Goal: Task Accomplishment & Management: Manage account settings

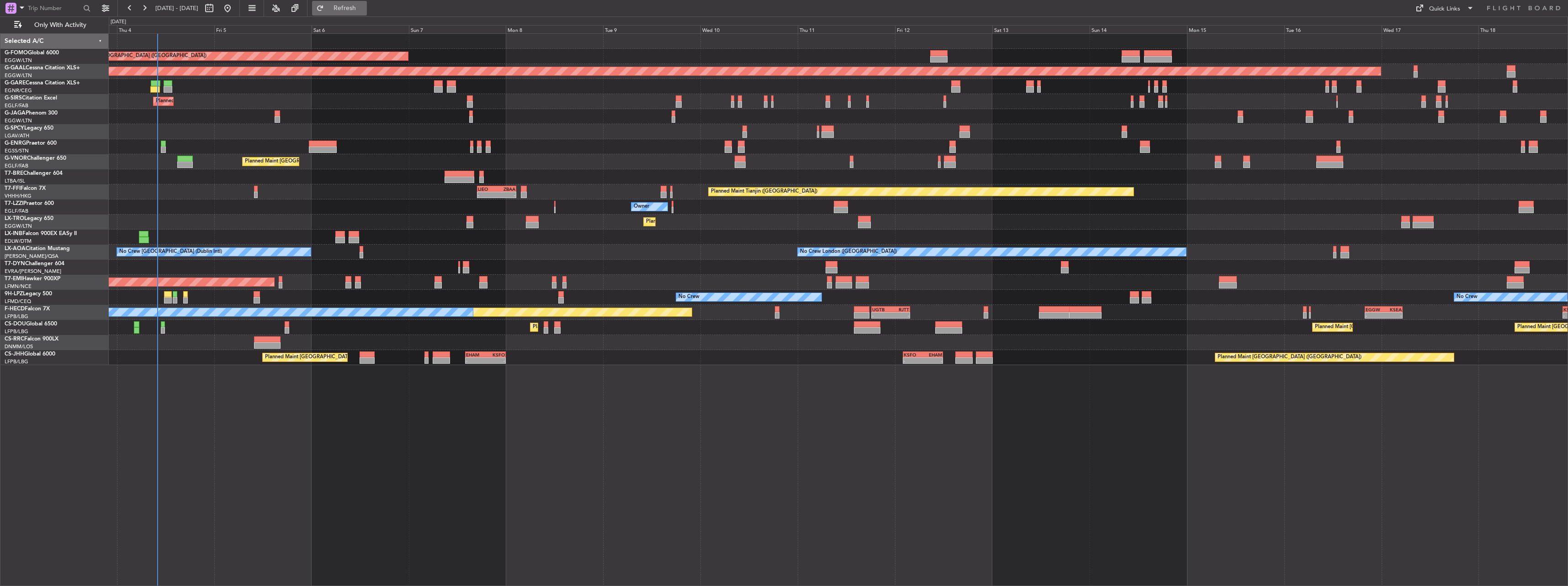
click at [364, 5] on span "Refresh" at bounding box center [345, 8] width 39 height 6
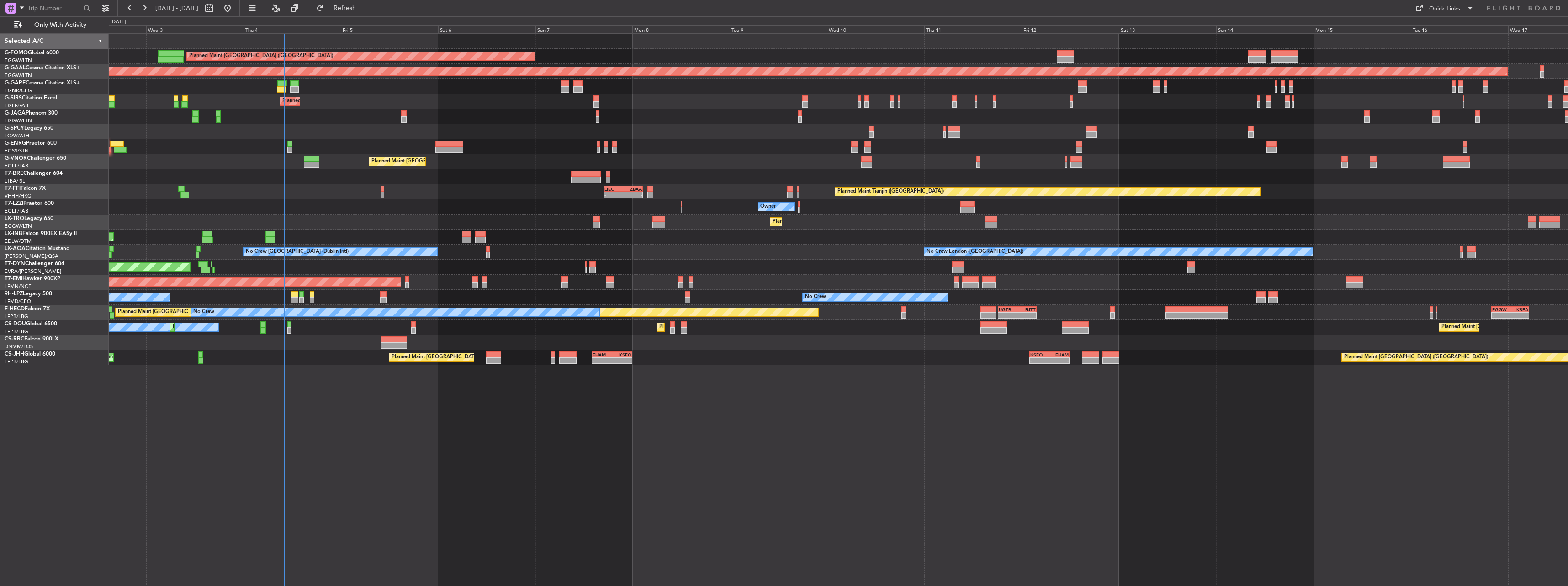
click at [401, 242] on div "Planned Maint [GEOGRAPHIC_DATA] ([GEOGRAPHIC_DATA]) Planned [GEOGRAPHIC_DATA] U…" at bounding box center [838, 199] width 1458 height 332
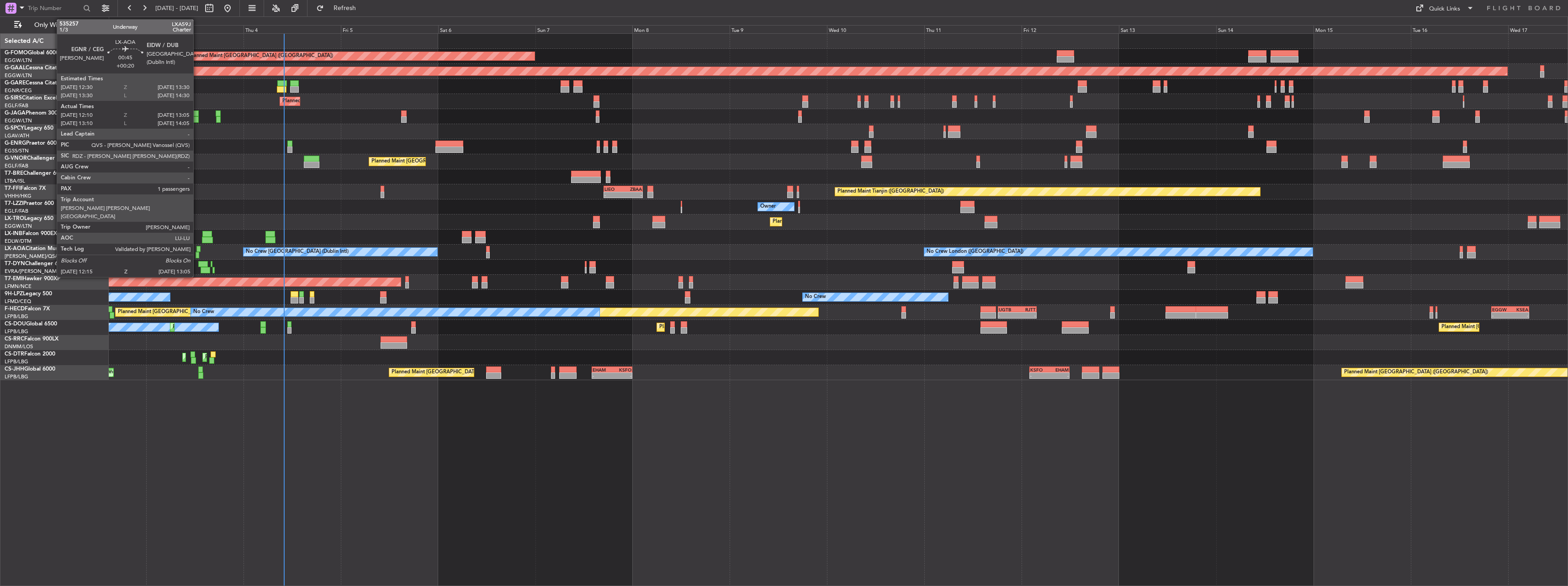
click at [197, 251] on div at bounding box center [198, 249] width 4 height 6
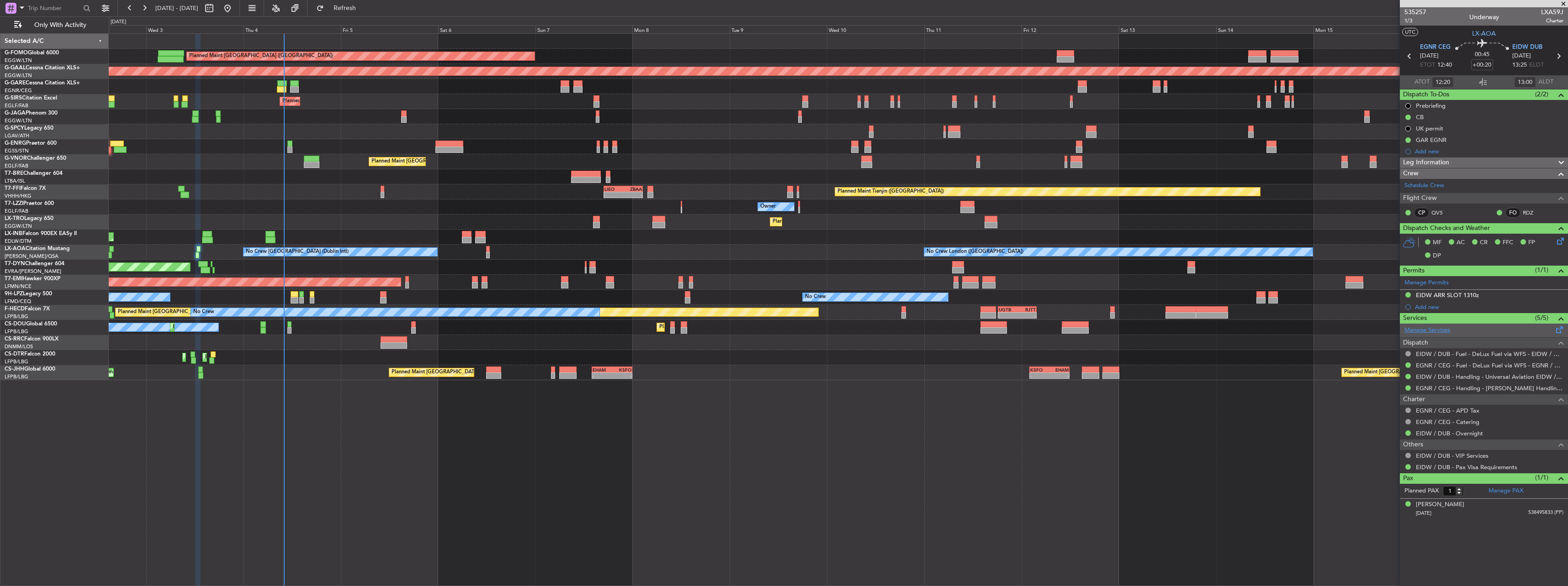
click at [581, 257] on link "Manage Services" at bounding box center [1427, 330] width 46 height 9
drag, startPoint x: 1461, startPoint y: 229, endPoint x: 1531, endPoint y: 231, distance: 70.0
click at [581, 231] on div "[PERSON_NAME] [PERSON_NAME](RDZ)" at bounding box center [1509, 228] width 101 height 12
click at [581, 229] on div "[PERSON_NAME] [PERSON_NAME](RDZ)" at bounding box center [1509, 228] width 101 height 12
drag, startPoint x: 1461, startPoint y: 228, endPoint x: 1541, endPoint y: 231, distance: 80.1
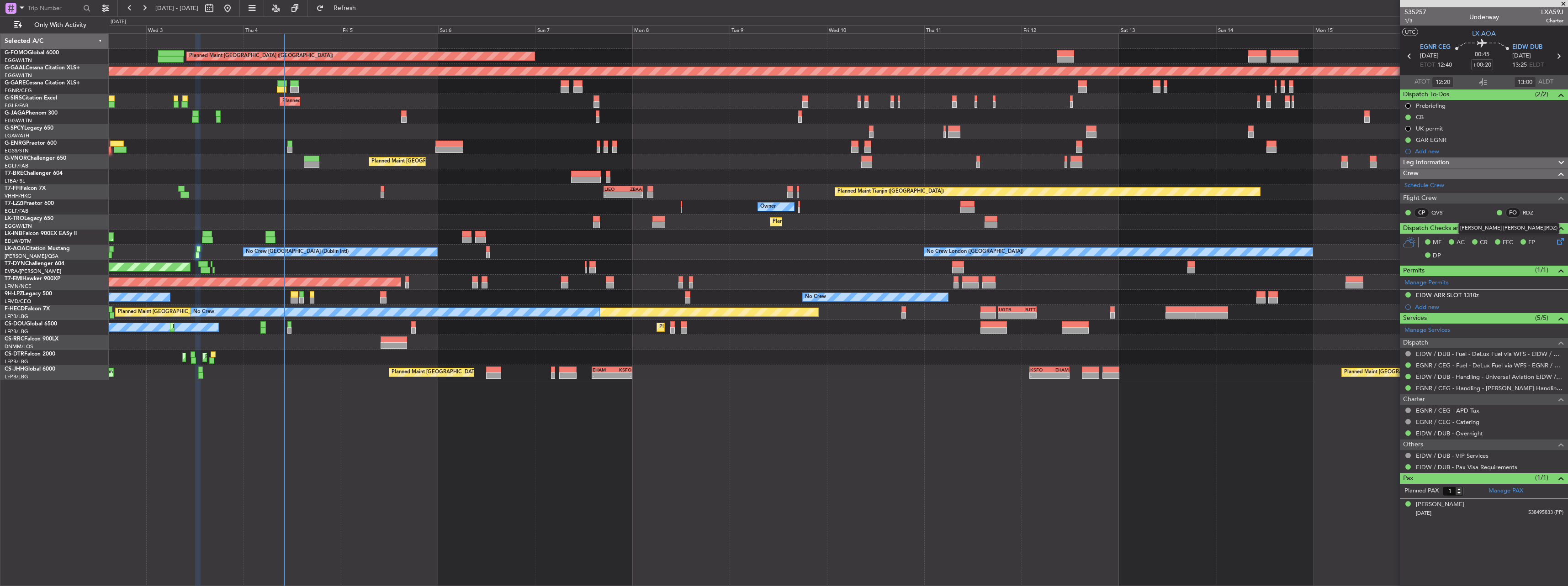
click at [581, 231] on div "[PERSON_NAME] [PERSON_NAME](RDZ)" at bounding box center [1509, 228] width 101 height 12
copy div "[PERSON_NAME] [PERSON_NAME]("
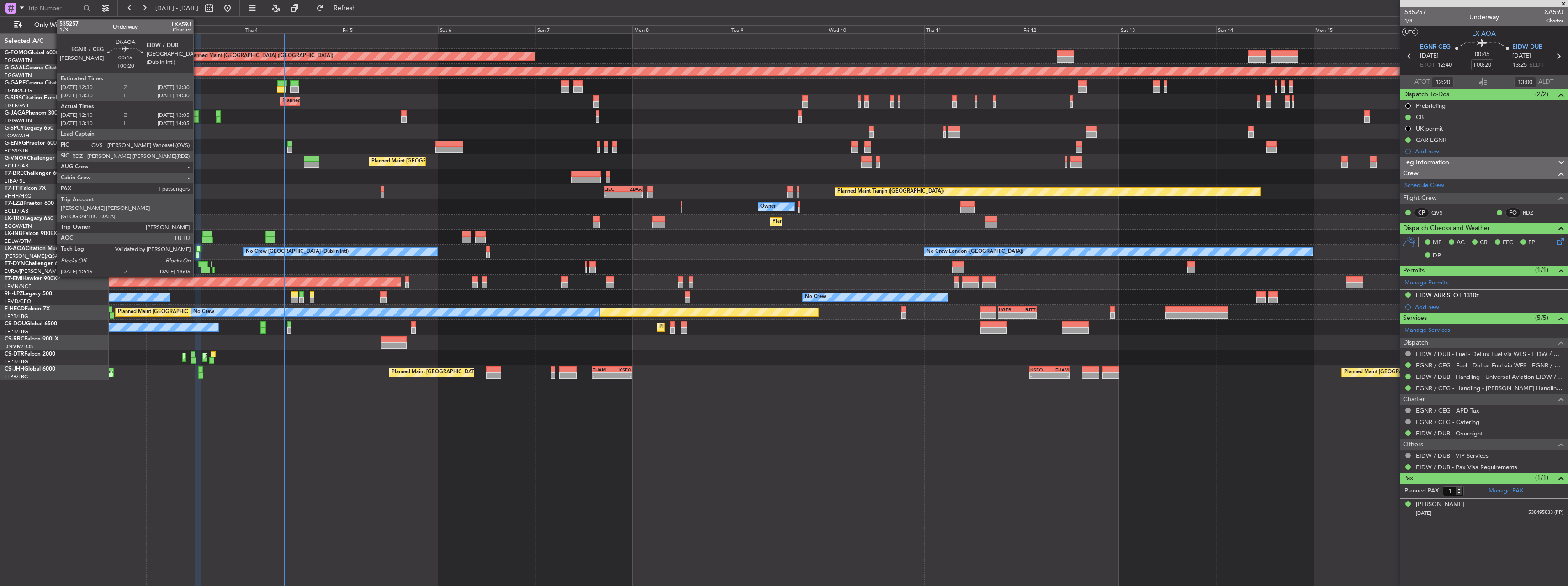
click at [197, 250] on div at bounding box center [198, 249] width 4 height 6
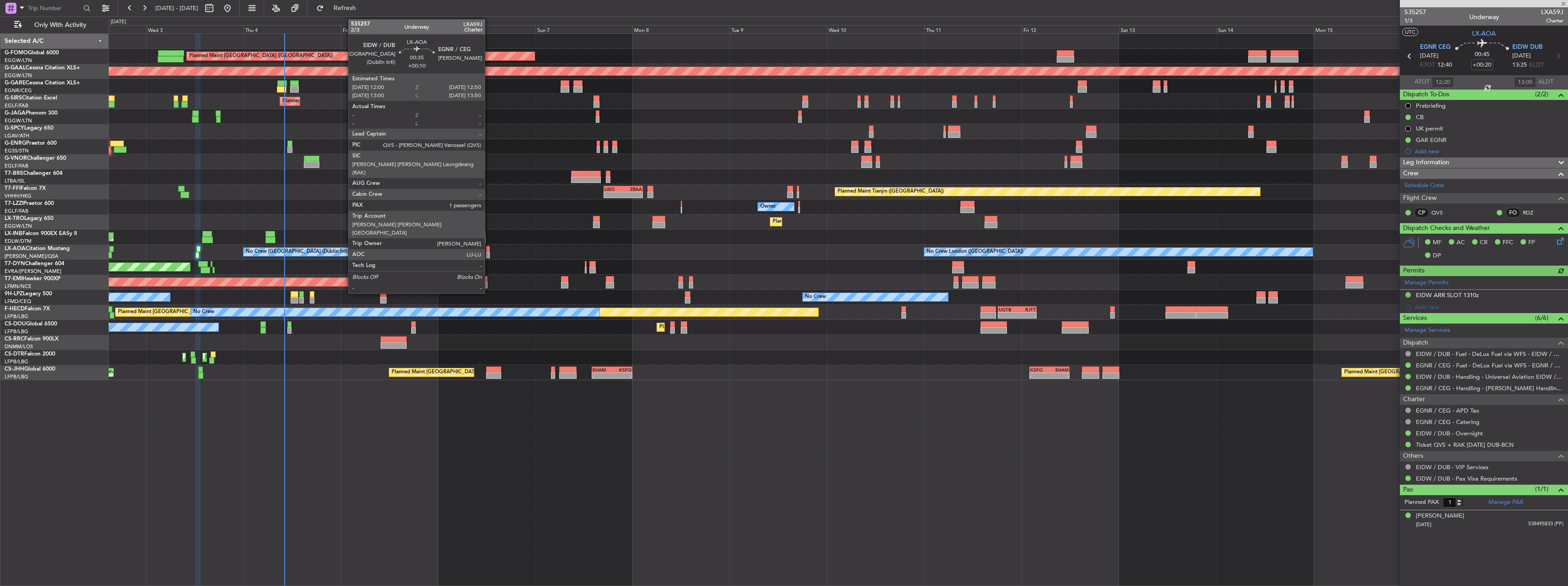
click at [489, 251] on div at bounding box center [488, 249] width 4 height 6
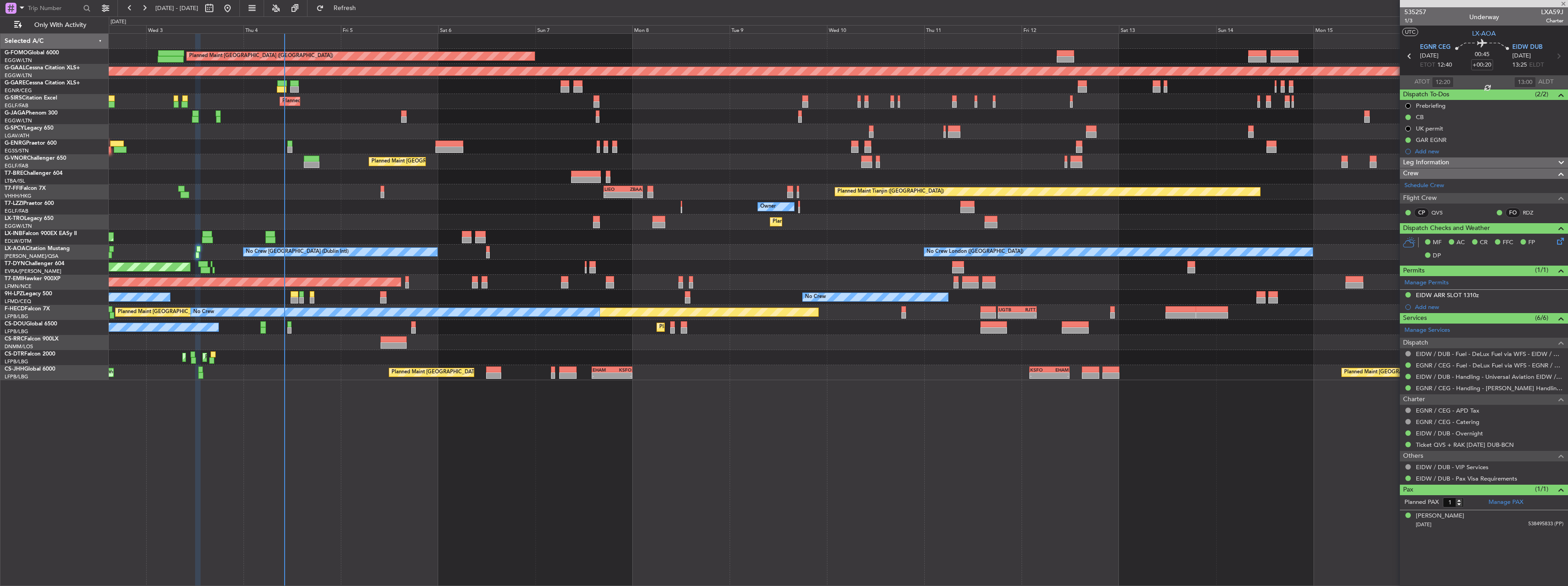
type input "+00:10"
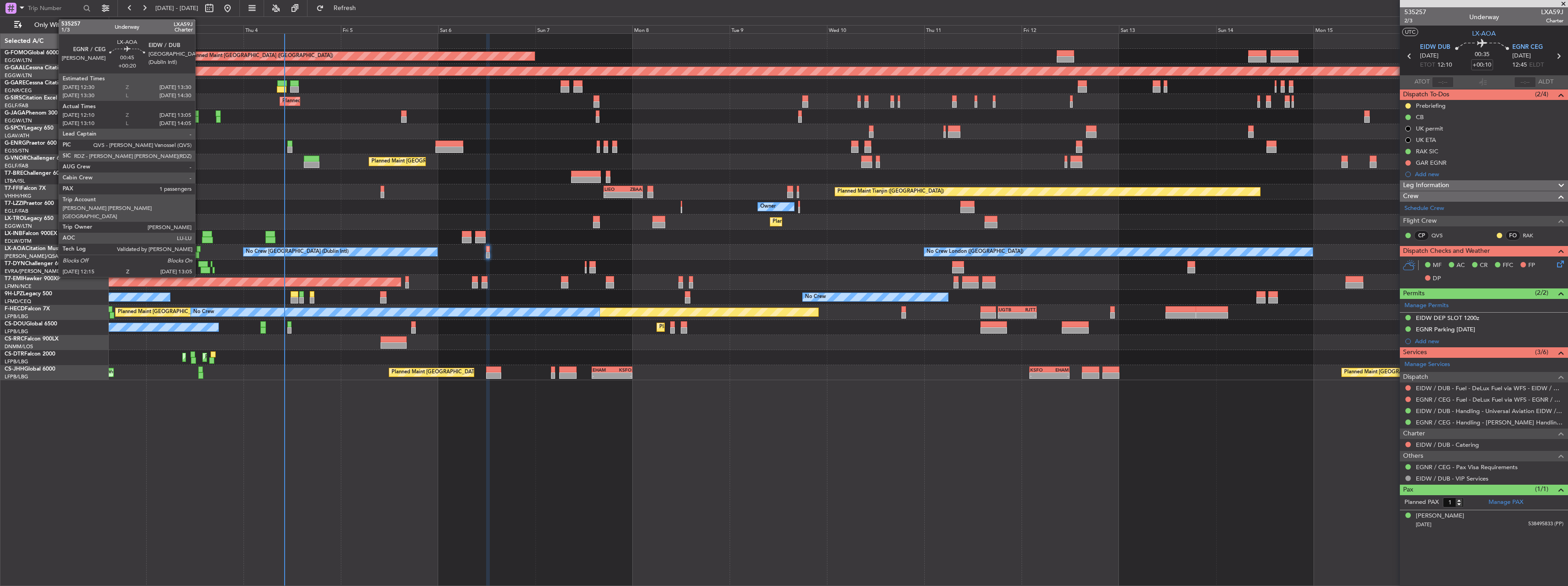
click at [199, 250] on div at bounding box center [198, 249] width 4 height 6
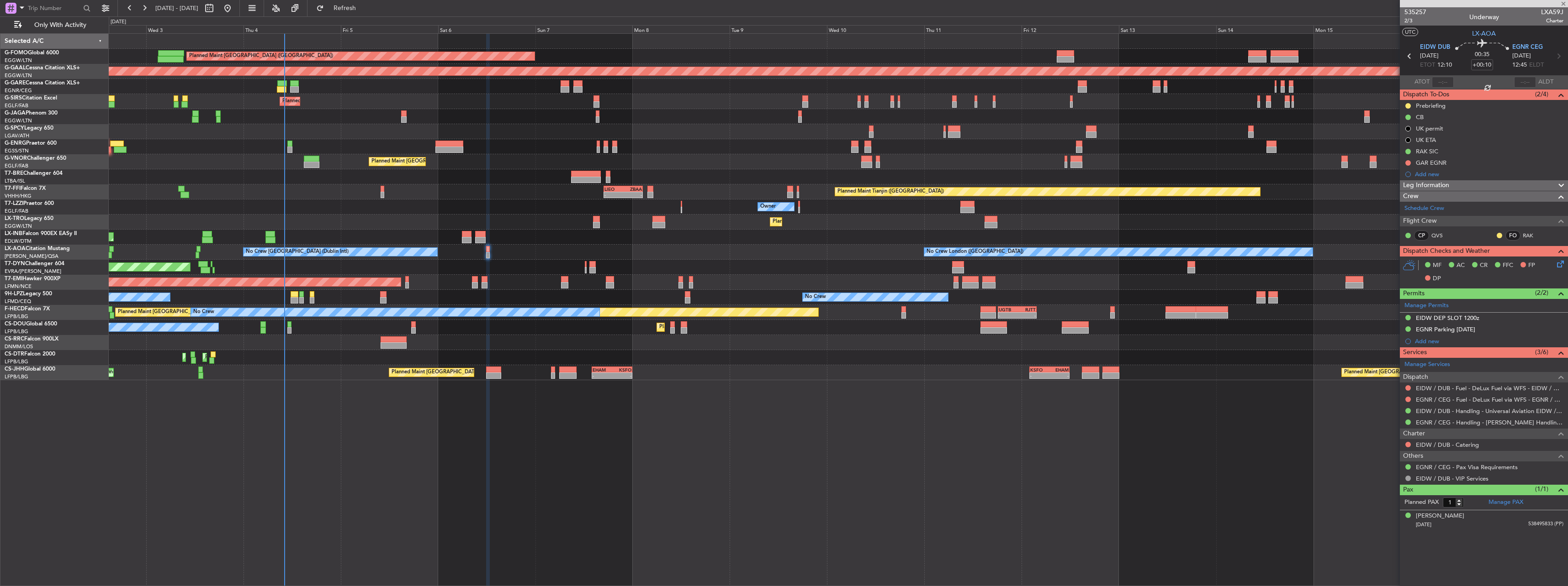
type input "+00:20"
type input "12:20"
type input "13:00"
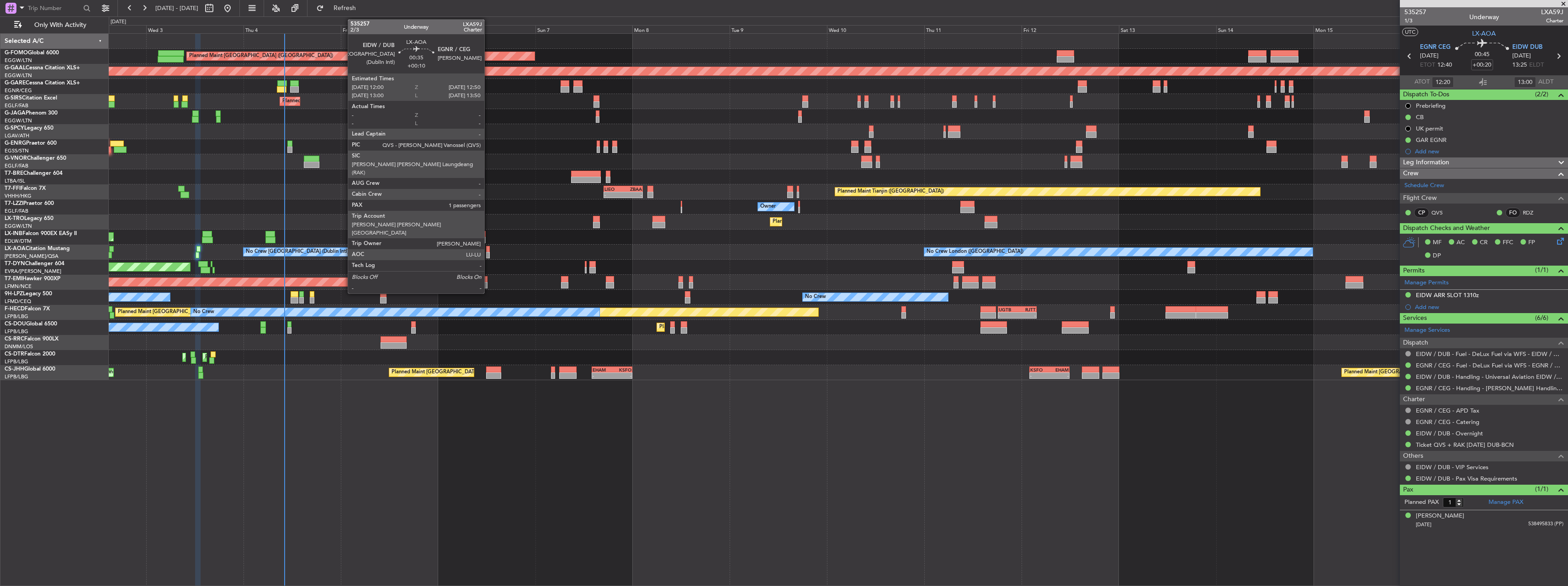
click at [488, 249] on div at bounding box center [488, 249] width 4 height 6
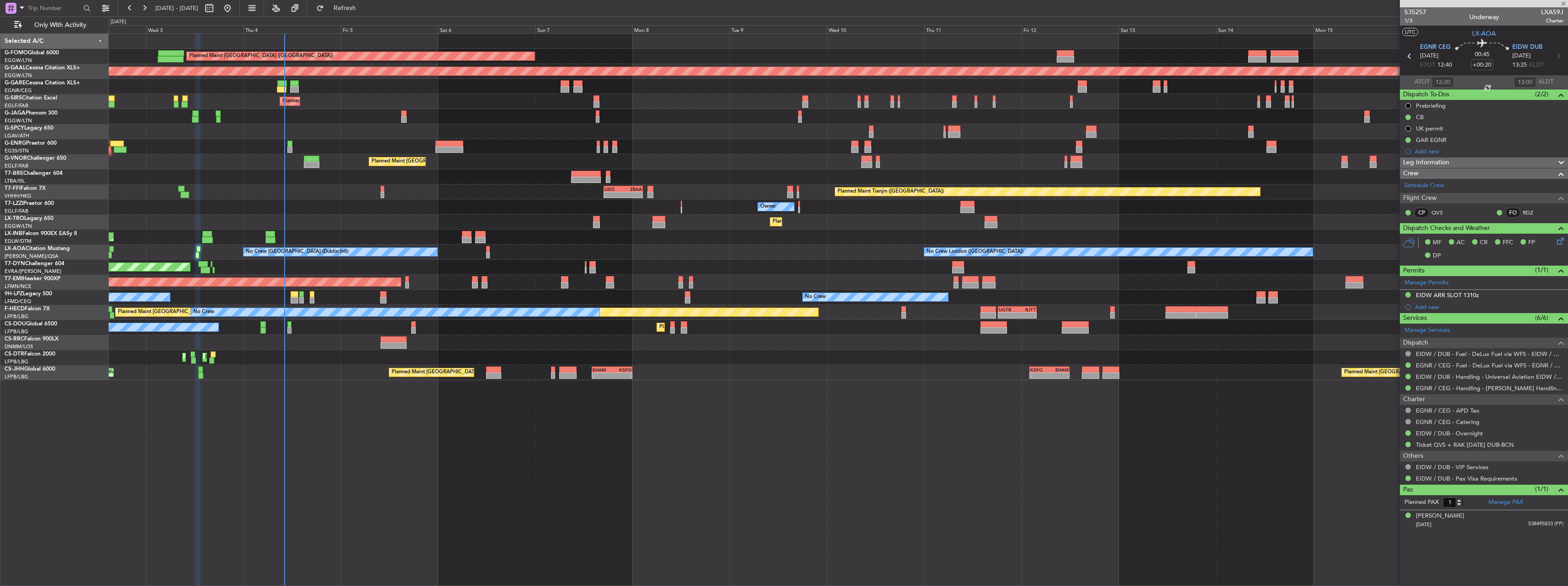
type input "+00:10"
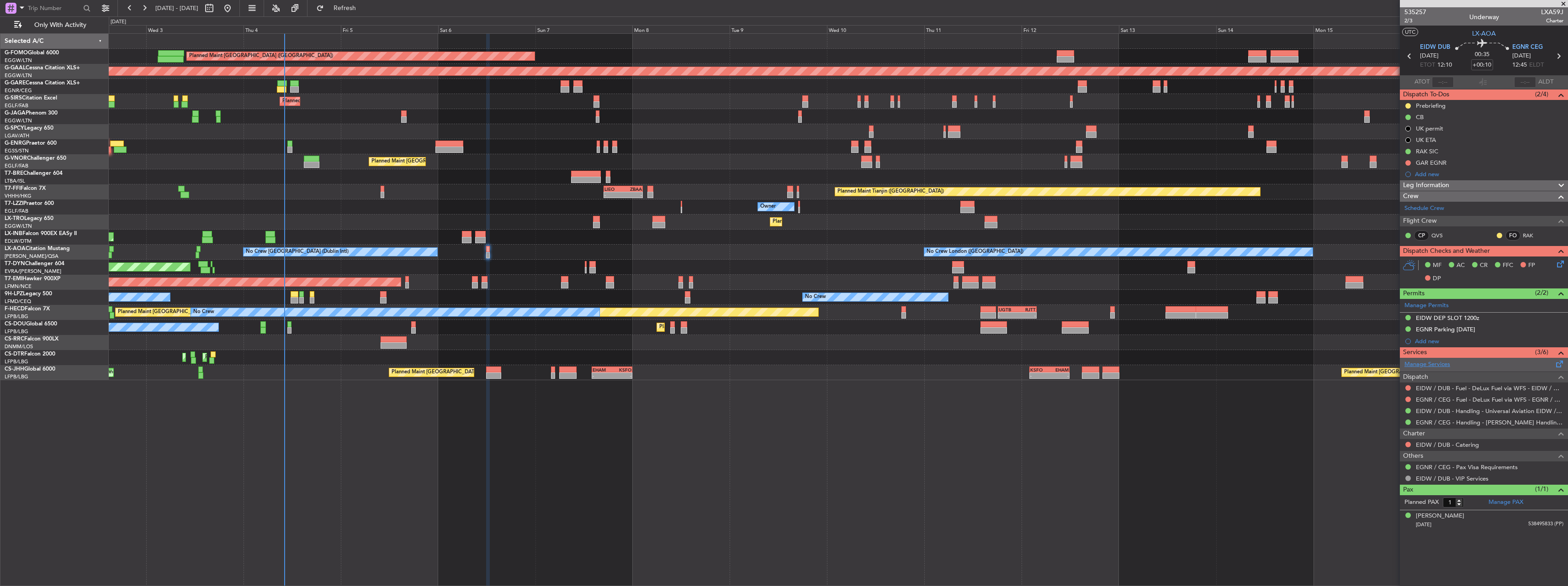
click at [581, 257] on link "Manage Services" at bounding box center [1427, 365] width 46 height 9
copy div "[PERSON_NAME]"
drag, startPoint x: 1485, startPoint y: 252, endPoint x: 1537, endPoint y: 253, distance: 52.0
click at [581, 253] on div "[PERSON_NAME] (RAK)" at bounding box center [1512, 251] width 59 height 12
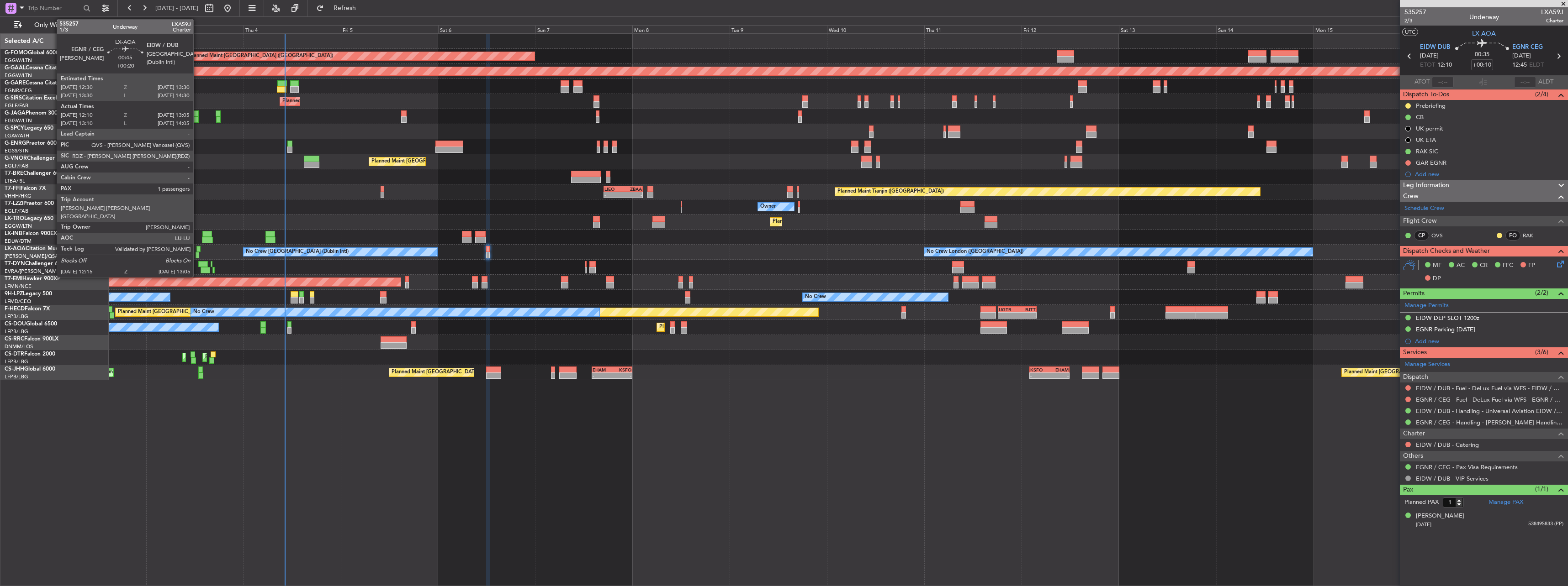
click at [197, 249] on div at bounding box center [198, 249] width 4 height 6
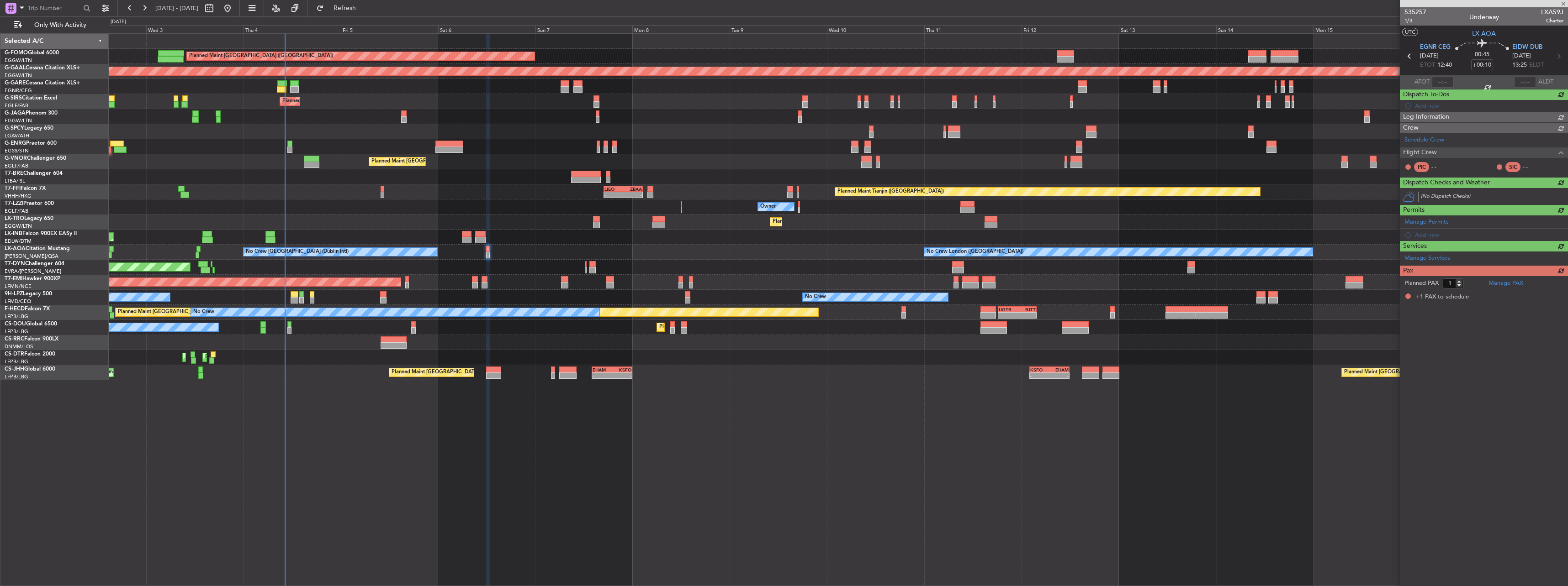
type input "+00:20"
type input "12:20"
type input "13:00"
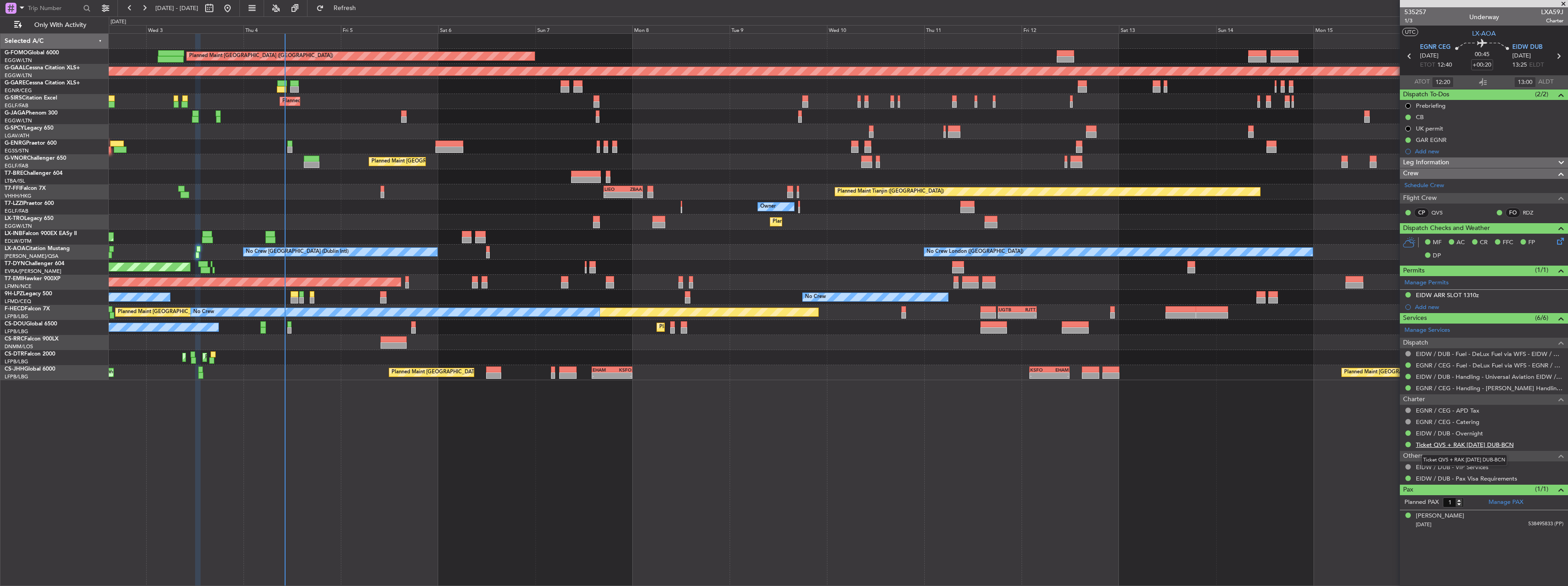
click at [581, 257] on link "Ticket QVS + RAK [DATE] DUB-BCN" at bounding box center [1465, 445] width 98 height 8
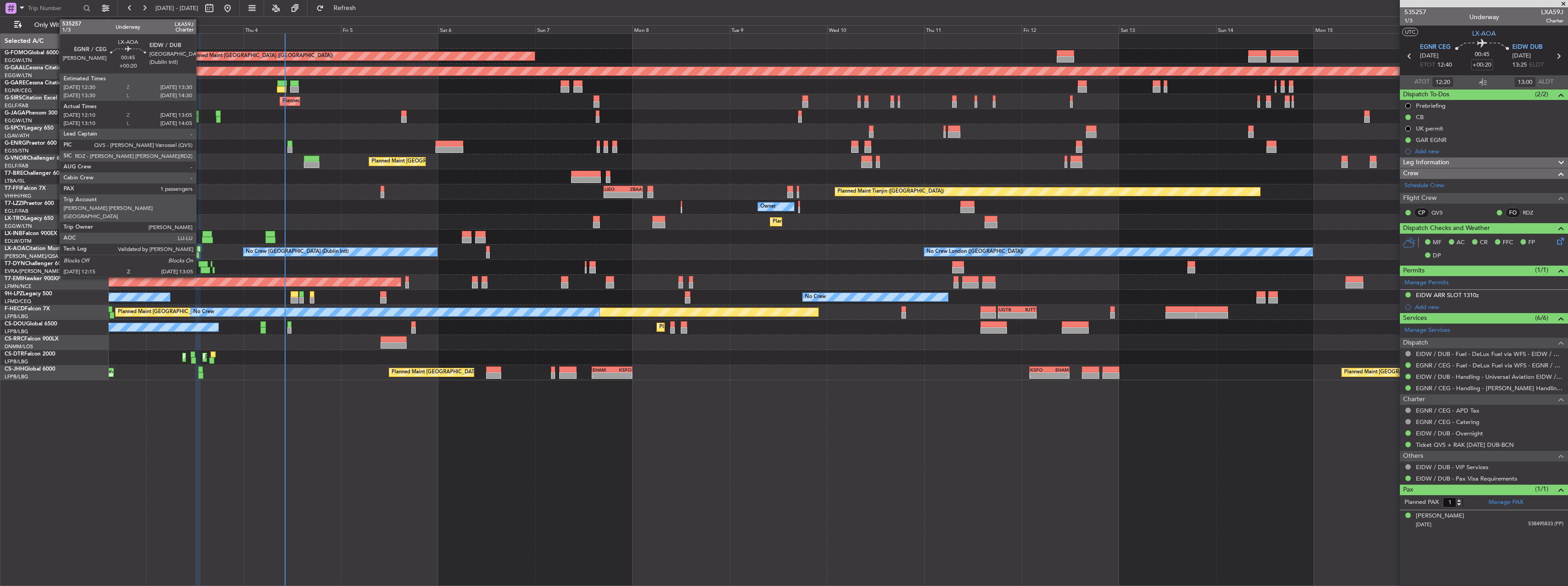
click at [200, 248] on div at bounding box center [198, 249] width 4 height 6
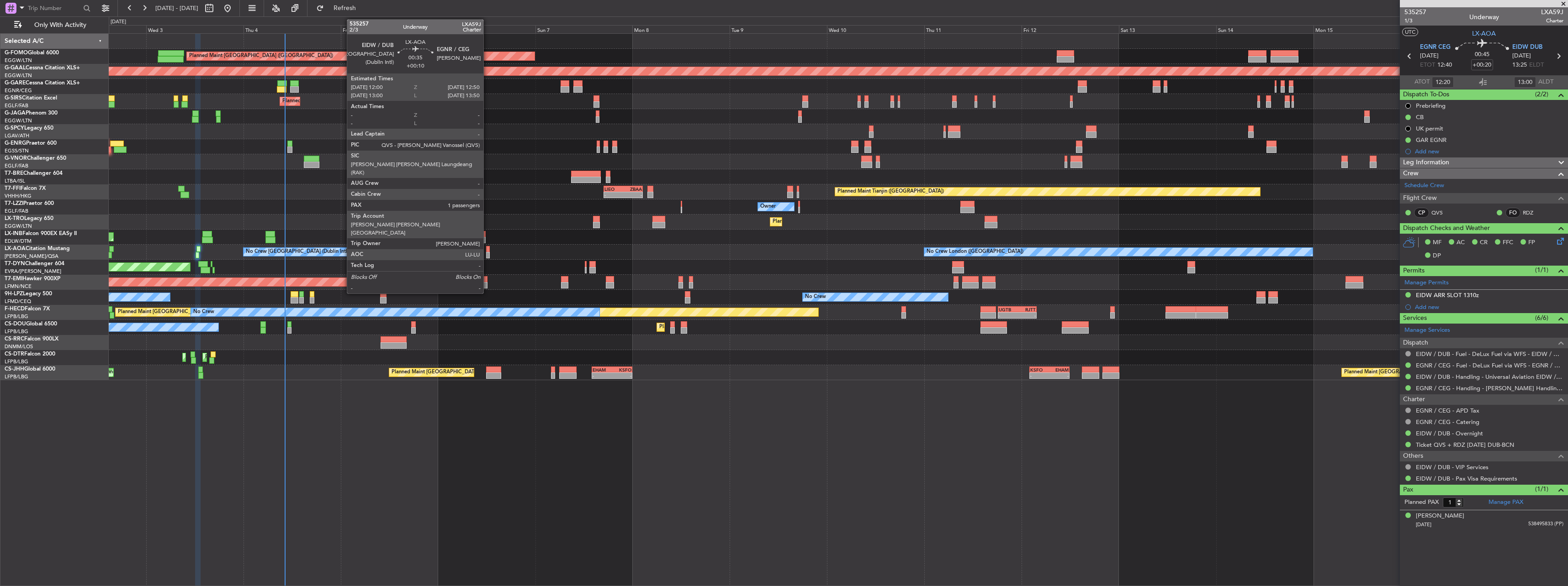
click at [487, 250] on div at bounding box center [488, 249] width 4 height 6
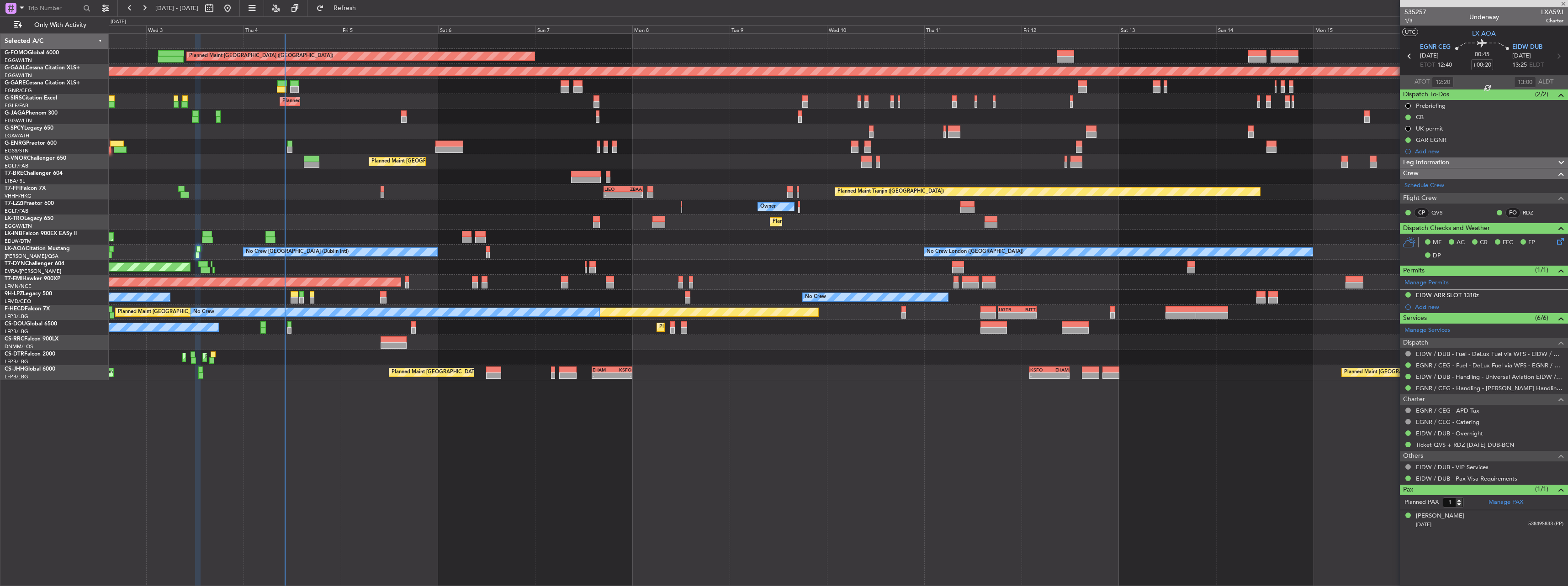
type input "+00:10"
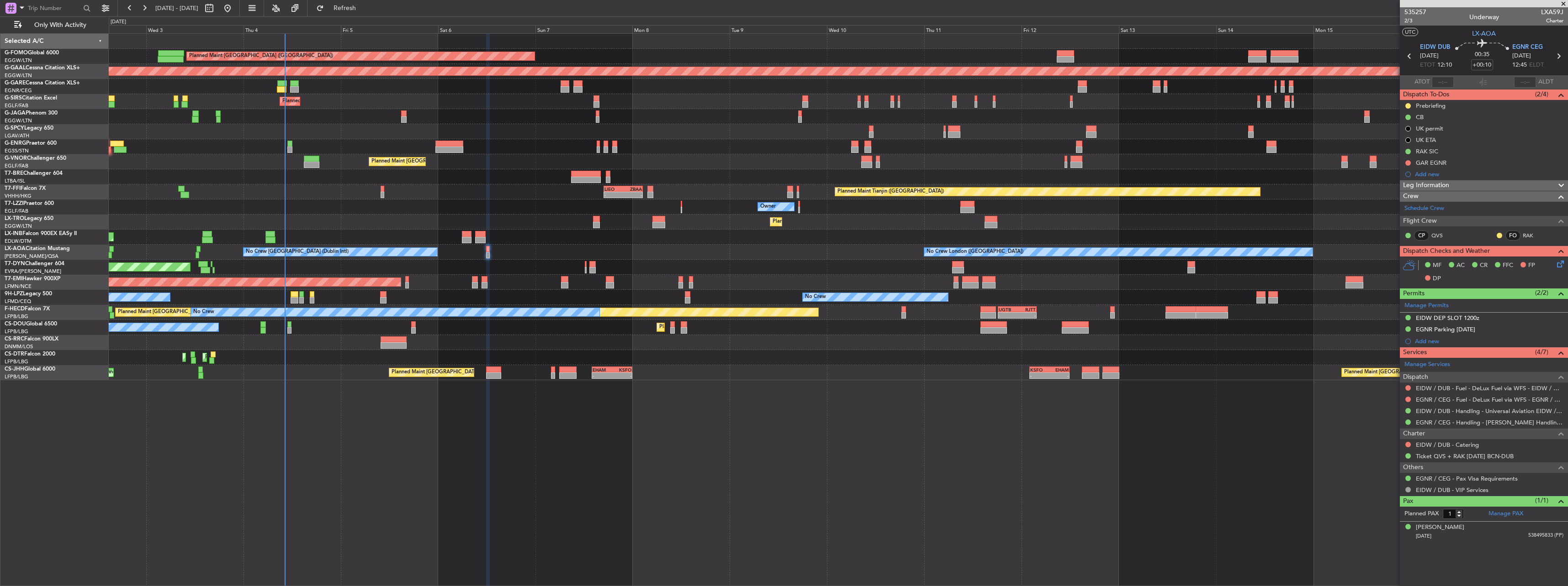
click at [581, 73] on div "Planned Maint [GEOGRAPHIC_DATA] ([GEOGRAPHIC_DATA]) Planned [GEOGRAPHIC_DATA] U…" at bounding box center [838, 207] width 1458 height 347
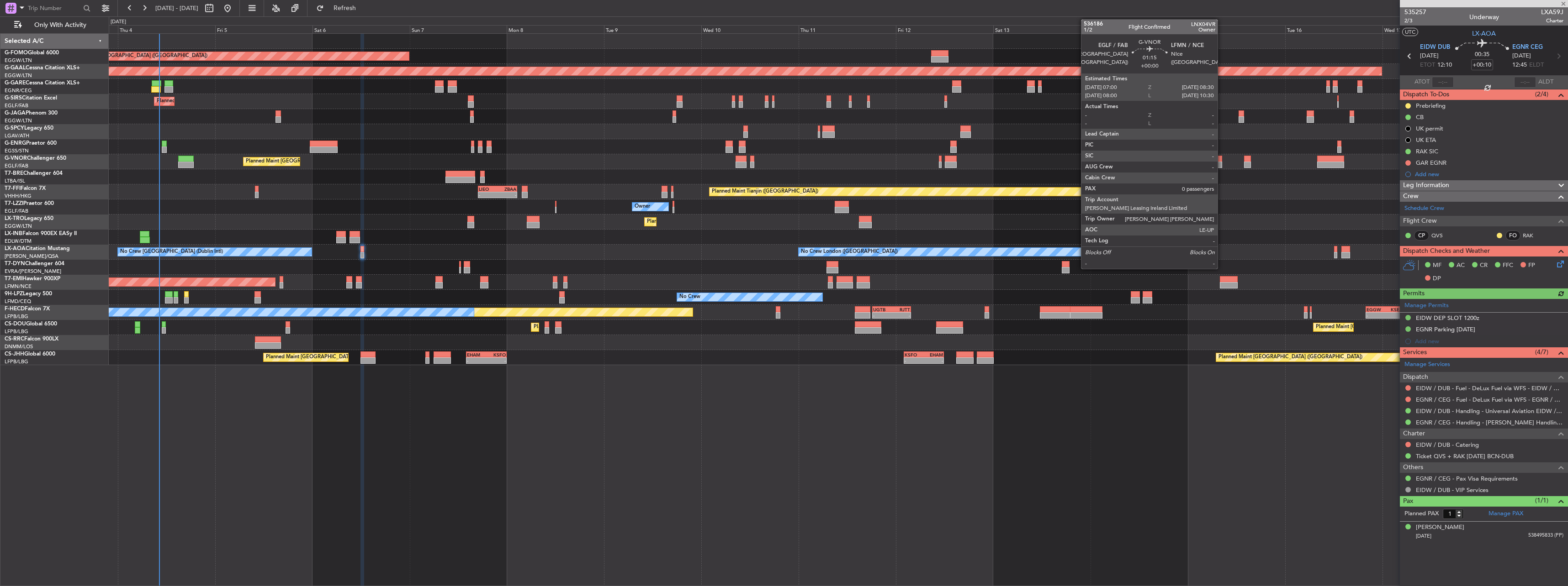
click at [581, 160] on div at bounding box center [1219, 159] width 6 height 6
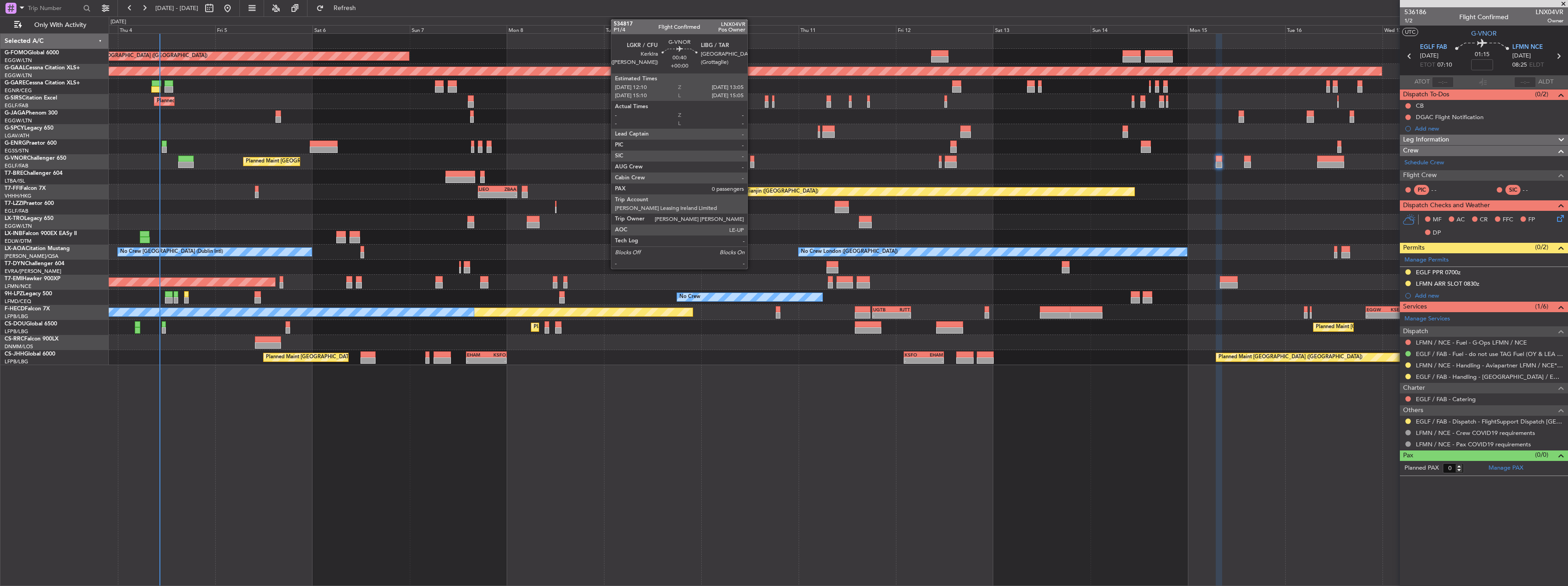
click at [581, 164] on div at bounding box center [752, 165] width 4 height 6
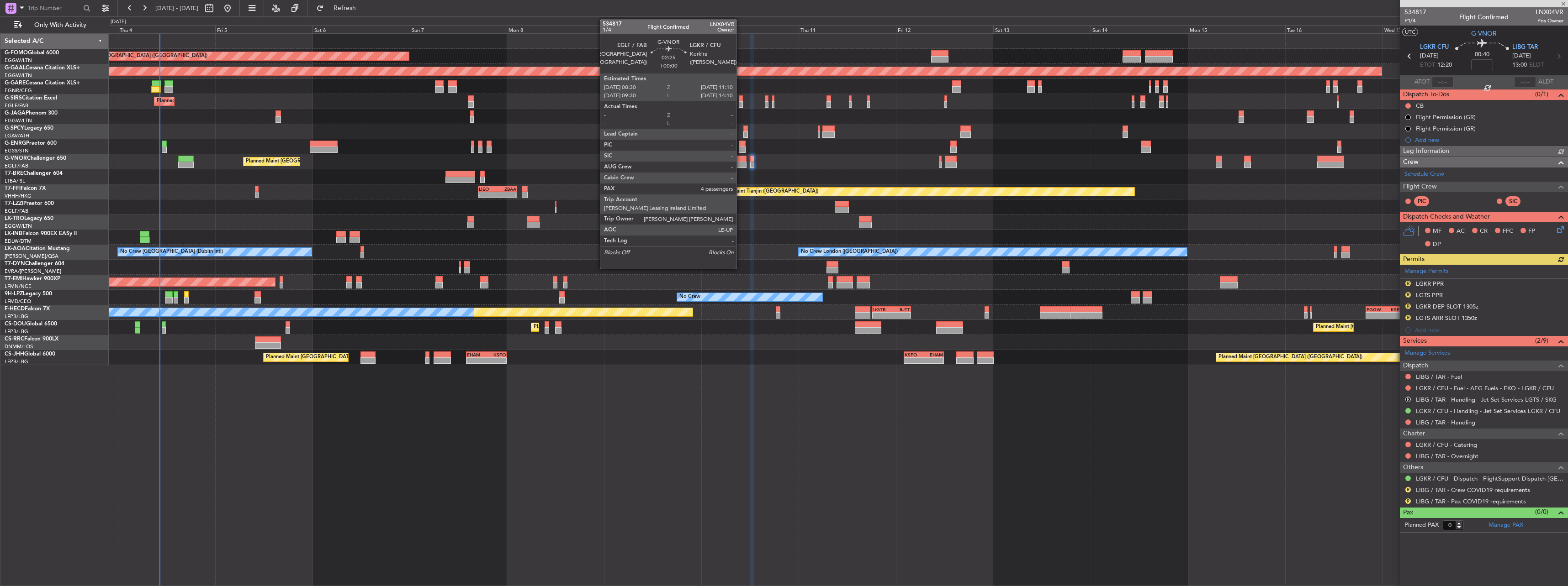
click at [581, 165] on div at bounding box center [741, 165] width 11 height 6
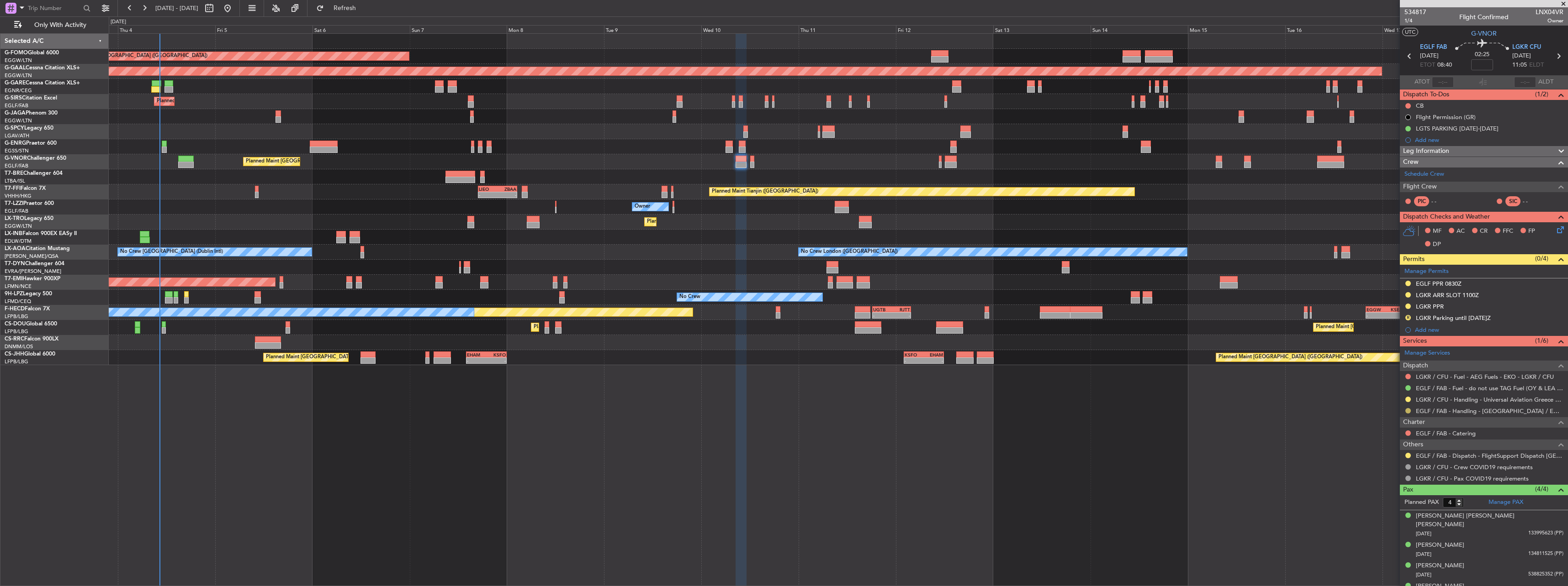
click at [581, 257] on button at bounding box center [1408, 410] width 6 height 6
click at [581, 257] on span "Confirmed" at bounding box center [1382, 519] width 28 height 9
click at [581, 257] on button at bounding box center [1408, 455] width 6 height 6
click at [581, 257] on span "Confirmed" at bounding box center [1382, 564] width 28 height 9
click at [581, 257] on html "[DATE] - [DATE] Refresh Quick Links Only With Activity Planned Maint [GEOGRAPHI…" at bounding box center [784, 293] width 1568 height 586
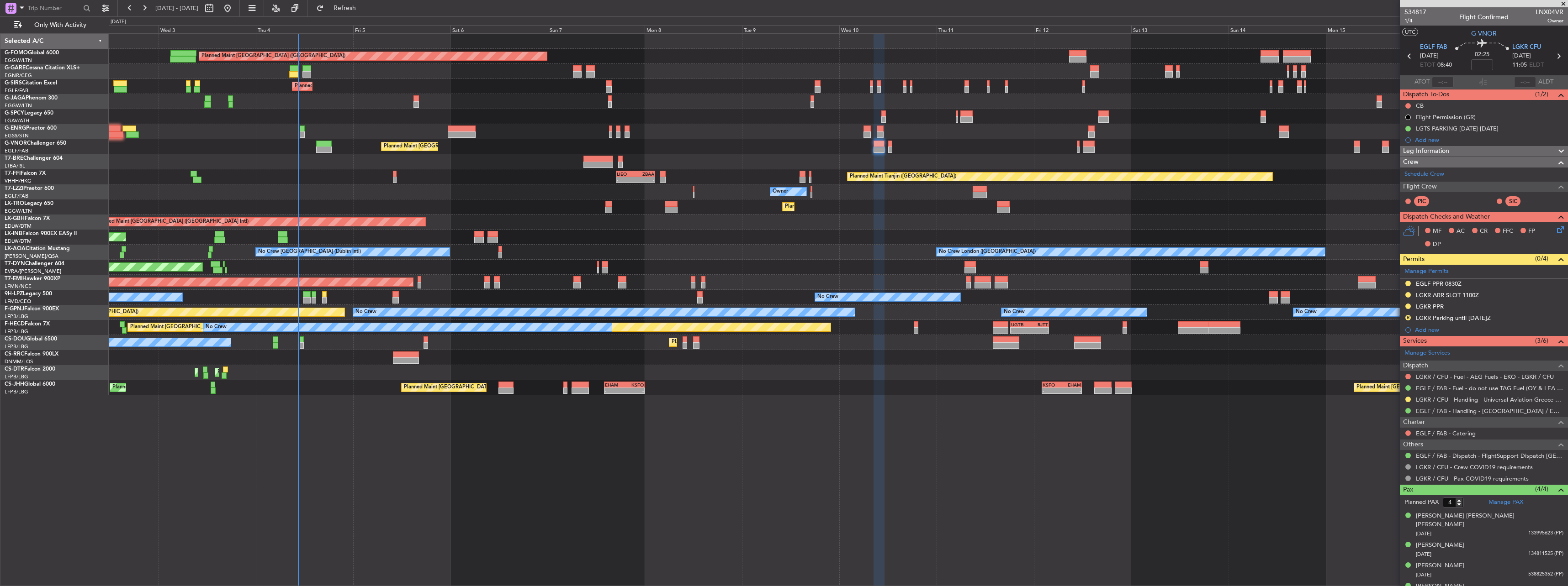
click at [302, 257] on div "Planned Maint [GEOGRAPHIC_DATA] ([GEOGRAPHIC_DATA]) Unplanned Maint [PERSON_NAM…" at bounding box center [838, 310] width 1459 height 553
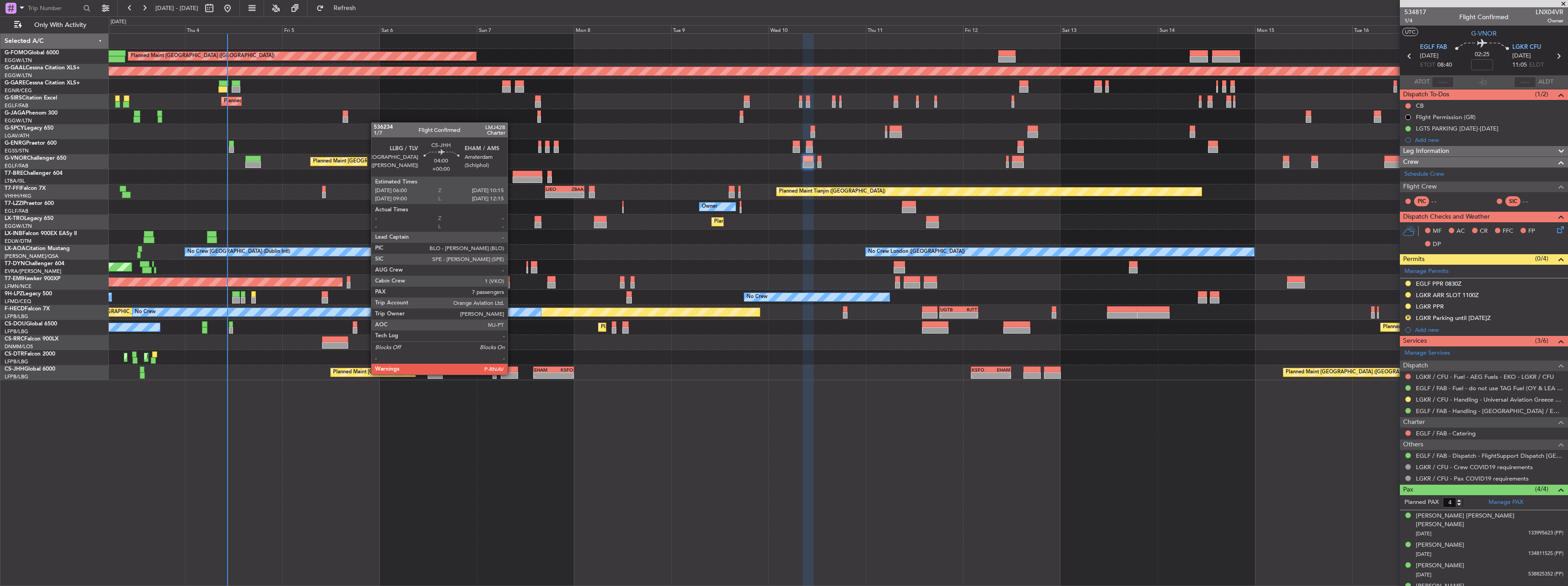
click at [512, 257] on div at bounding box center [509, 376] width 17 height 6
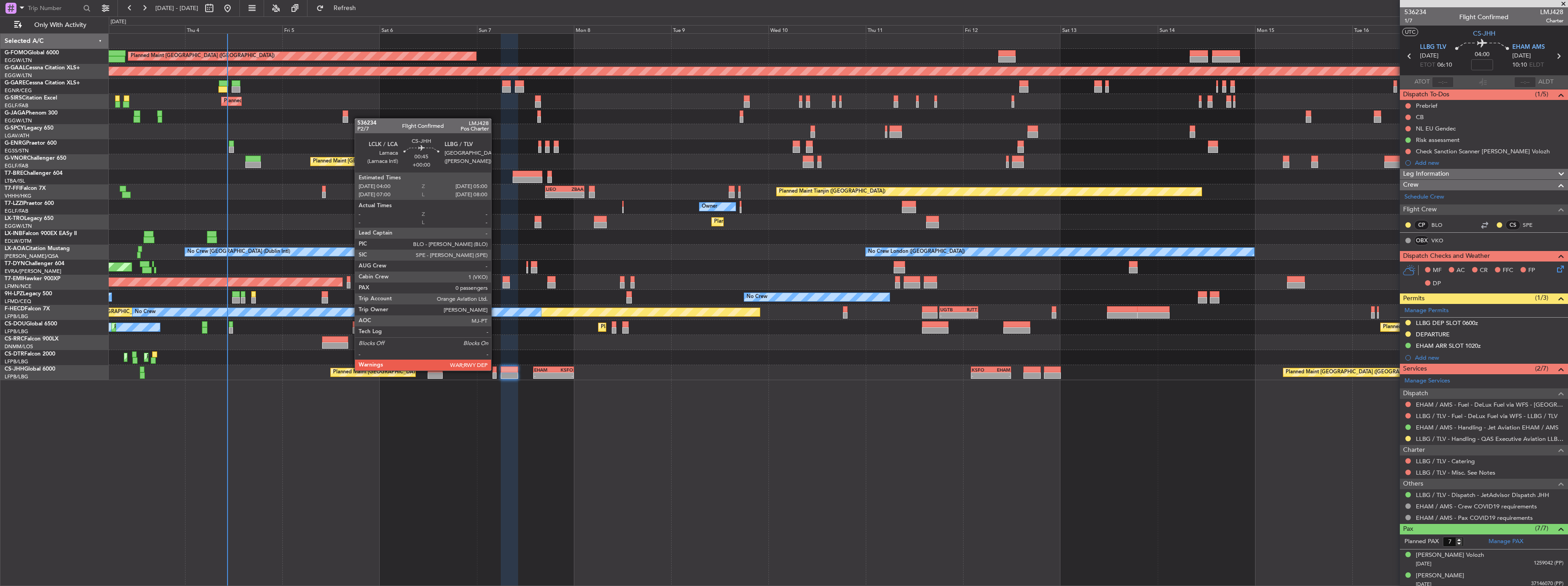
click at [495, 257] on div at bounding box center [495, 369] width 4 height 6
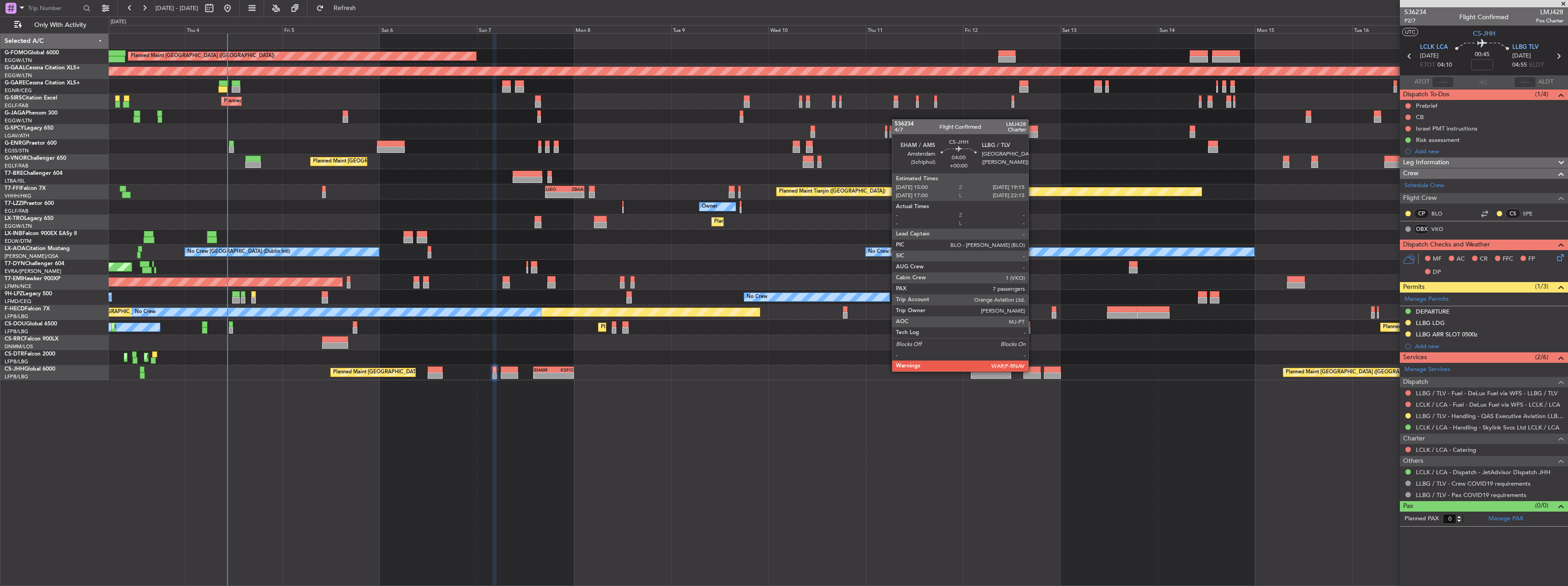
click at [581, 257] on div at bounding box center [1032, 369] width 17 height 6
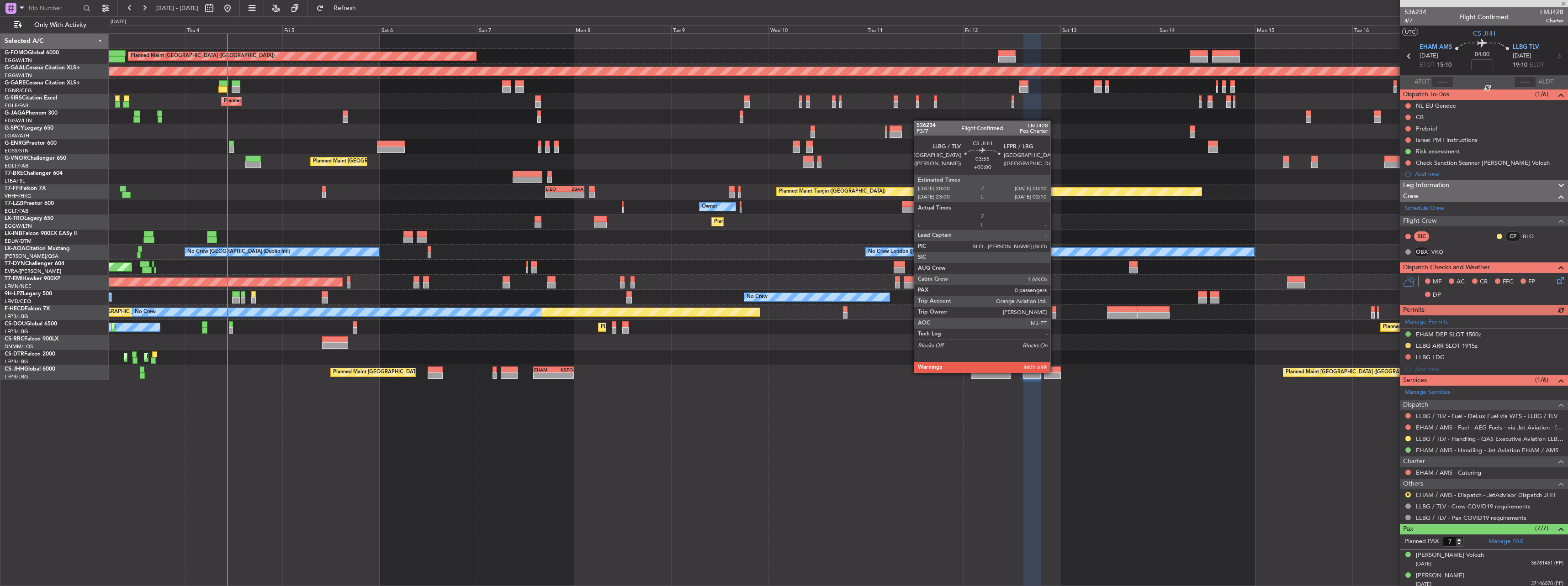
click at [581, 257] on div at bounding box center [1053, 369] width 17 height 6
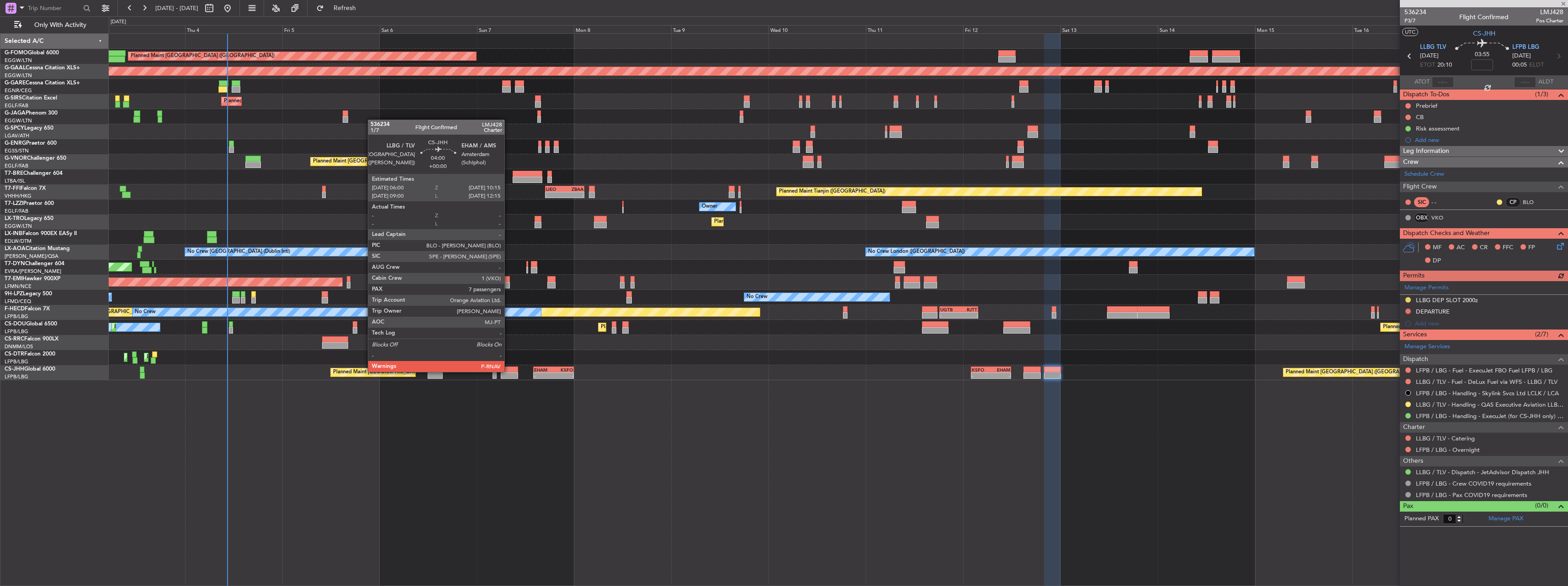
click at [509, 257] on div at bounding box center [509, 369] width 17 height 6
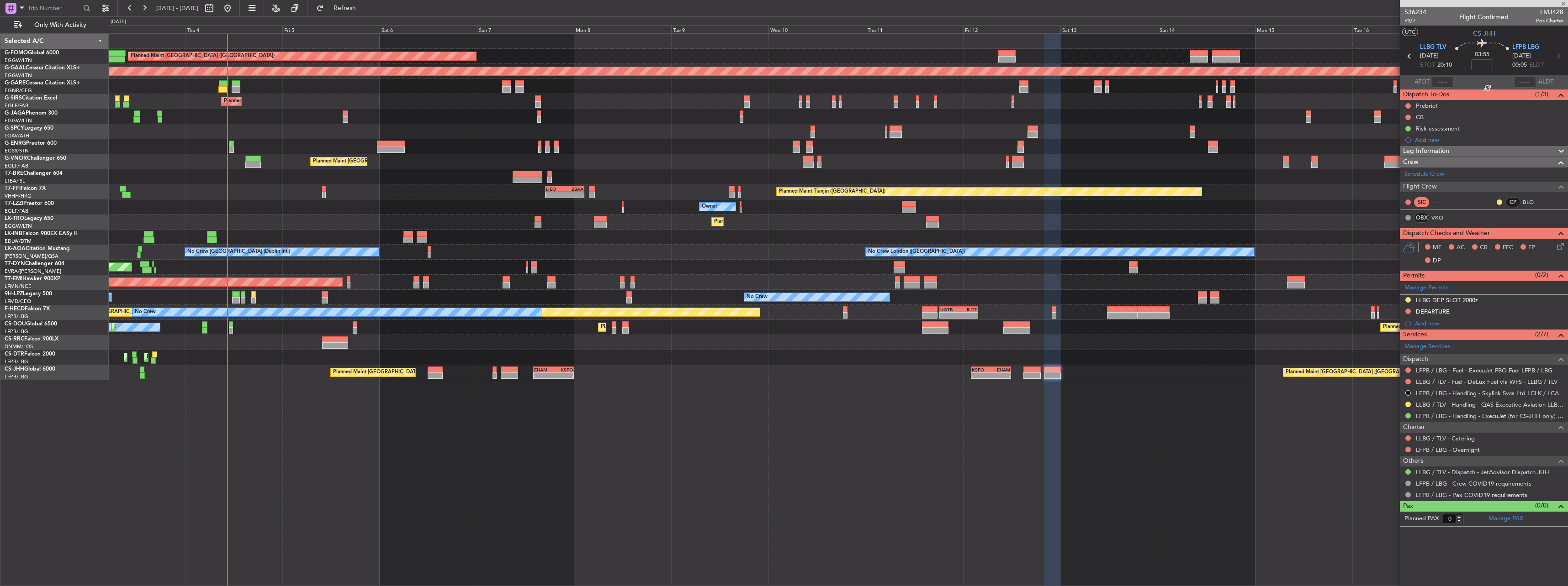
type input "7"
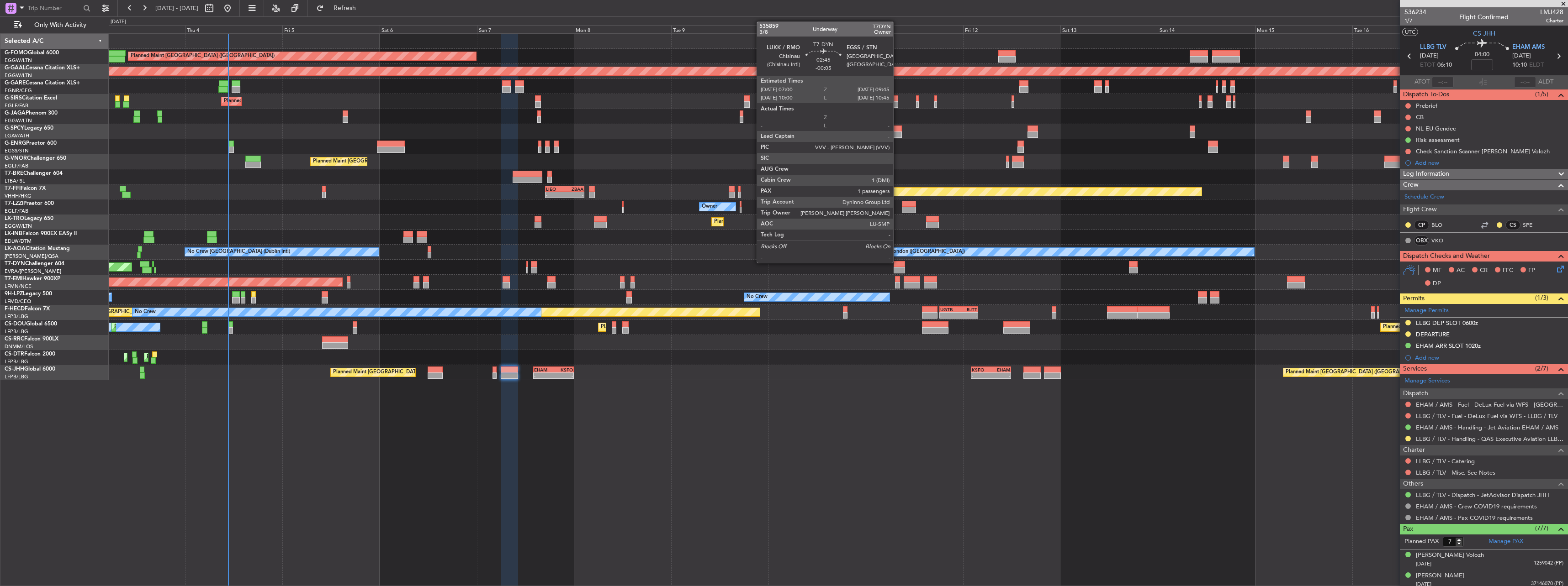
click at [581, 257] on div at bounding box center [899, 264] width 12 height 6
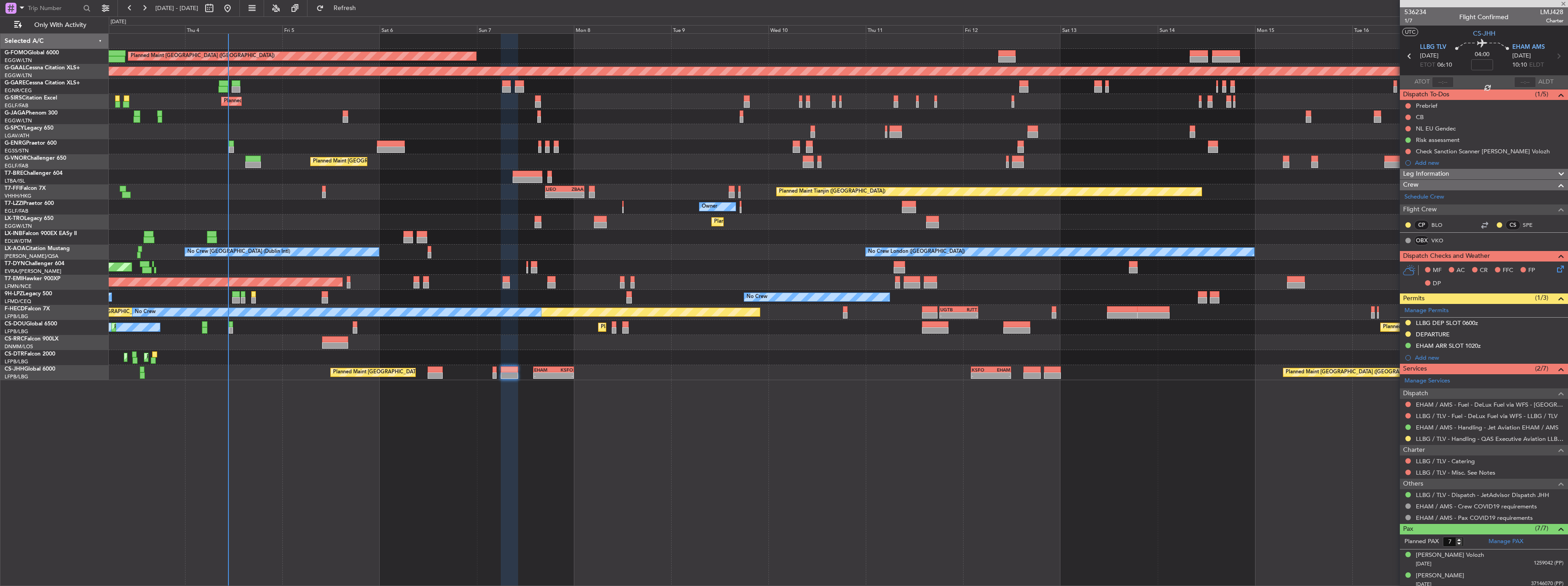
click at [581, 257] on div "AOG Maint Riga (Riga Intl)" at bounding box center [838, 267] width 1458 height 15
type input "-00:05"
type input "1"
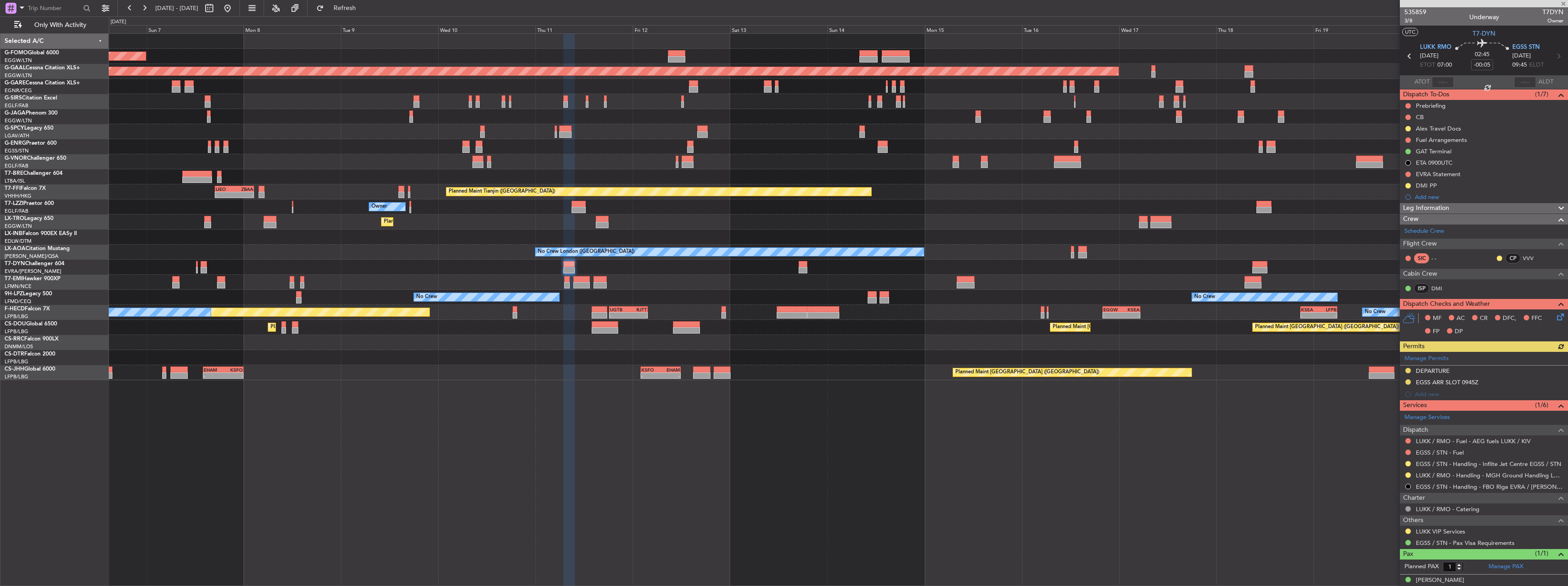
click at [581, 257] on div "Planned Maint London (Luton) Planned Maint Dusseldorf Planned Maint London (Far…" at bounding box center [838, 207] width 1458 height 347
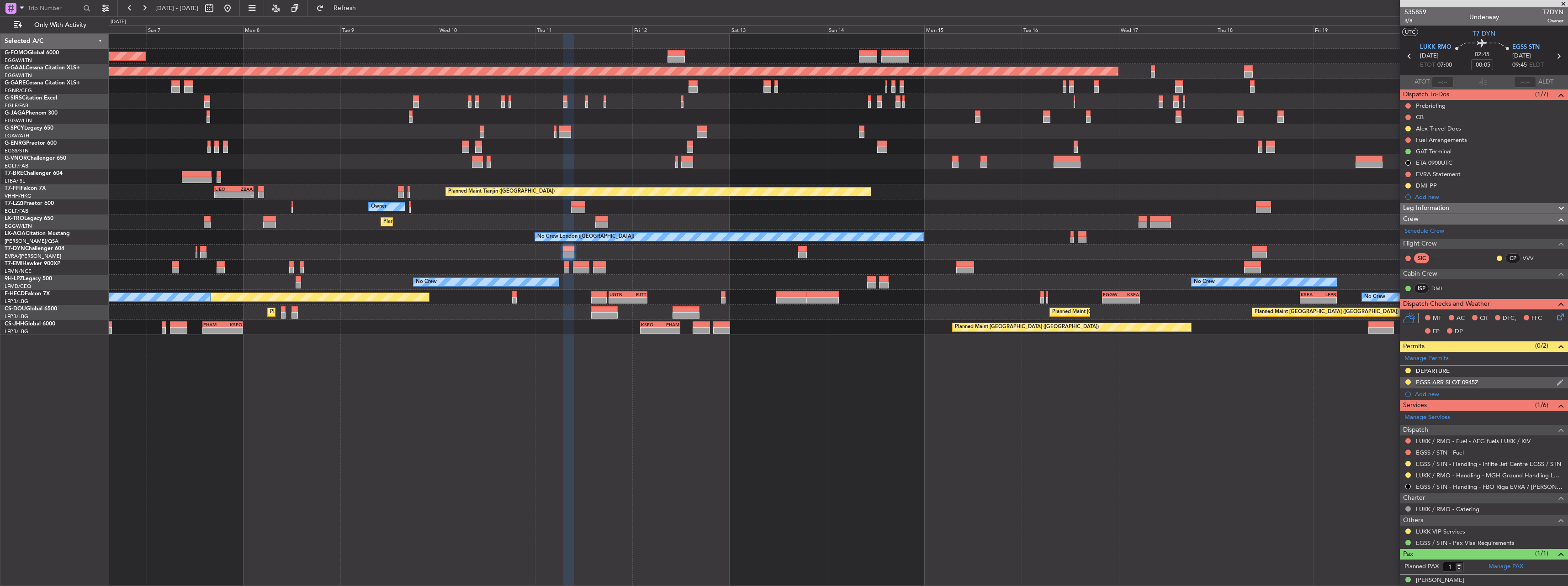
click at [581, 257] on div "EGSS ARR SLOT 0945Z" at bounding box center [1484, 383] width 168 height 12
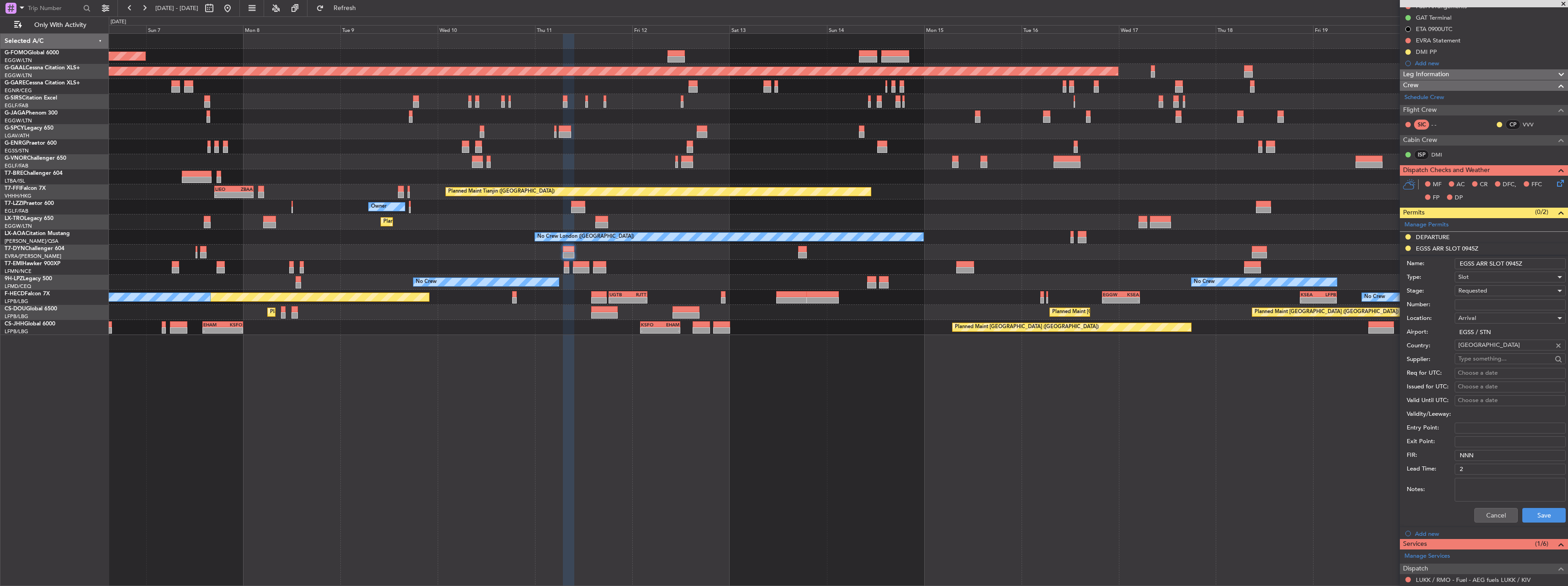
scroll to position [137, 0]
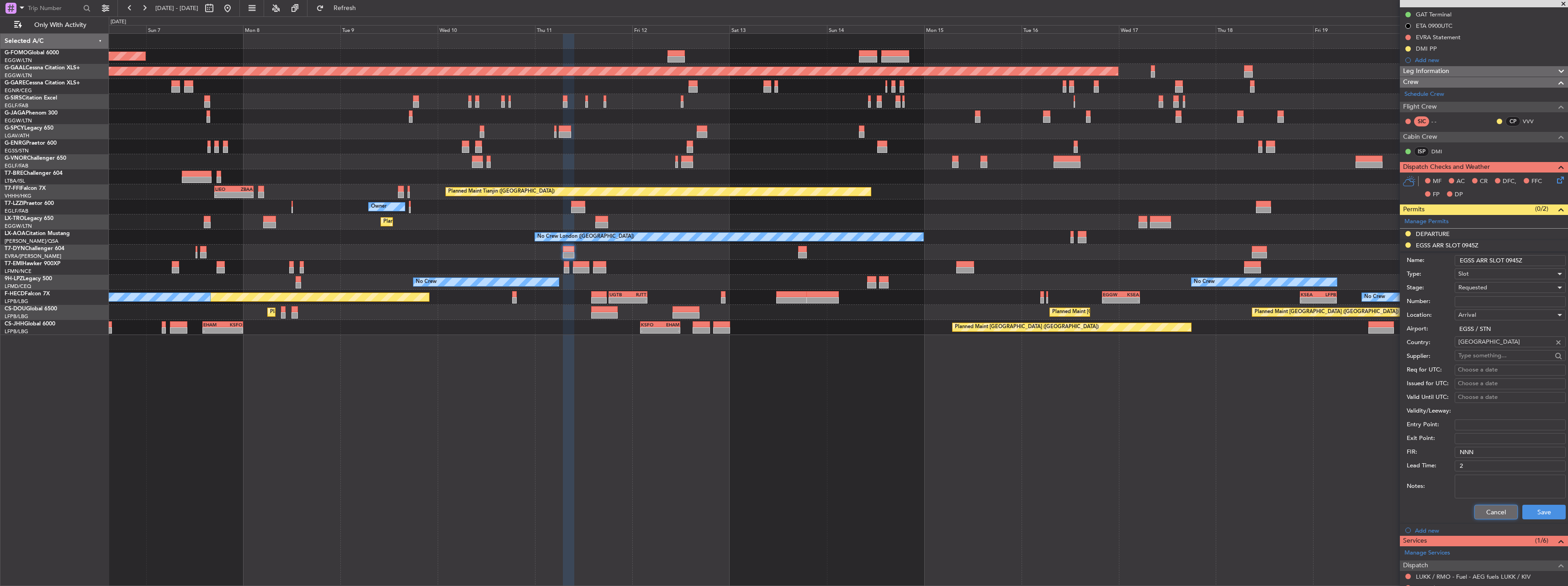
click at [581, 257] on button "Cancel" at bounding box center [1496, 513] width 43 height 15
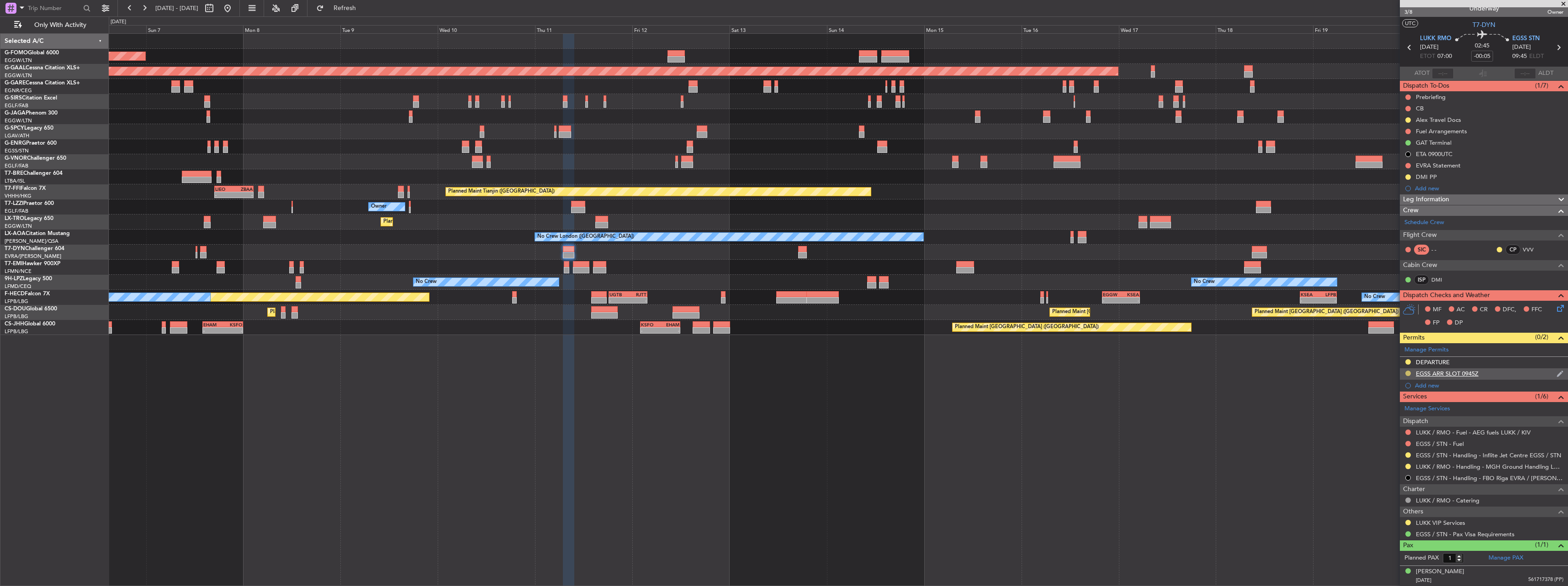
click at [581, 257] on button at bounding box center [1408, 373] width 6 height 6
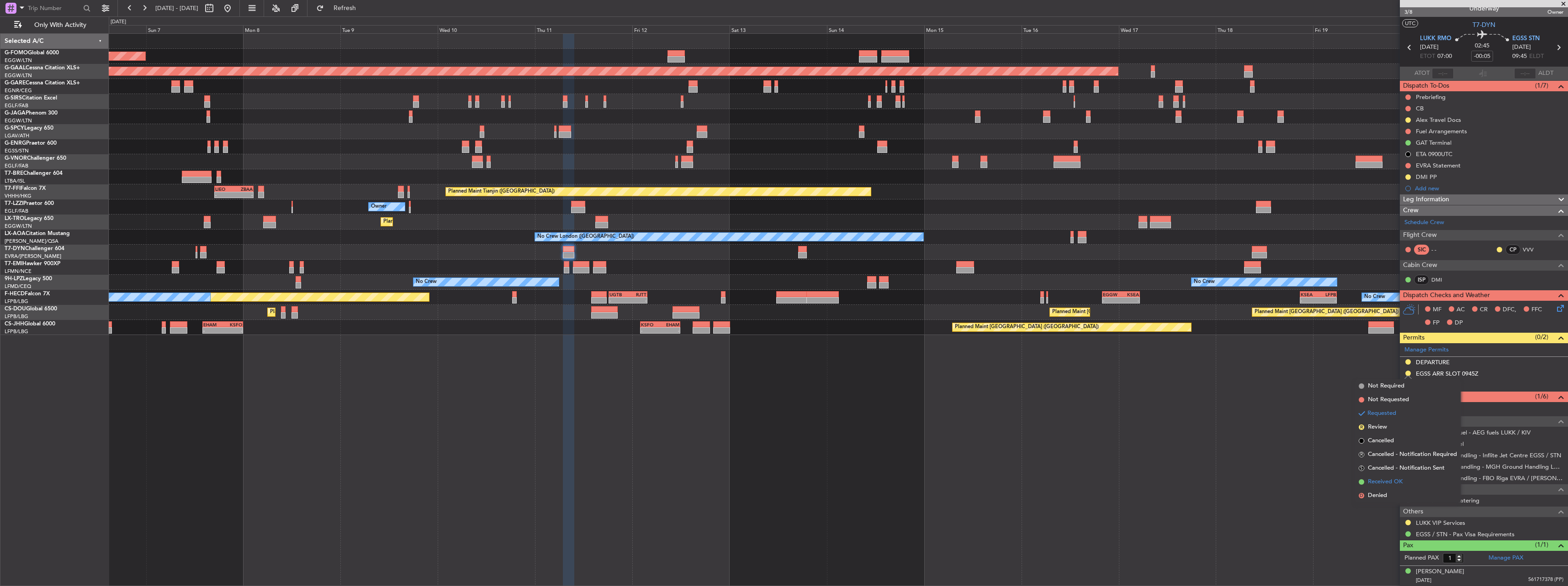
click at [581, 257] on span "Received OK" at bounding box center [1385, 482] width 35 height 9
click at [581, 257] on div at bounding box center [1408, 455] width 7 height 7
click at [581, 257] on button at bounding box center [1408, 455] width 6 height 6
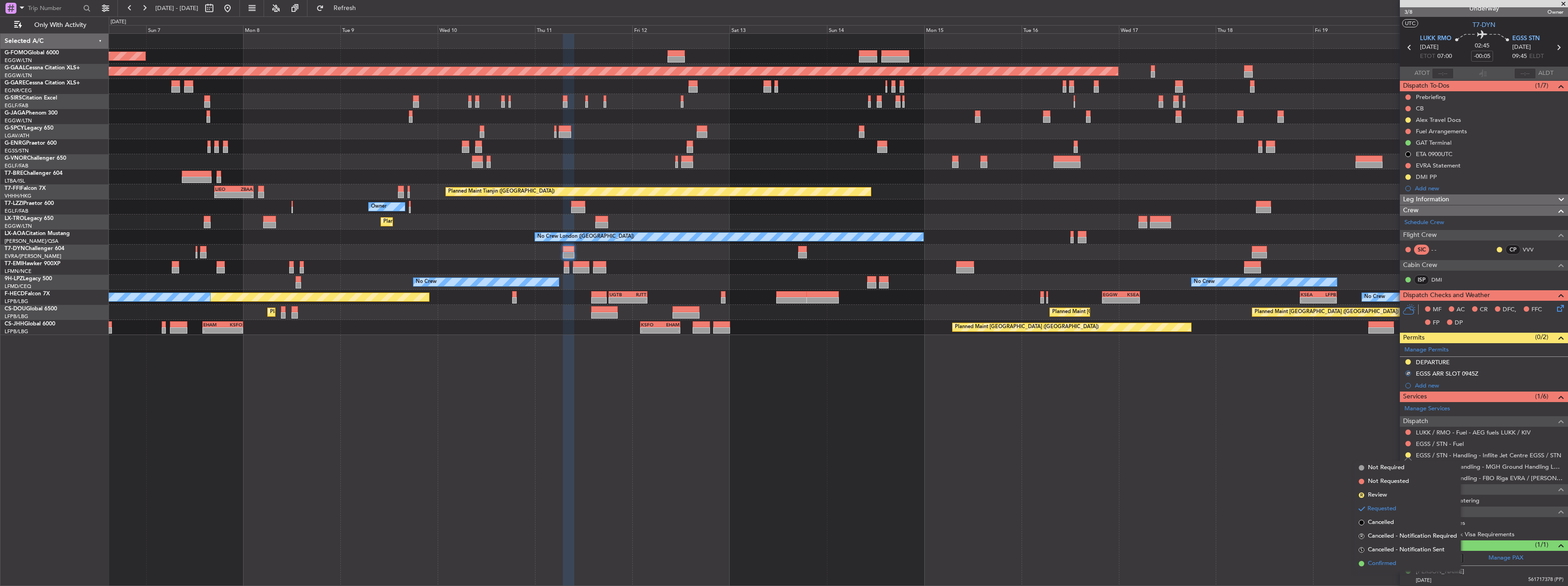
click at [581, 257] on li "Confirmed" at bounding box center [1408, 564] width 105 height 13
click at [581, 257] on div "AOG Maint Riga (Riga Intl)" at bounding box center [838, 252] width 1458 height 15
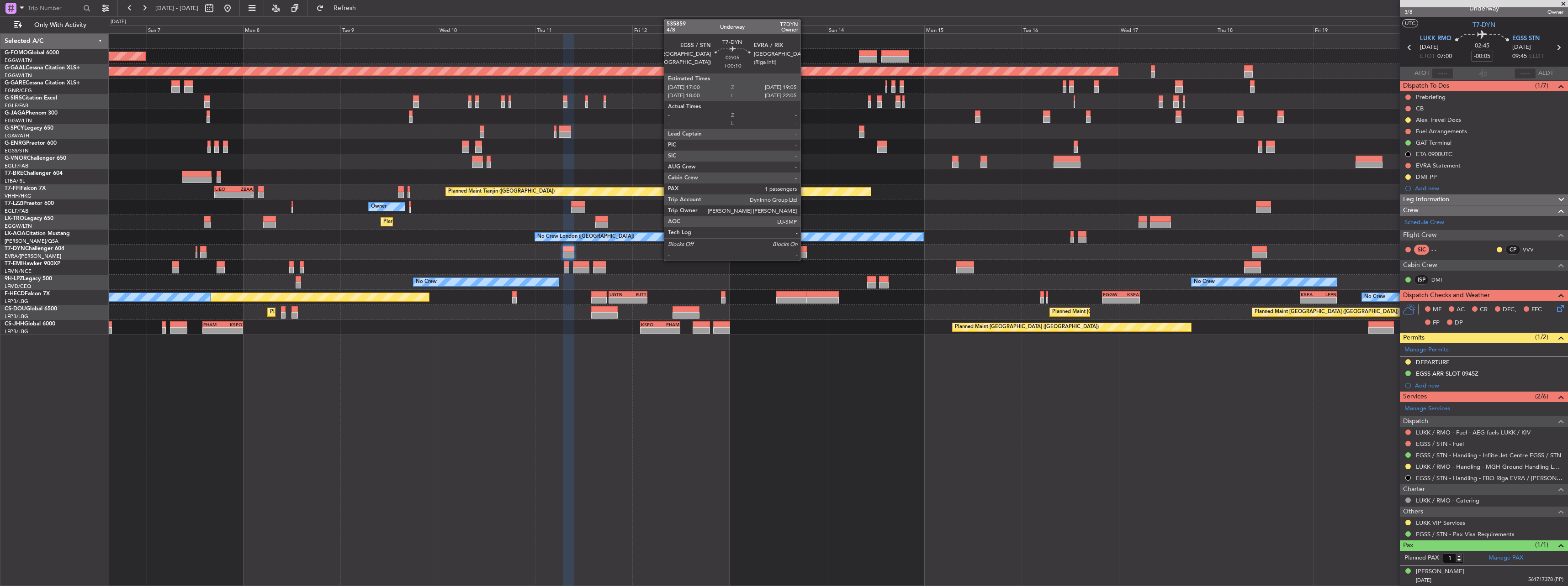
click at [581, 252] on div at bounding box center [802, 255] width 9 height 6
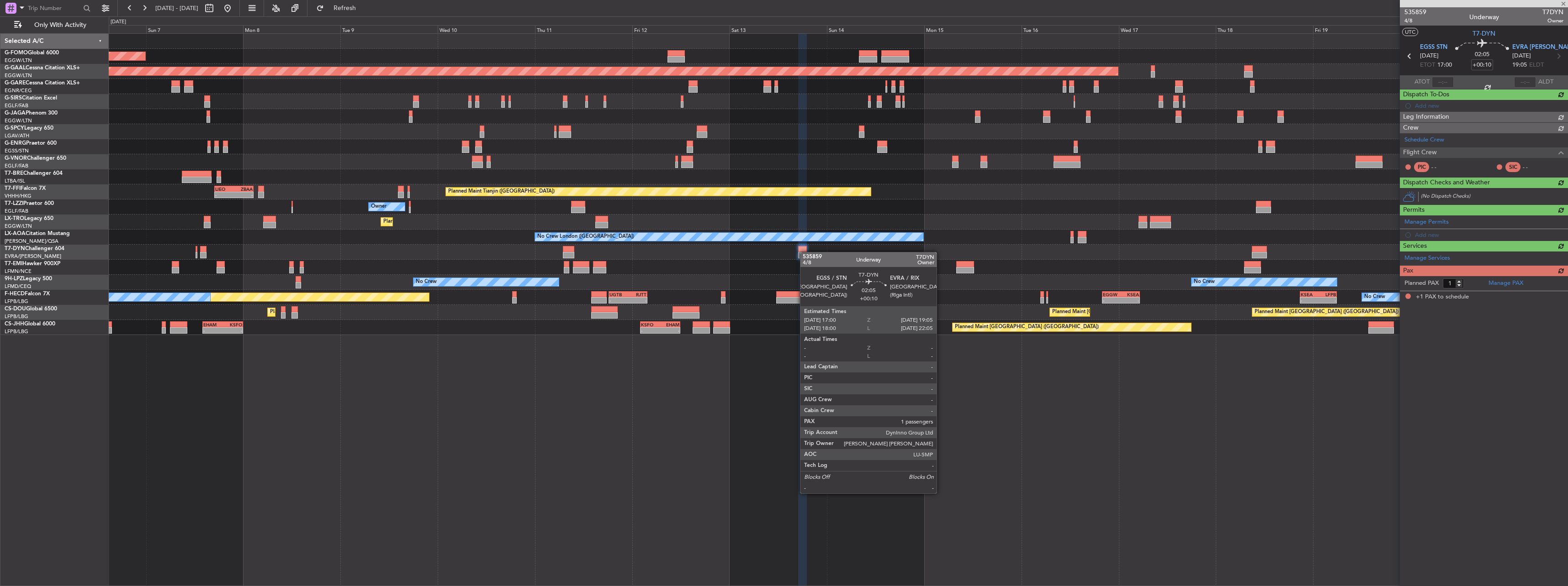
scroll to position [0, 0]
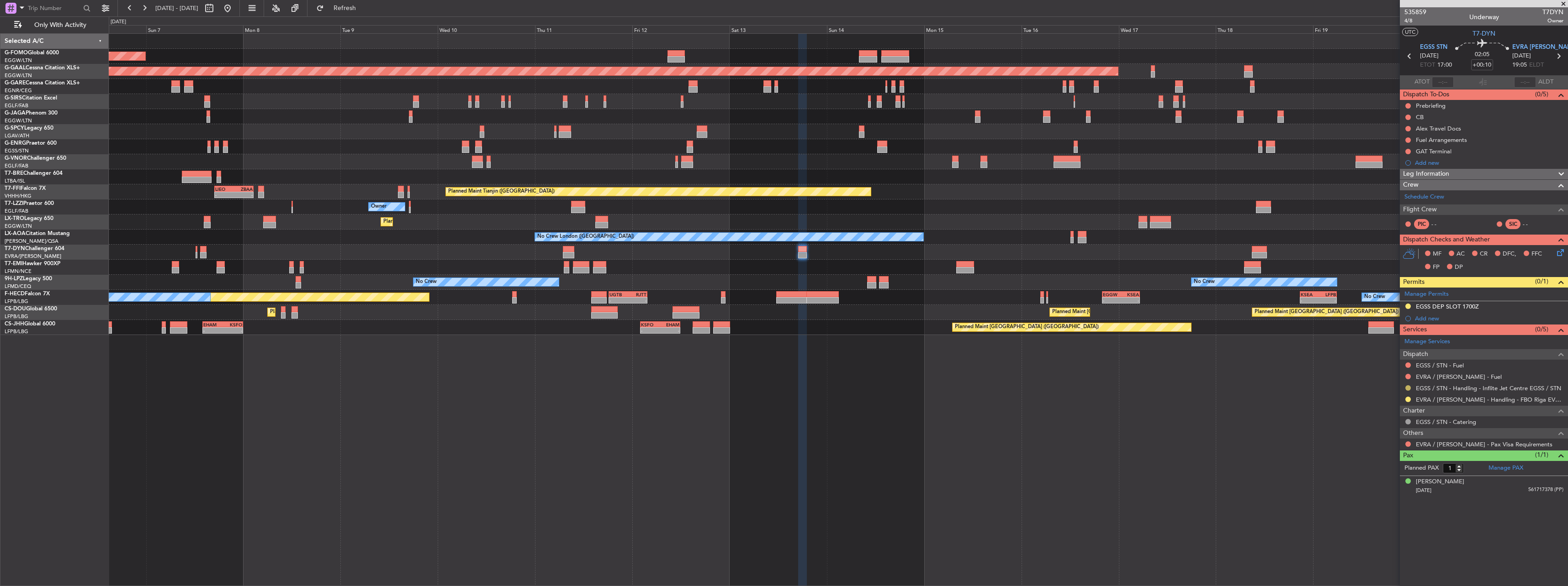
click at [581, 257] on button at bounding box center [1408, 388] width 6 height 6
click at [581, 257] on li "Confirmed" at bounding box center [1408, 497] width 105 height 13
click at [581, 257] on button at bounding box center [1408, 306] width 6 height 6
click at [581, 257] on li "Received OK" at bounding box center [1408, 415] width 105 height 13
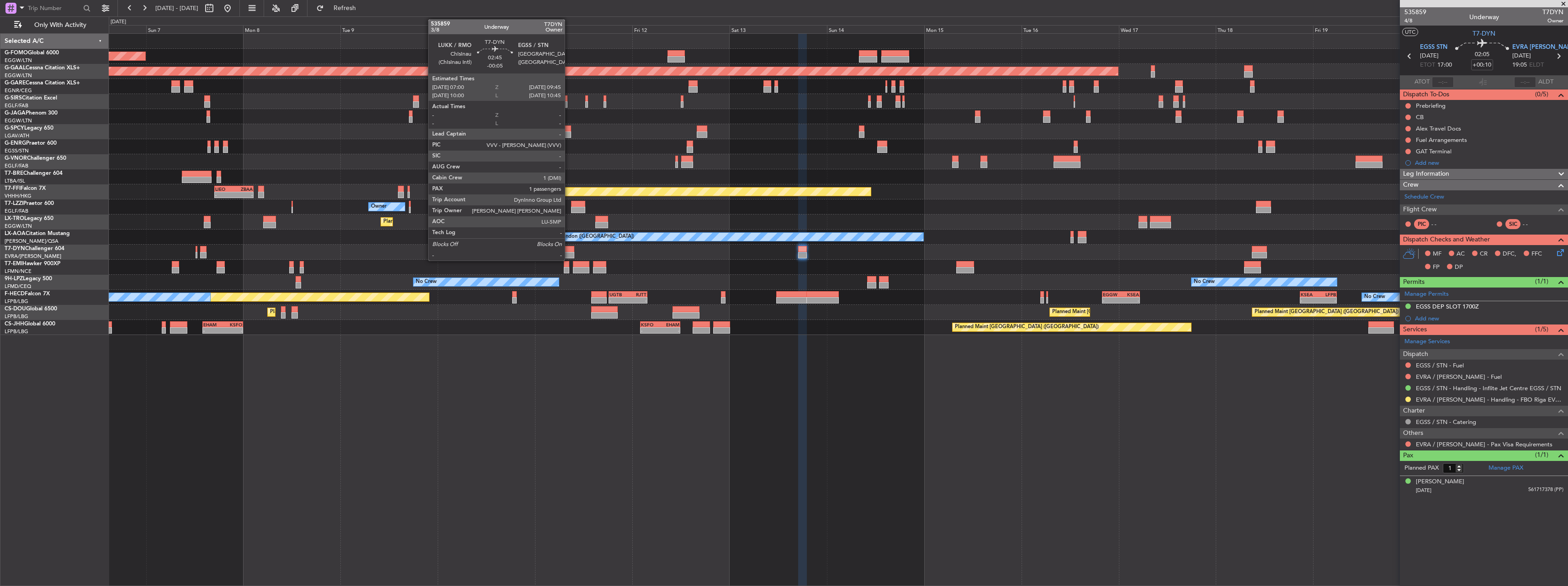
click at [567, 251] on div at bounding box center [569, 249] width 12 height 6
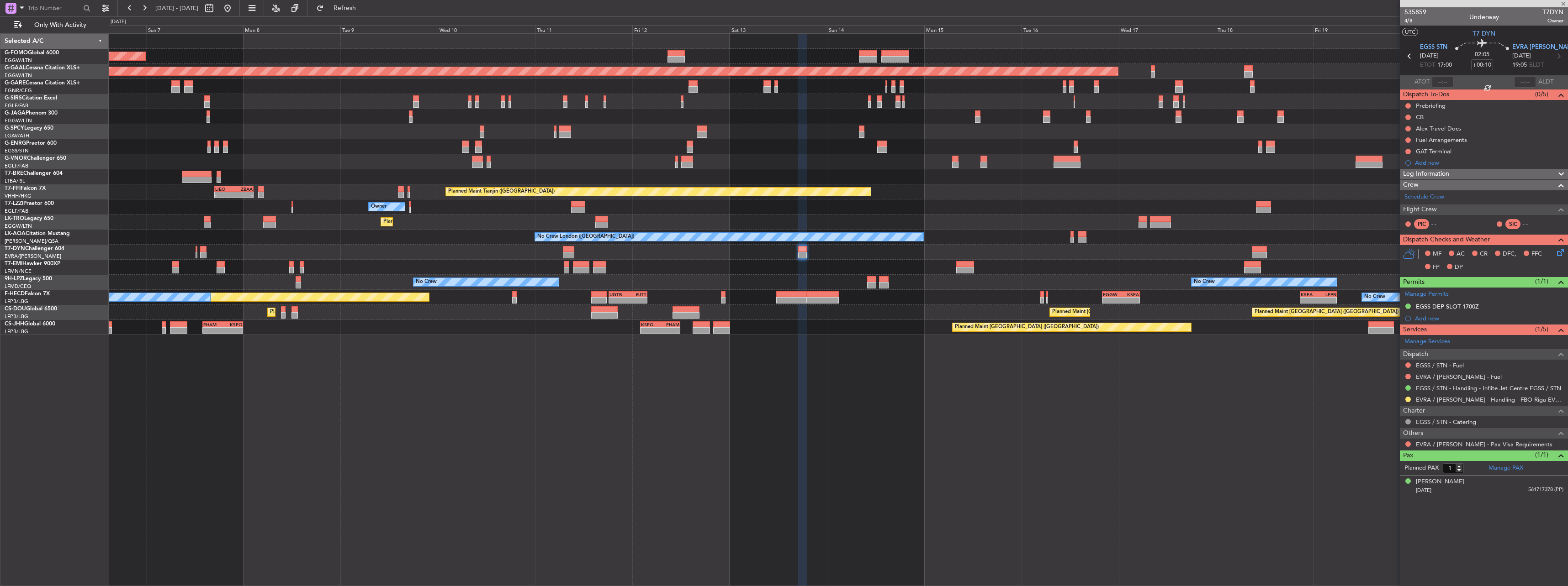
type input "-00:05"
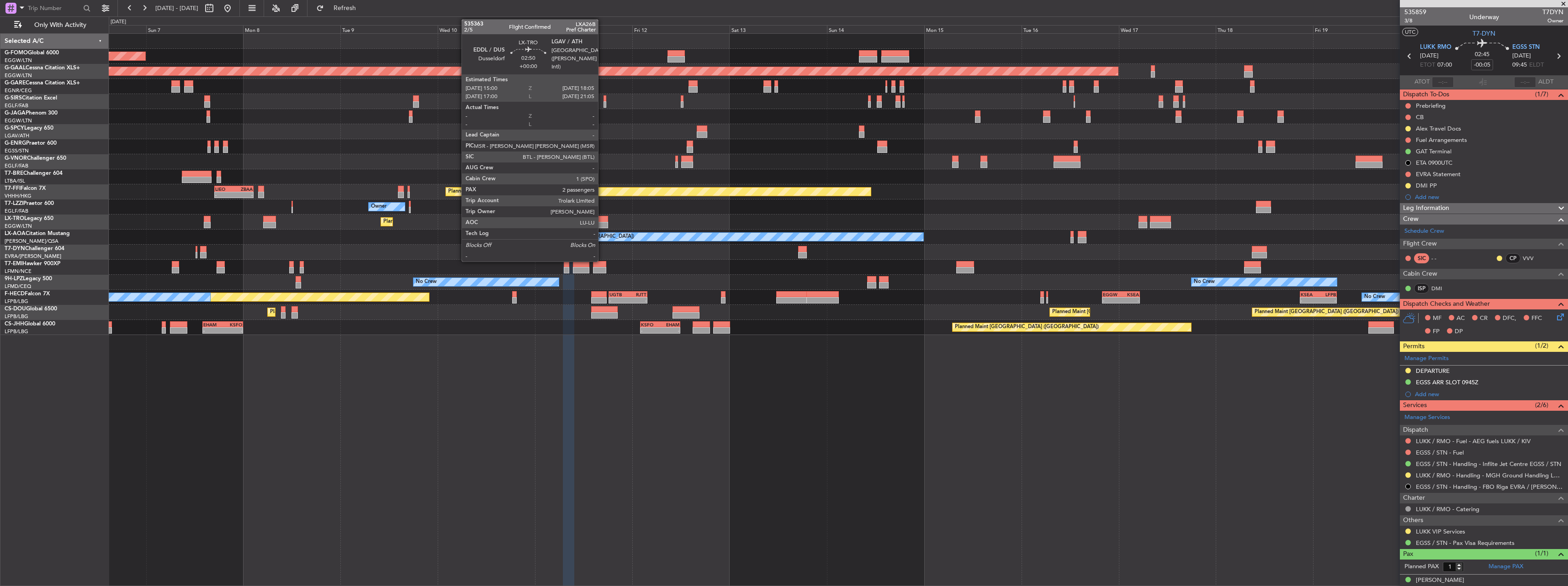
click at [581, 223] on div at bounding box center [602, 225] width 13 height 6
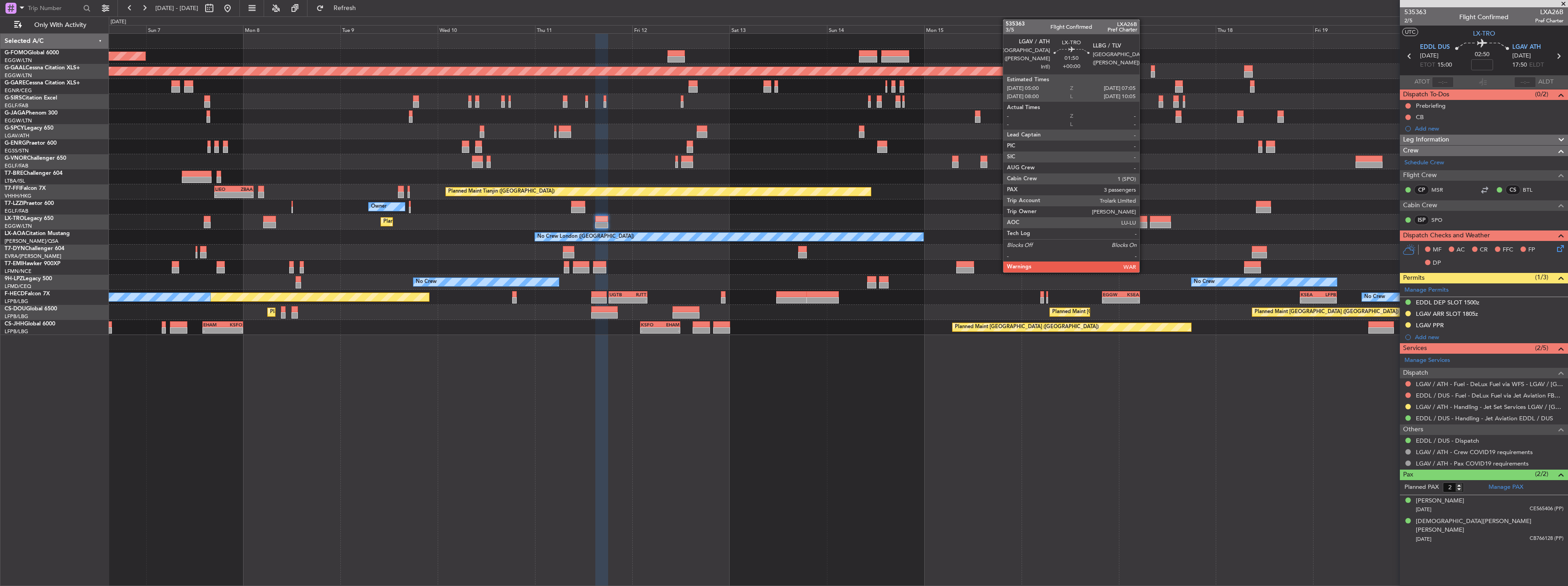
click at [581, 217] on div at bounding box center [1143, 219] width 9 height 6
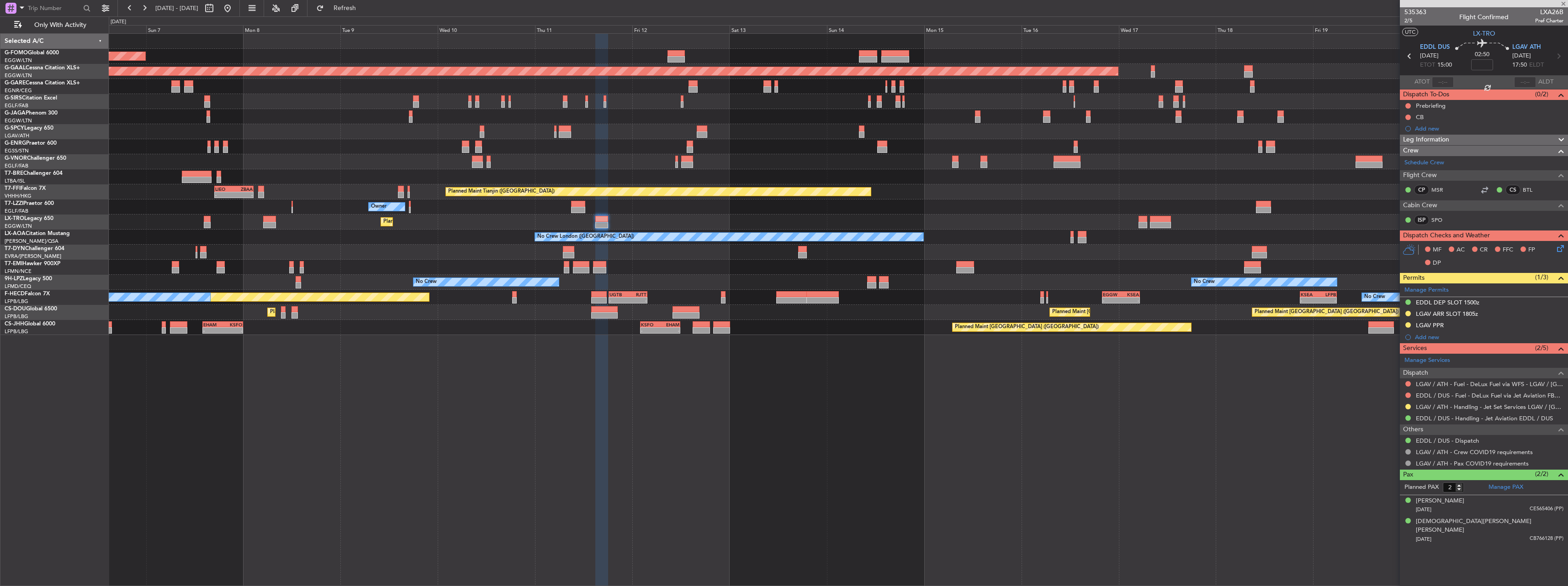
type input "3"
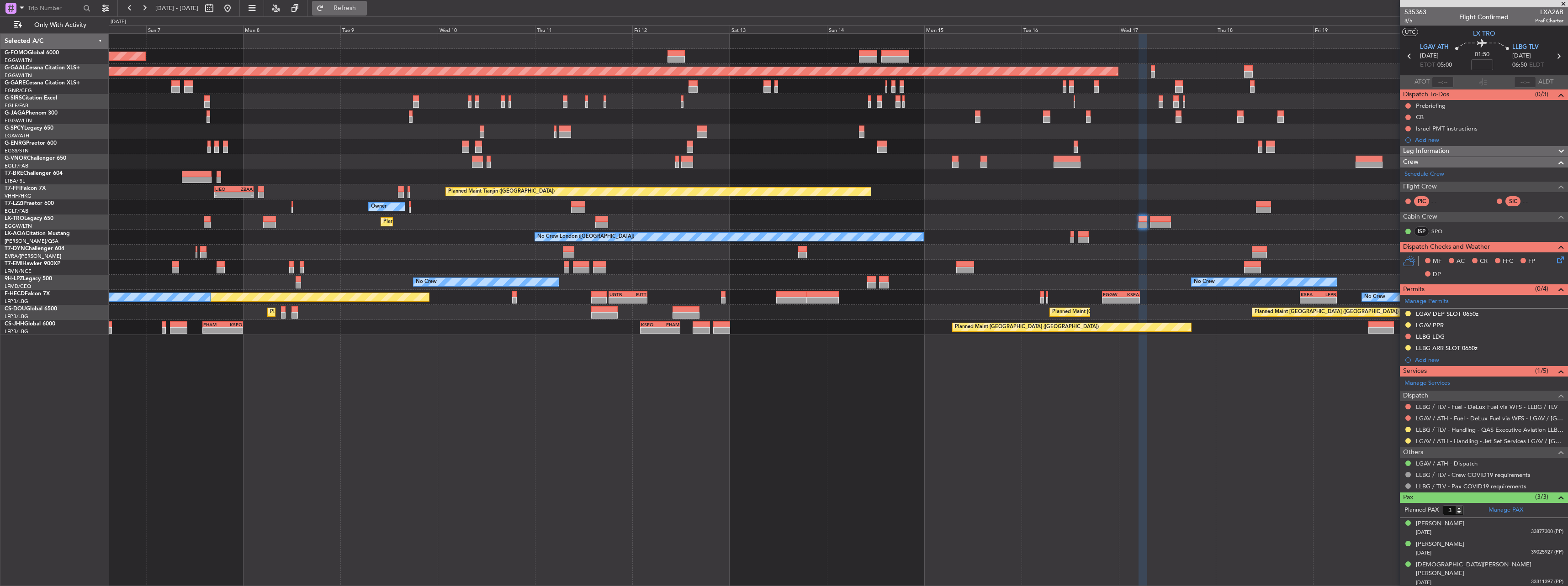
click at [353, 7] on button "Refresh" at bounding box center [340, 8] width 55 height 15
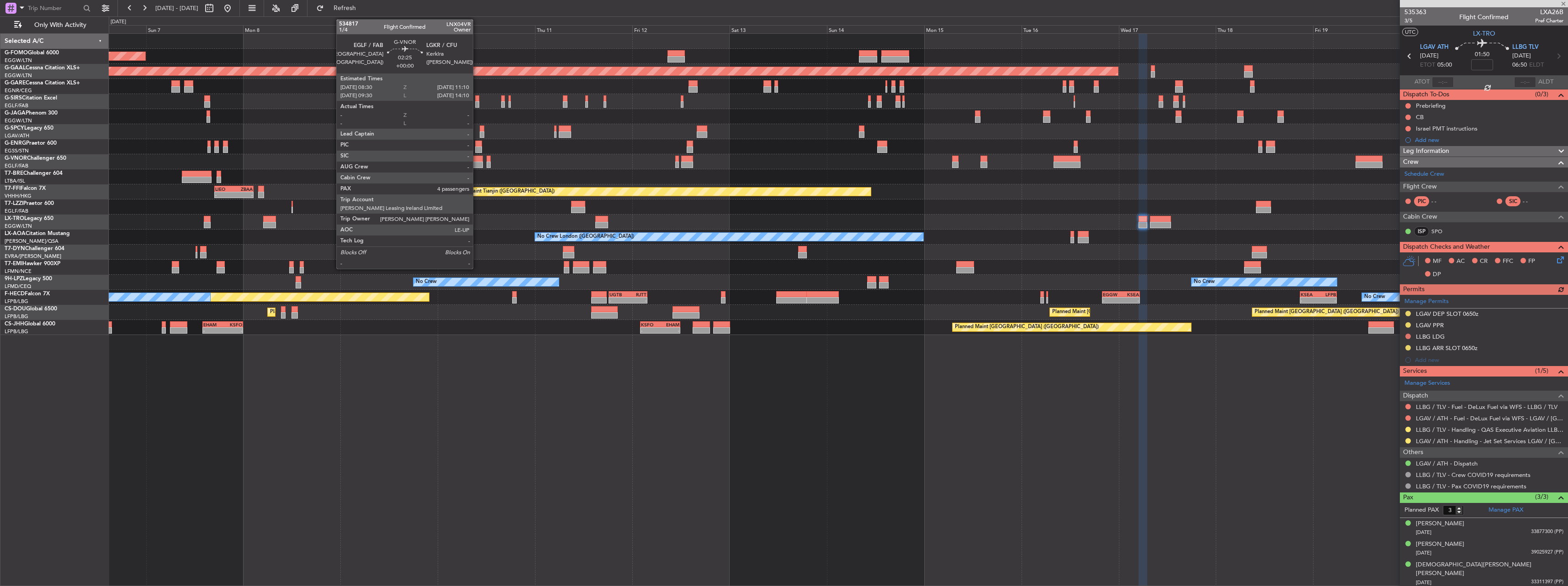
click at [477, 162] on div at bounding box center [477, 165] width 11 height 6
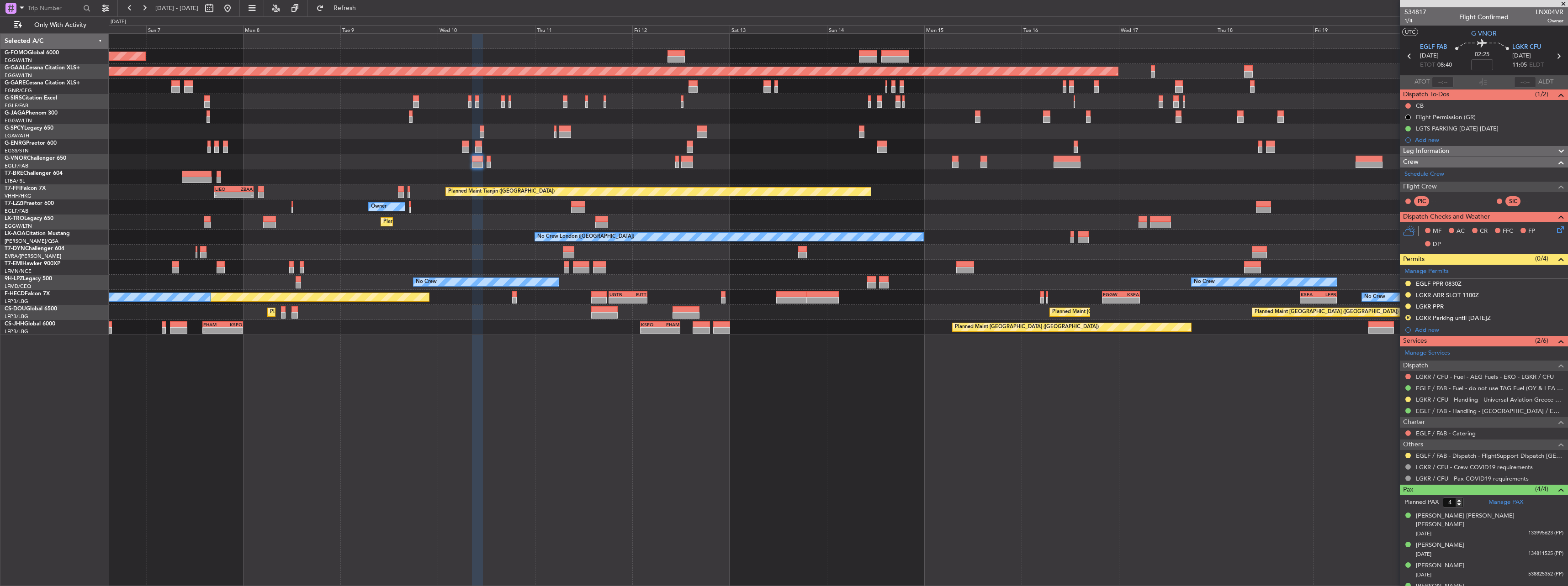
click at [491, 163] on div "Planned Maint [GEOGRAPHIC_DATA] ([GEOGRAPHIC_DATA])" at bounding box center [838, 161] width 1458 height 15
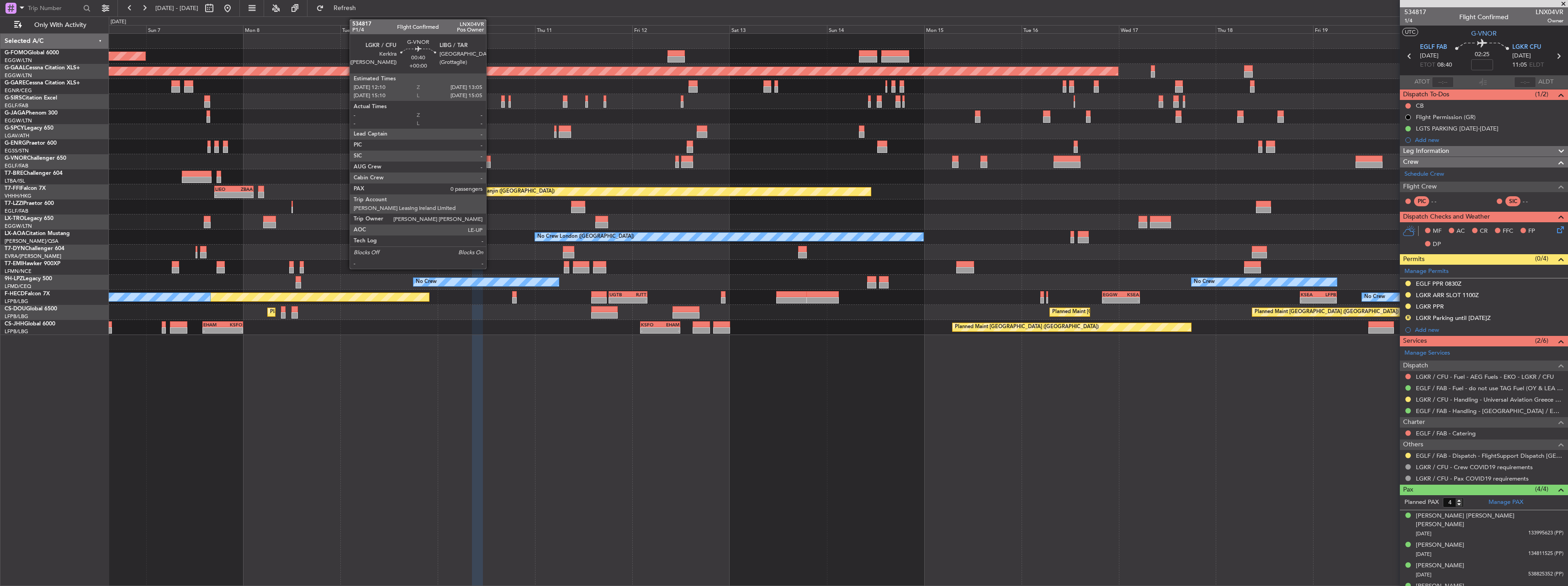
click at [490, 164] on div at bounding box center [488, 165] width 4 height 6
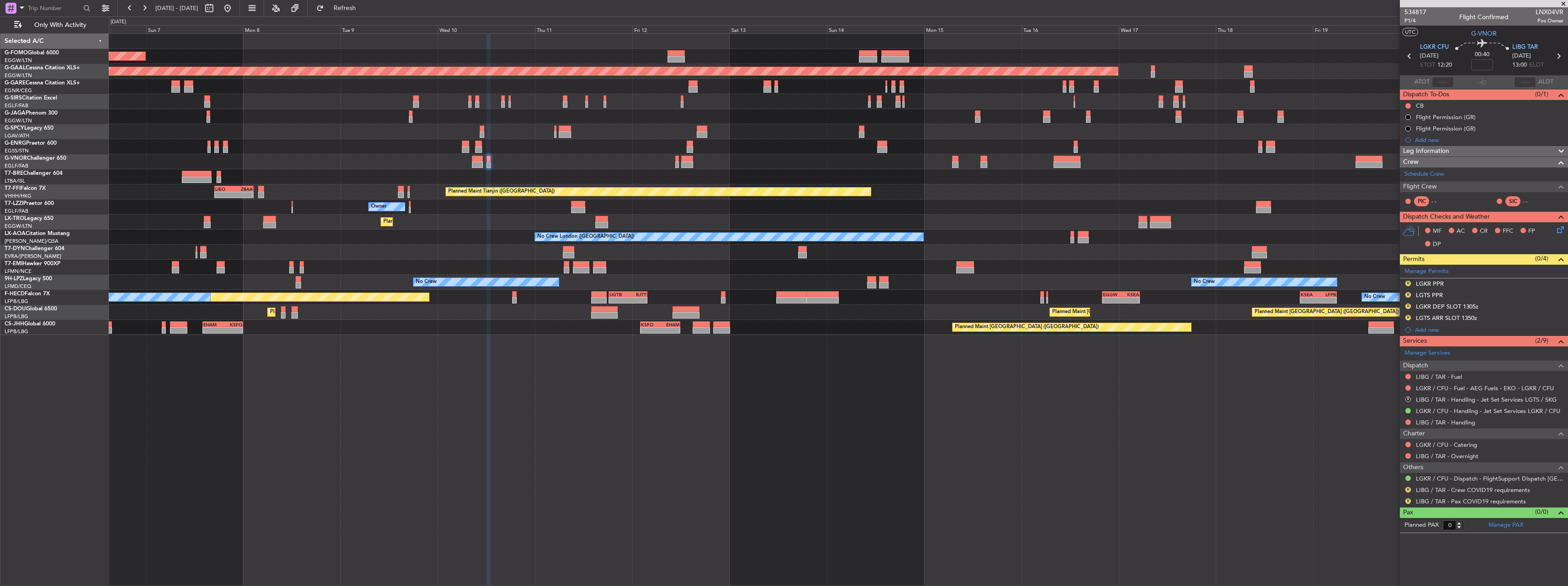
click at [491, 160] on div "Planned Maint [GEOGRAPHIC_DATA] ([GEOGRAPHIC_DATA])" at bounding box center [838, 161] width 1458 height 15
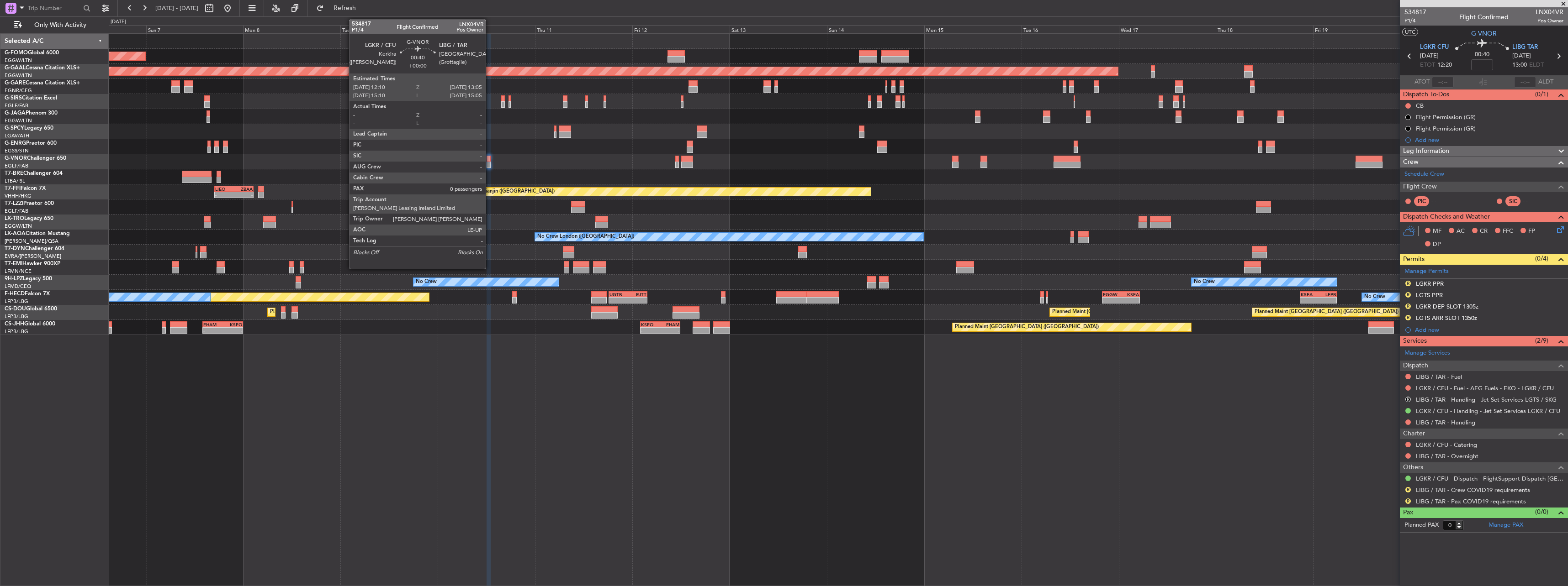
click at [487, 161] on div at bounding box center [488, 159] width 4 height 6
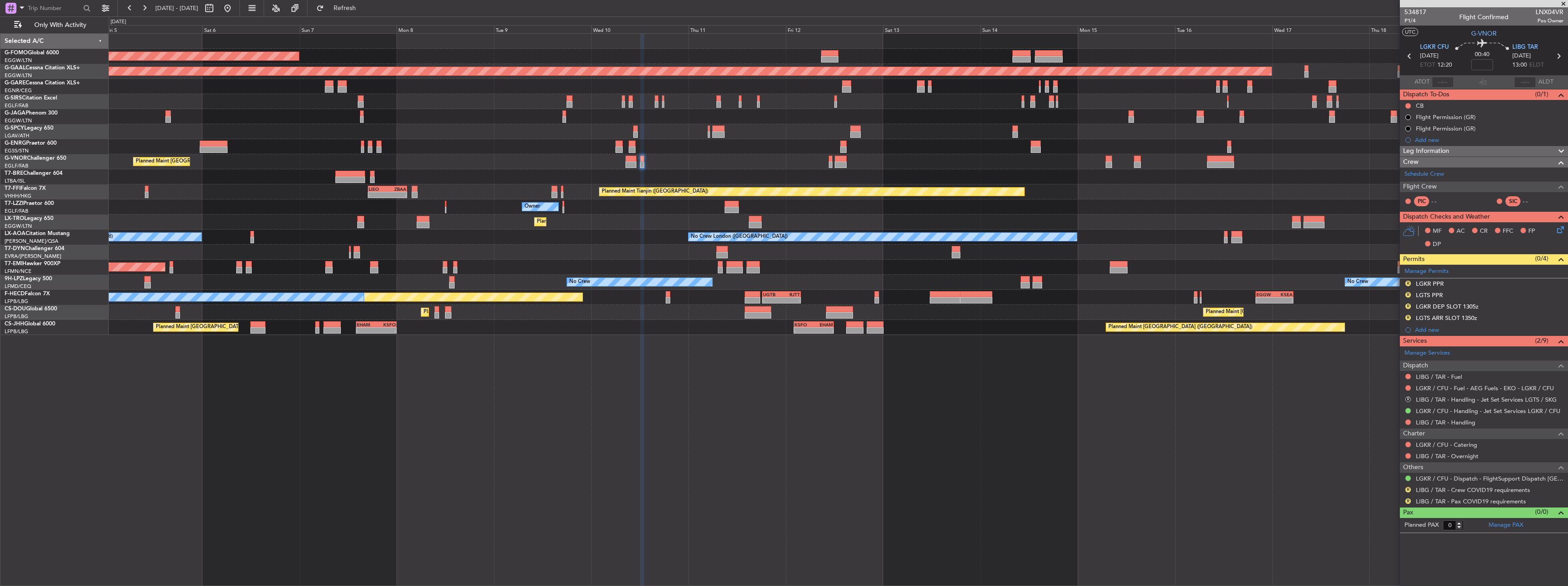
click at [534, 161] on div "Planned Maint London (Luton) Planned Maint Dusseldorf Unplanned Maint Chester P…" at bounding box center [838, 184] width 1458 height 302
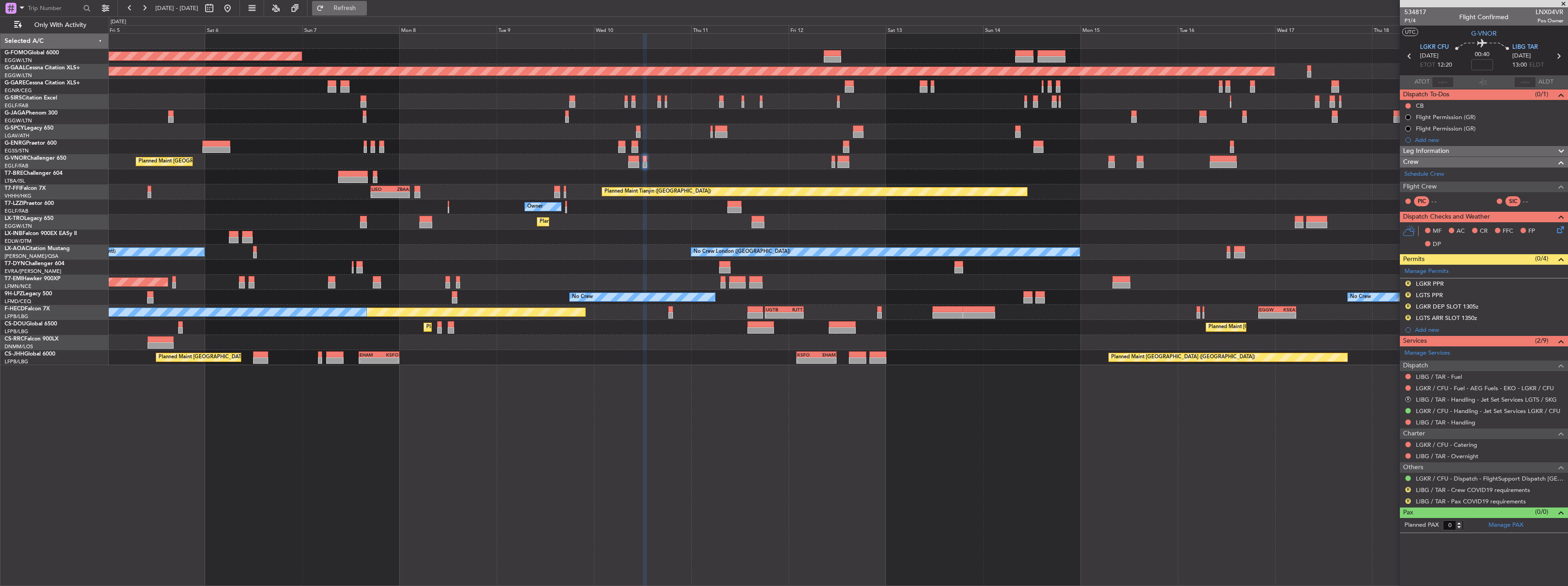
click at [362, 6] on span "Refresh" at bounding box center [345, 8] width 39 height 6
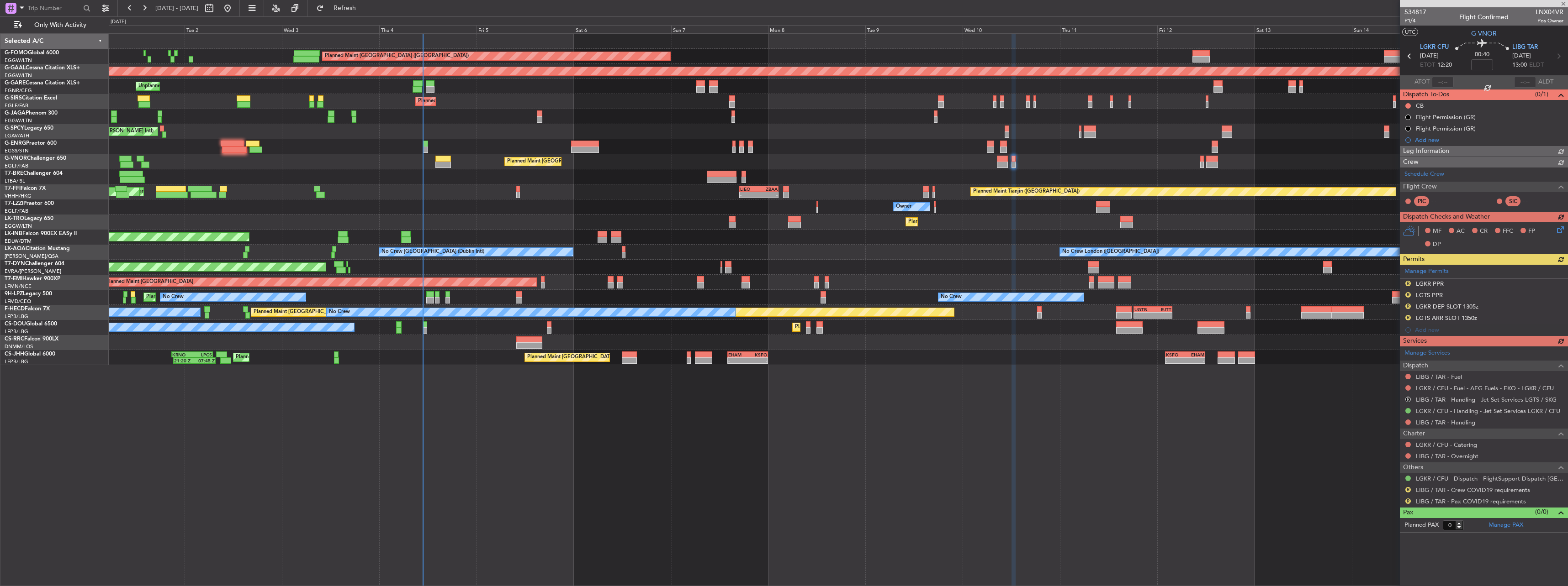
click at [643, 158] on div "Planned Maint [GEOGRAPHIC_DATA] ([GEOGRAPHIC_DATA])" at bounding box center [838, 161] width 1458 height 15
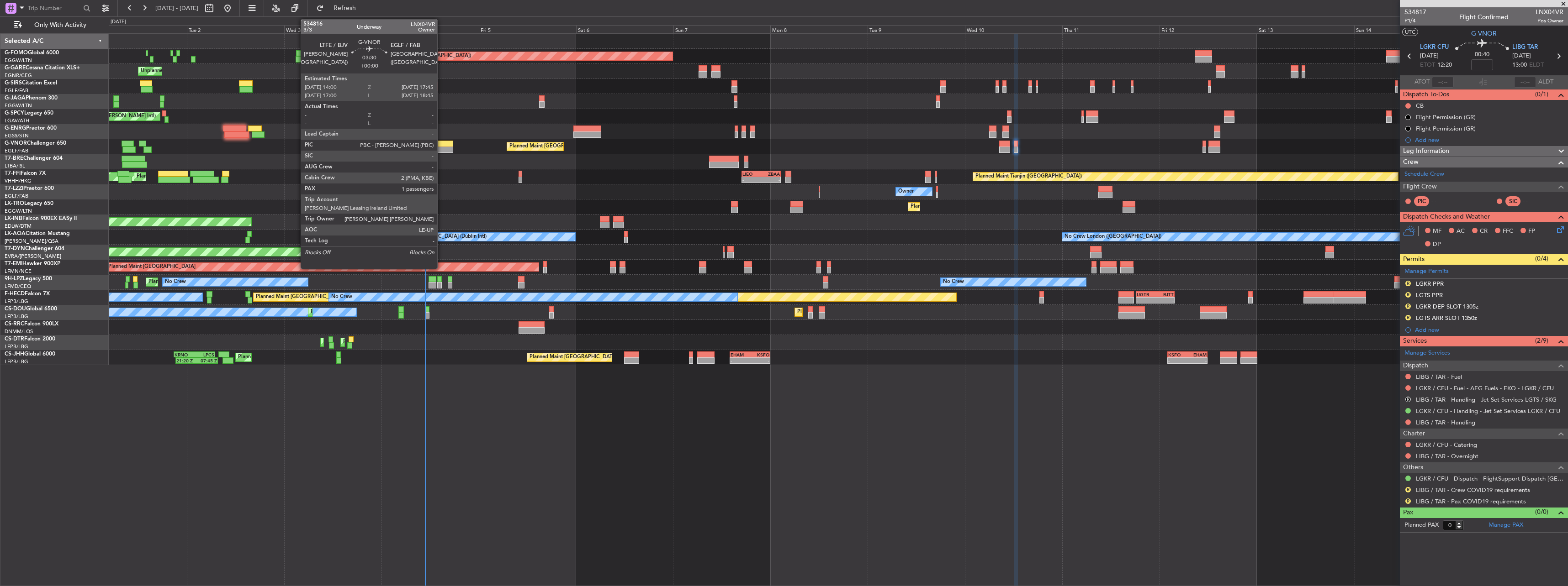
click at [441, 147] on div at bounding box center [445, 150] width 15 height 6
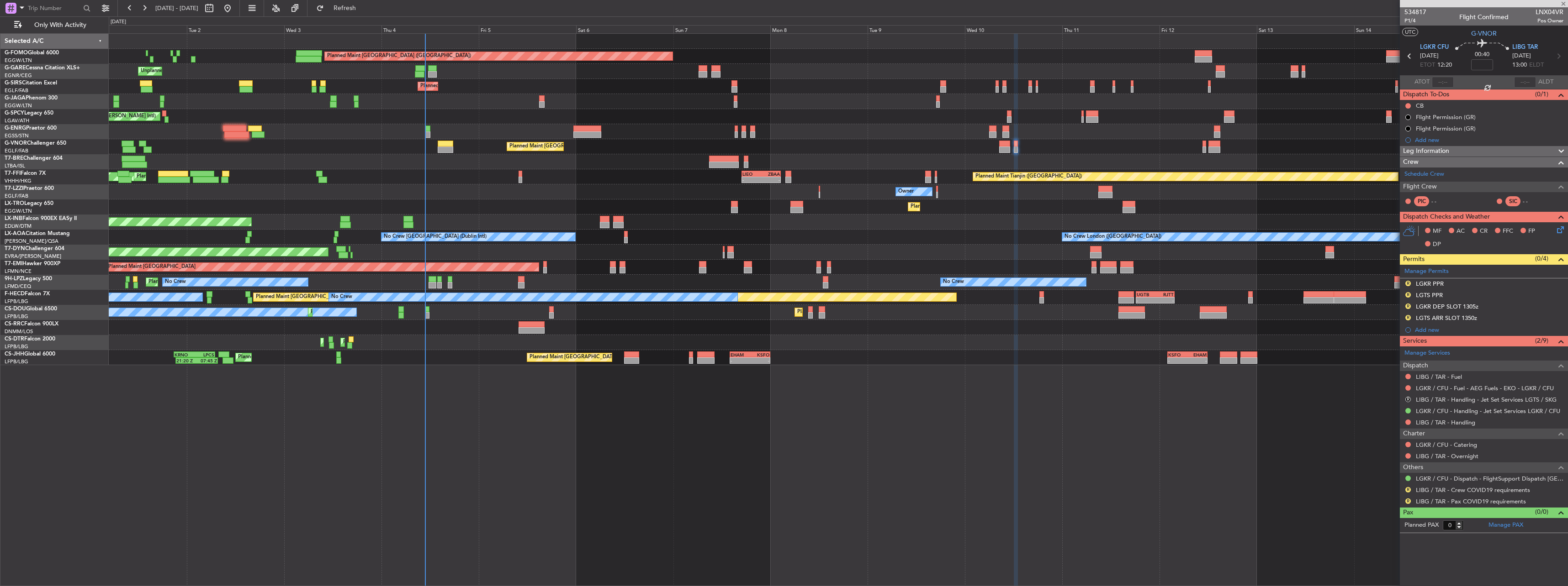
type input "1"
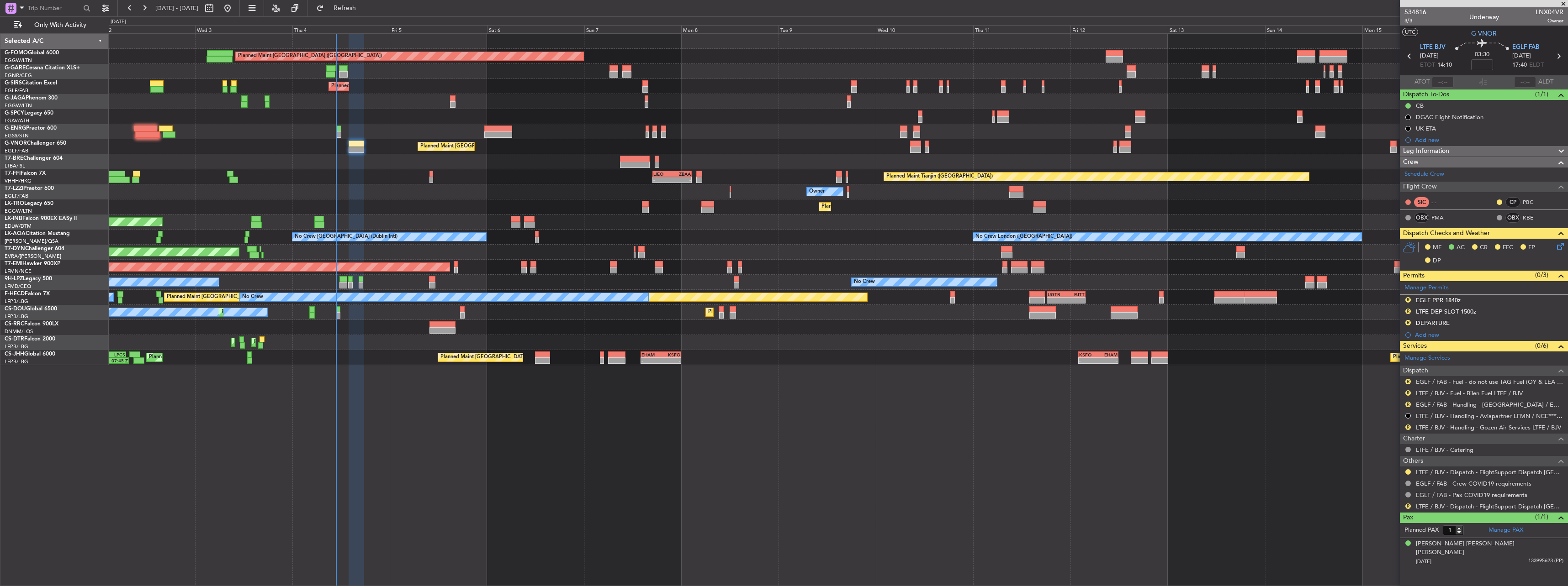
click at [710, 246] on div "Planned Maint London (Luton) Unplanned Maint Chester Planned Maint London (Farn…" at bounding box center [838, 199] width 1458 height 332
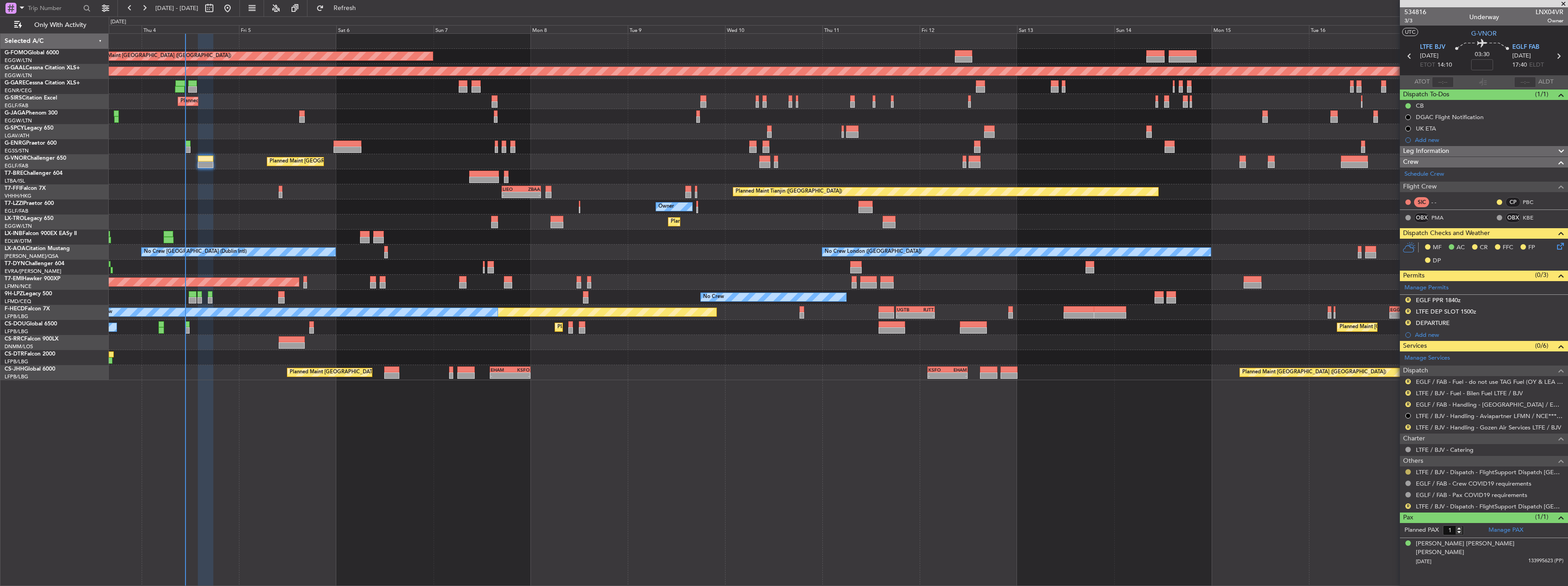
click at [1408, 470] on button at bounding box center [1408, 472] width 6 height 6
click at [1380, 460] on span "Confirmed" at bounding box center [1382, 458] width 28 height 9
click at [1406, 507] on button "R" at bounding box center [1408, 506] width 6 height 6
click at [1384, 489] on span "Confirmed" at bounding box center [1382, 492] width 28 height 9
click at [1413, 382] on div "R EGLF / FAB - Fuel - do not use TAG Fuel (OY & LEA only) EGLF / FAB" at bounding box center [1484, 382] width 168 height 12
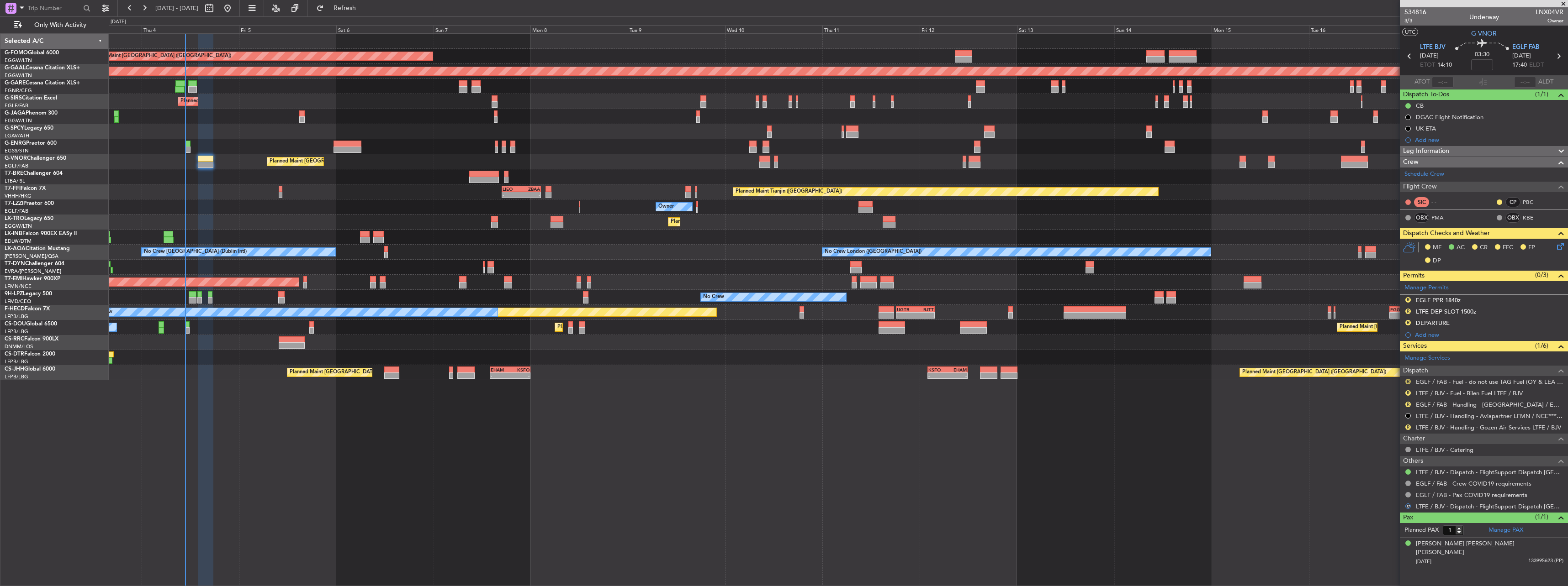
click at [1406, 380] on button "R" at bounding box center [1408, 382] width 6 height 6
click at [1393, 491] on span "Confirmed" at bounding box center [1382, 490] width 28 height 9
click at [1408, 393] on button "R" at bounding box center [1408, 393] width 6 height 6
click at [1385, 504] on span "Confirmed" at bounding box center [1382, 502] width 28 height 9
click at [1435, 428] on link "LTFE / BJV - Handling - Gozen Air Services LTFE / BJV" at bounding box center [1488, 428] width 145 height 8
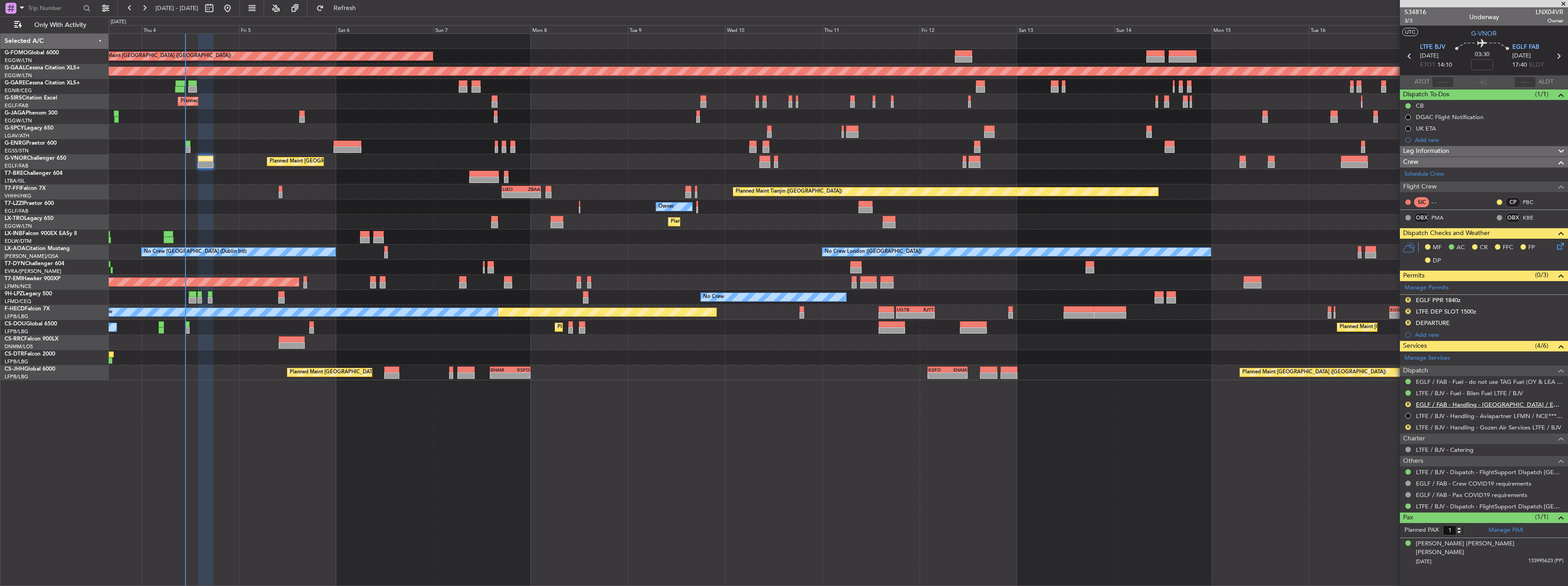
click at [1426, 406] on link "EGLF / FAB - Handling - [GEOGRAPHIC_DATA] / EGLF / FAB" at bounding box center [1489, 404] width 147 height 8
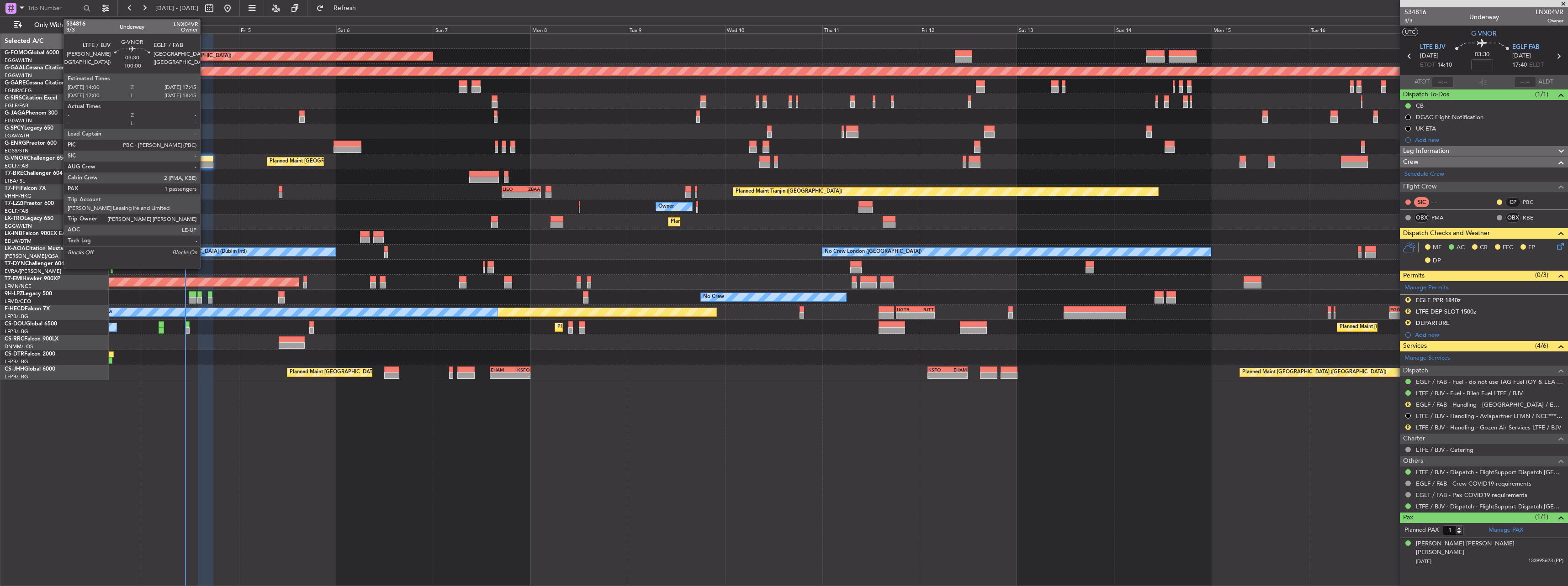
click at [204, 160] on div at bounding box center [205, 159] width 15 height 6
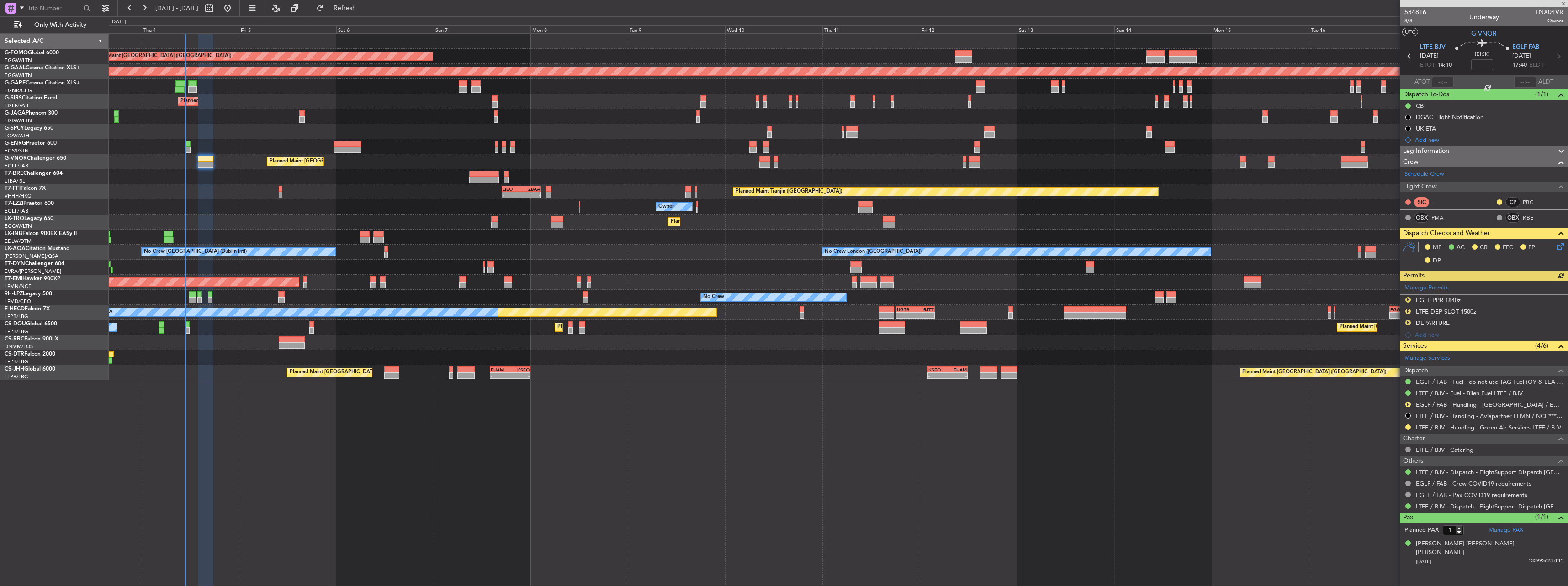
click at [1408, 319] on div "Manage Permits R EGLF PPR 1840z R LTFE DEP SLOT 1500z R DEPARTURE Add new" at bounding box center [1484, 311] width 168 height 60
click at [1406, 405] on button "R" at bounding box center [1408, 404] width 6 height 6
click at [1383, 462] on span "Requested" at bounding box center [1382, 458] width 29 height 9
click at [1408, 322] on button "R" at bounding box center [1408, 322] width 6 height 6
click at [1390, 364] on span "Requested" at bounding box center [1382, 363] width 29 height 9
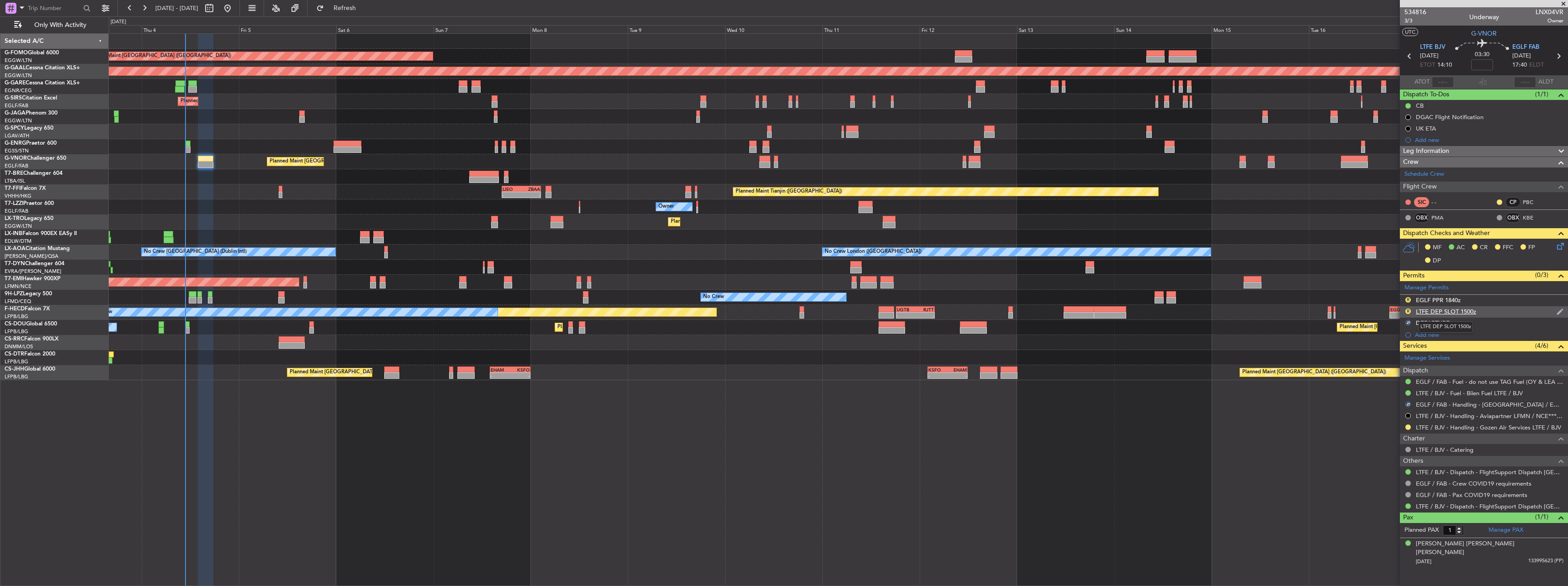
click at [1443, 313] on div "LTFE DEP SLOT 1500z" at bounding box center [1446, 311] width 61 height 8
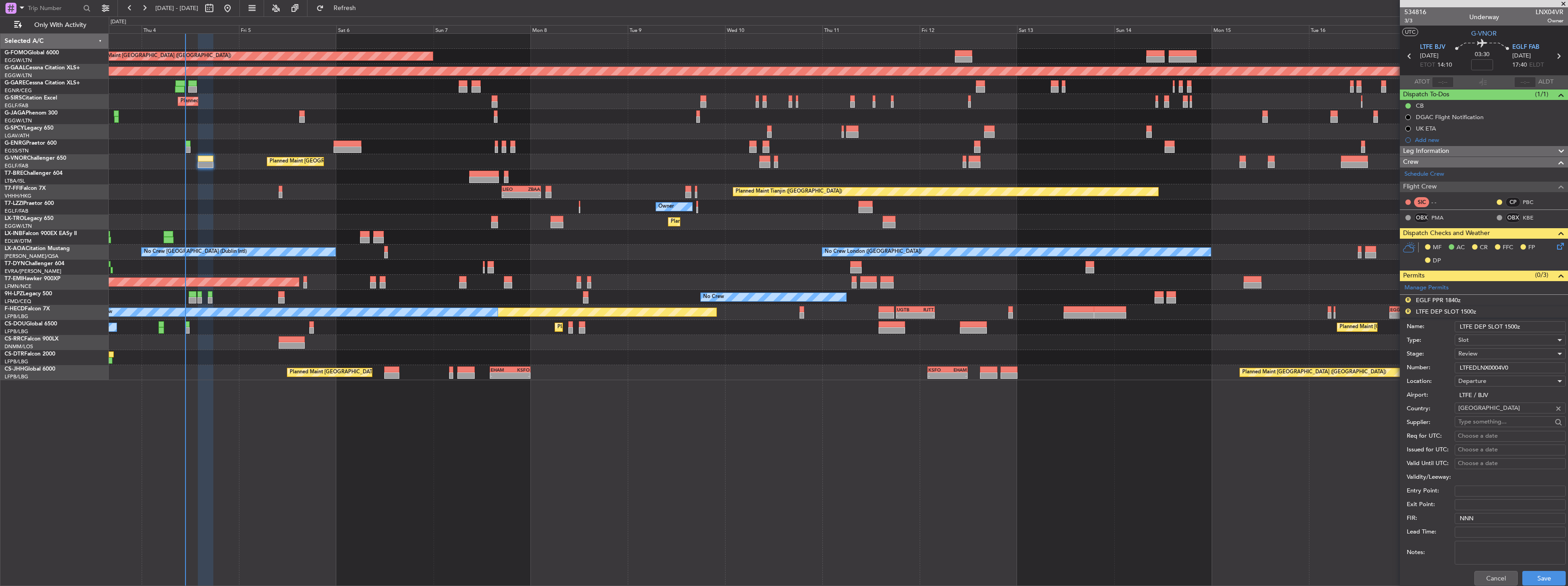
click at [1511, 326] on input "LTFE DEP SLOT 1500z" at bounding box center [1510, 327] width 111 height 11
type input "LTFE DEP SLOT 1410z"
click at [1482, 356] on div "Review" at bounding box center [1507, 354] width 97 height 13
click at [1493, 418] on span "Requested" at bounding box center [1506, 414] width 96 height 13
click at [1537, 586] on html "[DATE] - [DATE] Refresh Quick Links Only With Activity Planned Maint [GEOGRAPHI…" at bounding box center [784, 293] width 1568 height 586
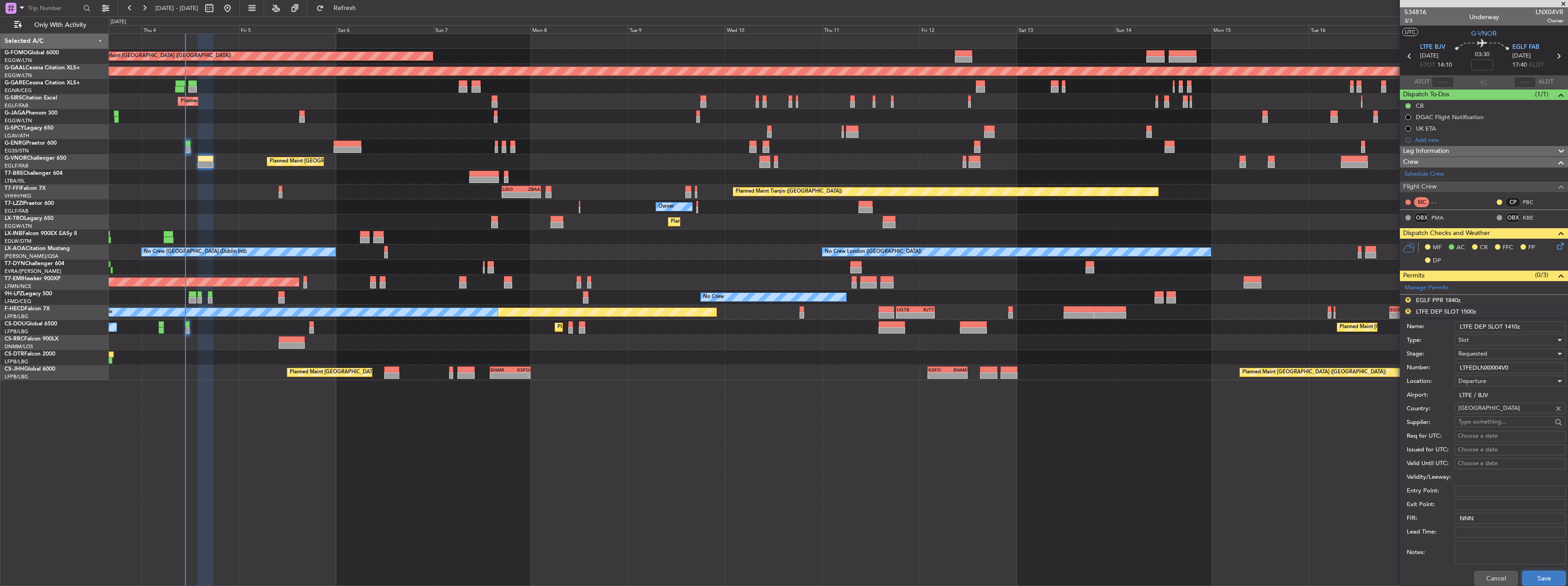
click at [1534, 582] on button "Save" at bounding box center [1544, 579] width 43 height 15
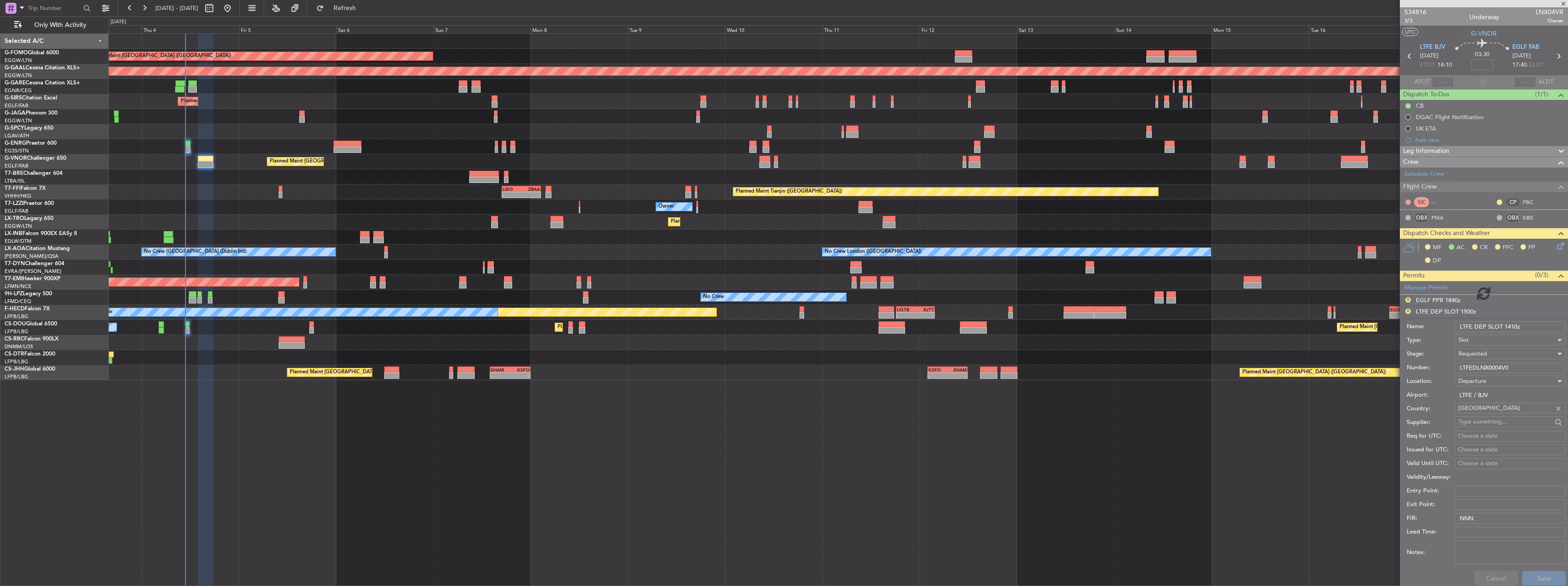
click at [1443, 300] on div at bounding box center [1484, 293] width 168 height 586
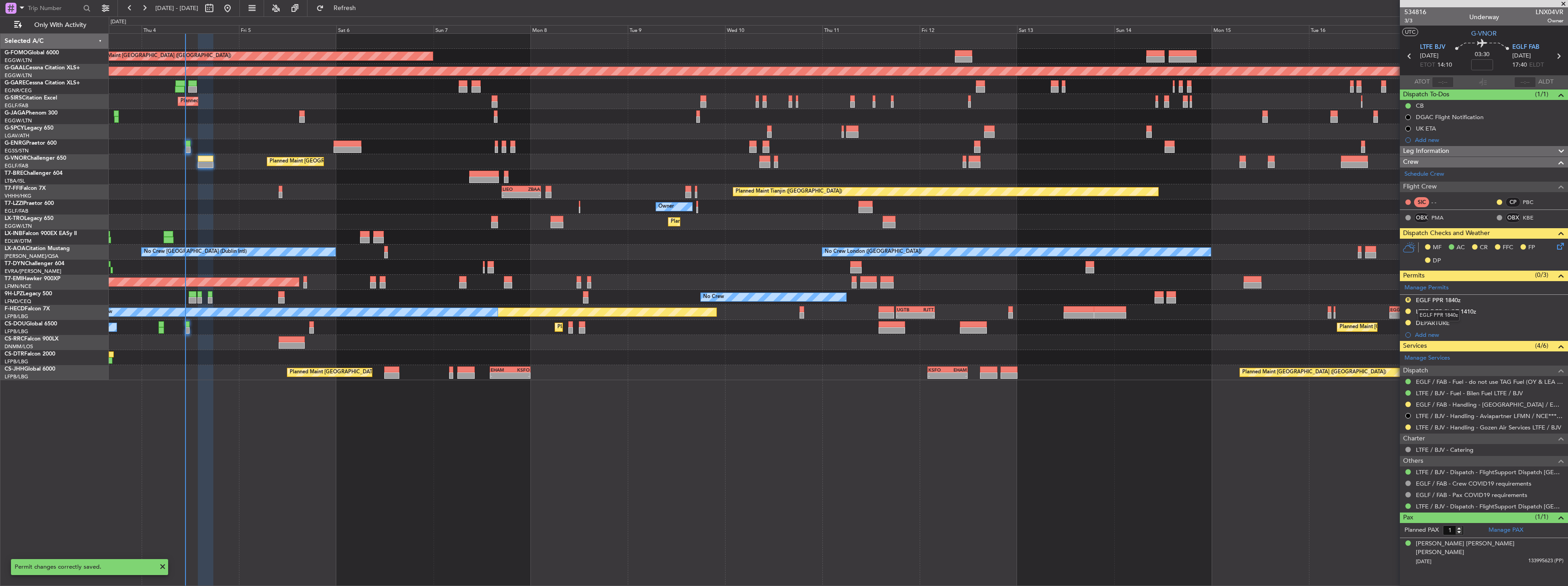
click at [1443, 300] on div "EGLF PPR 1840z" at bounding box center [1438, 300] width 45 height 8
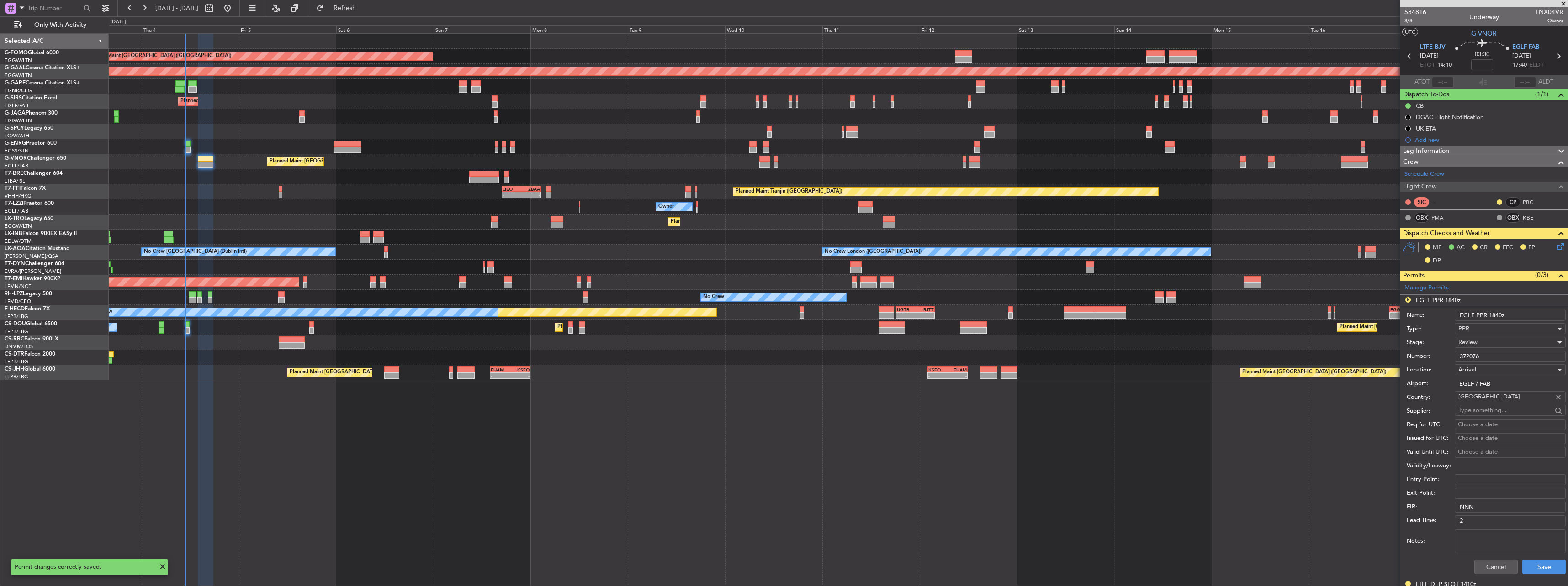
click at [1495, 319] on input "EGLF PPR 1840z" at bounding box center [1510, 316] width 111 height 11
type input "EGLF PPR 1740z"
click at [1471, 340] on span "Review" at bounding box center [1468, 342] width 19 height 8
click at [1482, 402] on span "Requested" at bounding box center [1506, 402] width 96 height 13
click at [1531, 566] on button "Save" at bounding box center [1544, 567] width 43 height 15
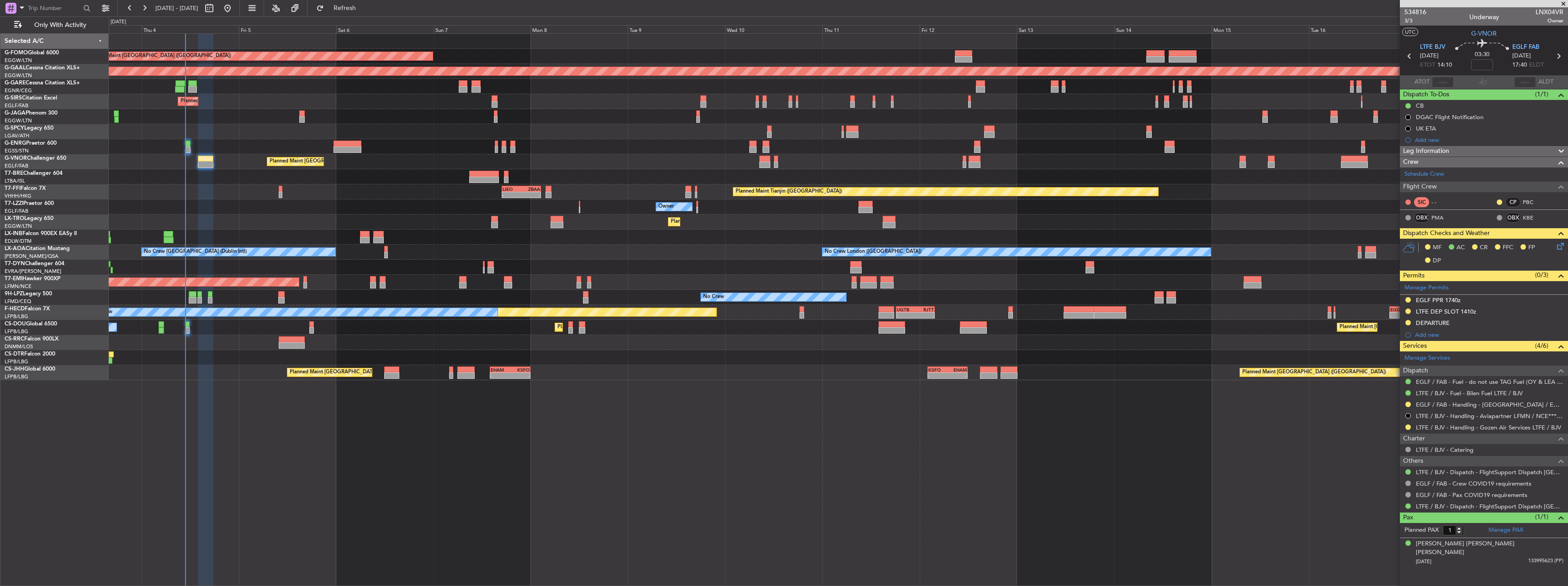
click at [199, 163] on div at bounding box center [205, 165] width 15 height 6
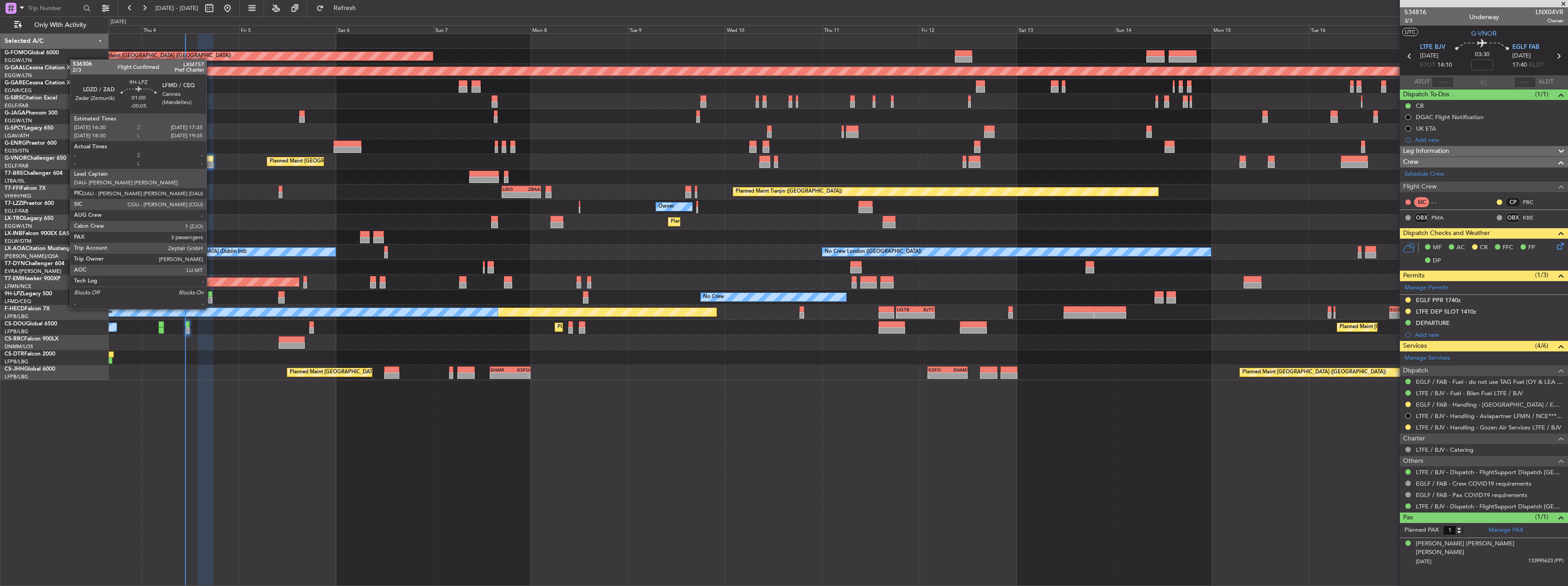
click at [211, 300] on div at bounding box center [210, 300] width 4 height 6
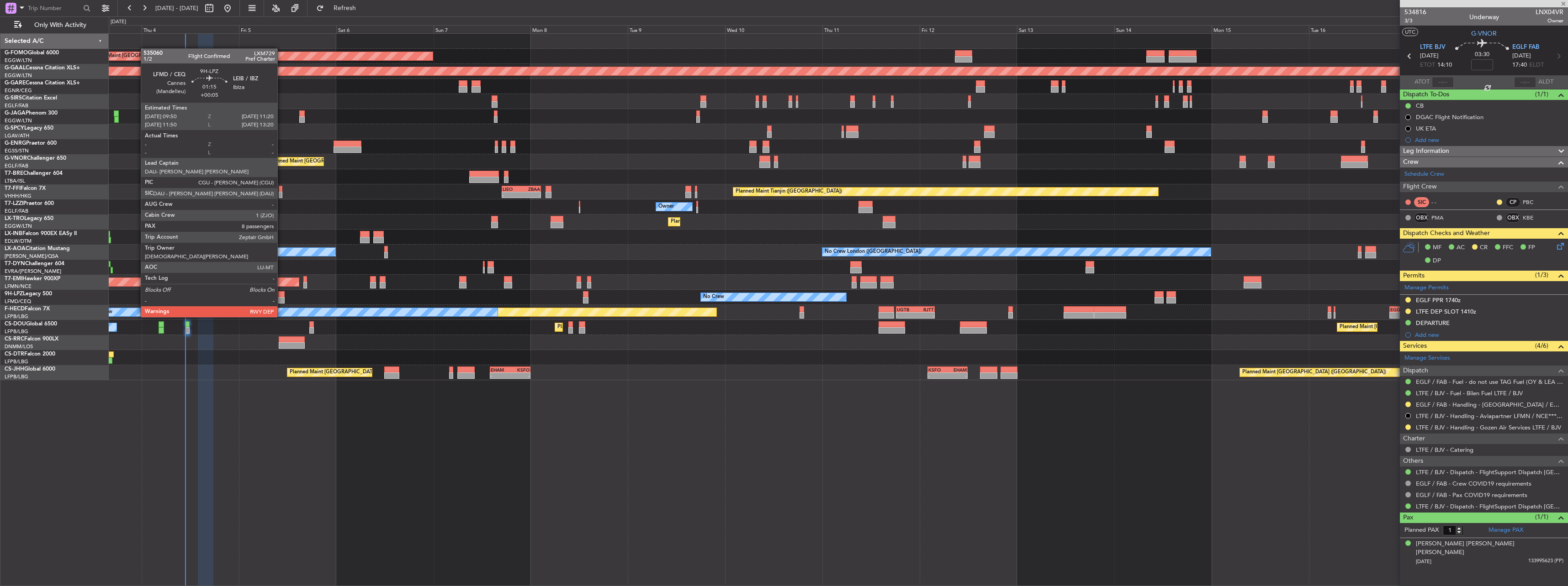
click at [282, 300] on div at bounding box center [282, 300] width 6 height 6
type input "-00:05"
type input "3"
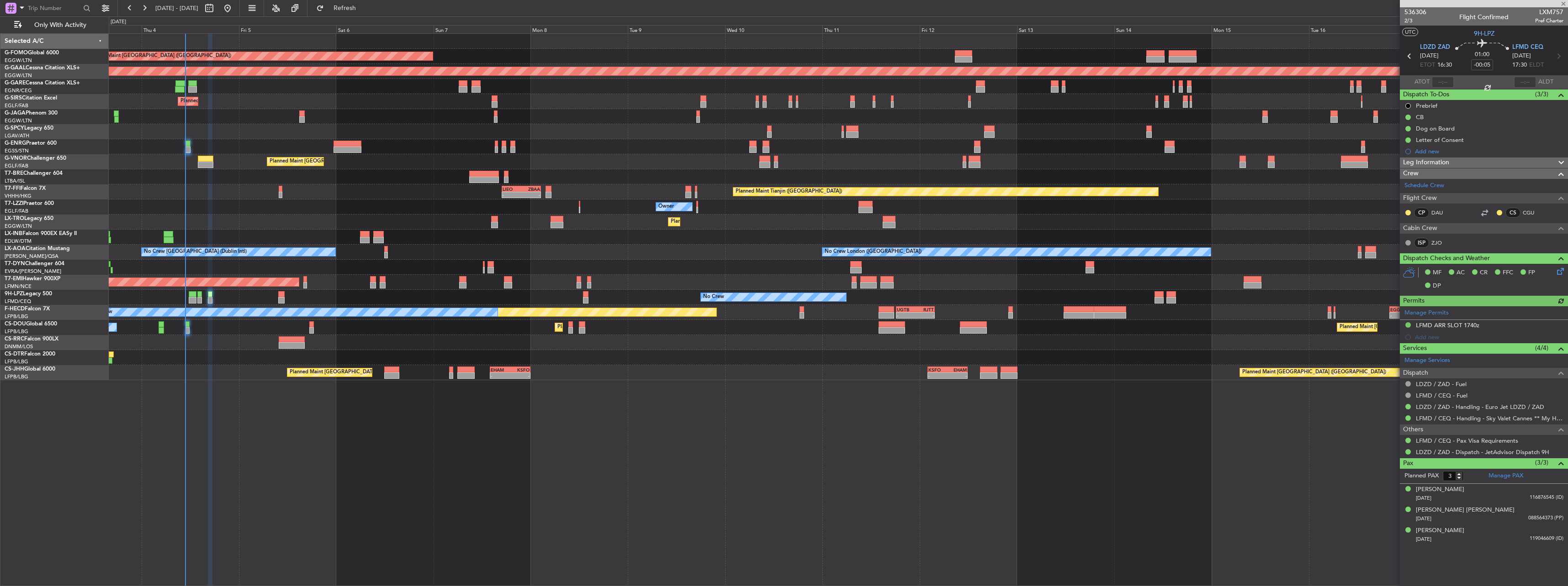
type input "+00:05"
type input "8"
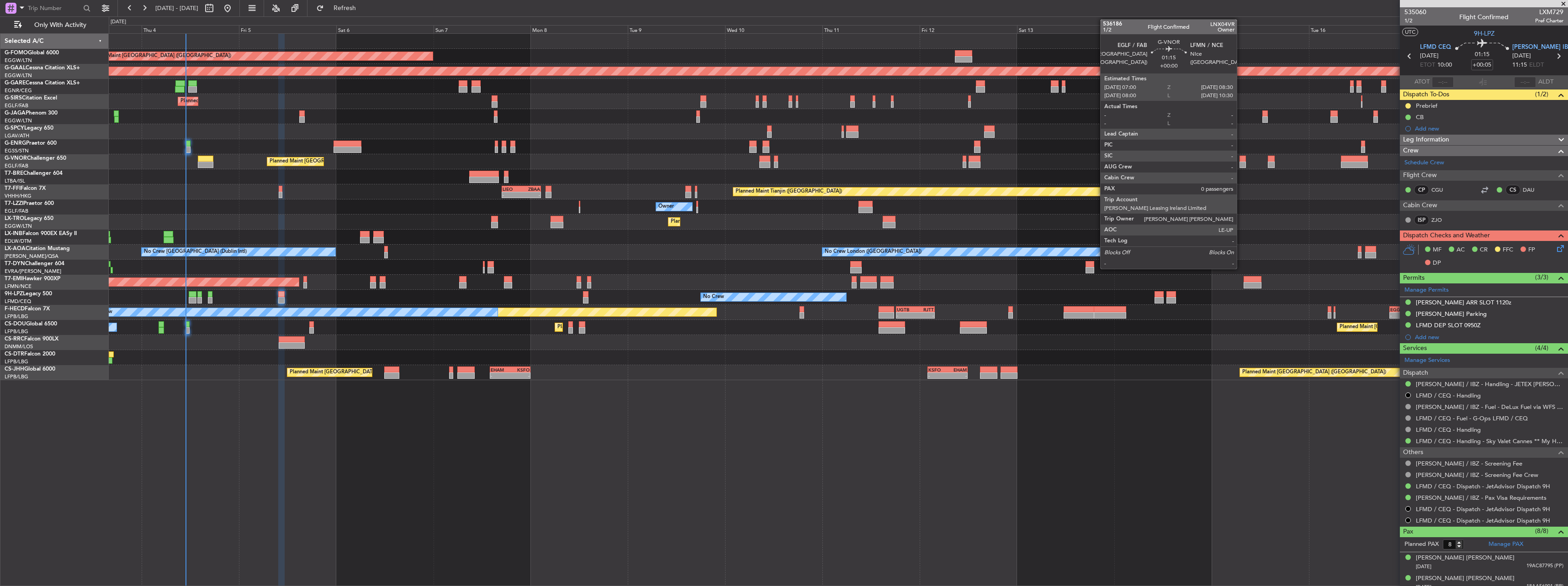
click at [1241, 158] on div at bounding box center [1242, 159] width 6 height 6
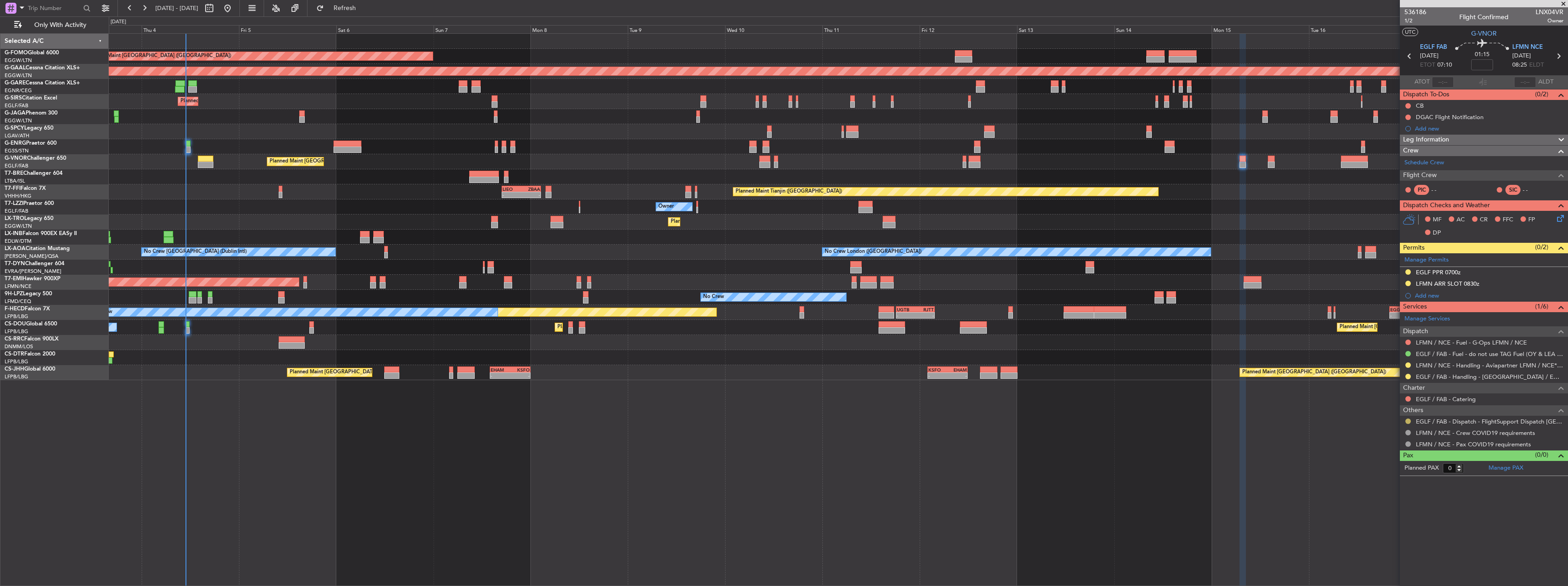
click at [1408, 420] on button at bounding box center [1408, 421] width 6 height 6
click at [1390, 529] on span "Confirmed" at bounding box center [1382, 530] width 28 height 9
click at [1406, 379] on mat-tooltip-component "Requested" at bounding box center [1408, 391] width 41 height 24
click at [1407, 376] on button at bounding box center [1408, 376] width 6 height 6
click at [1405, 487] on li "Confirmed" at bounding box center [1408, 485] width 105 height 13
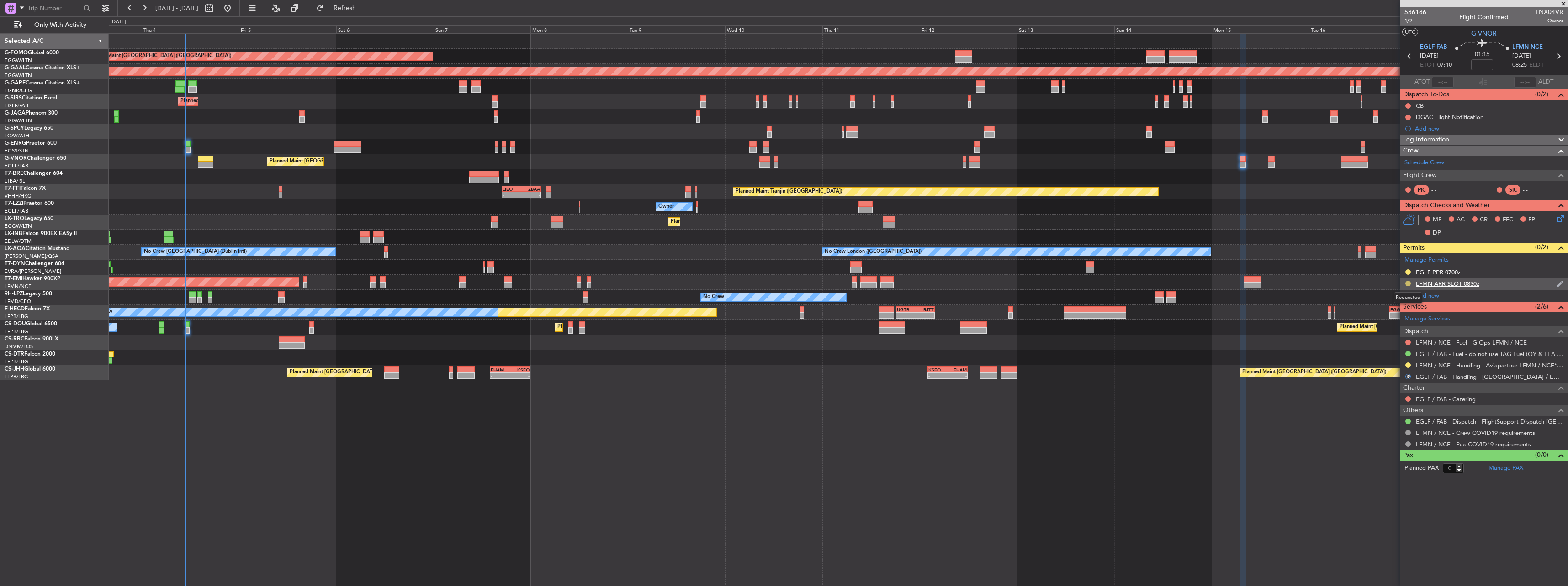
click at [1408, 284] on button at bounding box center [1408, 283] width 6 height 6
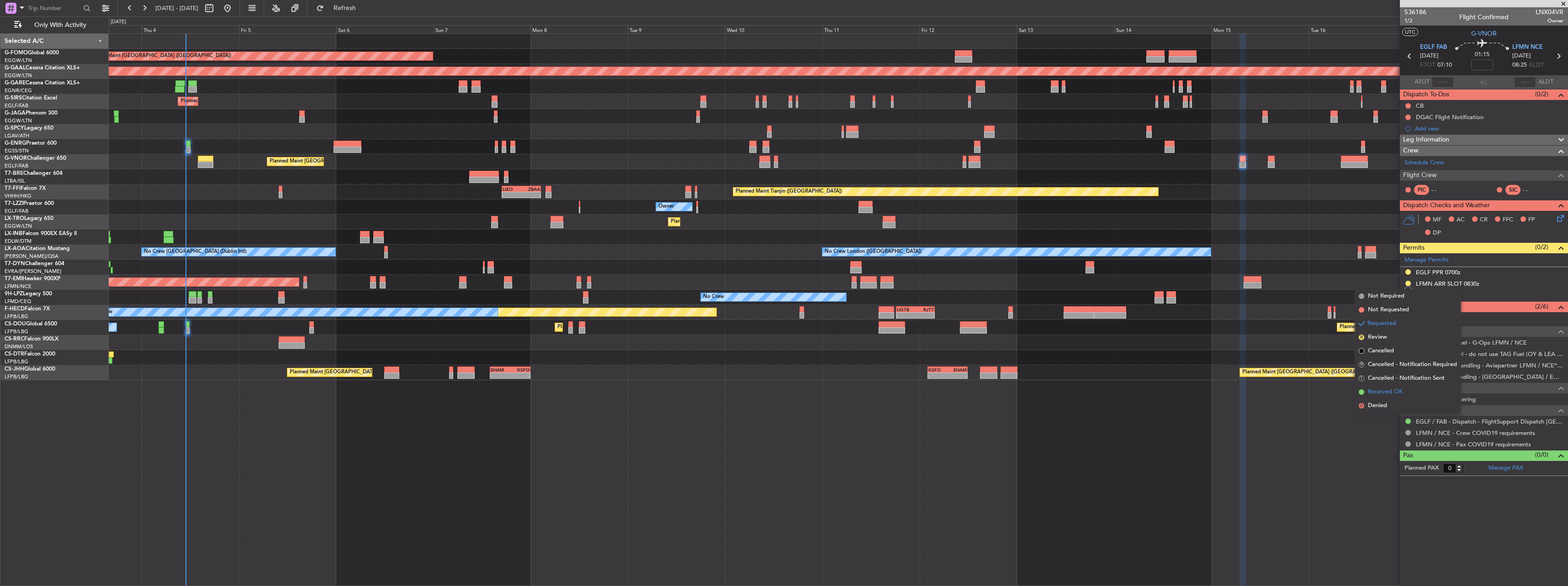
click at [1393, 395] on span "Received OK" at bounding box center [1385, 392] width 35 height 9
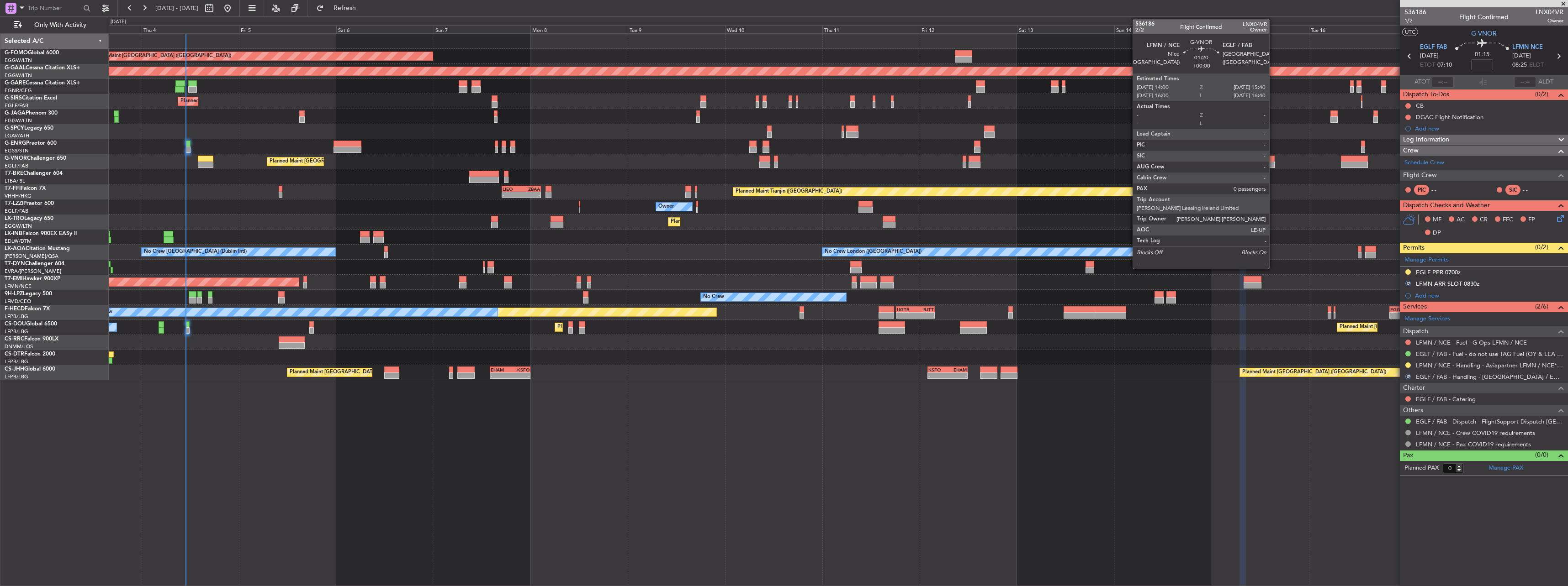
click at [1273, 158] on div at bounding box center [1271, 159] width 7 height 6
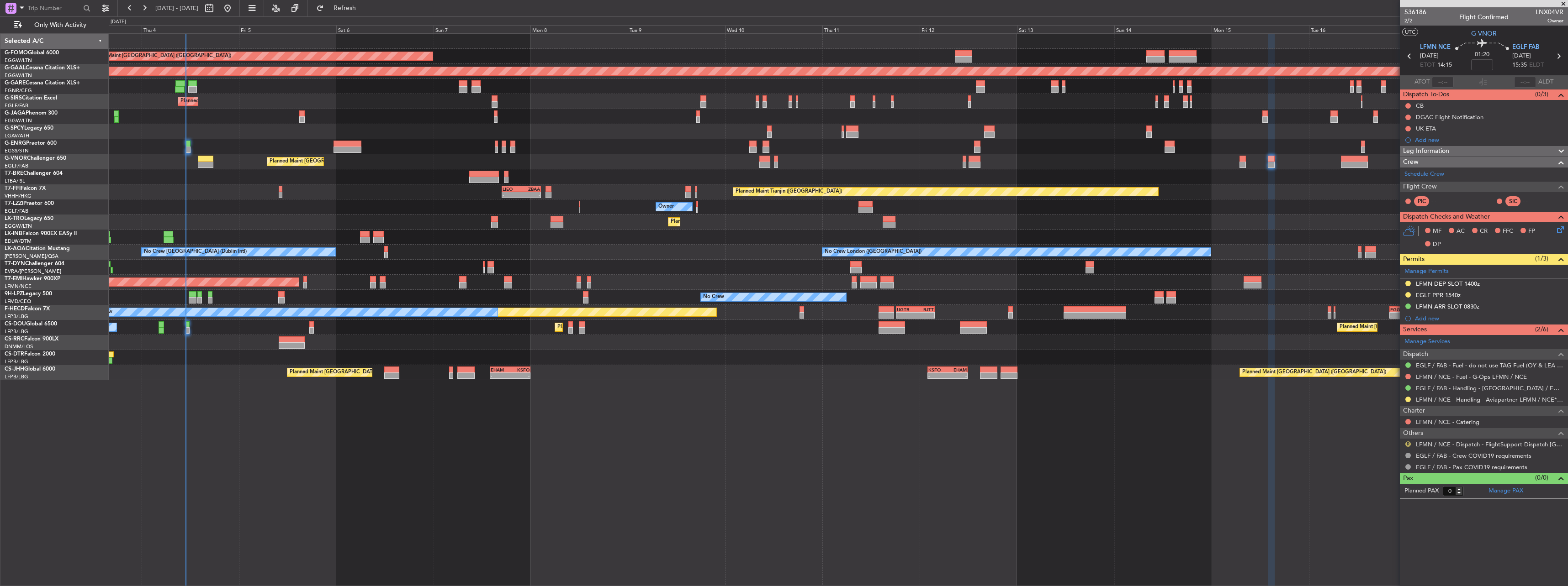
click at [1407, 444] on button "R" at bounding box center [1408, 444] width 6 height 6
click at [1383, 557] on span "Confirmed" at bounding box center [1382, 552] width 28 height 9
click at [1409, 399] on button at bounding box center [1408, 399] width 6 height 6
drag, startPoint x: 1393, startPoint y: 507, endPoint x: 1392, endPoint y: 480, distance: 27.0
click at [1394, 507] on span "Confirmed" at bounding box center [1382, 508] width 28 height 9
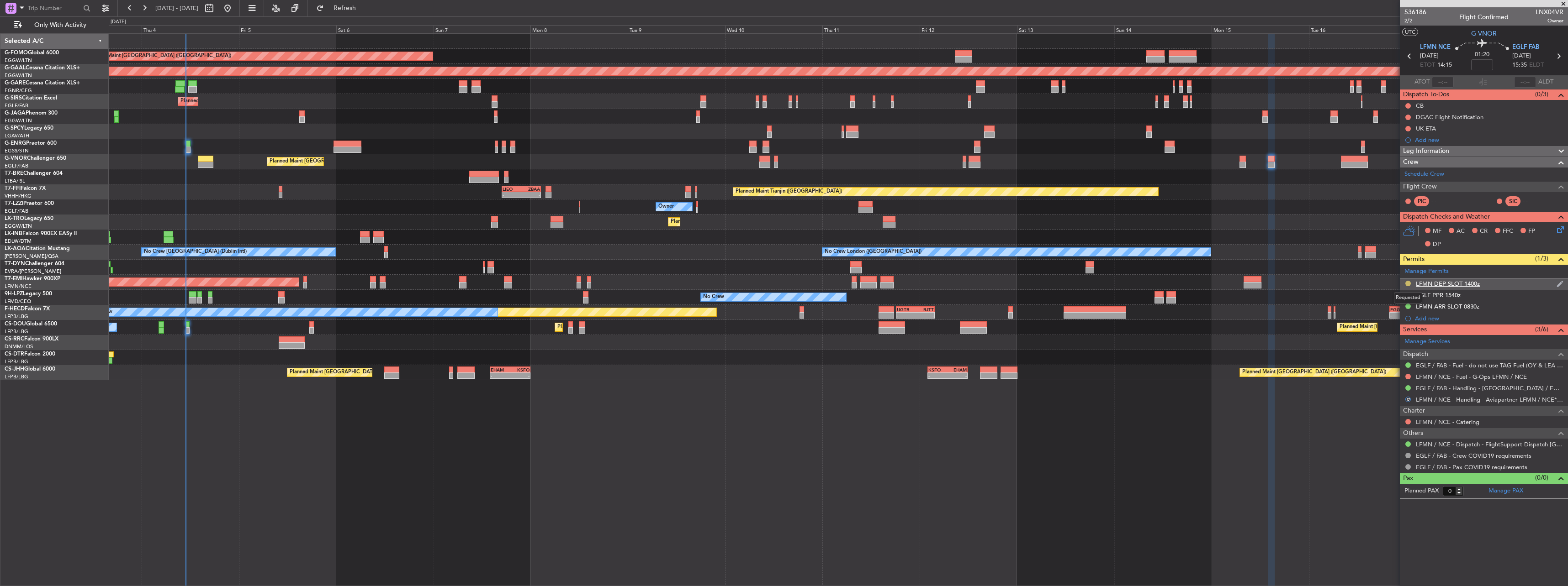
click at [1408, 282] on button at bounding box center [1408, 283] width 6 height 6
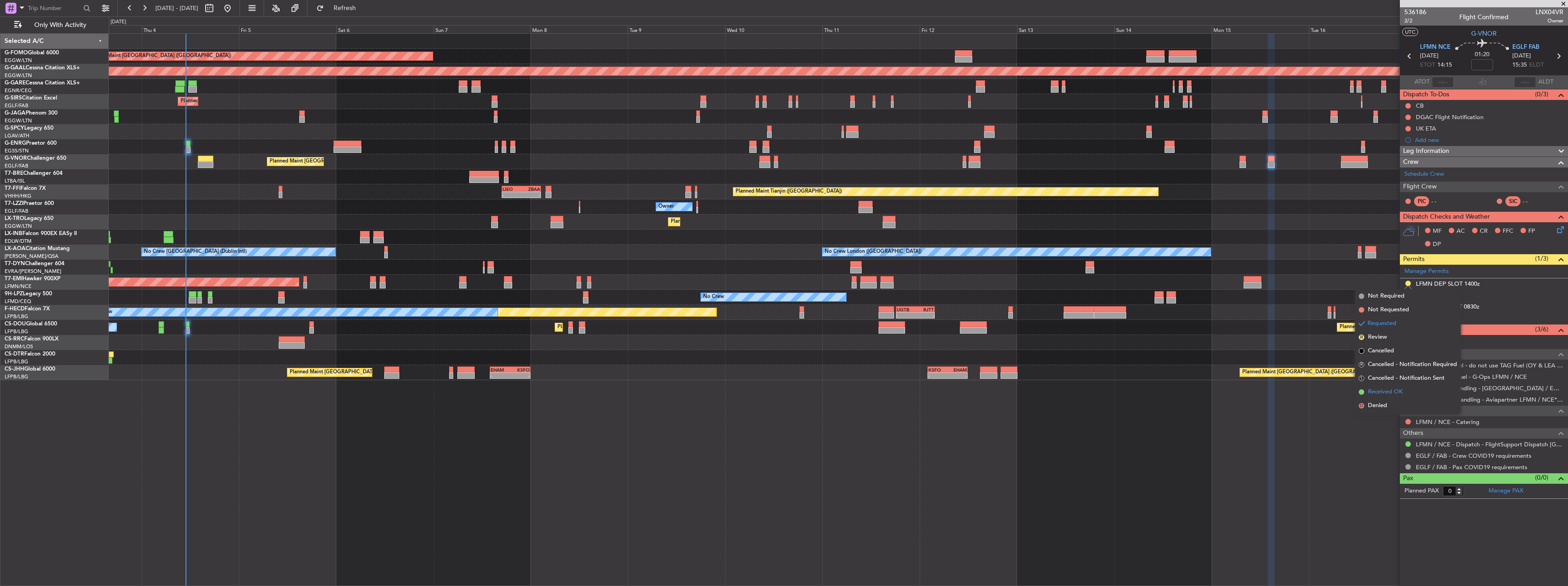
click at [1402, 388] on span "Received OK" at bounding box center [1385, 392] width 35 height 9
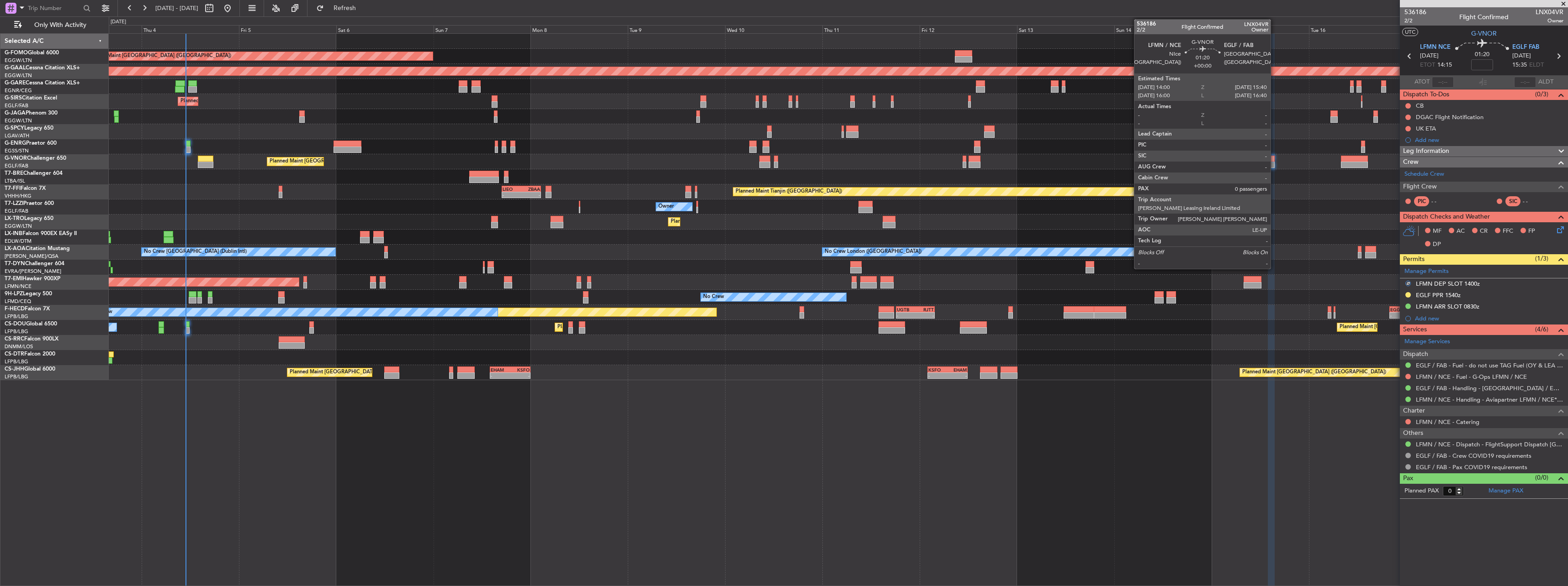
click at [1273, 164] on div at bounding box center [1271, 165] width 7 height 6
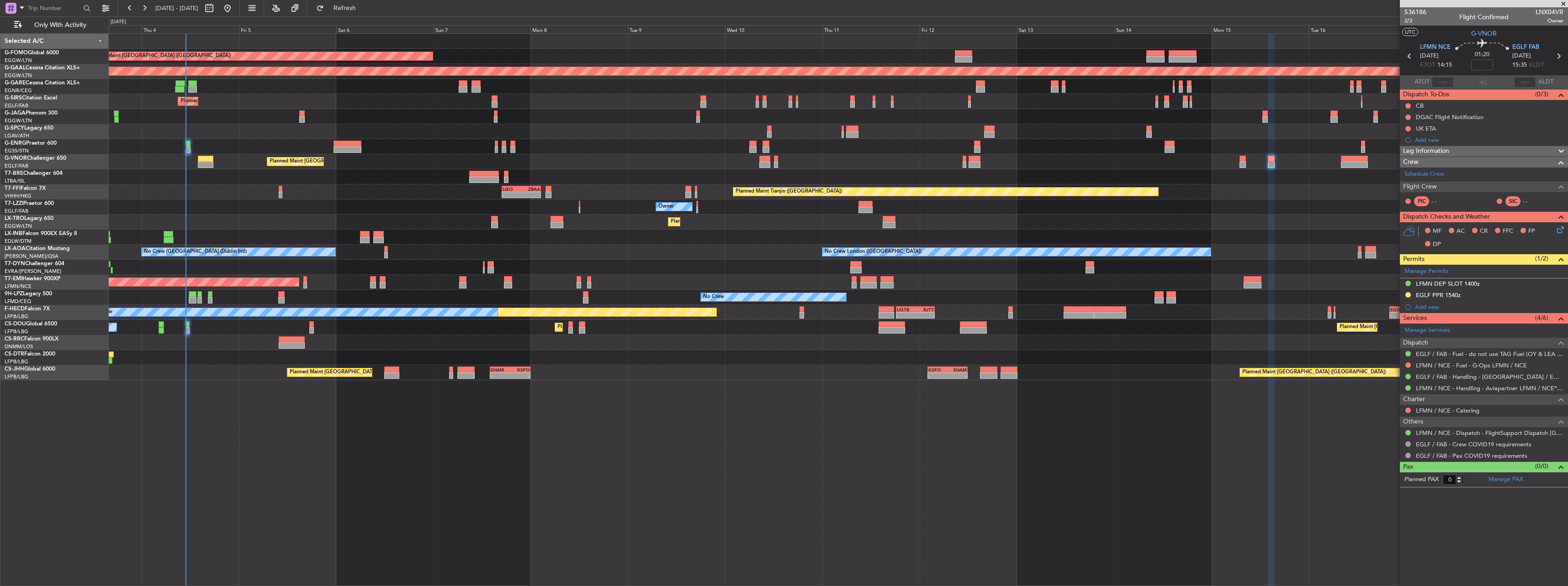
click at [225, 159] on div "Planned Maint [GEOGRAPHIC_DATA] ([GEOGRAPHIC_DATA])" at bounding box center [838, 161] width 1458 height 15
click at [209, 161] on div at bounding box center [205, 159] width 15 height 6
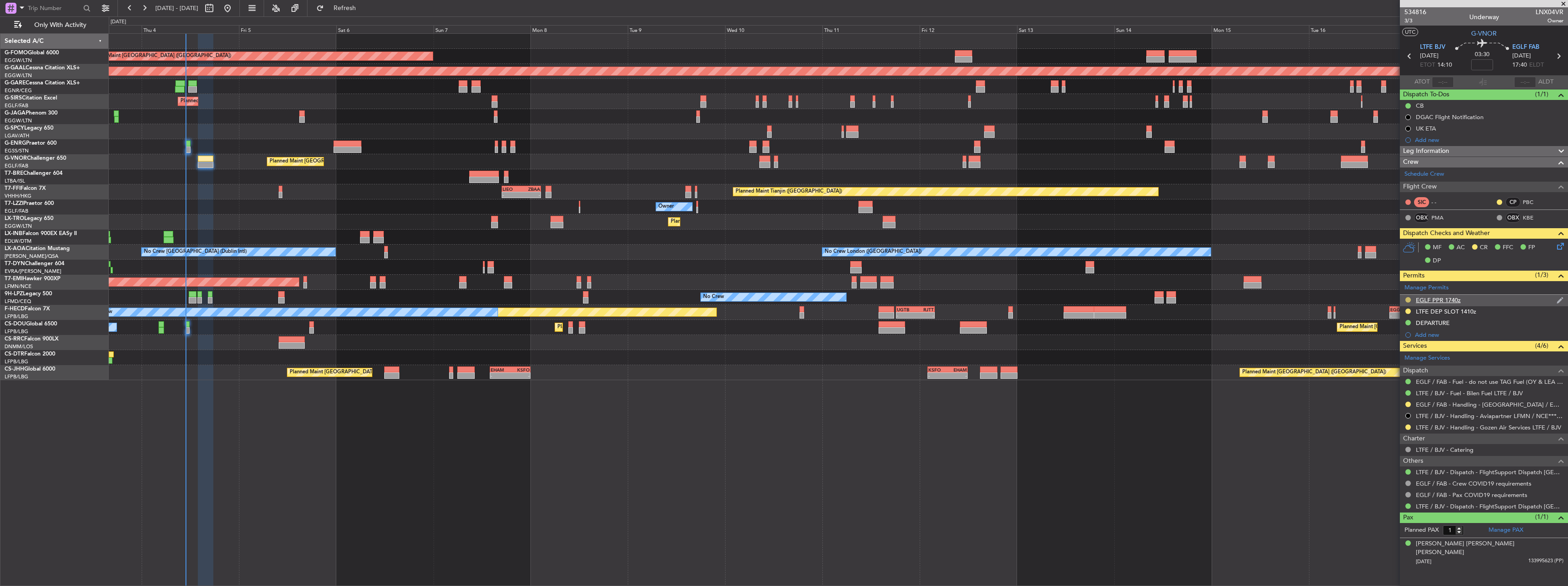
click at [1408, 299] on button at bounding box center [1408, 300] width 6 height 6
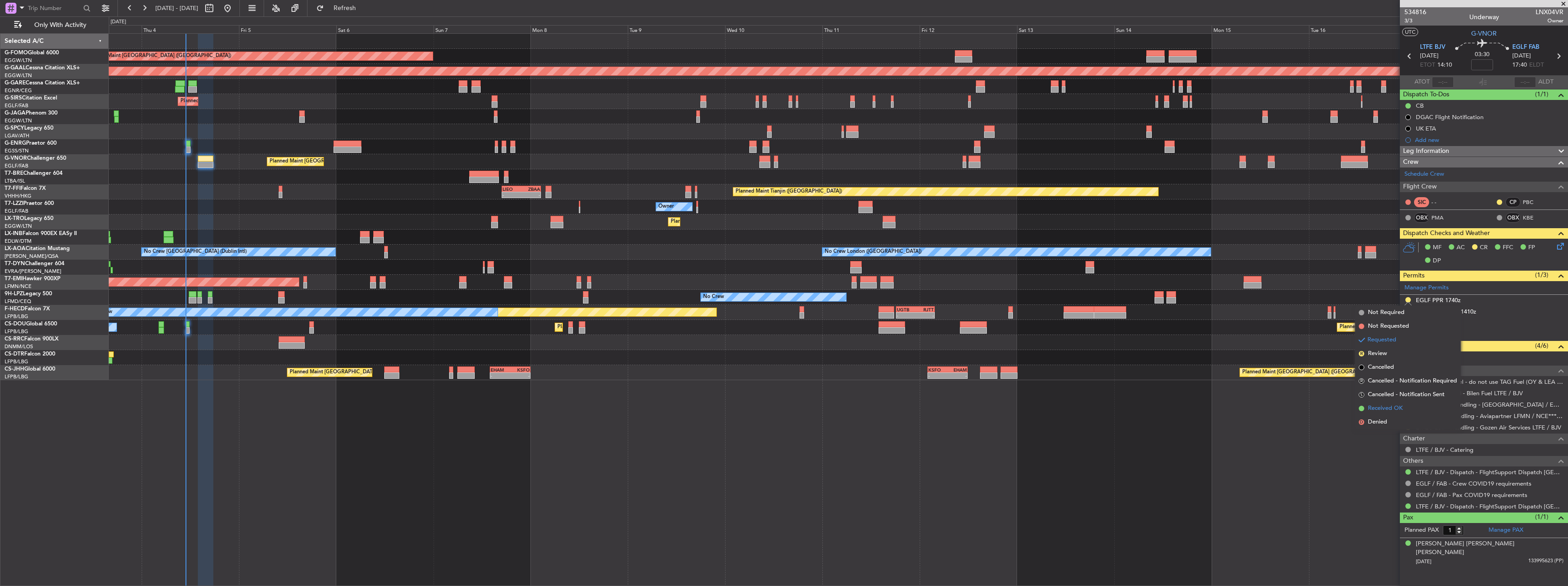
click at [1392, 404] on span "Received OK" at bounding box center [1385, 409] width 35 height 9
click at [1406, 404] on button at bounding box center [1408, 404] width 6 height 6
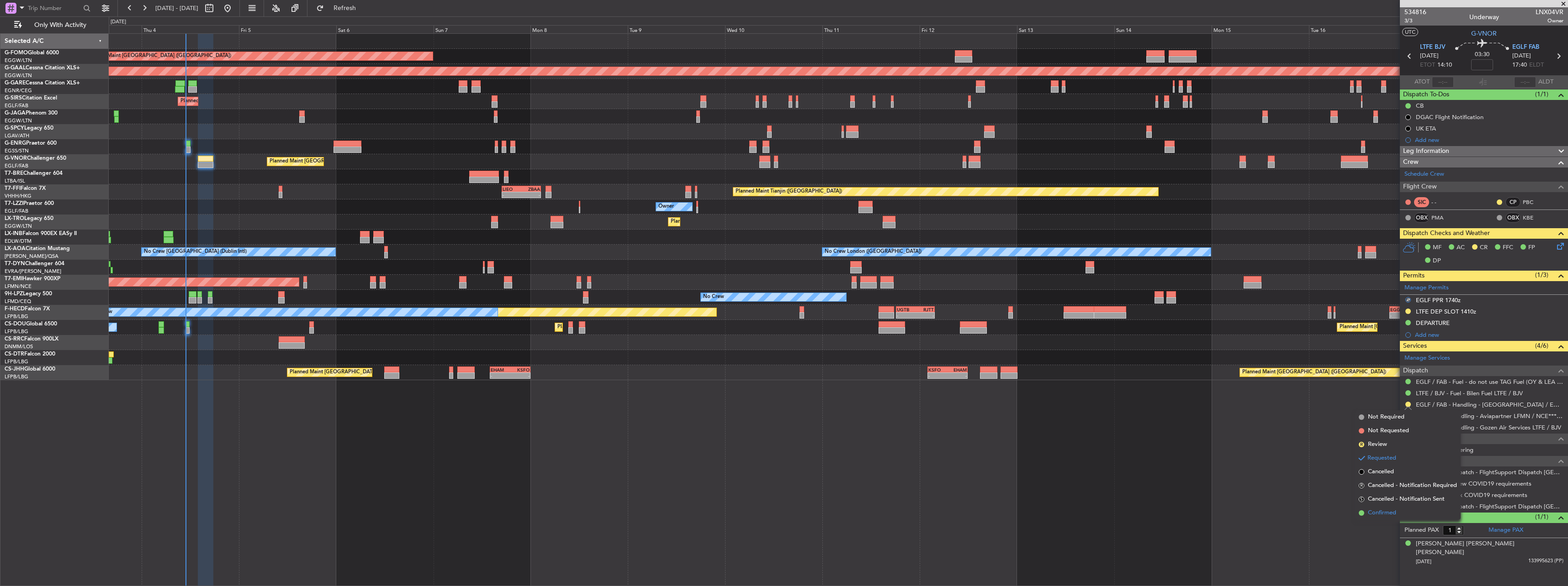
click at [1394, 509] on span "Confirmed" at bounding box center [1382, 513] width 28 height 9
click at [364, 5] on span "Refresh" at bounding box center [345, 8] width 39 height 6
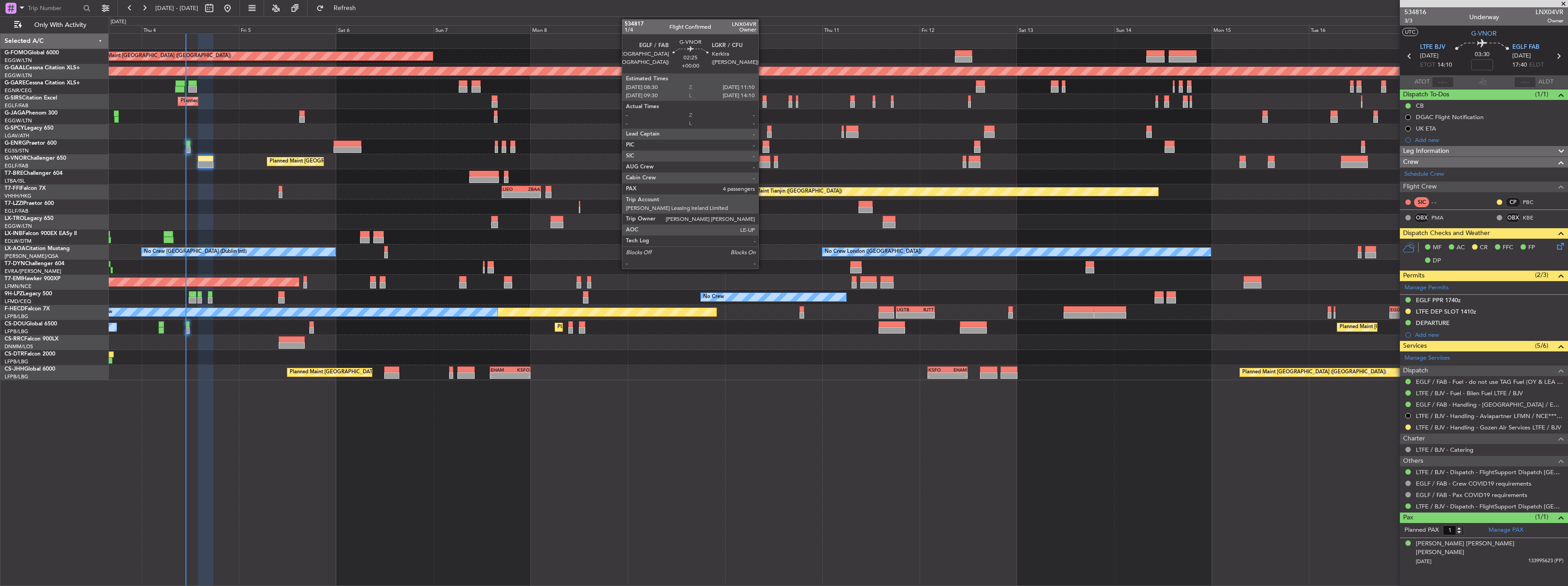
click at [763, 161] on div at bounding box center [765, 159] width 11 height 6
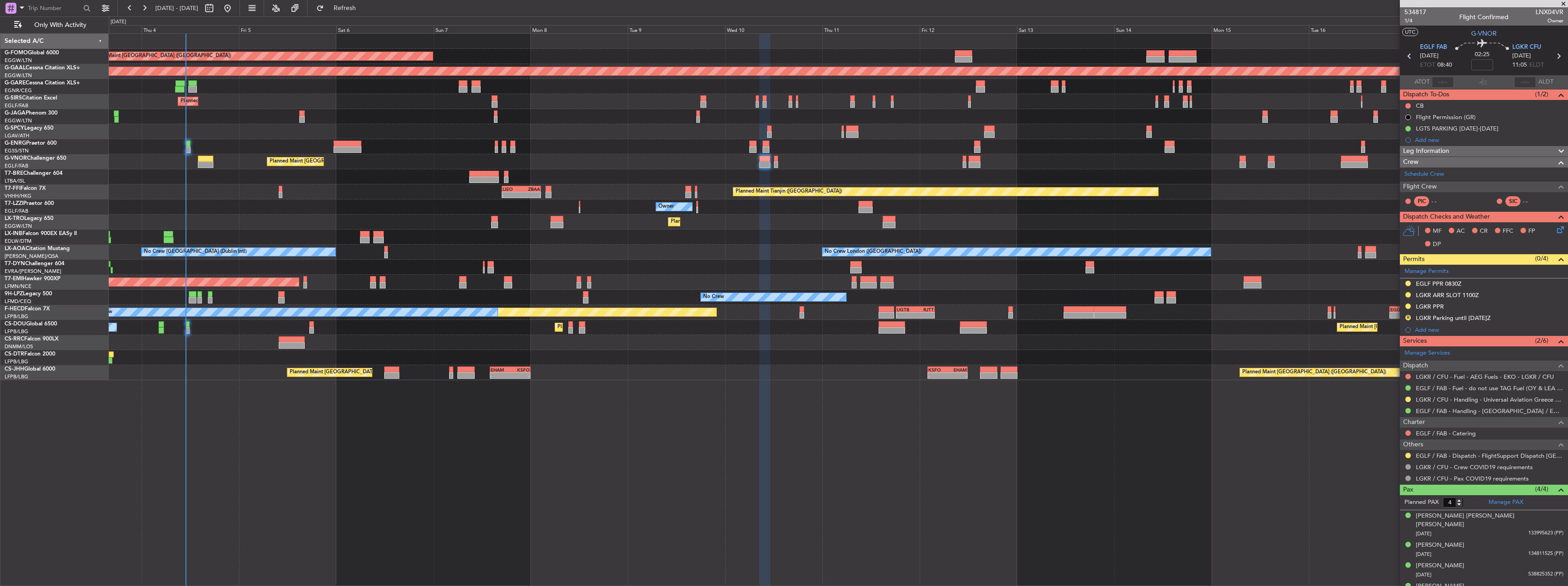
click at [778, 160] on div "Planned Maint [GEOGRAPHIC_DATA] ([GEOGRAPHIC_DATA])" at bounding box center [838, 161] width 1458 height 15
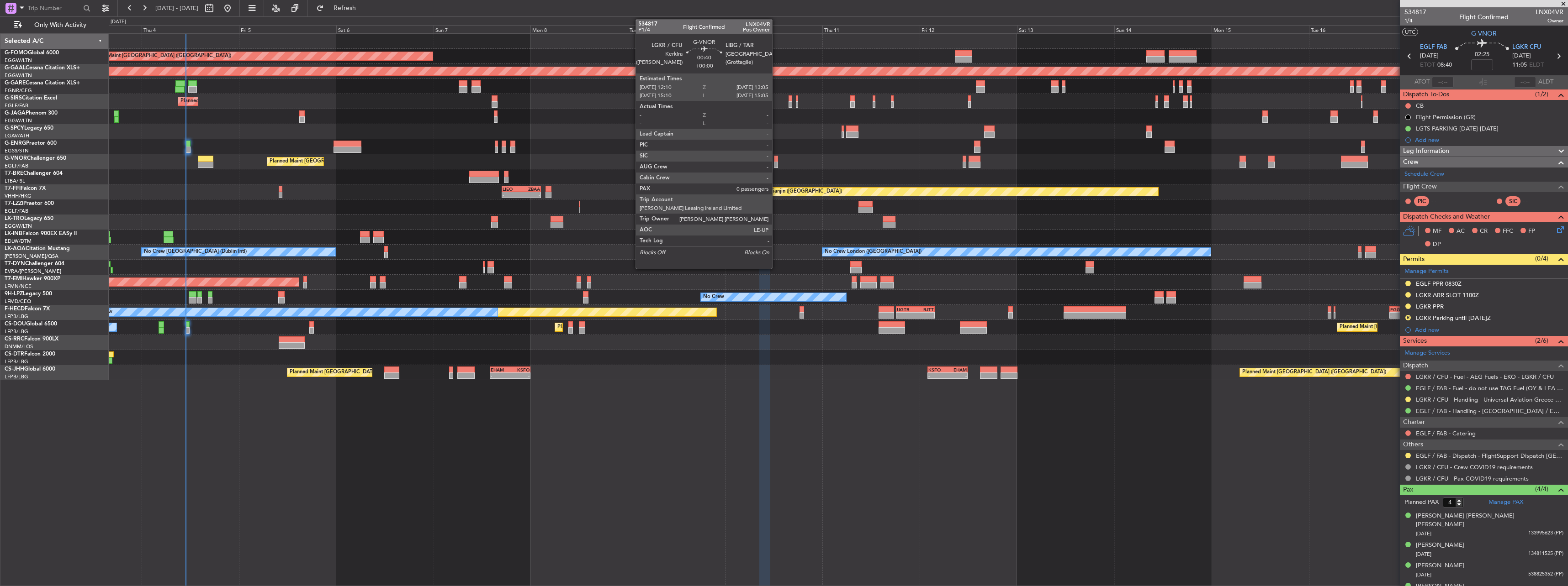
click at [776, 161] on div at bounding box center [776, 159] width 4 height 6
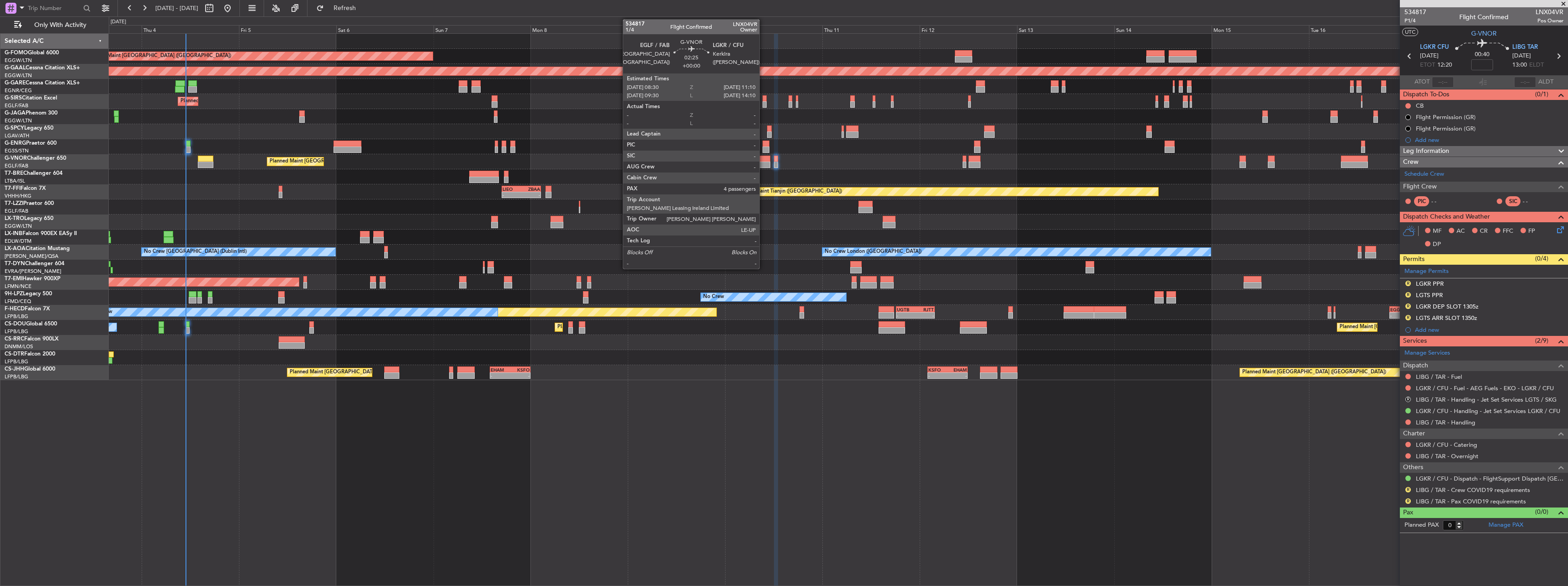
click at [763, 163] on div at bounding box center [765, 165] width 11 height 6
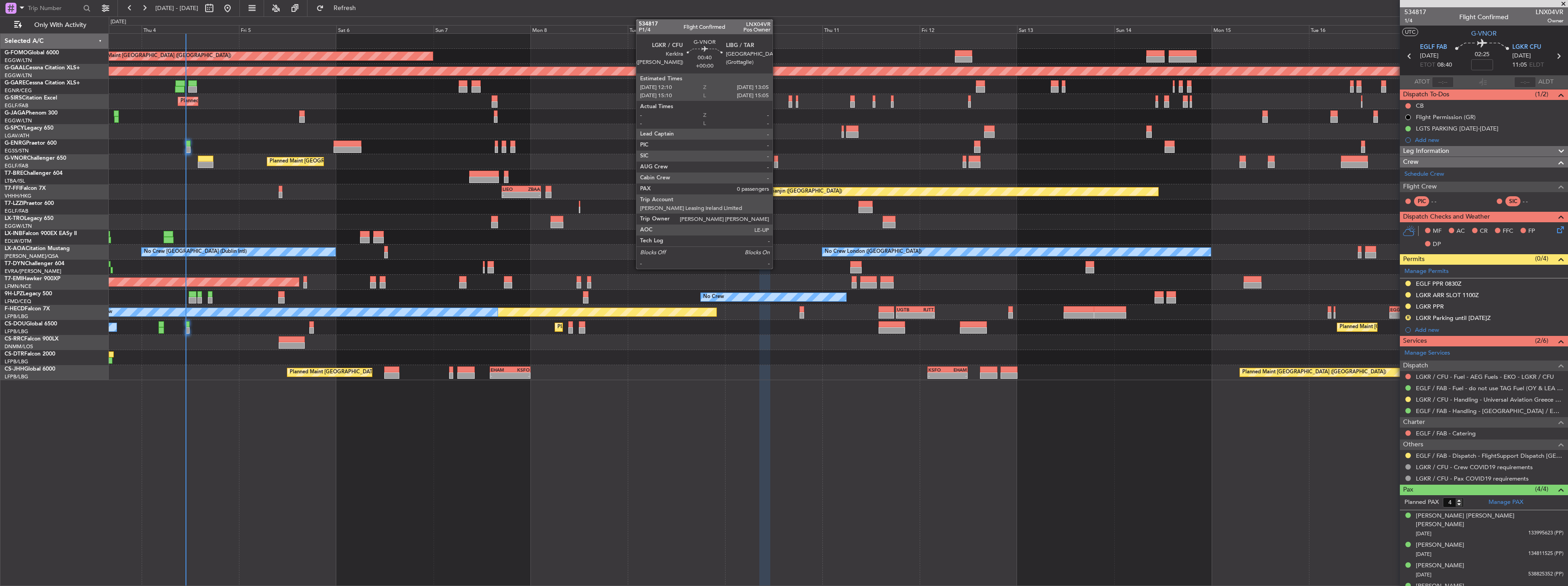
click at [777, 160] on div at bounding box center [776, 159] width 4 height 6
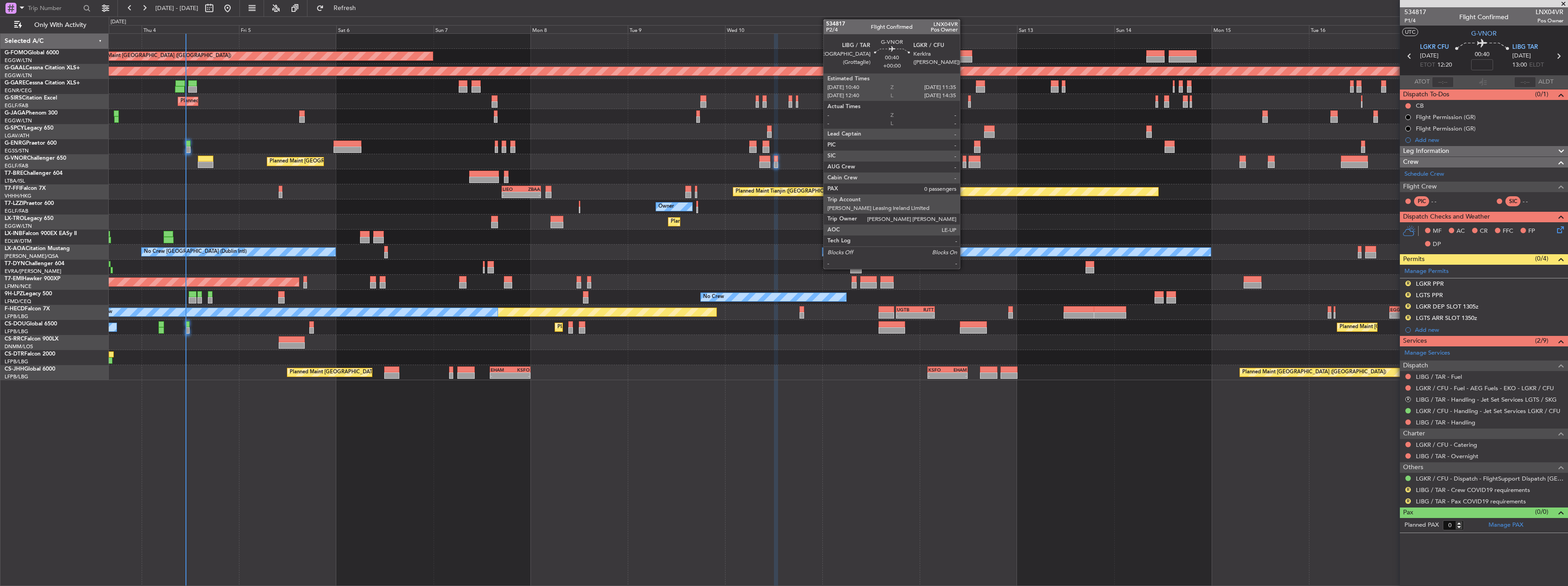
click at [965, 160] on div at bounding box center [965, 159] width 4 height 6
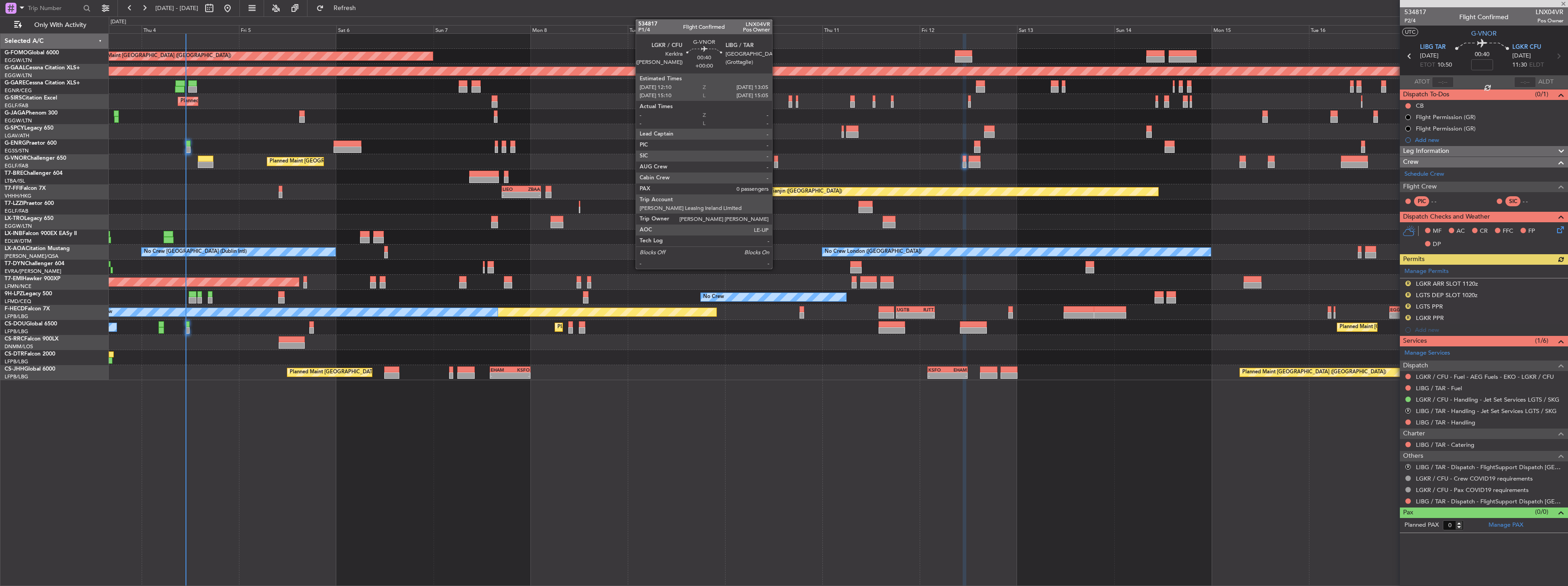
click at [776, 160] on div at bounding box center [776, 159] width 4 height 6
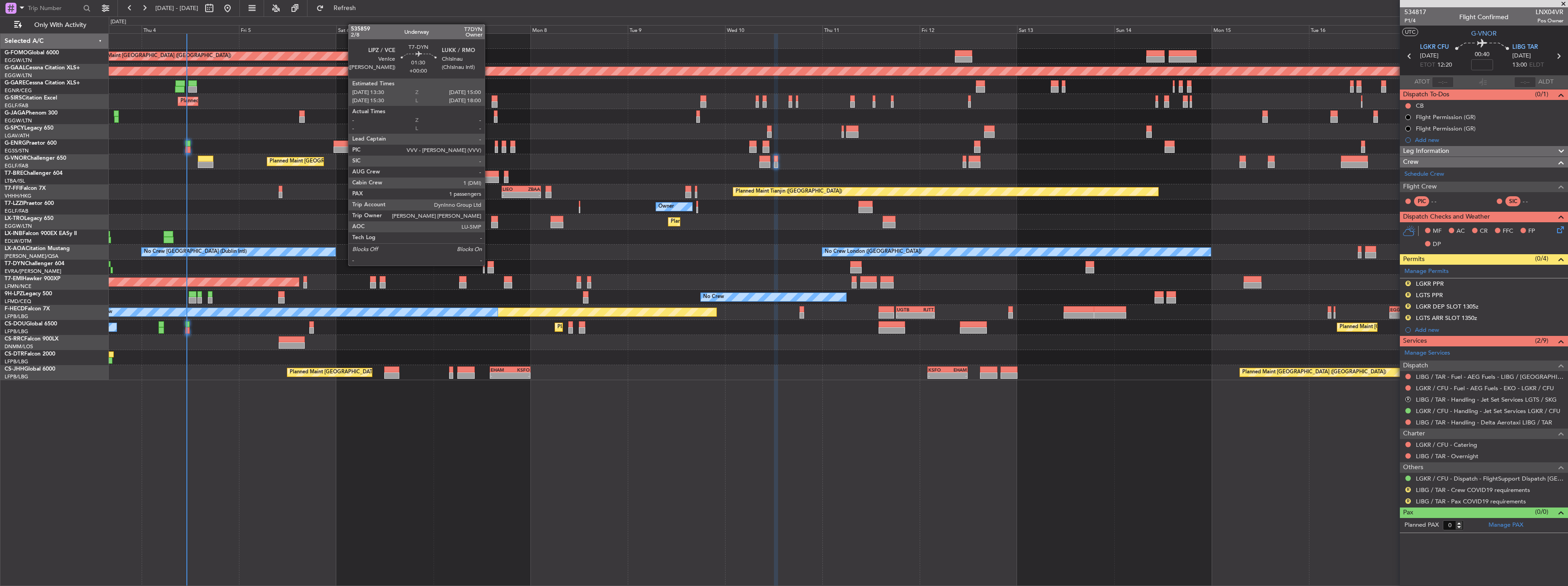
click at [489, 265] on div at bounding box center [490, 264] width 6 height 6
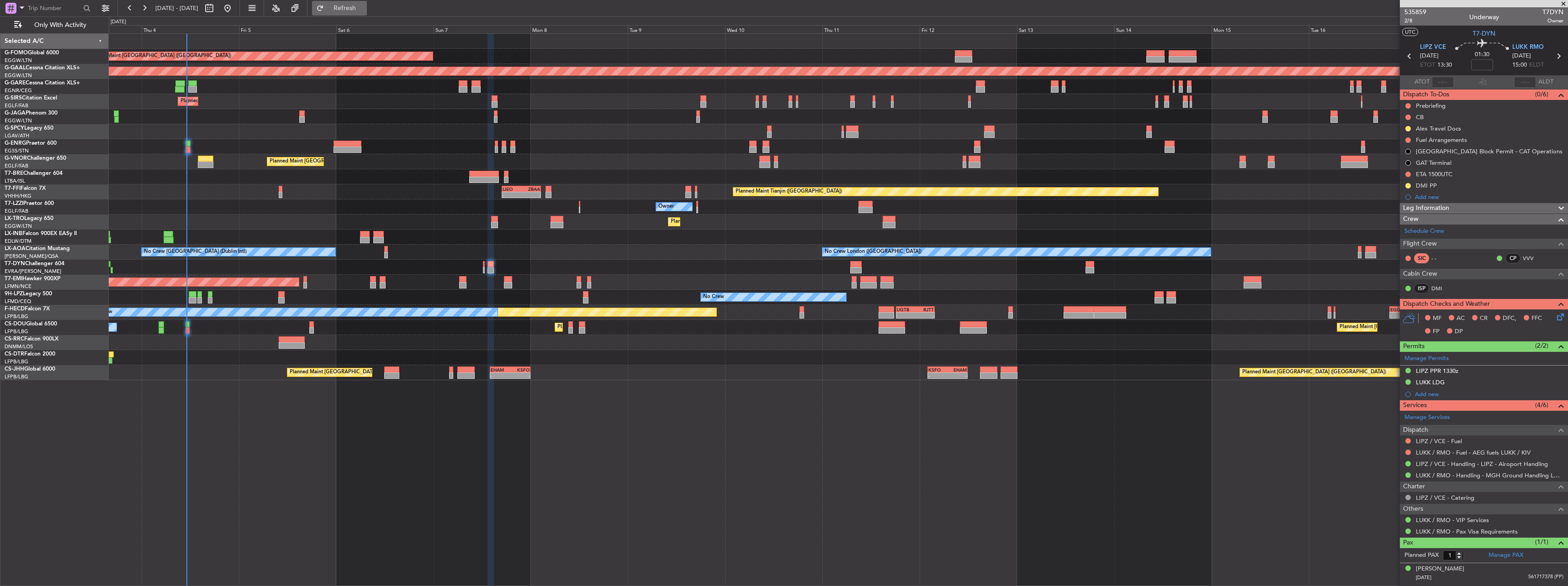
click at [356, 8] on span "Refresh" at bounding box center [345, 8] width 39 height 6
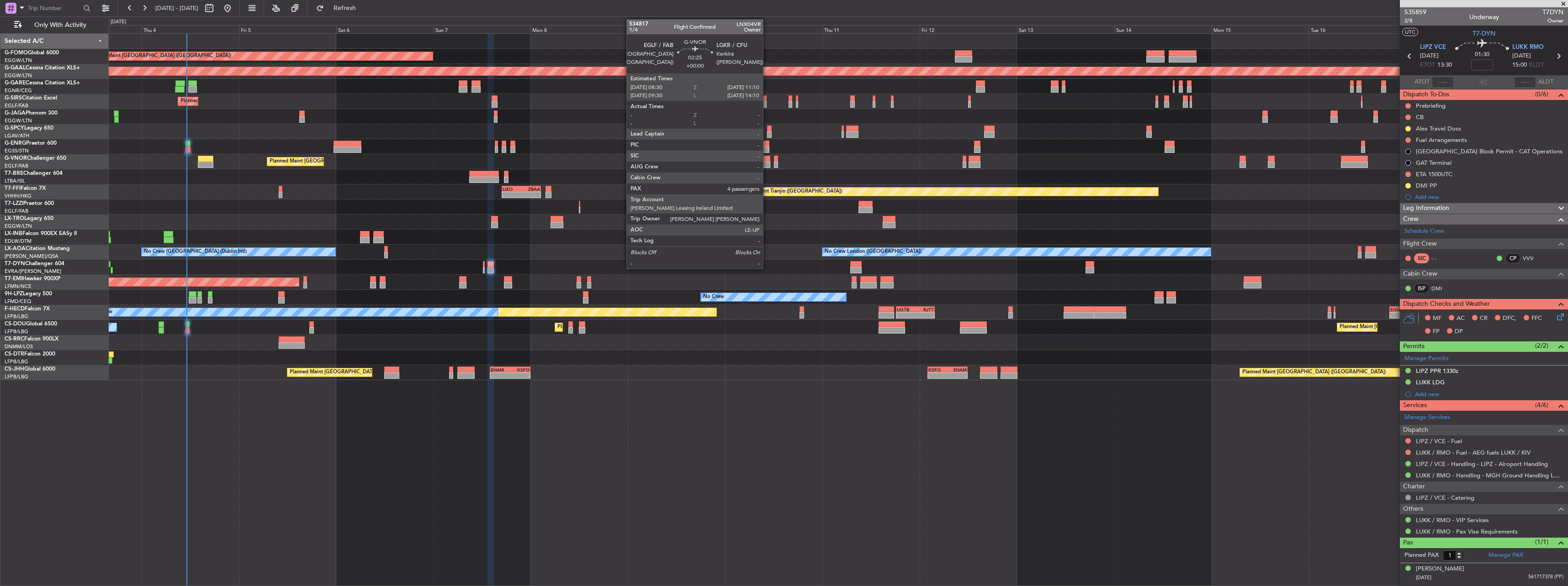
click at [767, 165] on div at bounding box center [765, 165] width 11 height 6
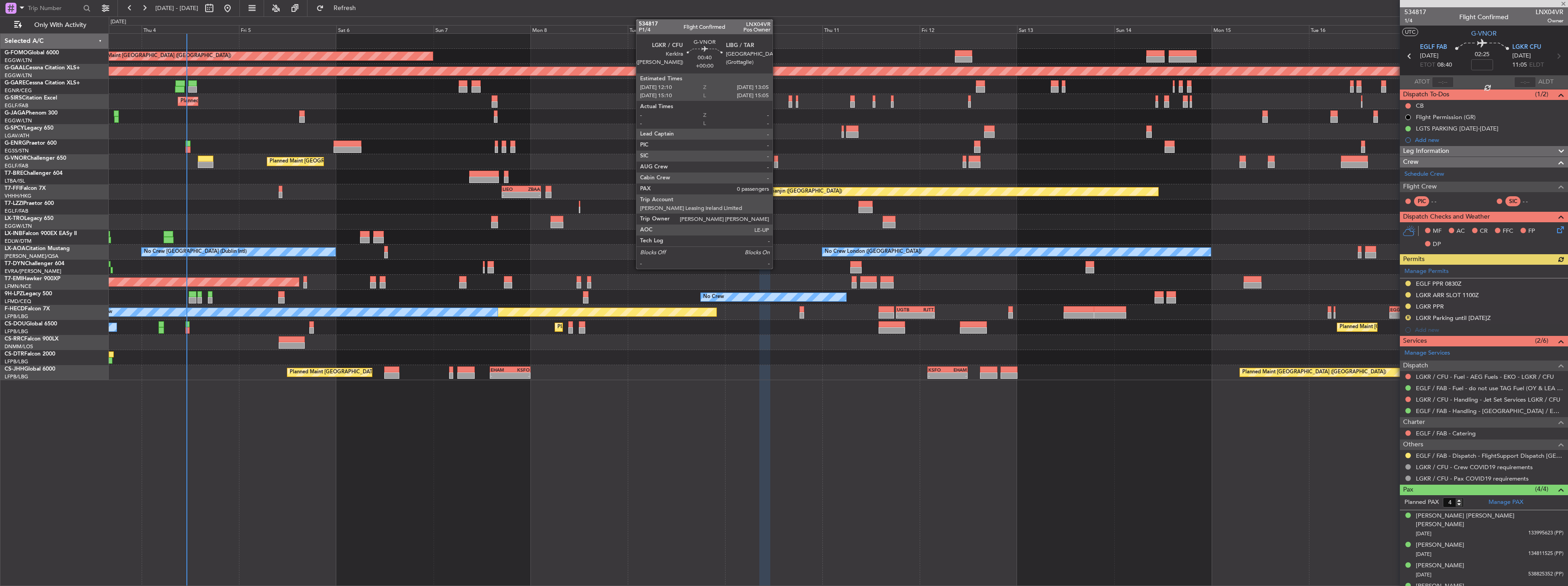
click at [777, 161] on div at bounding box center [776, 159] width 4 height 6
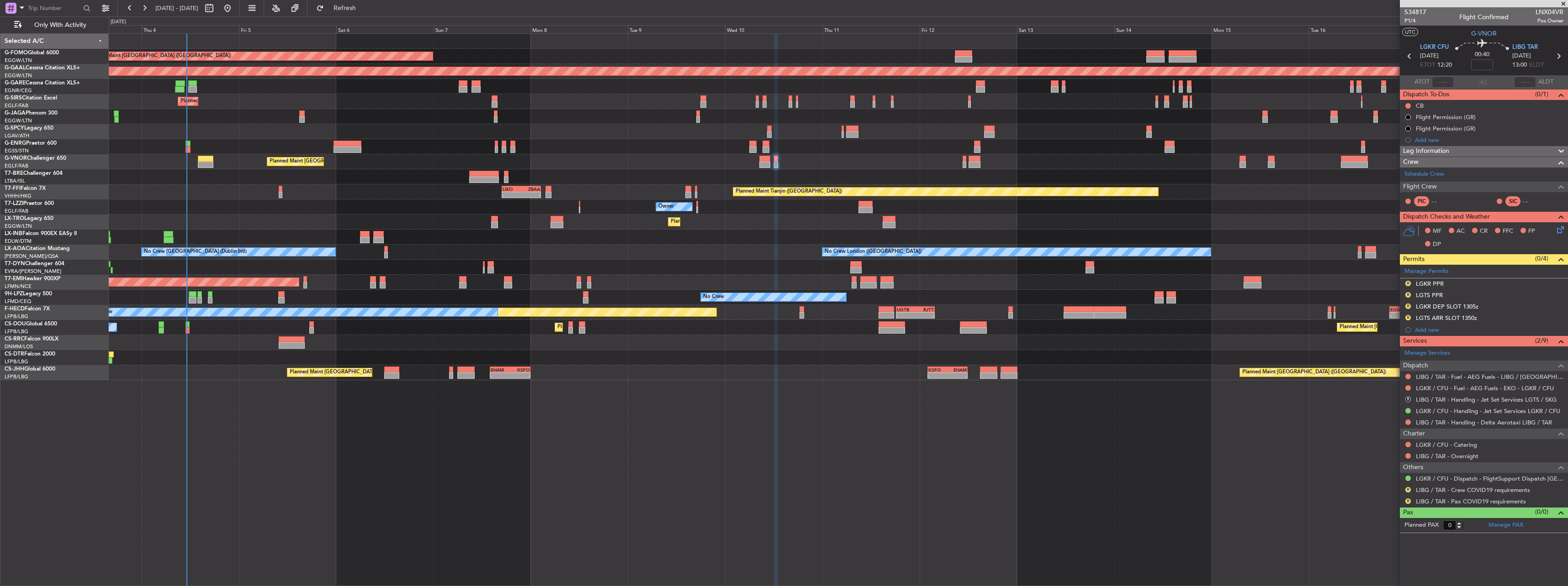
click at [1406, 486] on div "R" at bounding box center [1408, 490] width 7 height 7
click at [1406, 490] on button "R" at bounding box center [1408, 489] width 6 height 6
click at [1375, 381] on span "Not Required" at bounding box center [1386, 380] width 37 height 9
click at [1409, 501] on button "R" at bounding box center [1408, 501] width 6 height 6
click at [1382, 393] on span "Not Required" at bounding box center [1386, 391] width 37 height 9
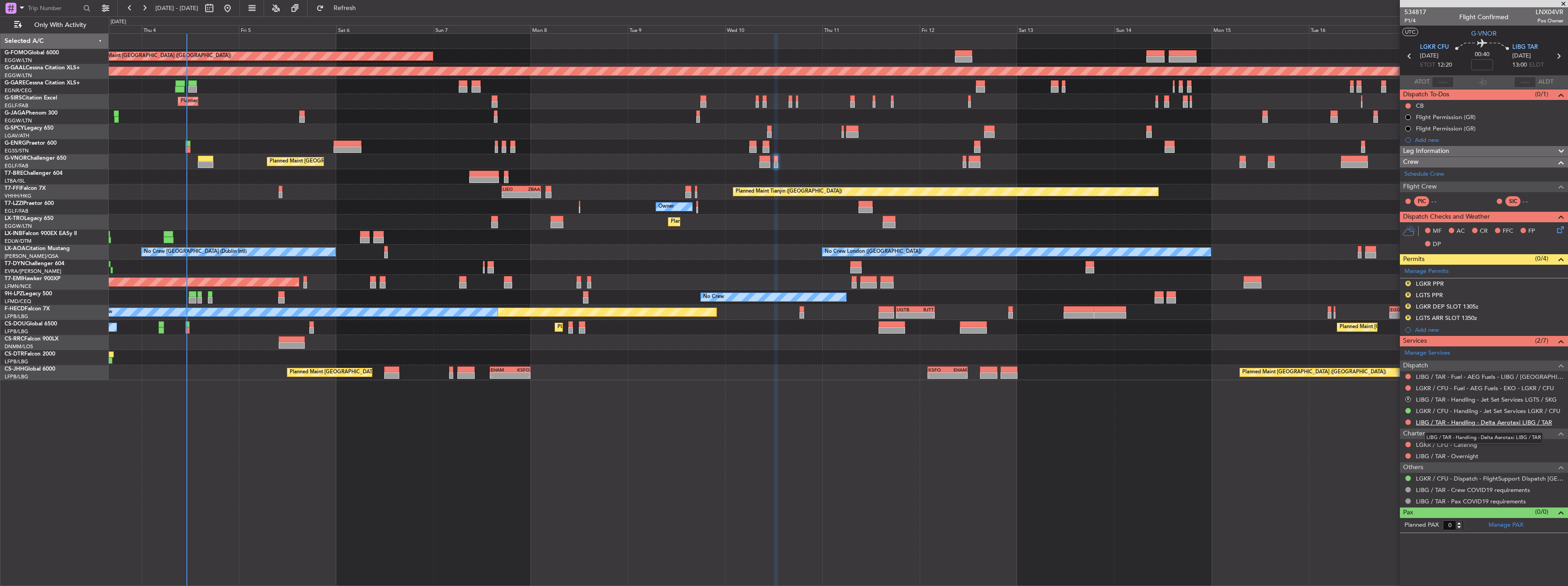
click at [1444, 424] on link "LIBG / TAR - Handling - Delta Aerotaxi LIBG / TAR" at bounding box center [1484, 423] width 136 height 8
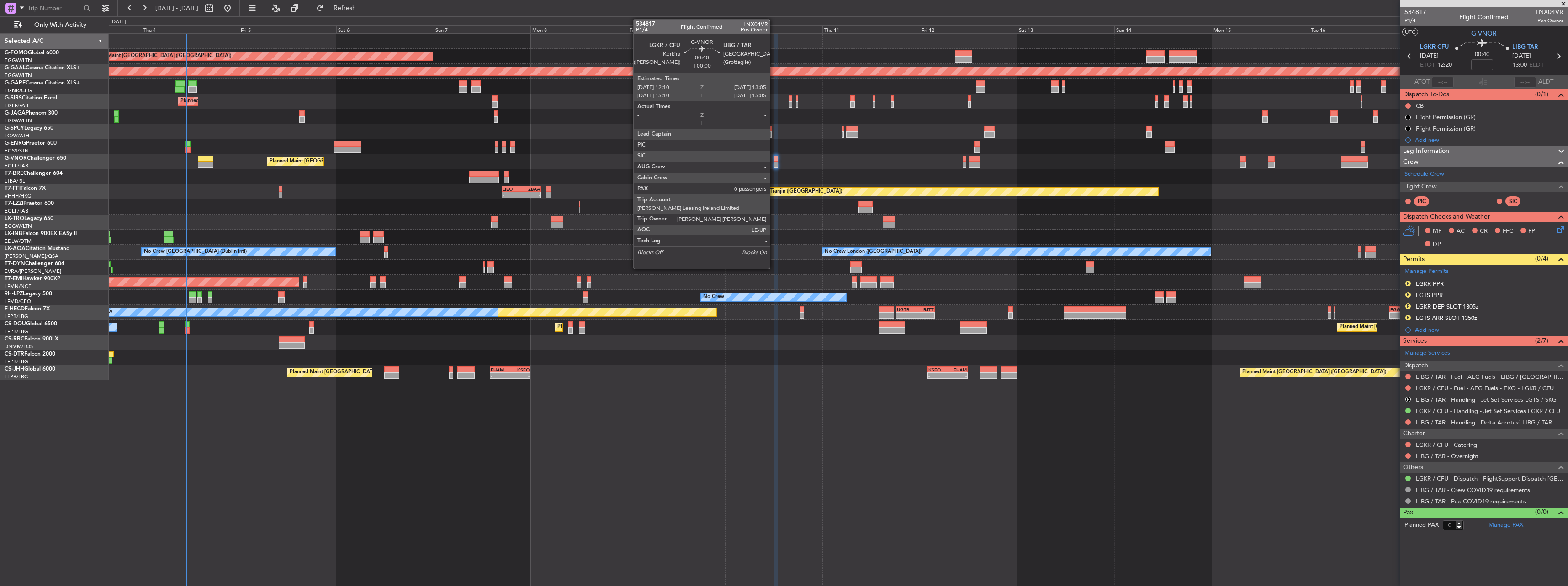
click at [774, 165] on div at bounding box center [776, 165] width 4 height 6
click at [764, 163] on div at bounding box center [765, 165] width 11 height 6
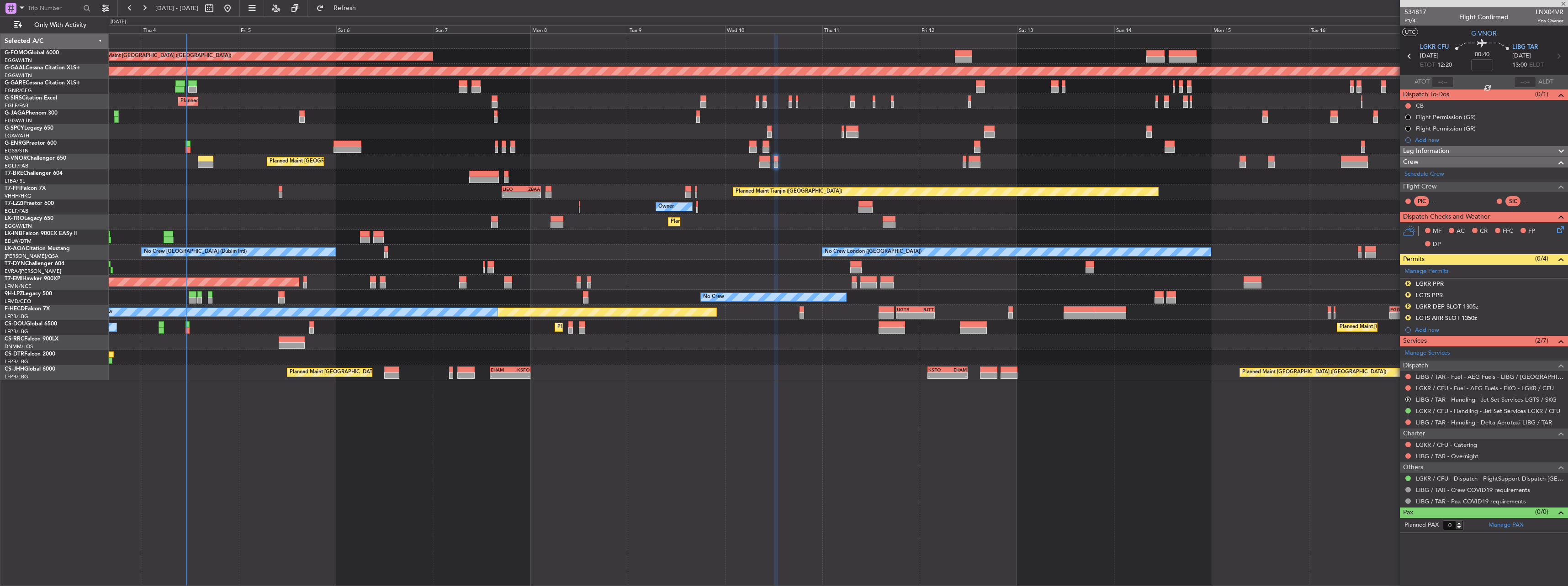
type input "4"
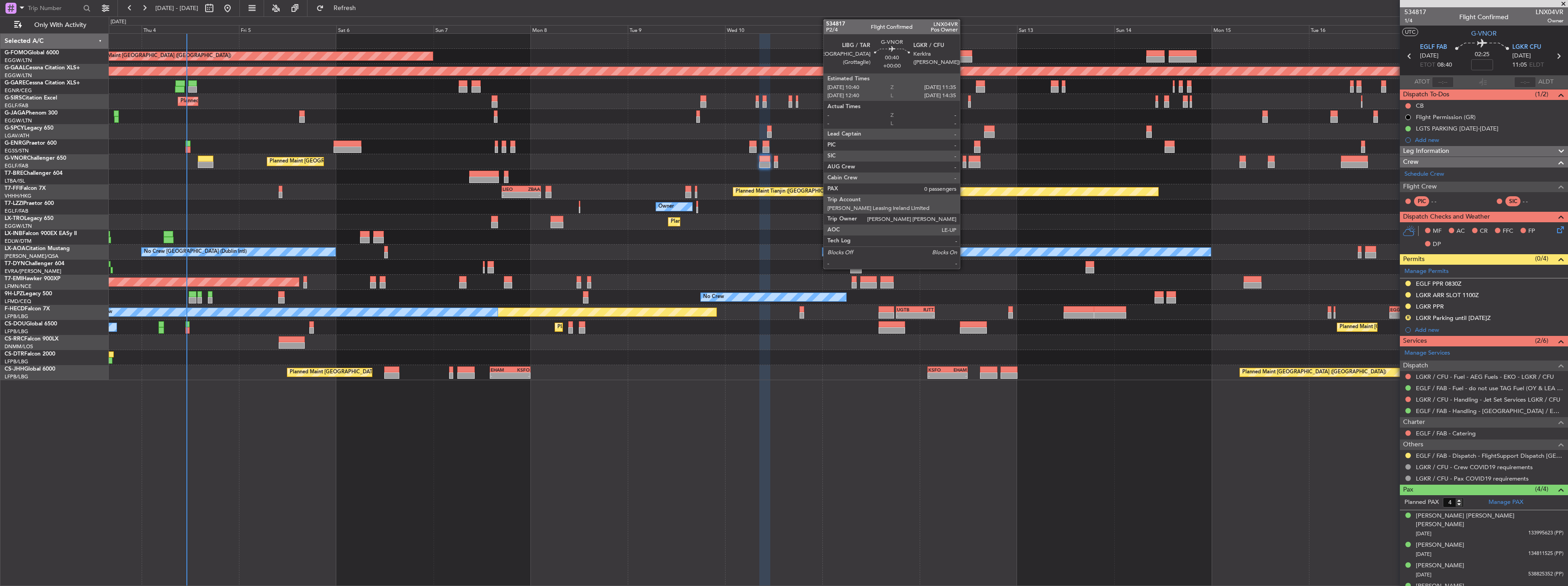
click at [964, 161] on div at bounding box center [965, 159] width 4 height 6
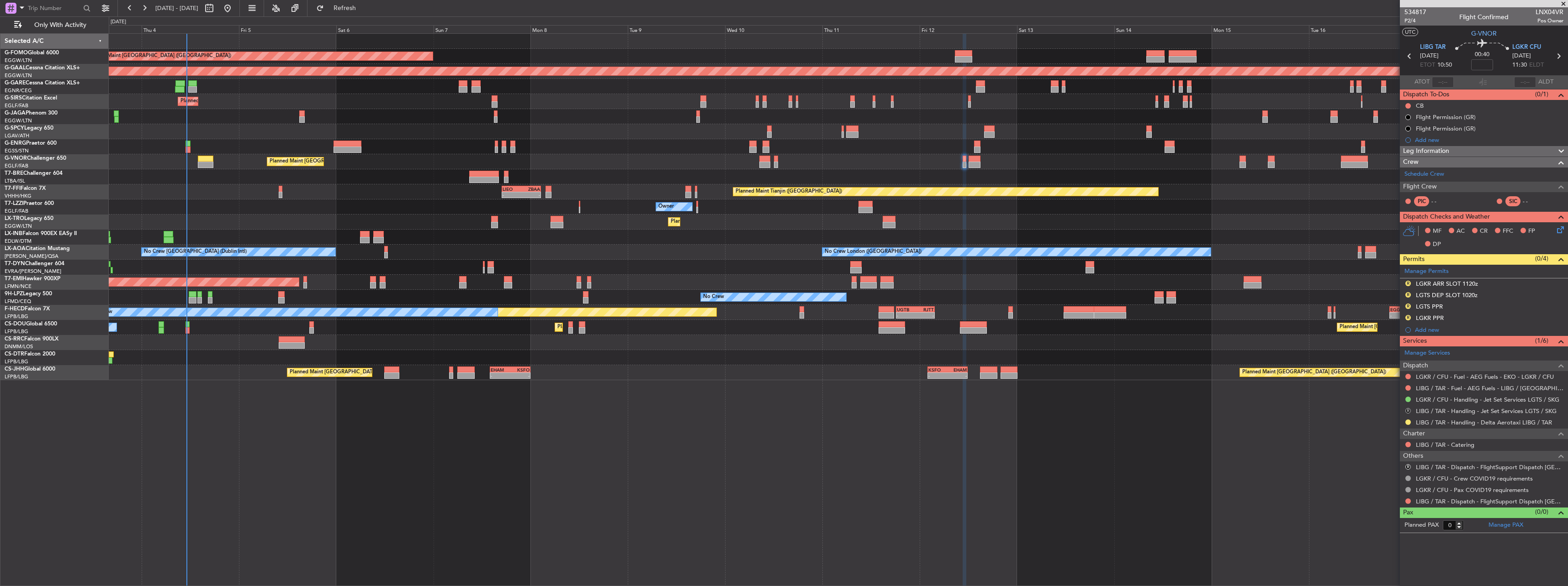
click at [1406, 409] on button "R" at bounding box center [1408, 410] width 6 height 6
click at [1388, 485] on li "Cancelled - Notification Required" at bounding box center [1408, 492] width 105 height 13
click at [1388, 485] on div "Planned Maint London (Luton) Planned Maint Dusseldorf Unplanned Maint Chester P…" at bounding box center [838, 310] width 1459 height 553
click at [1408, 409] on button "R" at bounding box center [1408, 410] width 6 height 6
click at [1383, 480] on span "Cancelled" at bounding box center [1381, 478] width 26 height 9
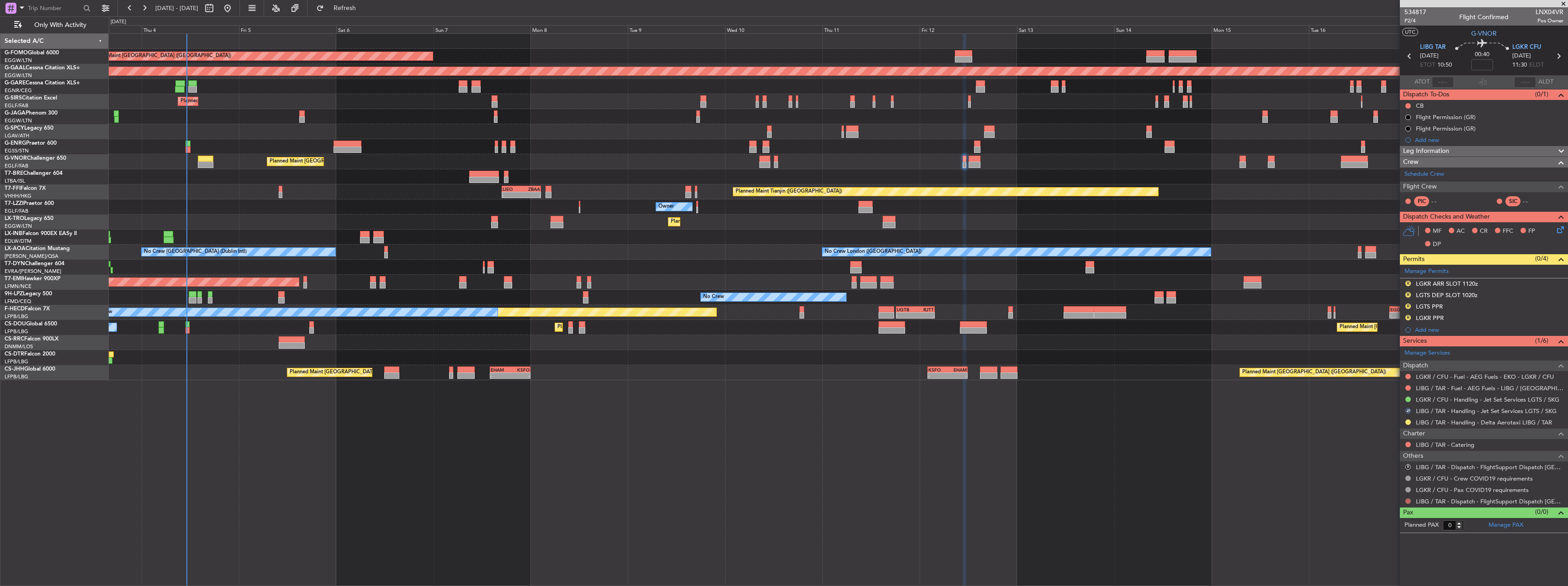
click at [1408, 500] on button at bounding box center [1408, 501] width 6 height 6
click at [1389, 488] on span "Confirmed" at bounding box center [1382, 488] width 28 height 9
click at [1409, 464] on div "R LIBG / TAR - Dispatch - FlightSupport Dispatch UK" at bounding box center [1484, 467] width 168 height 12
click at [1408, 467] on button "R" at bounding box center [1408, 467] width 6 height 6
click at [1394, 572] on span "Confirmed" at bounding box center [1383, 576] width 28 height 9
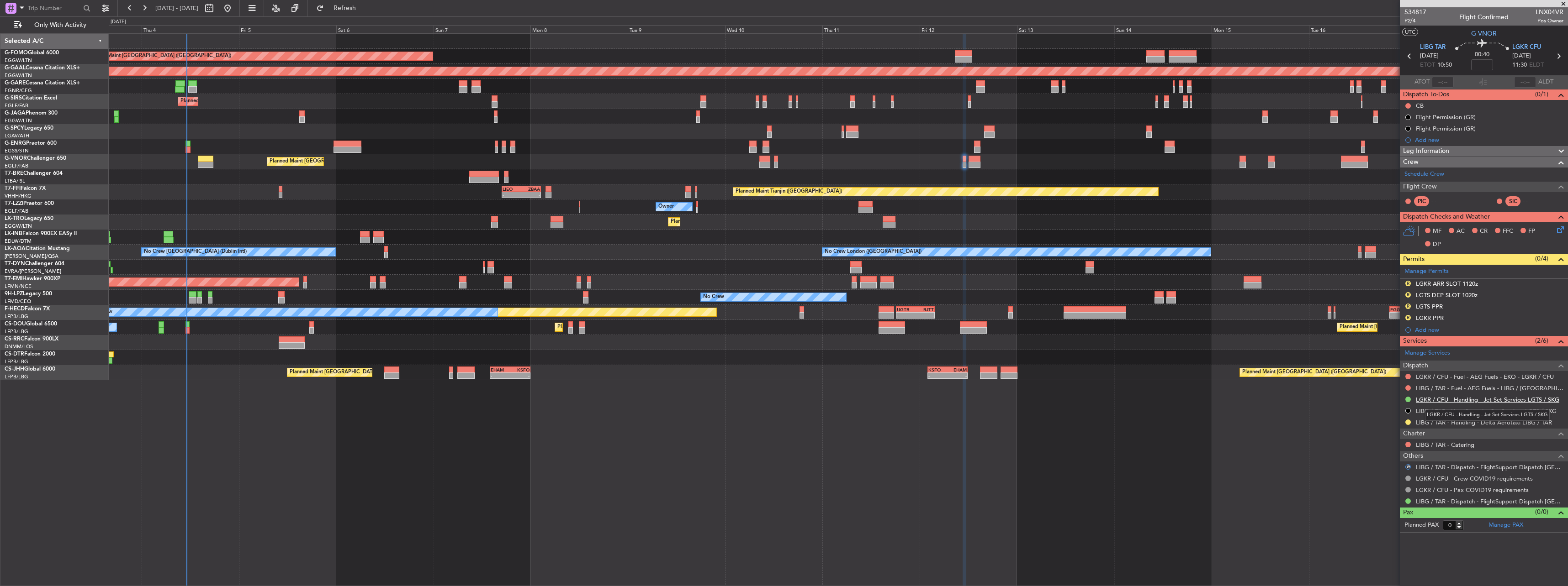
click at [1444, 397] on link "LGKR / CFU - Handling - Jet Set Services LGTS / SKG" at bounding box center [1487, 399] width 143 height 8
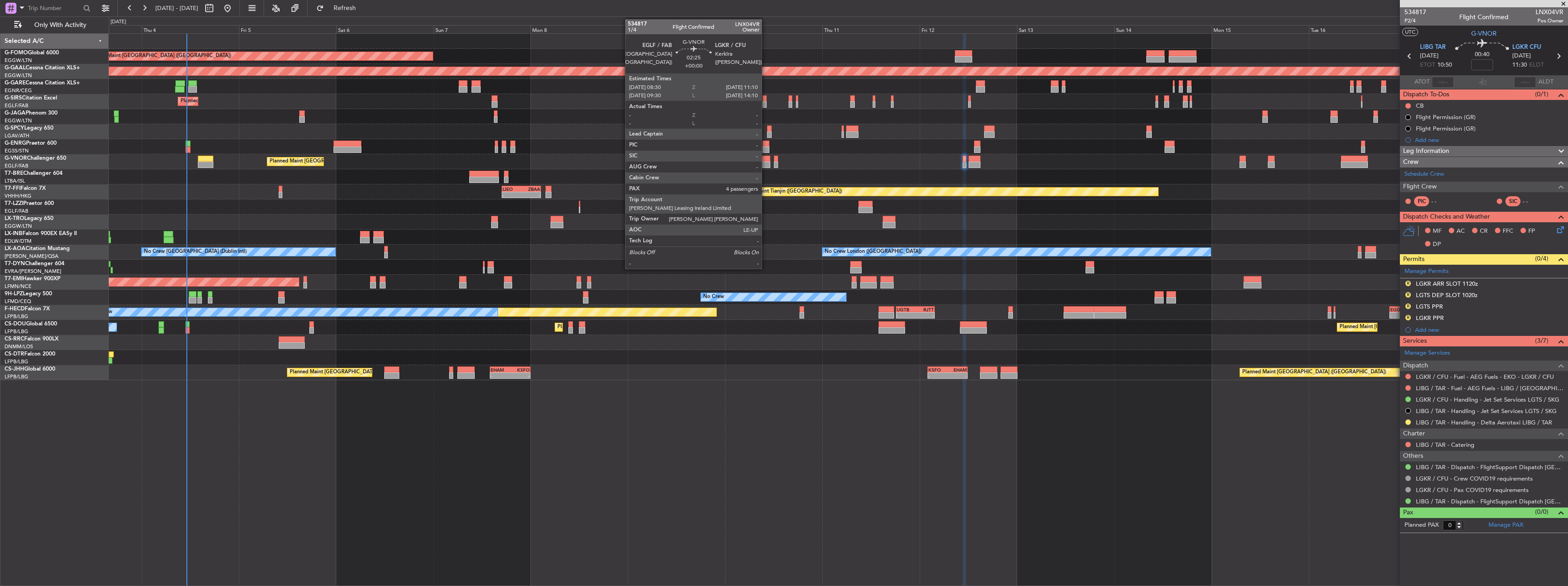
click at [765, 161] on div at bounding box center [765, 159] width 11 height 6
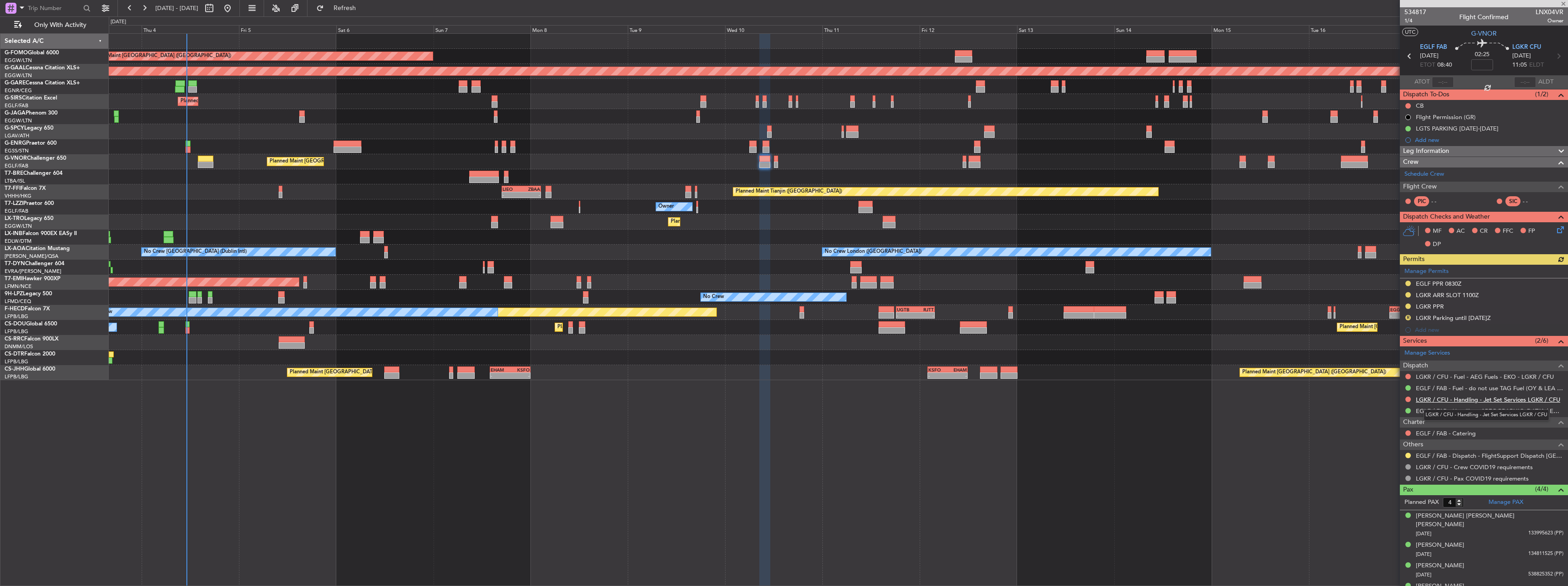
click at [1422, 397] on link "LGKR / CFU - Handling - Jet Set Services LGKR / CFU" at bounding box center [1488, 399] width 144 height 8
click at [1412, 453] on div "EGLF / FAB - Dispatch - FlightSupport Dispatch [GEOGRAPHIC_DATA]" at bounding box center [1484, 456] width 168 height 12
click at [1407, 456] on button at bounding box center [1408, 455] width 6 height 6
click at [1383, 568] on span "Confirmed" at bounding box center [1382, 564] width 28 height 9
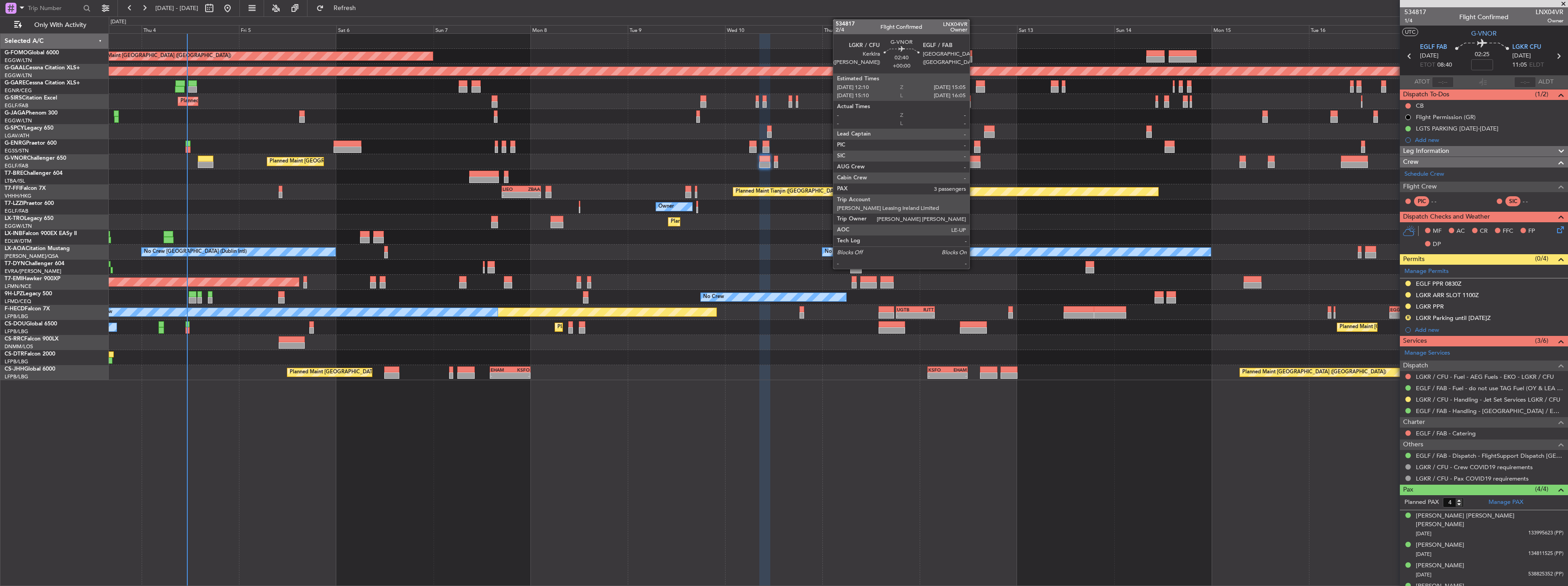
click at [974, 160] on div at bounding box center [974, 159] width 12 height 6
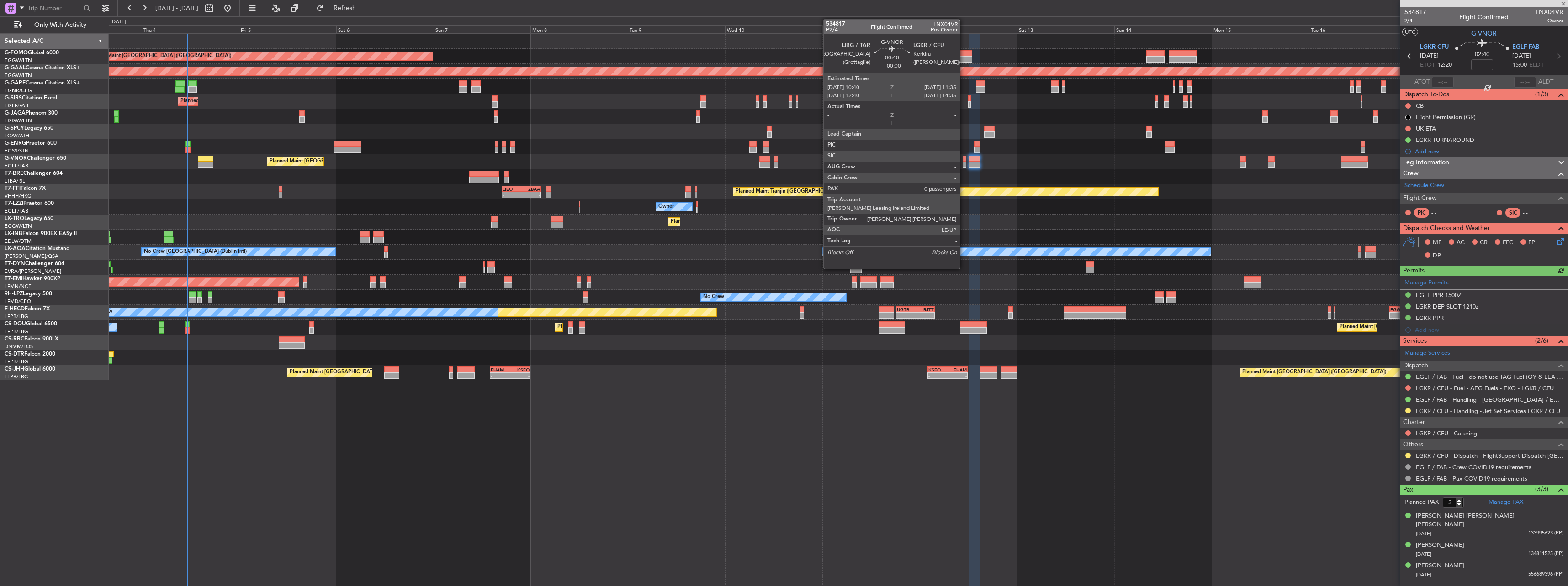
click at [964, 162] on div at bounding box center [965, 165] width 4 height 6
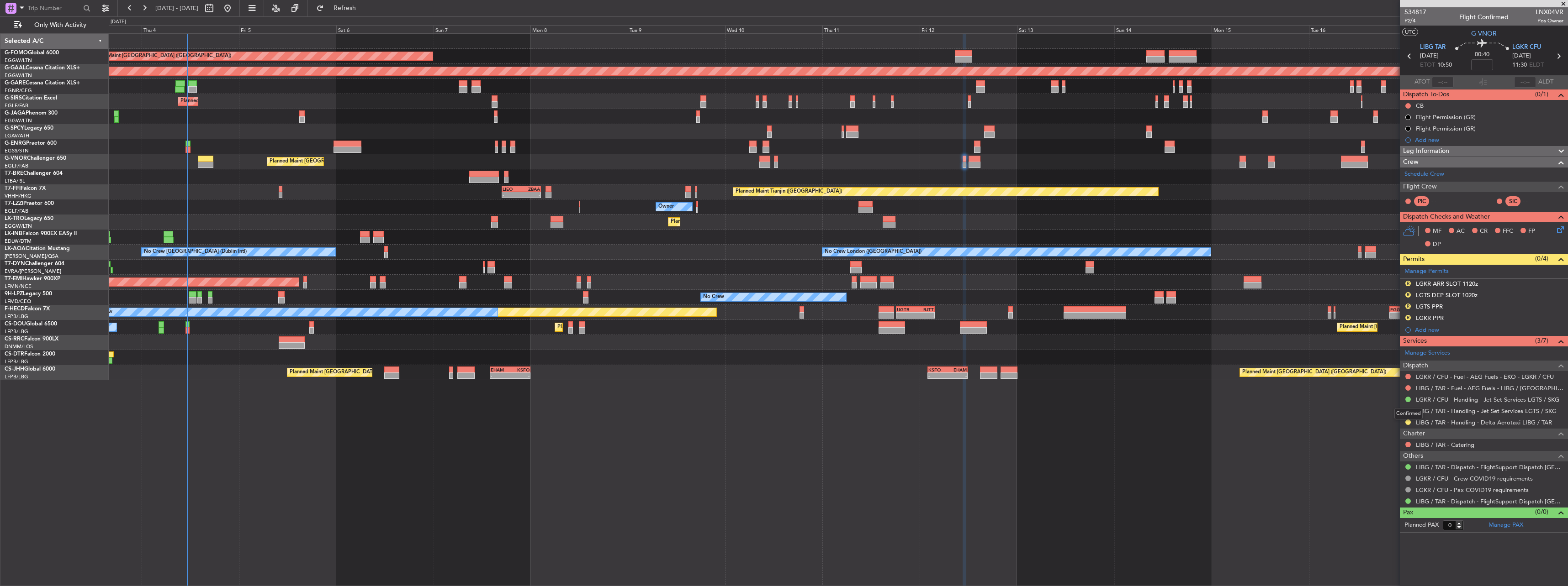
click at [1408, 402] on mat-tooltip-component "Confirmed" at bounding box center [1408, 414] width 41 height 24
click at [1405, 399] on div at bounding box center [1408, 399] width 7 height 7
click at [1408, 398] on button at bounding box center [1408, 399] width 6 height 6
click at [1386, 428] on span "Not Requested" at bounding box center [1388, 426] width 41 height 9
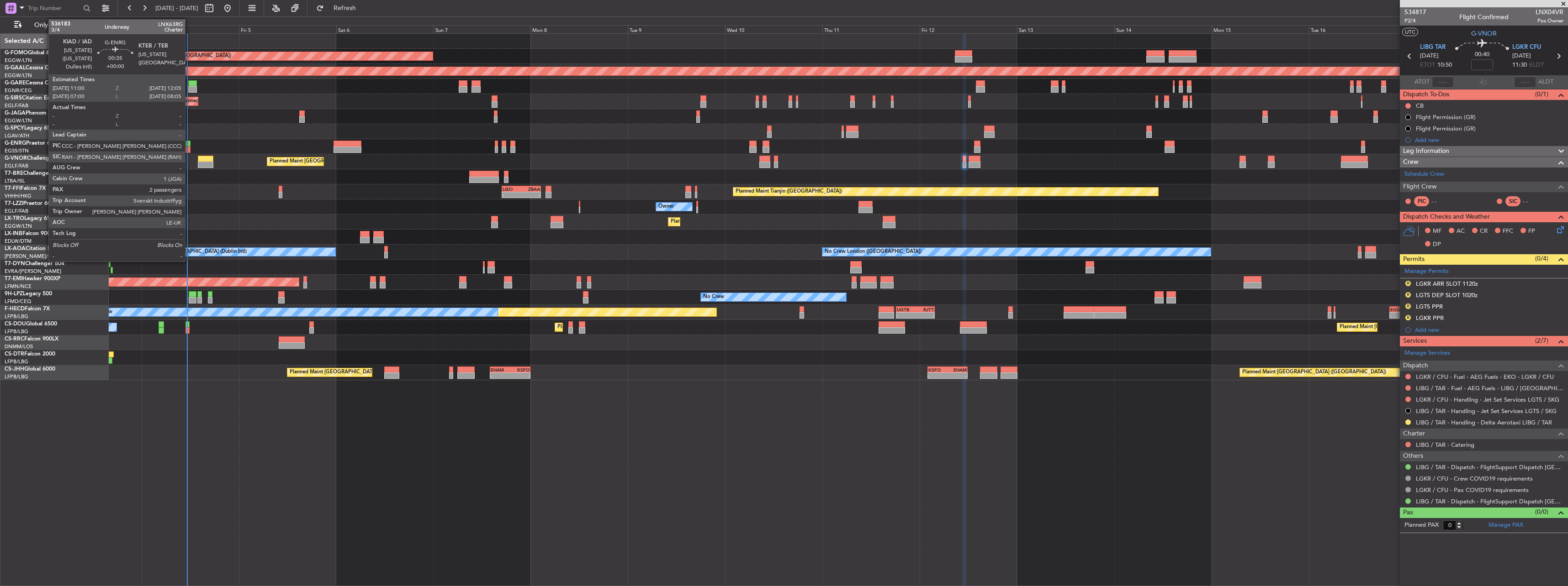
click at [189, 146] on div at bounding box center [187, 144] width 4 height 6
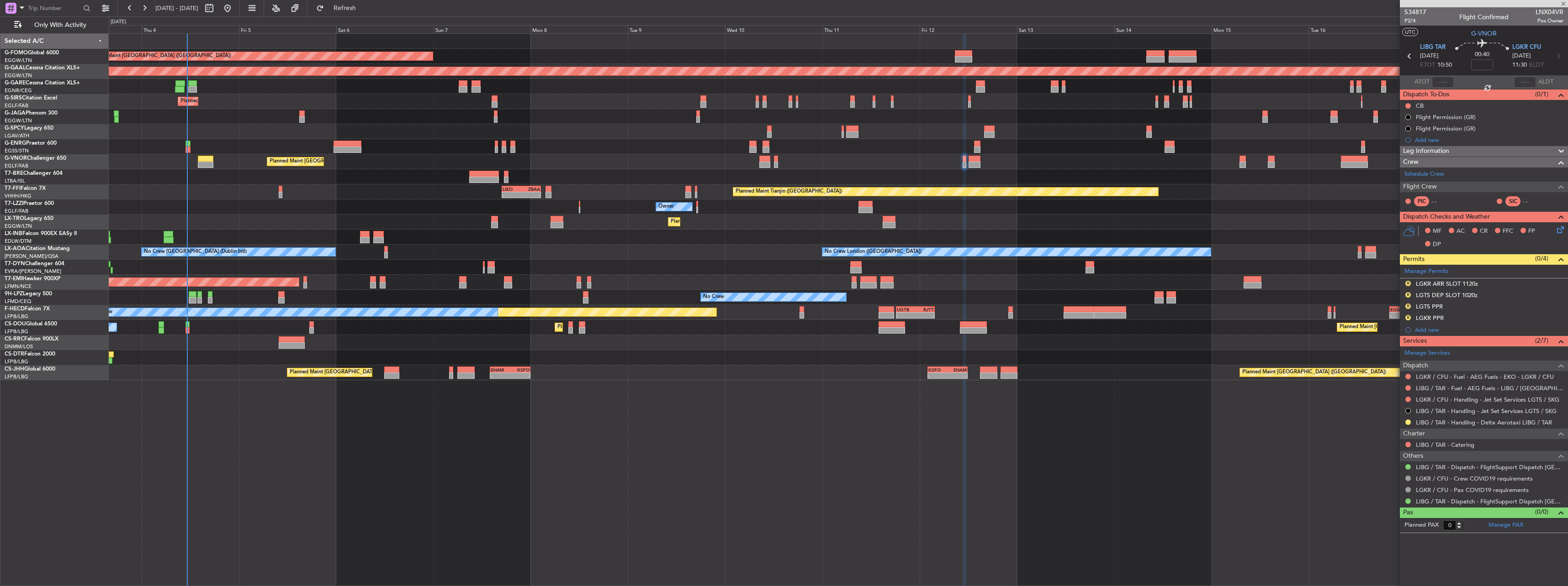
type input "2"
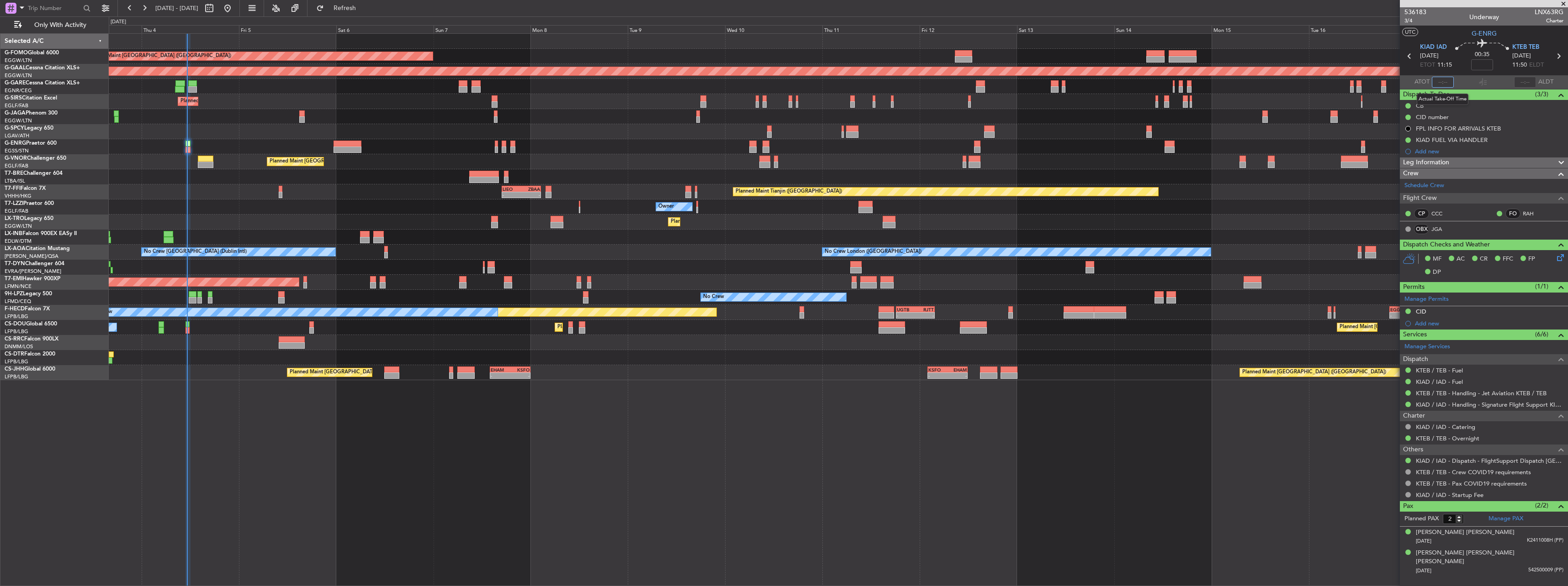
click at [1447, 84] on input "text" at bounding box center [1443, 82] width 22 height 11
type input "11:12"
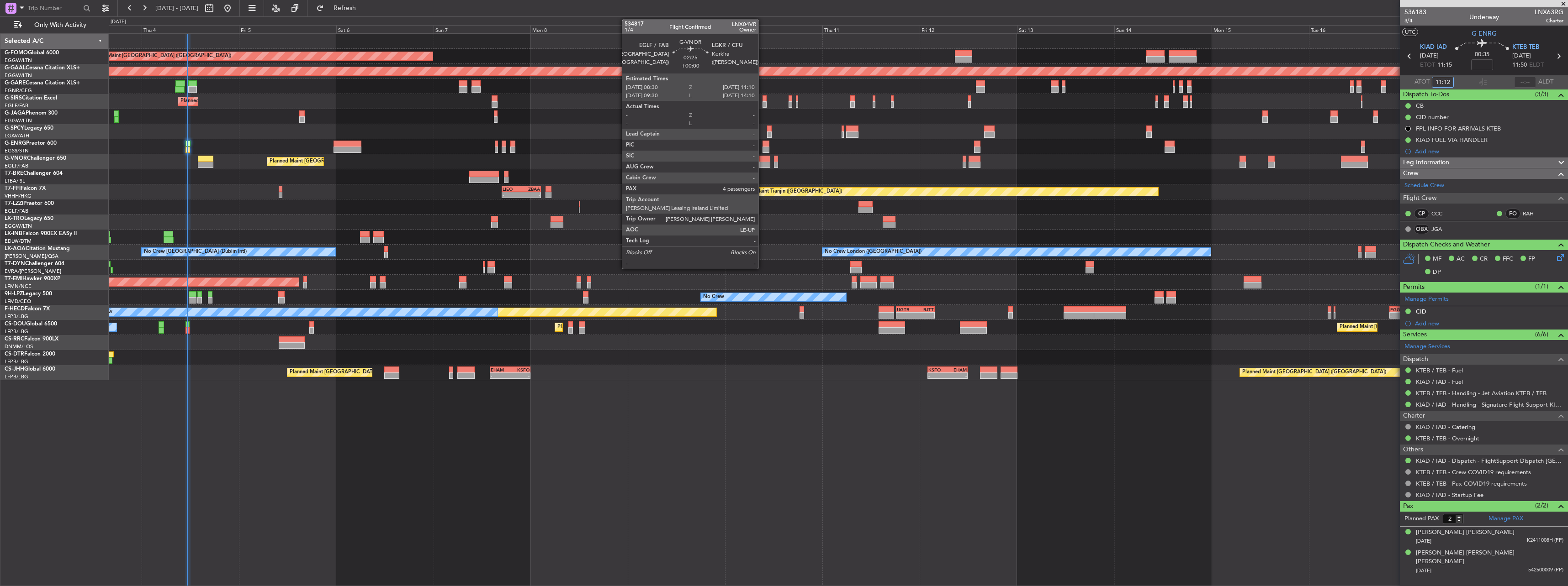
click at [763, 160] on div at bounding box center [765, 159] width 11 height 6
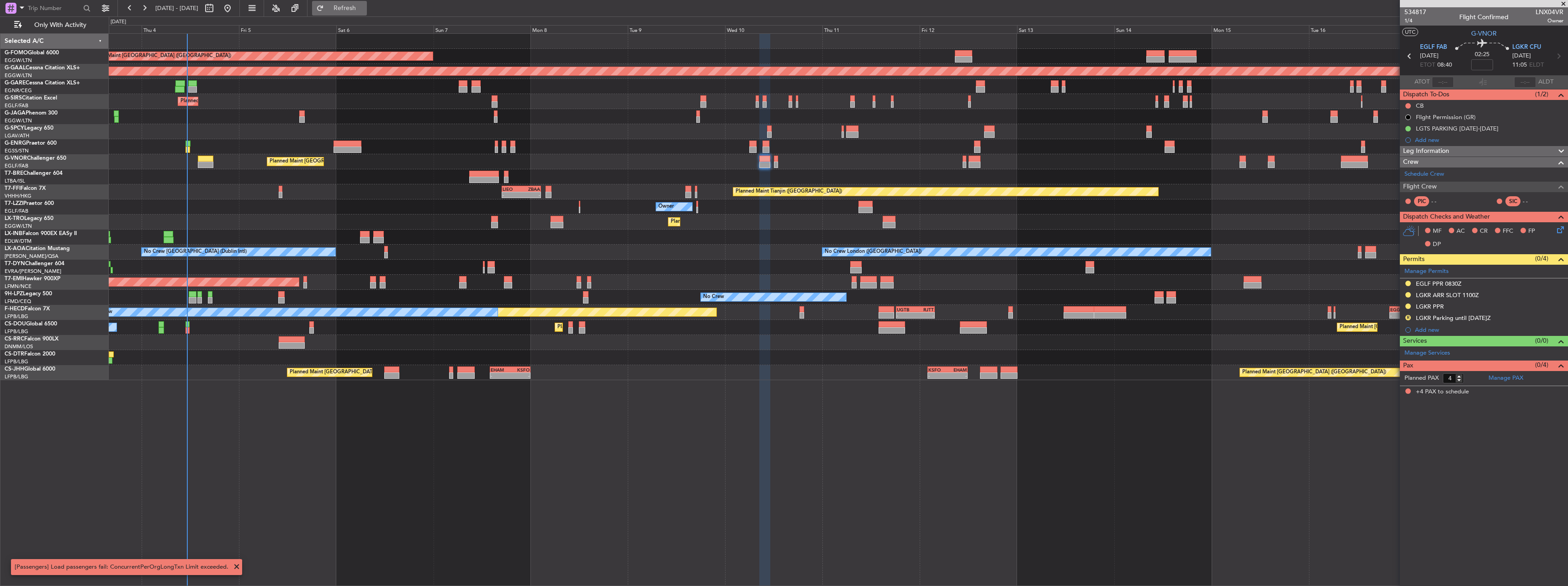
click at [360, 7] on span "Refresh" at bounding box center [345, 8] width 39 height 6
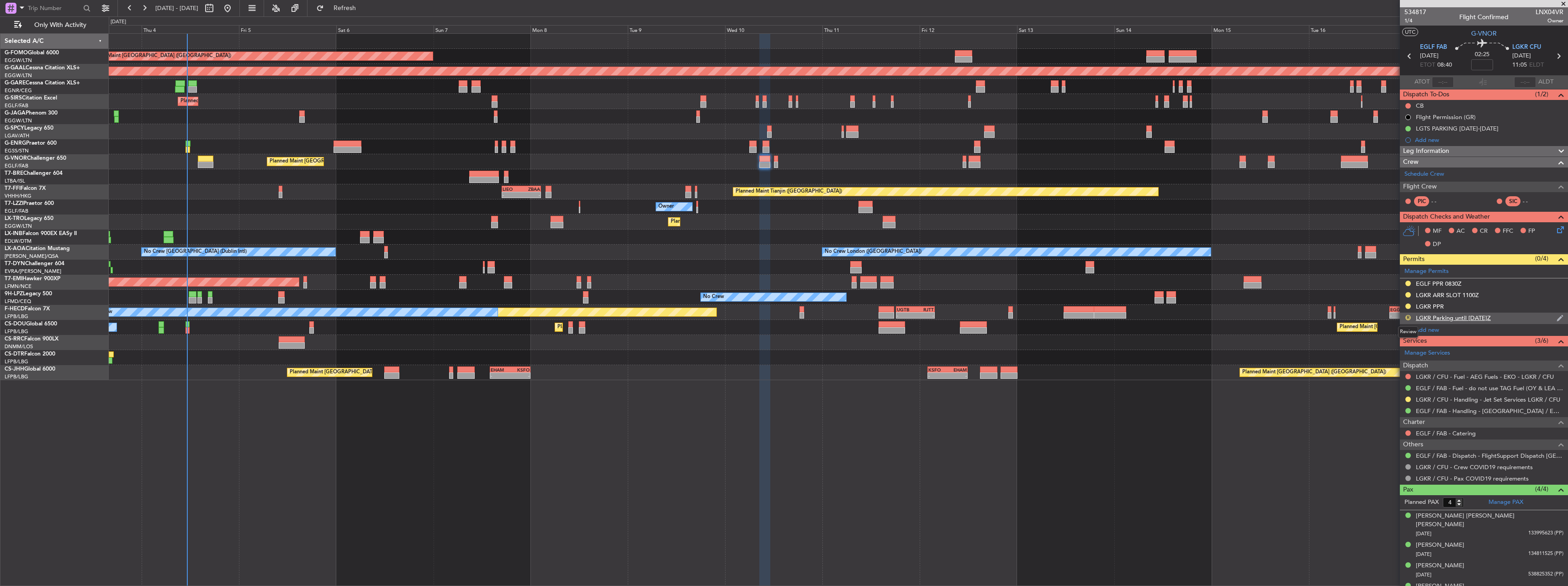
click at [1406, 316] on button "R" at bounding box center [1408, 317] width 6 height 6
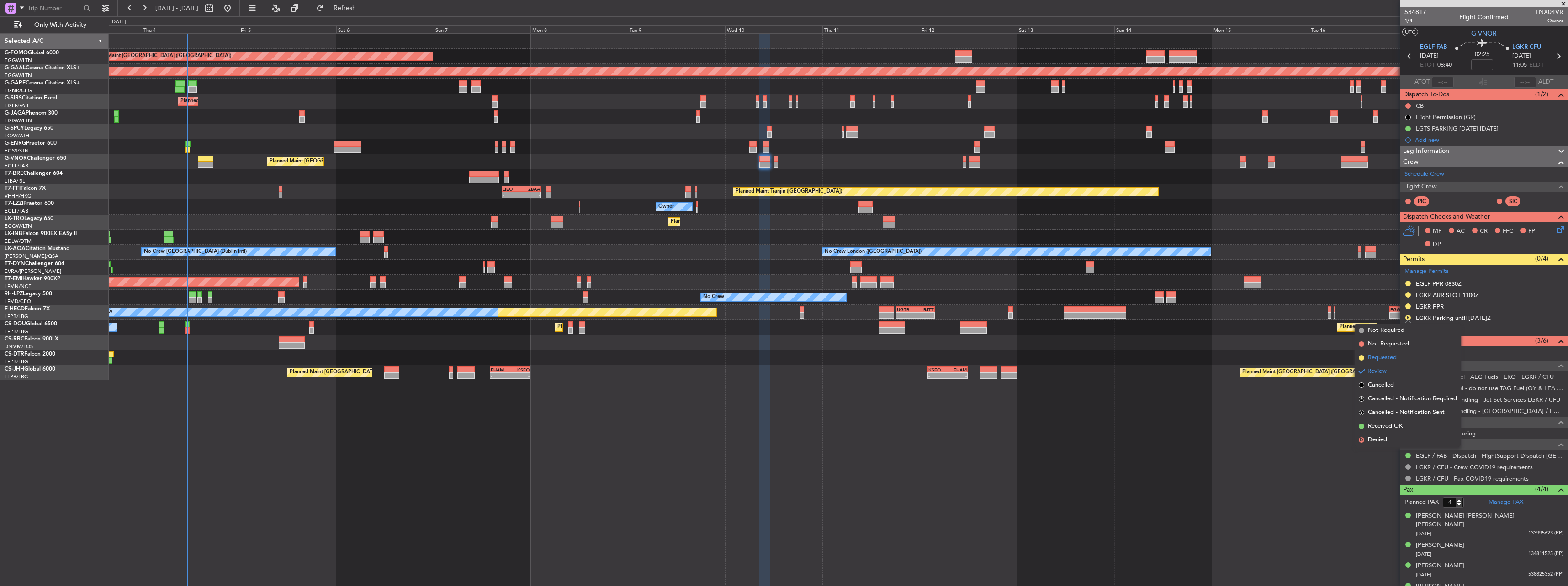
click at [1378, 363] on li "Requested" at bounding box center [1408, 358] width 105 height 13
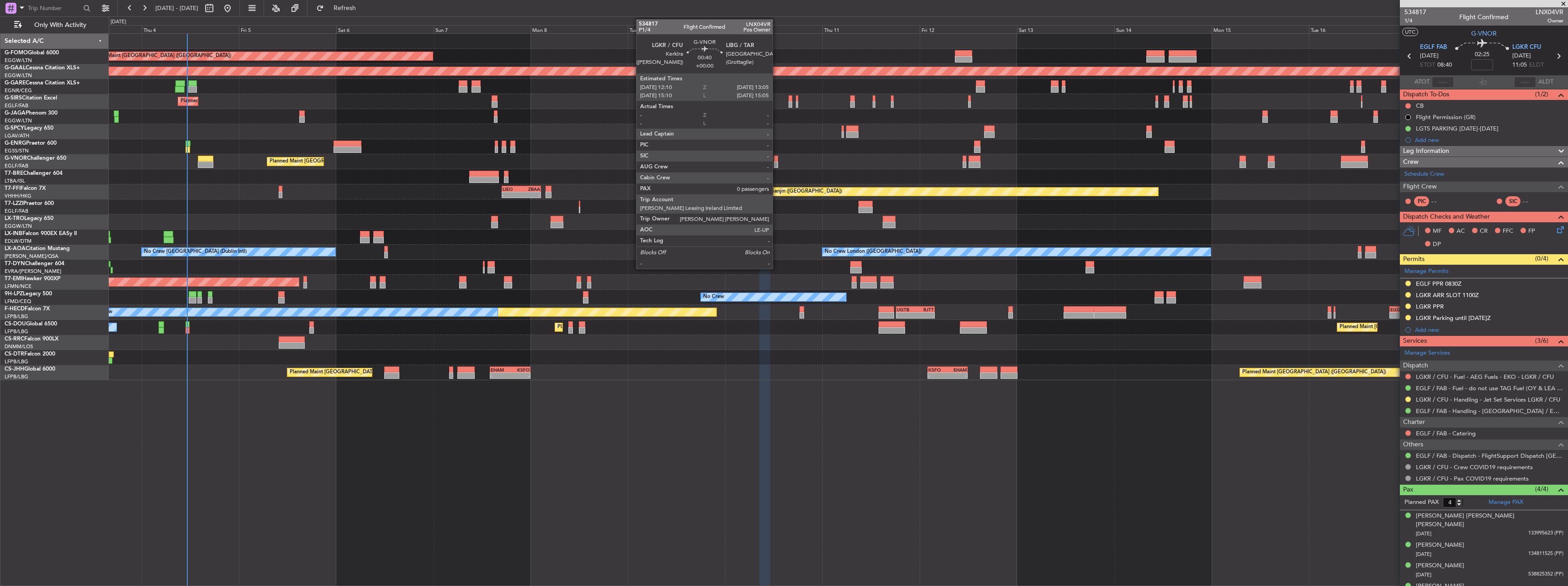
click at [777, 156] on div at bounding box center [776, 159] width 4 height 6
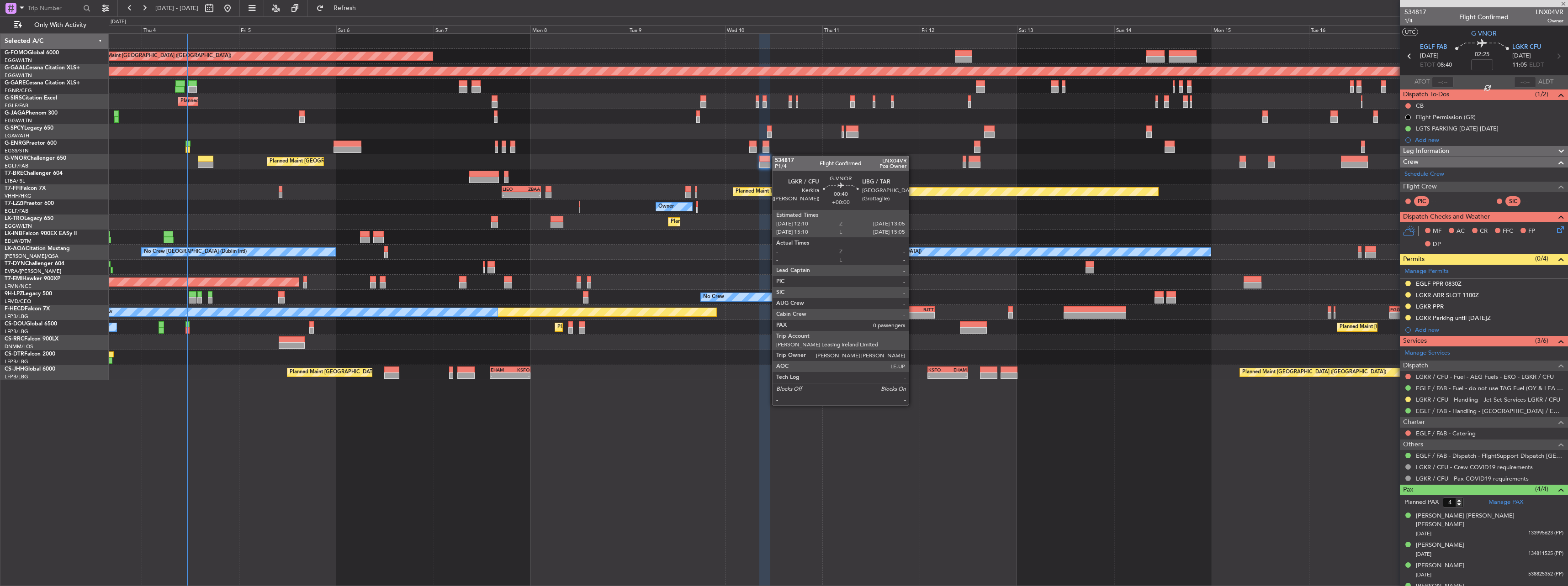
type input "0"
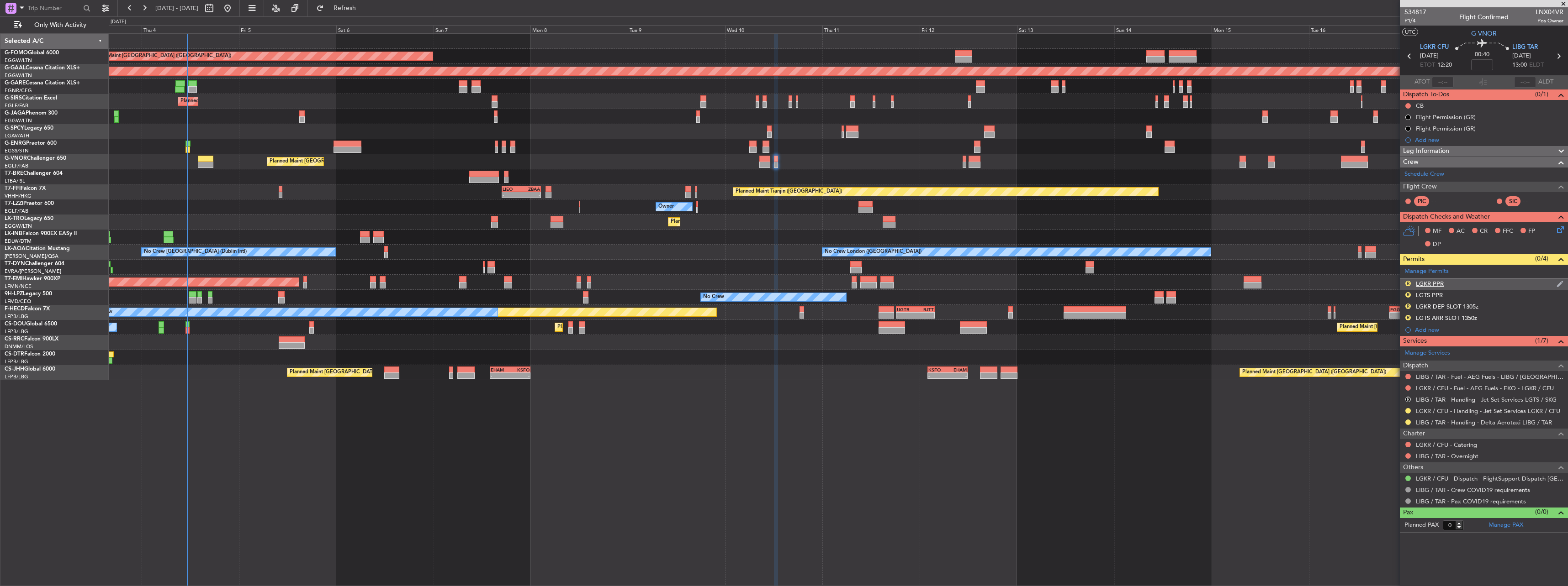
click at [1405, 280] on div "R" at bounding box center [1408, 284] width 7 height 7
click at [1408, 284] on button "R" at bounding box center [1408, 283] width 6 height 6
click at [1393, 322] on span "Requested" at bounding box center [1382, 324] width 29 height 9
click at [1429, 308] on div "LGKR DEP SLOT 1305z" at bounding box center [1447, 306] width 62 height 8
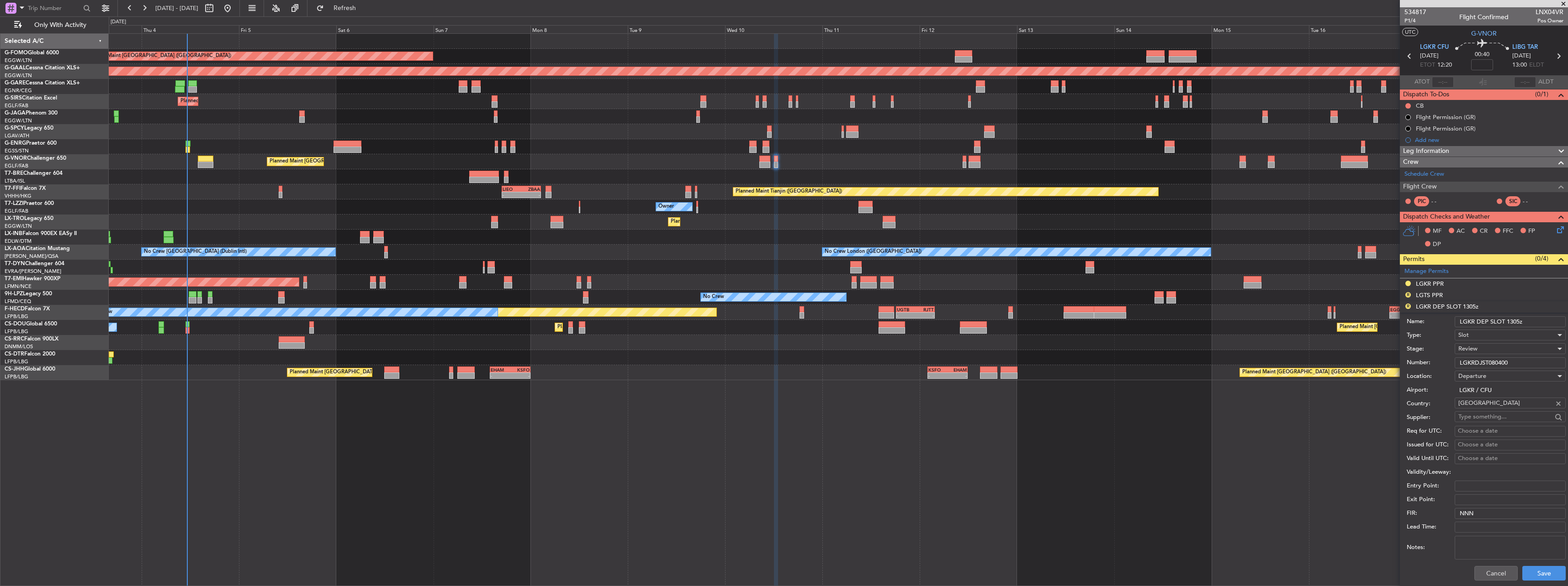
click at [1513, 320] on input "LGKR DEP SLOT 1305z" at bounding box center [1510, 322] width 111 height 11
type input "LGKR DEP SLOT 1220z"
click at [1477, 352] on span "Review" at bounding box center [1468, 349] width 19 height 8
click at [1503, 405] on span "Requested" at bounding box center [1506, 409] width 96 height 13
click at [1542, 574] on button "Save" at bounding box center [1544, 574] width 43 height 15
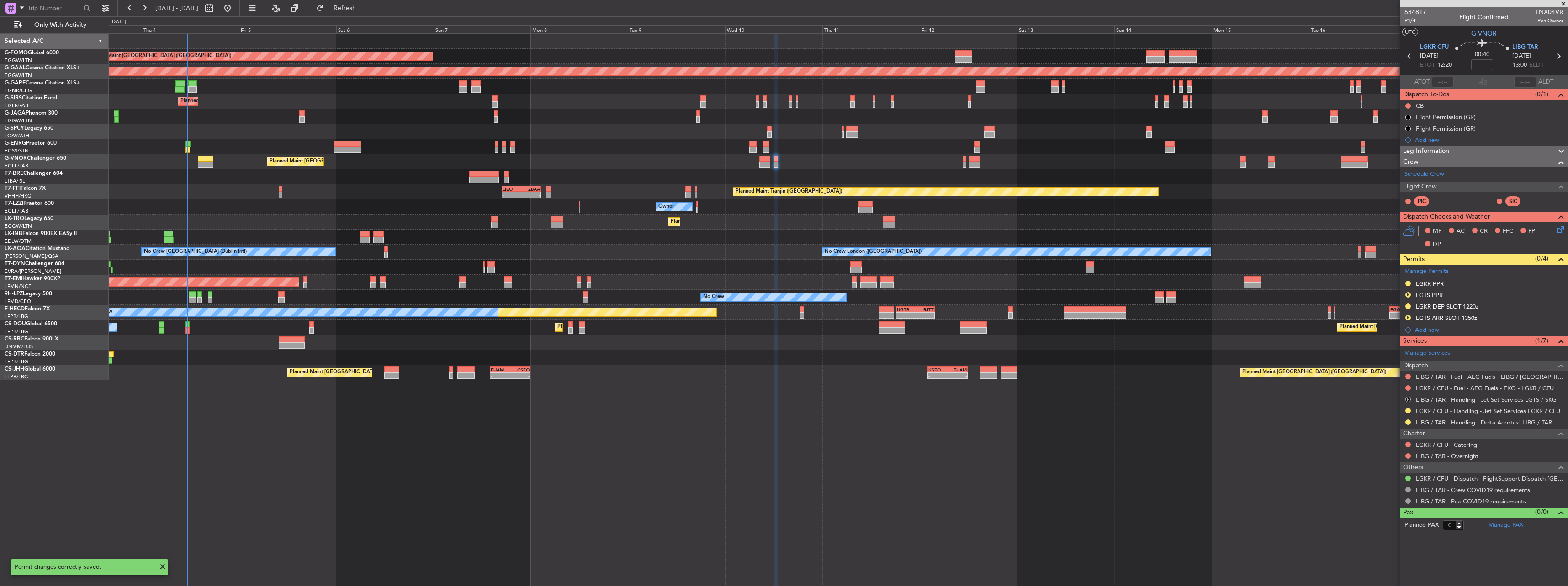
click at [1408, 399] on button "R" at bounding box center [1408, 399] width 6 height 6
click at [1396, 466] on li "Cancelled" at bounding box center [1408, 467] width 105 height 13
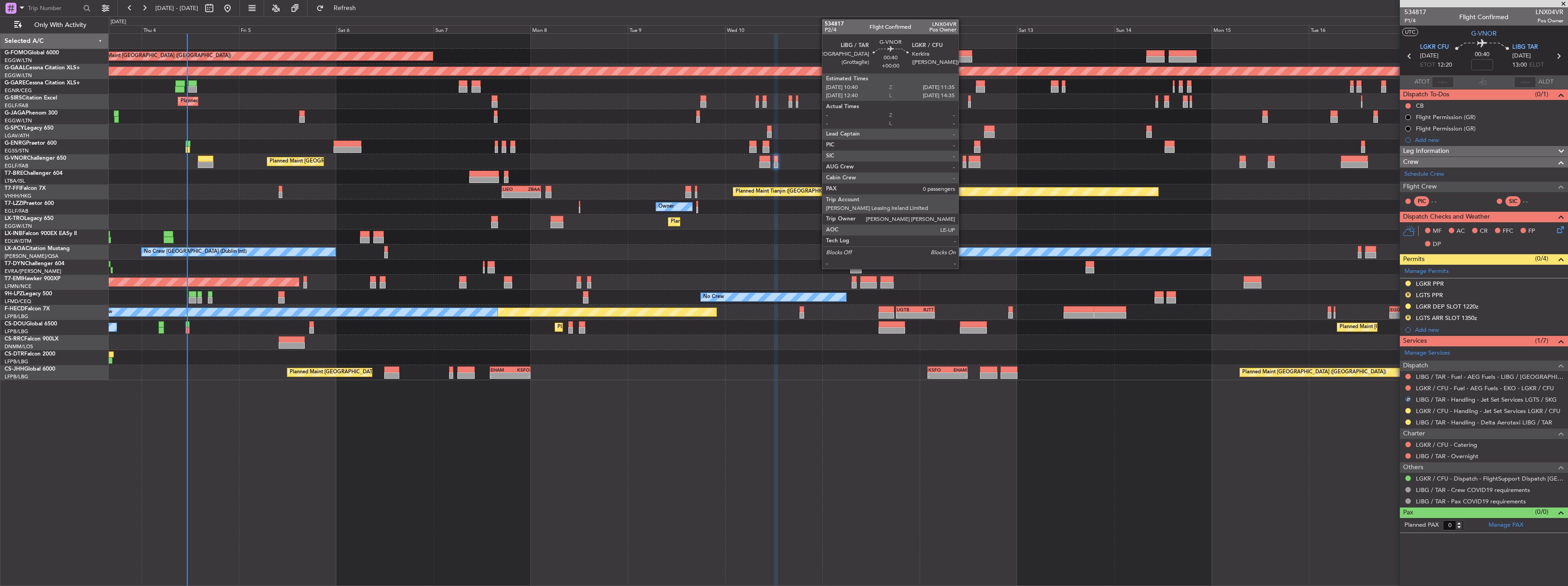
click at [963, 161] on div at bounding box center [965, 159] width 4 height 6
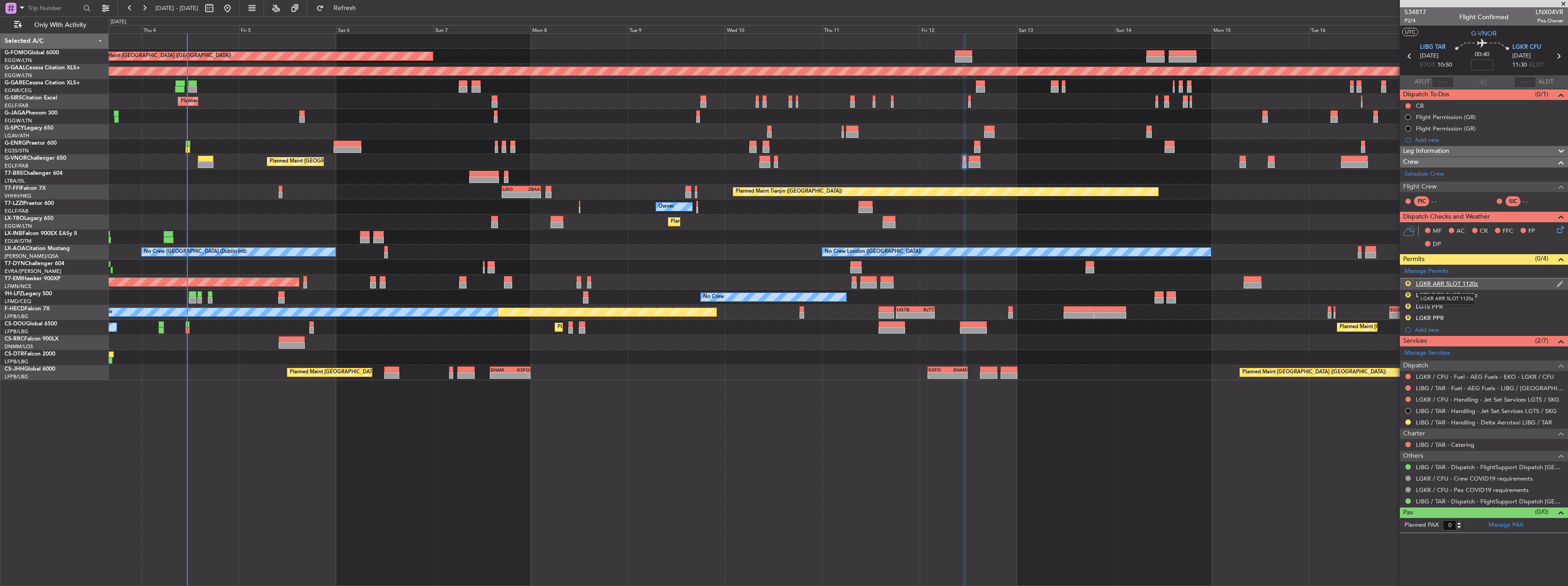
click at [1418, 284] on div "LGKR ARR SLOT 1120z" at bounding box center [1447, 284] width 62 height 8
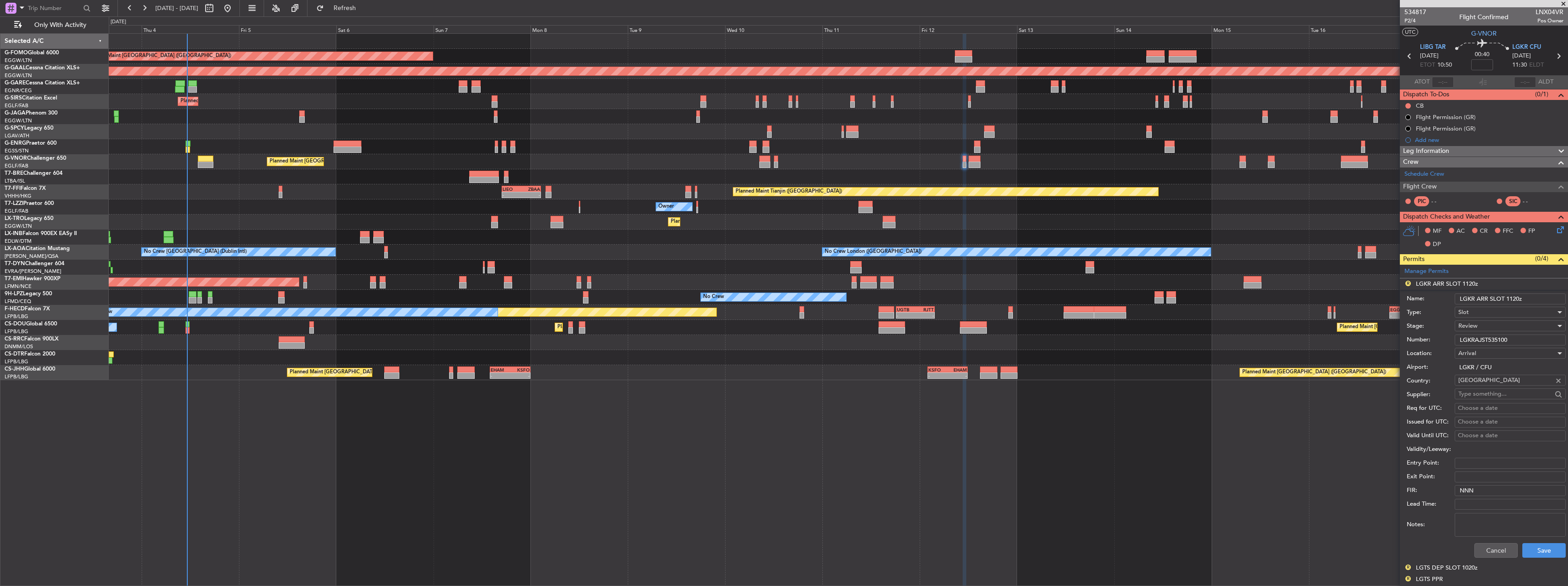
click at [1517, 300] on input "LGKR ARR SLOT 1120z" at bounding box center [1510, 299] width 111 height 11
type input "LGKR ARR SLOT 1130z"
click at [1511, 325] on div "Review" at bounding box center [1507, 326] width 97 height 13
click at [1503, 395] on span "Received OK" at bounding box center [1506, 399] width 96 height 13
click at [1534, 549] on button "Save" at bounding box center [1544, 551] width 43 height 15
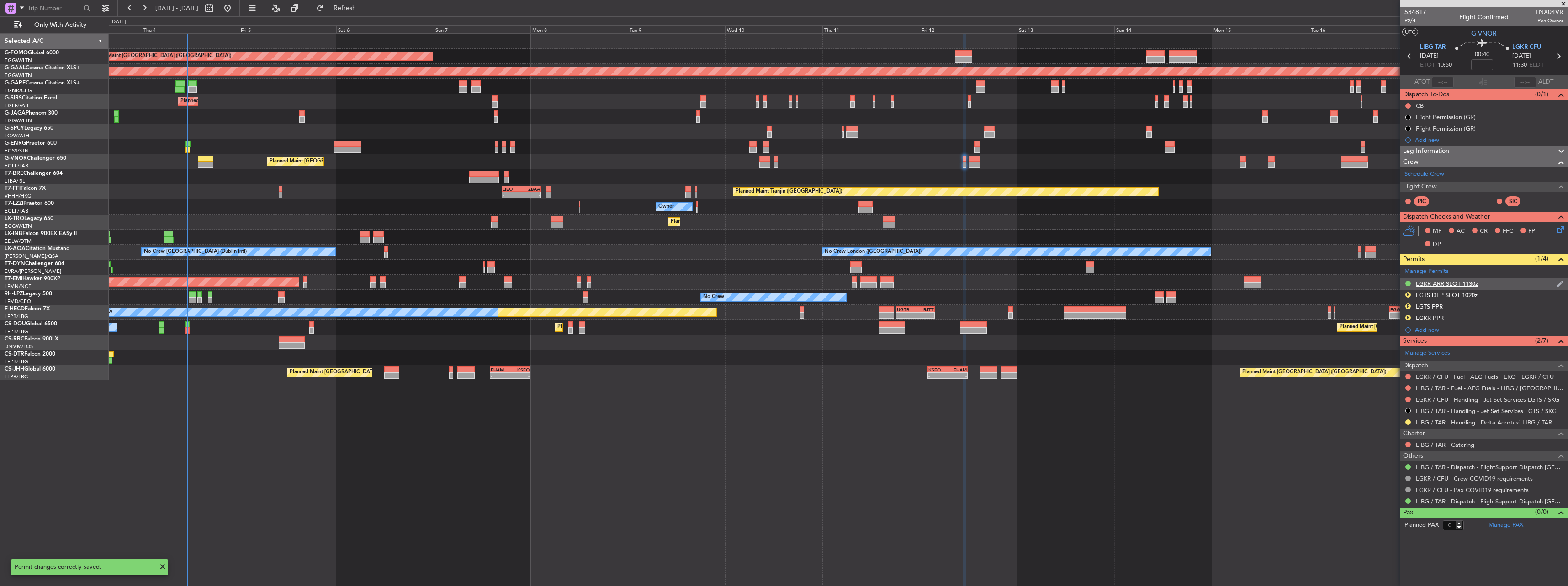
click at [1404, 283] on div "LGKR ARR SLOT 1130z" at bounding box center [1484, 284] width 168 height 12
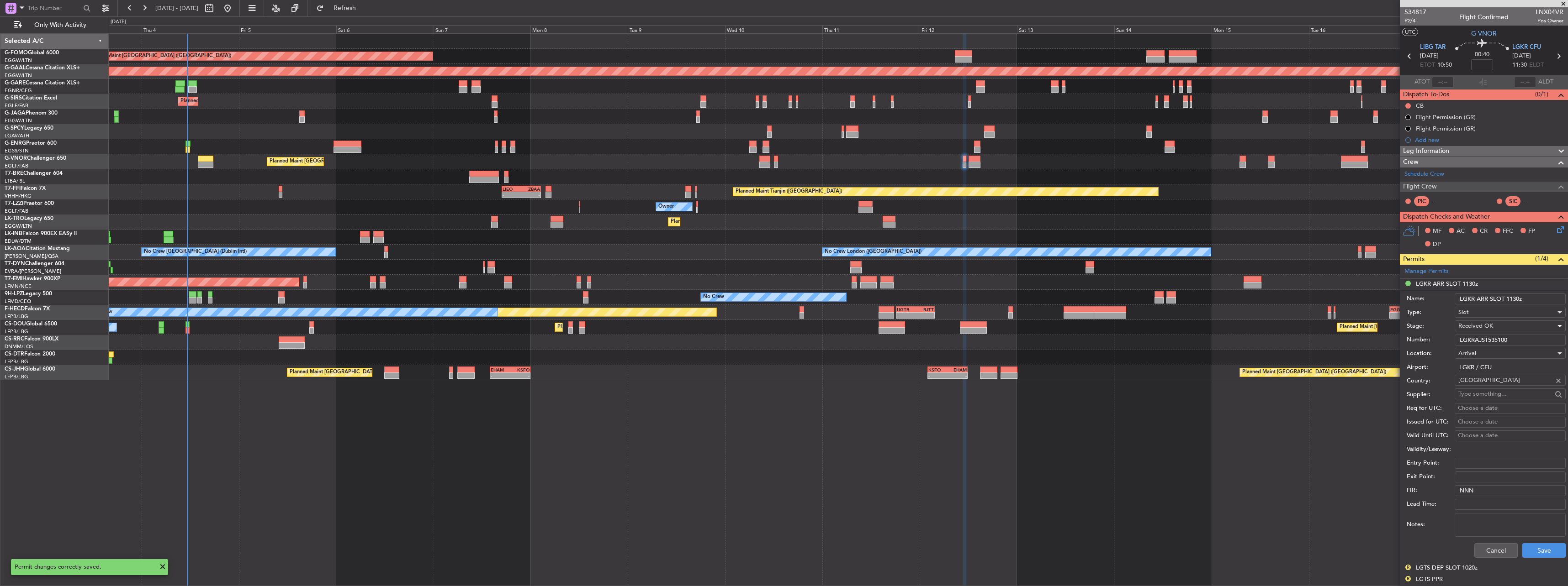
click at [1482, 323] on span "Received OK" at bounding box center [1476, 325] width 35 height 8
click at [1483, 376] on span "Requested" at bounding box center [1506, 371] width 96 height 13
click at [1542, 552] on button "Save" at bounding box center [1544, 551] width 43 height 15
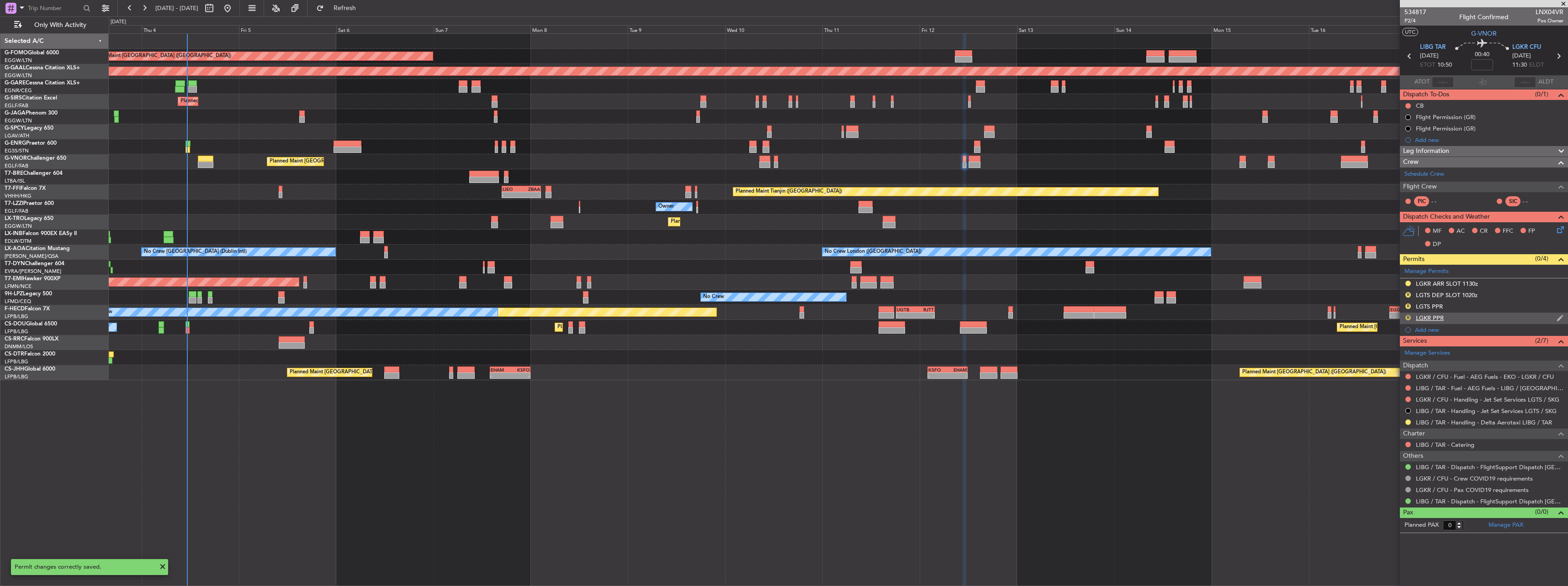
click at [1409, 315] on button "R" at bounding box center [1408, 317] width 6 height 6
click at [1389, 357] on span "Requested" at bounding box center [1382, 358] width 29 height 9
click at [1558, 270] on span at bounding box center [1559, 269] width 11 height 7
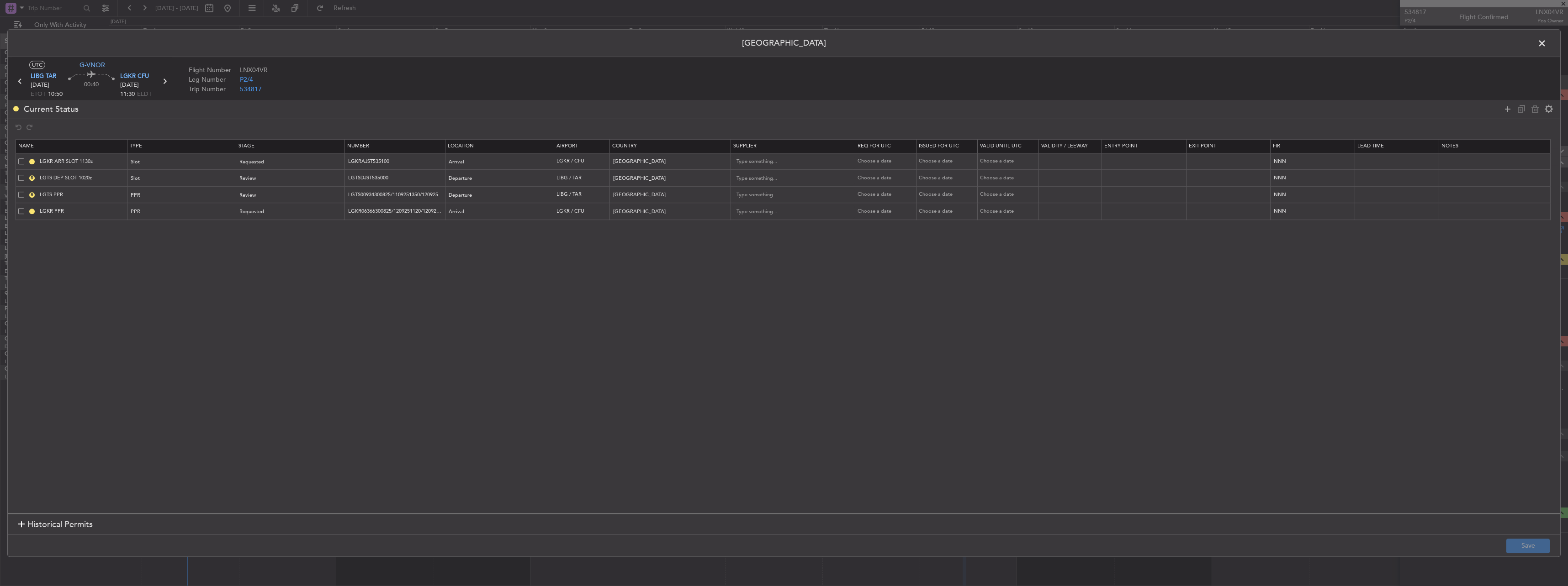
click at [23, 192] on span at bounding box center [21, 195] width 6 height 6
click at [24, 192] on input "checkbox" at bounding box center [24, 192] width 0 height 0
click at [23, 178] on span at bounding box center [21, 178] width 6 height 6
click at [24, 175] on input "checkbox" at bounding box center [24, 175] width 0 height 0
click at [1535, 111] on icon at bounding box center [1535, 109] width 11 height 11
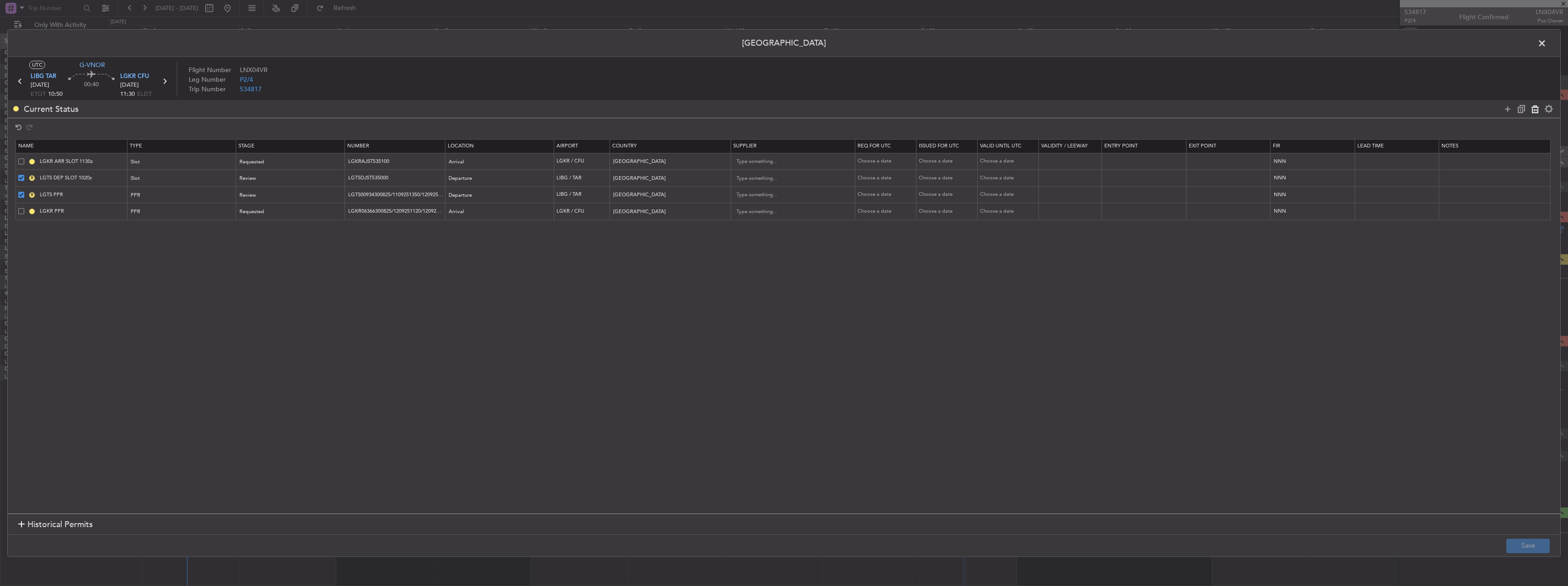
type input "LGKR PPR"
type input "LGKR06366300825/1209251120/1209251210"
type input "Greece"
click at [1521, 540] on button "Save" at bounding box center [1528, 546] width 43 height 15
click at [1547, 42] on span at bounding box center [1547, 46] width 0 height 18
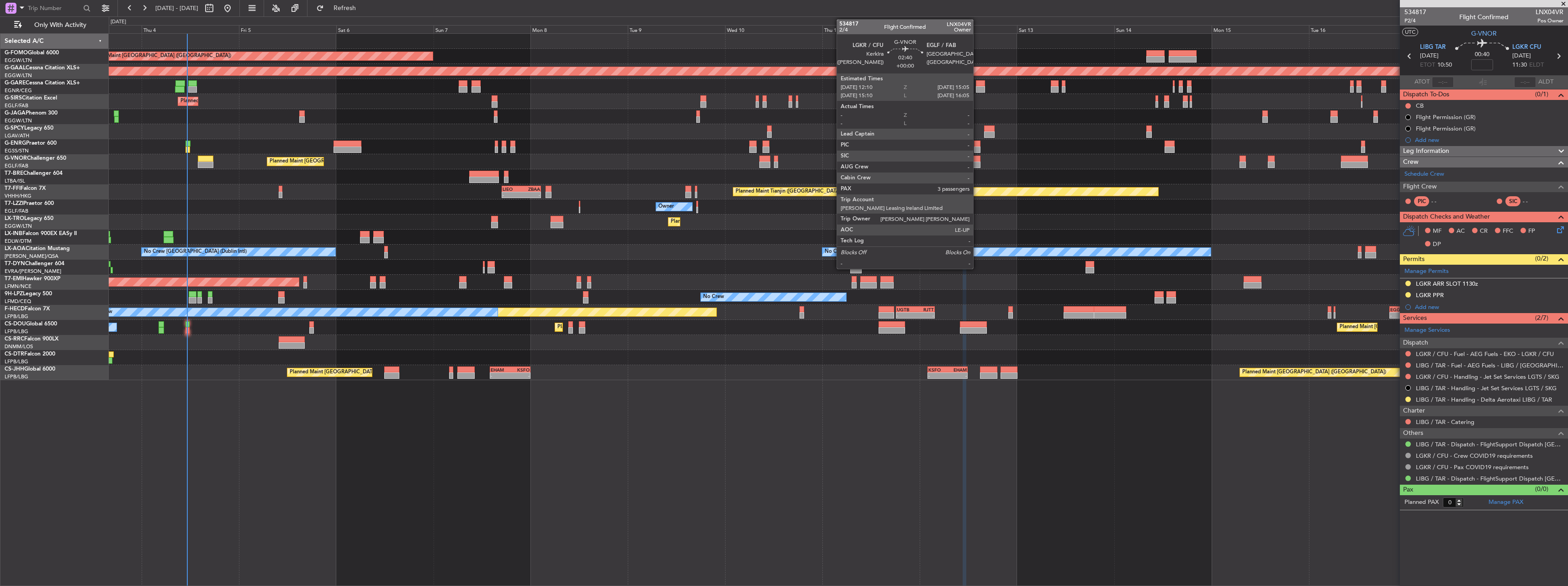
click at [977, 165] on div at bounding box center [974, 165] width 12 height 6
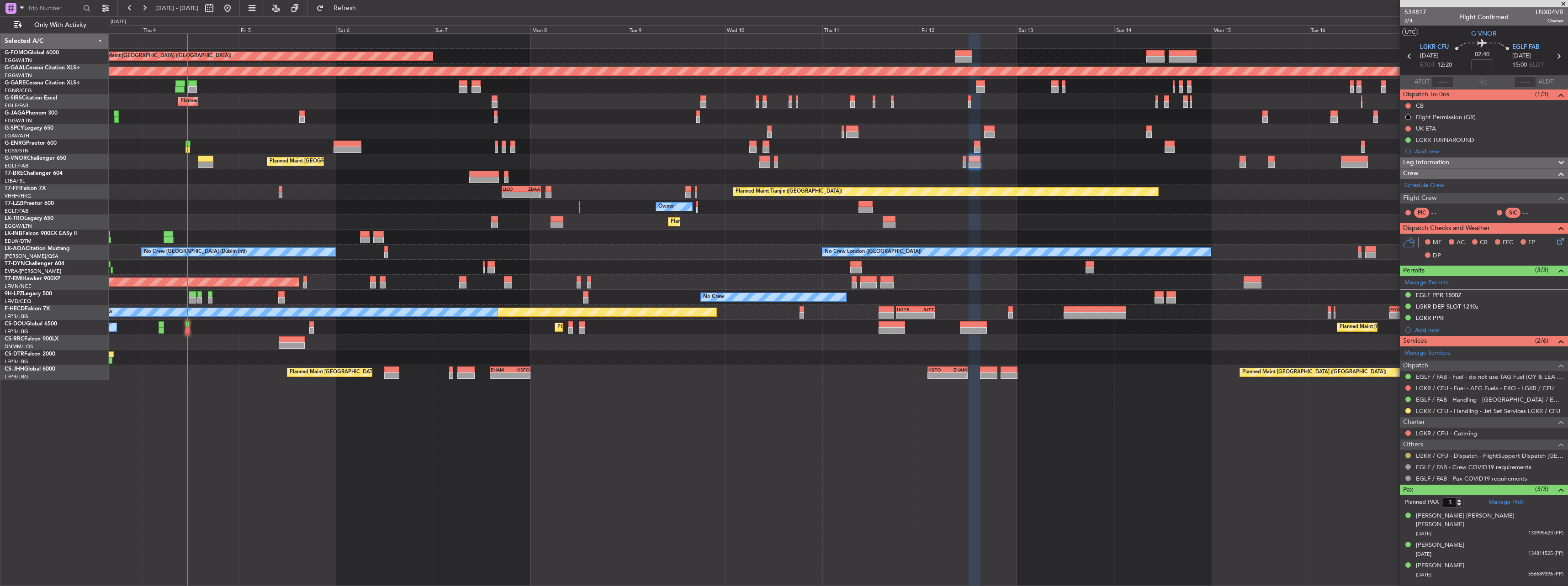
click at [1410, 454] on button at bounding box center [1408, 455] width 6 height 6
click at [1399, 570] on li "Confirmed" at bounding box center [1408, 564] width 105 height 13
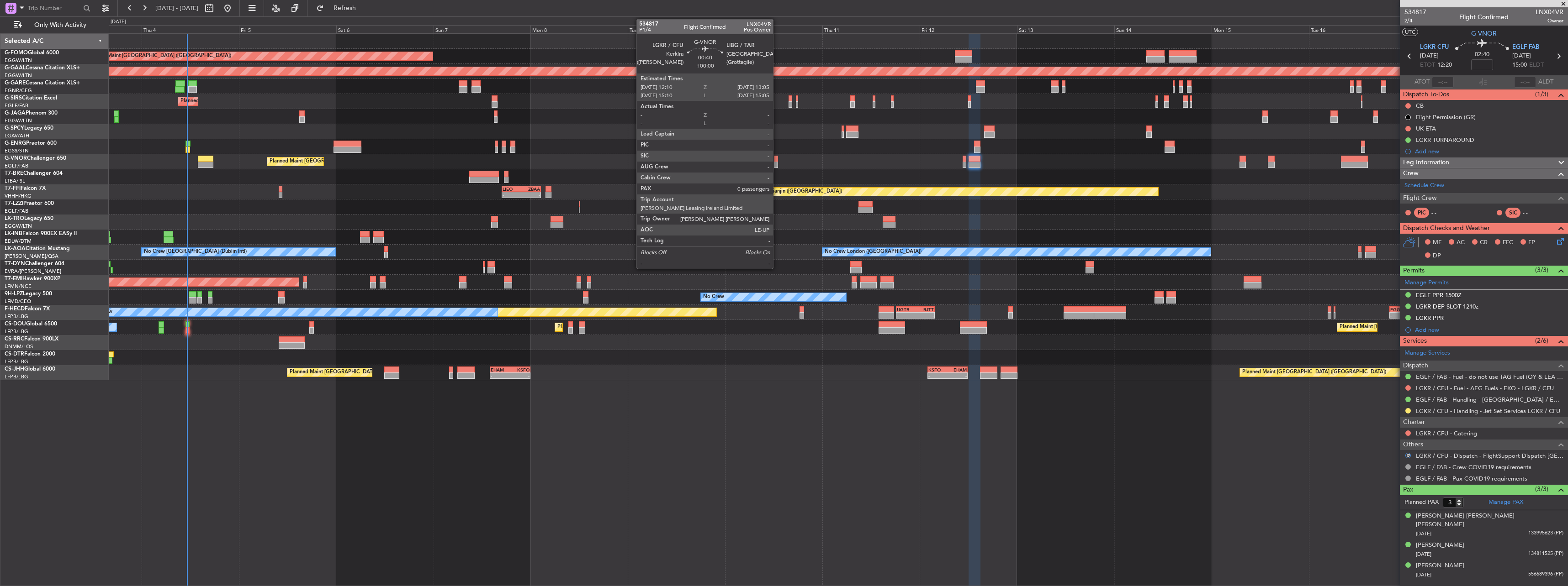
click at [777, 158] on div at bounding box center [776, 159] width 4 height 6
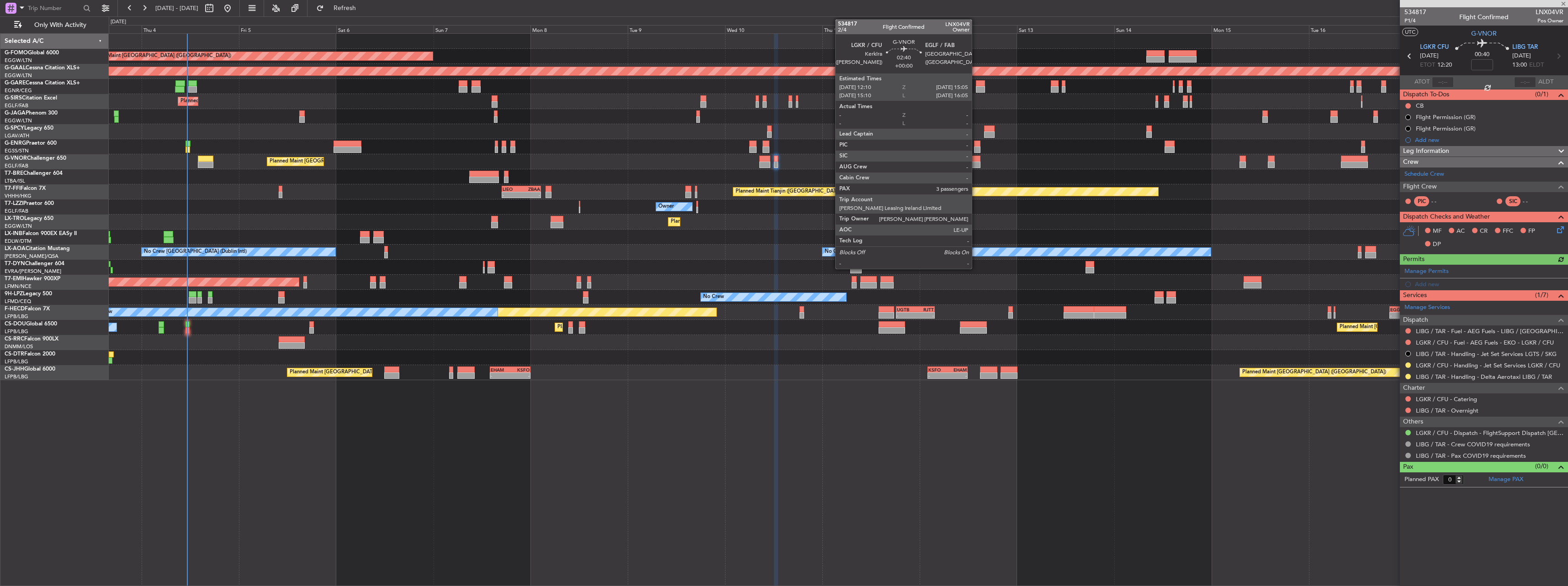
click at [976, 163] on div at bounding box center [974, 165] width 12 height 6
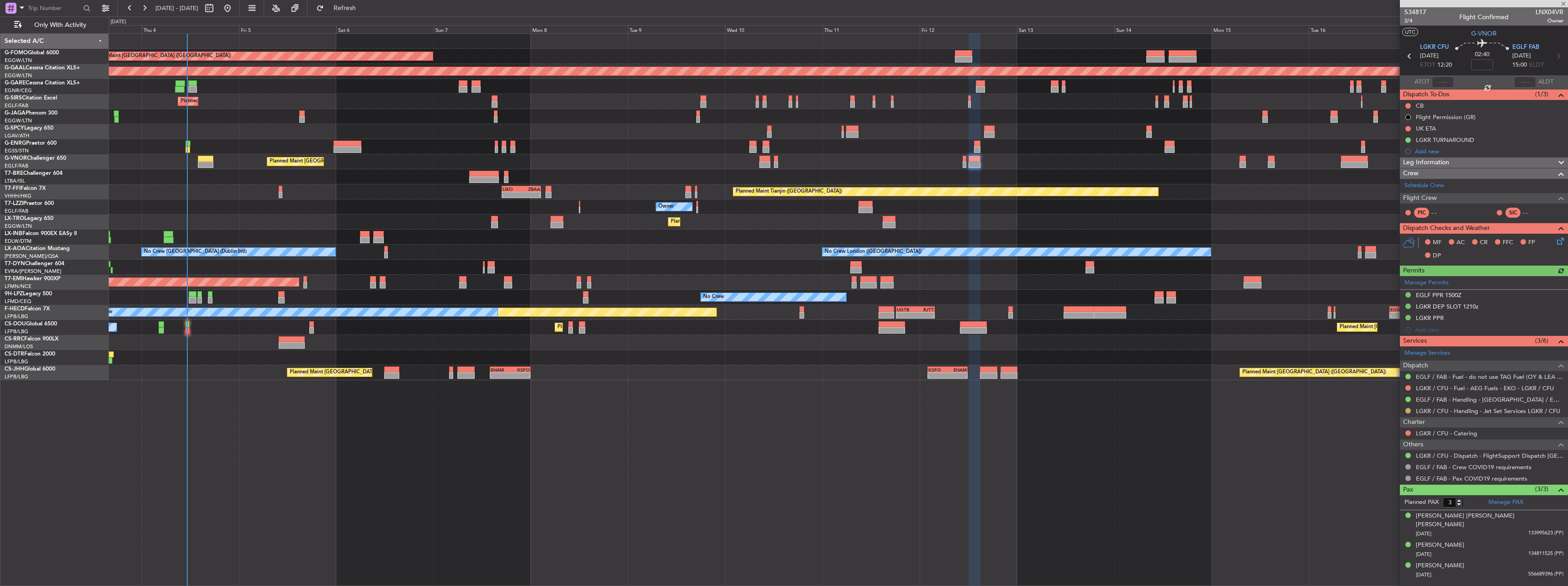
click at [1406, 410] on button at bounding box center [1408, 410] width 6 height 6
click at [1364, 517] on li "Confirmed" at bounding box center [1408, 519] width 105 height 13
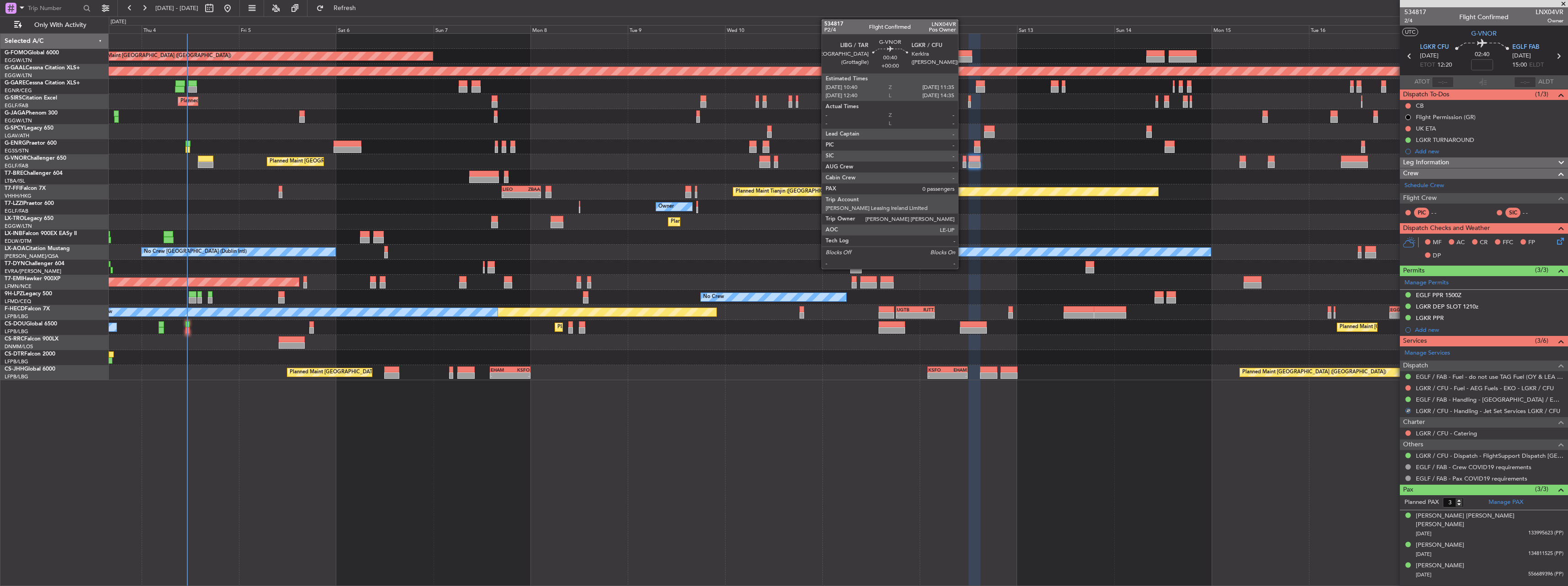
click at [963, 161] on div at bounding box center [965, 159] width 4 height 6
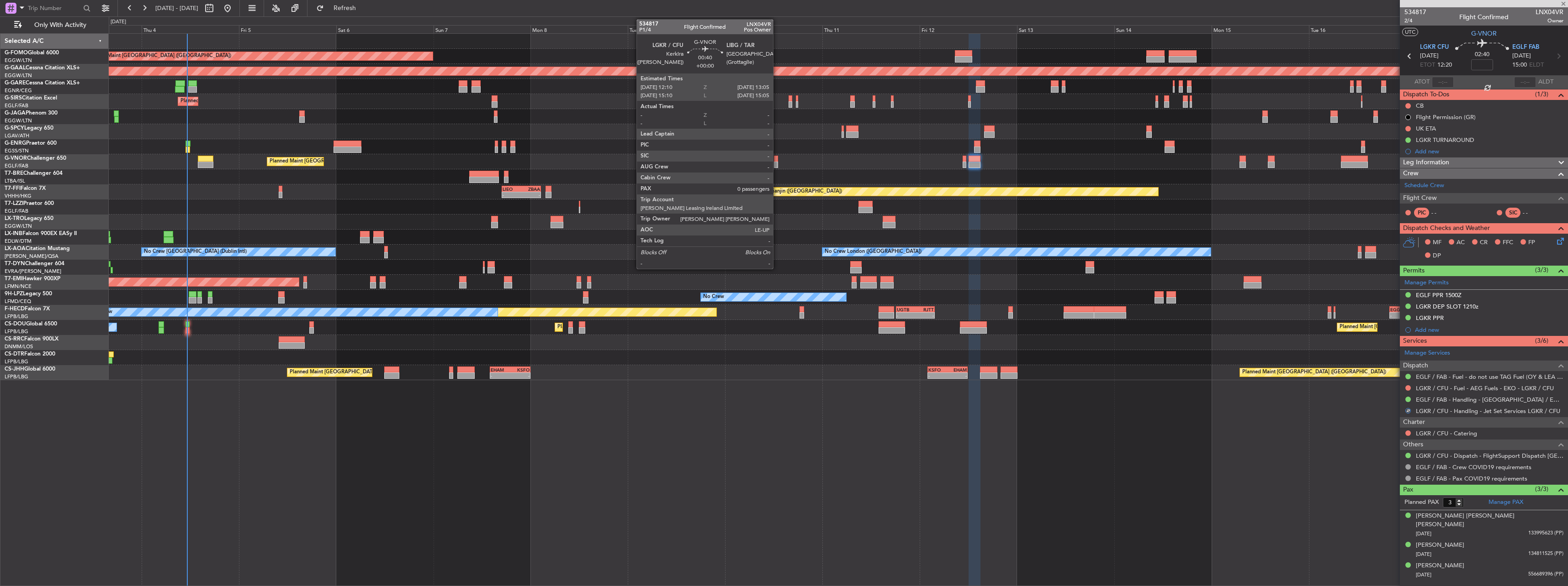
type input "0"
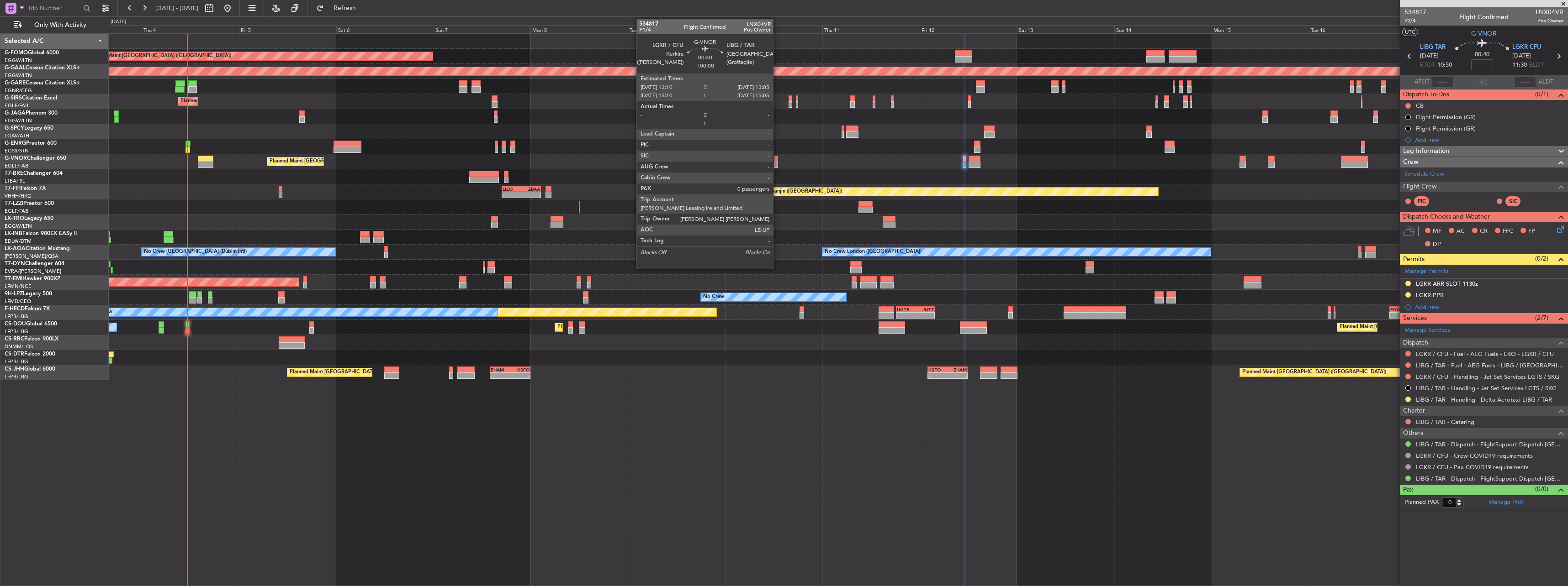
click at [777, 161] on div at bounding box center [776, 159] width 4 height 6
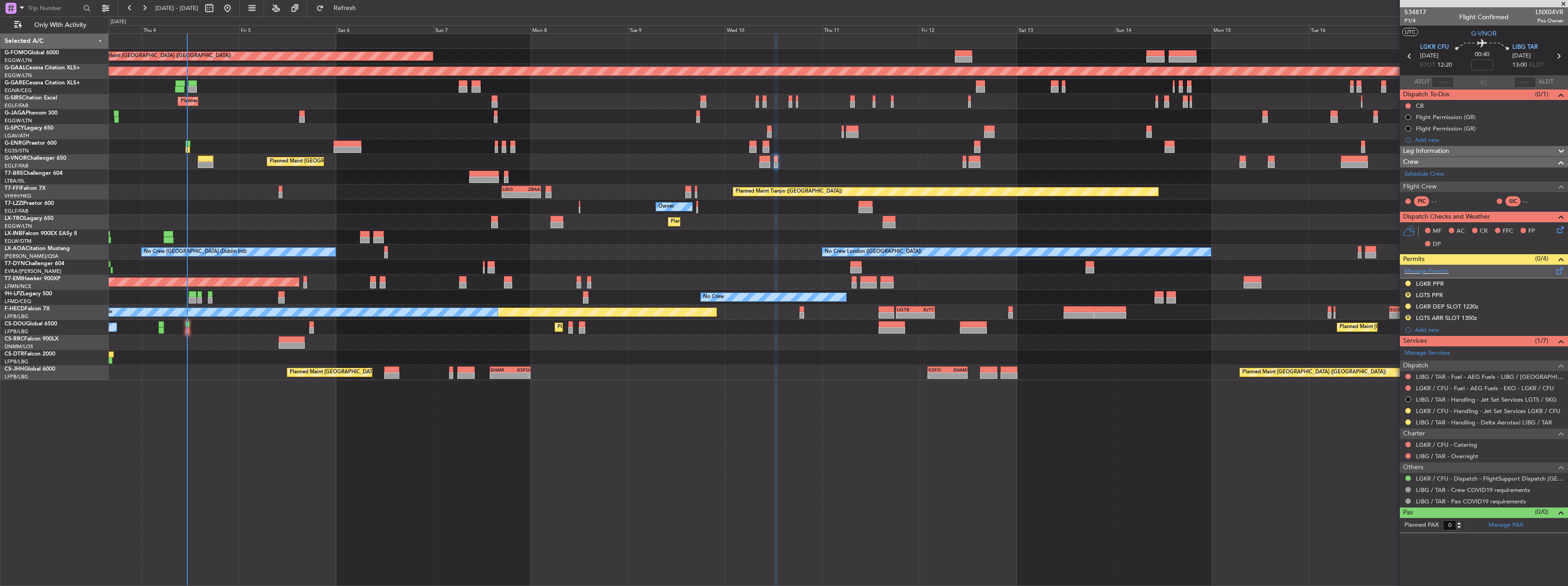
click at [1558, 271] on span at bounding box center [1559, 269] width 11 height 7
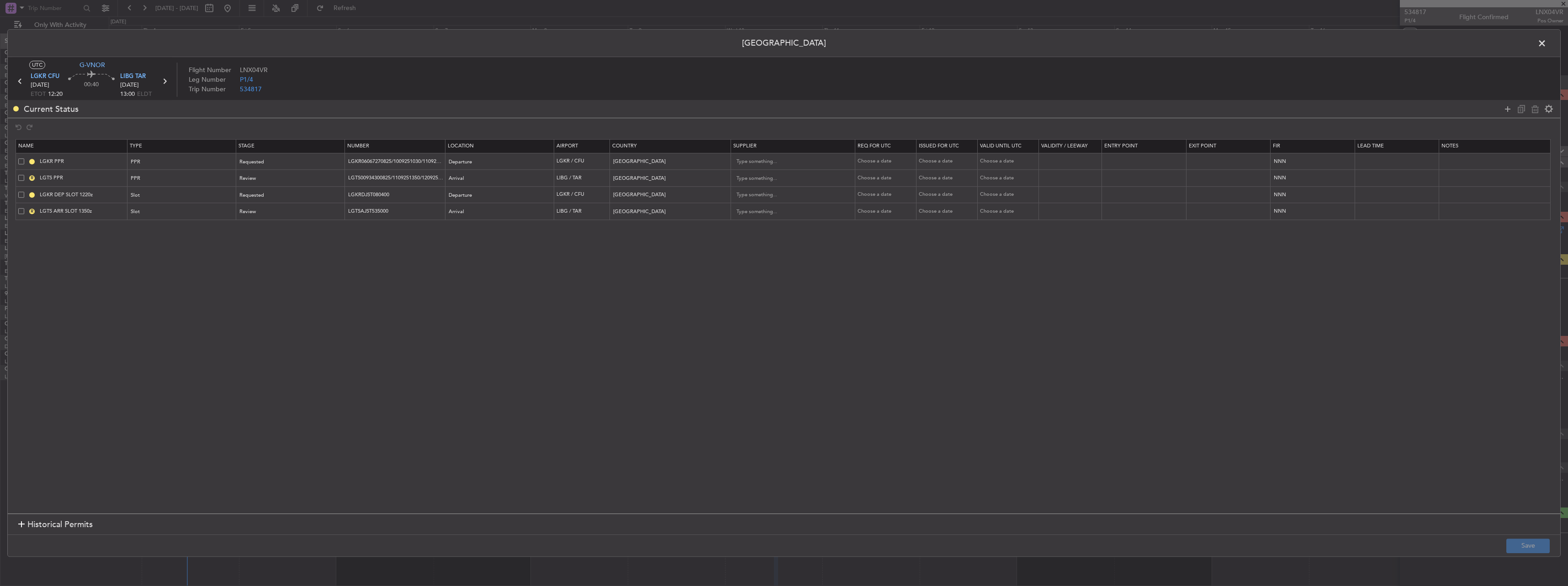
click at [21, 177] on span at bounding box center [21, 178] width 6 height 6
click at [24, 175] on input "checkbox" at bounding box center [24, 175] width 0 height 0
click at [23, 208] on span at bounding box center [21, 211] width 6 height 6
click at [24, 208] on input "checkbox" at bounding box center [24, 208] width 0 height 0
click at [1536, 109] on icon at bounding box center [1535, 109] width 11 height 11
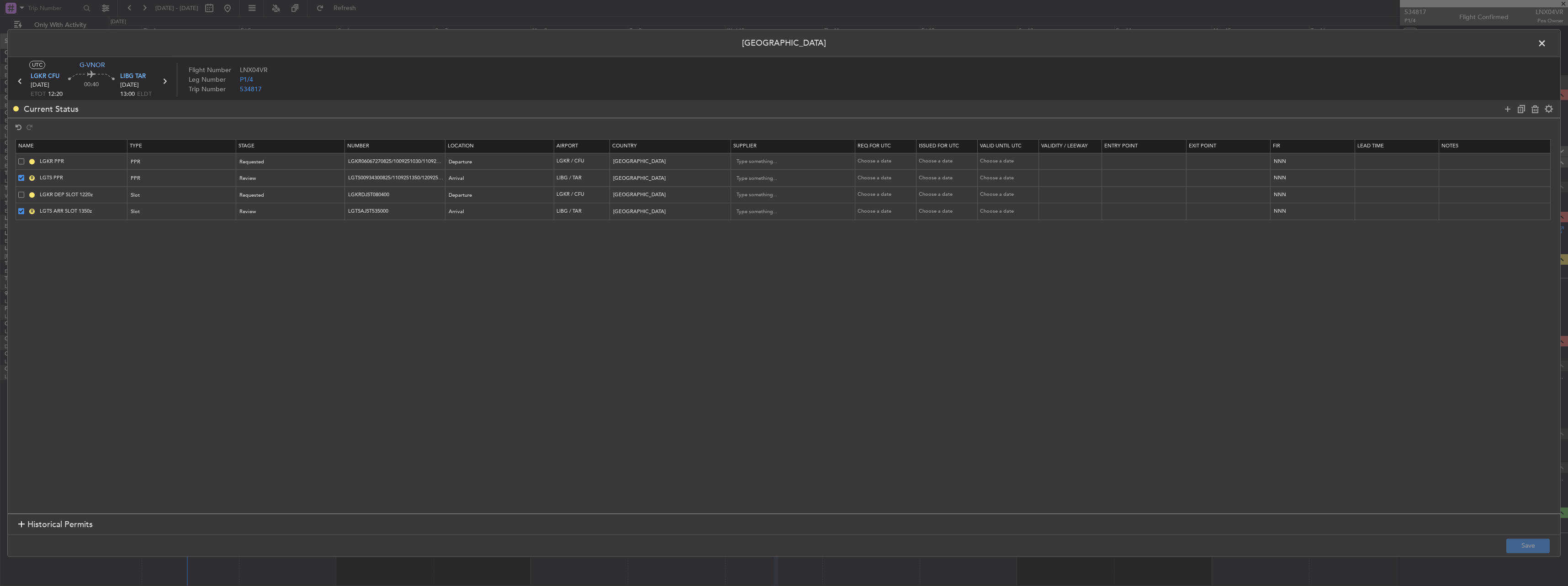
type input "LGKR DEP SLOT 1220z"
type input "LGKRDJST080400"
type input "Greece"
drag, startPoint x: 1520, startPoint y: 531, endPoint x: 1522, endPoint y: 537, distance: 6.3
click at [1520, 532] on section "Historical Permits" at bounding box center [784, 525] width 1552 height 22
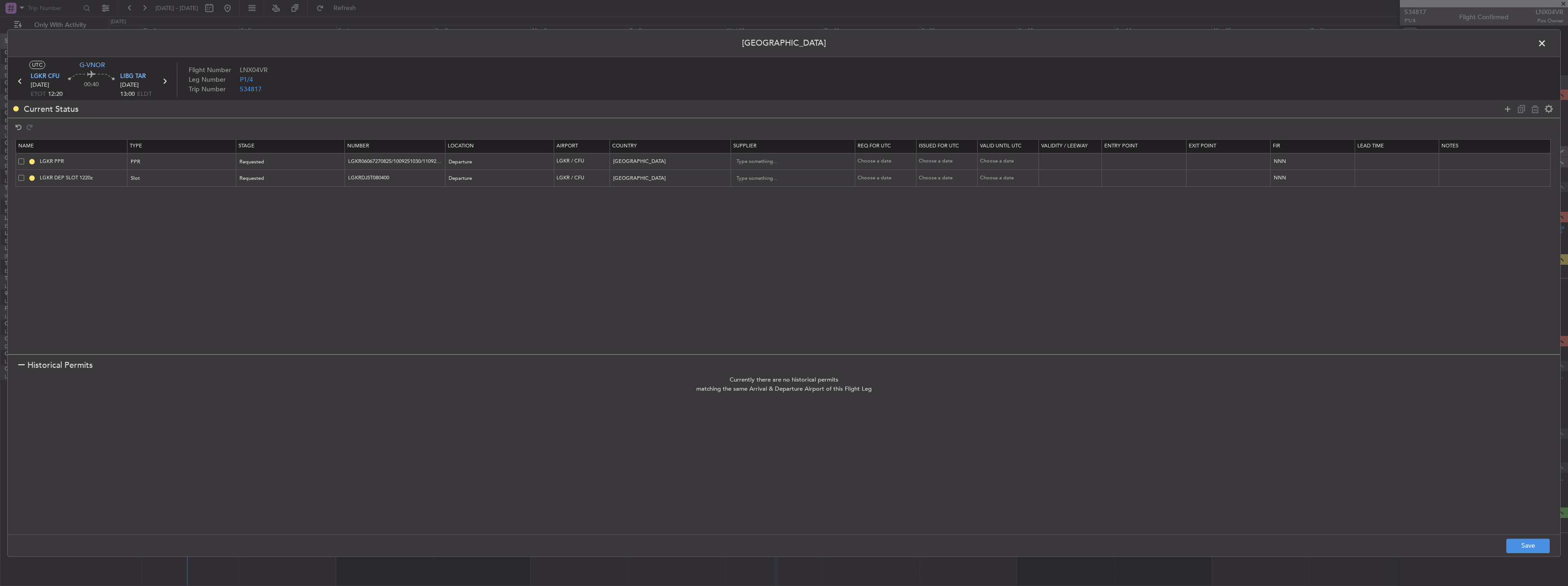
click at [1522, 538] on footer "Save" at bounding box center [784, 546] width 1552 height 22
click at [1525, 541] on button "Save" at bounding box center [1528, 546] width 43 height 15
click at [1547, 40] on span at bounding box center [1547, 46] width 0 height 18
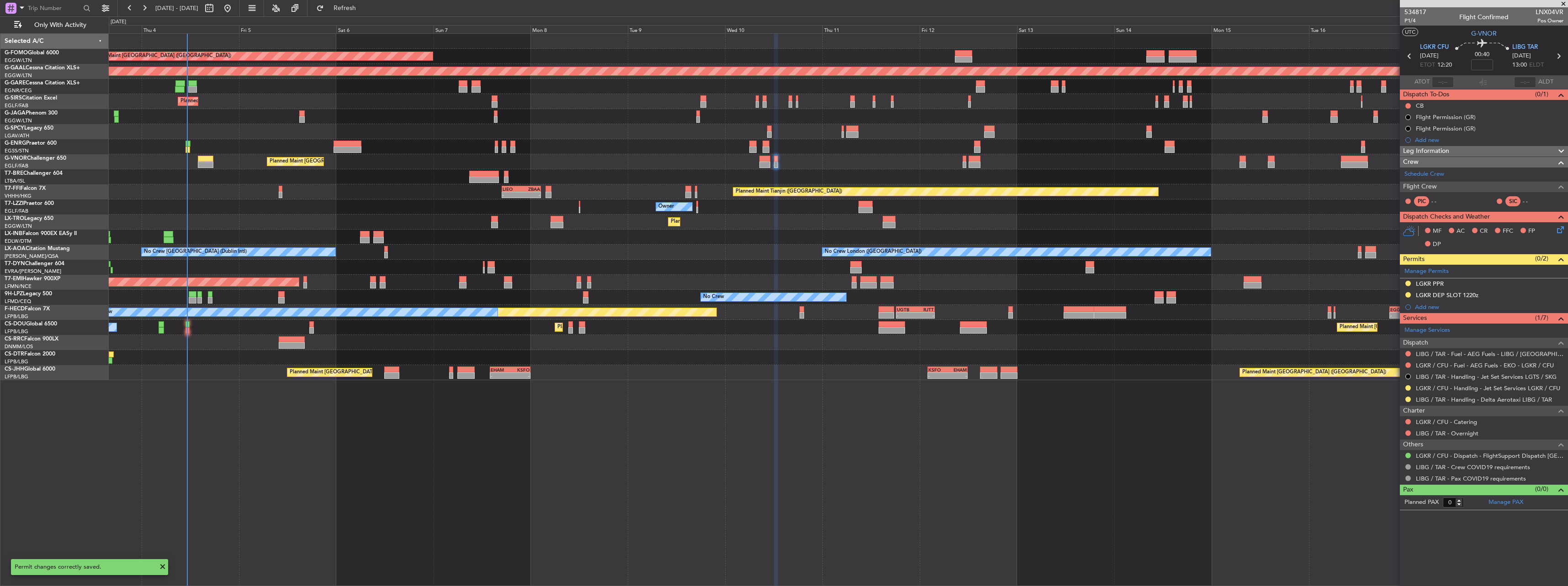
click at [758, 159] on div "Planned Maint [GEOGRAPHIC_DATA] ([GEOGRAPHIC_DATA])" at bounding box center [838, 161] width 1458 height 15
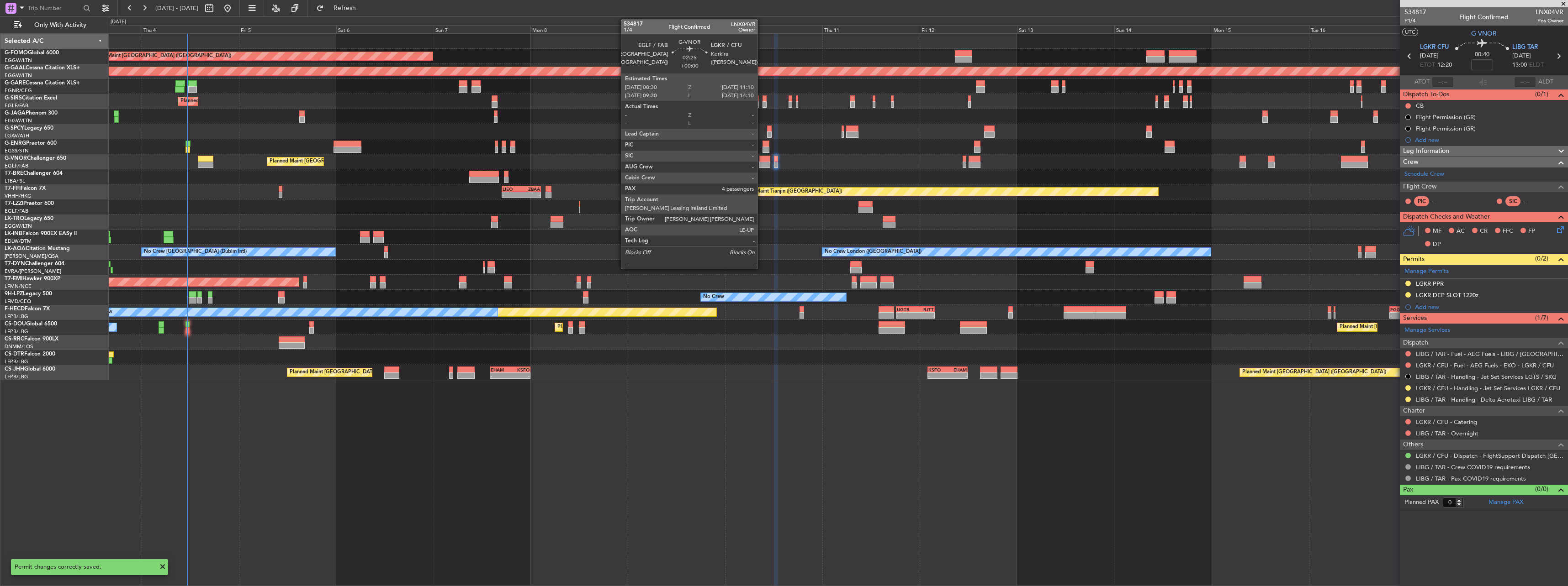
click at [761, 163] on div at bounding box center [765, 165] width 11 height 6
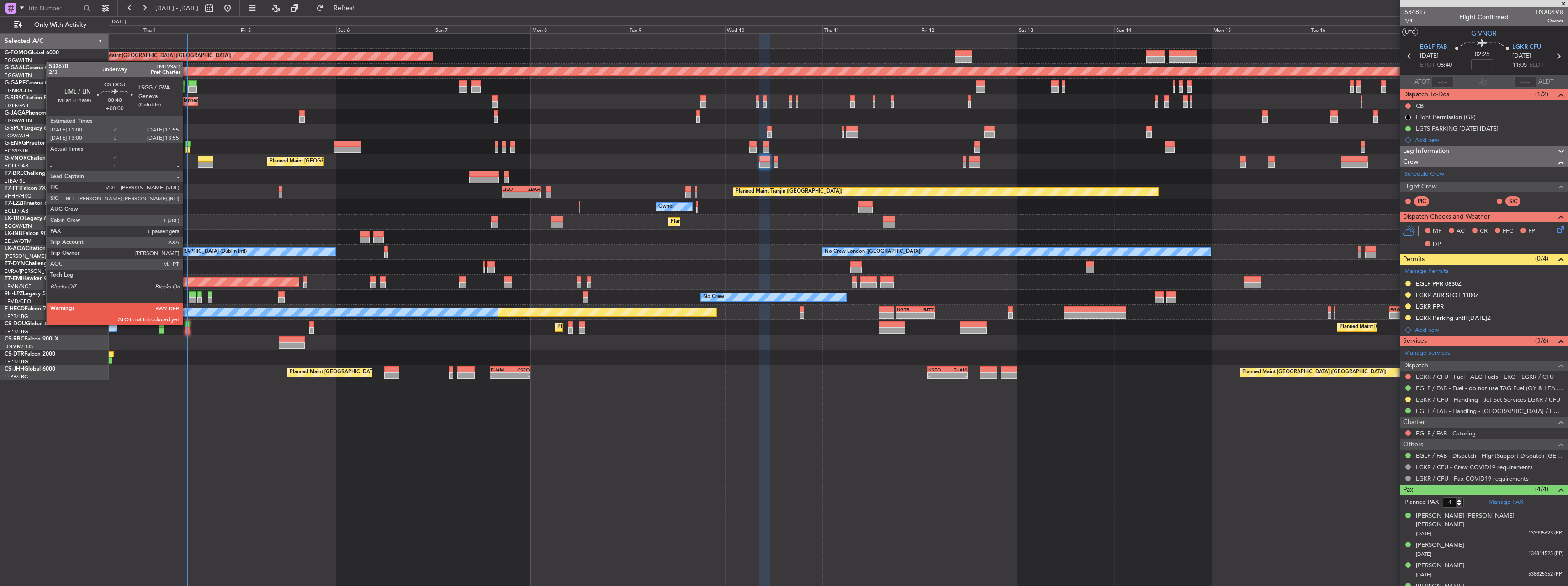
click at [187, 324] on div at bounding box center [187, 325] width 4 height 6
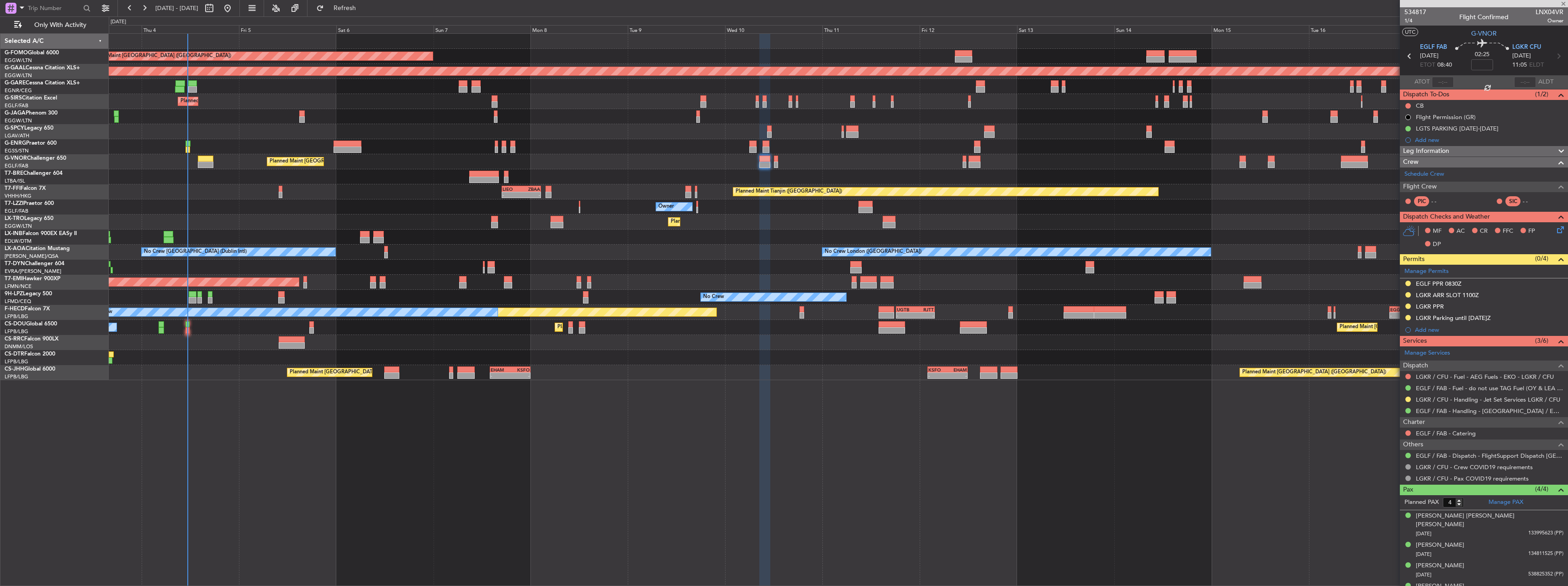
type input "1"
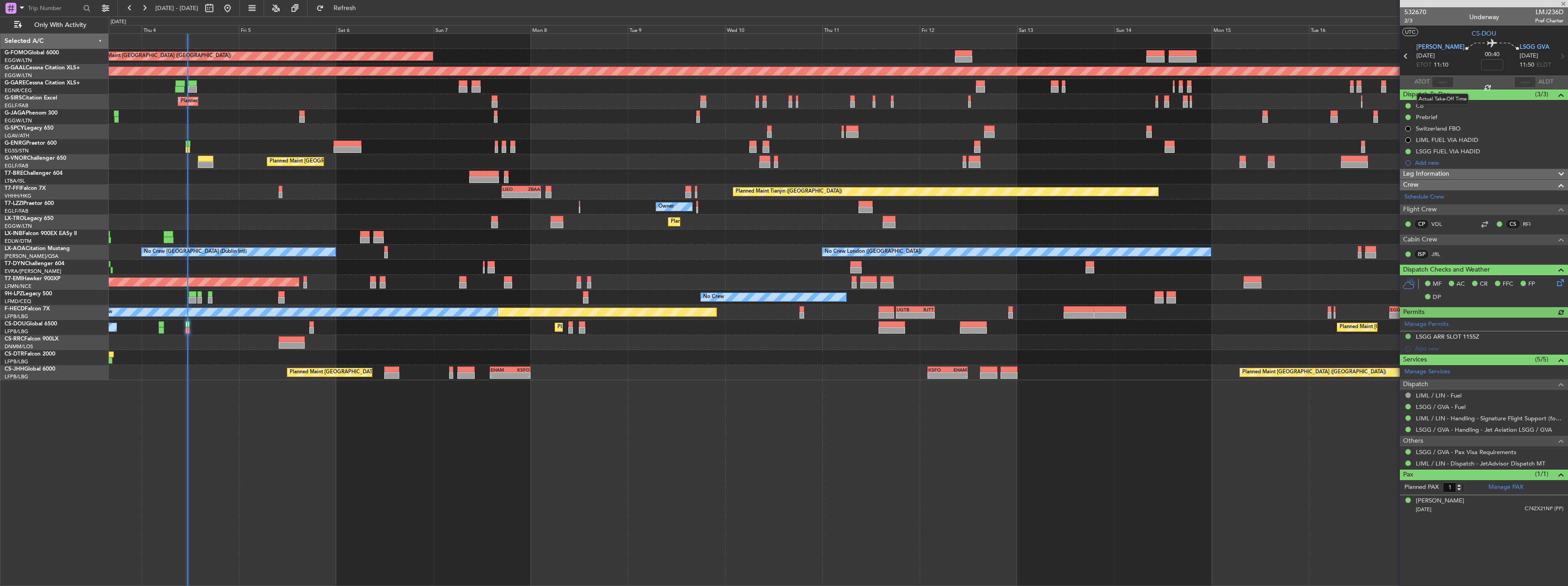
click at [1443, 82] on div at bounding box center [1443, 82] width 22 height 11
click at [1443, 82] on input "text" at bounding box center [1443, 82] width 22 height 11
type input "11:18"
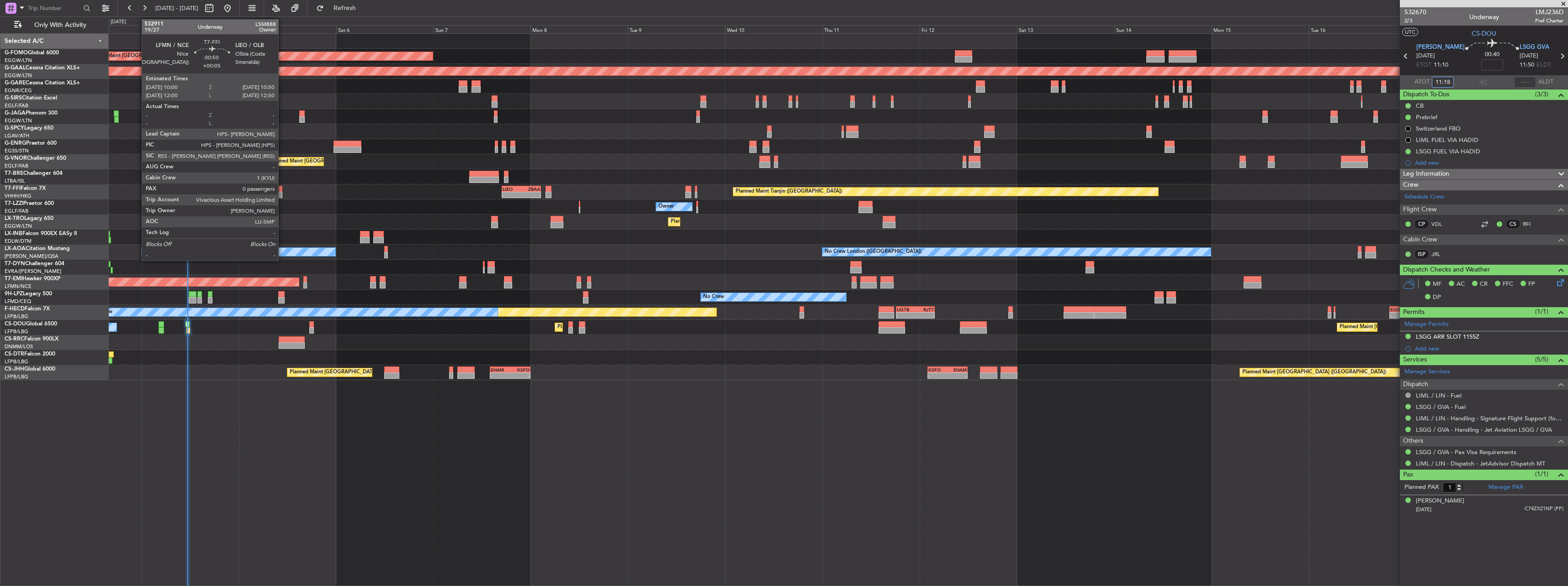
click at [282, 189] on div at bounding box center [280, 189] width 4 height 6
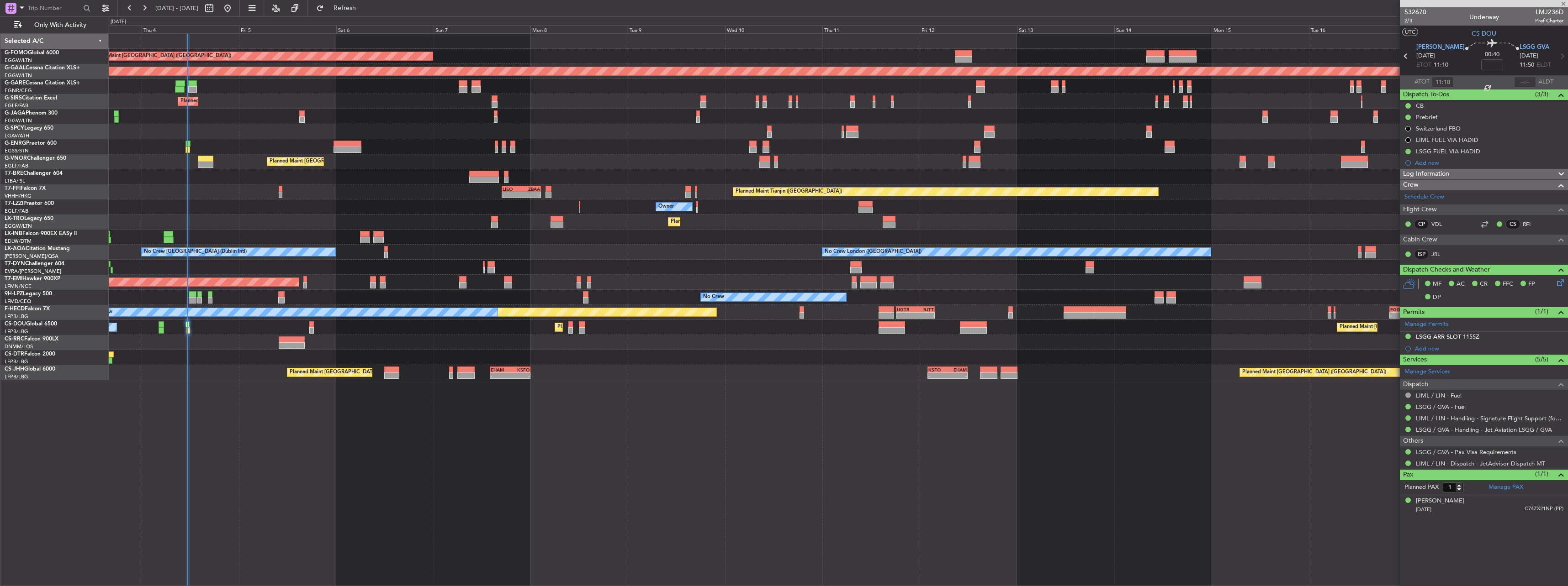
type input "+00:05"
type input "0"
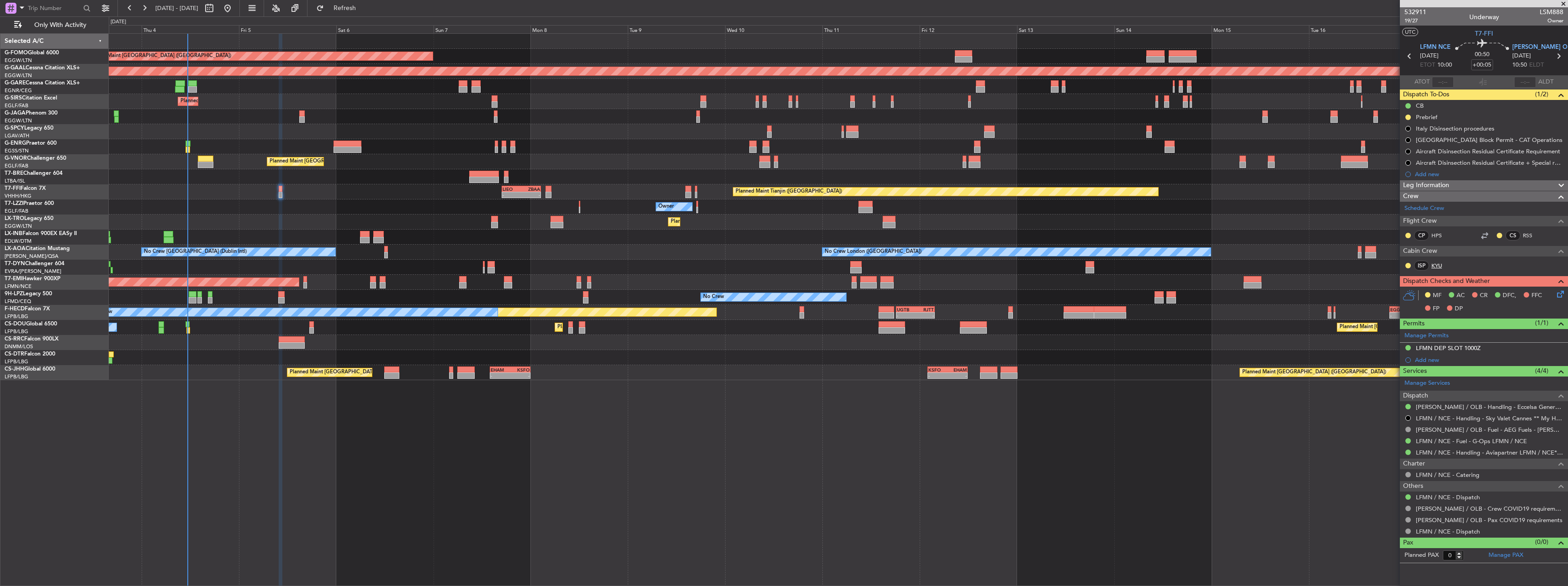
click at [1444, 264] on link "KYU" at bounding box center [1442, 265] width 21 height 8
click at [1409, 19] on span "19/27" at bounding box center [1416, 21] width 22 height 8
click at [1413, 20] on span "19/27" at bounding box center [1416, 21] width 22 height 8
click at [1561, 294] on icon at bounding box center [1559, 293] width 7 height 7
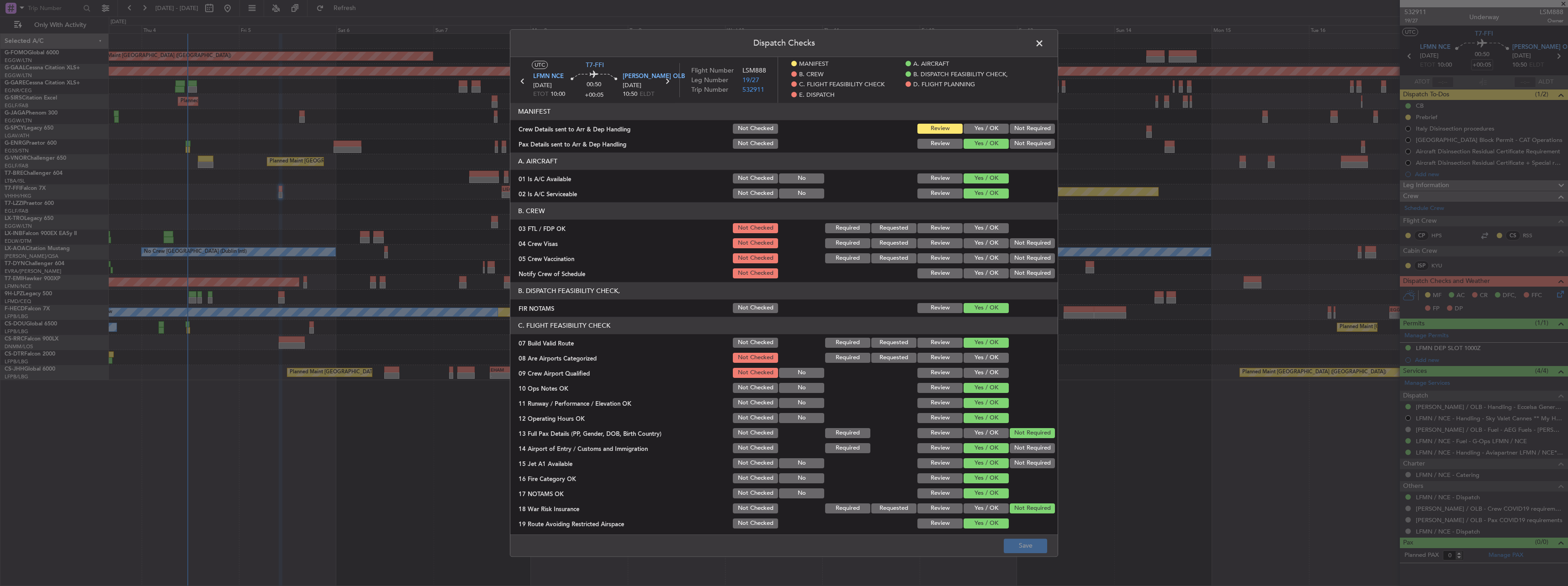
click at [977, 127] on button "Yes / OK" at bounding box center [986, 128] width 45 height 10
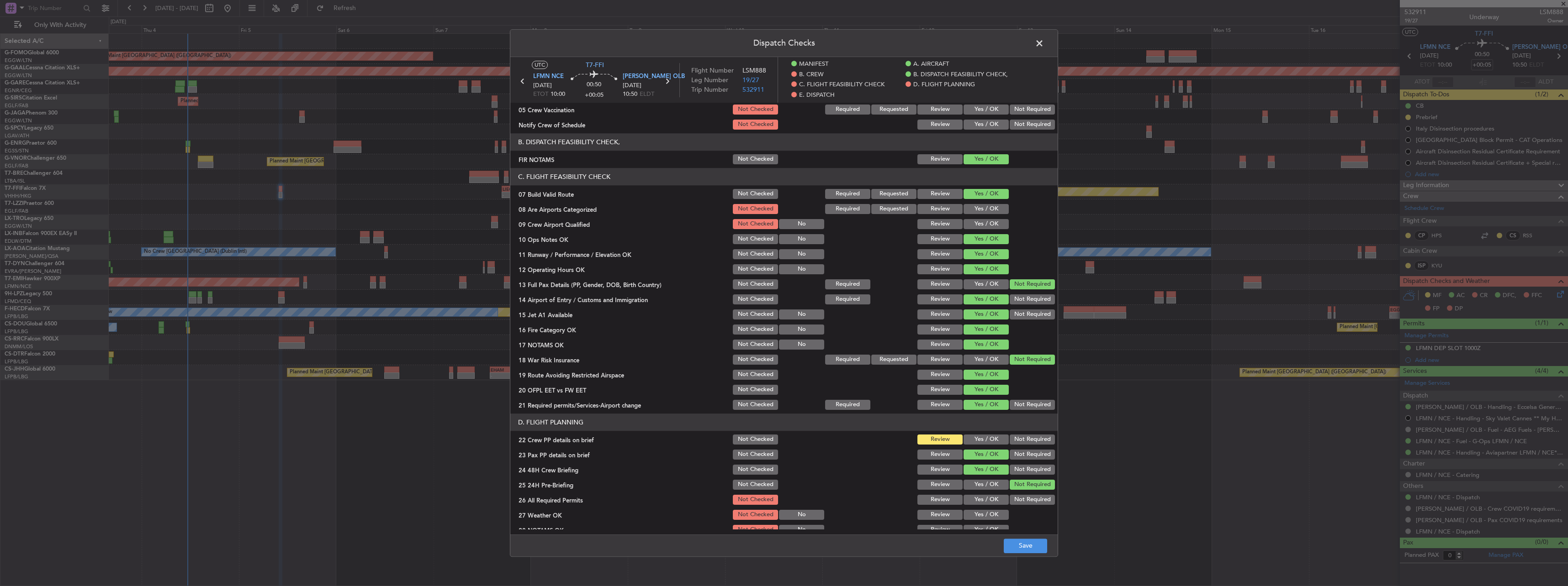
scroll to position [183, 0]
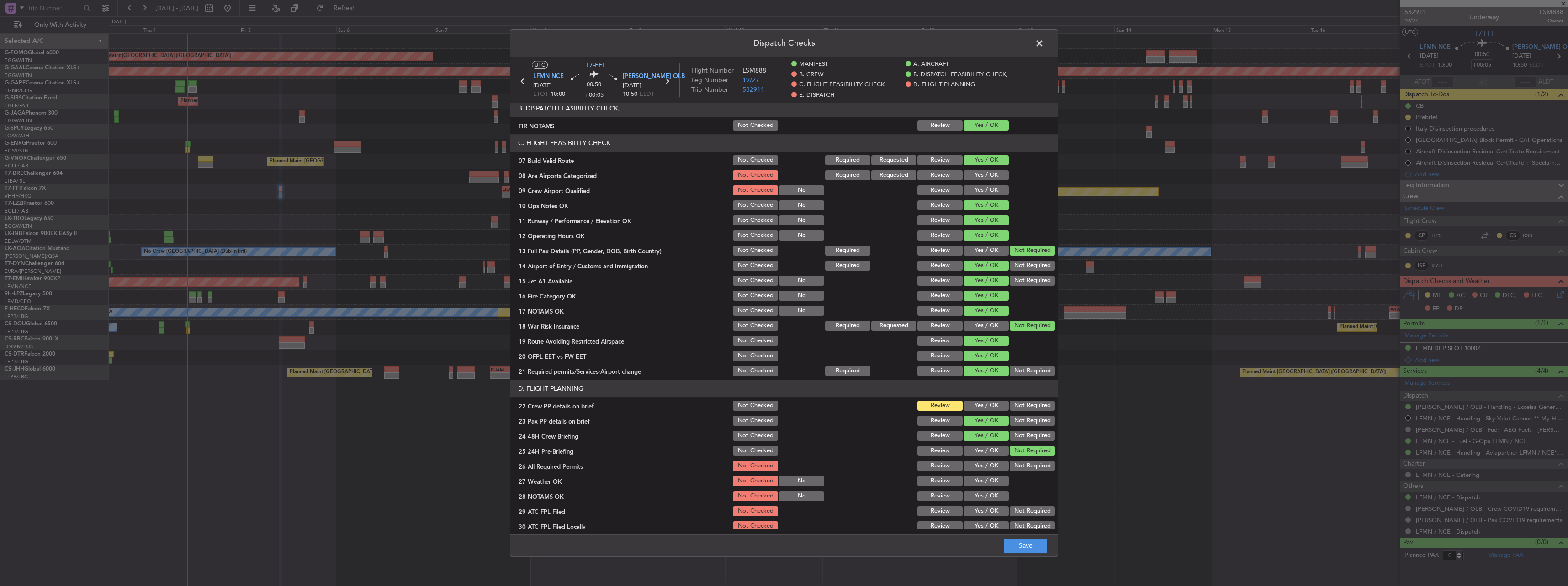
click at [982, 399] on section "D. FLIGHT PLANNING 22 Crew PP details on brief Not Checked Review Yes / OK Not …" at bounding box center [784, 471] width 547 height 183
click at [981, 409] on button "Yes / OK" at bounding box center [986, 406] width 45 height 10
click at [1039, 541] on button "Save" at bounding box center [1025, 546] width 43 height 15
click at [1044, 46] on span at bounding box center [1044, 46] width 0 height 18
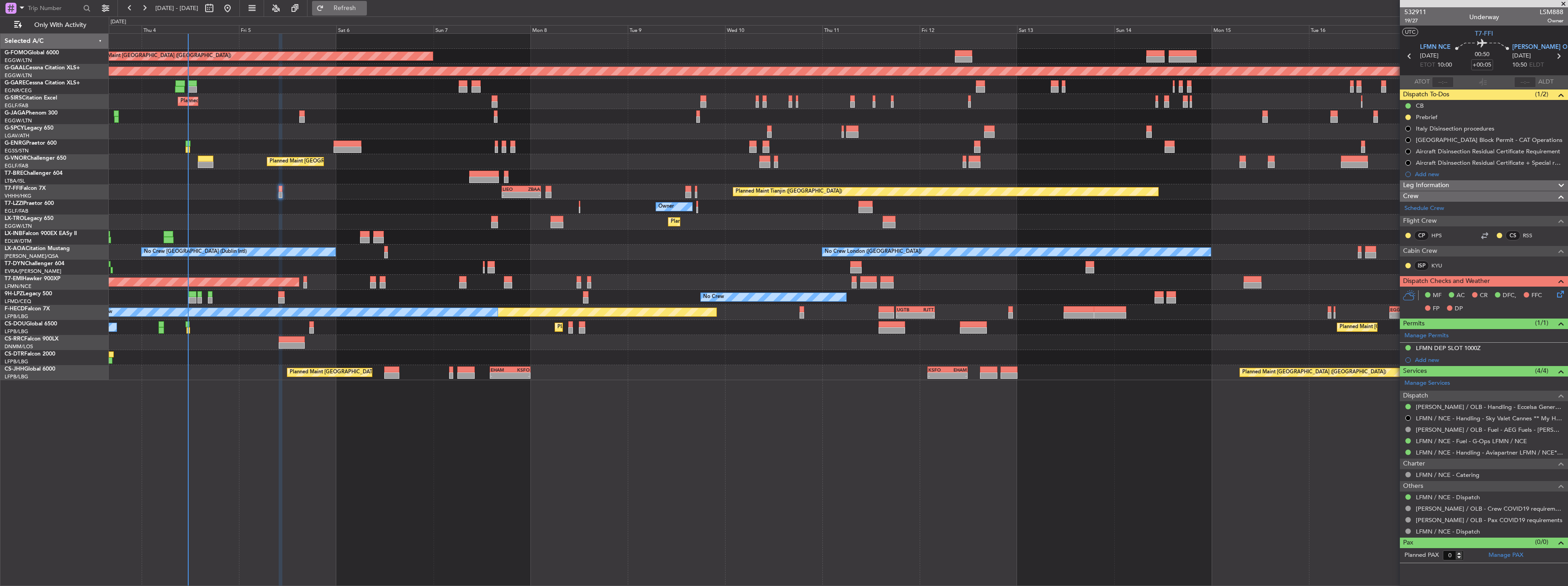
click at [364, 6] on span "Refresh" at bounding box center [345, 8] width 39 height 6
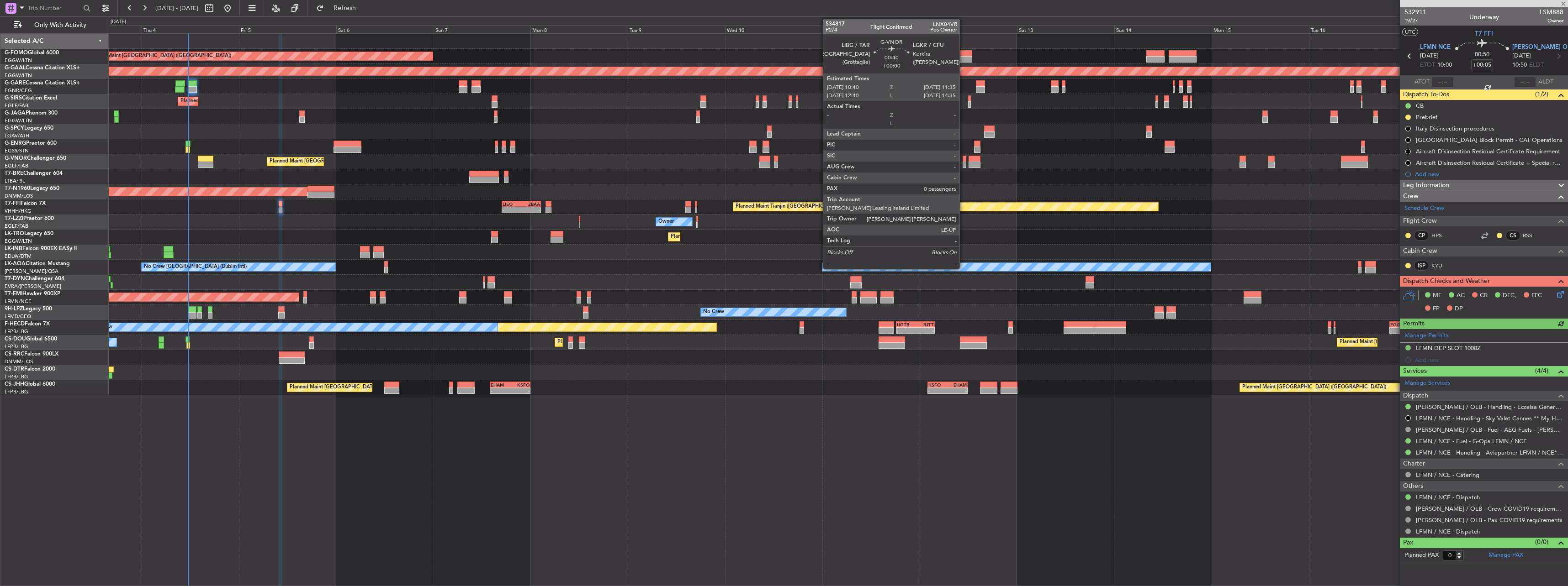
click at [963, 159] on div at bounding box center [965, 159] width 4 height 6
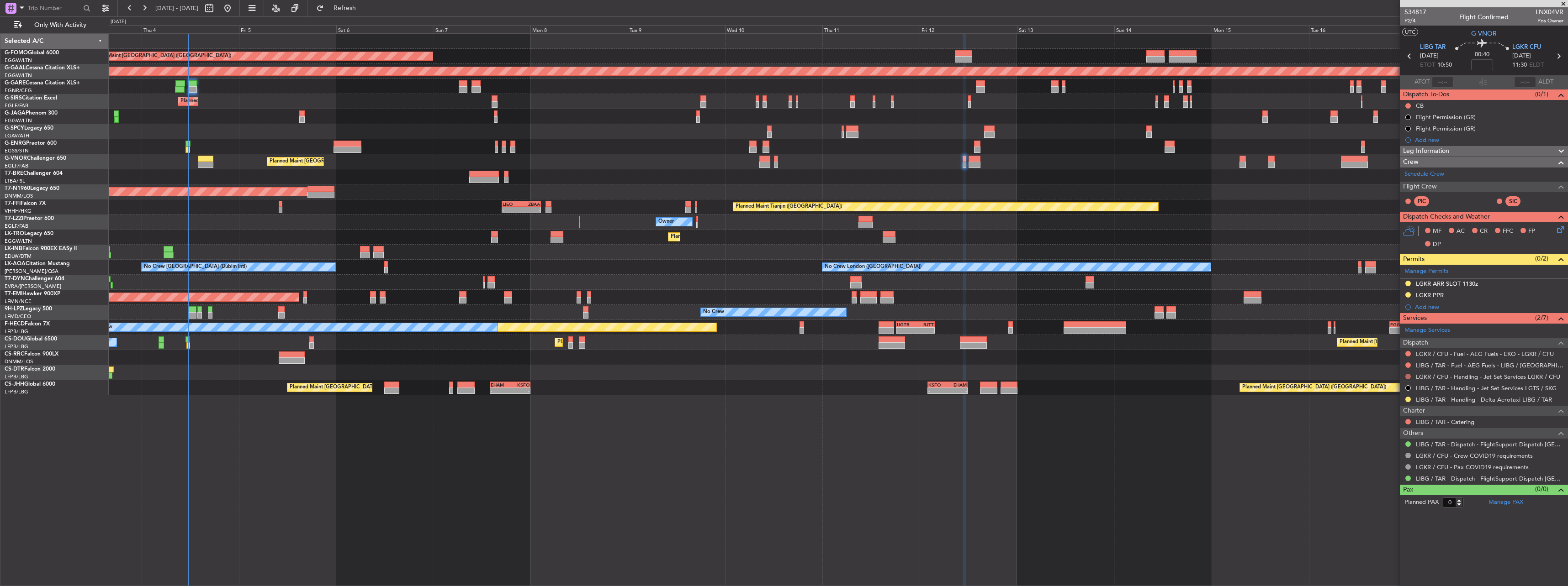
click at [1408, 376] on button at bounding box center [1408, 376] width 6 height 6
click at [1403, 491] on li "Confirmed" at bounding box center [1408, 485] width 105 height 13
click at [1407, 377] on div at bounding box center [1408, 377] width 6 height 6
click at [1408, 376] on button at bounding box center [1408, 376] width 6 height 6
click at [1379, 433] on span "Requested" at bounding box center [1382, 430] width 29 height 9
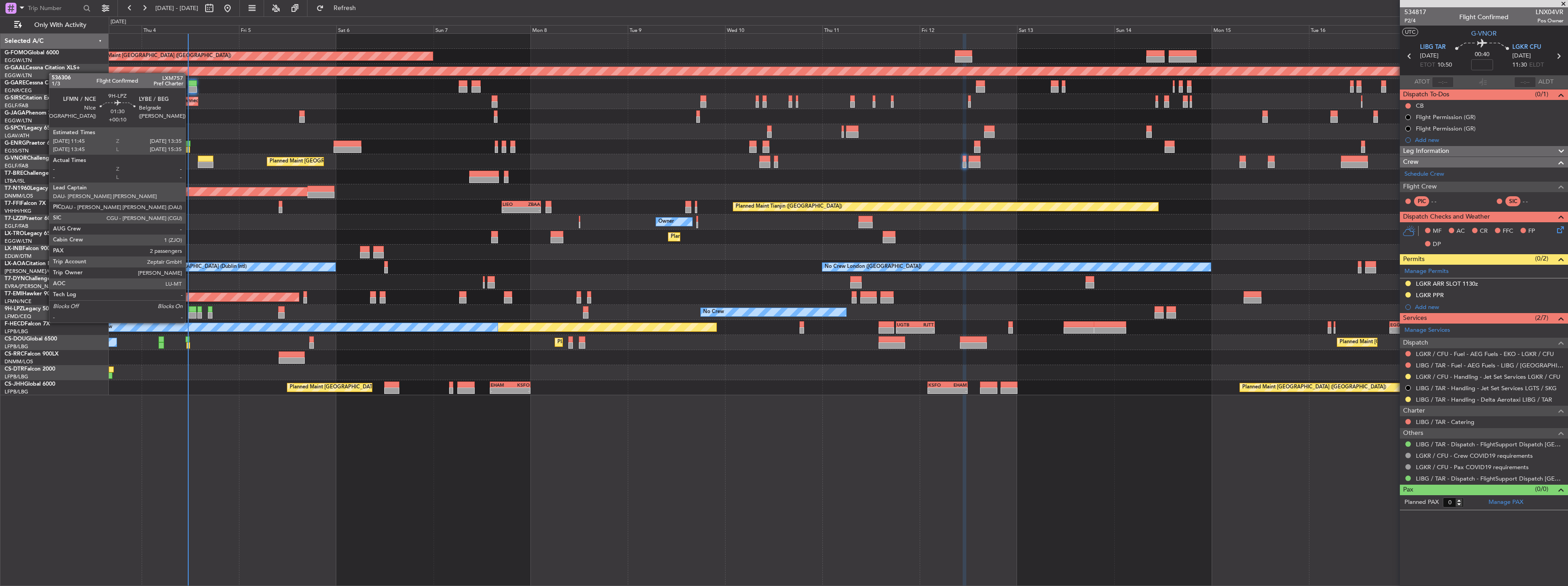
click at [190, 314] on div at bounding box center [192, 316] width 8 height 6
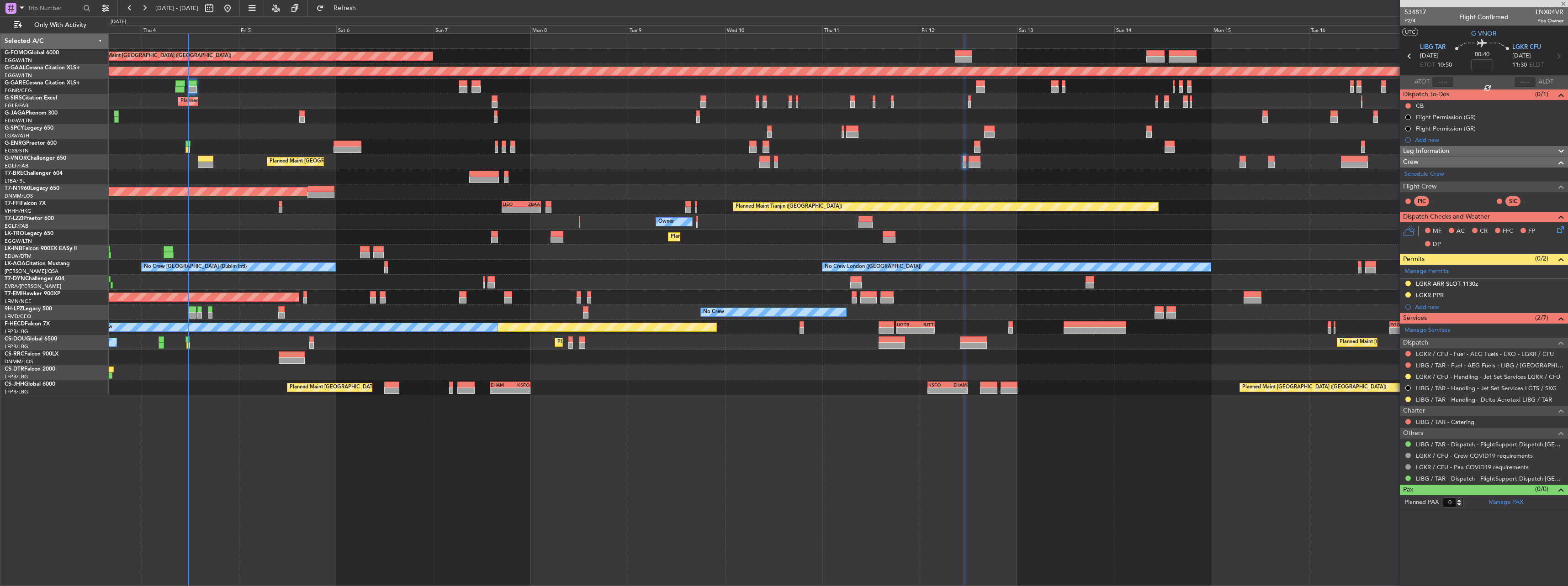
type input "+00:10"
type input "2"
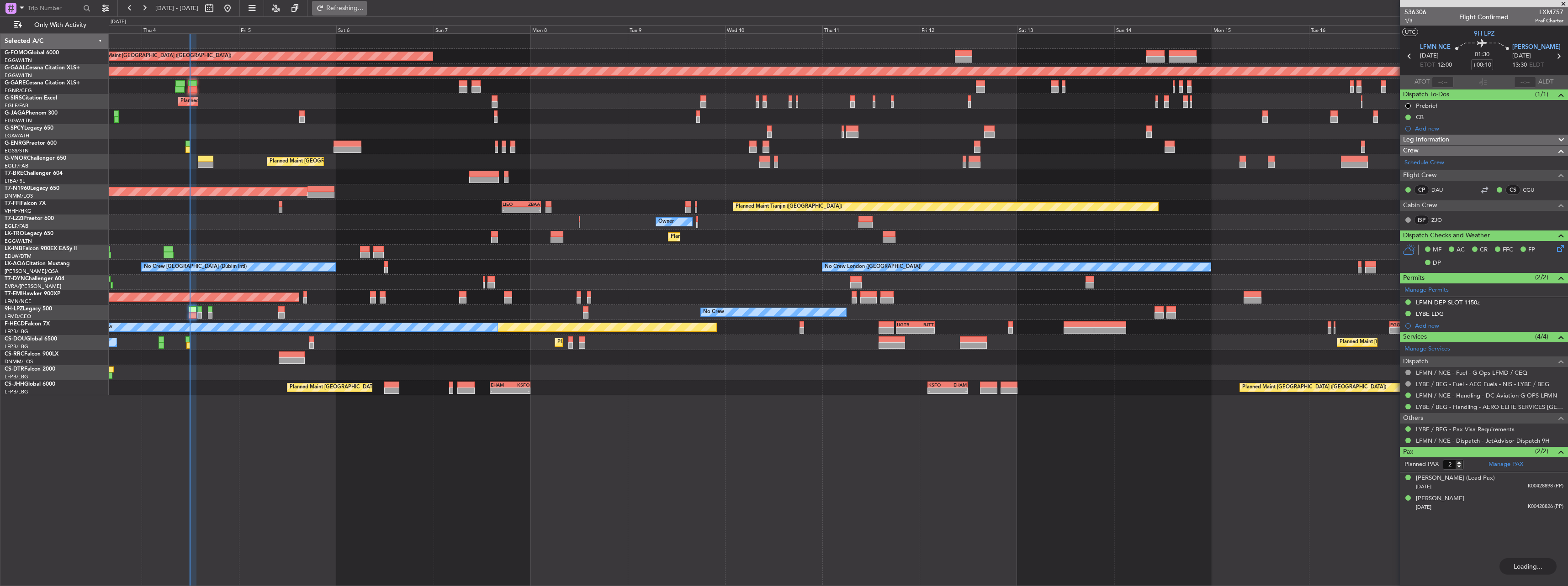
click at [364, 8] on span "Refreshing..." at bounding box center [345, 8] width 39 height 6
click at [364, 8] on span "Refresh" at bounding box center [345, 8] width 39 height 6
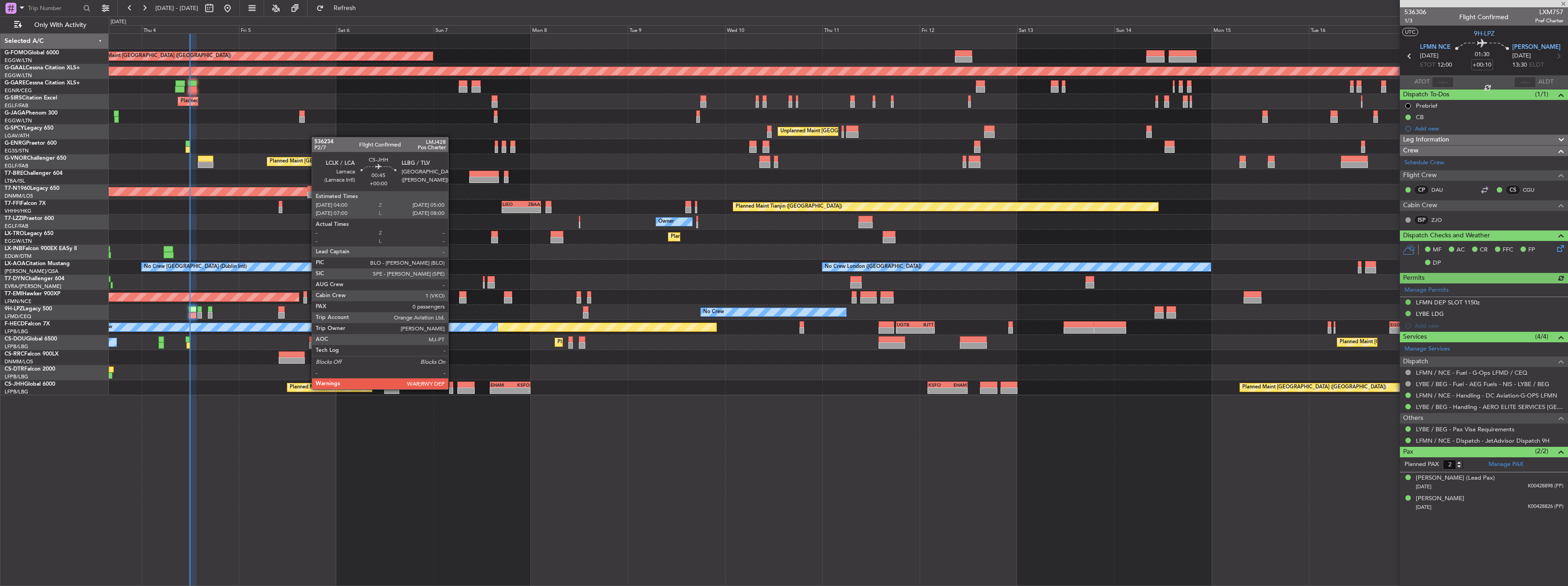
click at [452, 388] on div at bounding box center [451, 391] width 4 height 6
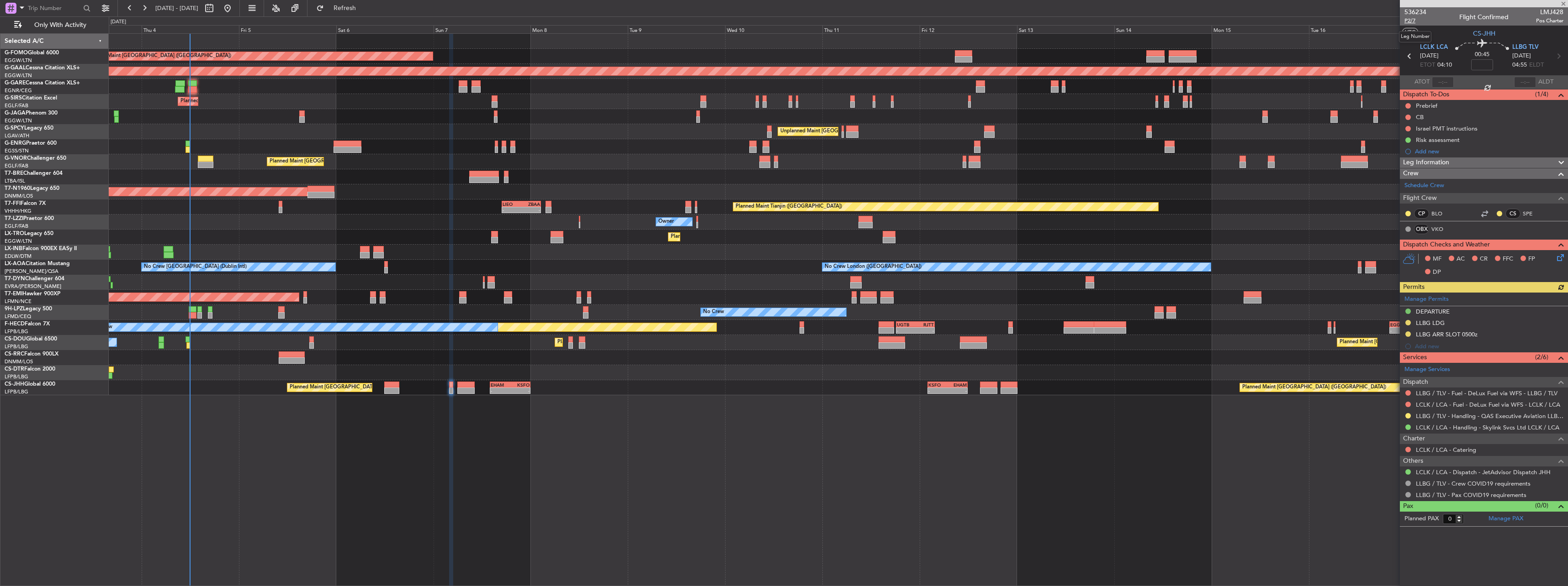
click at [1410, 19] on span "P2/7" at bounding box center [1416, 21] width 22 height 8
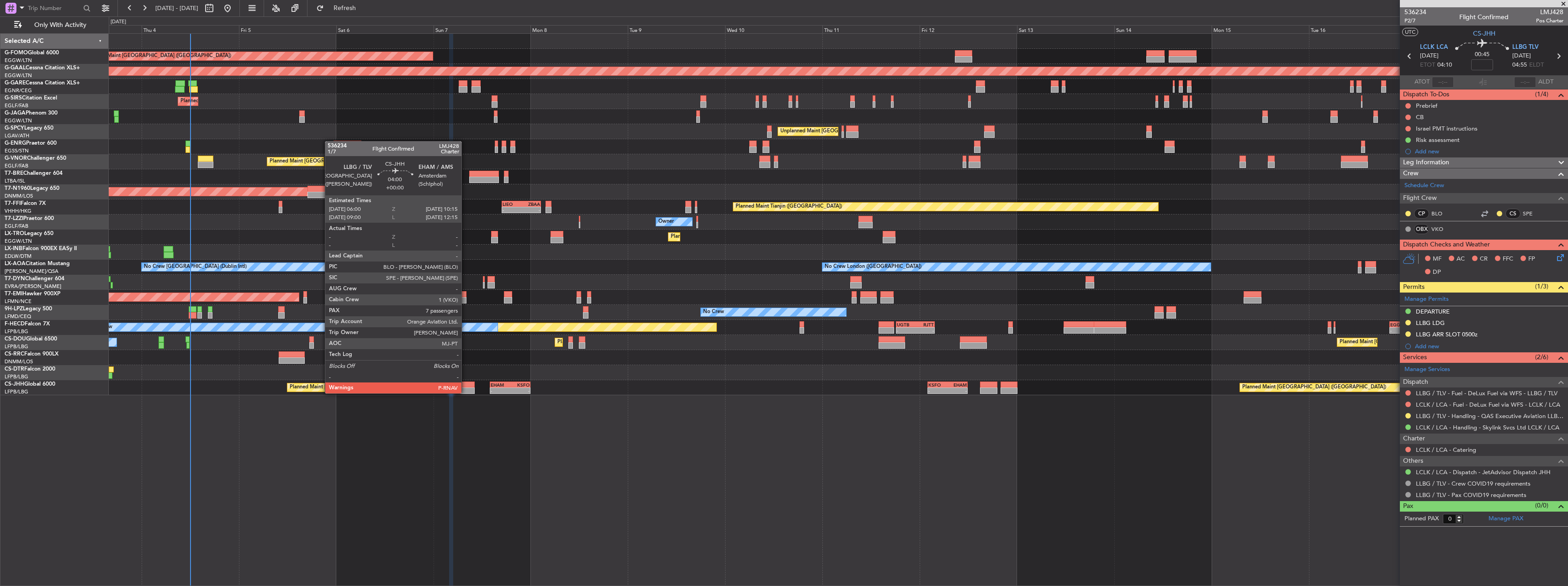
click at [469, 390] on div at bounding box center [466, 391] width 17 height 6
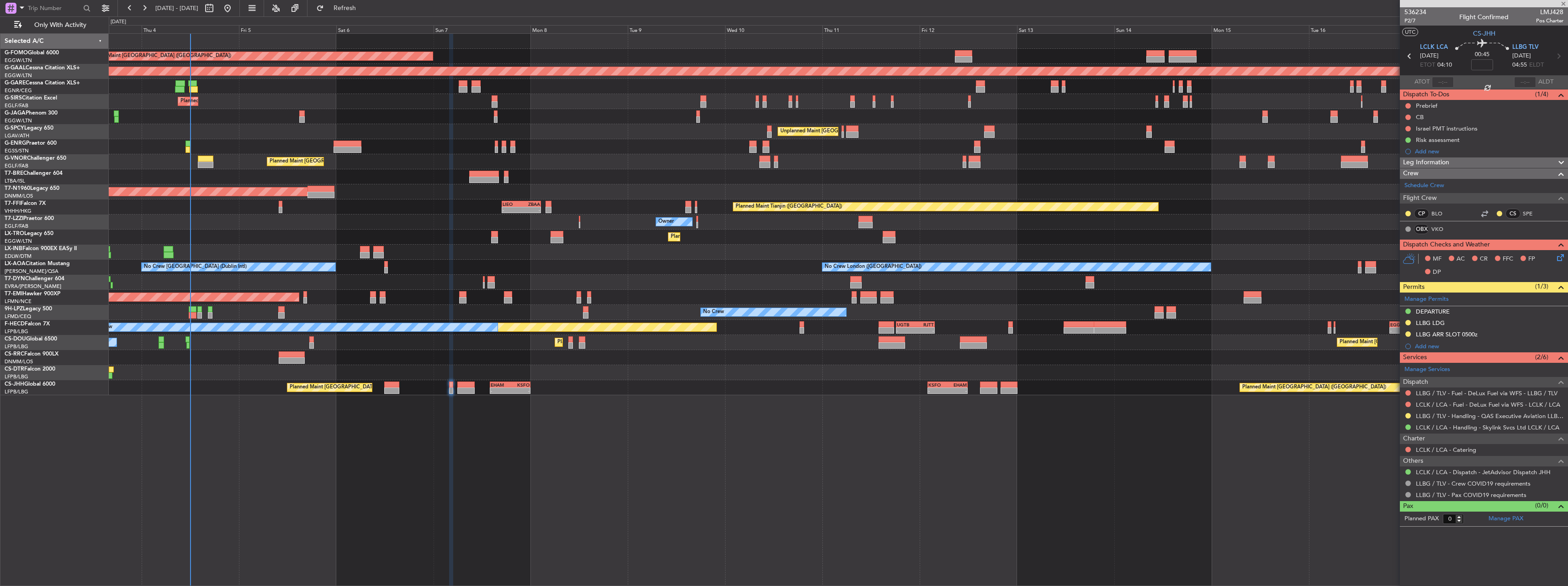
type input "7"
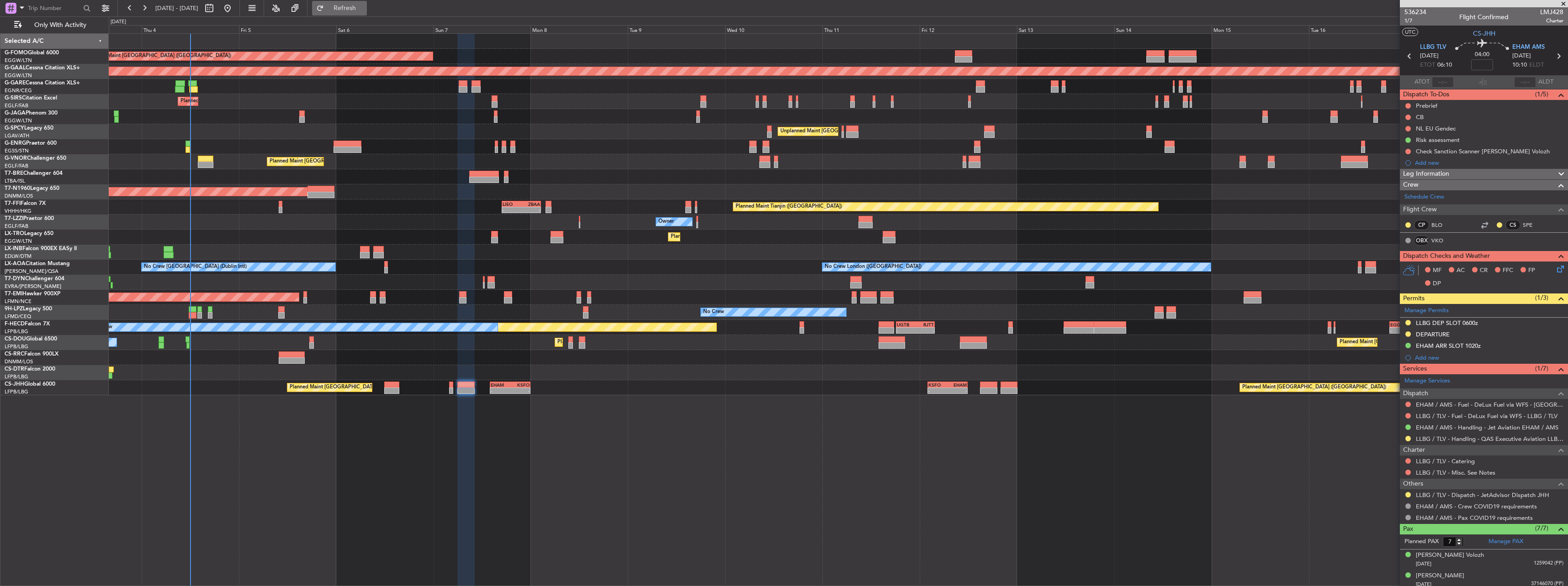
click at [364, 8] on span "Refresh" at bounding box center [345, 8] width 39 height 6
click at [364, 9] on span "Refresh" at bounding box center [345, 8] width 39 height 6
click at [364, 9] on span "Refreshing..." at bounding box center [345, 8] width 39 height 6
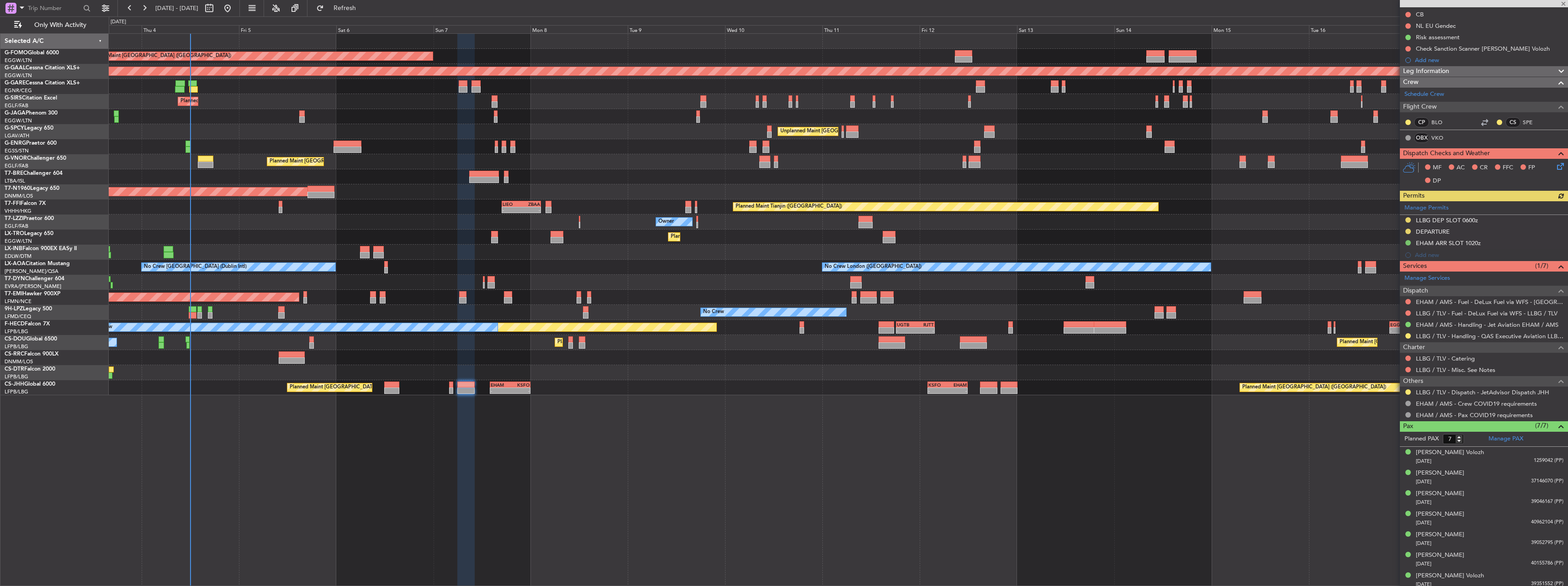
scroll to position [107, 0]
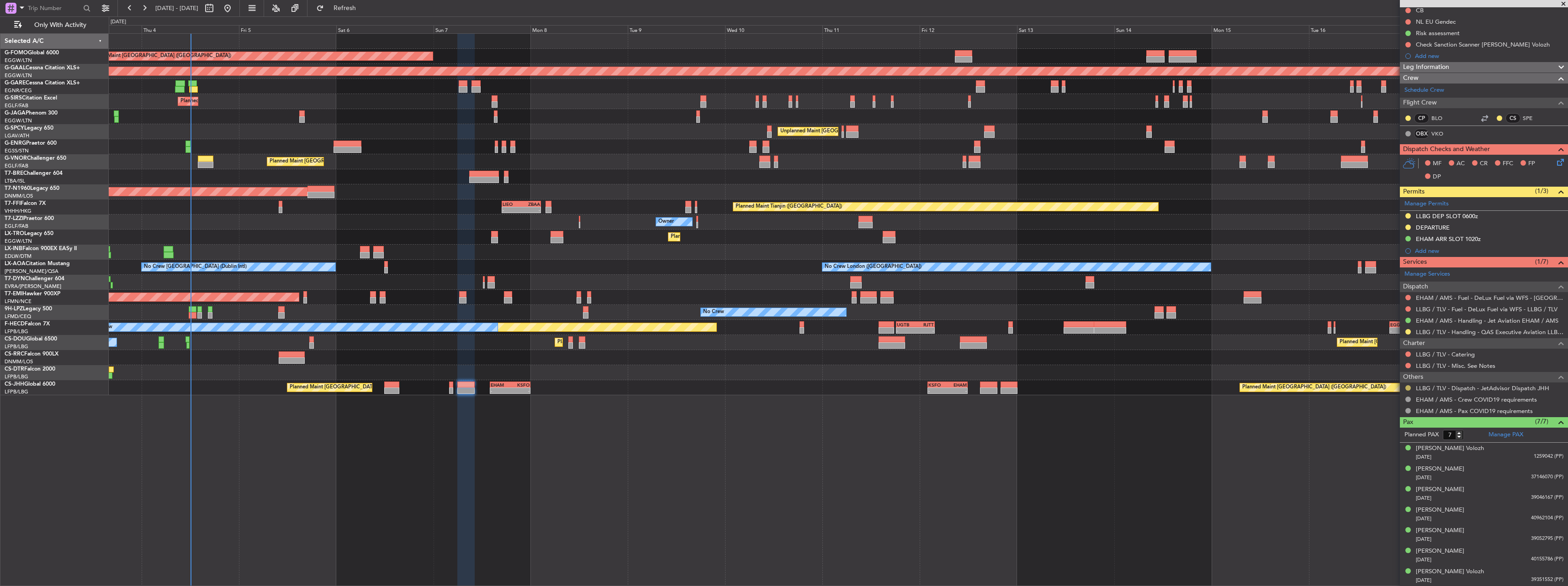
click at [1408, 386] on button at bounding box center [1408, 388] width 6 height 6
click at [1403, 496] on li "Confirmed" at bounding box center [1408, 497] width 105 height 13
click at [390, 231] on div "Planned Maint London (Luton) Planned Maint Dusseldorf Unplanned Maint Chester P…" at bounding box center [838, 214] width 1458 height 362
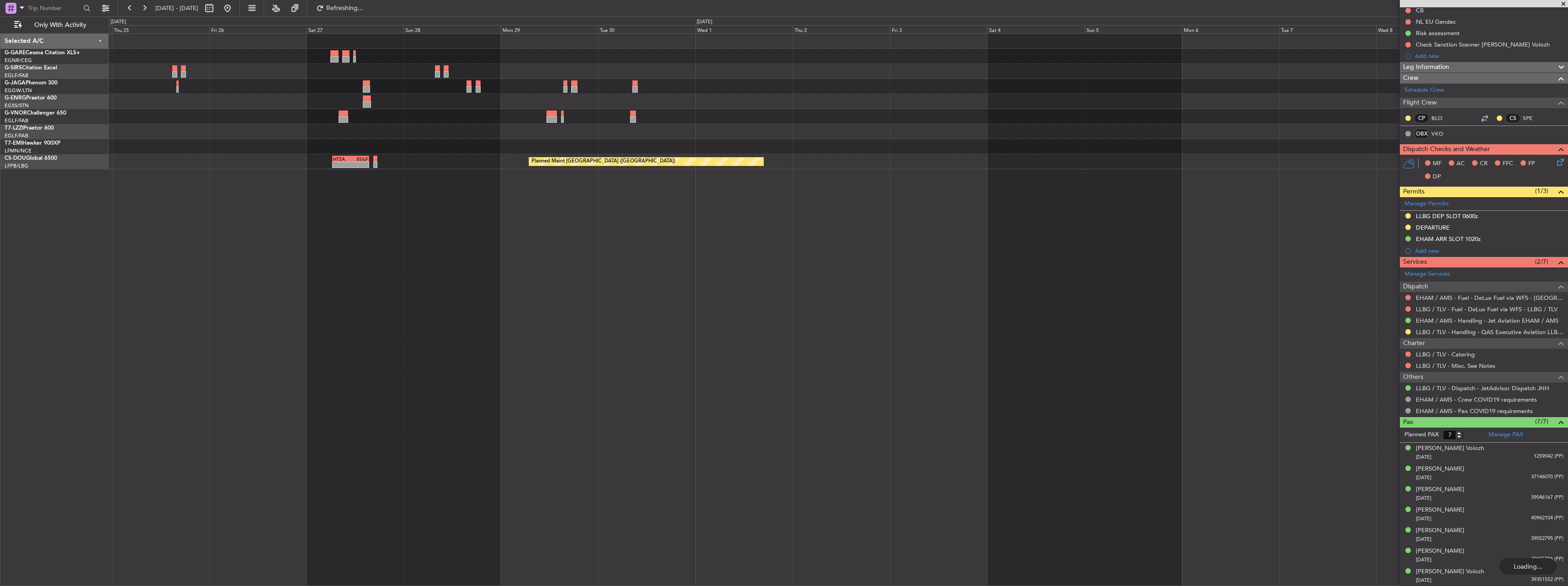
click at [793, 219] on div "Planned Maint London (Luton) - - HTZA 06:30 Z EGLF 15:35 Z Planned Maint Paris …" at bounding box center [838, 310] width 1459 height 553
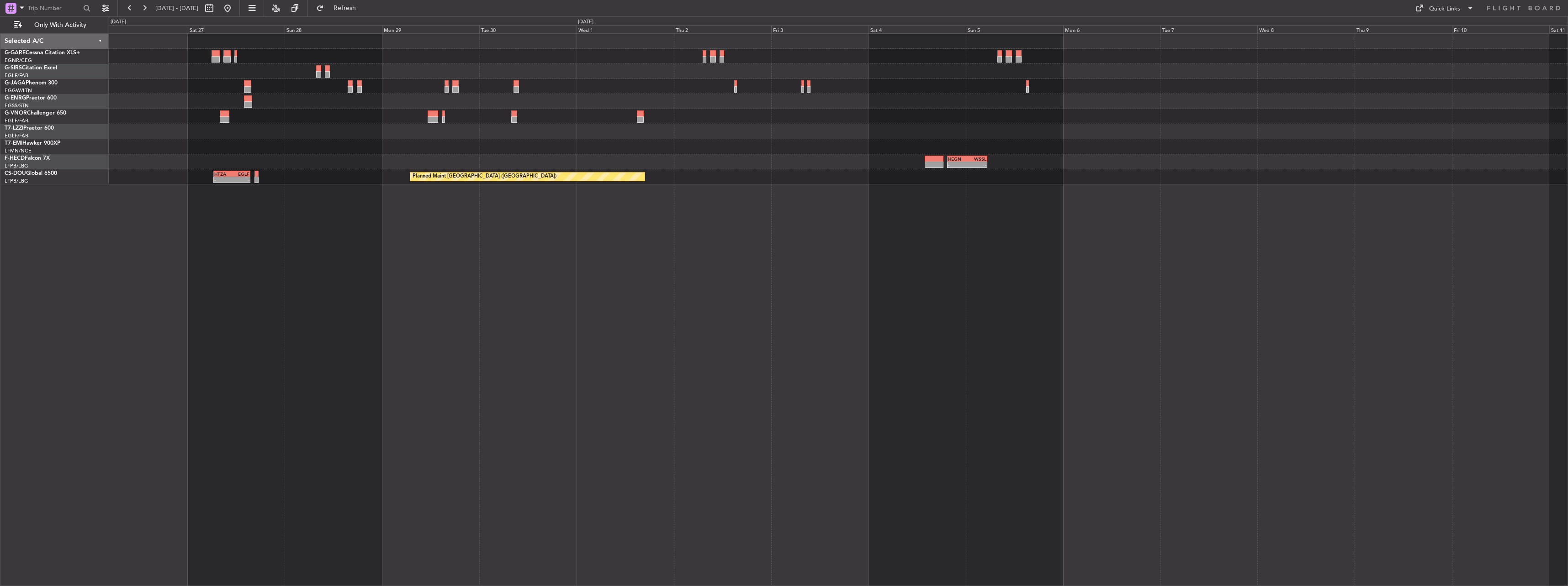
scroll to position [0, 0]
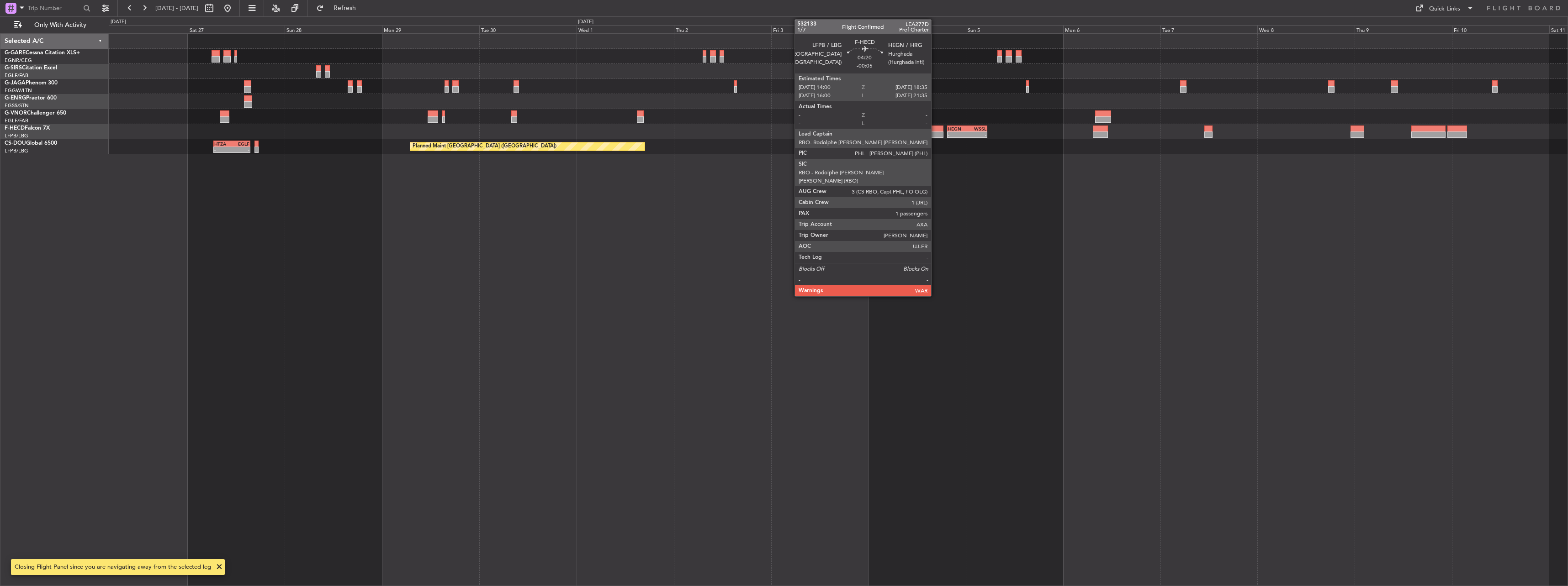
click at [935, 131] on div at bounding box center [934, 128] width 19 height 6
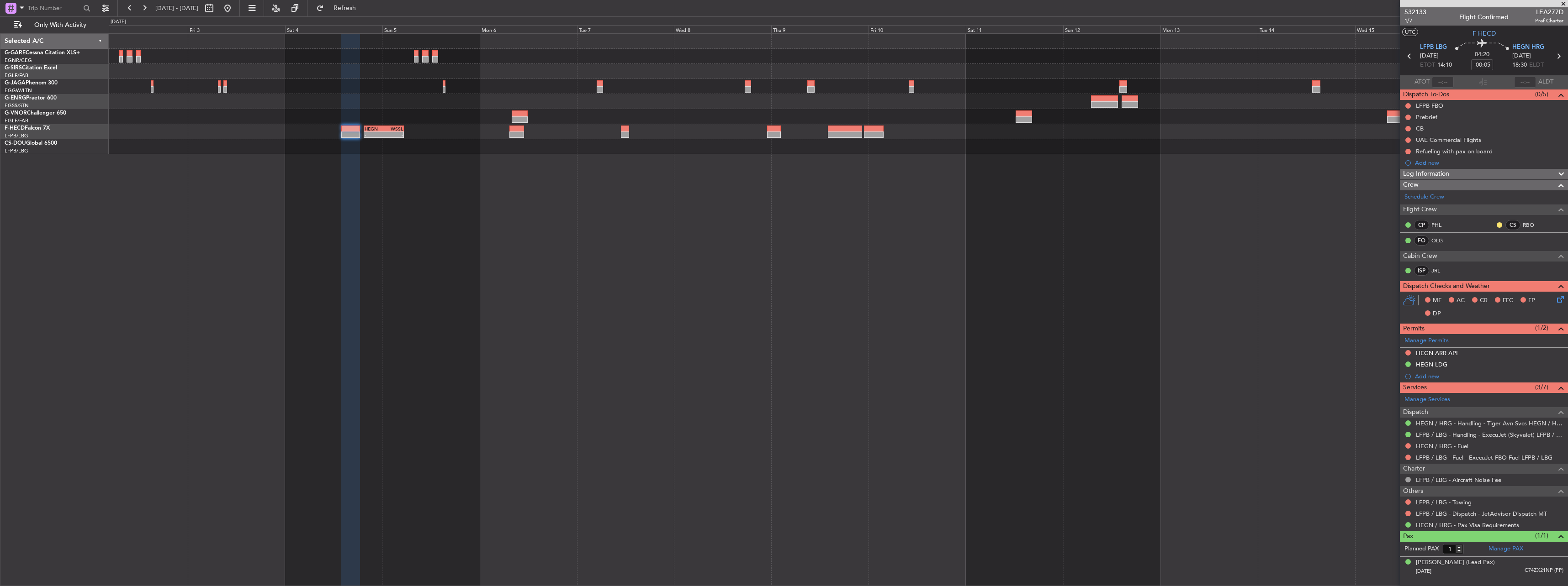
click at [231, 150] on div "- - HEGN 19:30 Z WSSL 05:25 Z Planned Maint Paris (Le Bourget)" at bounding box center [838, 310] width 1459 height 553
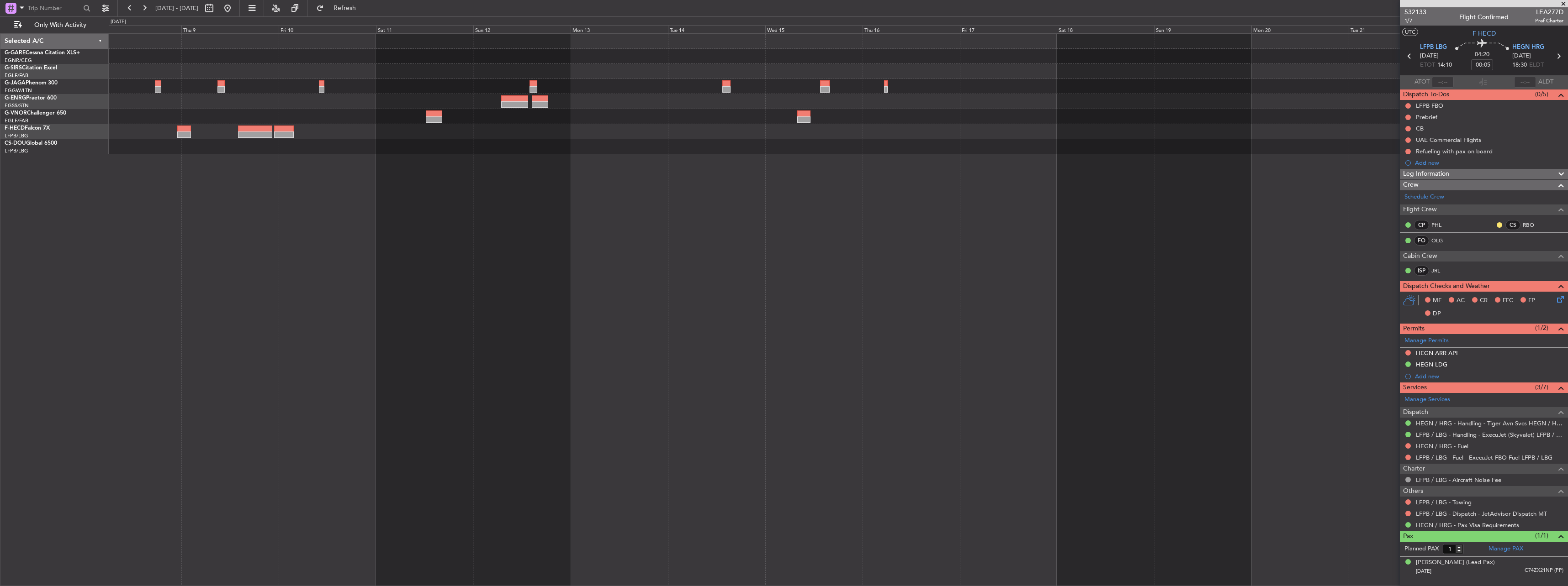
click at [159, 135] on div "HEGN 19:30 Z WSSL 05:25 Z - -" at bounding box center [838, 310] width 1459 height 553
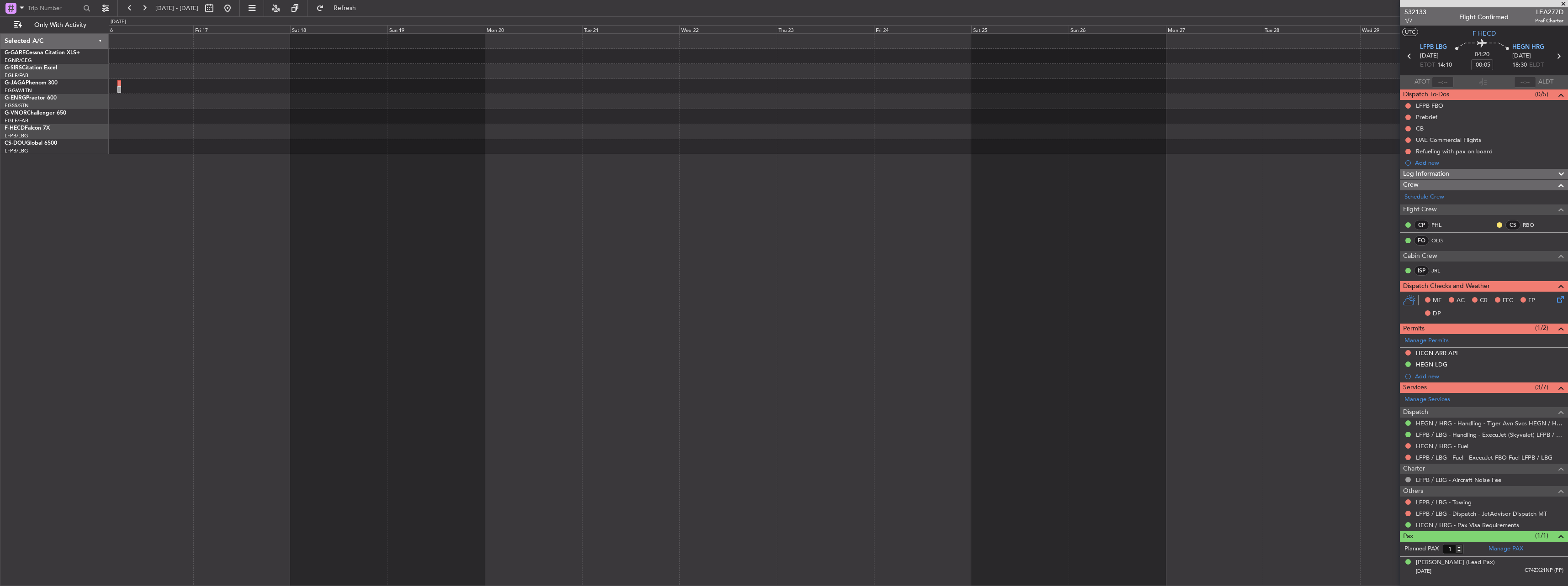
click at [659, 157] on div "Planned Maint Bournemouth Planned Maint Bournemouth Planned Maint Paris (Le Bou…" at bounding box center [838, 310] width 1459 height 553
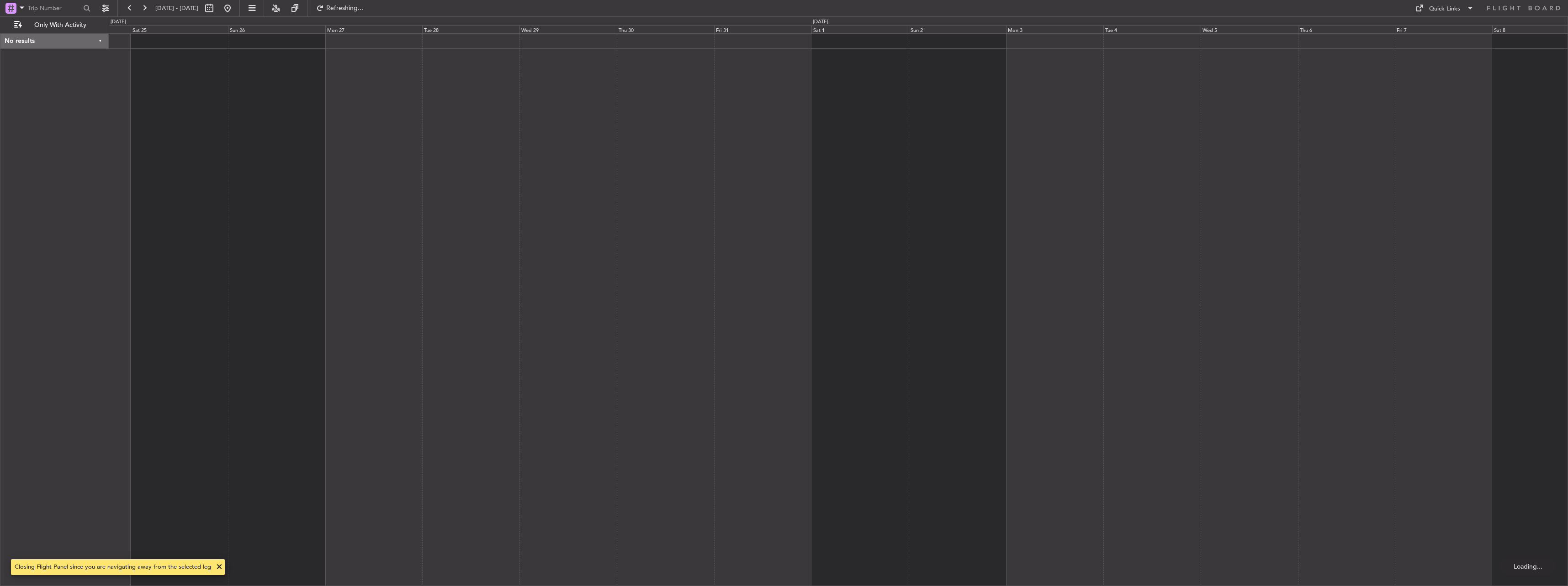
click at [351, 157] on div at bounding box center [838, 310] width 1459 height 553
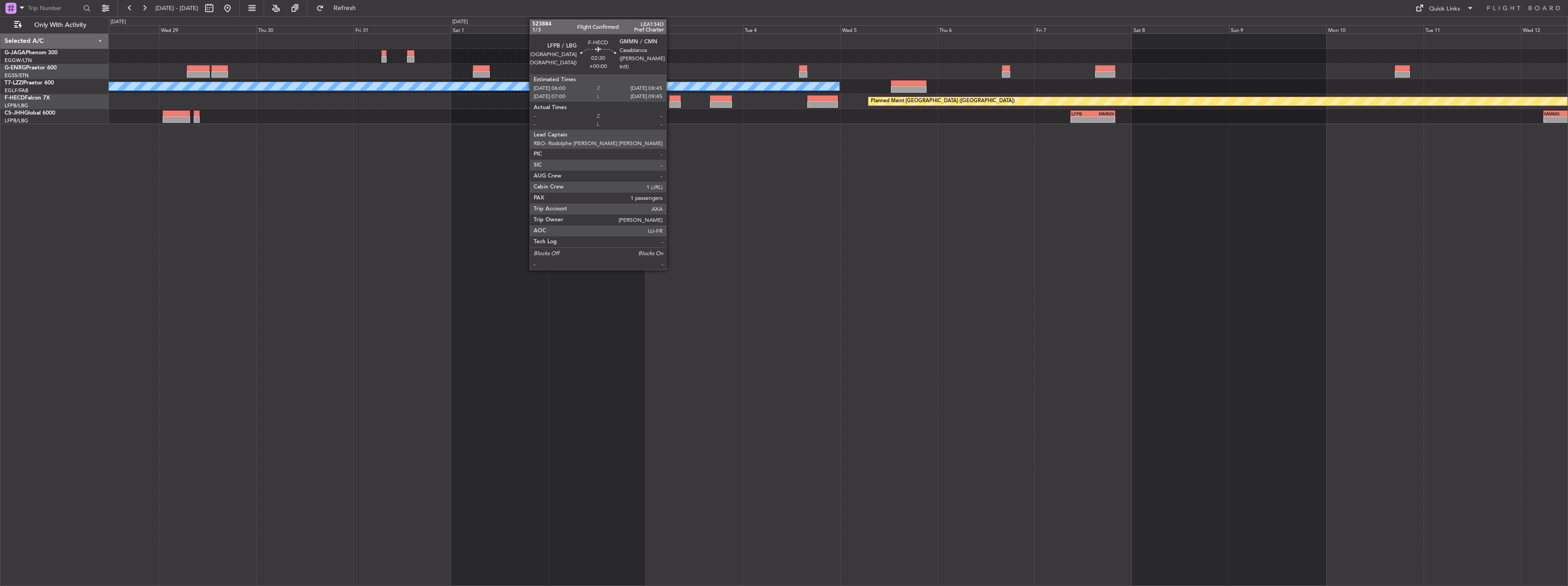
click at [670, 102] on div at bounding box center [675, 105] width 12 height 6
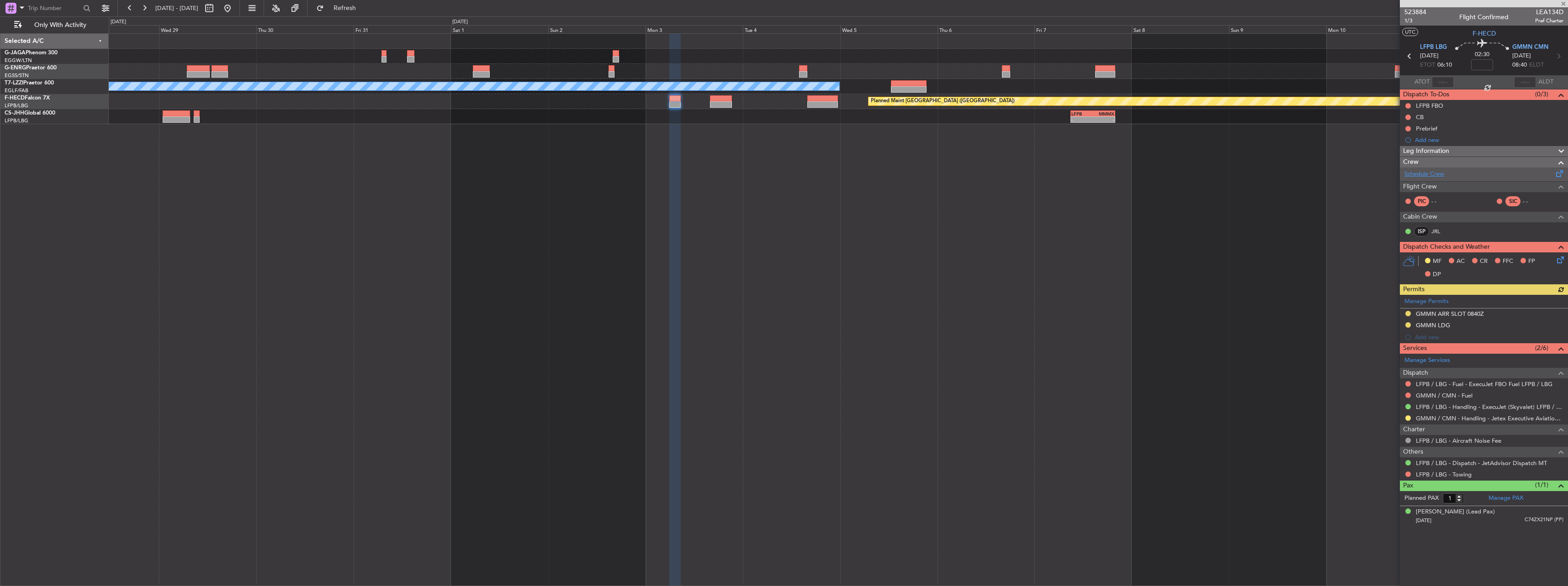
click at [1419, 176] on link "Schedule Crew" at bounding box center [1424, 174] width 40 height 9
click at [235, 6] on button at bounding box center [228, 8] width 15 height 15
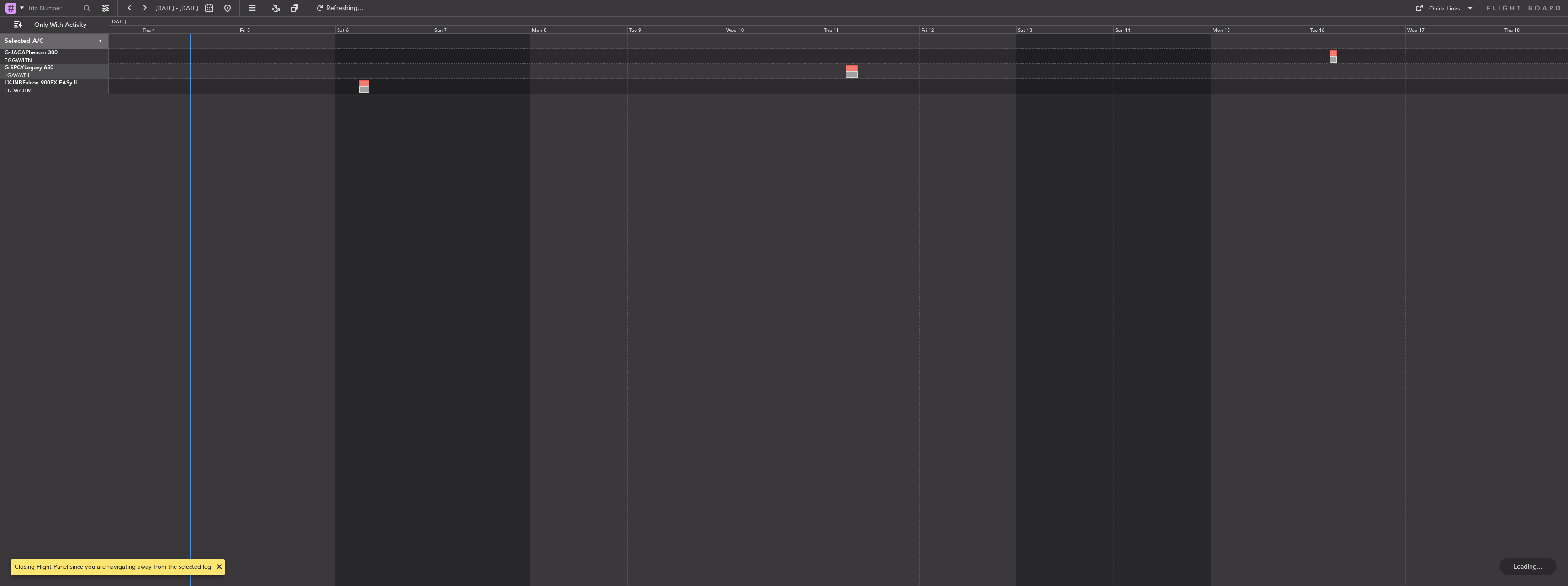
click at [297, 206] on div "Cleaning Athens (Eleftherios Venizelos Intl) Unplanned Maint Dubai (Al Maktoum …" at bounding box center [838, 310] width 1459 height 553
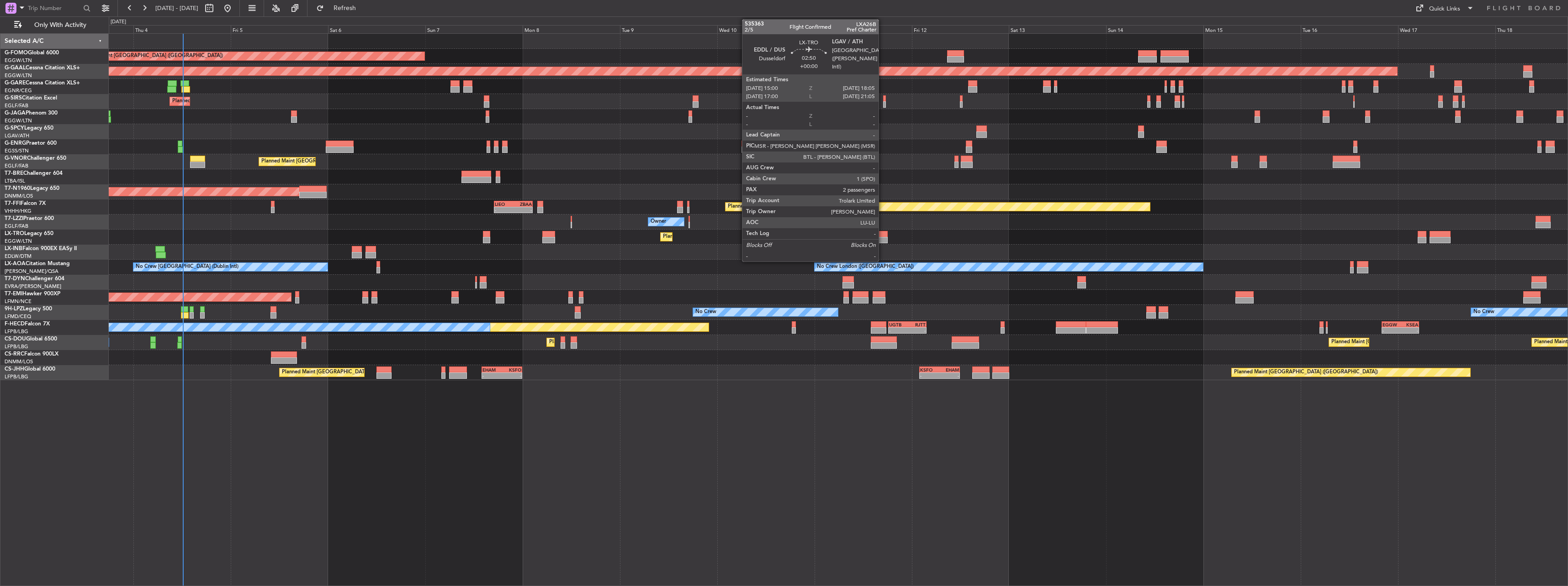
click at [883, 237] on div at bounding box center [881, 240] width 13 height 6
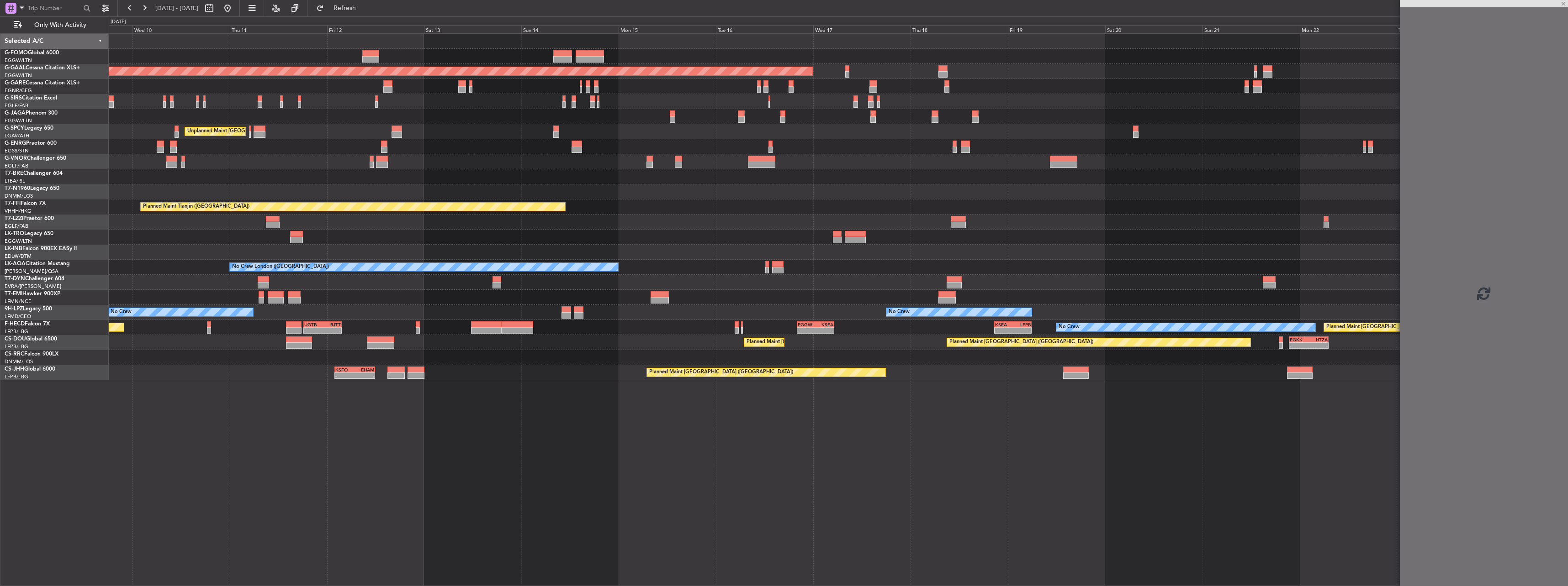
click at [353, 228] on div "Planned Maint London (Luton) Planned Maint Dusseldorf Planned Maint London (Lut…" at bounding box center [838, 207] width 1458 height 347
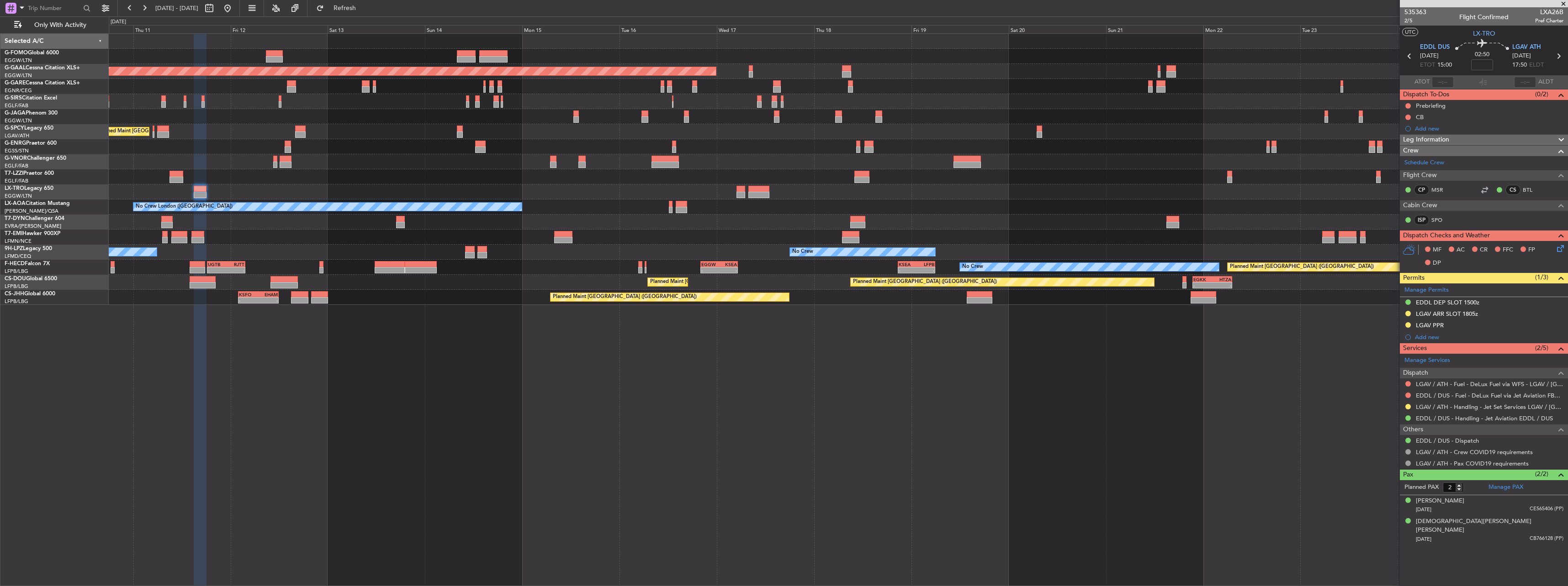
click at [527, 162] on div "Planned Maint Dusseldorf Planned Maint London (Luton) Unplanned Maint Athens (E…" at bounding box center [838, 169] width 1458 height 271
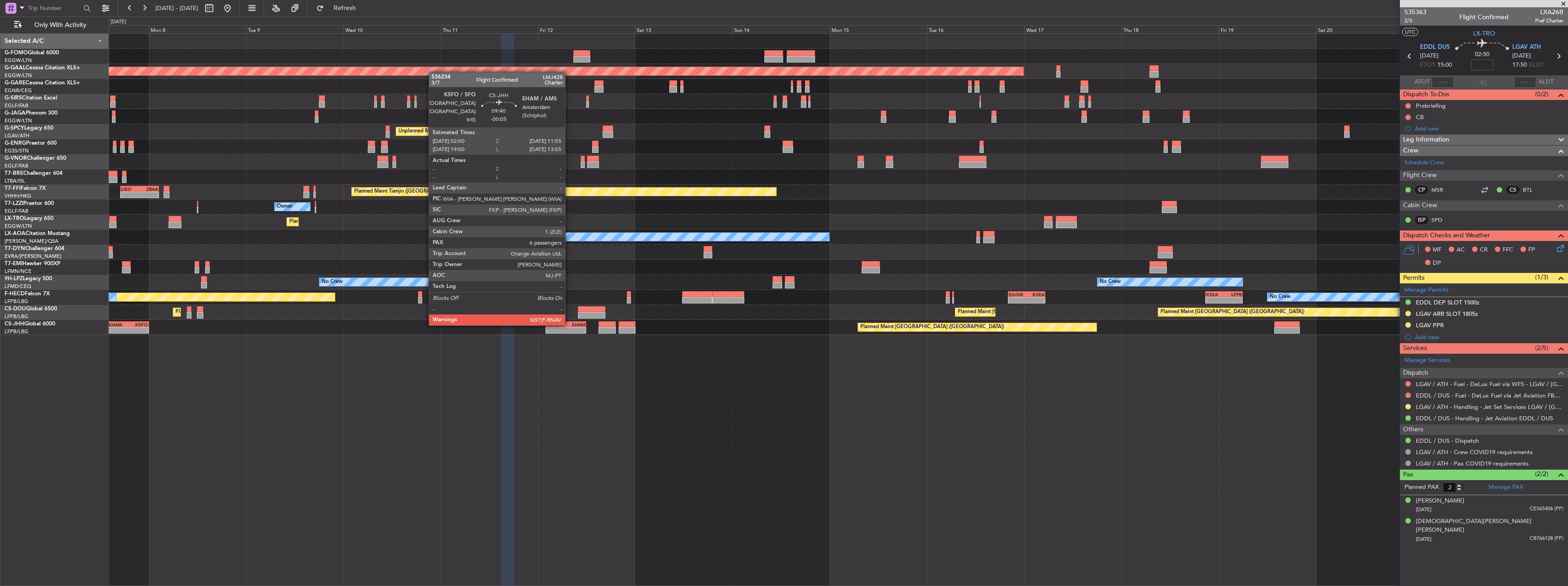
click at [569, 325] on div "EHAM" at bounding box center [575, 324] width 19 height 6
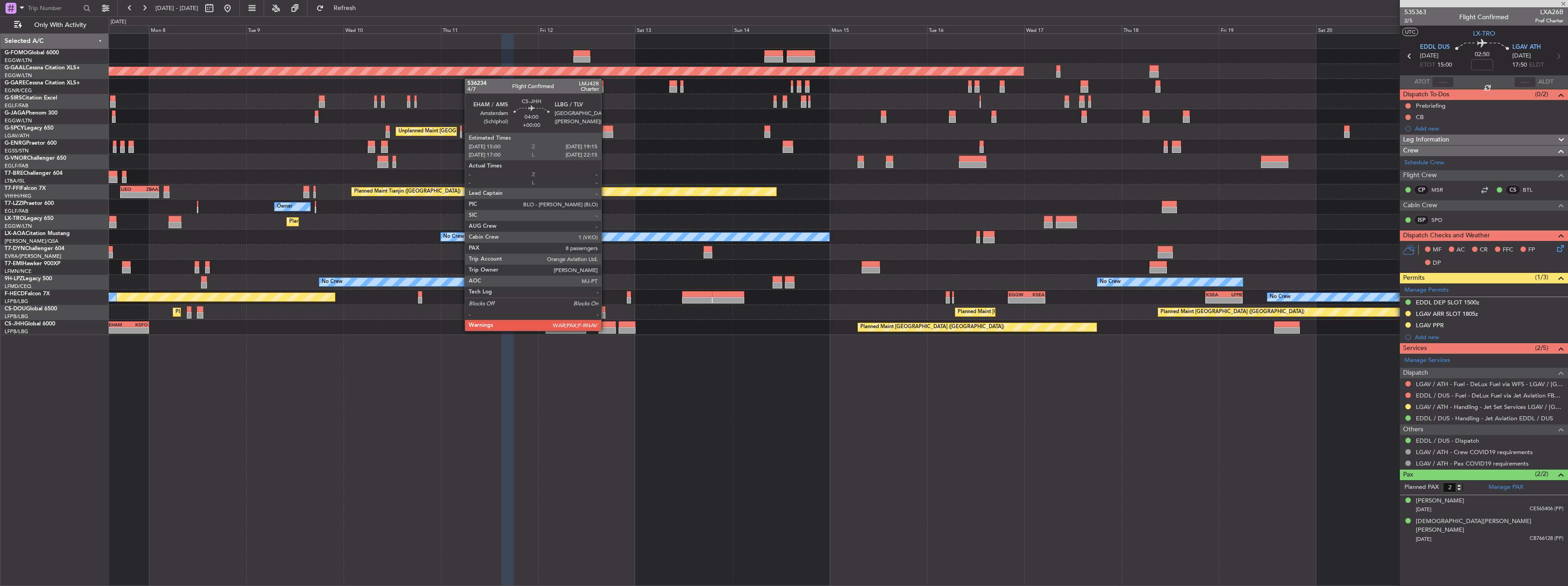
type input "-00:05"
type input "6"
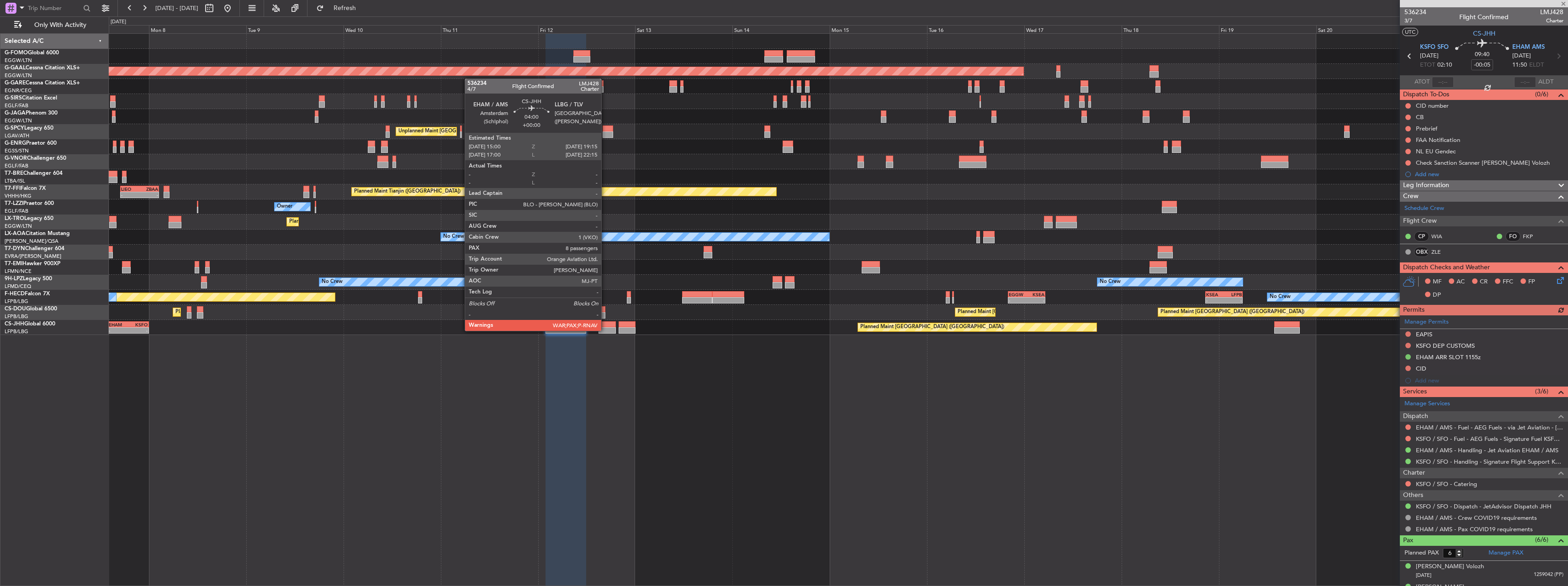
click at [605, 330] on div at bounding box center [607, 330] width 17 height 6
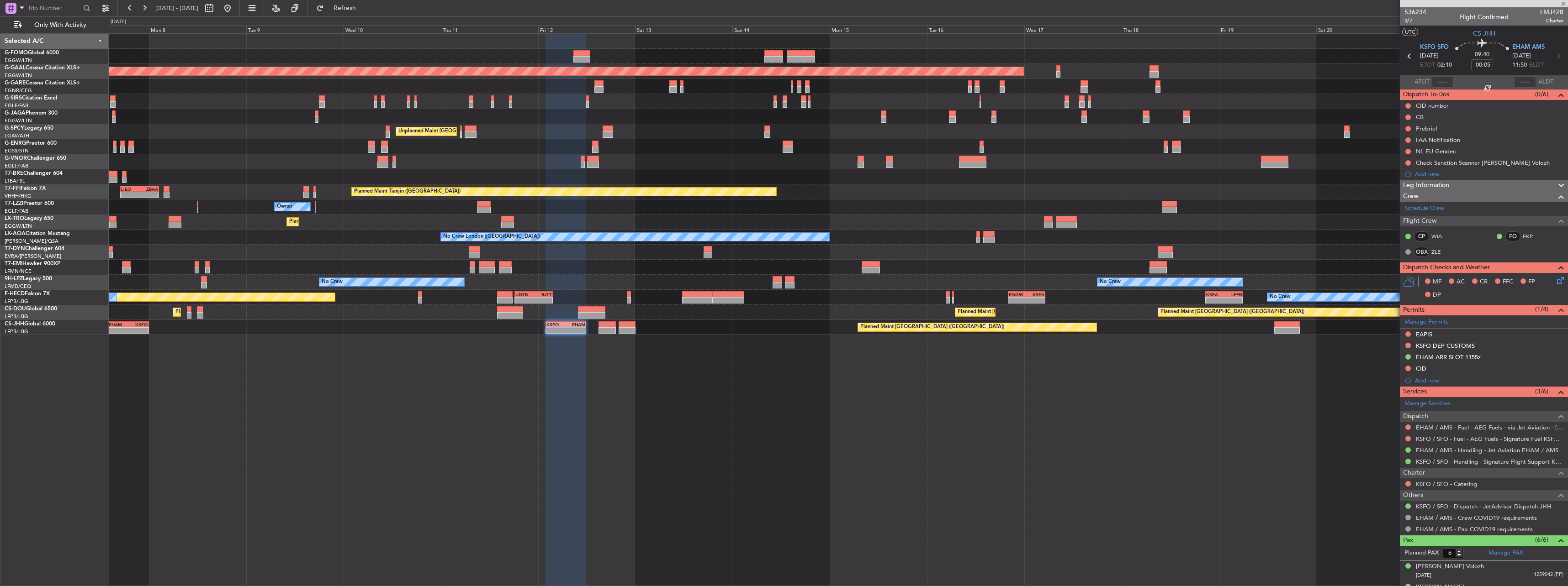
type input "8"
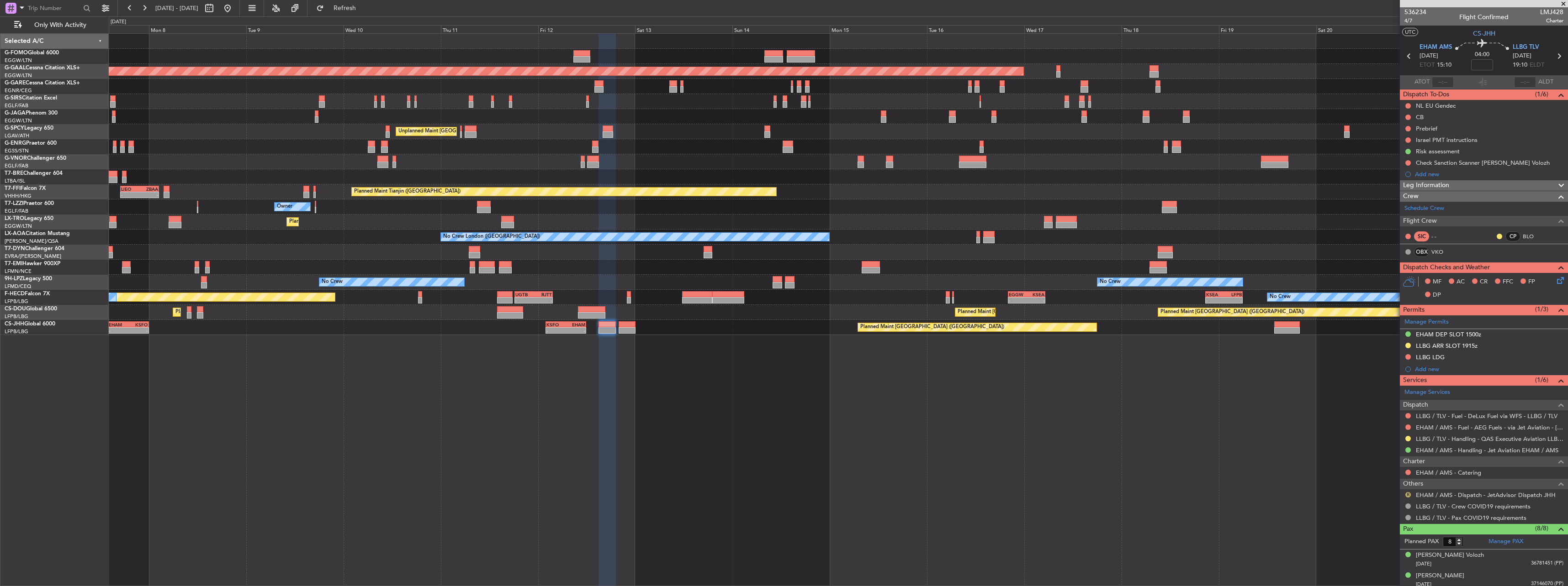
click at [1406, 494] on button "R" at bounding box center [1408, 495] width 6 height 6
click at [1395, 482] on span "Confirmed" at bounding box center [1382, 481] width 28 height 9
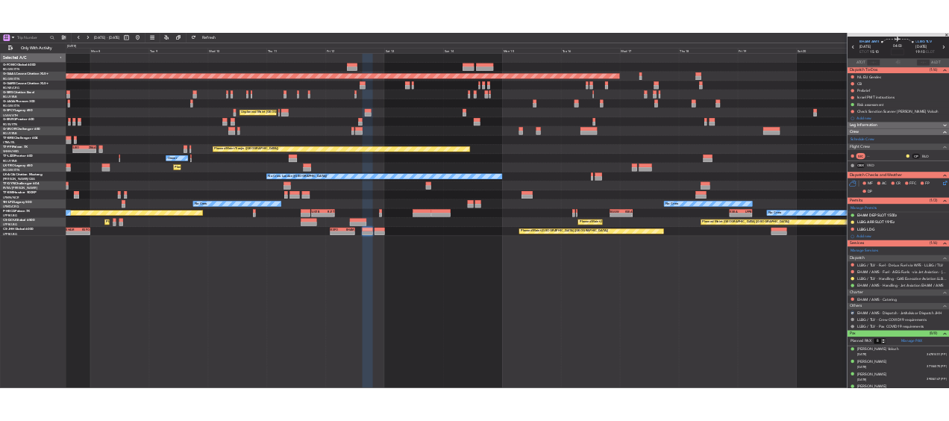
scroll to position [208, 0]
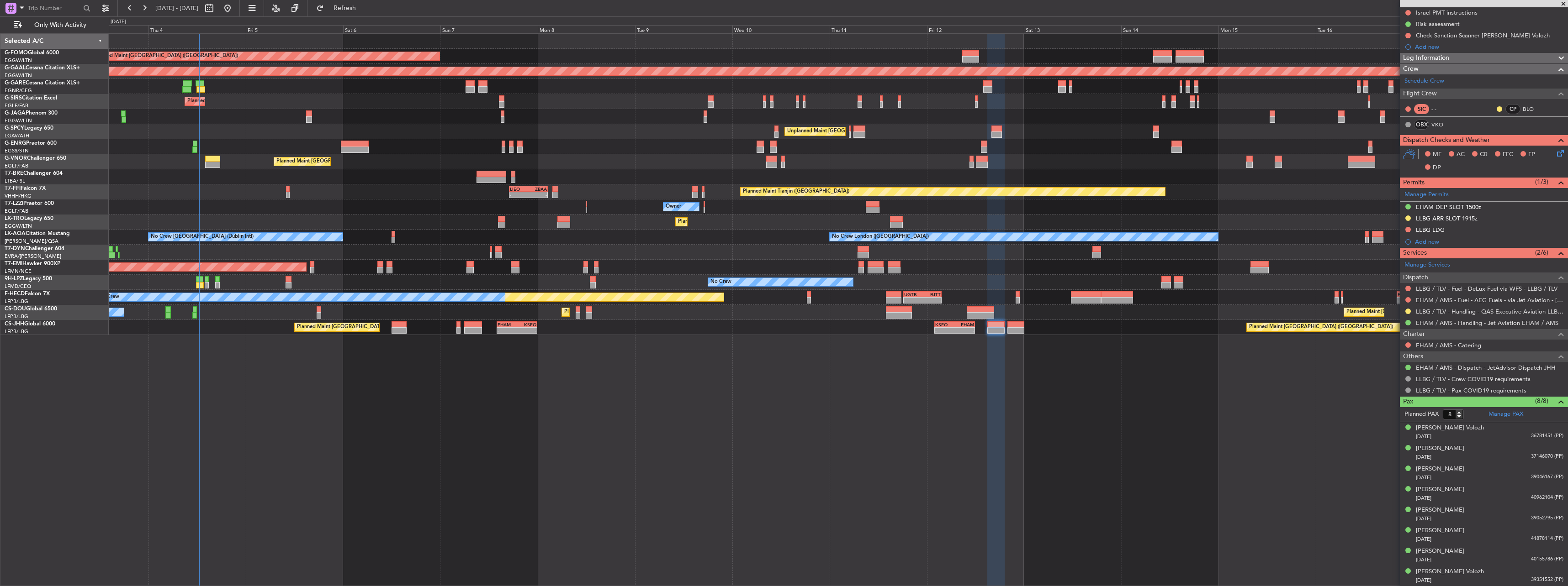
click at [757, 107] on div "Planned Maint London (Luton) Planned Maint Dusseldorf Unplanned Maint Chester P…" at bounding box center [838, 184] width 1458 height 302
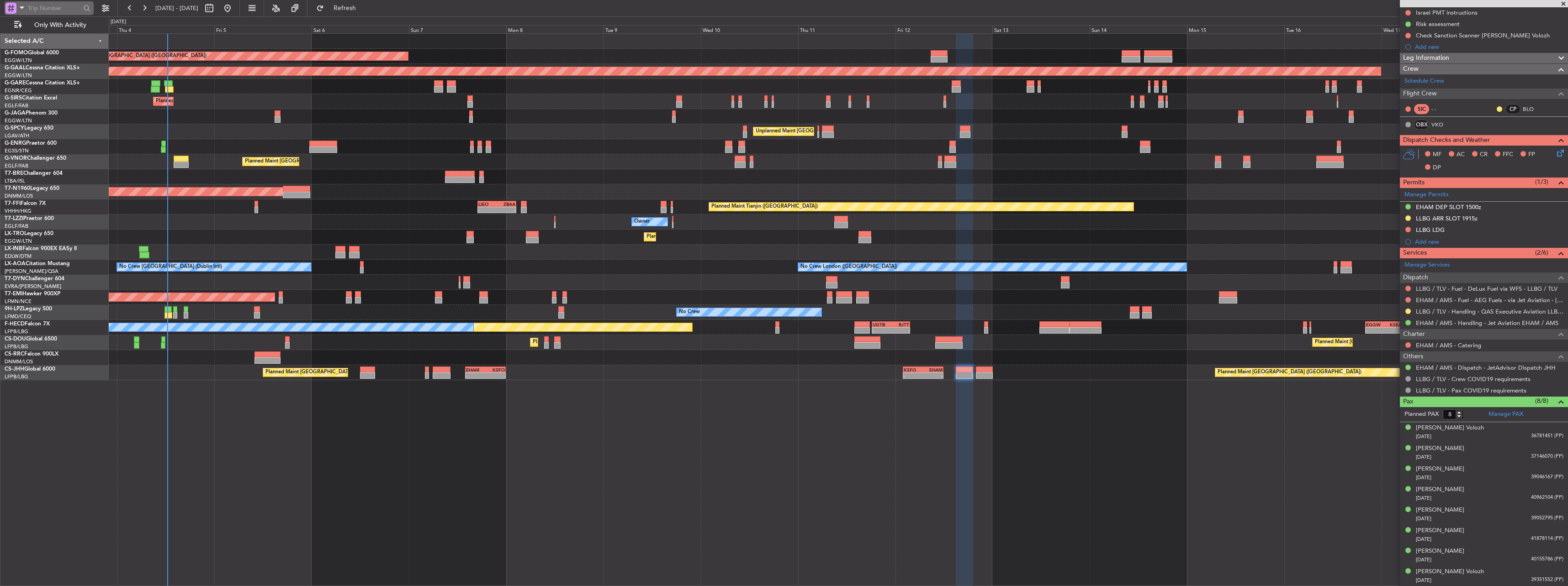
click at [12, 3] on div at bounding box center [11, 8] width 11 height 11
click at [33, 74] on span "Airport" at bounding box center [31, 73] width 20 height 9
click at [61, 12] on input "text" at bounding box center [54, 8] width 53 height 13
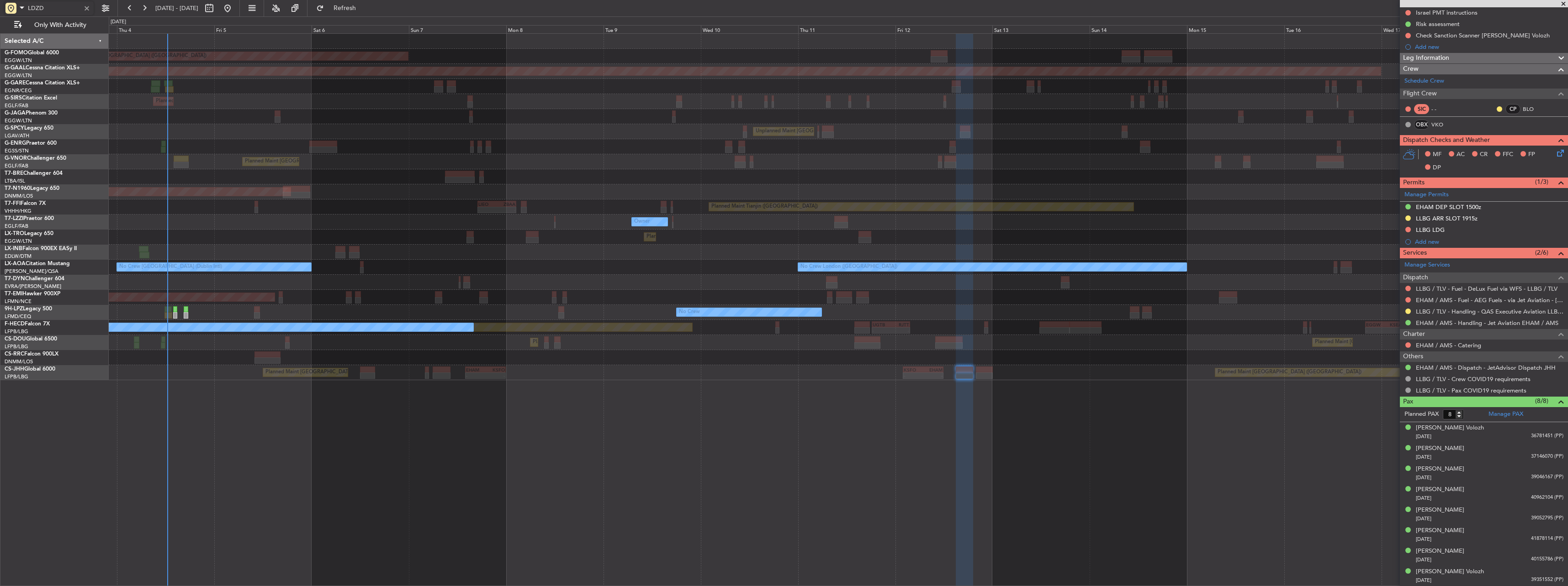
type input "LDZD"
click at [90, 10] on div at bounding box center [87, 8] width 10 height 10
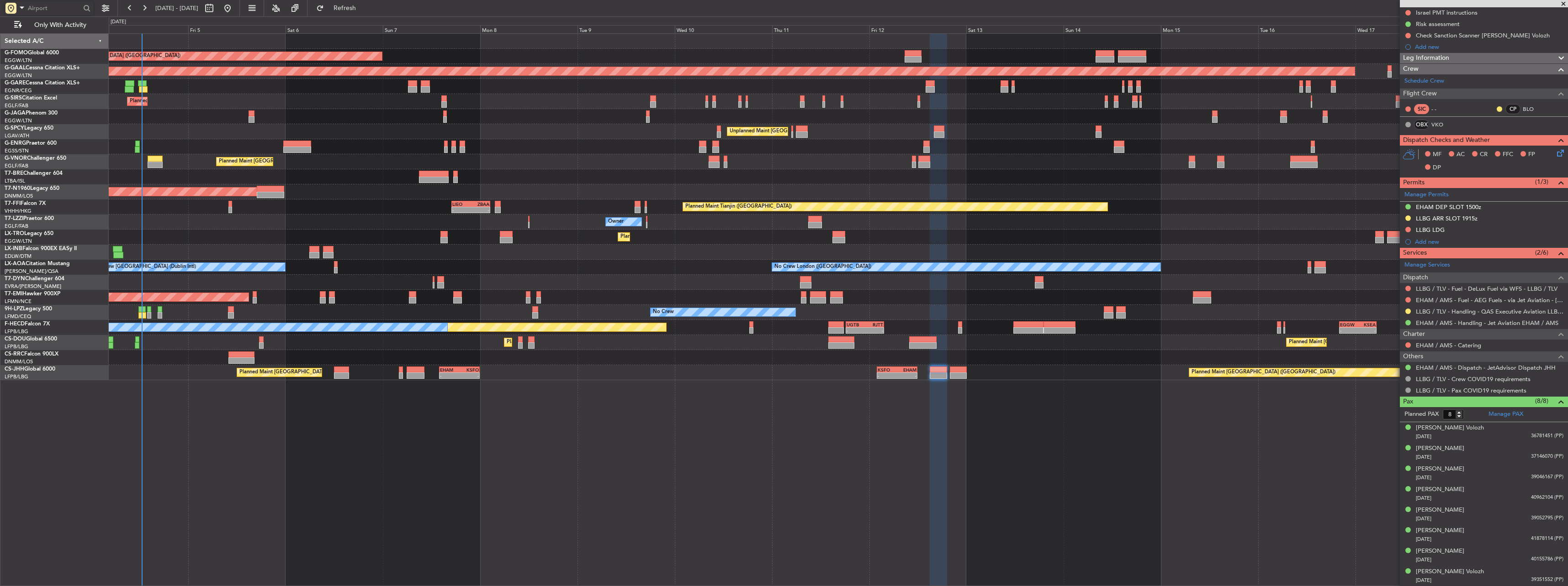
click at [925, 442] on div "Planned Maint London (Luton) Planned Maint Dusseldorf Unplanned Maint Chester P…" at bounding box center [838, 310] width 1459 height 553
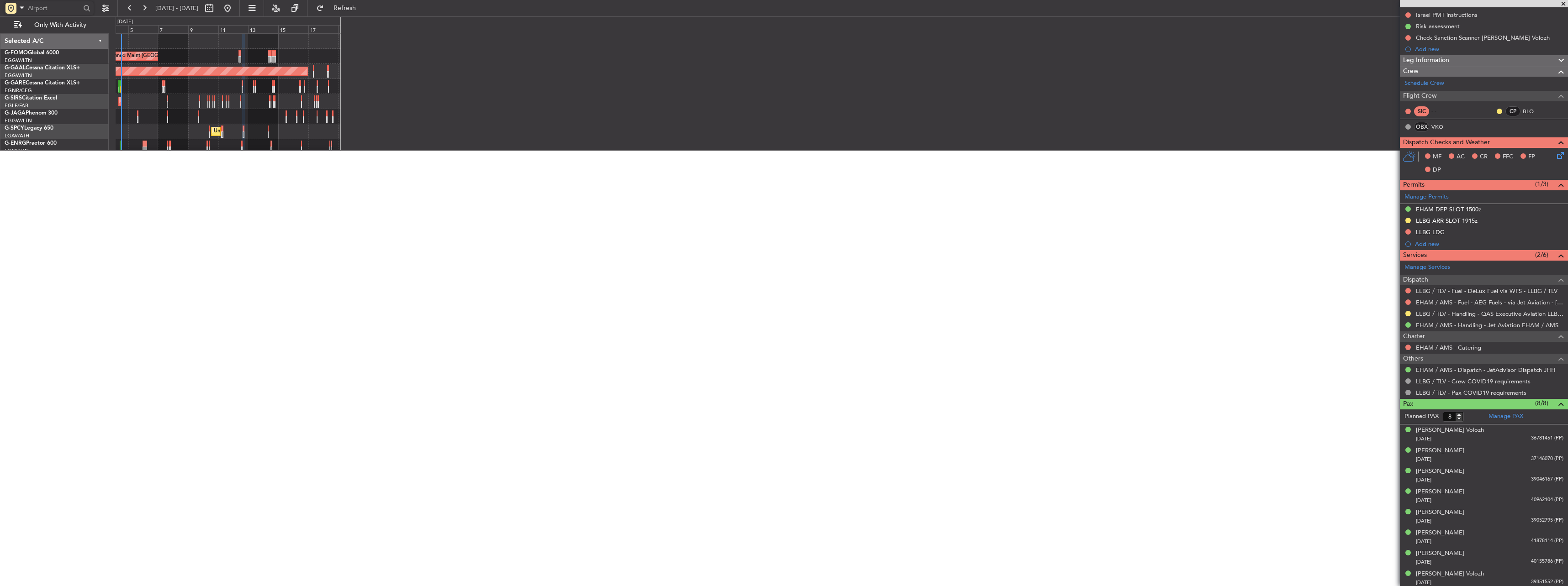
scroll to position [125, 0]
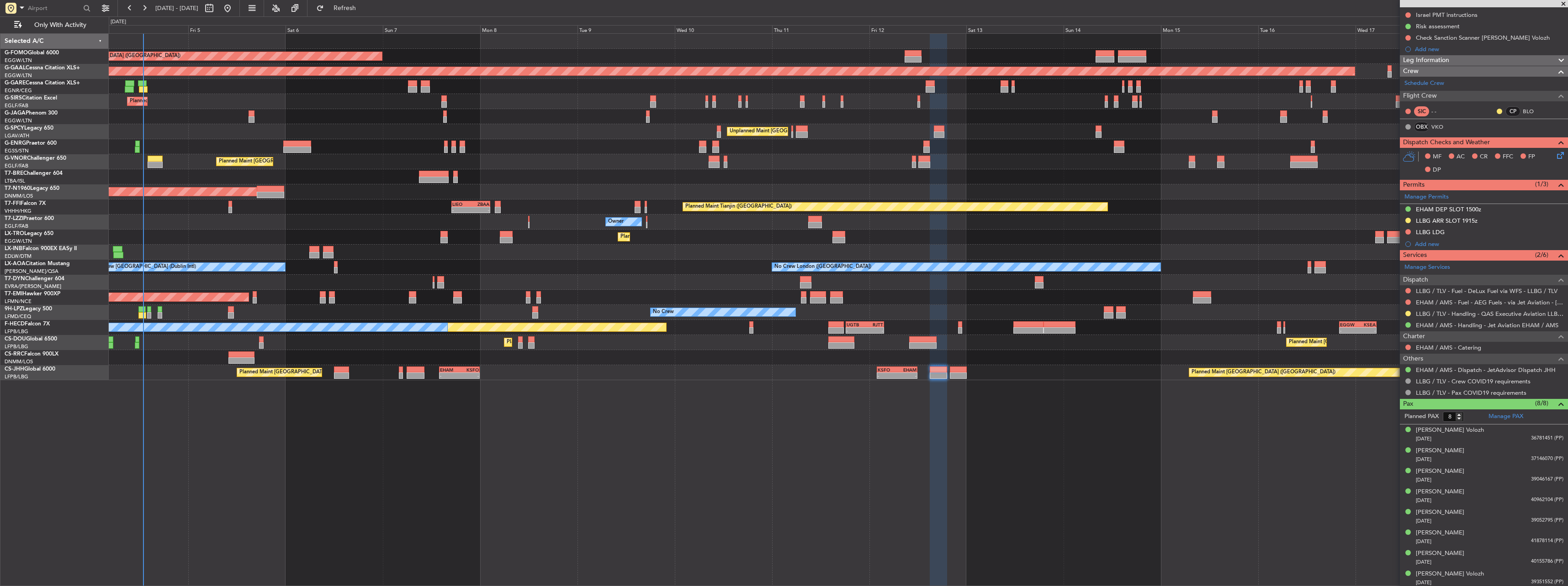
click at [165, 160] on div "Planned Maint [GEOGRAPHIC_DATA] ([GEOGRAPHIC_DATA])" at bounding box center [838, 161] width 1458 height 15
click at [160, 161] on div at bounding box center [155, 159] width 15 height 6
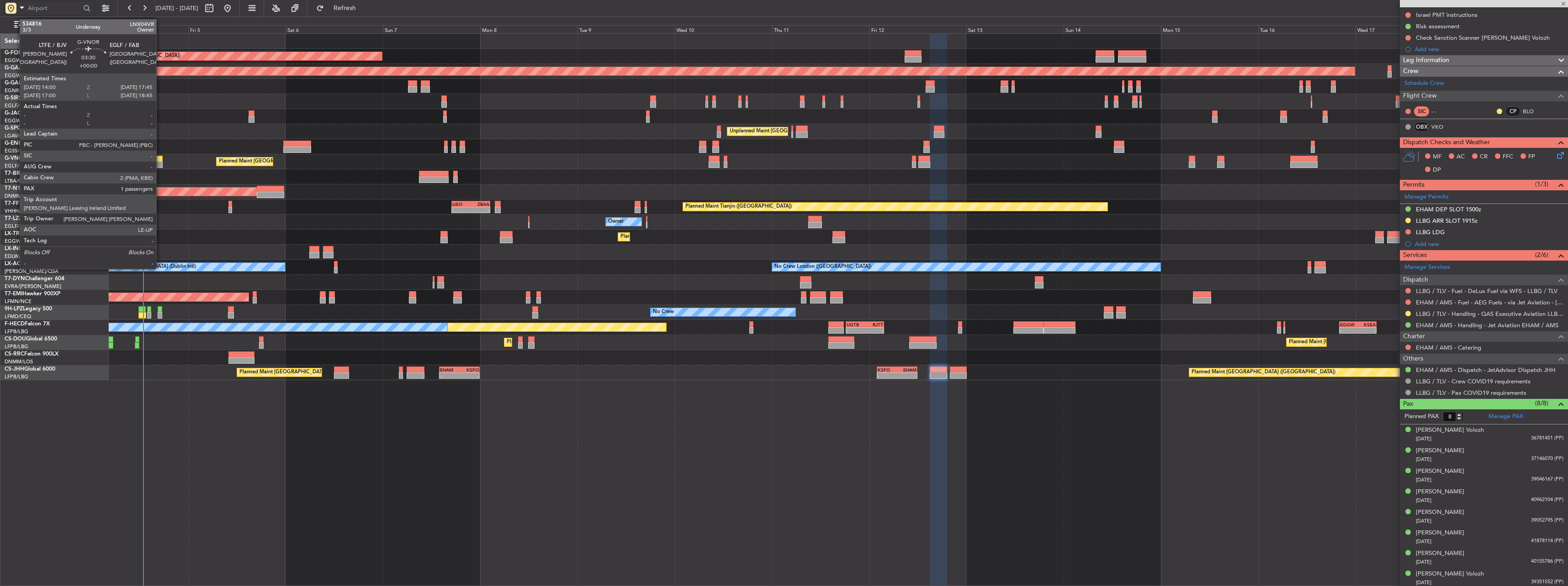
type input "1"
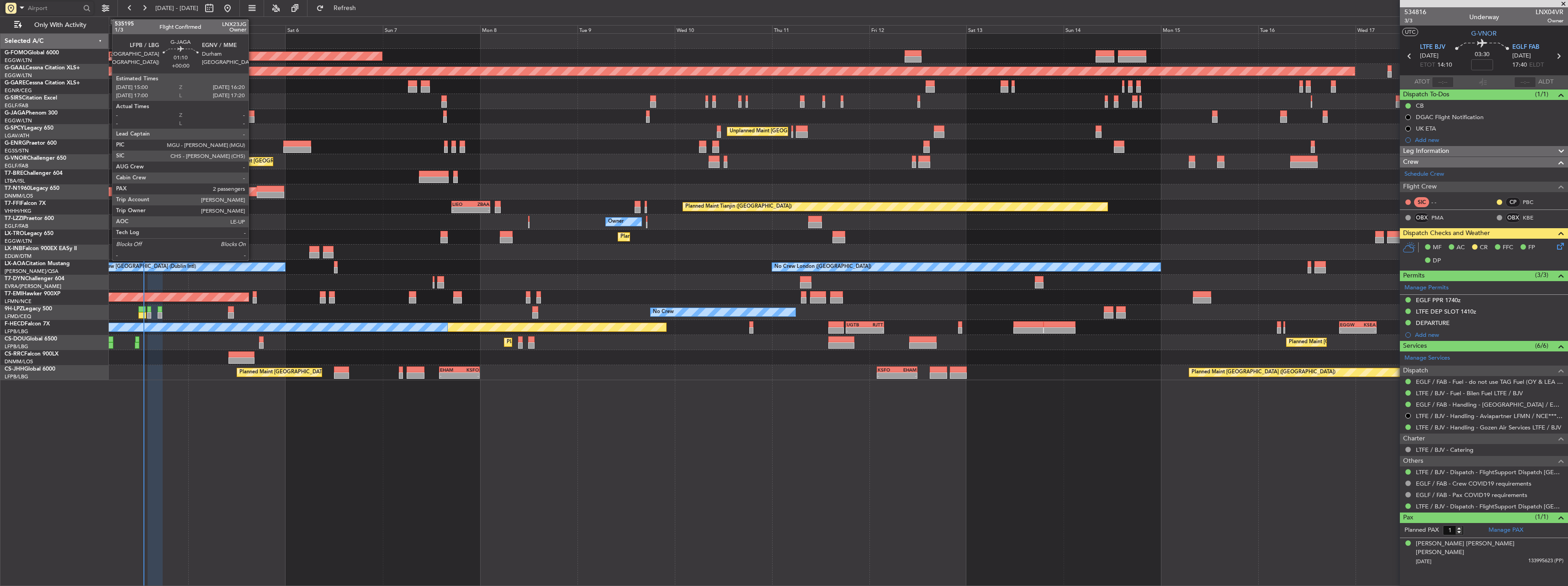
click at [253, 115] on div at bounding box center [251, 114] width 6 height 6
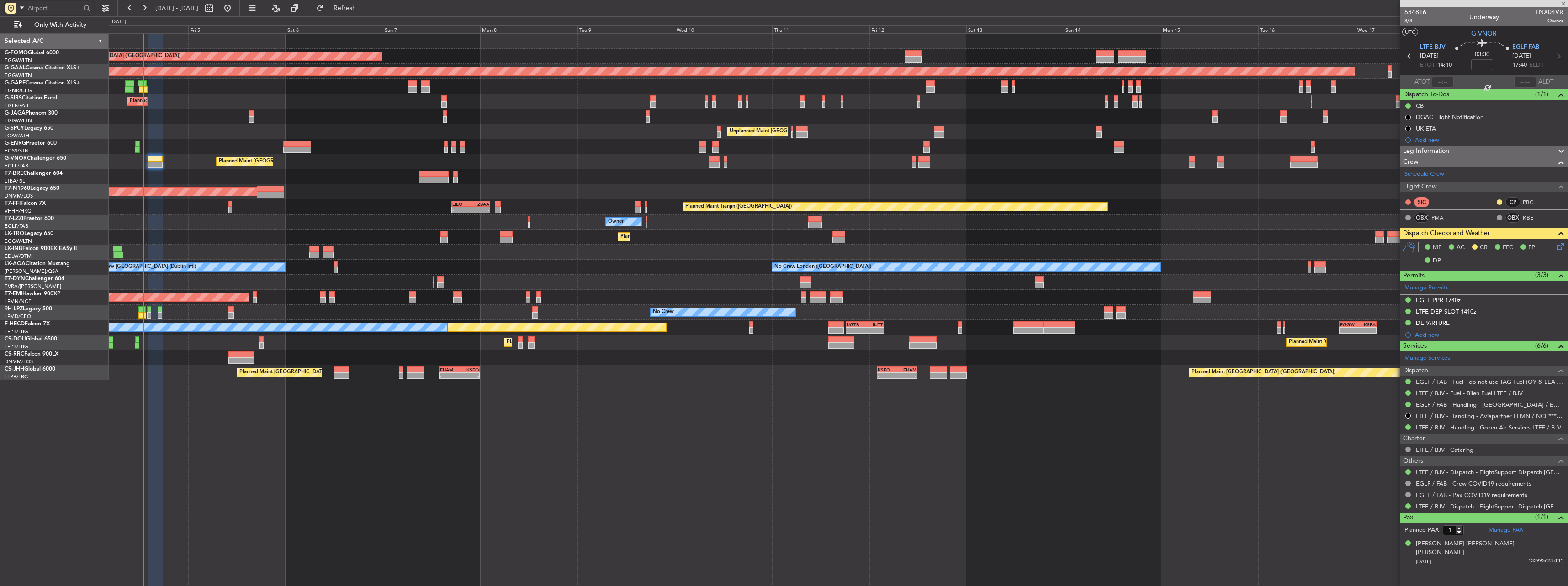
type input "2"
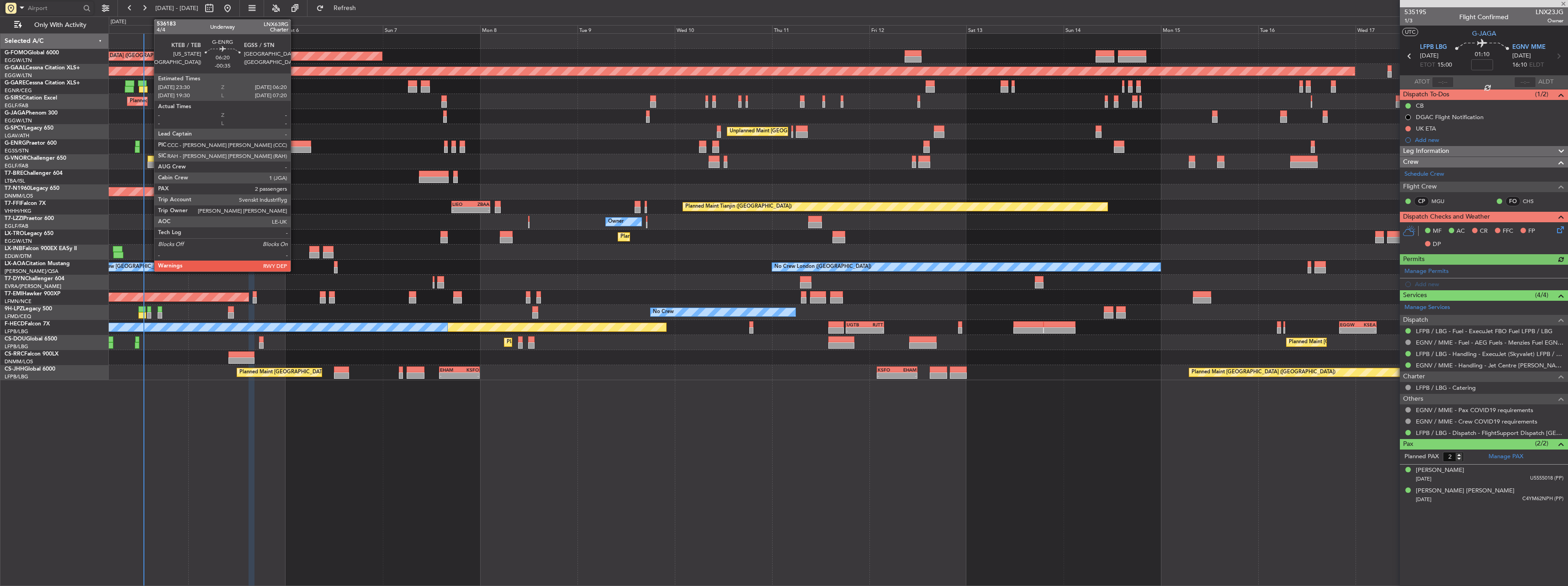
click at [294, 151] on div at bounding box center [297, 150] width 28 height 6
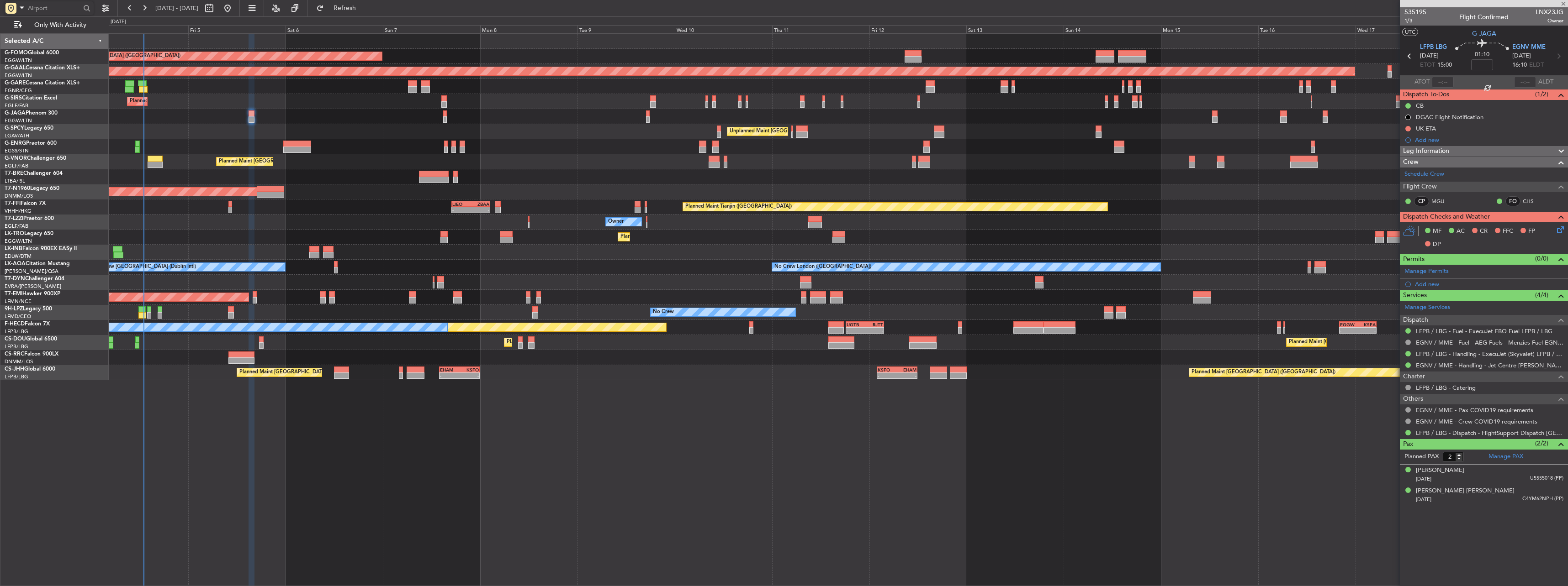
type input "-00:35"
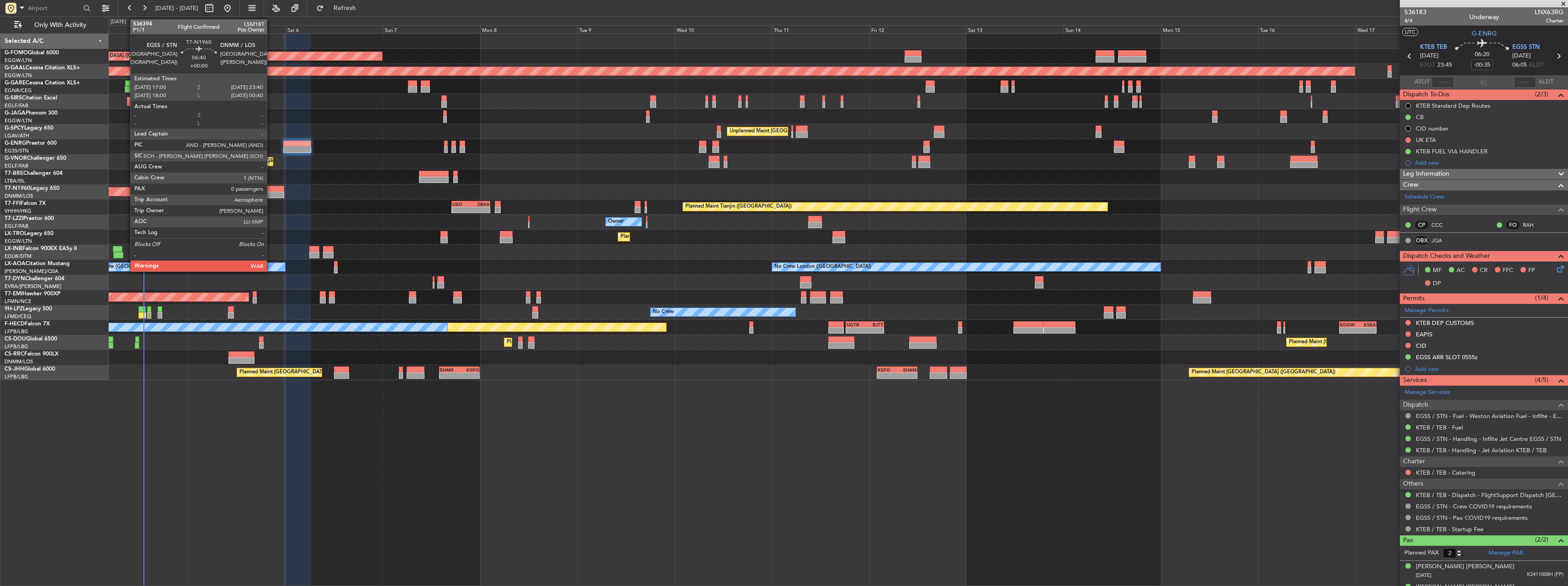
click at [271, 190] on div at bounding box center [271, 189] width 28 height 6
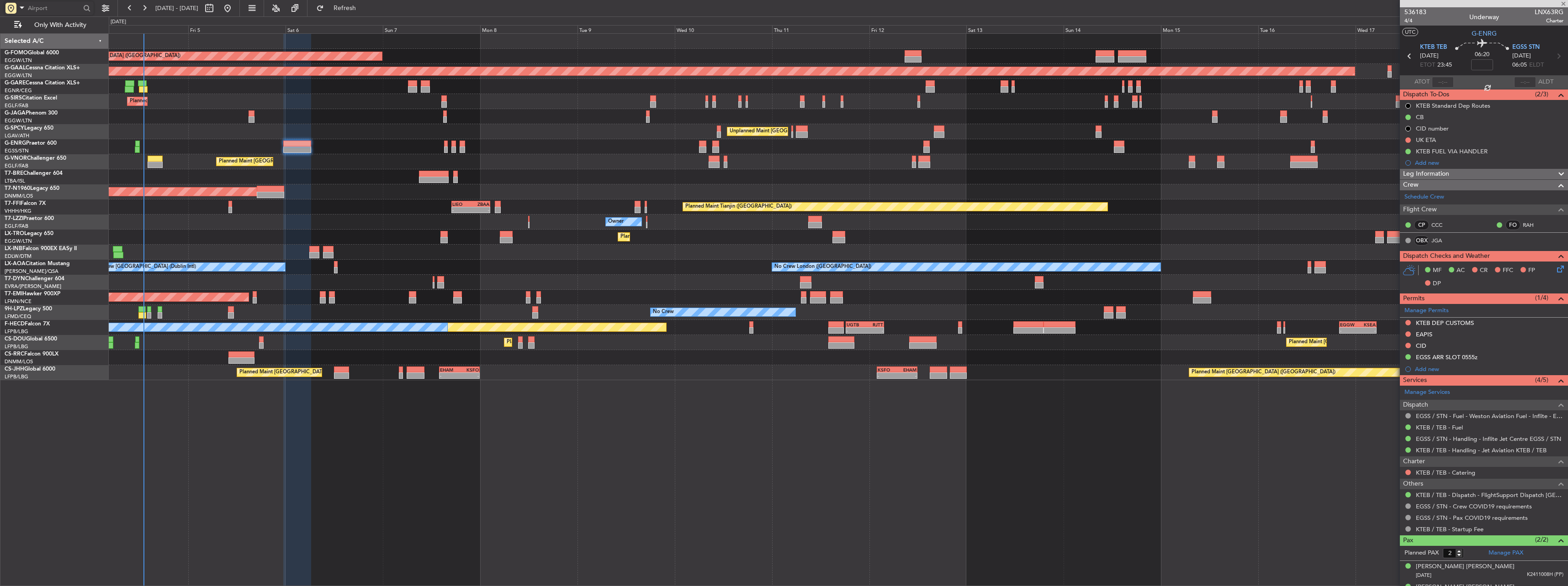
type input "0"
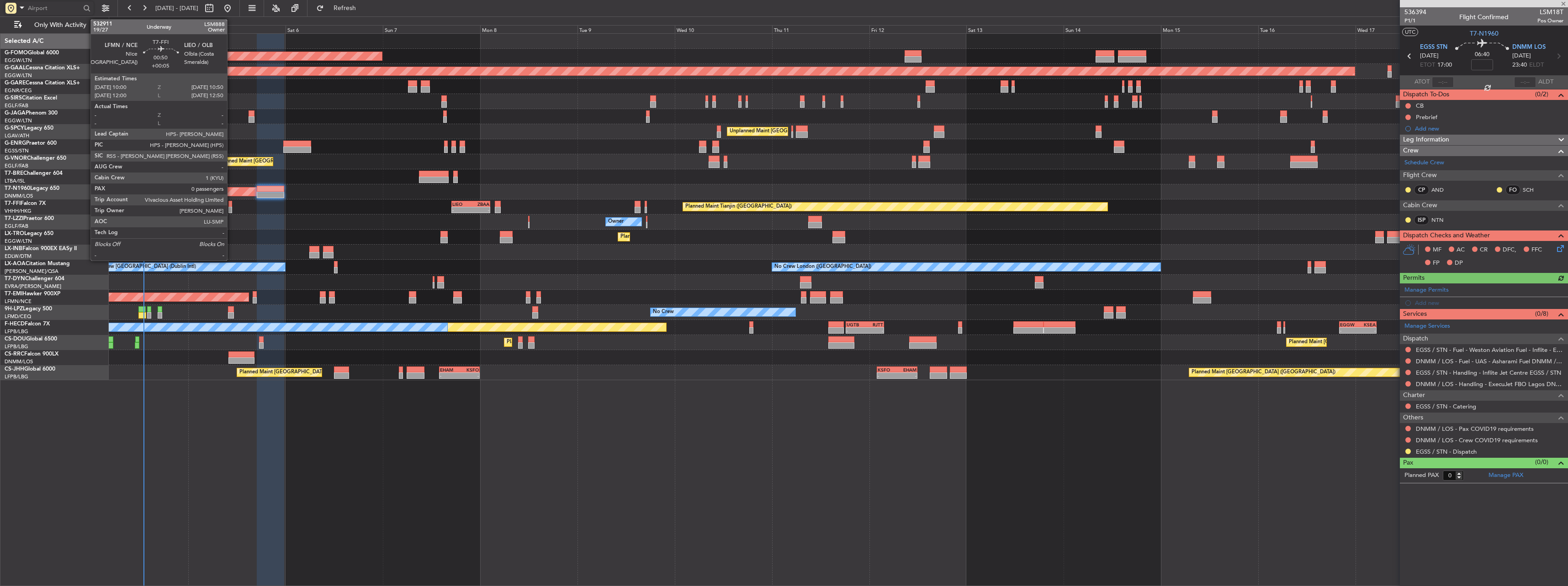
click at [231, 208] on div at bounding box center [230, 210] width 4 height 6
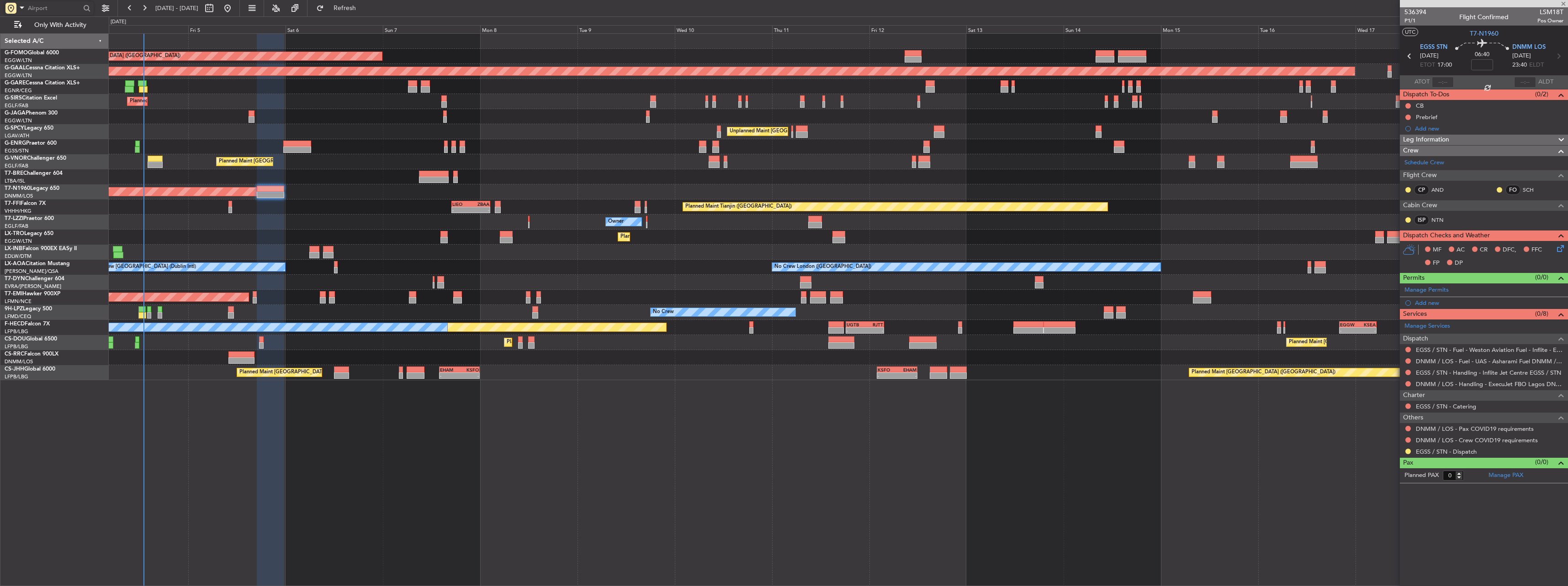
type input "+00:05"
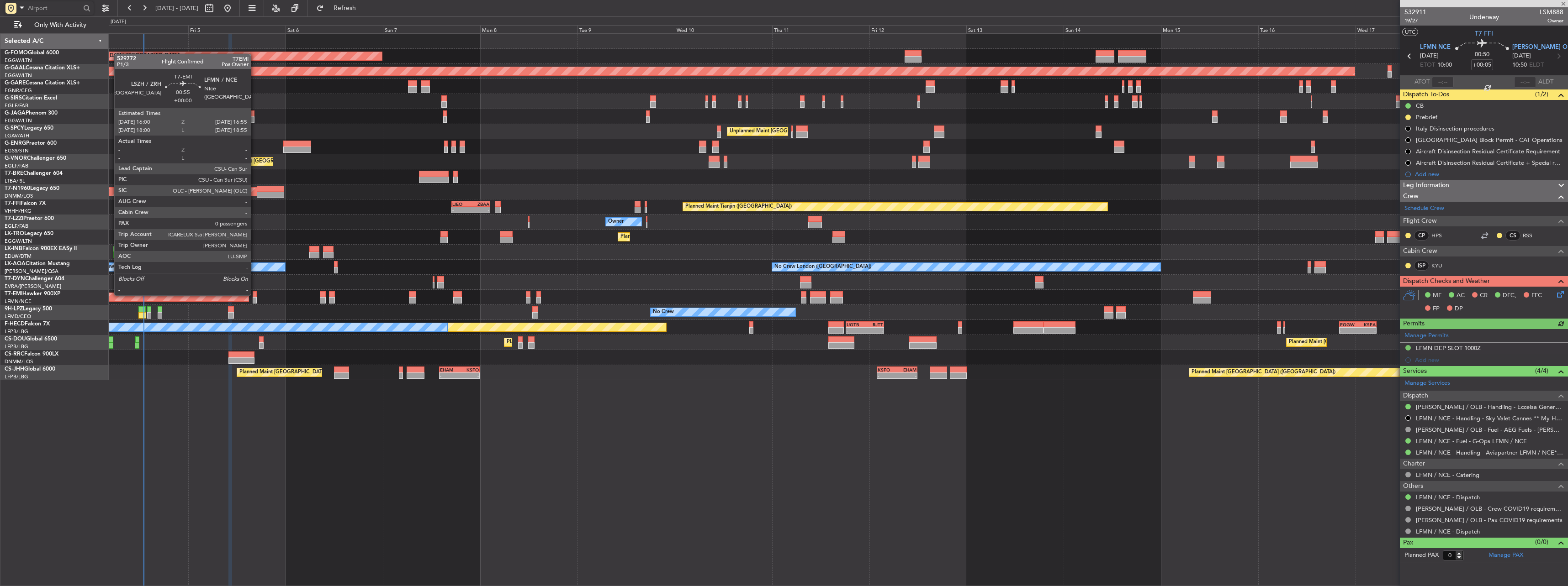
click at [255, 294] on div at bounding box center [255, 294] width 4 height 6
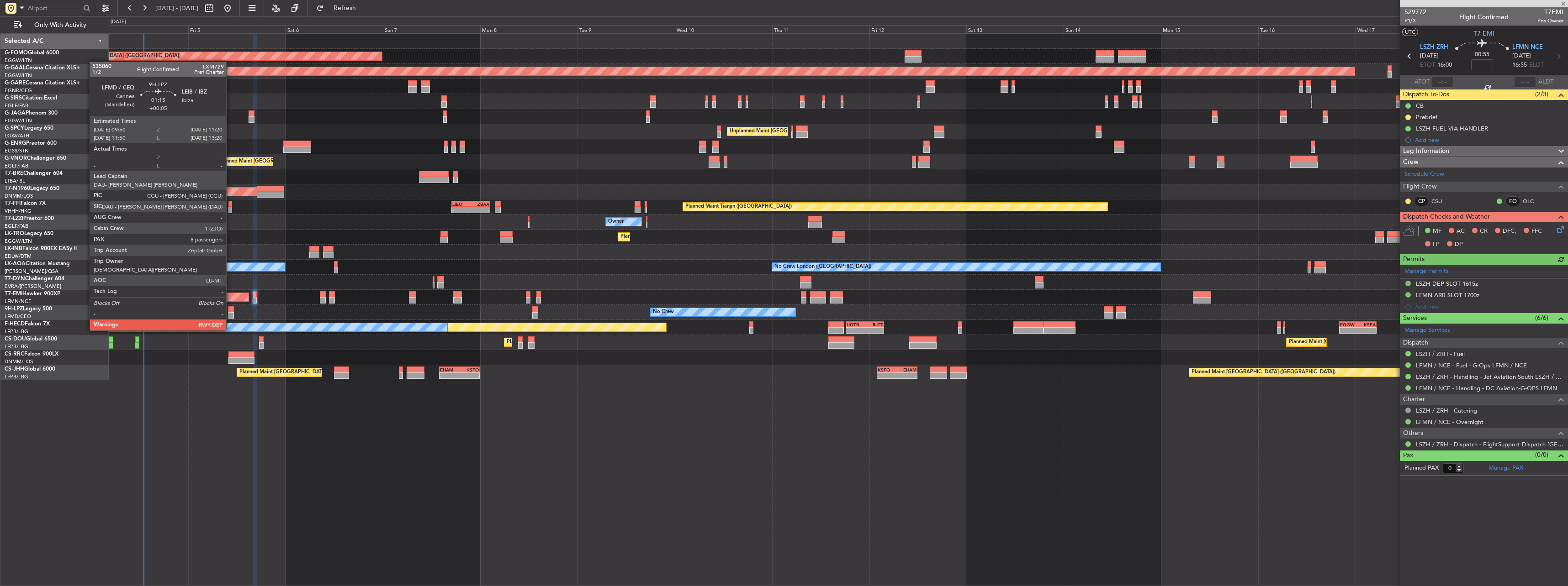
click at [230, 313] on div at bounding box center [231, 316] width 6 height 6
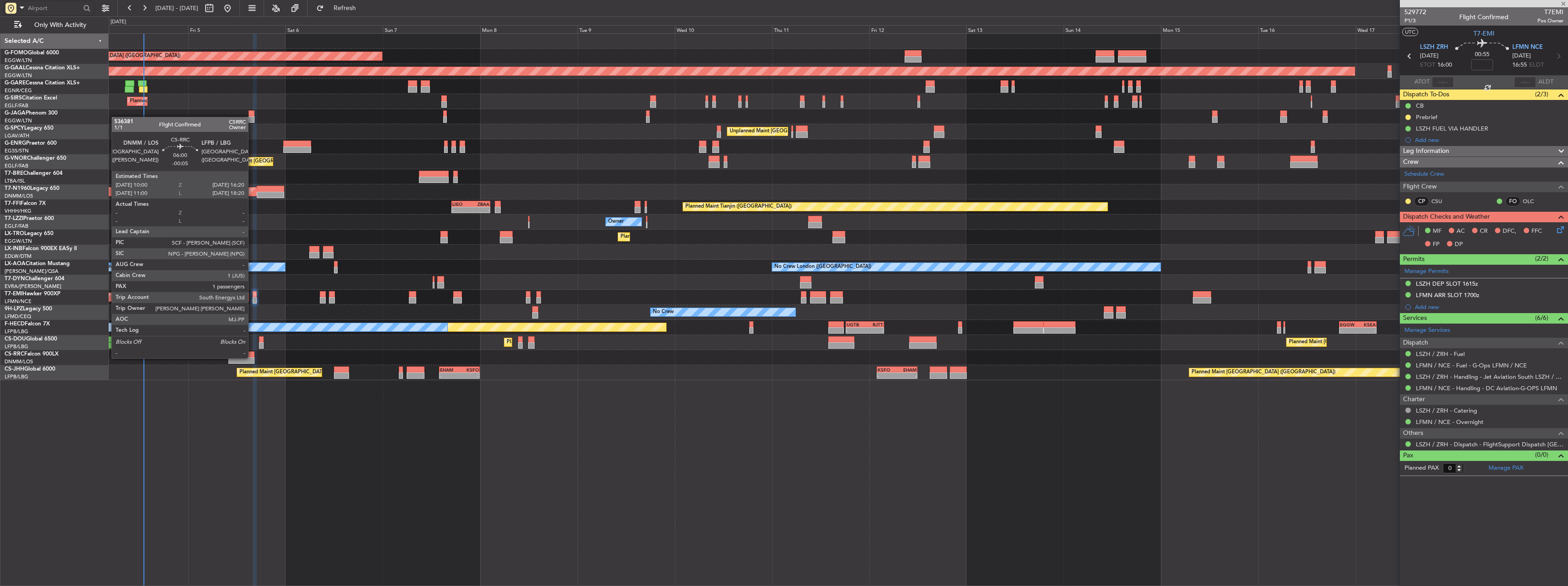
type input "+00:05"
type input "8"
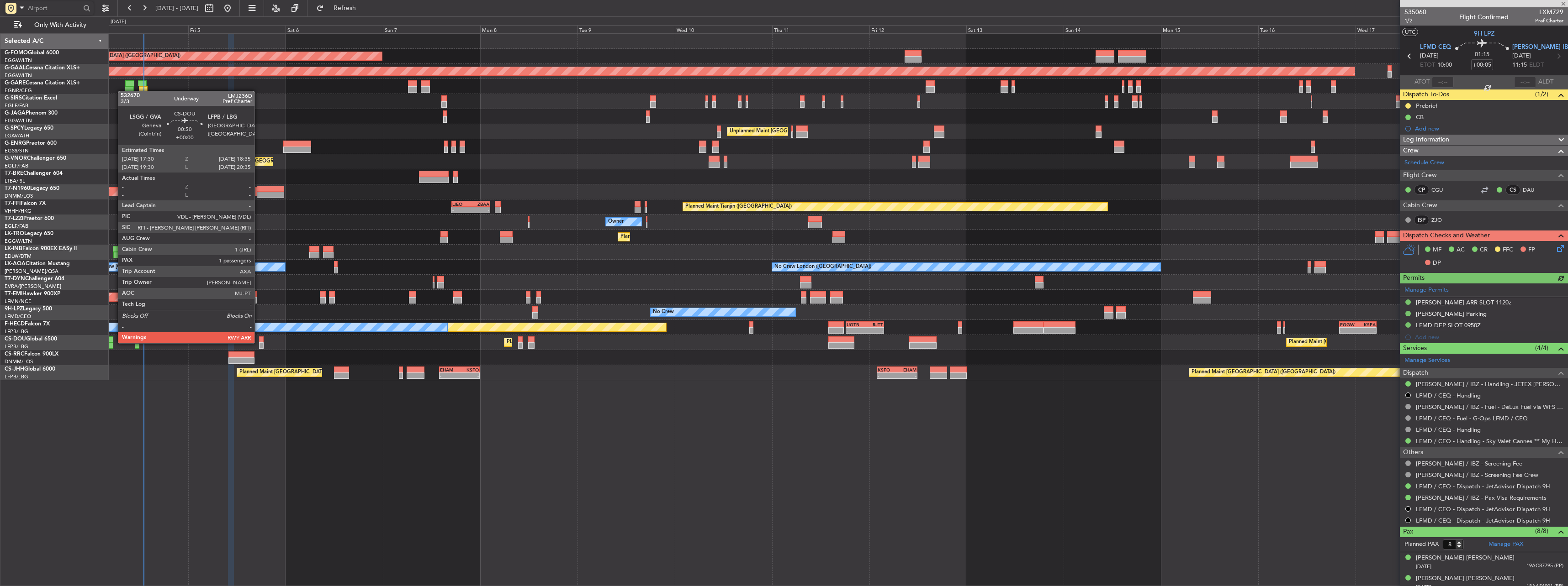
click at [259, 343] on div at bounding box center [261, 346] width 4 height 6
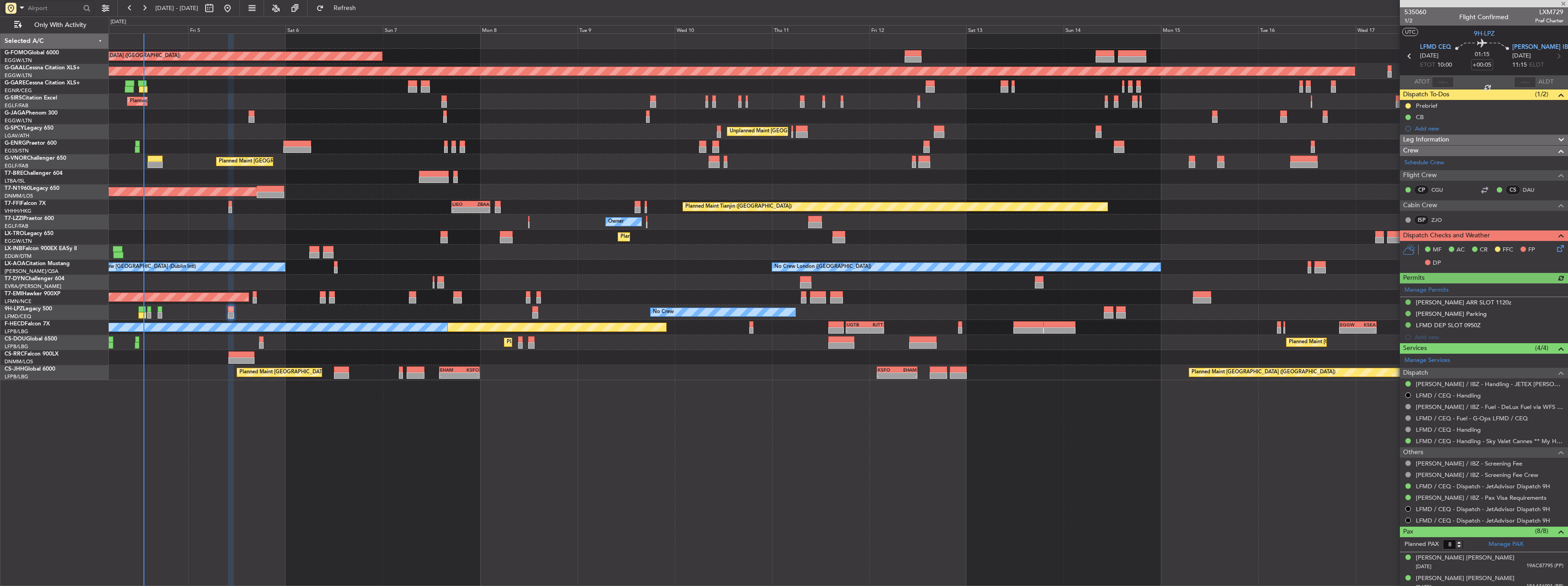
type input "1"
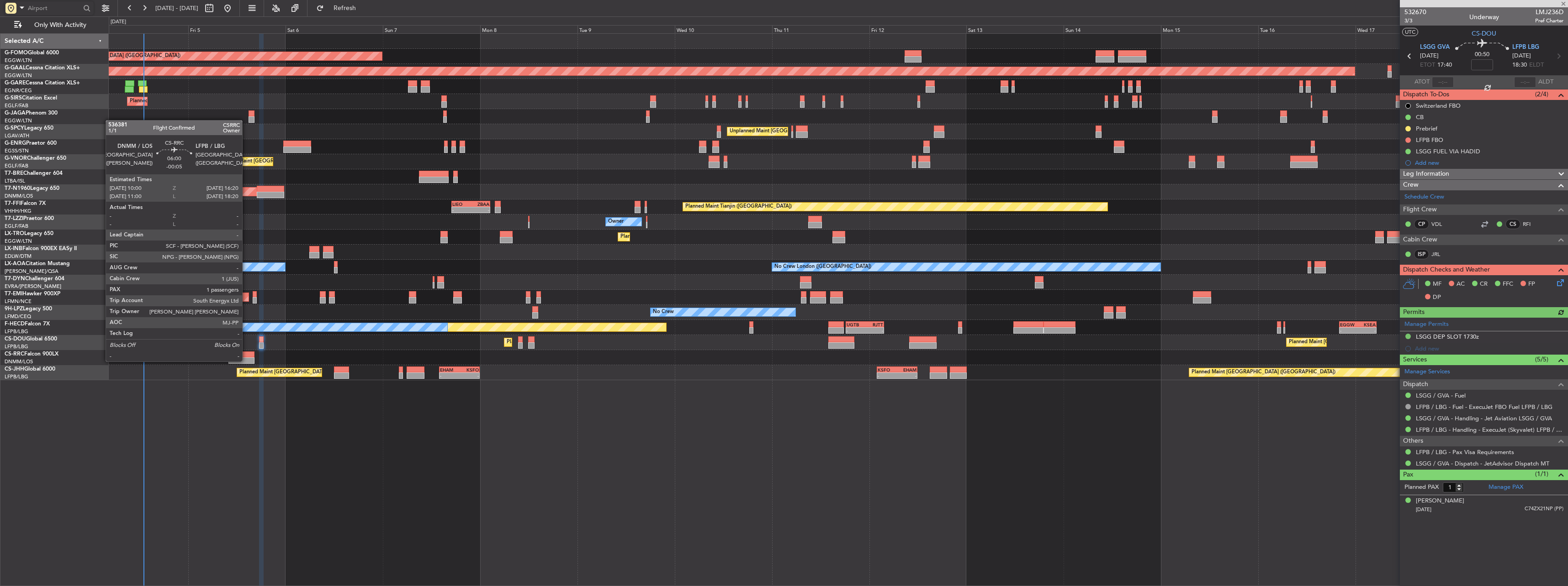
click at [246, 361] on div at bounding box center [241, 360] width 26 height 6
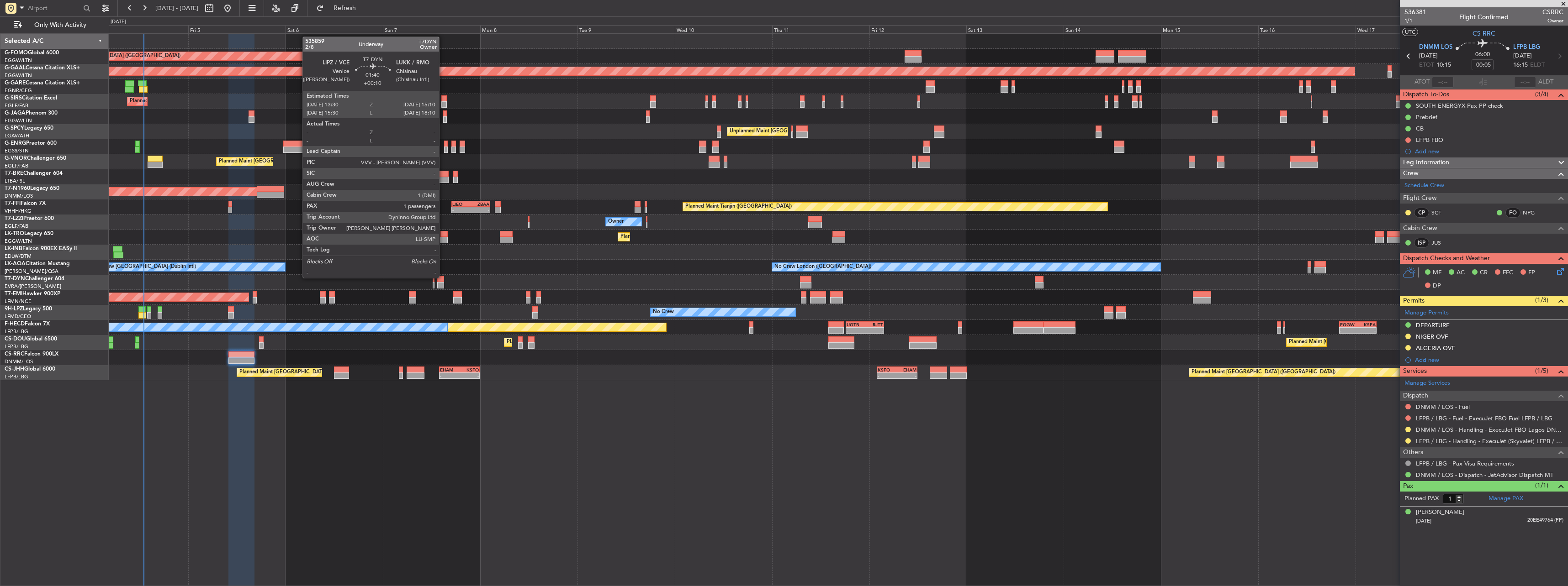
click at [443, 277] on div at bounding box center [440, 280] width 7 height 6
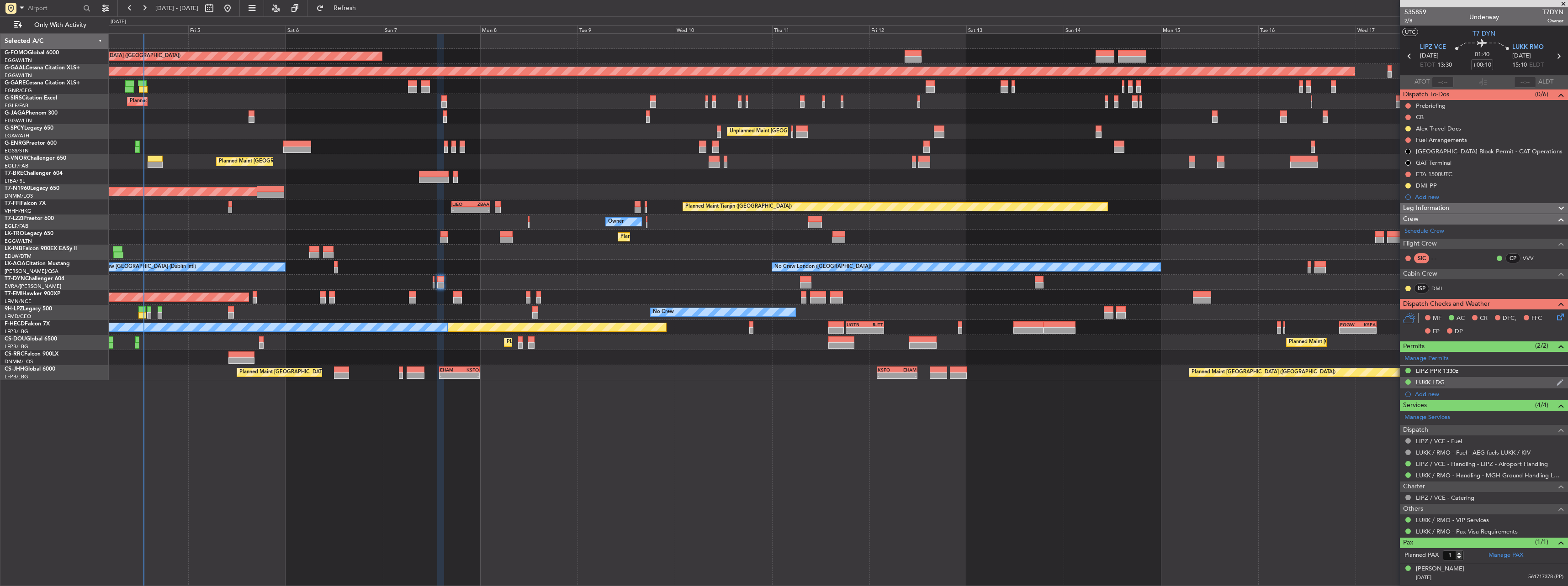
click at [1424, 379] on div "LUKK LDG" at bounding box center [1430, 382] width 29 height 8
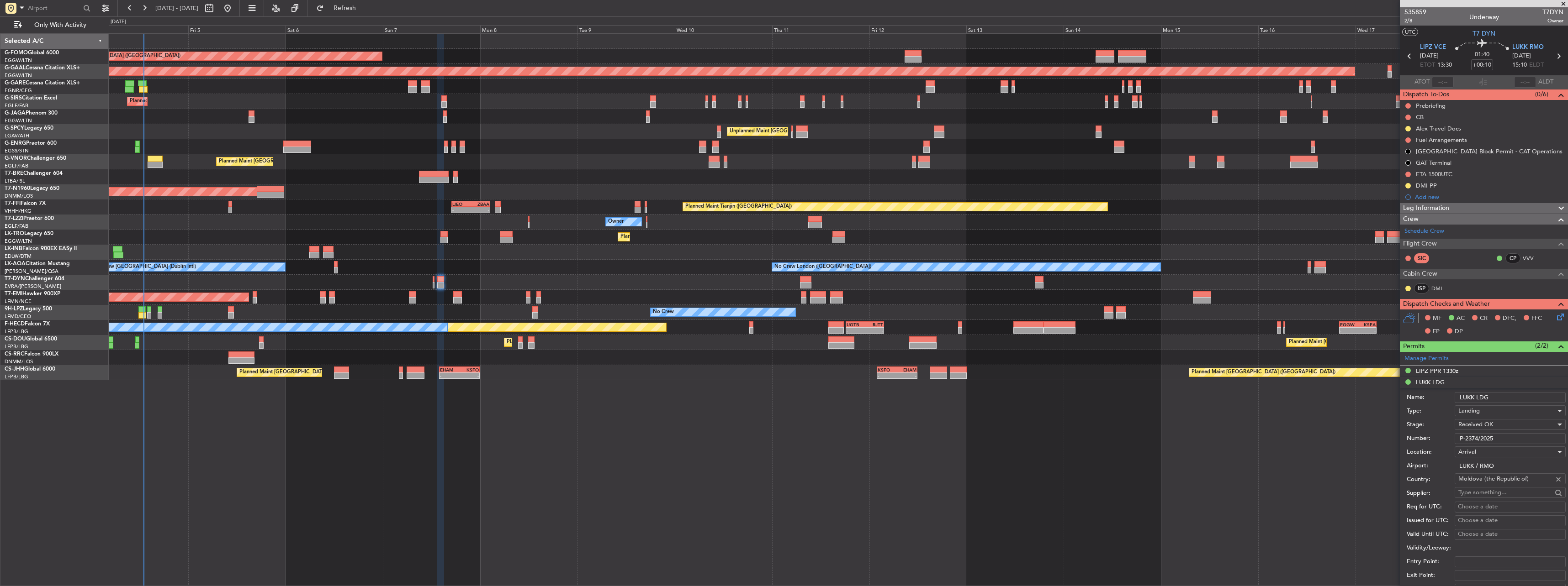
click at [1513, 436] on input "P-2374/2025" at bounding box center [1510, 439] width 111 height 11
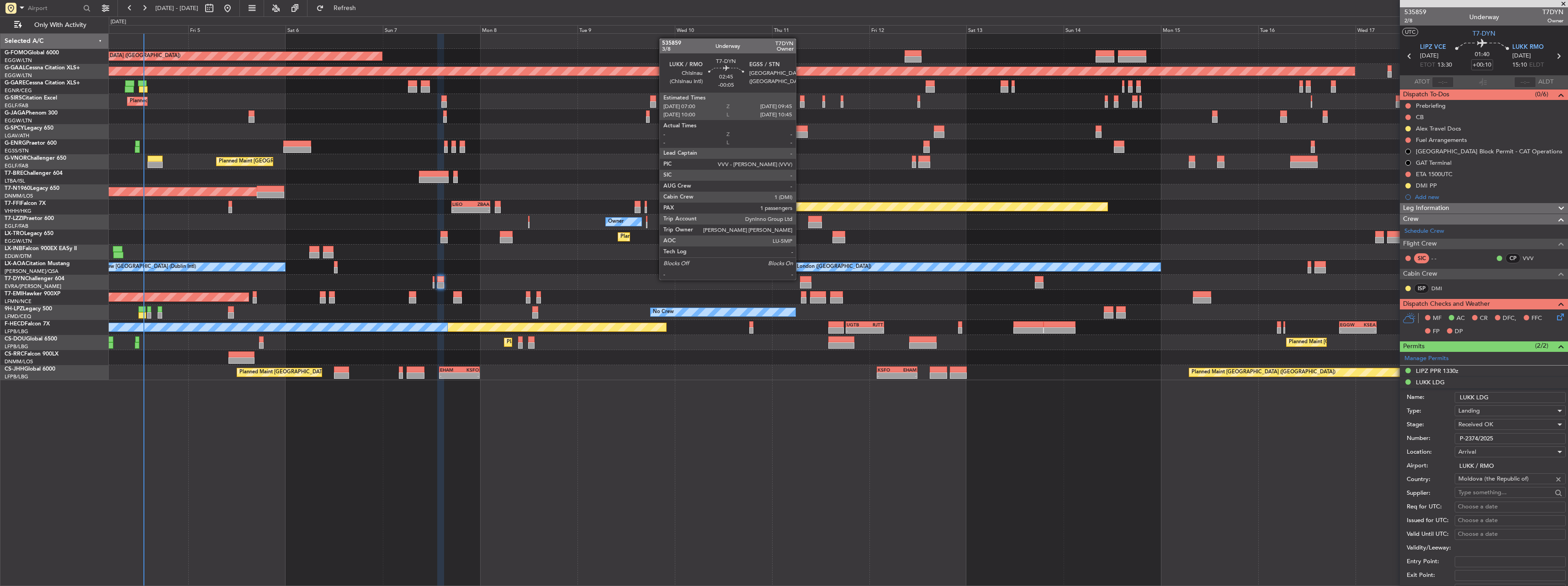
click at [800, 279] on div at bounding box center [805, 280] width 12 height 6
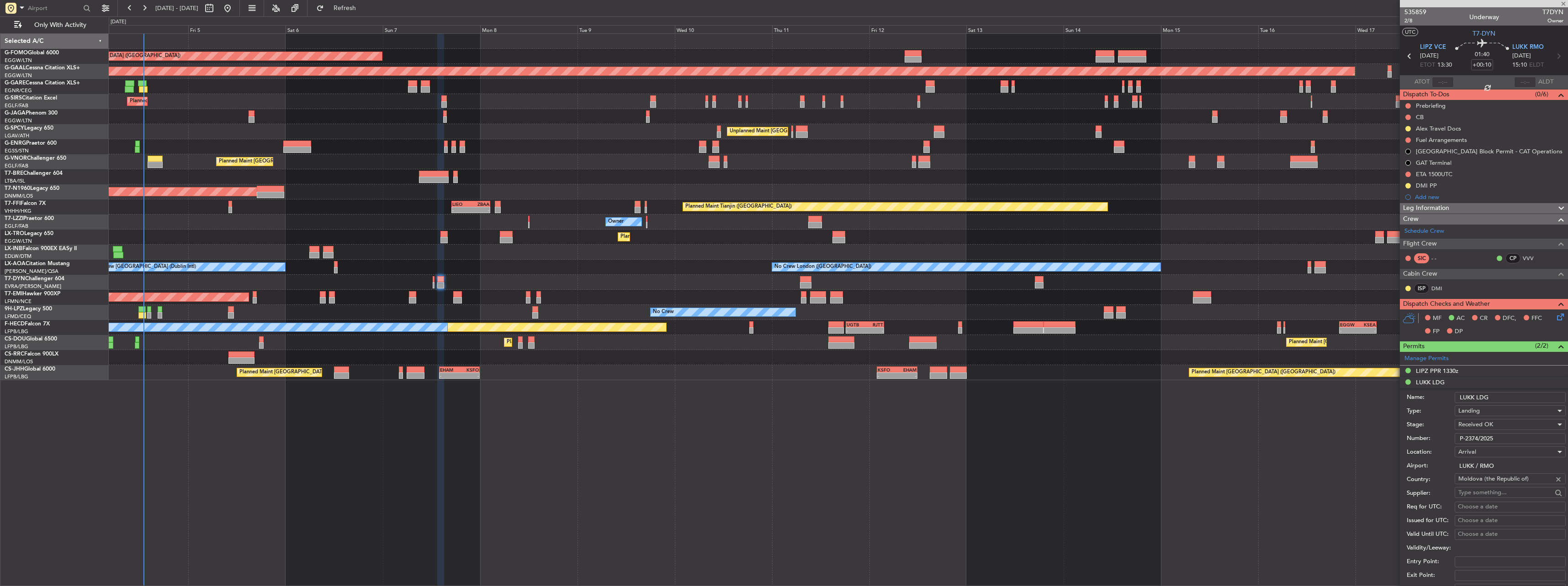
type input "-00:05"
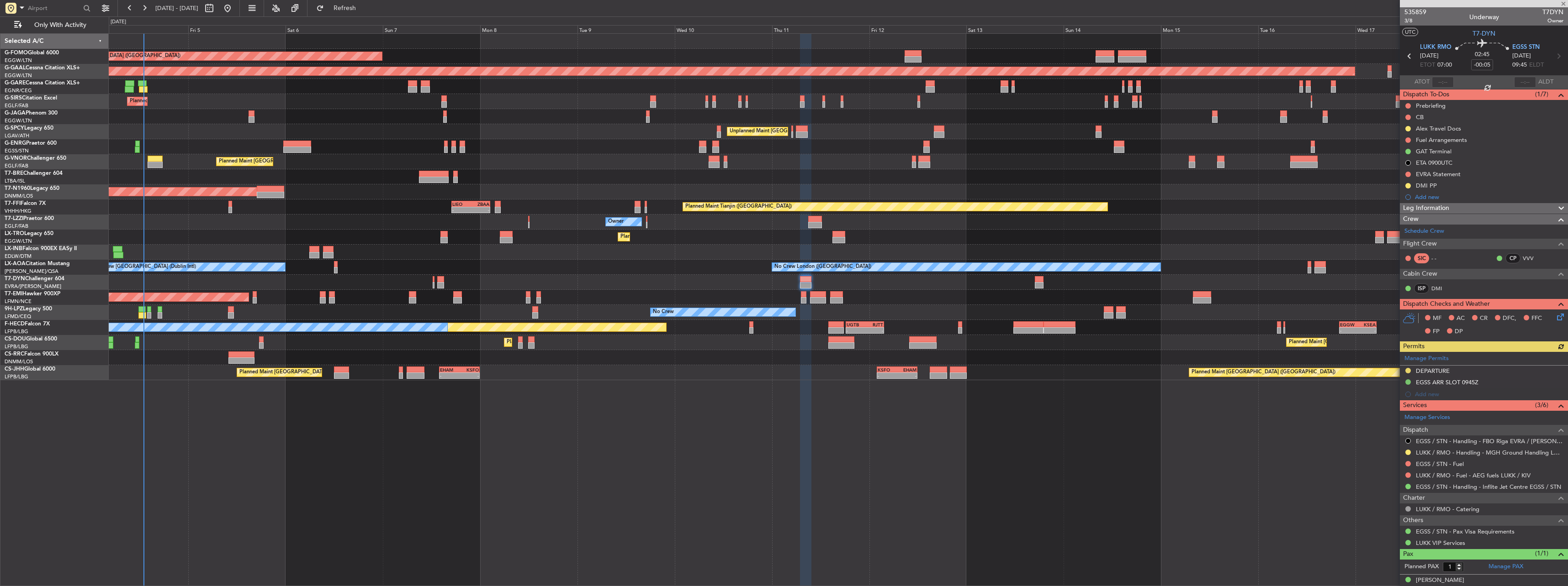
click at [1433, 374] on div "Manage Permits DEPARTURE EGSS ARR SLOT 0945Z Add new" at bounding box center [1484, 376] width 168 height 48
click at [1433, 371] on div "Manage Permits DEPARTURE EGSS ARR SLOT 0945Z Add new" at bounding box center [1484, 376] width 168 height 48
click at [1426, 371] on div "Manage Permits DEPARTURE EGSS ARR SLOT 0945Z Add new" at bounding box center [1484, 376] width 168 height 48
click at [1424, 374] on div "DEPARTURE" at bounding box center [1432, 371] width 34 height 8
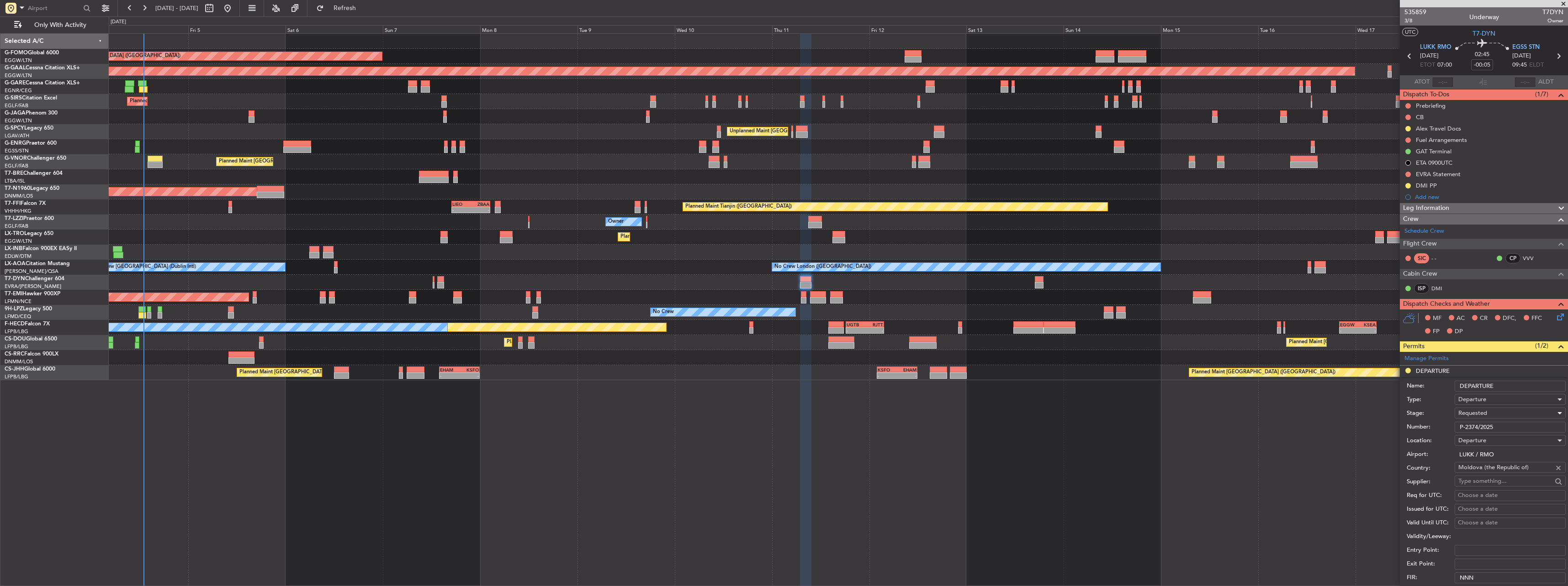
click at [1487, 411] on div "Requested" at bounding box center [1507, 413] width 97 height 13
click at [1491, 485] on span "Received OK" at bounding box center [1506, 483] width 96 height 13
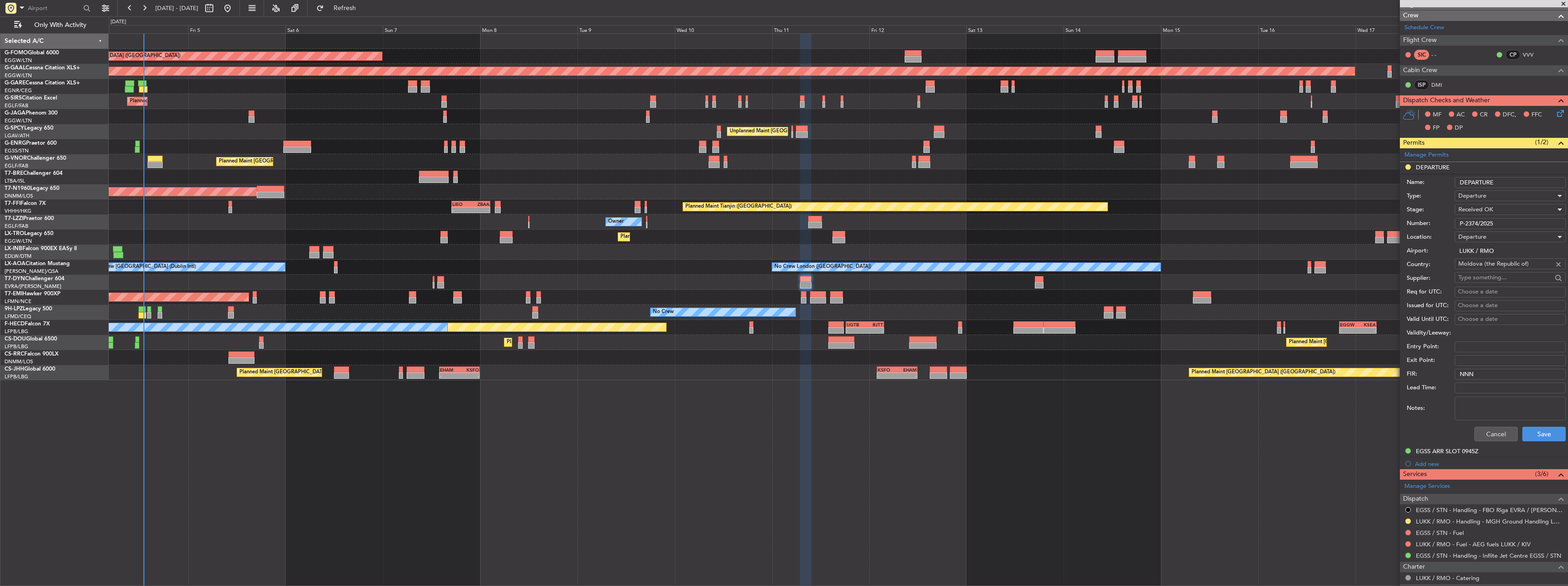
scroll to position [228, 0]
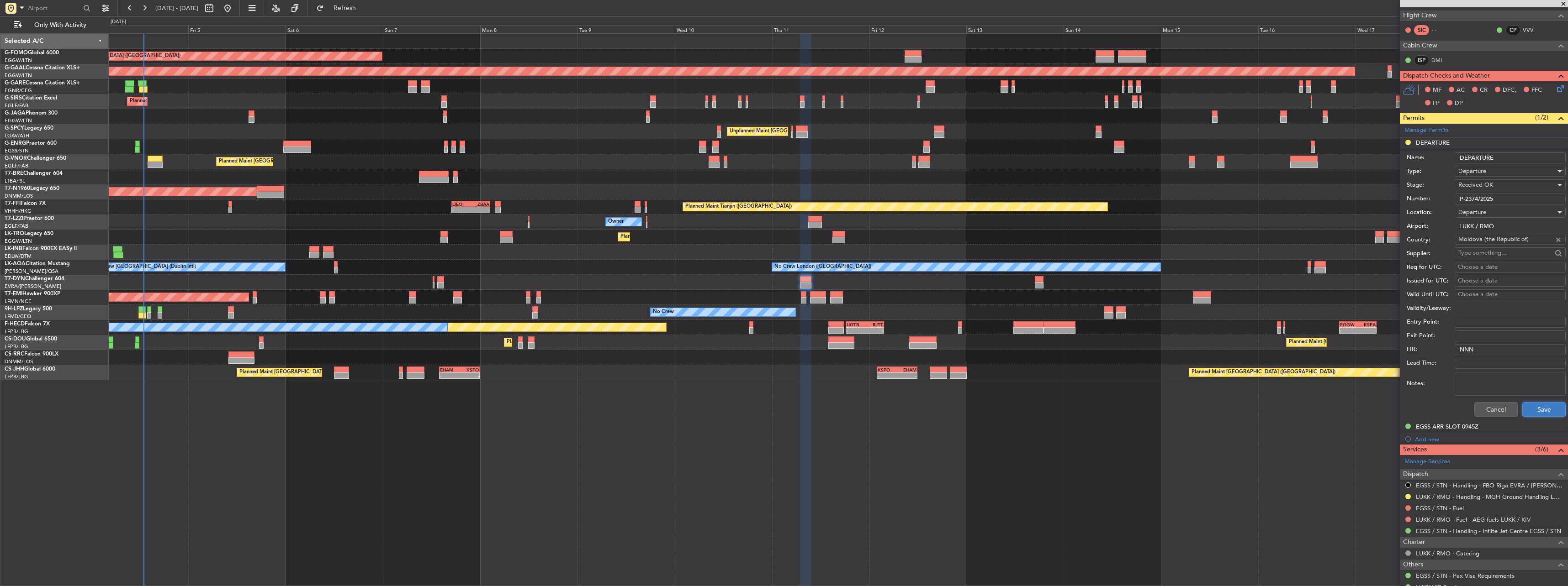
click at [1536, 415] on button "Save" at bounding box center [1544, 410] width 43 height 15
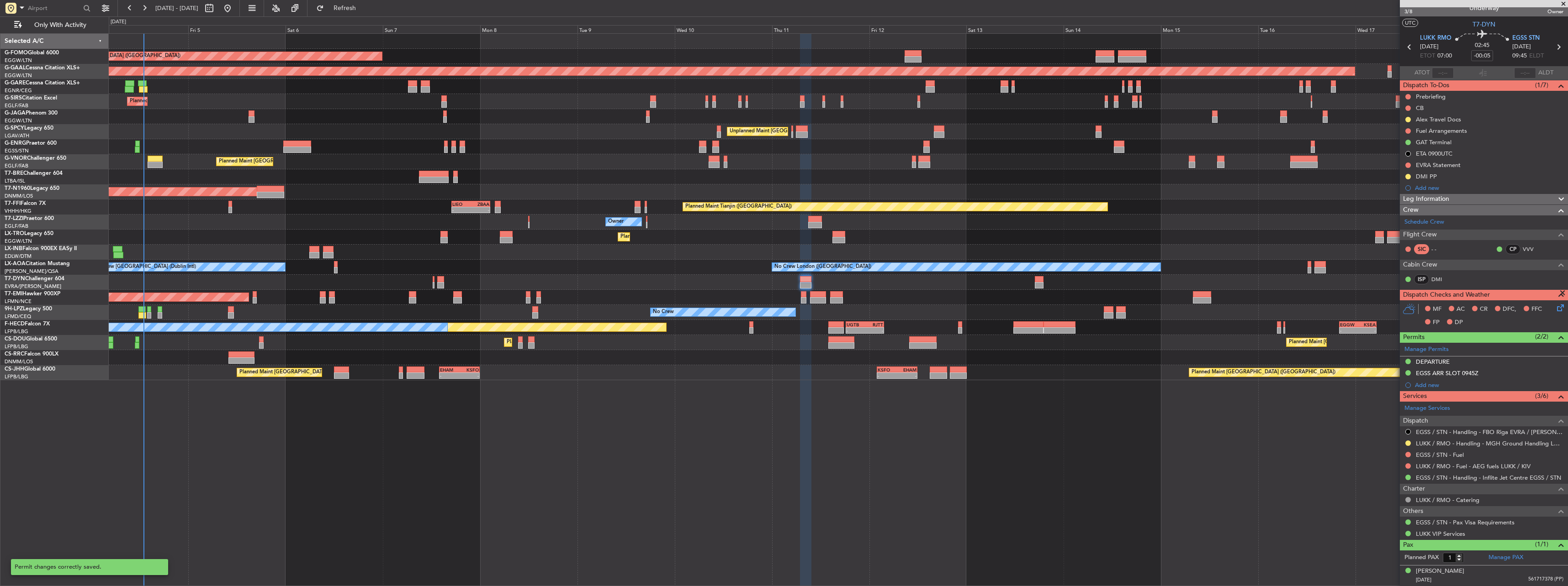
scroll to position [9, 0]
click at [1407, 442] on button at bounding box center [1408, 443] width 6 height 6
click at [1394, 558] on li "Confirmed" at bounding box center [1408, 552] width 105 height 13
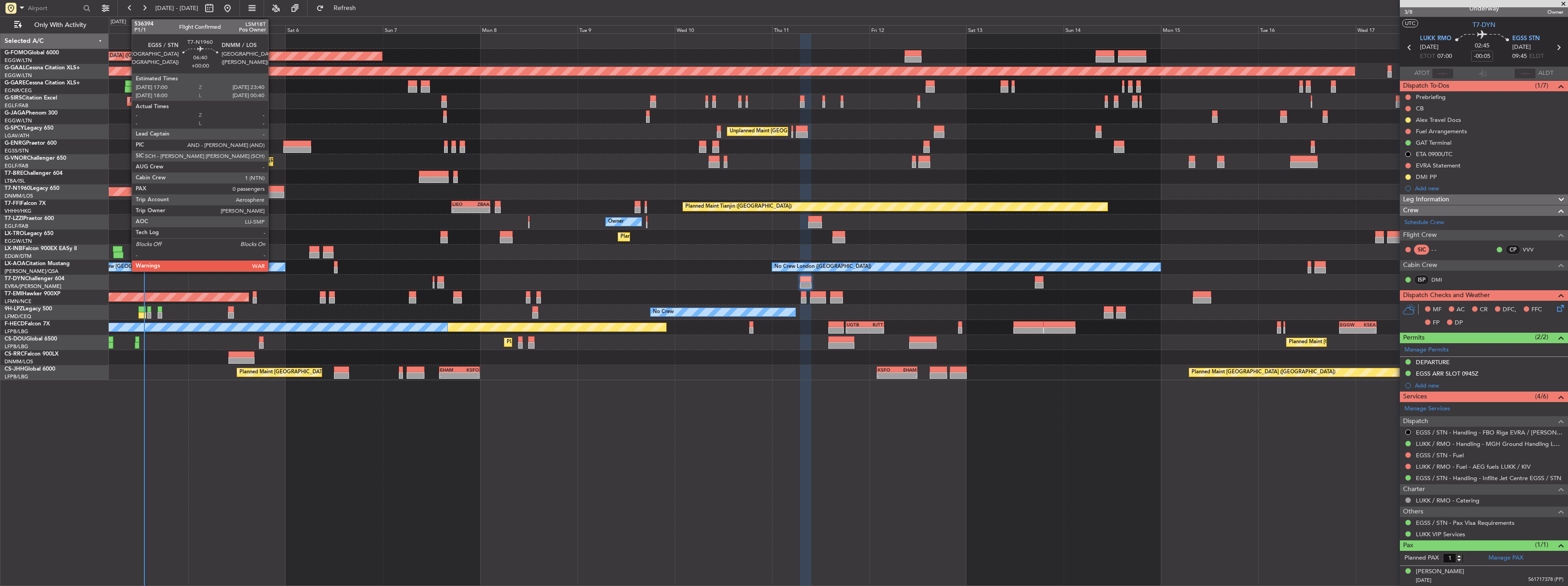
click at [272, 191] on div at bounding box center [271, 189] width 28 height 6
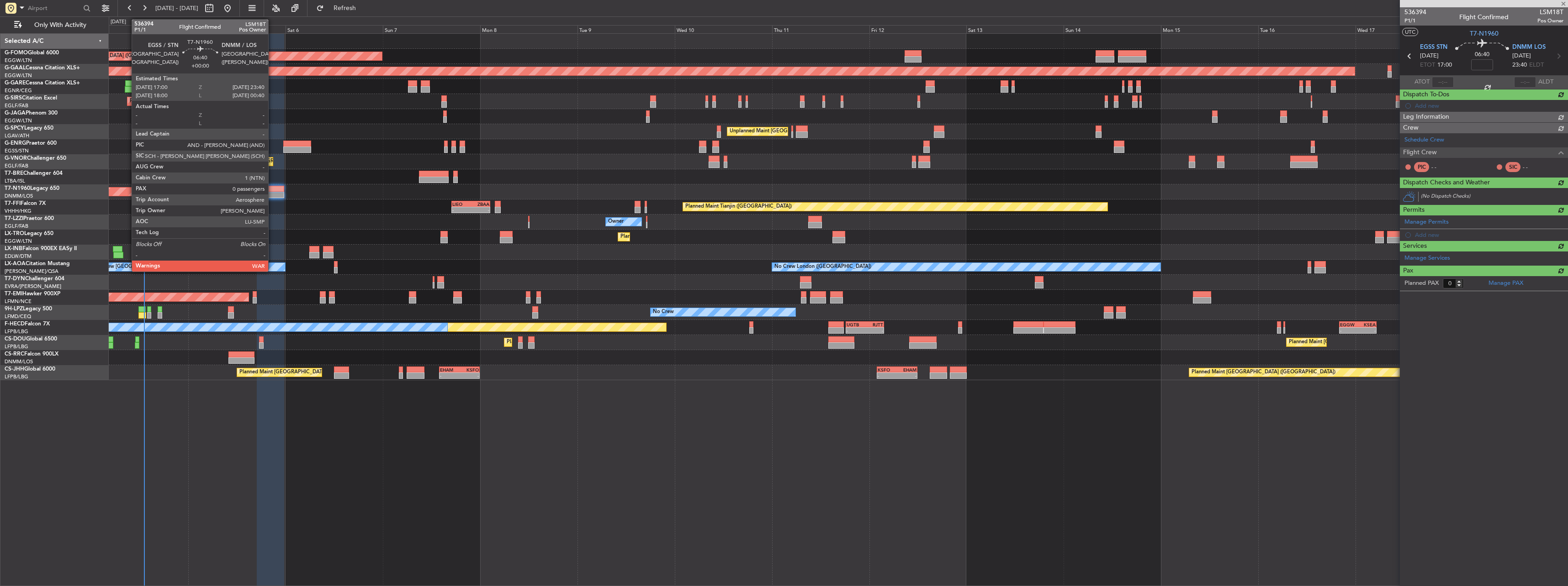
scroll to position [0, 0]
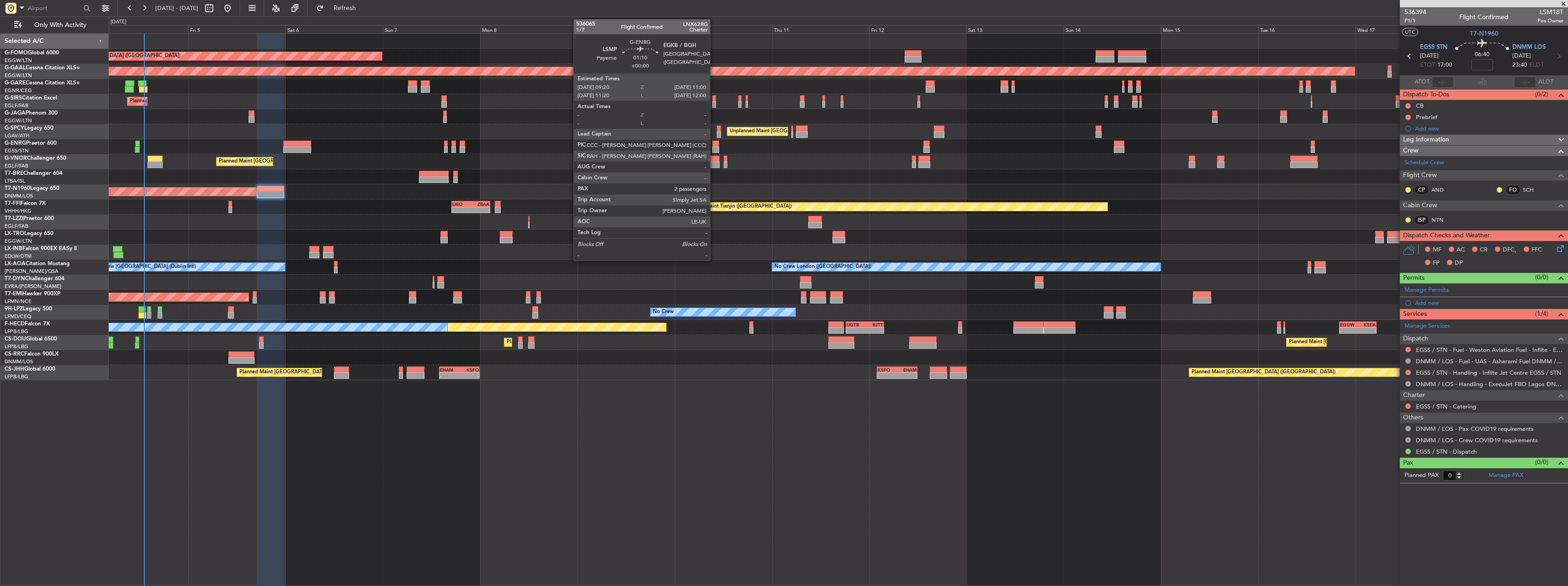
click at [714, 146] on div at bounding box center [715, 144] width 7 height 6
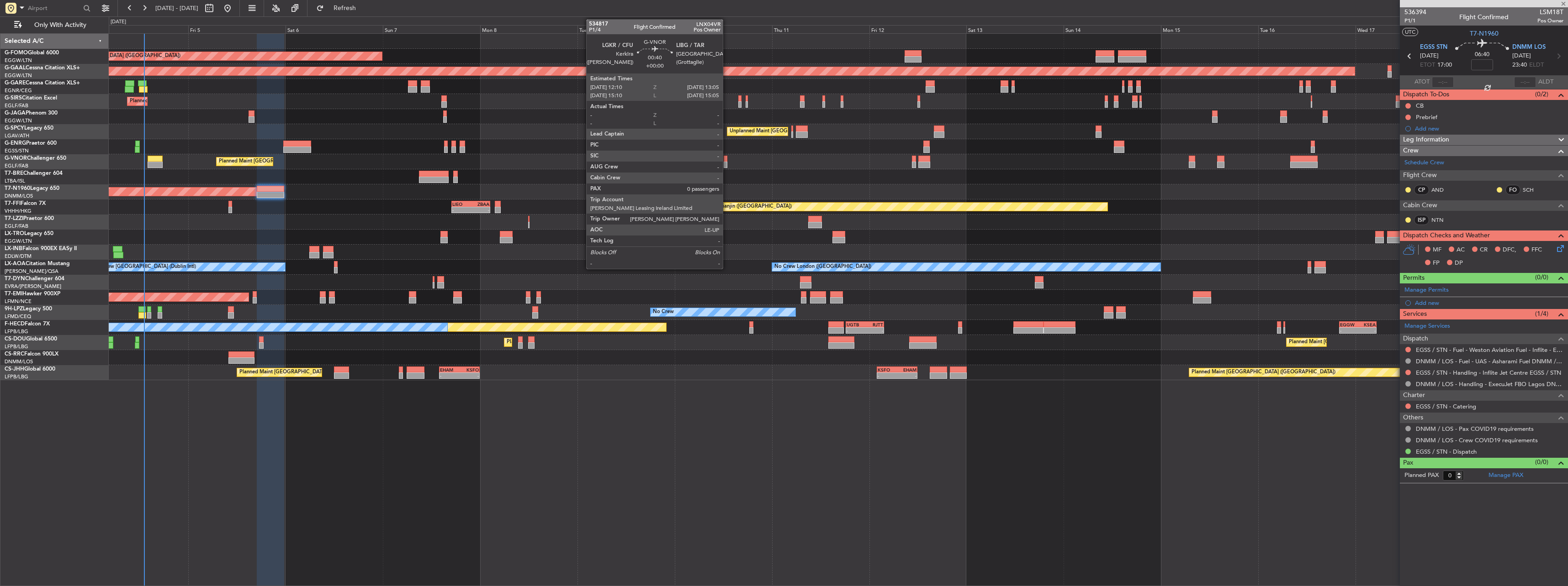
click at [727, 160] on div at bounding box center [725, 159] width 4 height 6
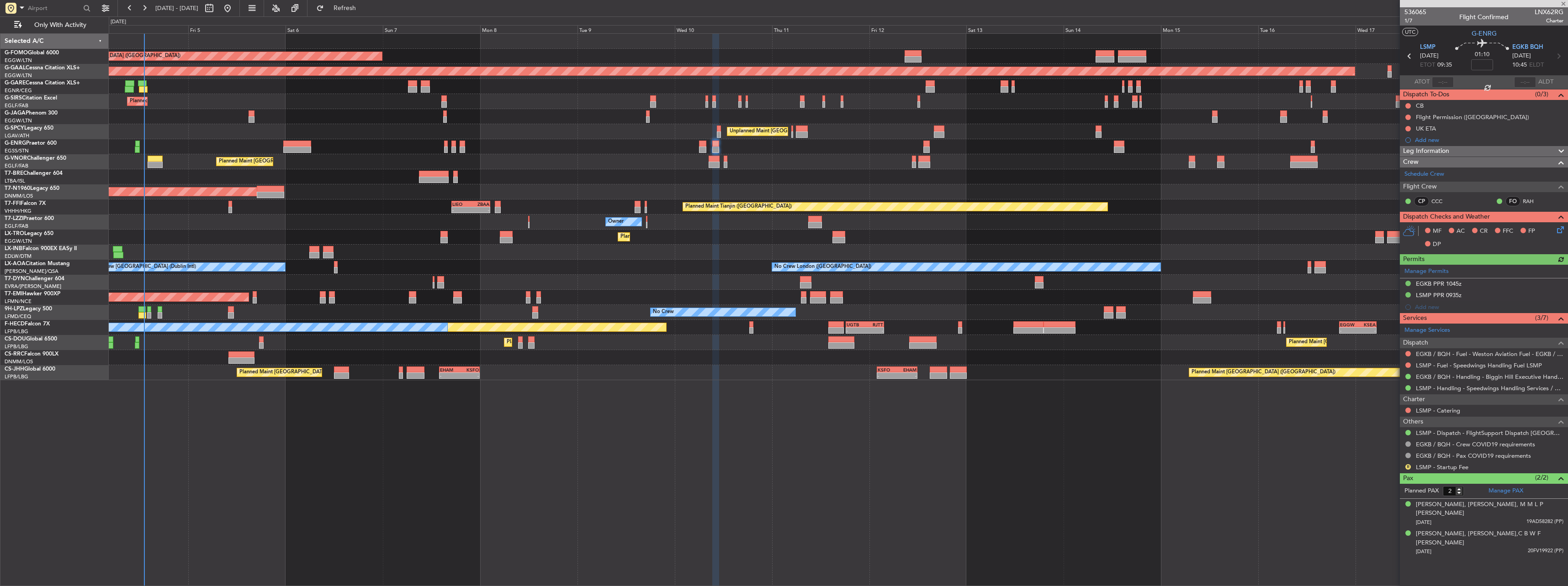
type input "0"
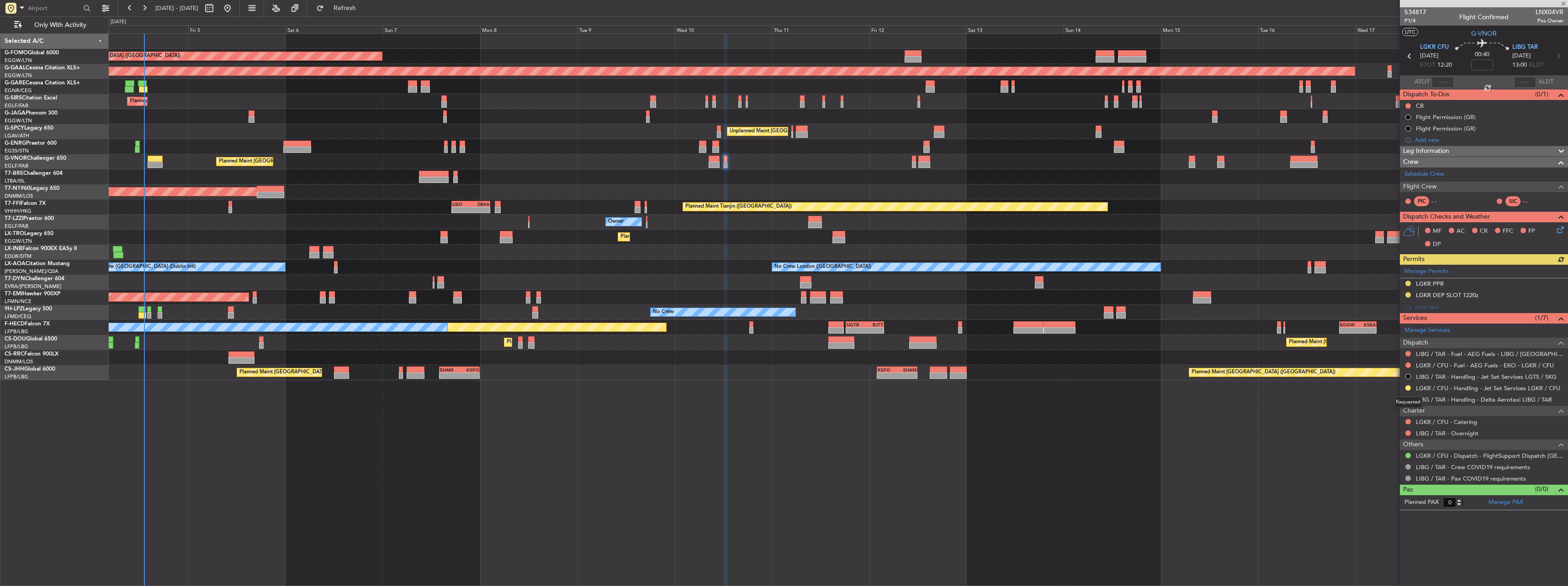
click at [1409, 396] on mat-tooltip-component "Requested" at bounding box center [1408, 402] width 41 height 24
click at [1407, 399] on button at bounding box center [1408, 399] width 6 height 6
click at [1387, 509] on span "Confirmed" at bounding box center [1382, 508] width 28 height 9
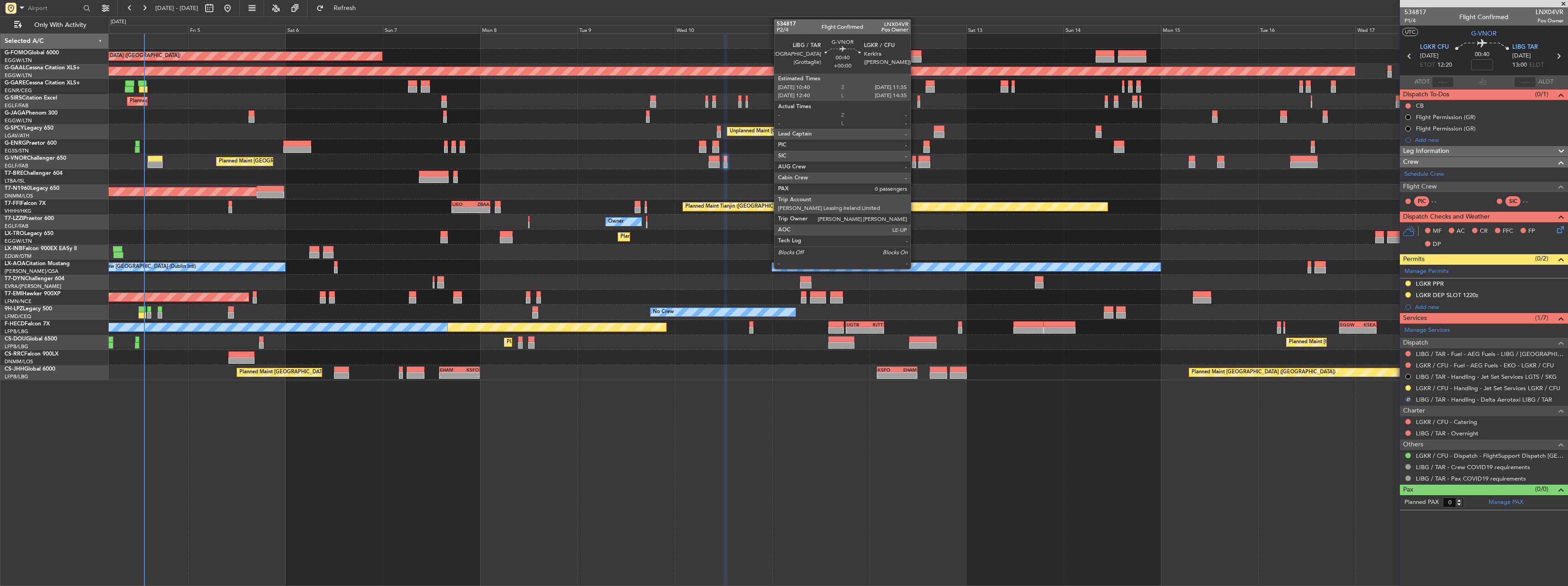
click at [914, 160] on div at bounding box center [914, 159] width 4 height 6
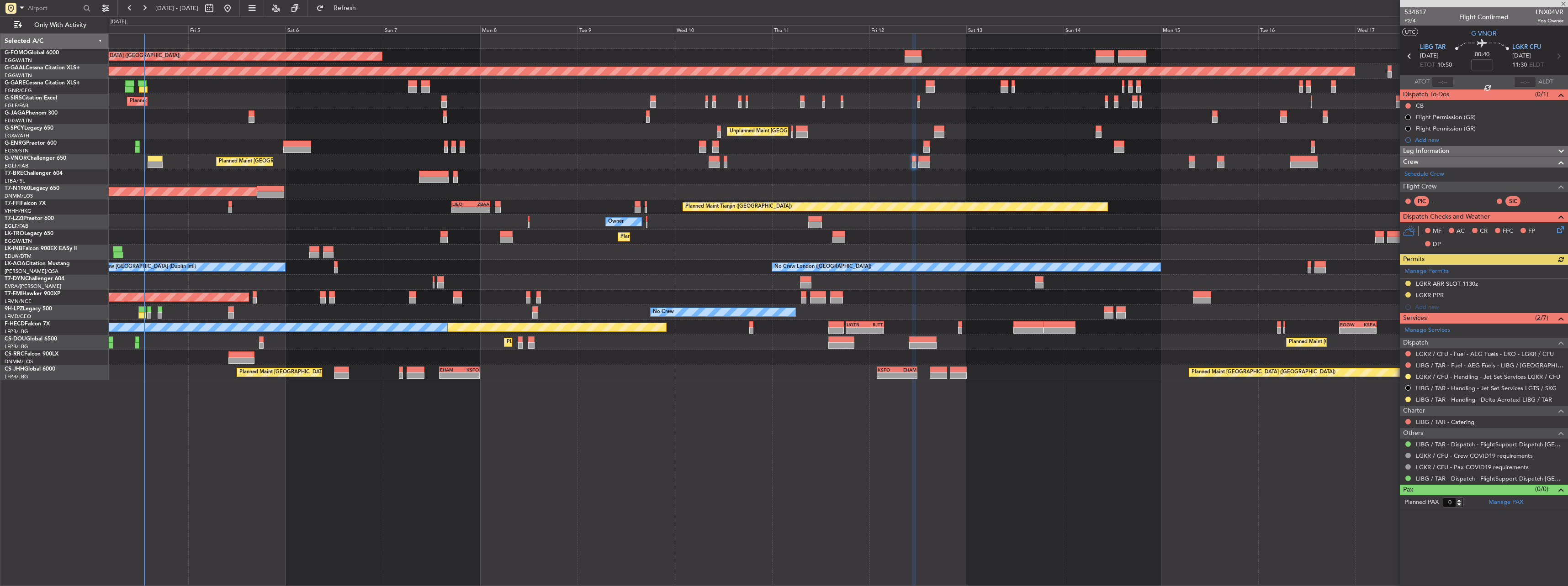
click at [1406, 403] on mat-tooltip-component "Requested" at bounding box center [1408, 414] width 41 height 24
click at [1410, 400] on button at bounding box center [1408, 399] width 6 height 6
click at [1405, 399] on button at bounding box center [1408, 399] width 6 height 6
click at [1406, 398] on button at bounding box center [1408, 399] width 6 height 6
click at [1399, 509] on li "Confirmed" at bounding box center [1408, 508] width 105 height 13
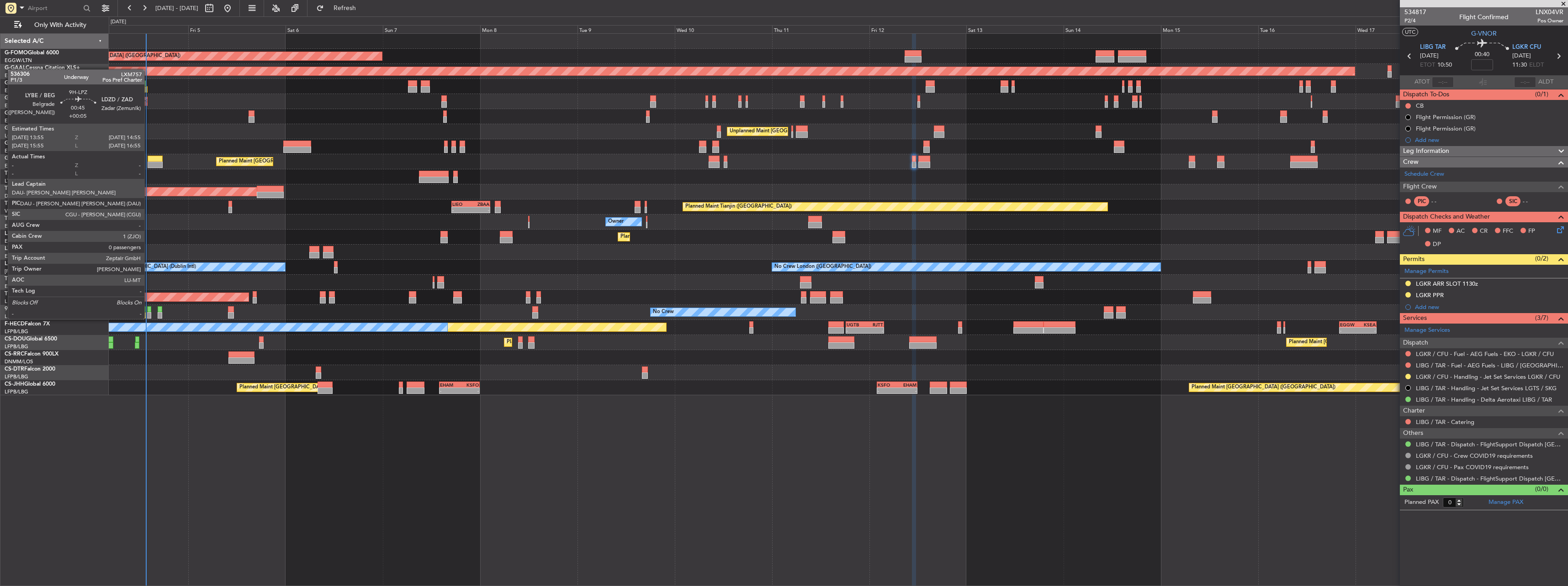
click at [149, 310] on div at bounding box center [149, 310] width 4 height 6
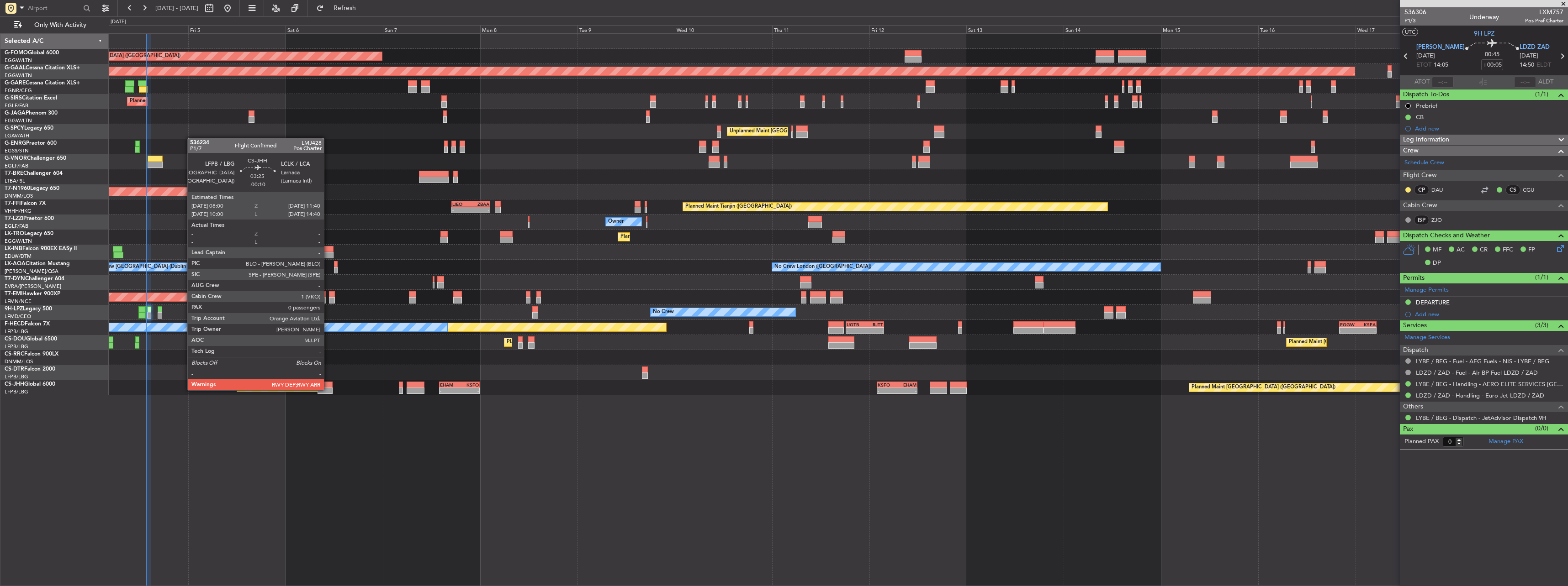
click at [328, 390] on div at bounding box center [325, 391] width 15 height 6
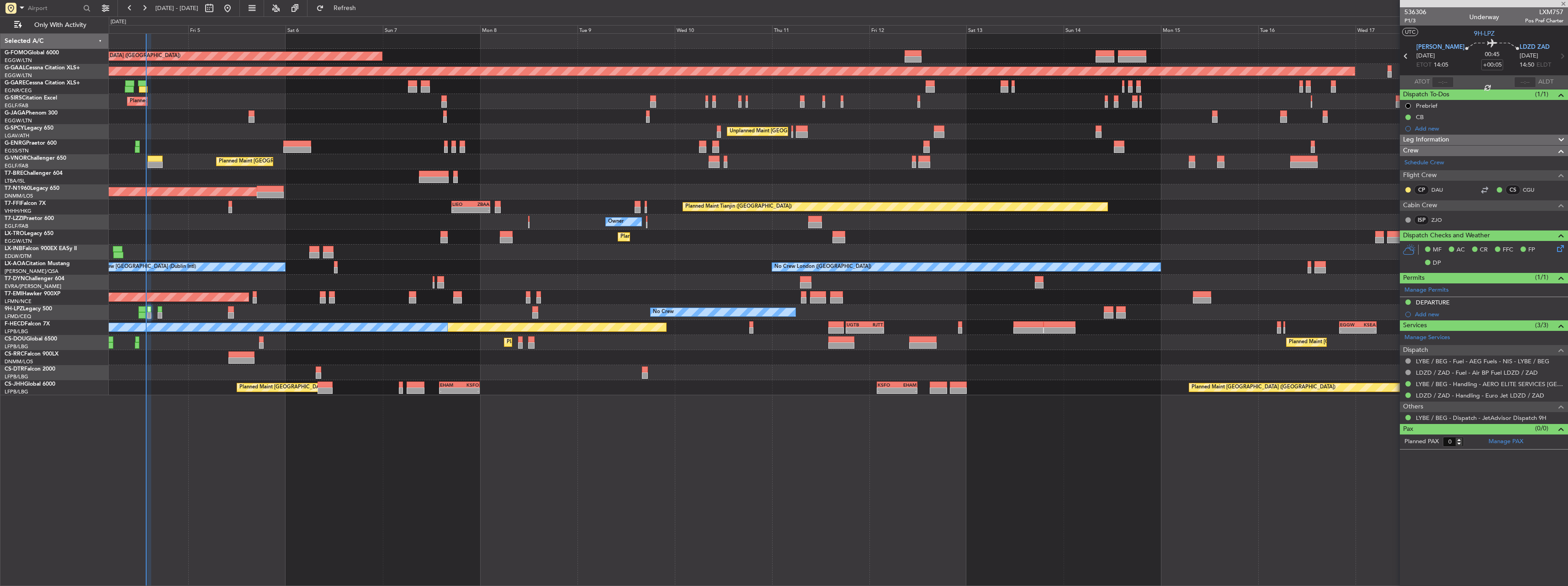
type input "-00:10"
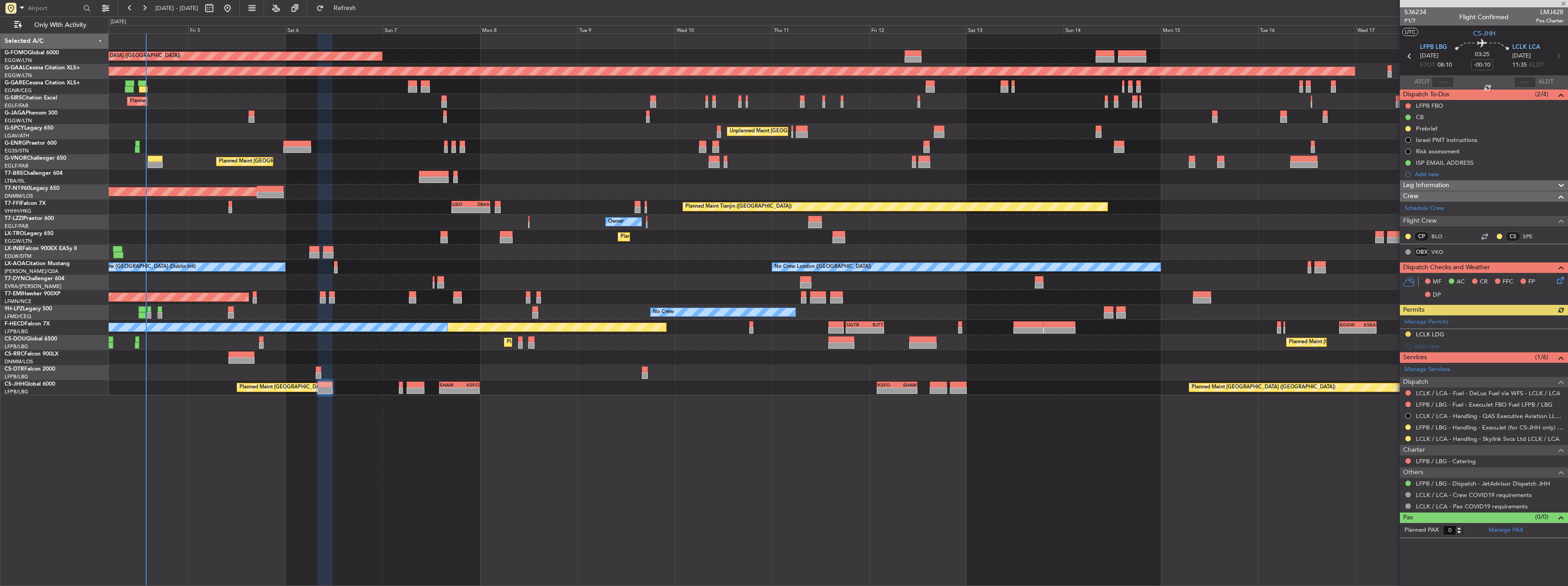
click at [1410, 424] on div at bounding box center [1408, 428] width 7 height 7
click at [1409, 426] on button at bounding box center [1408, 427] width 6 height 6
click at [1392, 540] on span "Confirmed" at bounding box center [1382, 536] width 28 height 9
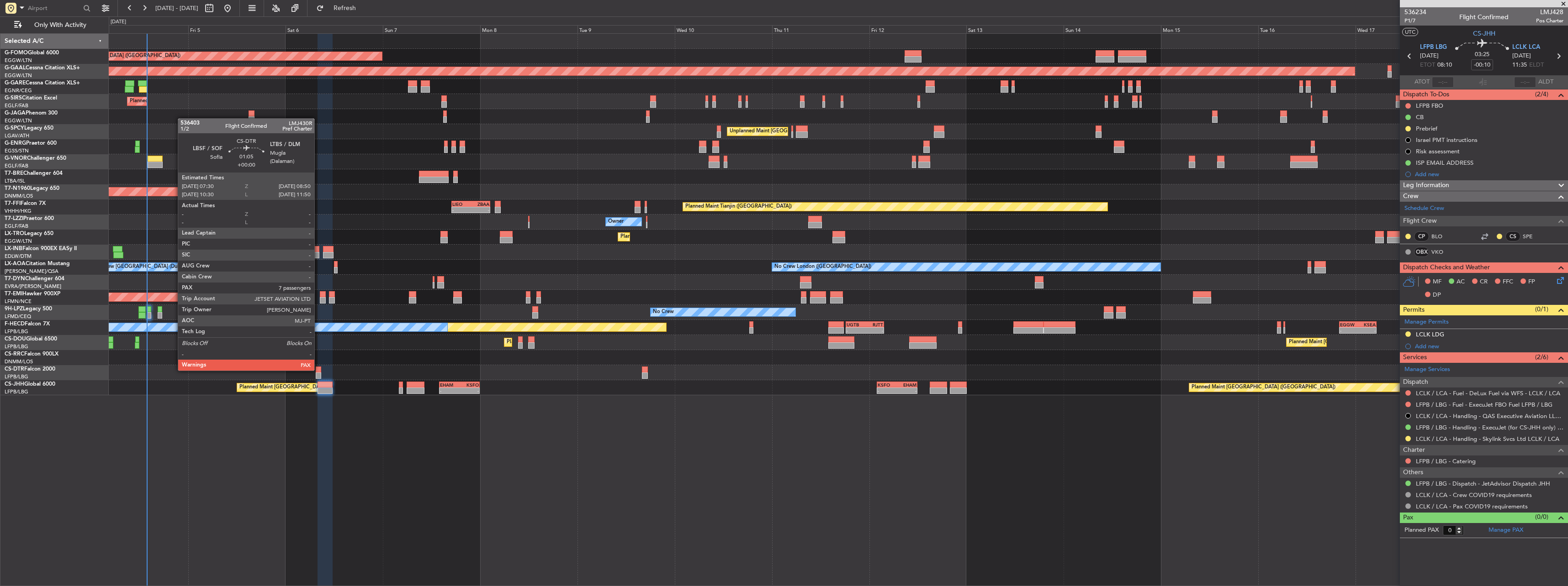
click at [318, 370] on div at bounding box center [318, 369] width 6 height 6
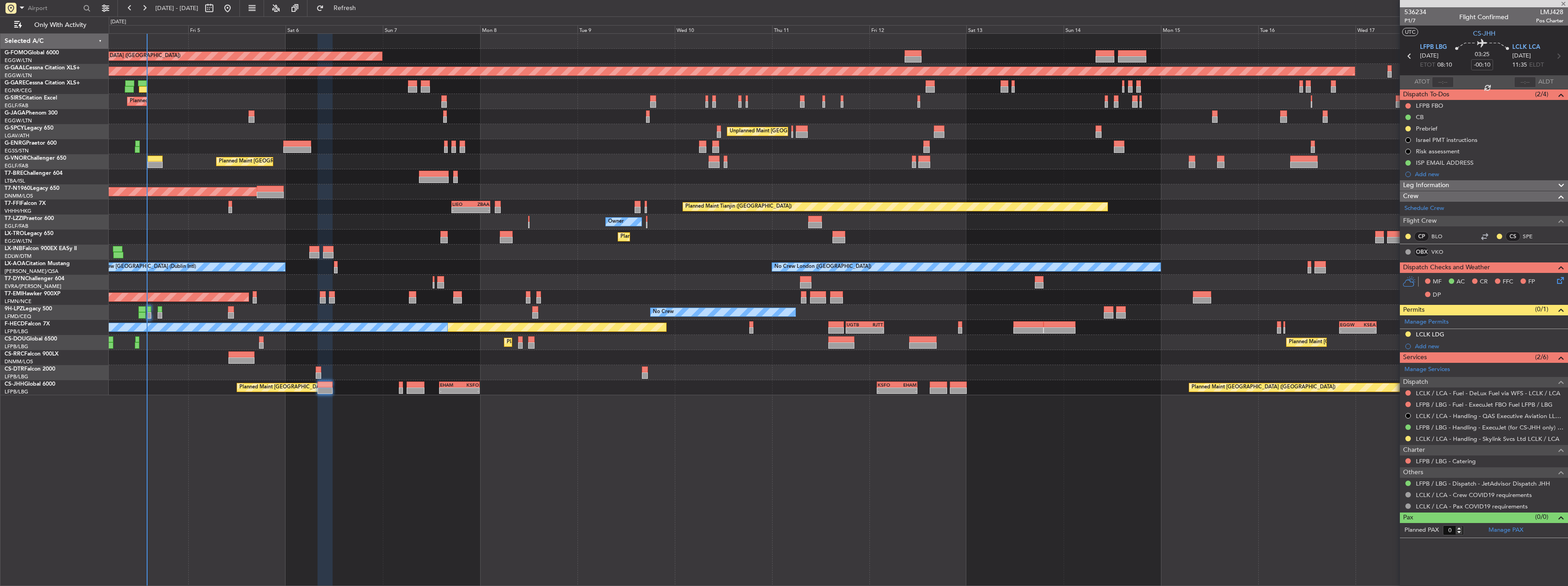
type input "7"
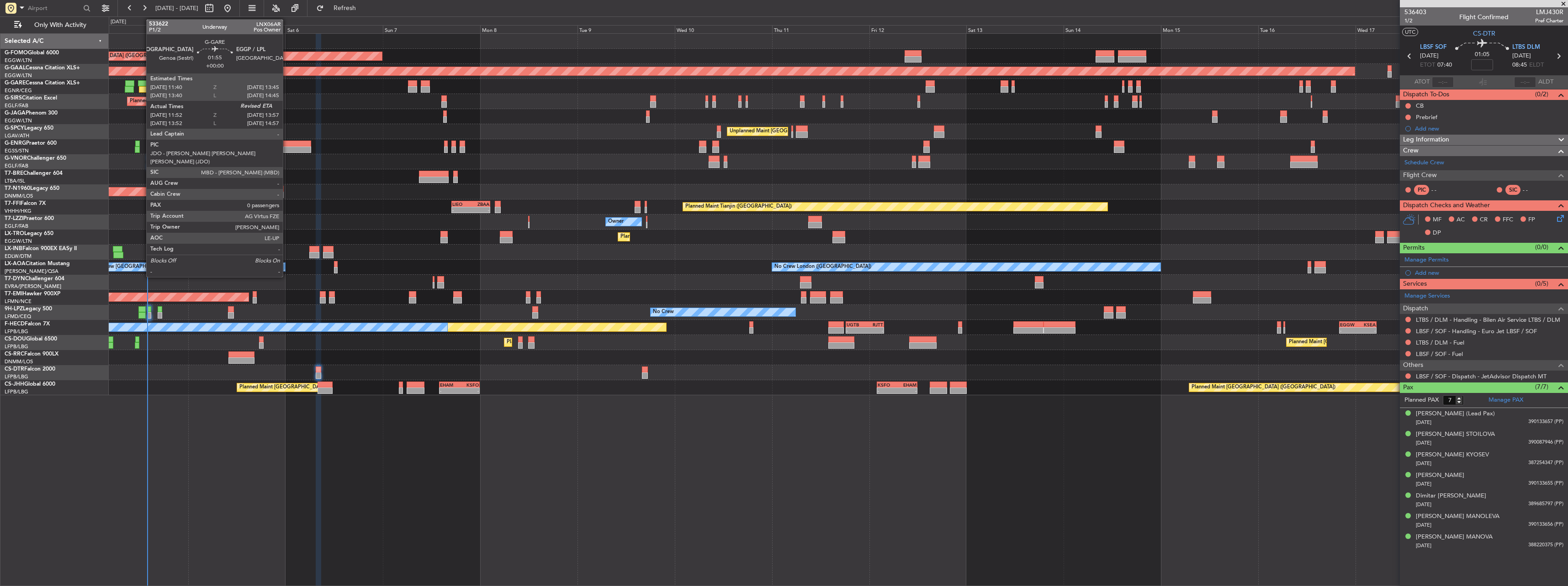
click at [141, 83] on div at bounding box center [142, 83] width 9 height 6
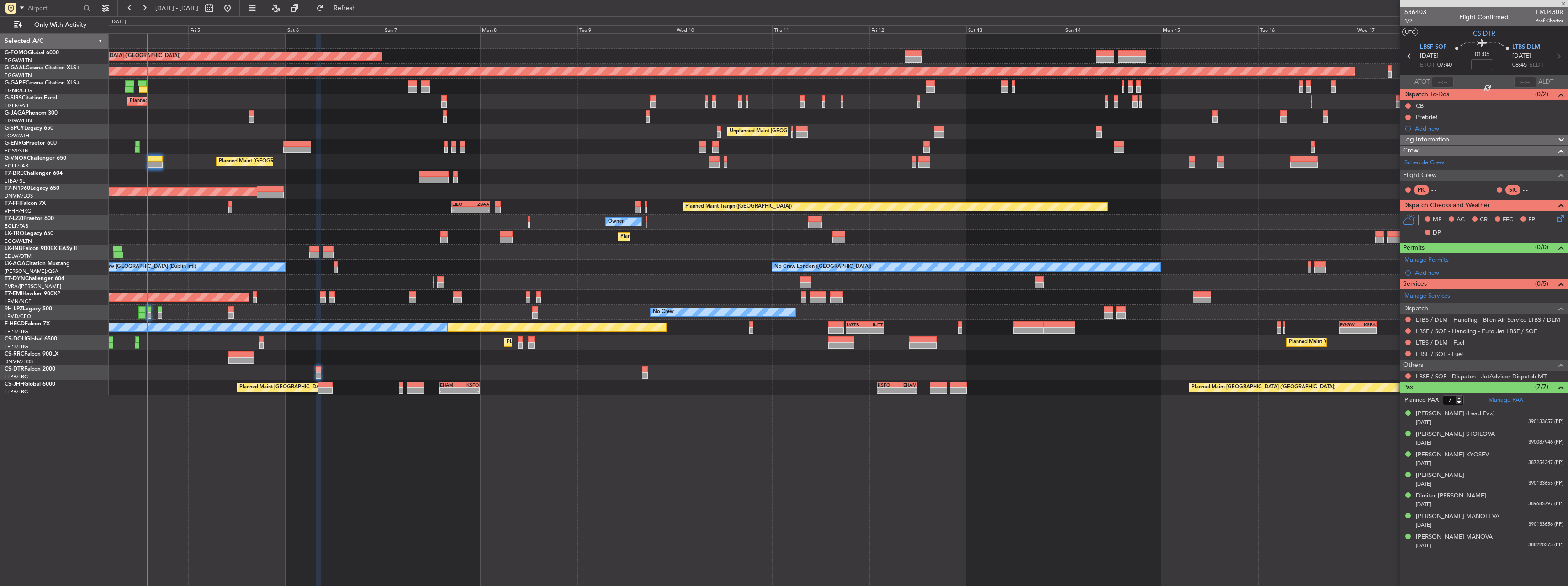
type input "11:52"
type input "0"
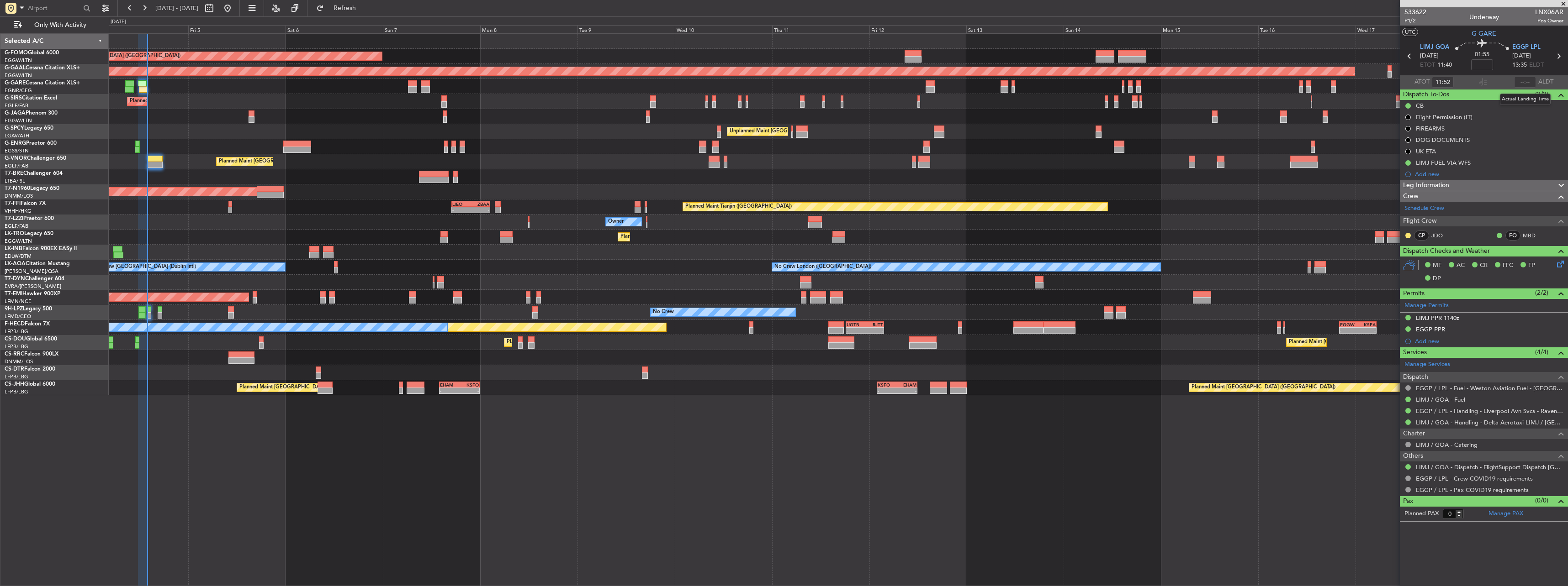
click at [1529, 82] on div at bounding box center [1525, 82] width 22 height 11
click at [1523, 83] on input "text" at bounding box center [1525, 82] width 22 height 11
type input "13:49"
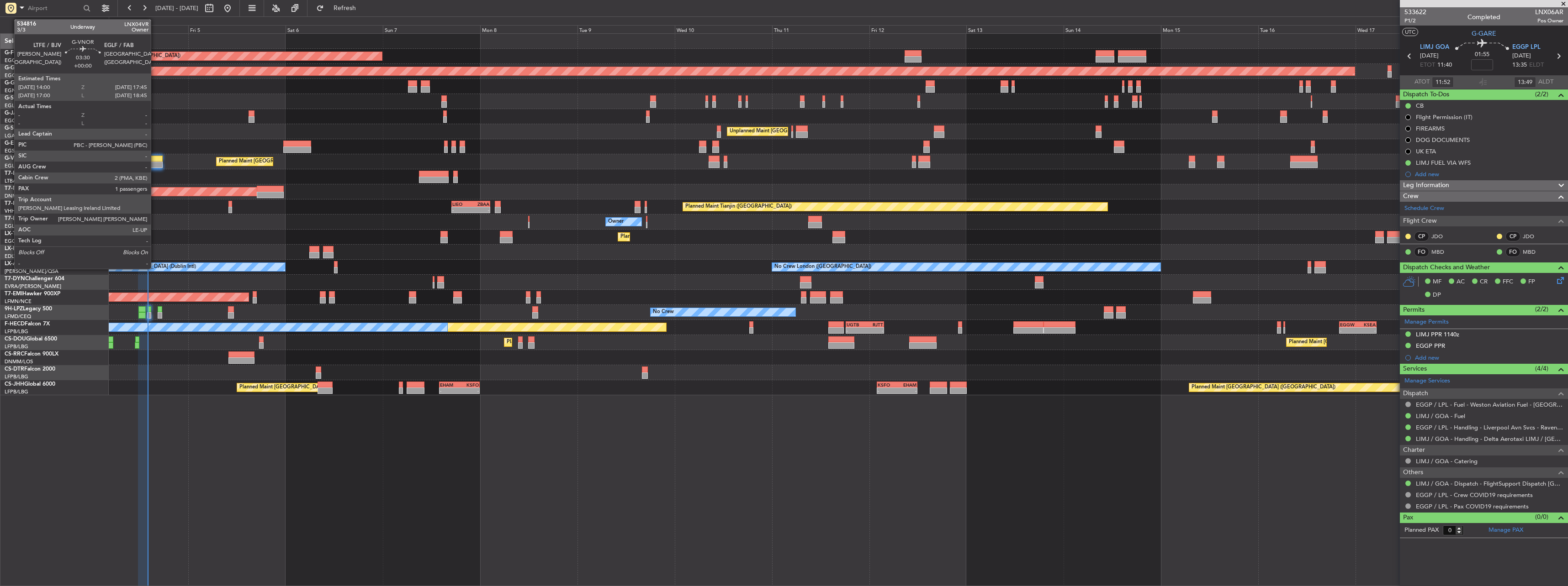
click at [155, 162] on div at bounding box center [155, 165] width 15 height 6
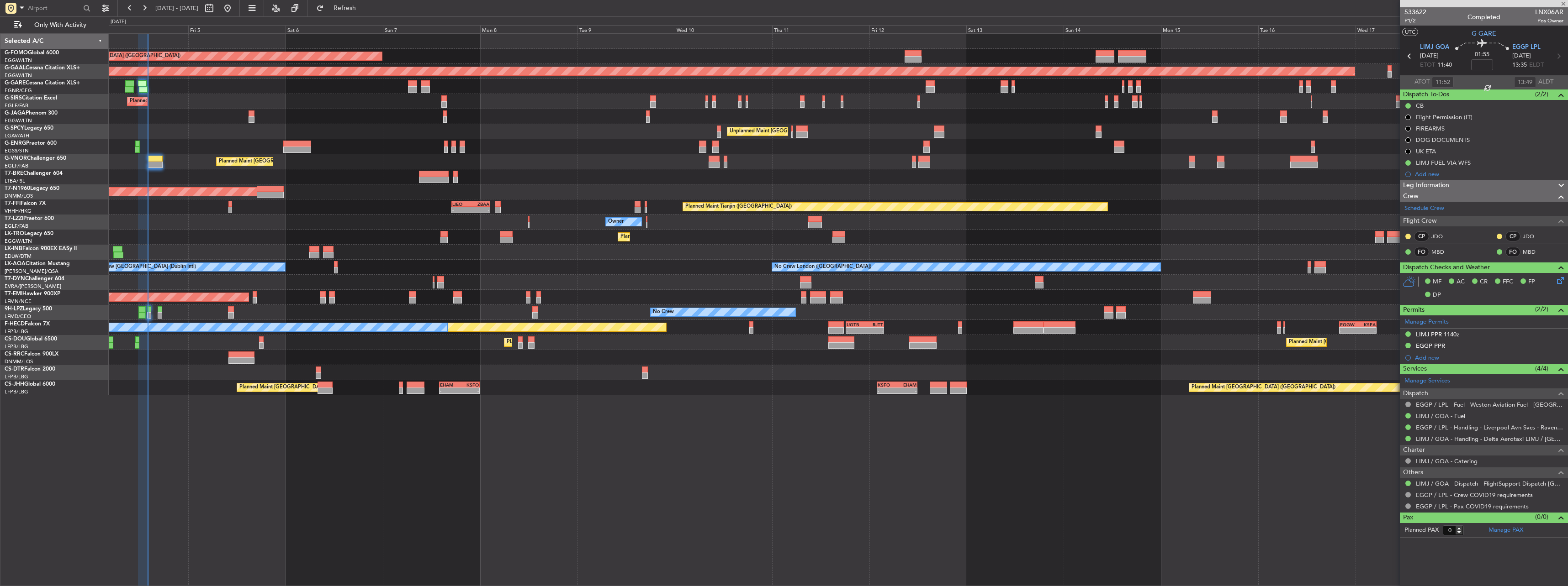
type input "1"
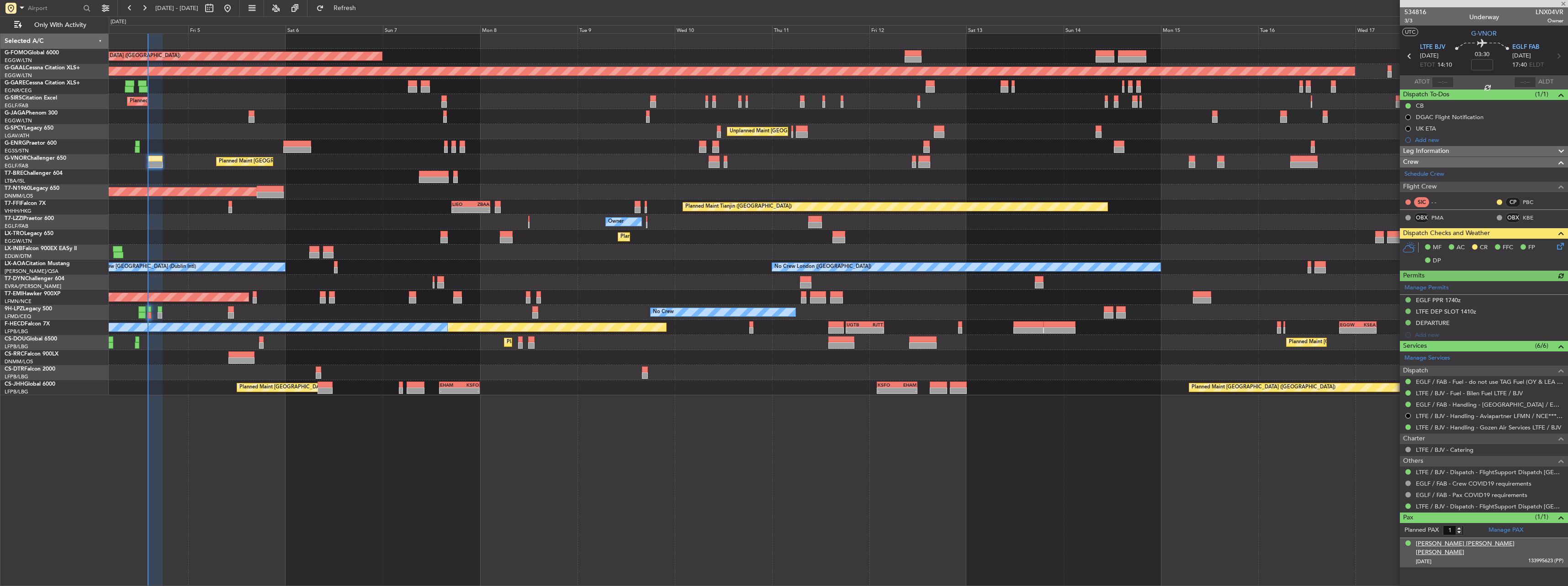
click at [1464, 547] on div "[PERSON_NAME] [PERSON_NAME] [PERSON_NAME]" at bounding box center [1489, 548] width 147 height 18
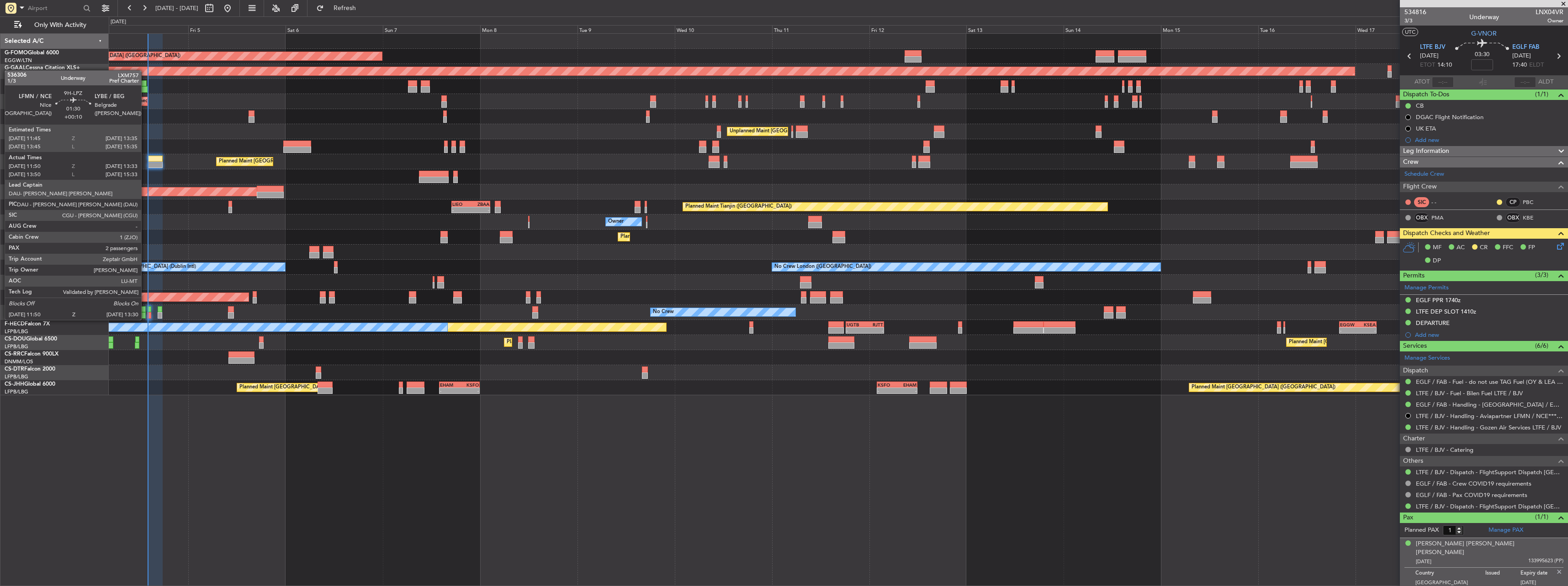
click at [145, 311] on div at bounding box center [142, 310] width 8 height 6
click at [149, 310] on div at bounding box center [149, 310] width 4 height 6
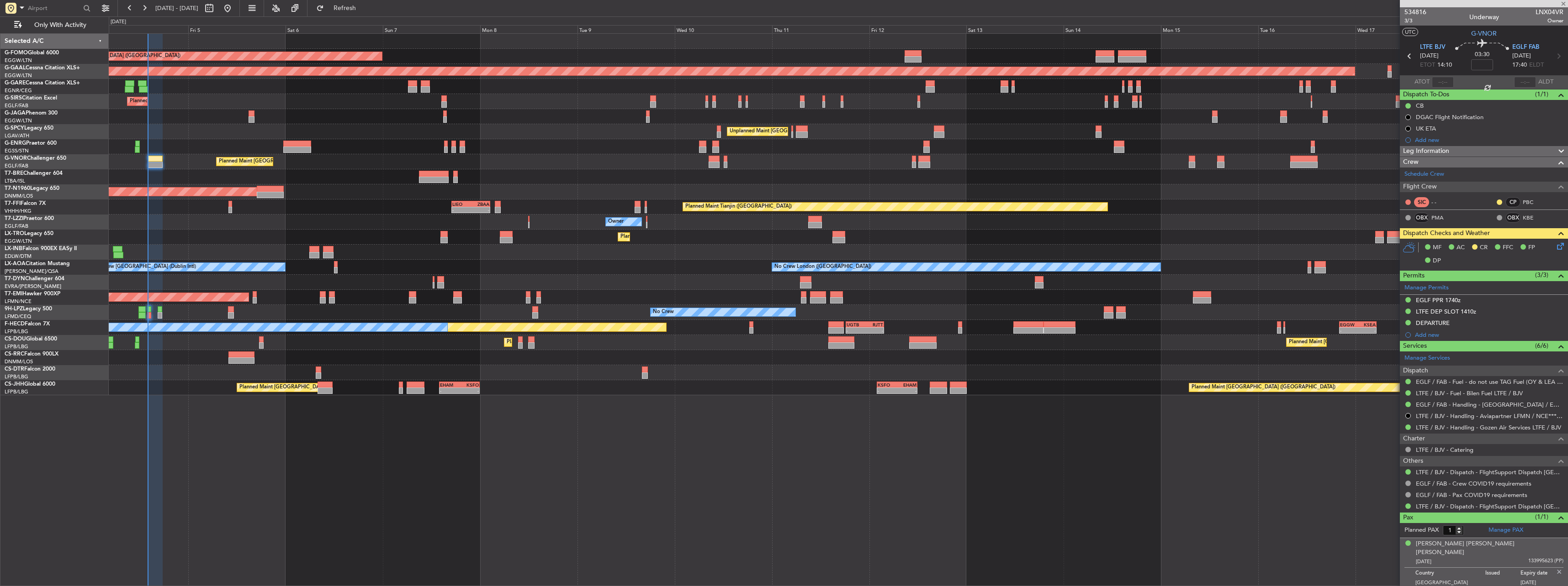
type input "+00:05"
type input "0"
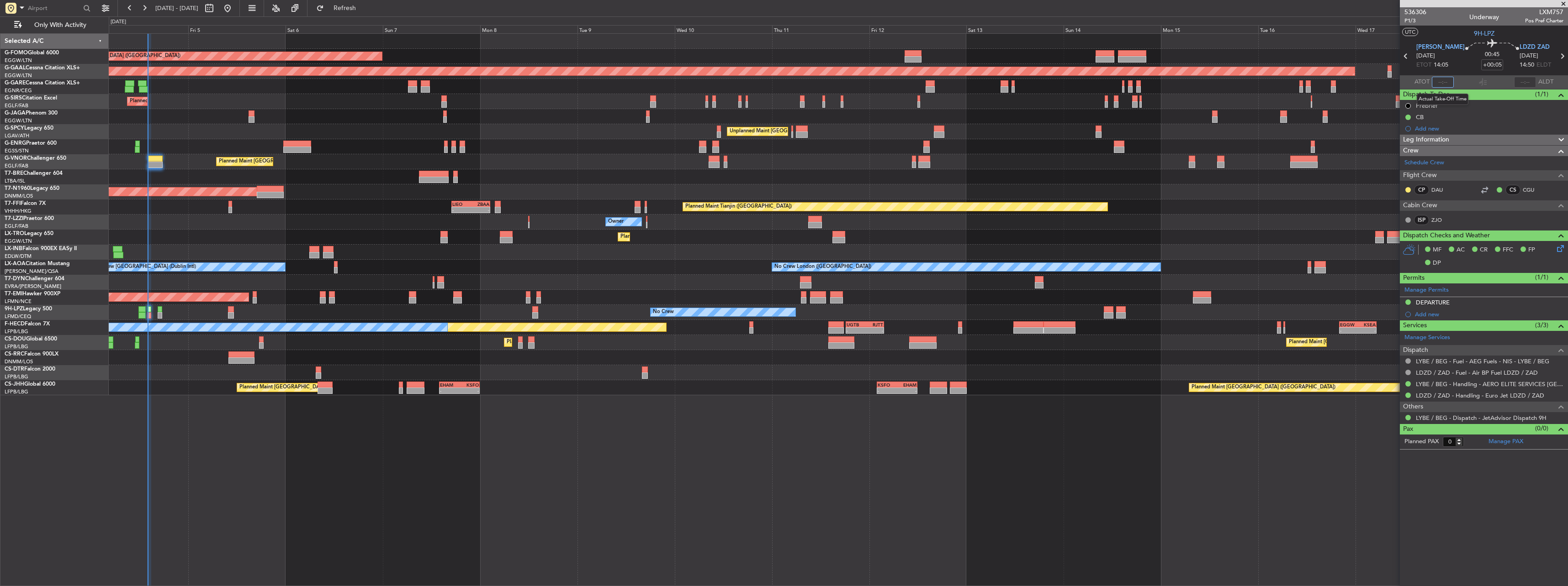
click at [1443, 81] on input "text" at bounding box center [1443, 82] width 22 height 11
type input "13:56"
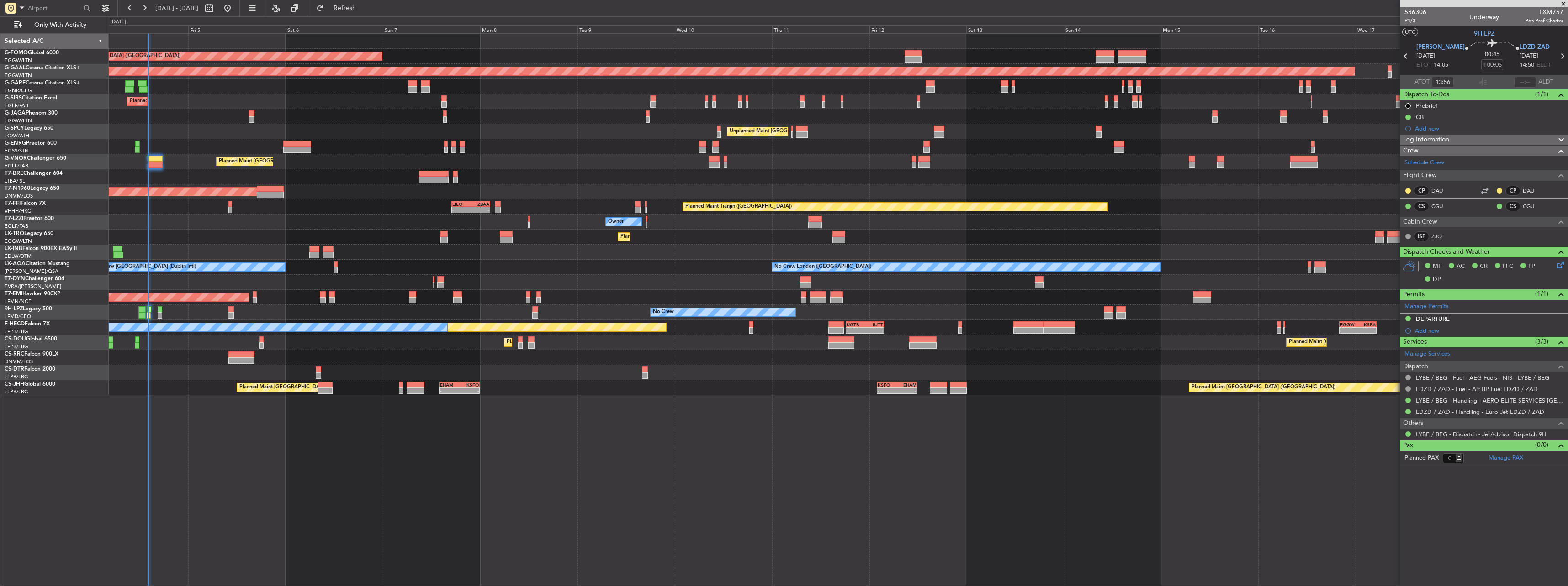
click at [952, 338] on div "Planned Maint [GEOGRAPHIC_DATA] ([GEOGRAPHIC_DATA]) Planned [GEOGRAPHIC_DATA] U…" at bounding box center [838, 214] width 1458 height 362
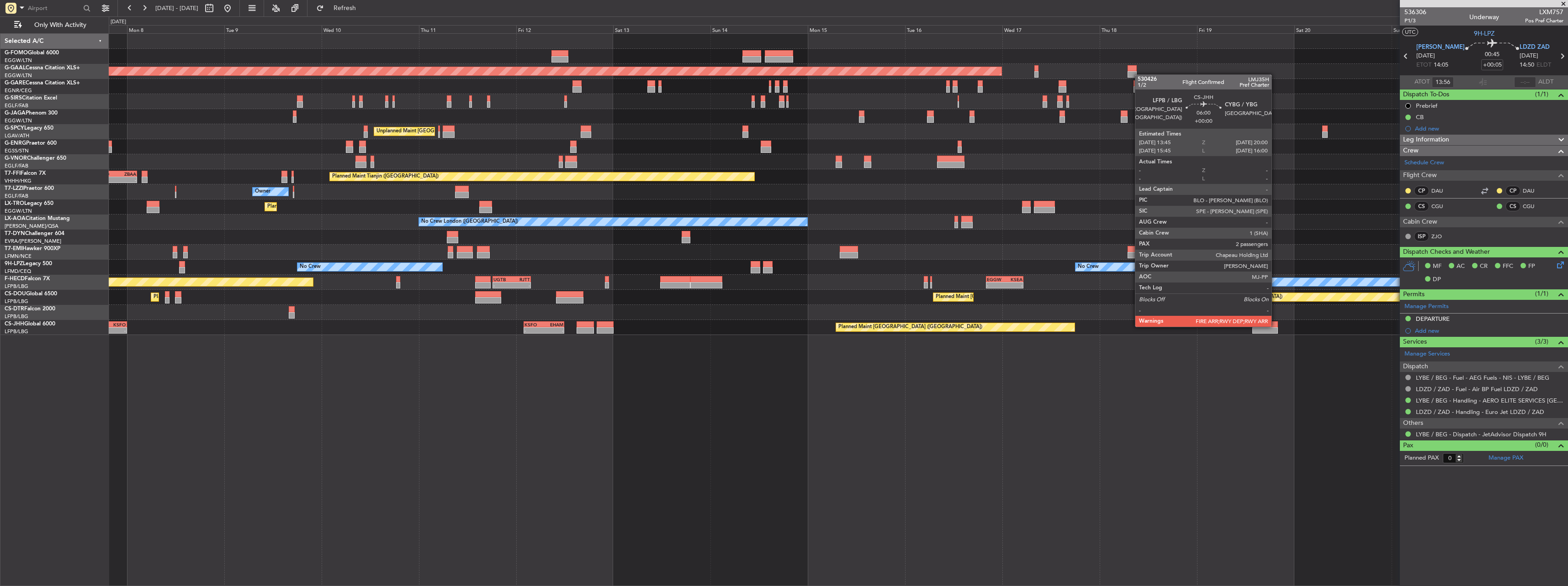
click at [1275, 326] on div at bounding box center [1265, 325] width 26 height 6
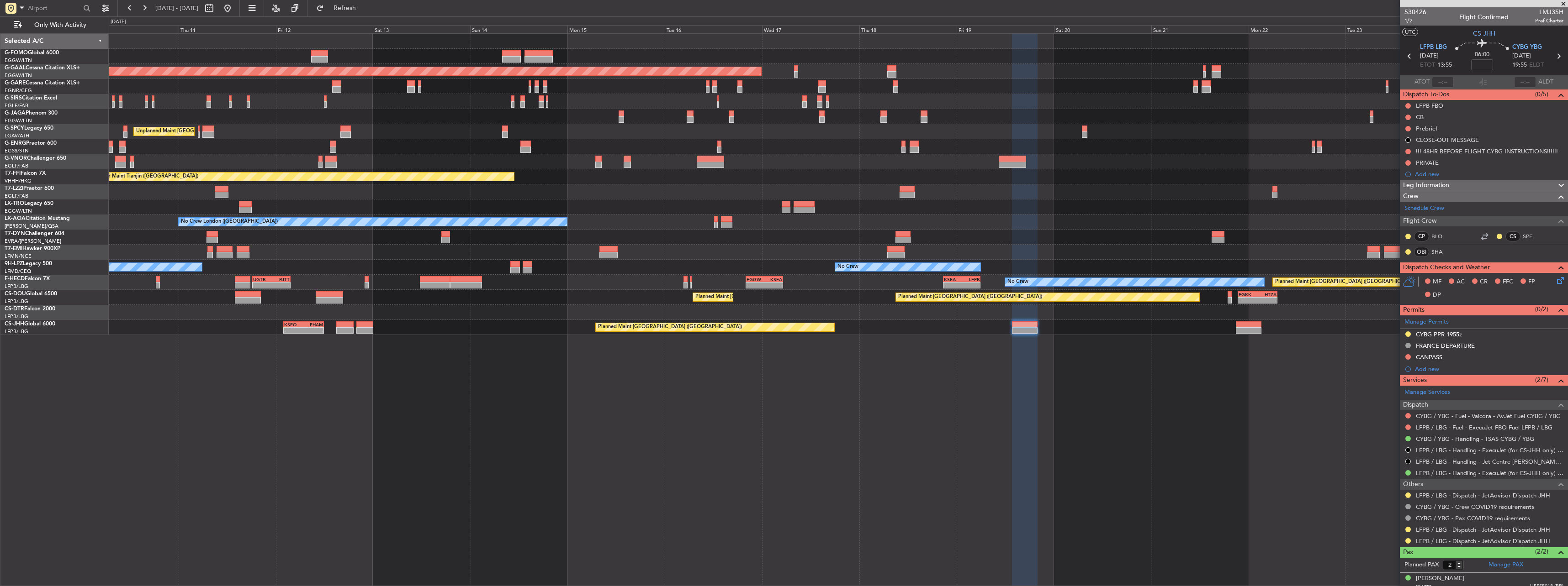
click at [1023, 371] on div "Planned Maint [GEOGRAPHIC_DATA] ([GEOGRAPHIC_DATA]) Planned [GEOGRAPHIC_DATA] P…" at bounding box center [838, 310] width 1459 height 553
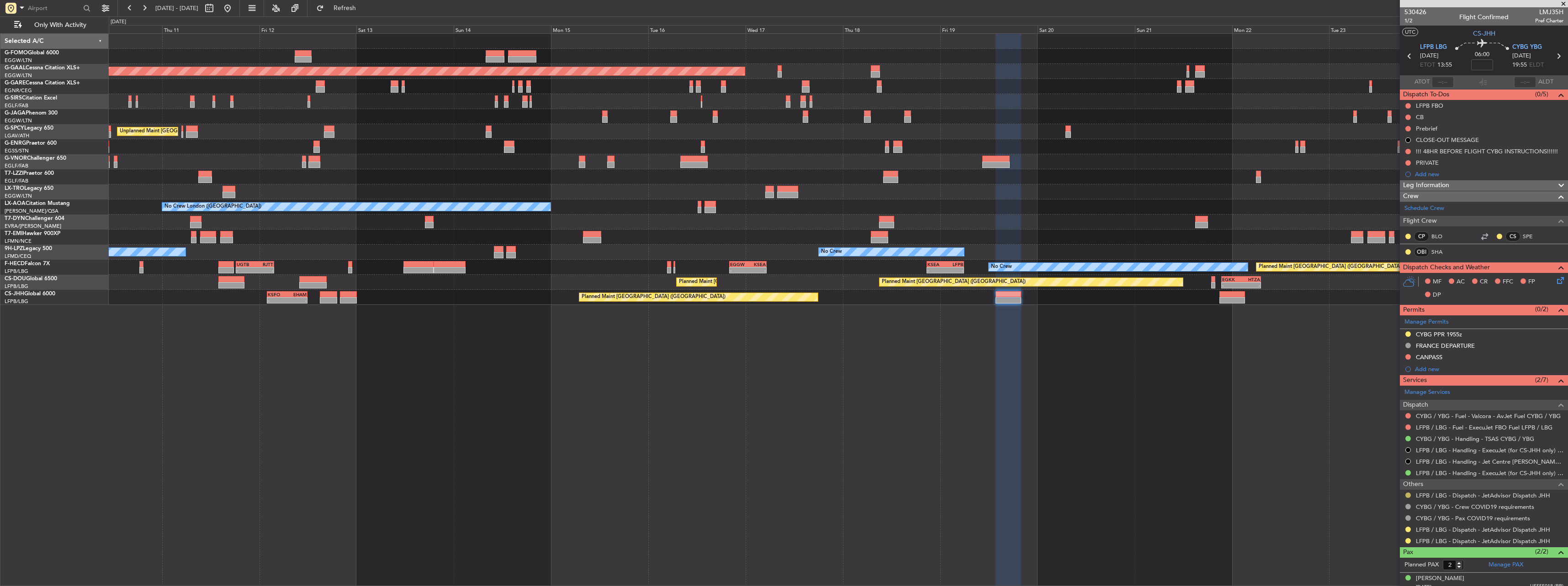
click at [1408, 494] on button at bounding box center [1408, 495] width 6 height 6
click at [1395, 483] on span "Confirmed" at bounding box center [1382, 481] width 28 height 9
click at [1405, 530] on button at bounding box center [1408, 529] width 6 height 6
click at [1394, 517] on span "Confirmed" at bounding box center [1382, 516] width 28 height 9
click at [1408, 540] on button at bounding box center [1408, 541] width 6 height 6
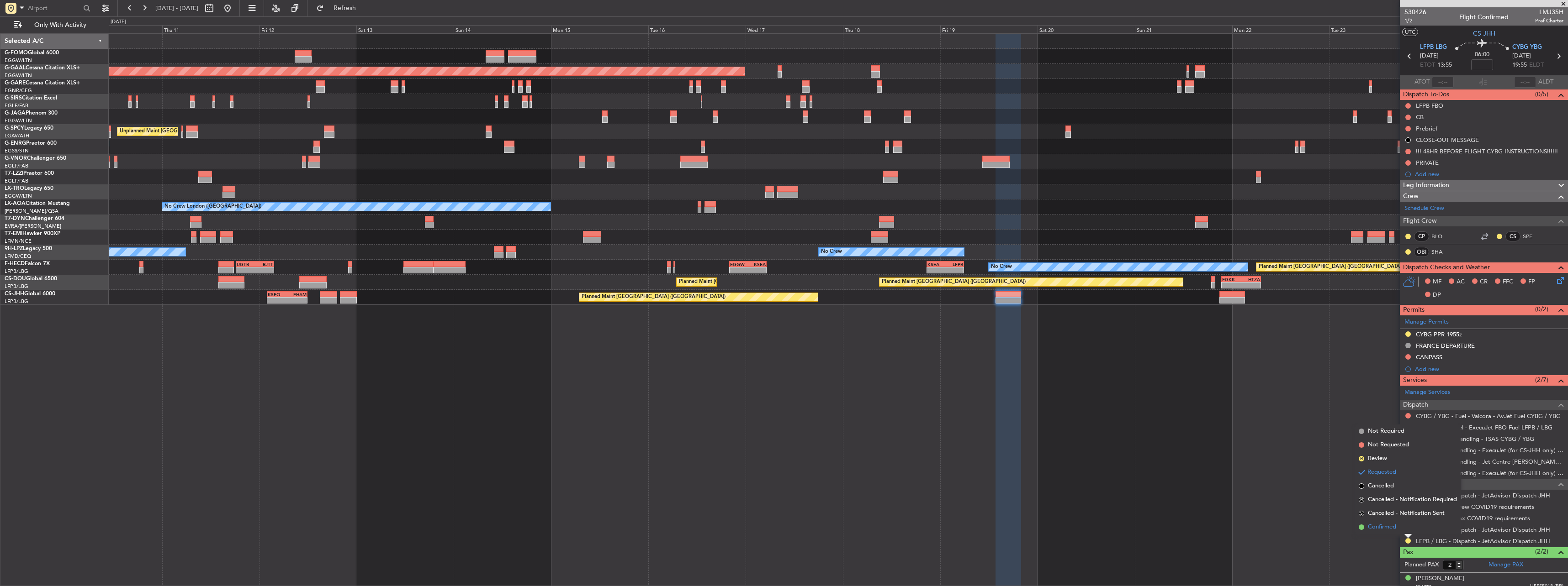
click at [1399, 525] on li "Confirmed" at bounding box center [1408, 527] width 105 height 13
click at [1220, 300] on div at bounding box center [1232, 300] width 26 height 6
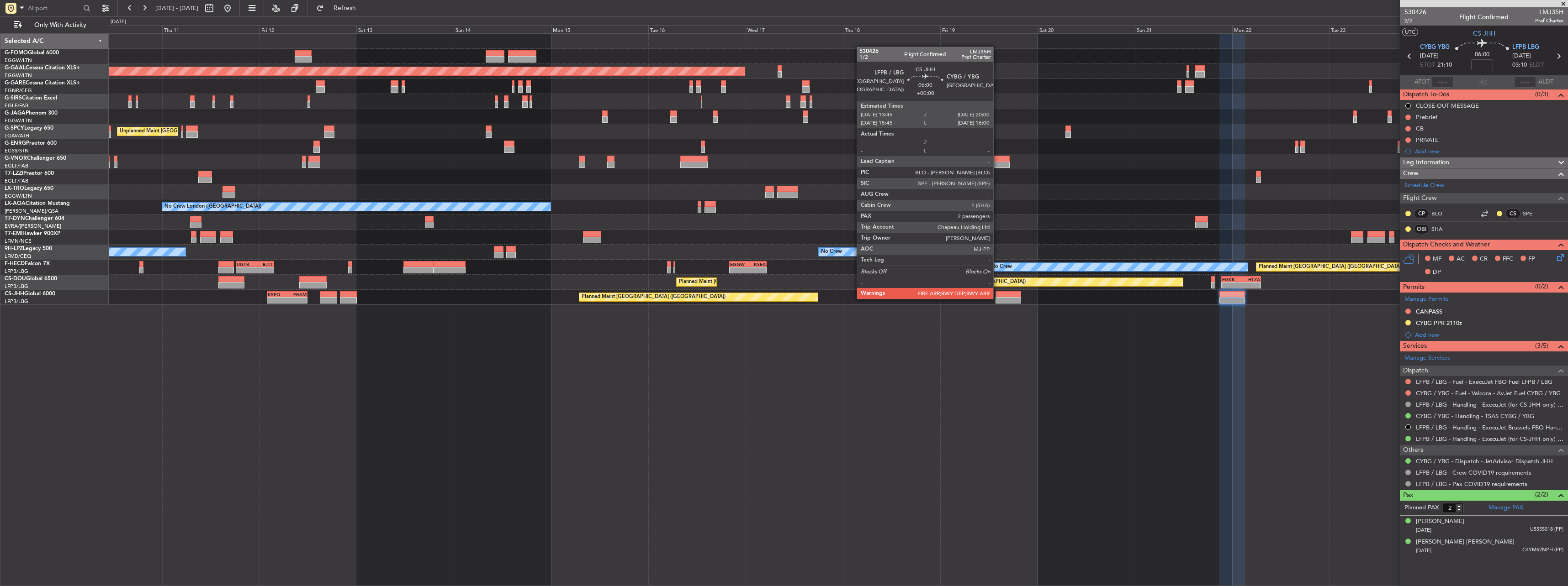
click at [998, 298] on div at bounding box center [1009, 300] width 26 height 6
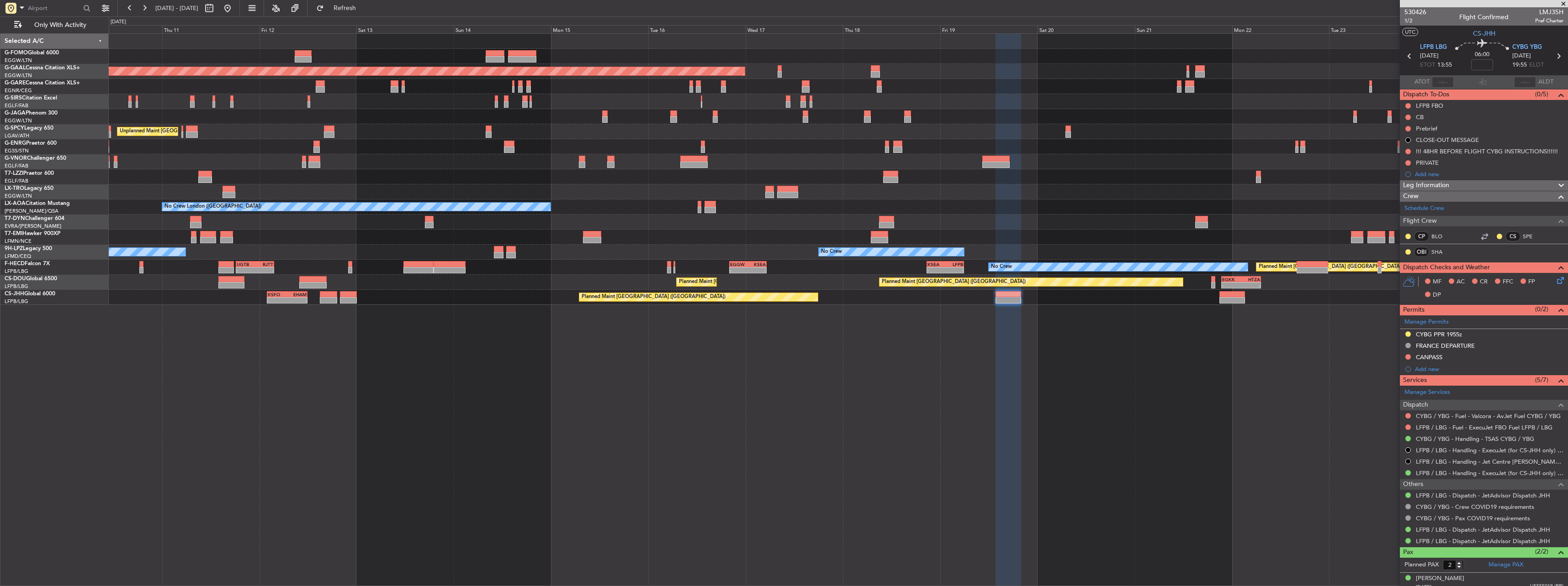
drag, startPoint x: 1430, startPoint y: 334, endPoint x: 1441, endPoint y: 340, distance: 12.5
click at [1441, 341] on mat-tooltip-component "CYBG PPR 1955z" at bounding box center [1439, 350] width 56 height 24
click at [1436, 334] on div "CYBG PPR 1955z" at bounding box center [1438, 334] width 46 height 8
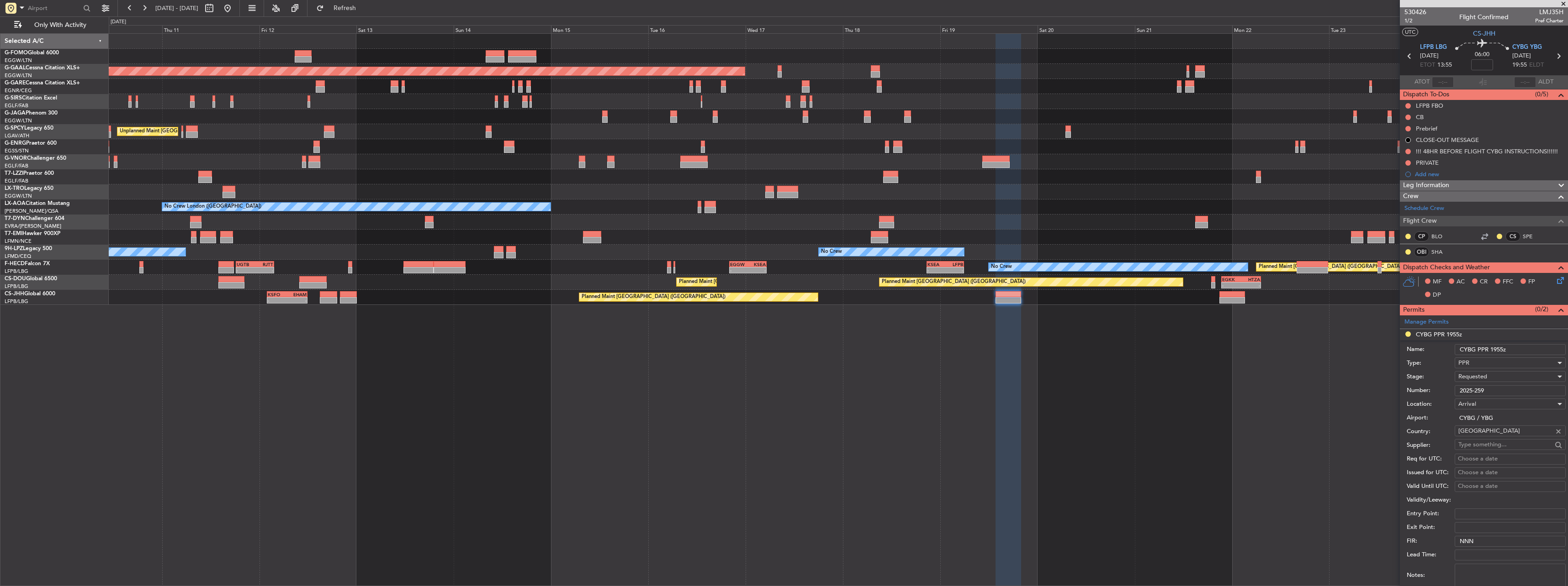
drag, startPoint x: 1495, startPoint y: 390, endPoint x: 1428, endPoint y: 392, distance: 67.0
click at [1428, 392] on div "Number: 2025-259" at bounding box center [1486, 391] width 159 height 13
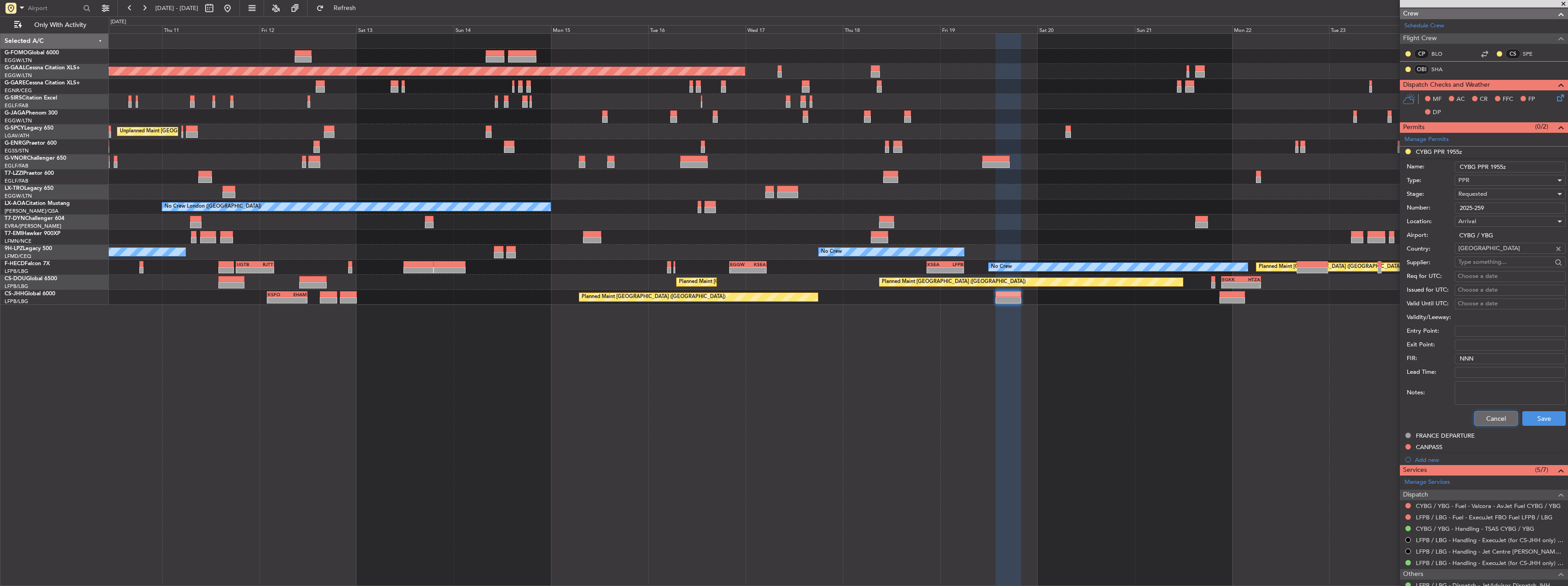
click at [1488, 420] on button "Cancel" at bounding box center [1496, 419] width 43 height 15
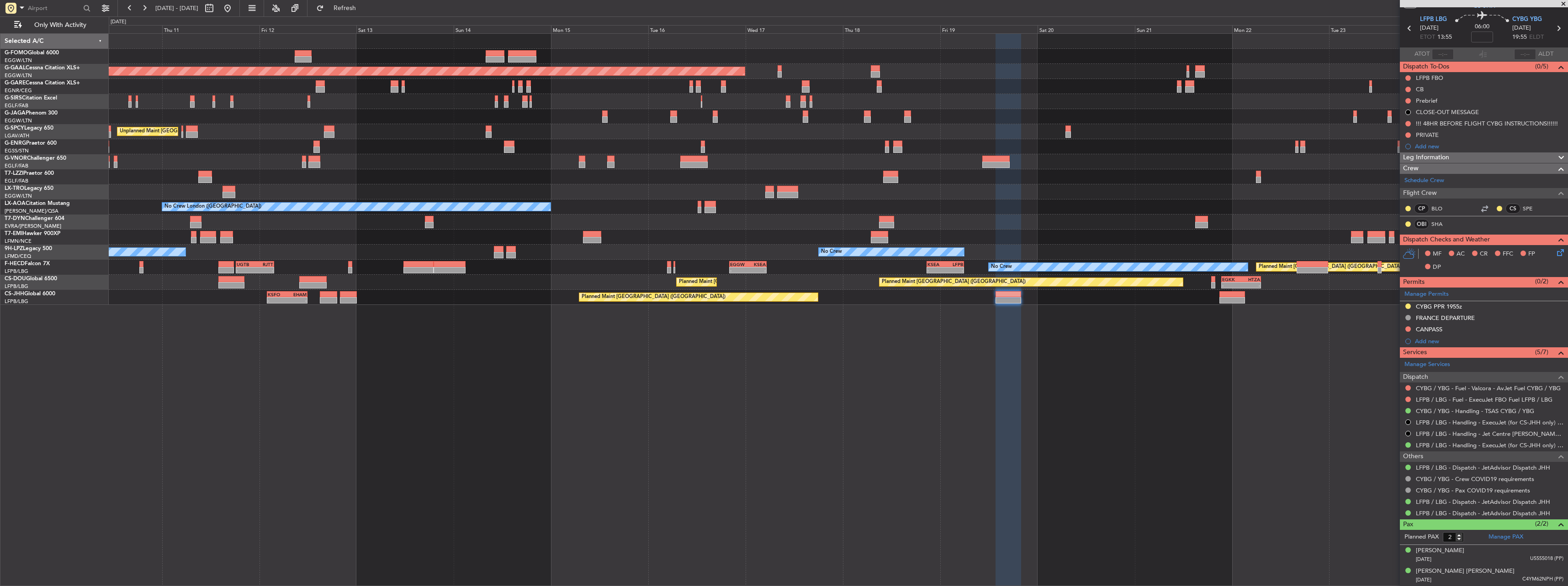
scroll to position [28, 0]
click at [1406, 306] on button at bounding box center [1408, 306] width 6 height 6
click at [1365, 417] on li "Received OK" at bounding box center [1408, 415] width 105 height 13
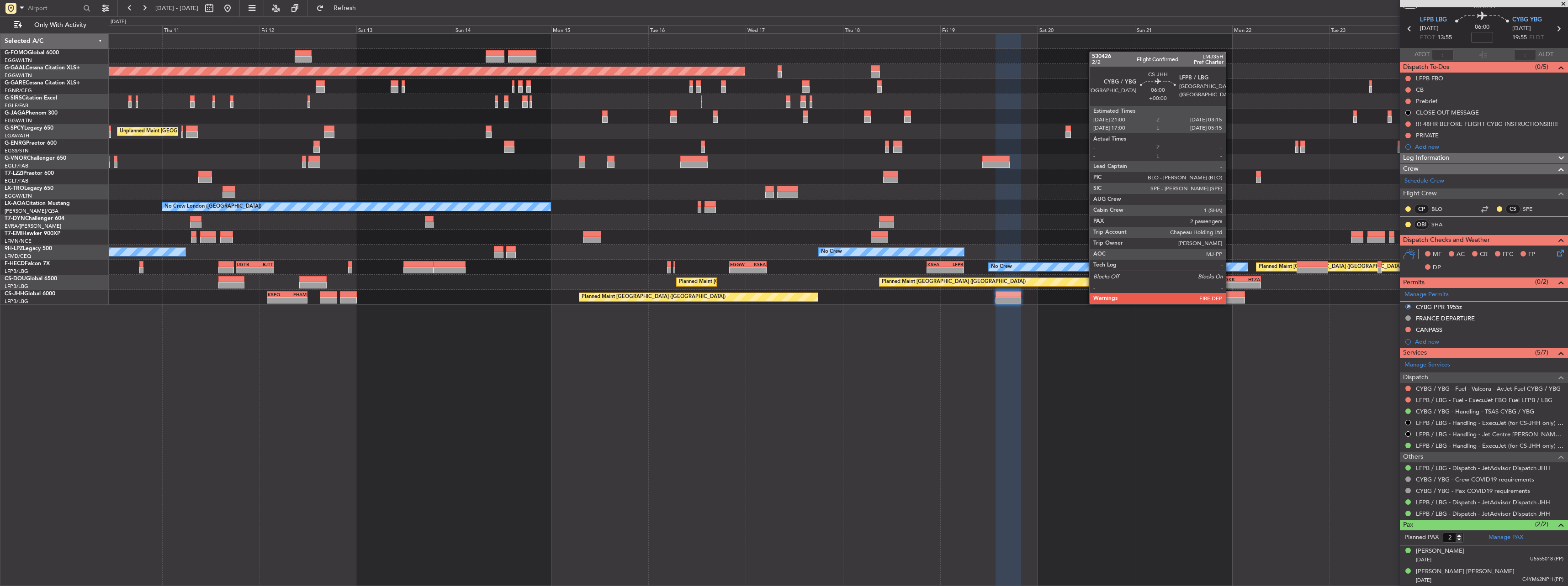
click at [1234, 294] on div at bounding box center [1232, 294] width 26 height 6
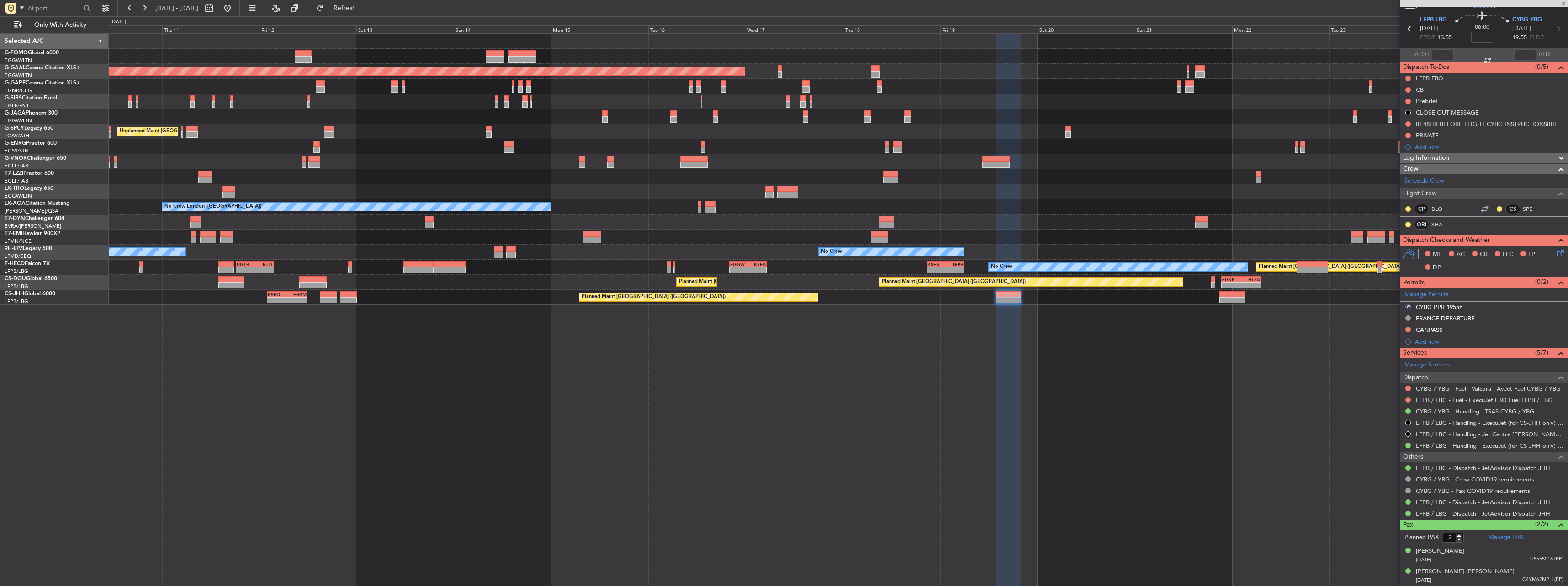
scroll to position [0, 0]
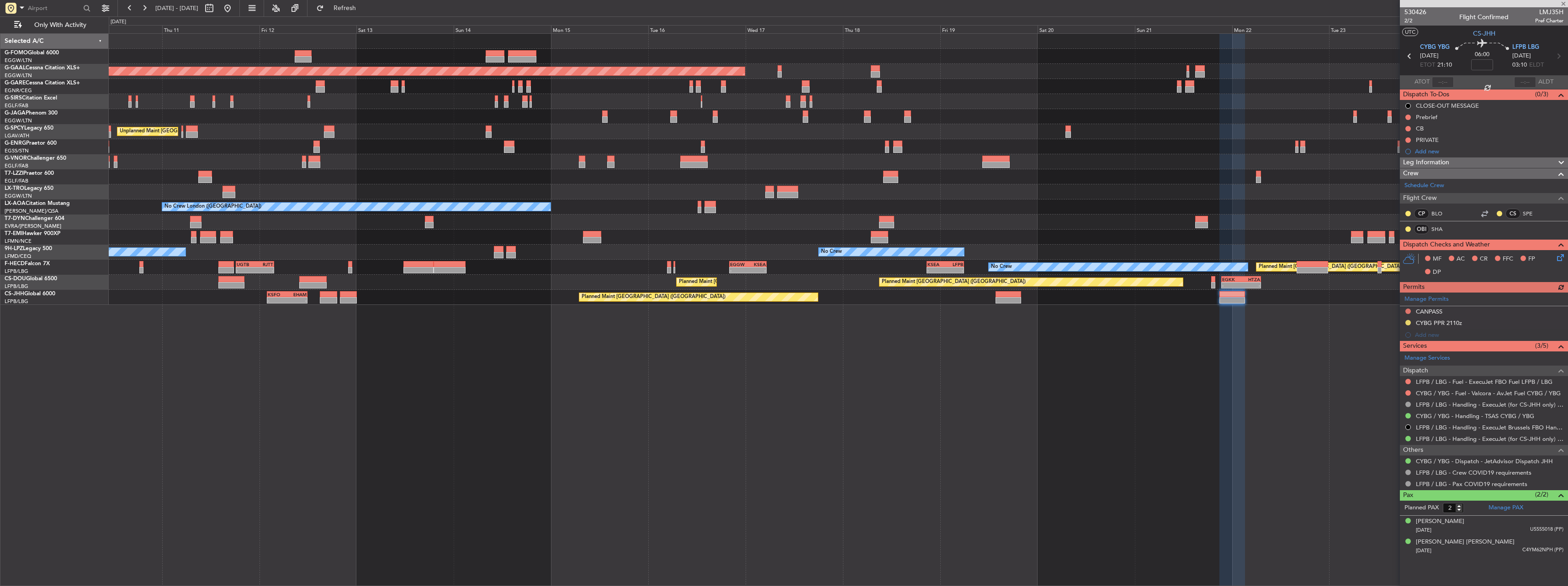
click at [1411, 319] on div "Manage Permits CANPASS CYBG PPR 2110z Add new" at bounding box center [1484, 316] width 168 height 48
click at [1405, 323] on div "Manage Permits CANPASS CYBG PPR 2110z Add new" at bounding box center [1484, 316] width 168 height 48
click at [1407, 323] on div "Manage Permits CANPASS CYBG PPR 2110z Add new" at bounding box center [1484, 316] width 168 height 48
click at [1409, 322] on button at bounding box center [1408, 322] width 6 height 6
click at [1400, 431] on span "Received OK" at bounding box center [1385, 431] width 35 height 9
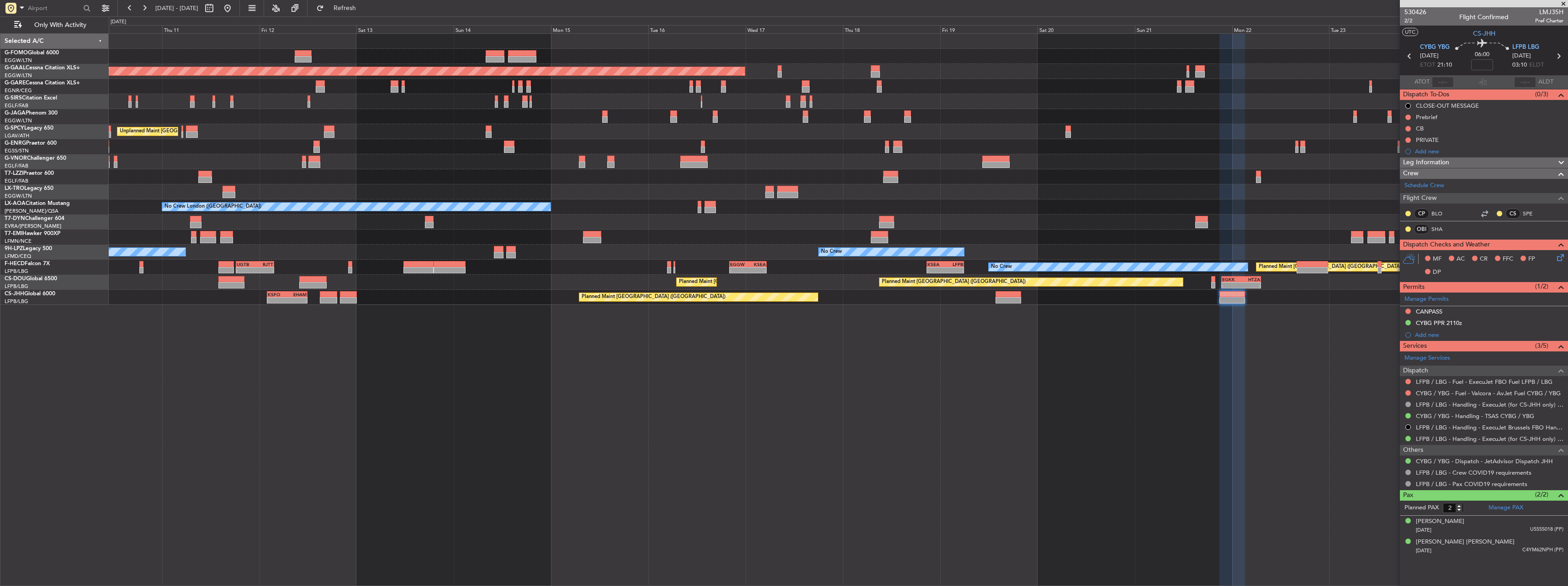
click at [911, 234] on div at bounding box center [838, 237] width 1458 height 15
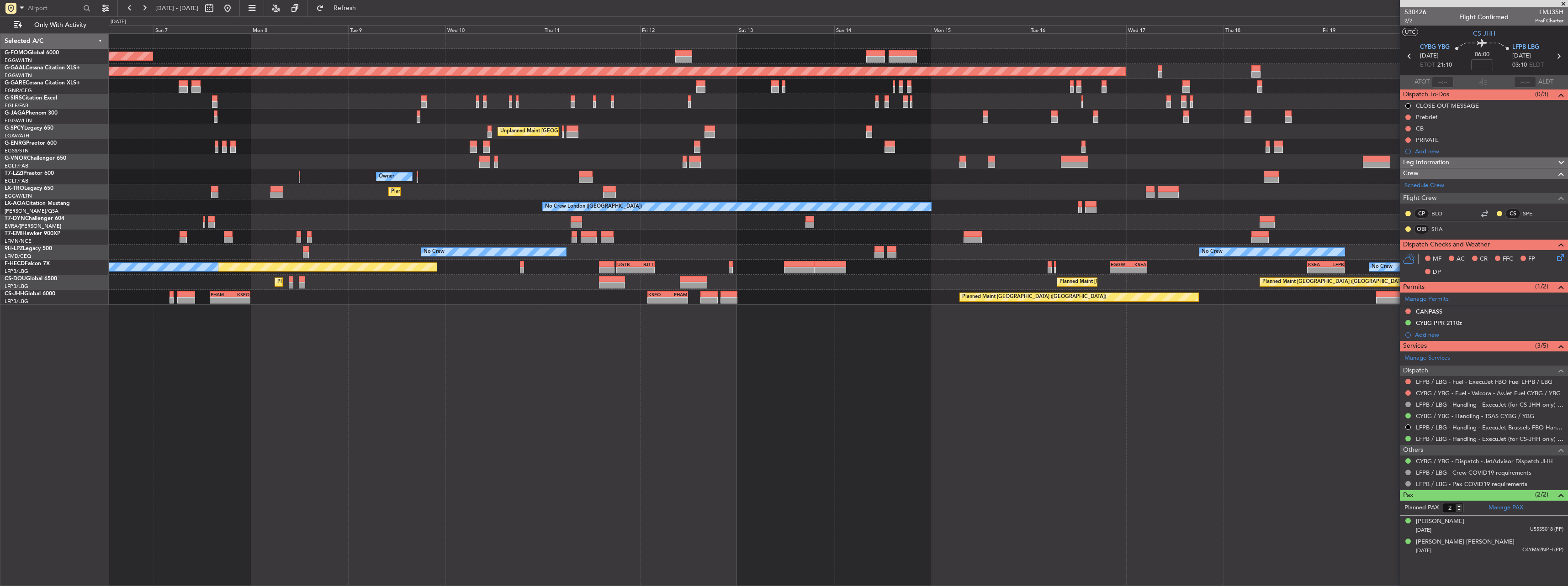
click at [842, 195] on div "Planned Maint Dusseldorf" at bounding box center [838, 192] width 1458 height 15
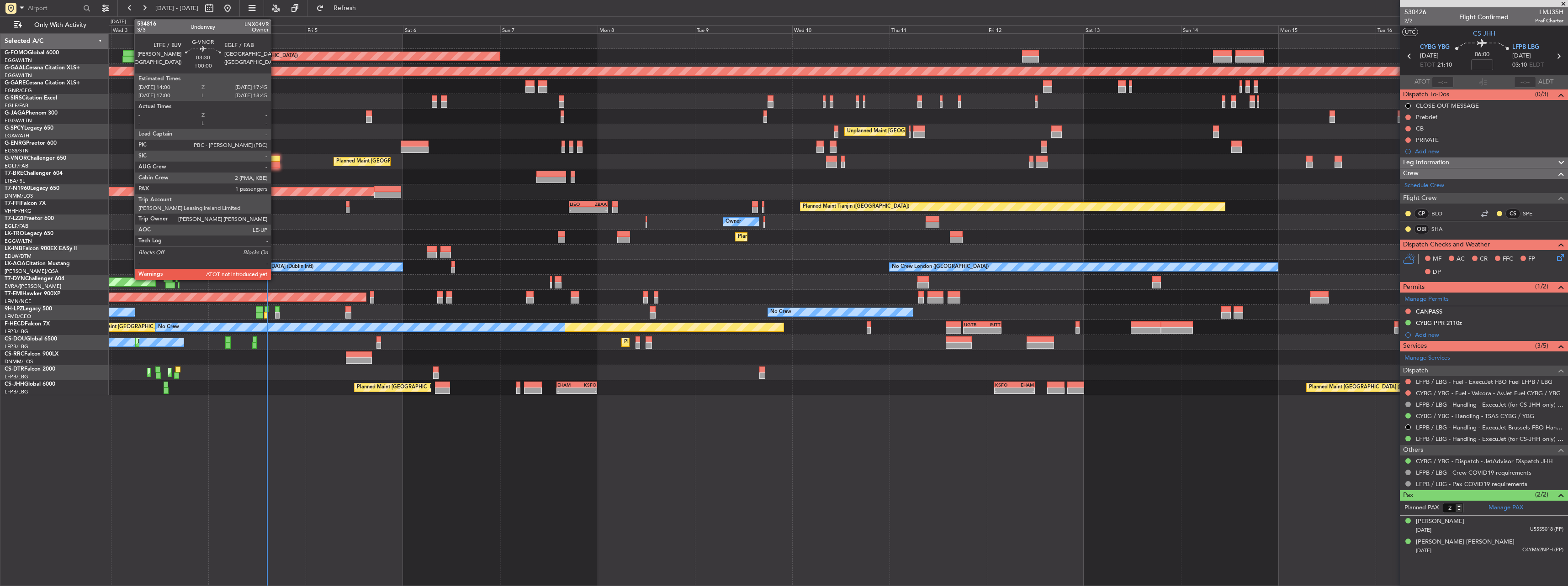
click at [275, 161] on div at bounding box center [272, 165] width 15 height 6
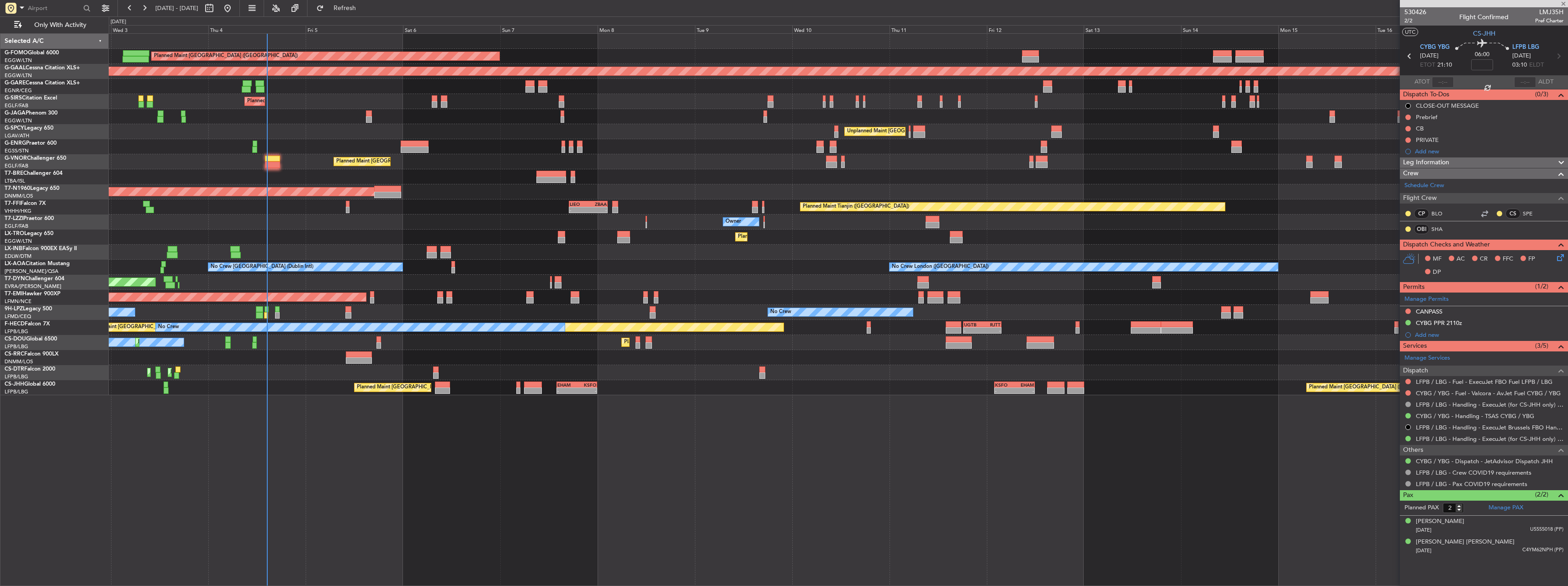
type input "1"
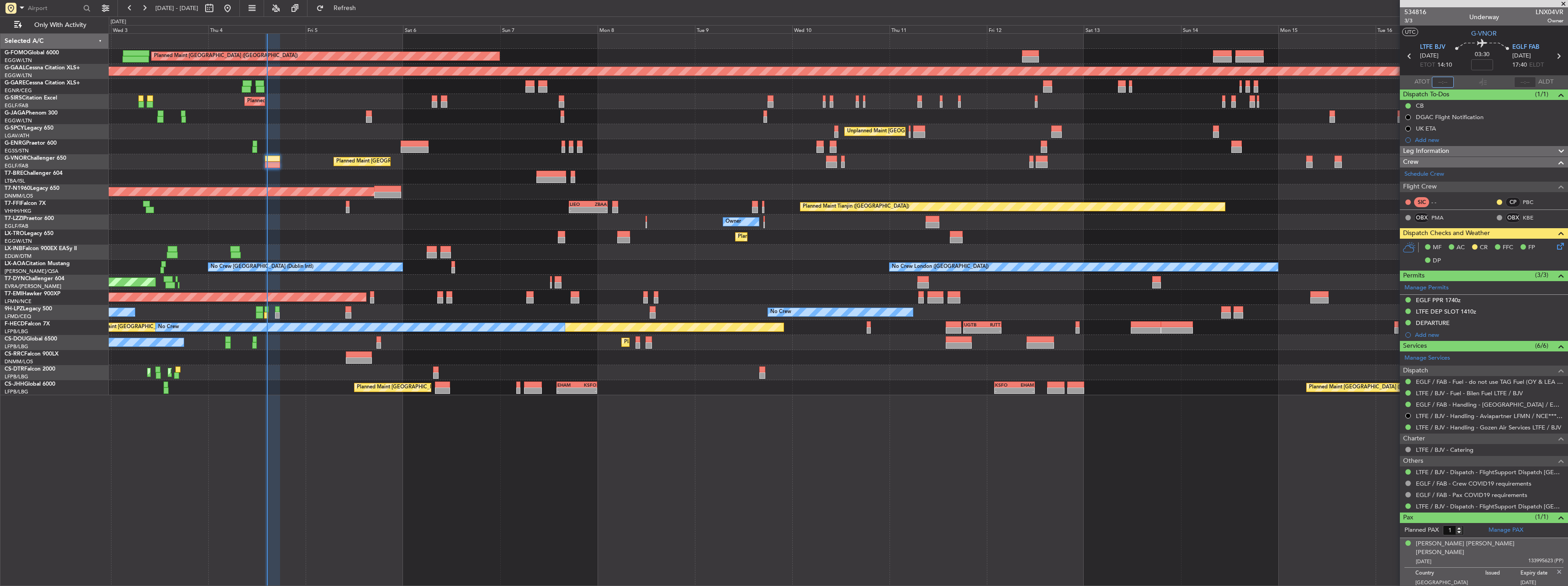
click at [1441, 81] on input "text" at bounding box center [1443, 82] width 22 height 11
type input "14:25"
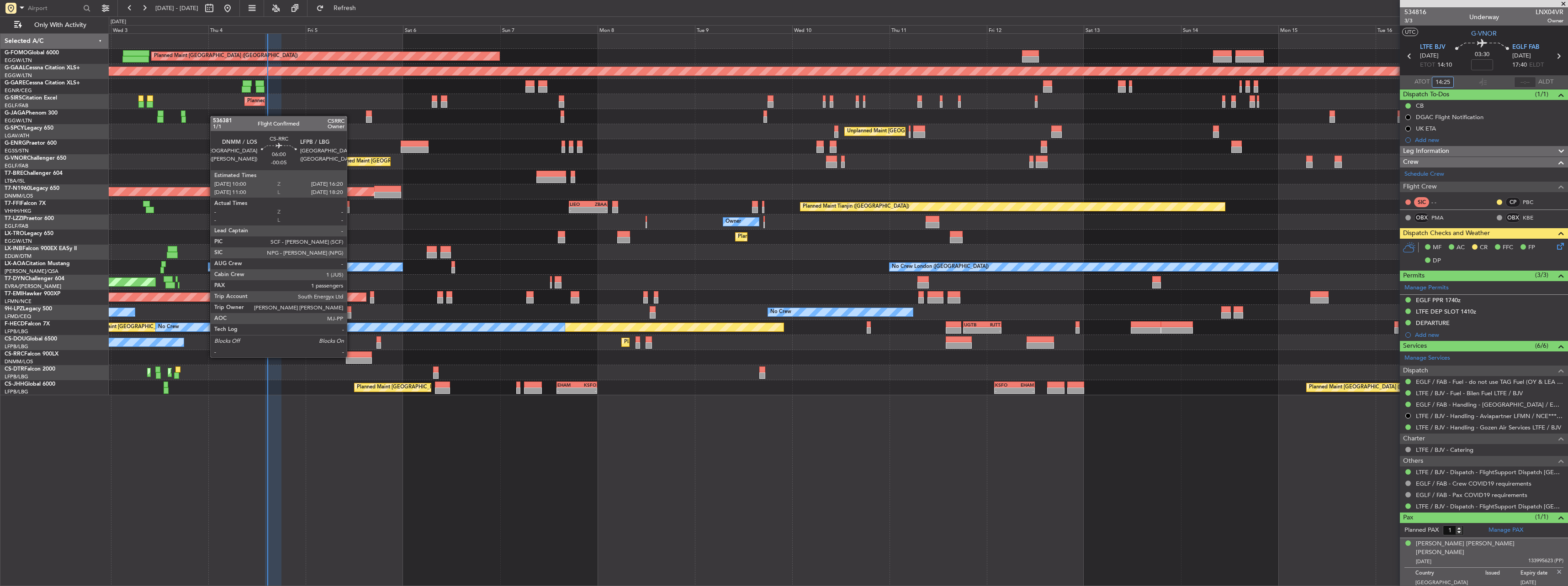
click at [351, 357] on div at bounding box center [359, 355] width 26 height 6
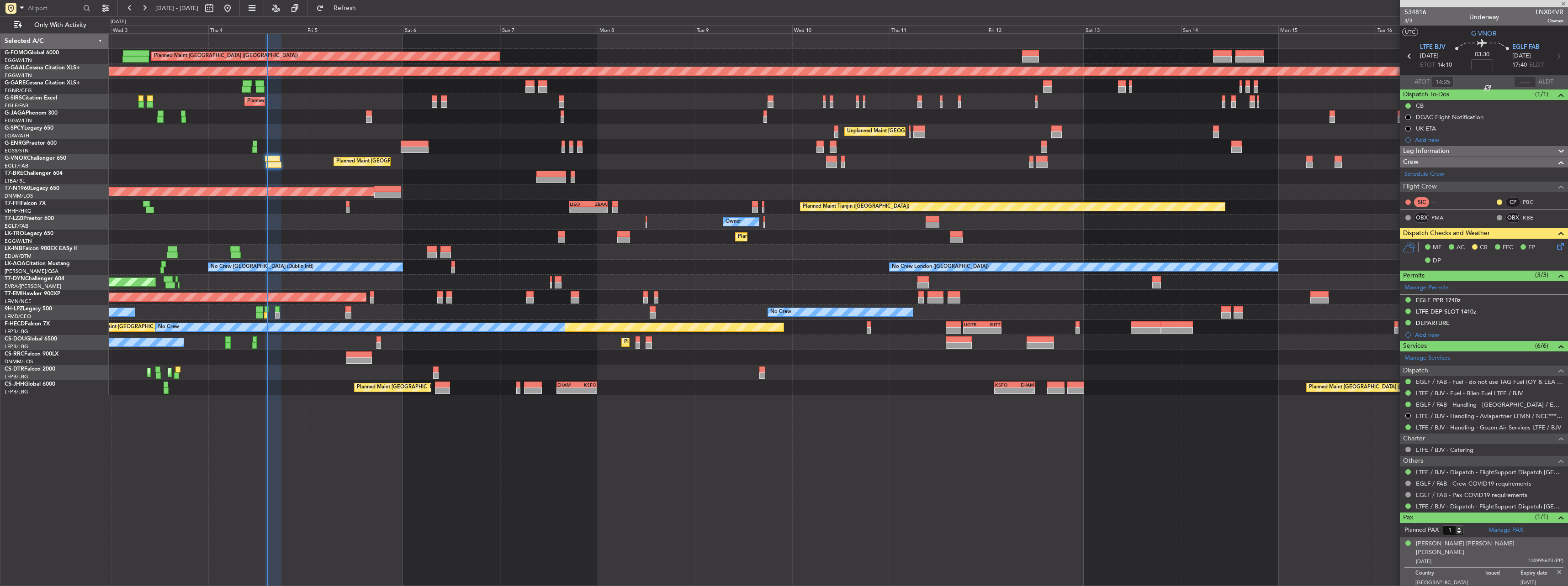
type input "-00:05"
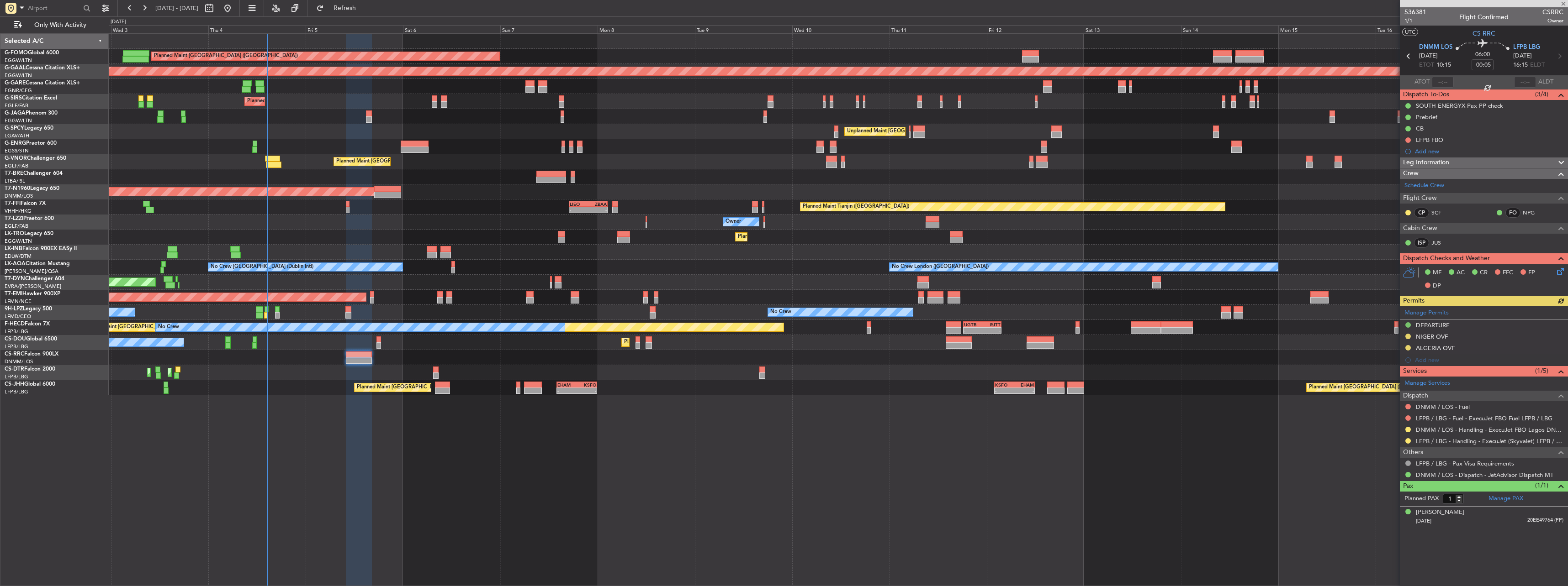
click at [1431, 349] on div "Manage Permits DEPARTURE NIGER OVF ALGERIA OVF Add new" at bounding box center [1484, 336] width 168 height 60
click at [1424, 349] on div "ALGERIA OVF" at bounding box center [1435, 348] width 39 height 8
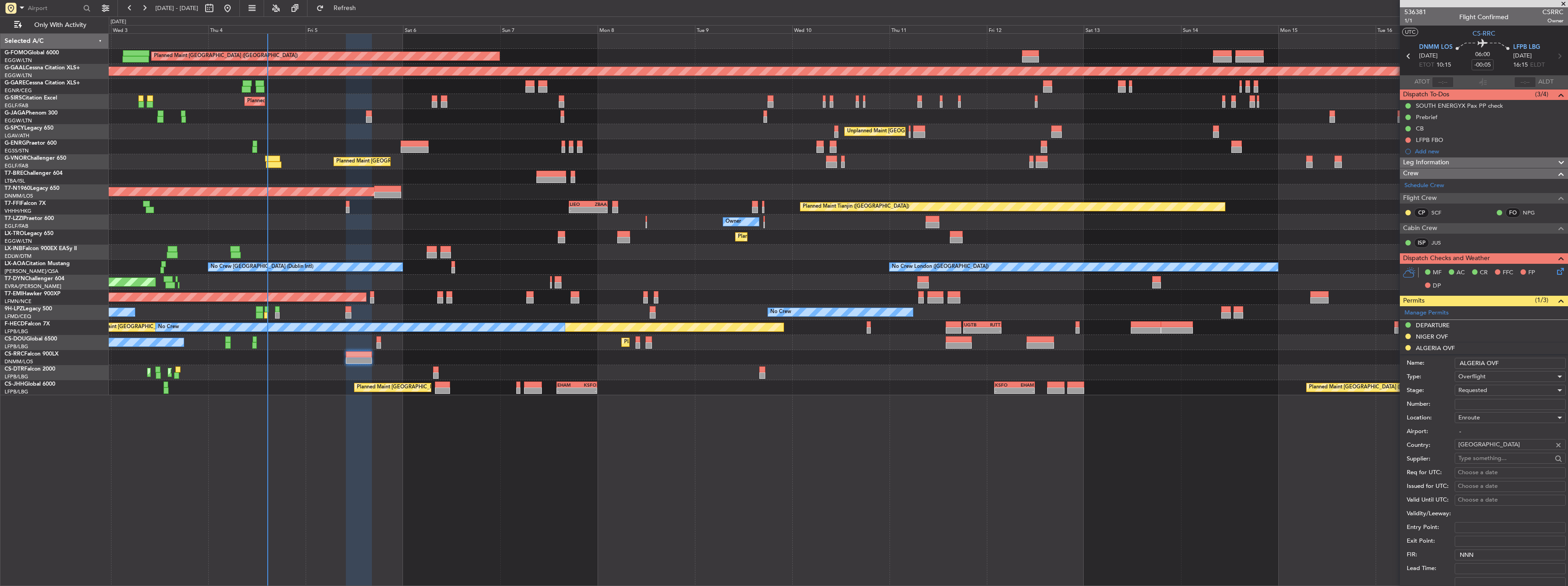
click at [1479, 400] on input "Number:" at bounding box center [1510, 404] width 111 height 11
paste input "7656/ANAC/BS/2025"
type input "7656/ANAC/BS/2025"
click at [1482, 391] on span "Requested" at bounding box center [1473, 390] width 29 height 8
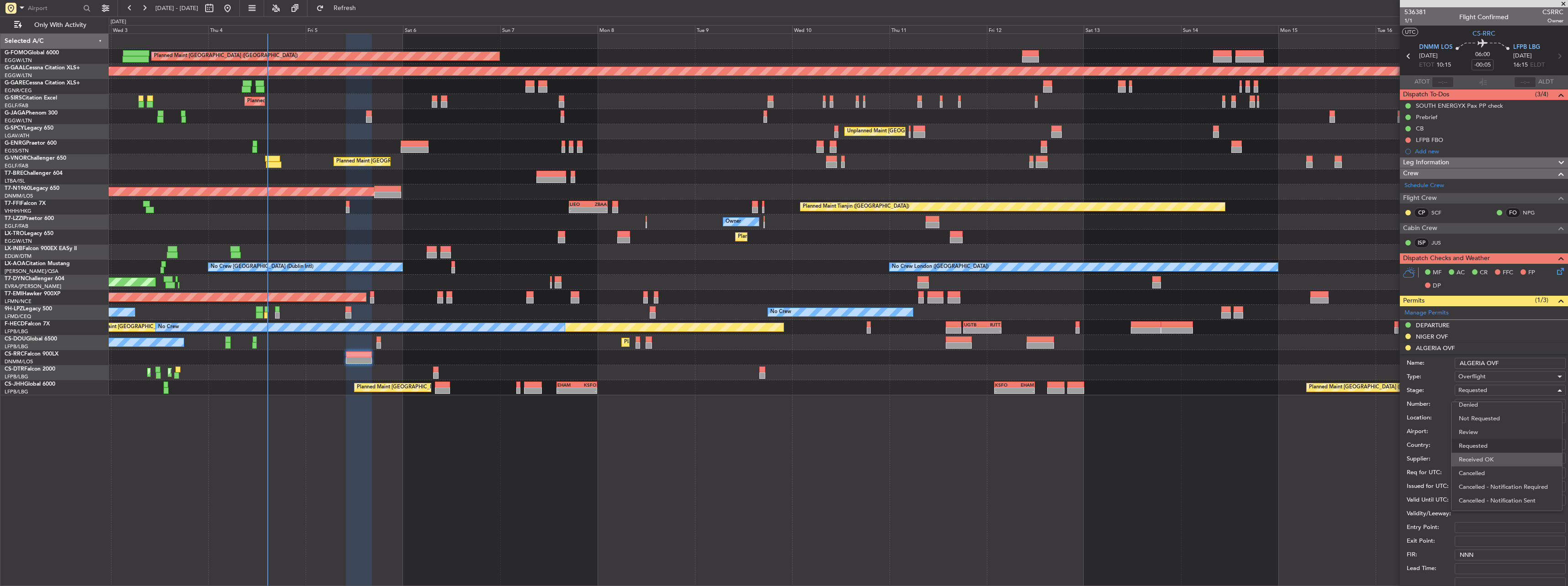
click at [1486, 462] on span "Received OK" at bounding box center [1506, 459] width 96 height 13
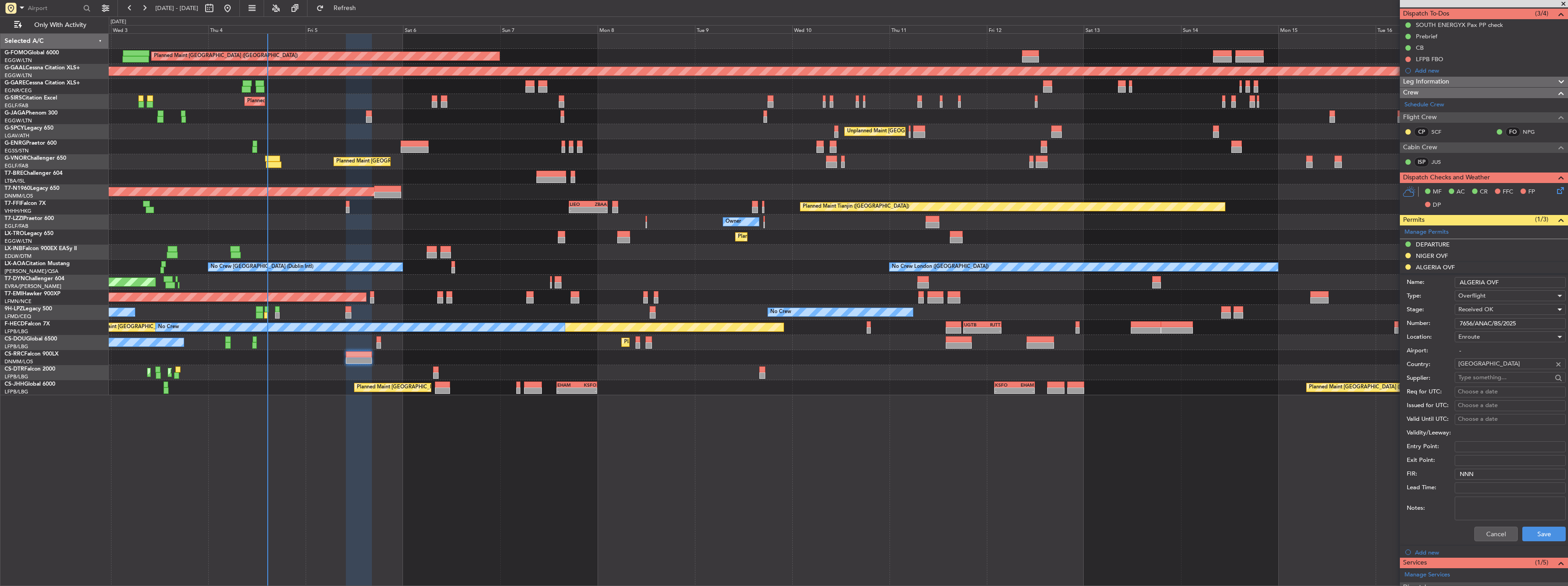
scroll to position [183, 0]
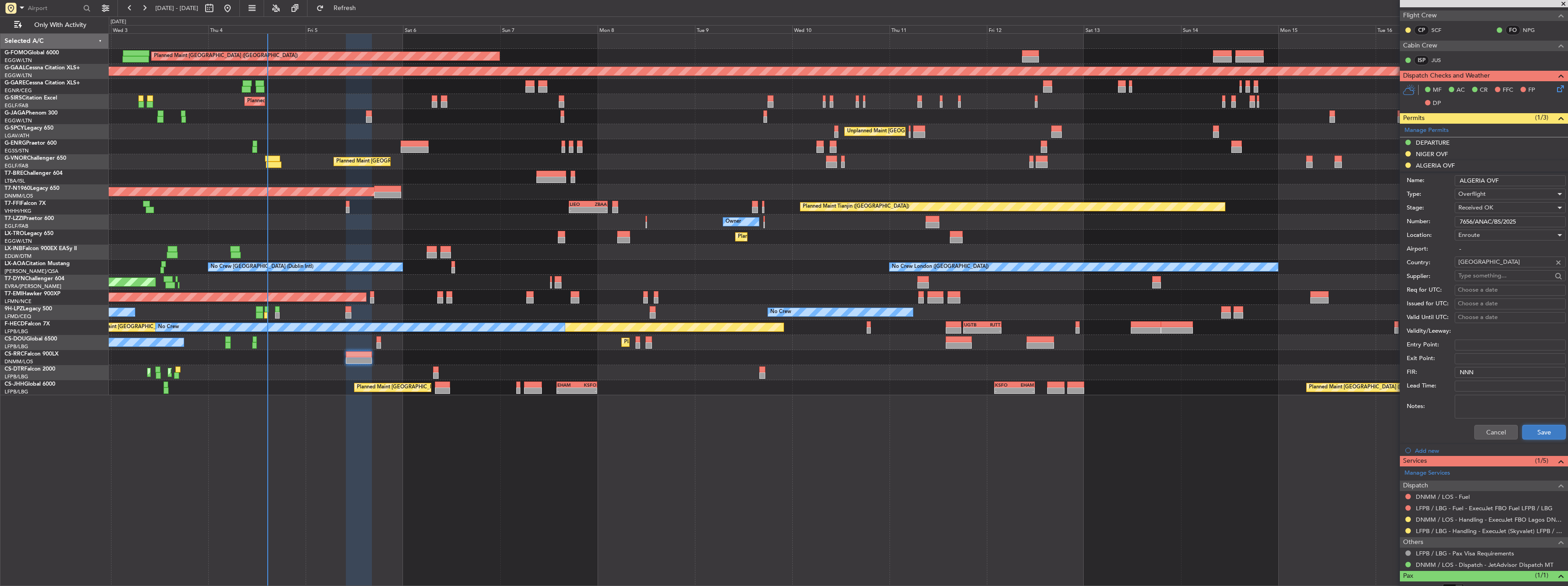
click at [1545, 437] on button "Save" at bounding box center [1544, 432] width 43 height 15
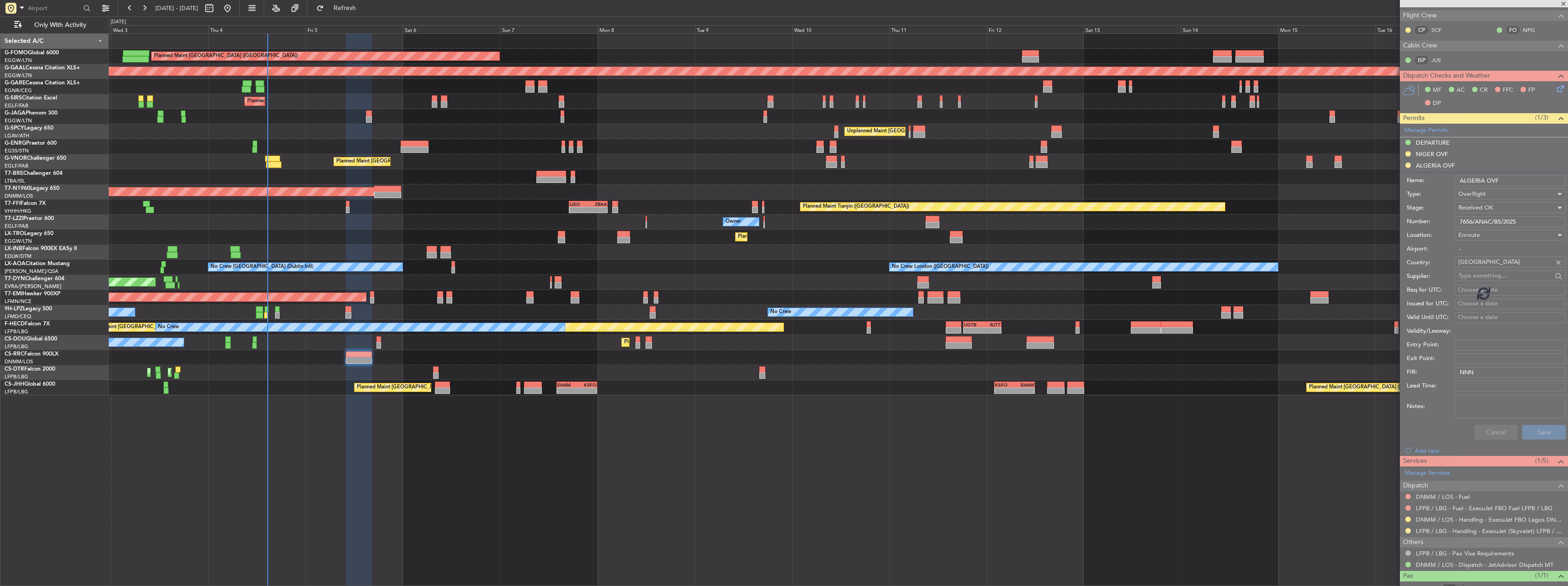
scroll to position [0, 0]
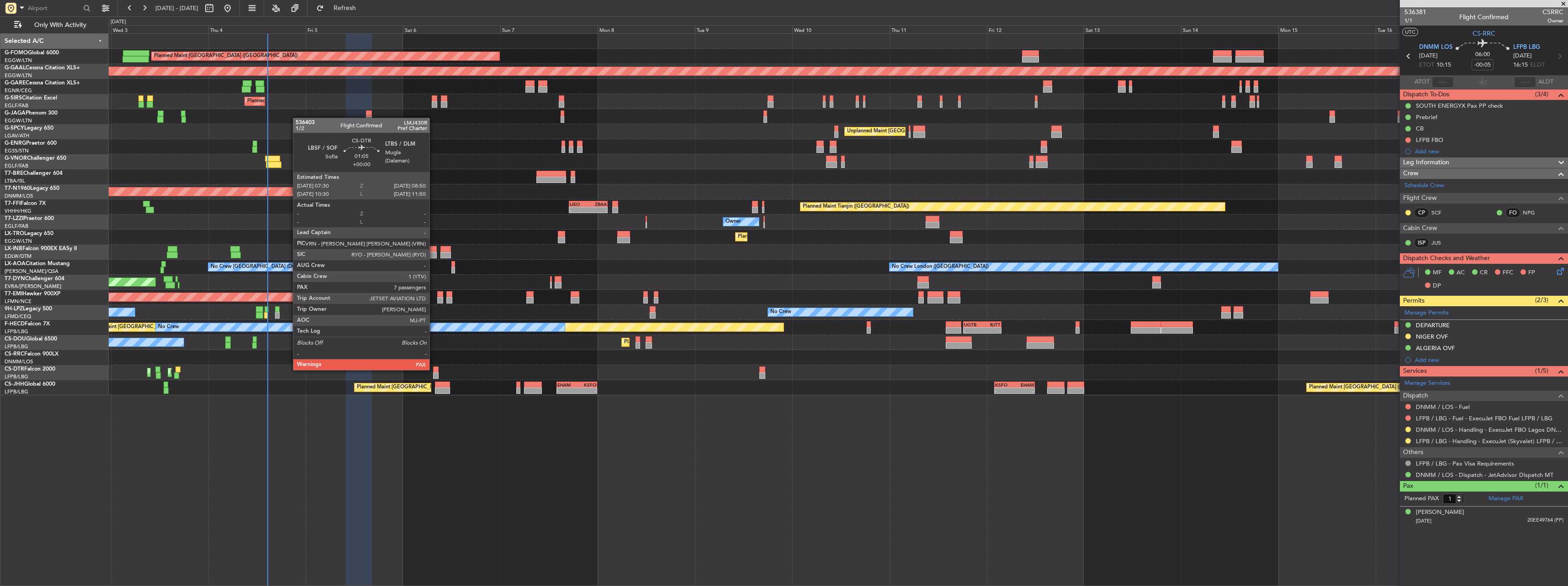
click at [433, 369] on div at bounding box center [436, 369] width 6 height 6
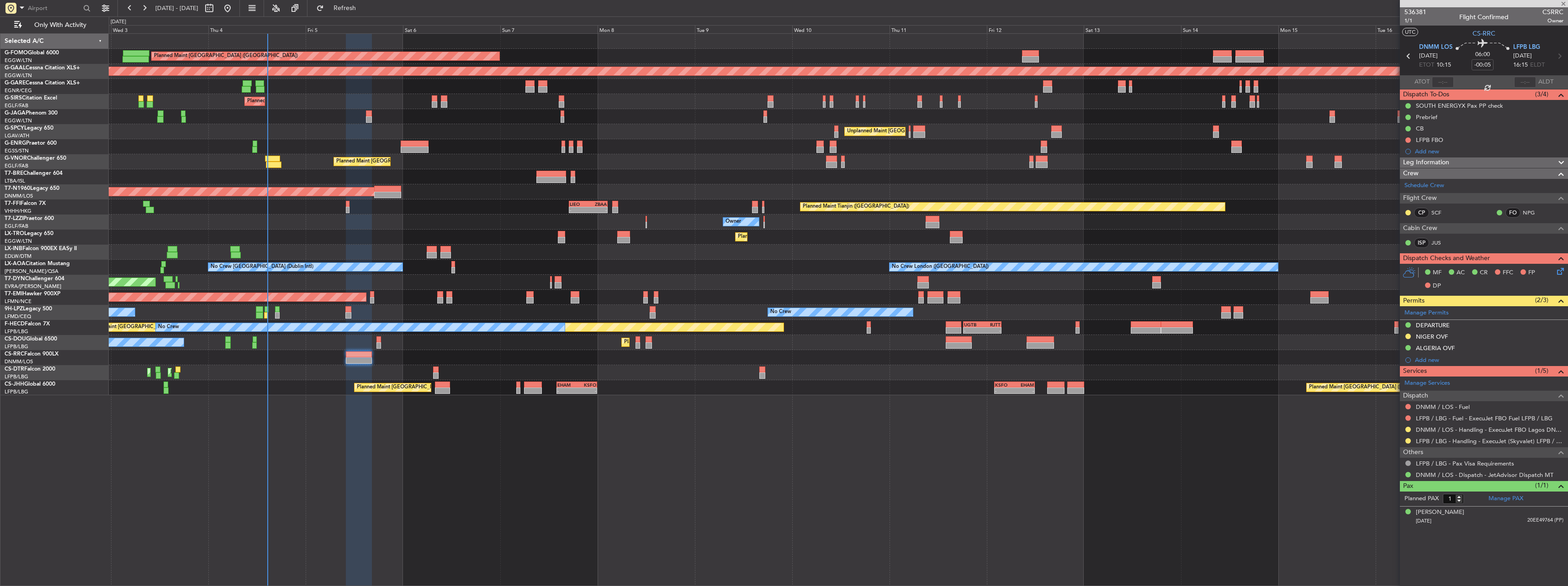
type input "7"
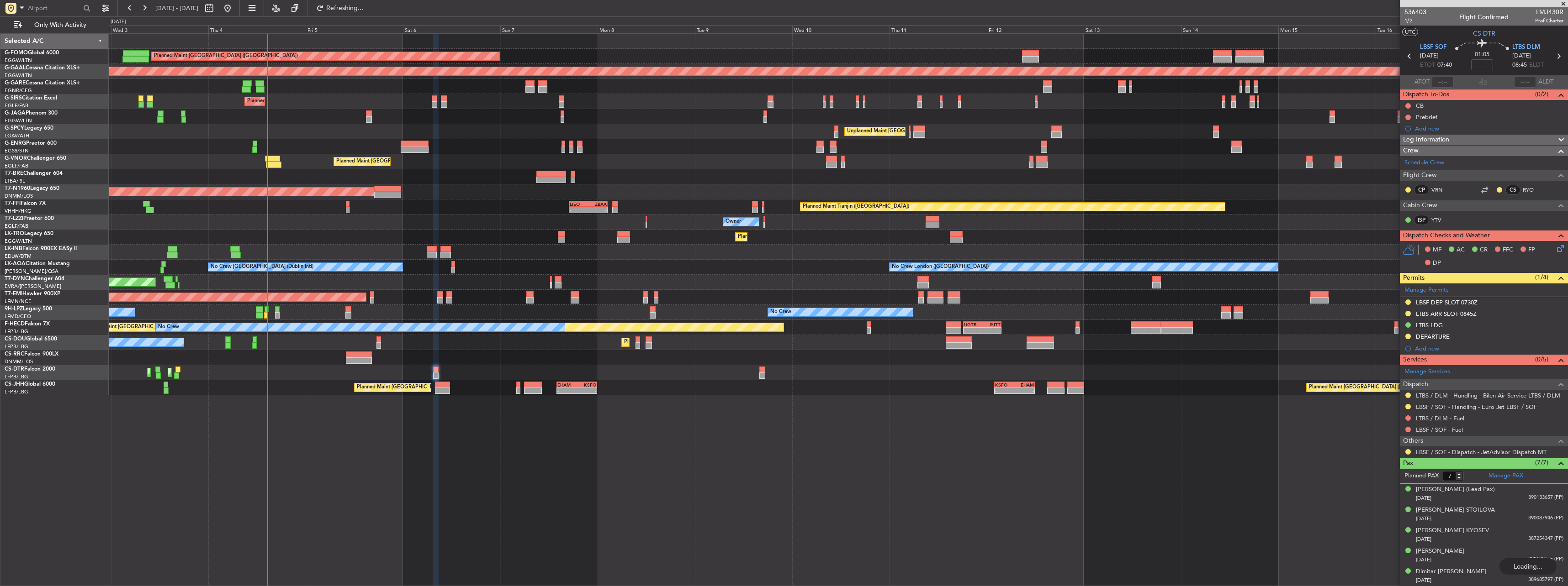
type input "+00:10"
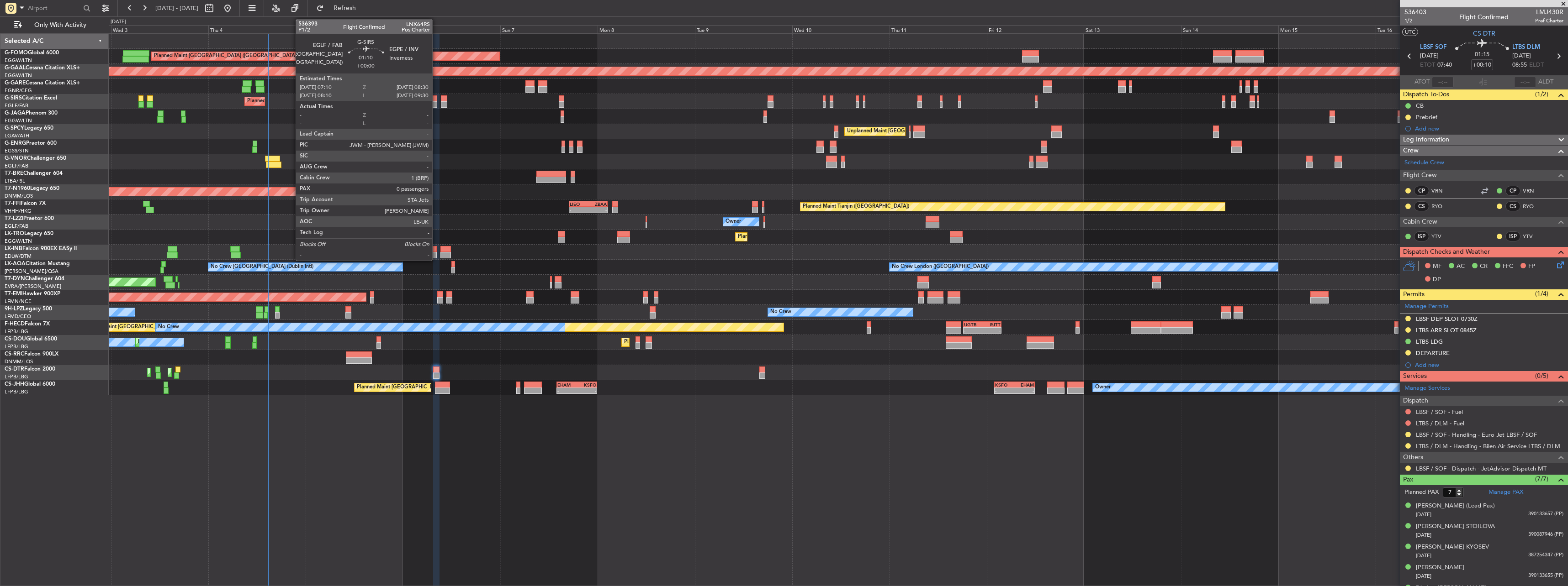
click at [436, 101] on div at bounding box center [434, 98] width 6 height 6
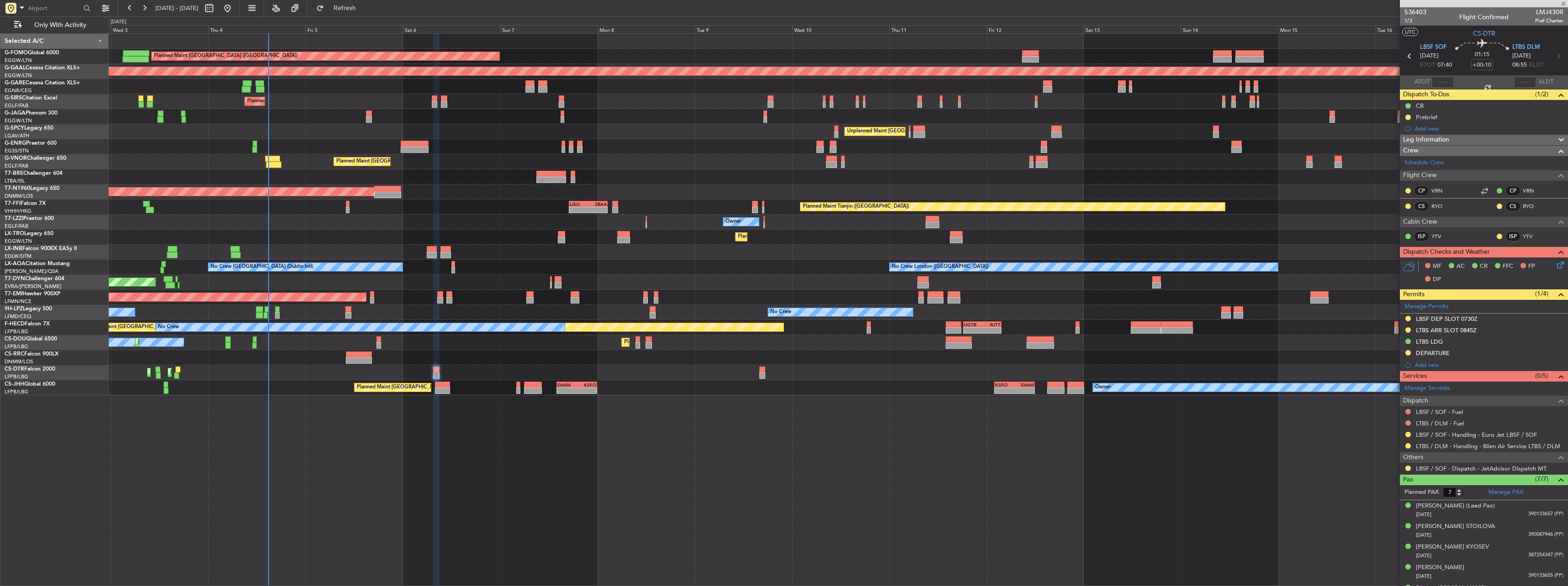
type input "0"
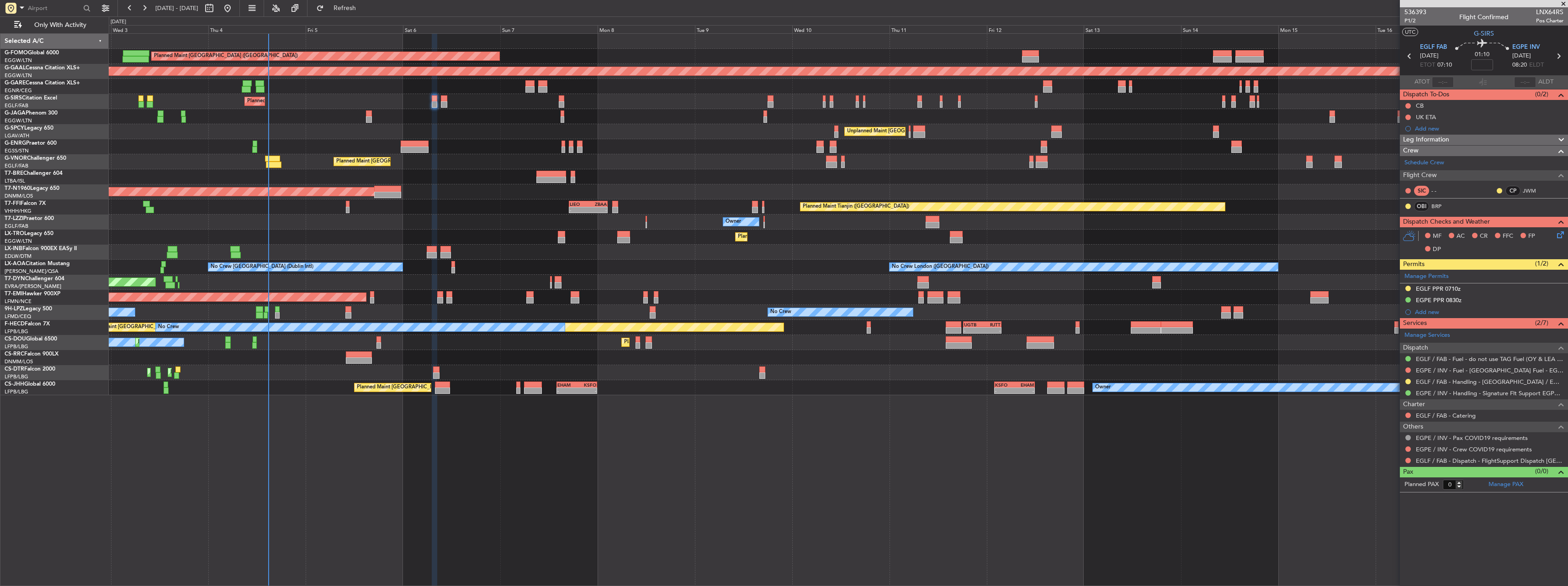
click at [1406, 449] on button at bounding box center [1408, 449] width 6 height 6
click at [1397, 459] on span "Not Required" at bounding box center [1386, 462] width 37 height 9
click at [1406, 462] on button at bounding box center [1408, 461] width 6 height 6
click at [1387, 575] on li "Confirmed" at bounding box center [1408, 569] width 105 height 13
click at [1410, 380] on button at bounding box center [1408, 382] width 6 height 6
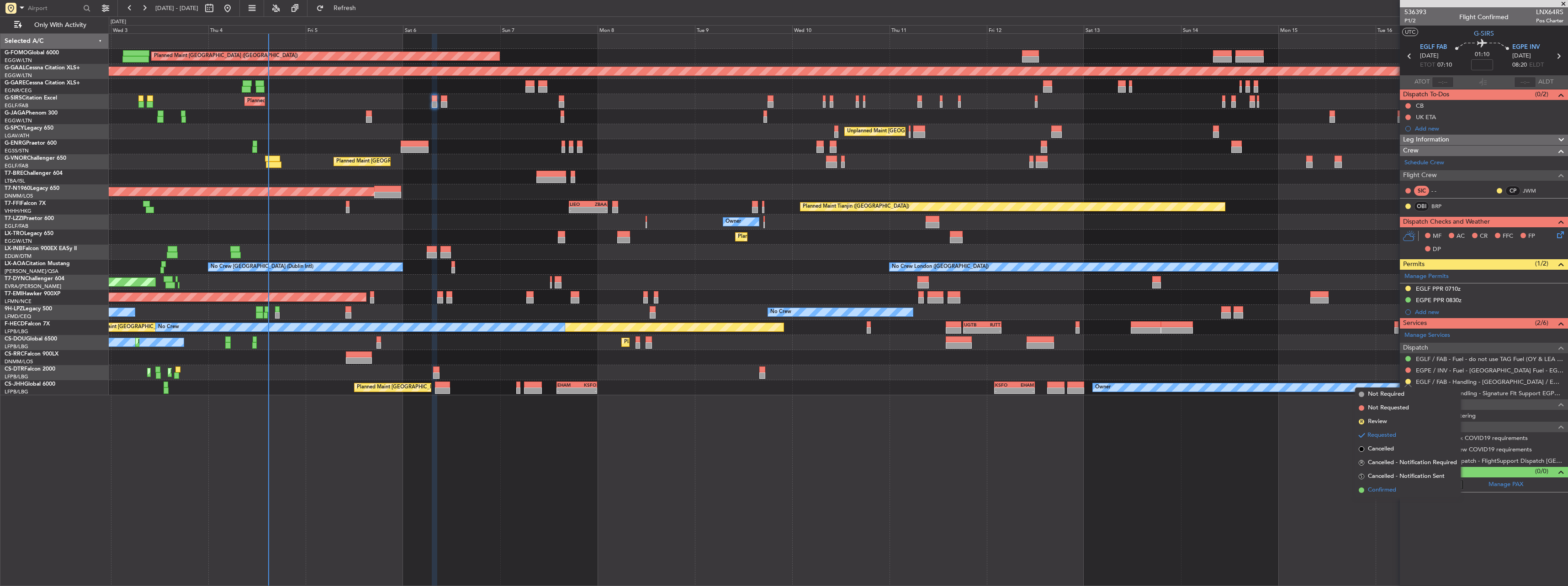
click at [1376, 492] on span "Confirmed" at bounding box center [1382, 490] width 28 height 9
click at [1424, 285] on div "EGLF PPR 0710z" at bounding box center [1438, 289] width 45 height 8
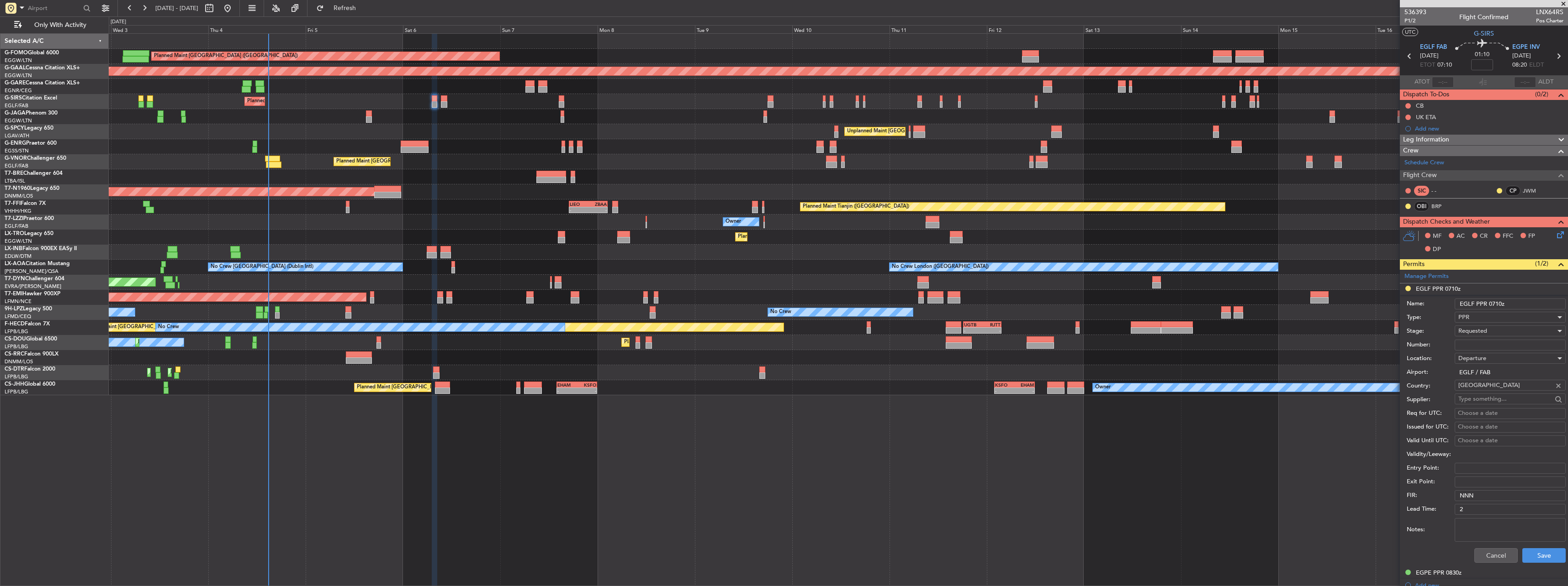
click at [1476, 341] on input "Number:" at bounding box center [1510, 345] width 111 height 11
paste input "370590"
type input "370590"
click at [1475, 328] on span "Requested" at bounding box center [1473, 330] width 29 height 8
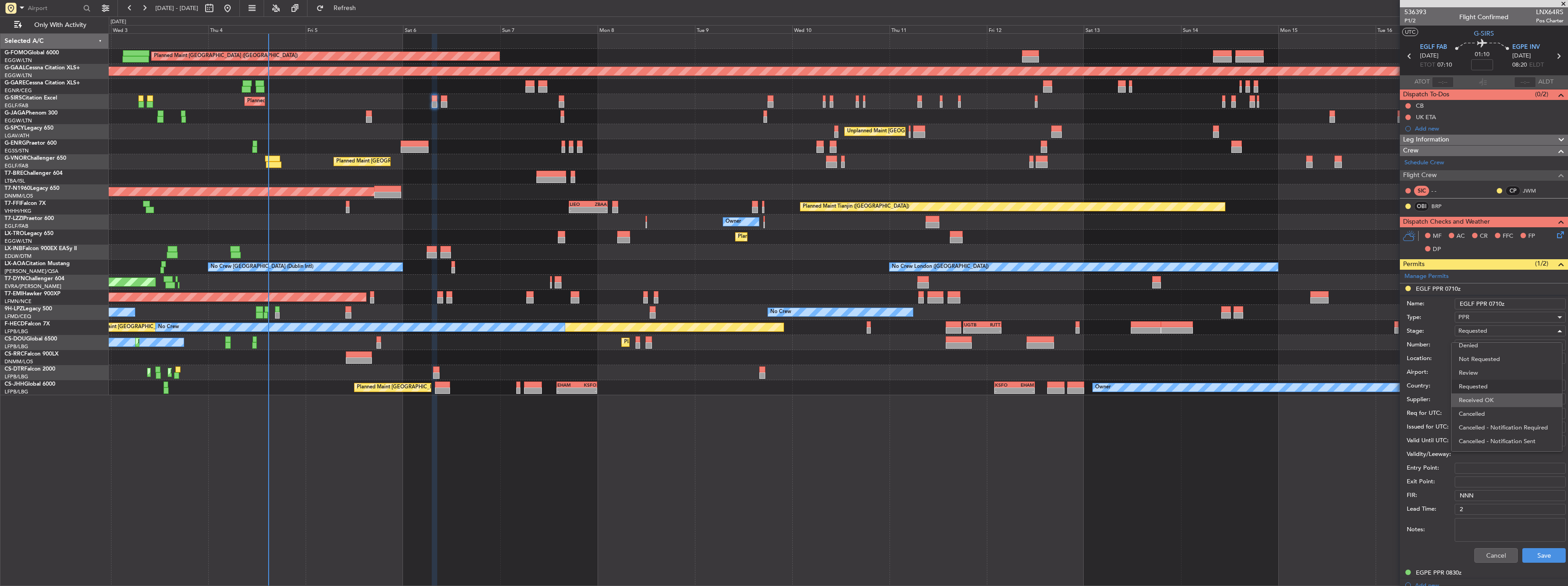
click at [1499, 398] on span "Received OK" at bounding box center [1506, 400] width 96 height 13
click at [1539, 548] on button "Save" at bounding box center [1544, 555] width 43 height 15
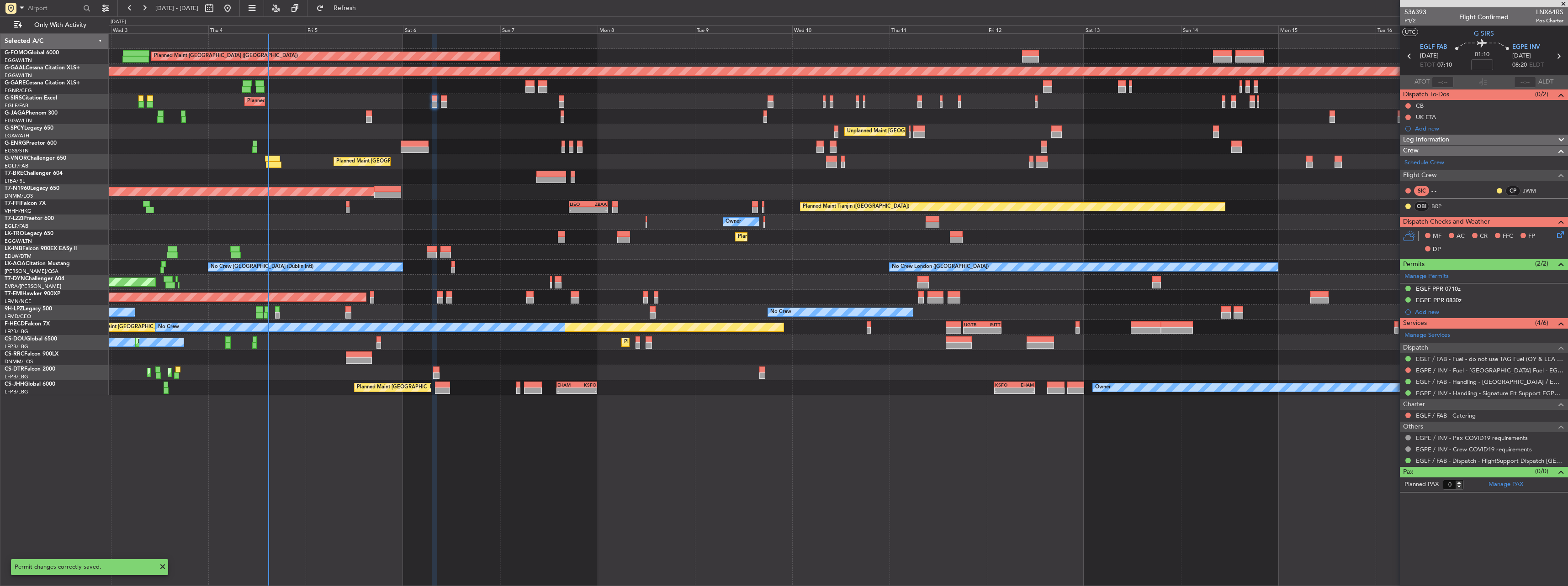
click at [439, 94] on div "Unplanned Maint [PERSON_NAME]" at bounding box center [838, 86] width 1458 height 15
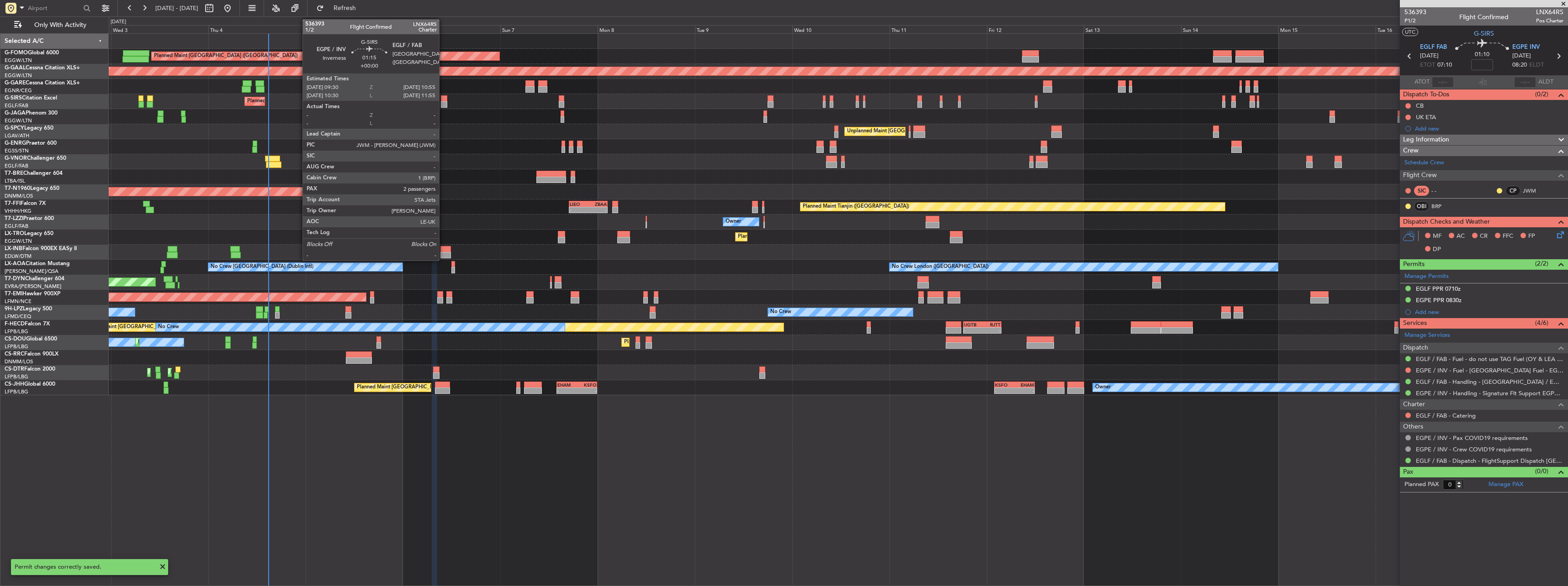
click at [443, 98] on div at bounding box center [444, 98] width 6 height 6
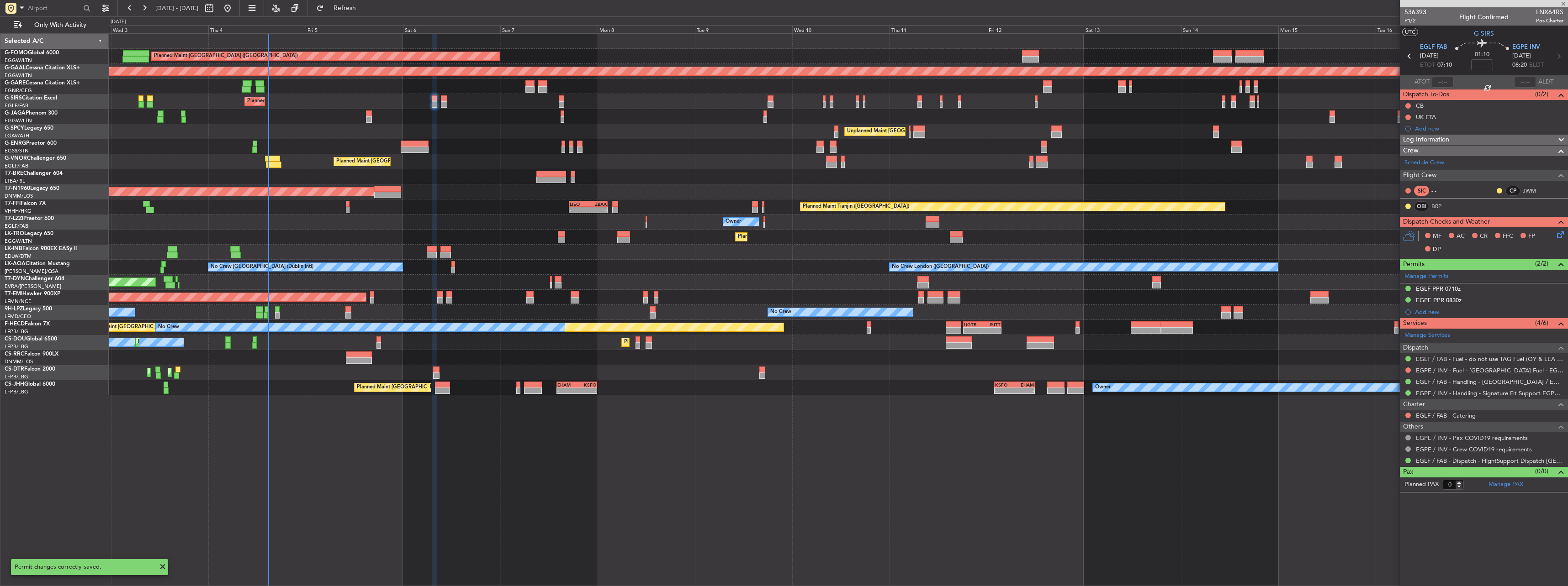
type input "2"
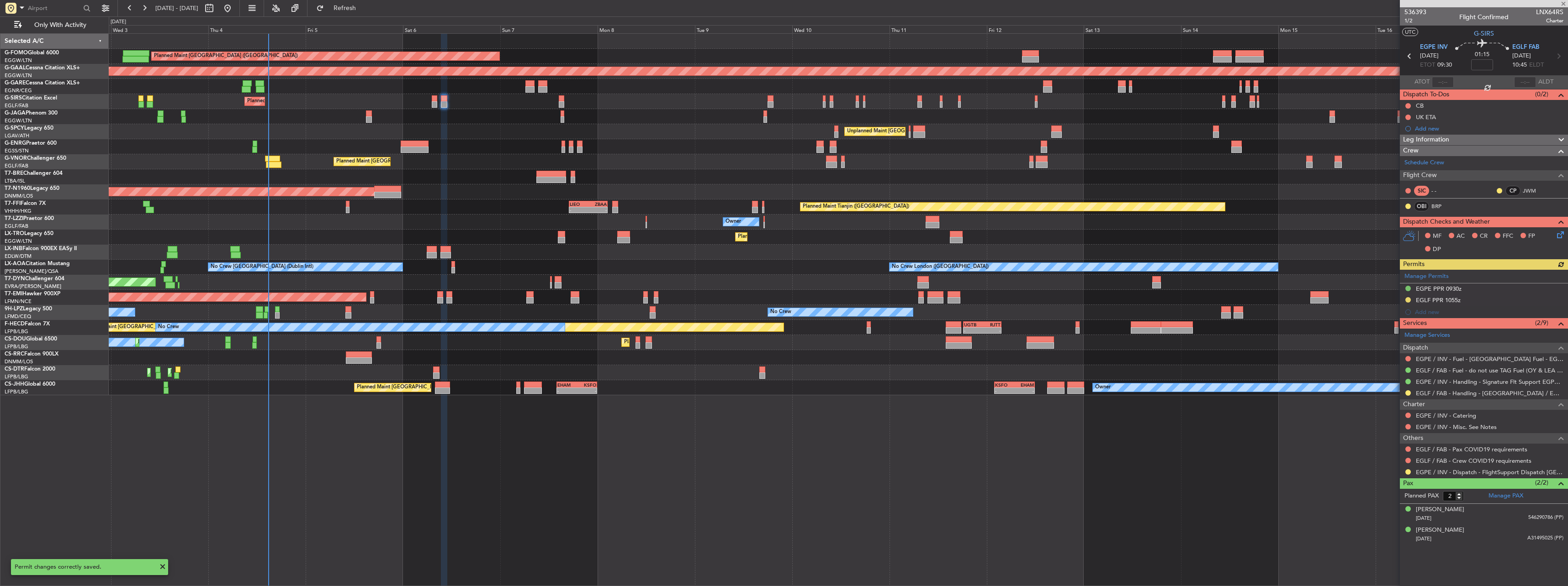
click at [1440, 300] on div "Manage Permits EGPE PPR 0930z EGLF PPR 1055z Add new" at bounding box center [1484, 294] width 168 height 48
click at [1438, 300] on div "Manage Permits EGPE PPR 0930z EGLF PPR 1055z Add new" at bounding box center [1484, 294] width 168 height 48
click at [1440, 297] on div "Manage Permits EGPE PPR 0930z EGLF PPR 1055z Add new" at bounding box center [1484, 294] width 168 height 48
click at [1435, 303] on div "EGLF PPR 1055z" at bounding box center [1438, 300] width 45 height 8
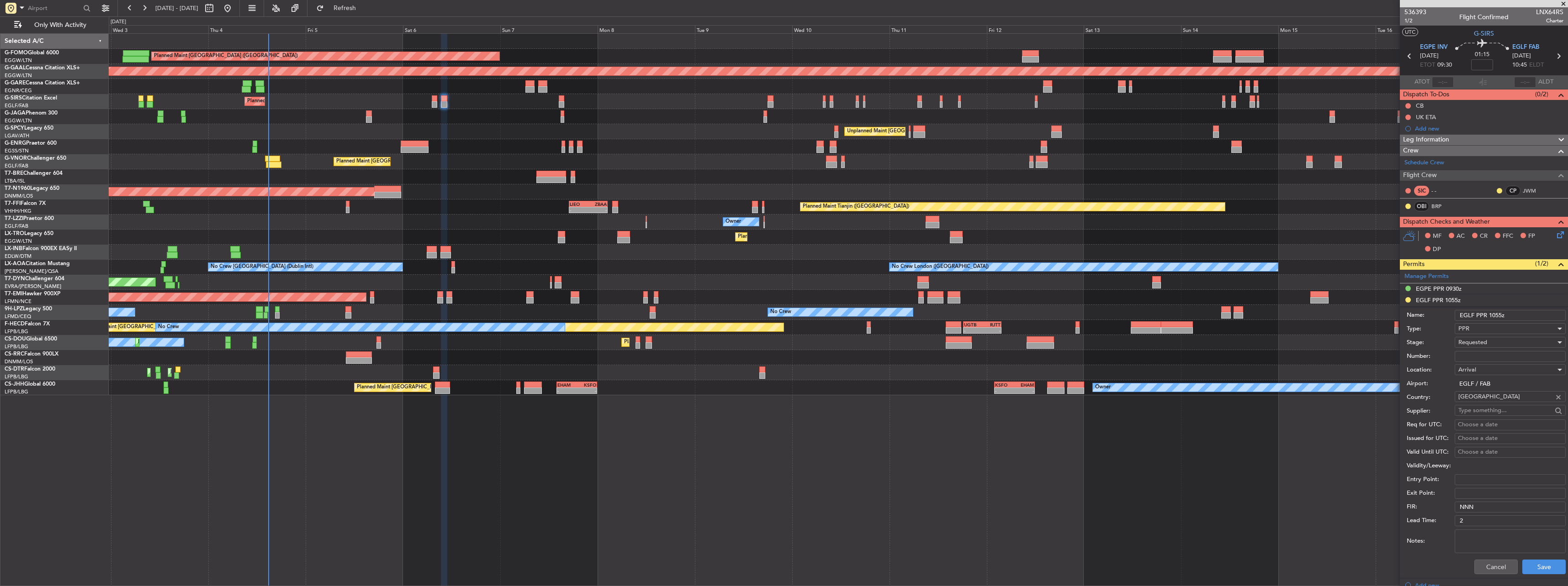
click at [1476, 355] on input "Number:" at bounding box center [1510, 357] width 111 height 11
paste input "373322"
type input "373322"
click at [1473, 344] on span "Requested" at bounding box center [1473, 342] width 29 height 8
click at [1486, 403] on span "Requested" at bounding box center [1506, 398] width 96 height 13
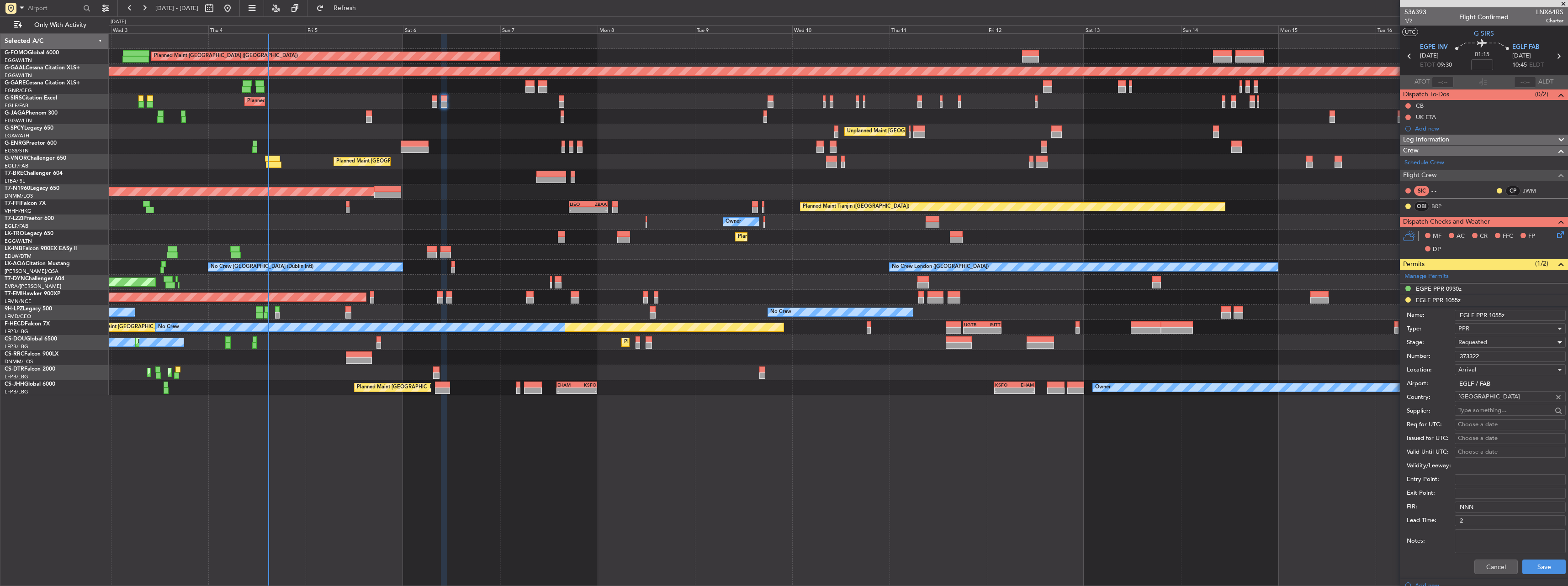
click at [1476, 338] on div "Requested" at bounding box center [1507, 343] width 97 height 13
click at [1487, 418] on span "Received OK" at bounding box center [1506, 412] width 96 height 13
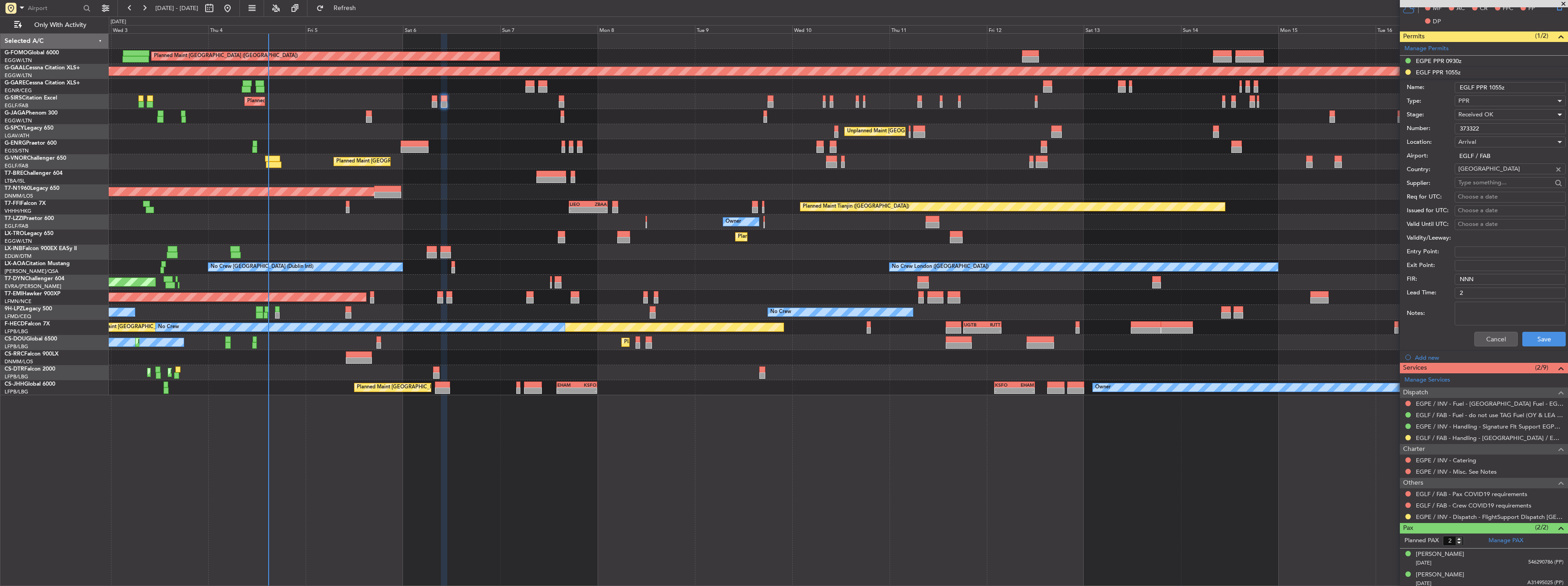
scroll to position [228, 0]
click at [1534, 343] on button "Save" at bounding box center [1544, 339] width 43 height 15
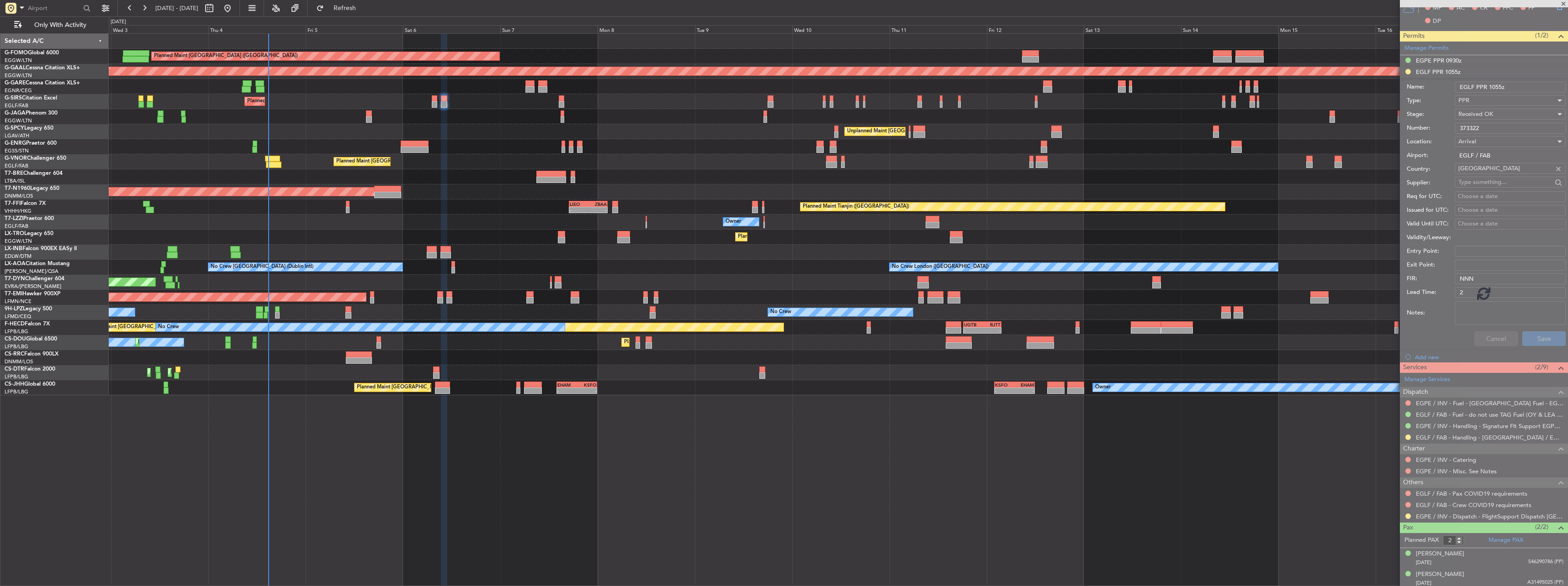
scroll to position [0, 0]
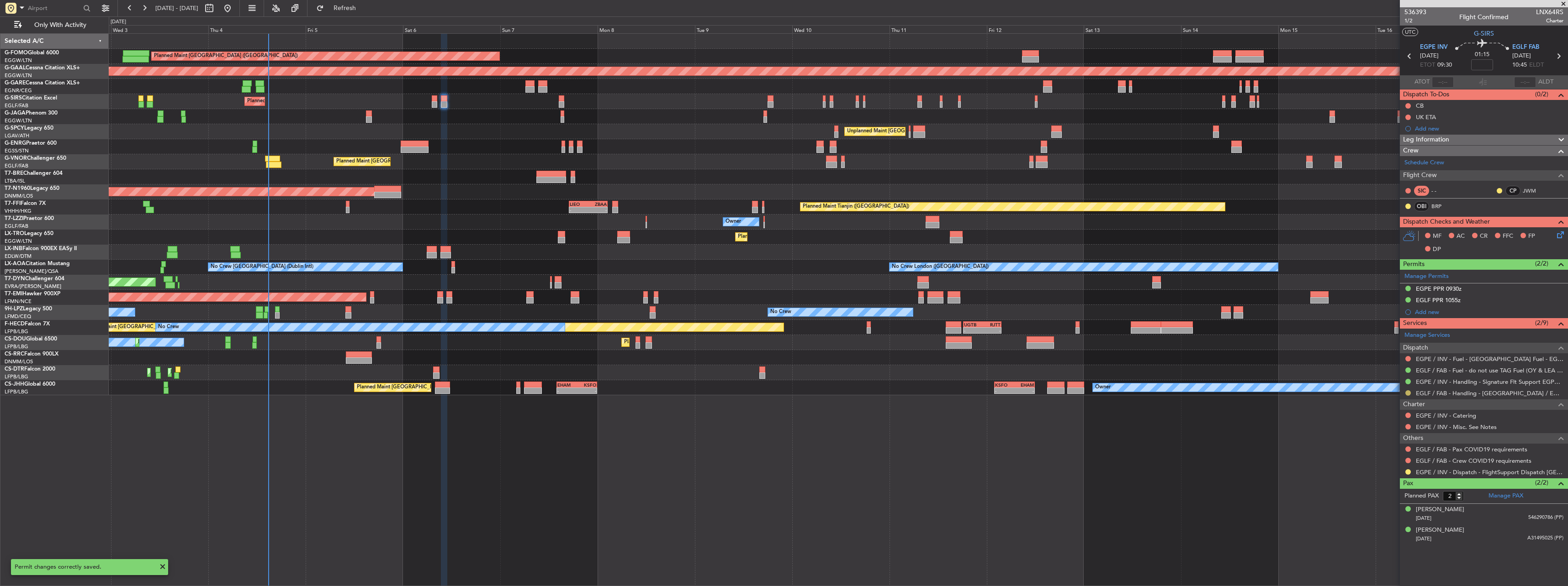
click at [1409, 392] on button at bounding box center [1408, 393] width 6 height 6
click at [1394, 500] on span "Confirmed" at bounding box center [1382, 502] width 28 height 9
click at [1408, 450] on button at bounding box center [1408, 449] width 6 height 6
click at [1386, 464] on span "Not Required" at bounding box center [1386, 462] width 37 height 9
click at [1408, 458] on button at bounding box center [1408, 461] width 6 height 6
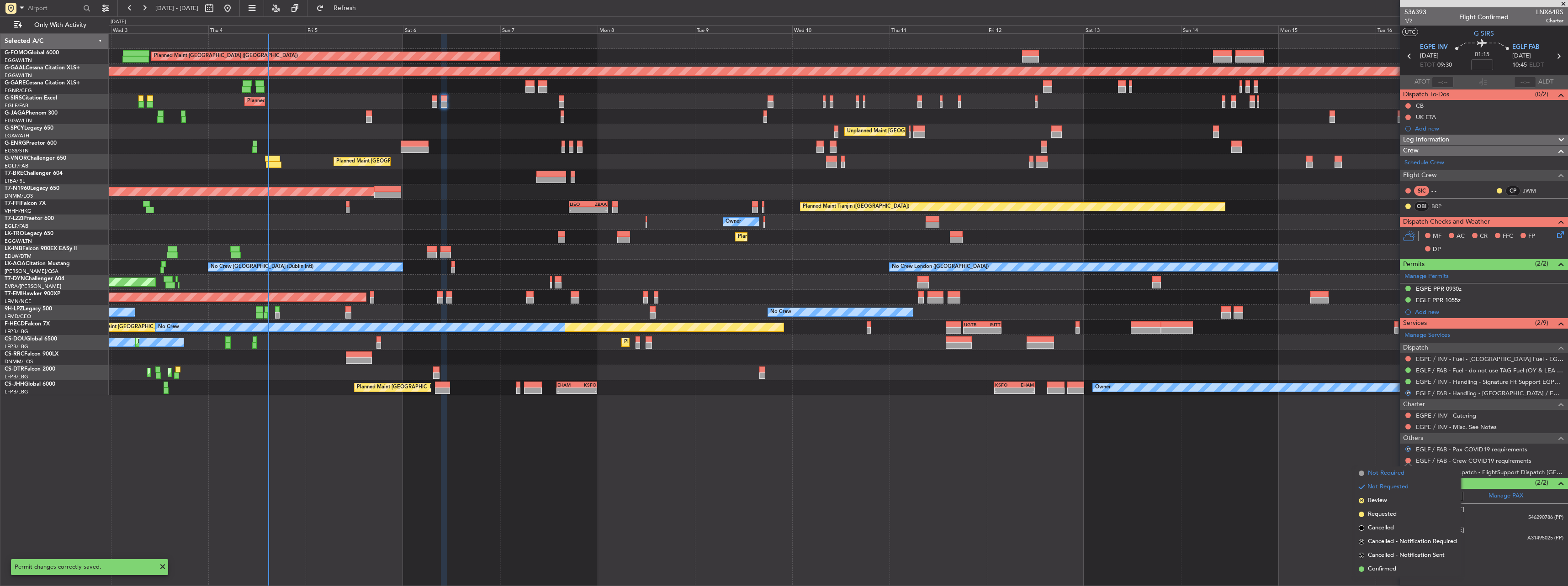
click at [1395, 469] on li "Not Required" at bounding box center [1408, 473] width 105 height 13
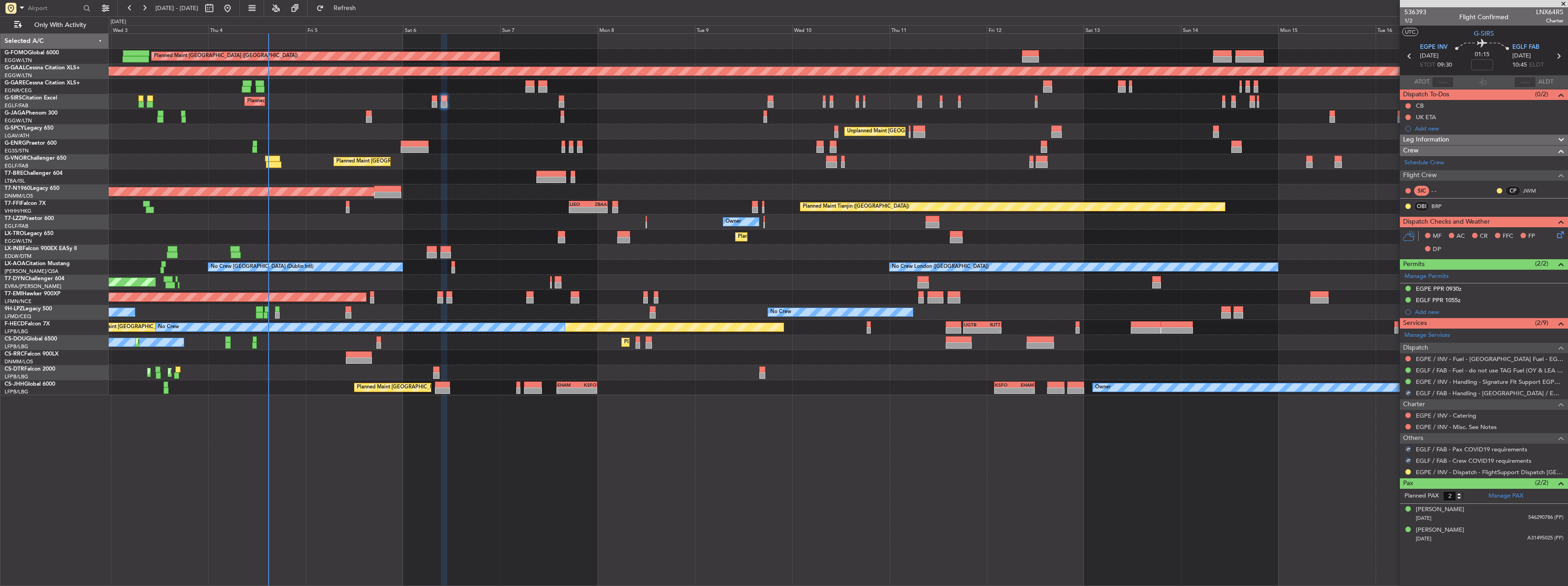
click at [1405, 469] on nimbus-traffic-light at bounding box center [1408, 472] width 7 height 7
click at [1411, 471] on div at bounding box center [1408, 472] width 7 height 7
click at [1407, 473] on button at bounding box center [1408, 472] width 6 height 6
click at [1394, 459] on span "Confirmed" at bounding box center [1382, 458] width 28 height 9
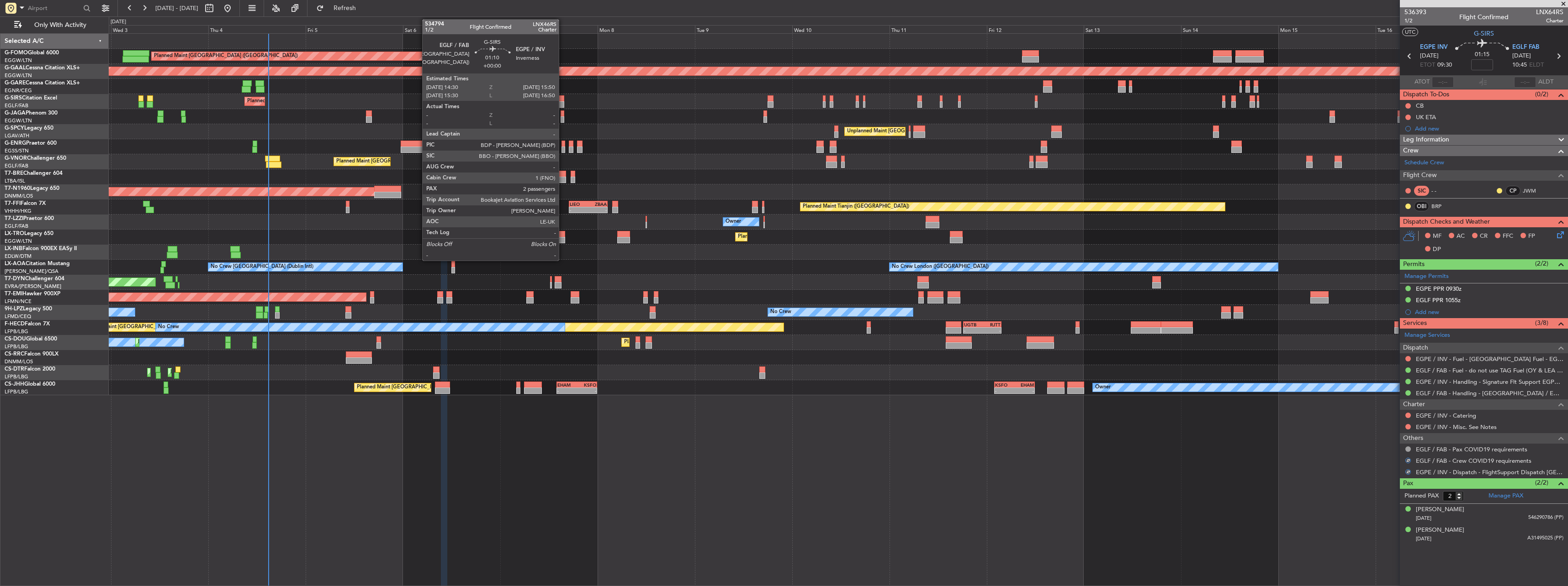
click at [563, 98] on div at bounding box center [561, 98] width 6 height 6
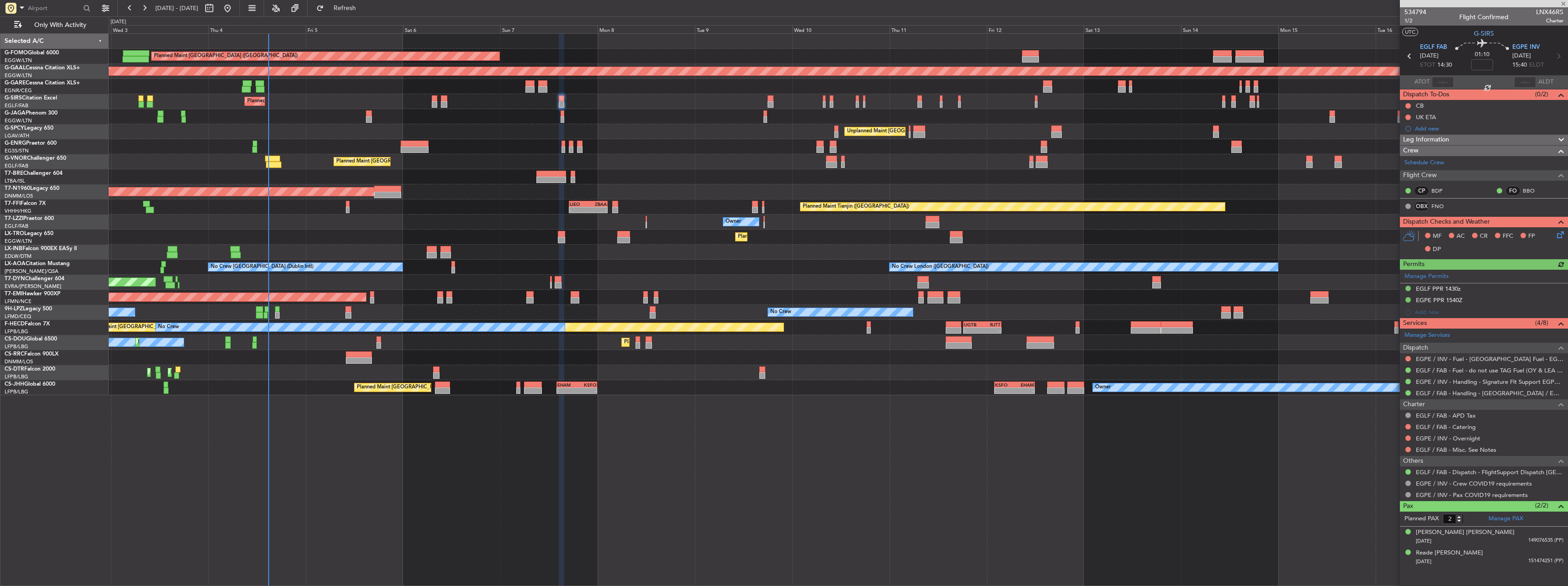
click at [1439, 284] on div "Manage Permits EGLF PPR 1430z EGPE PPR 1540Z Add new" at bounding box center [1484, 294] width 168 height 48
click at [1437, 289] on div "Manage Permits EGLF PPR 1430z EGPE PPR 1540Z Add new" at bounding box center [1484, 294] width 168 height 48
click at [1438, 289] on div "EGLF PPR 1430z" at bounding box center [1438, 289] width 45 height 8
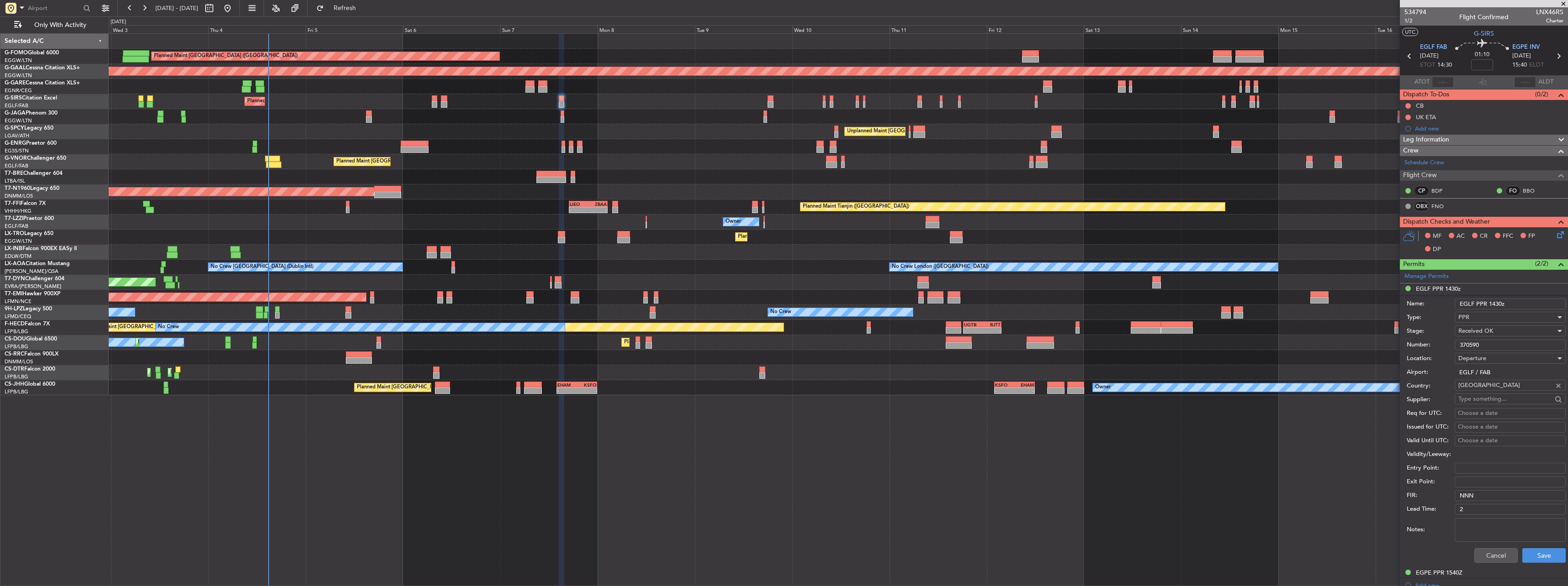
drag, startPoint x: 1495, startPoint y: 345, endPoint x: 1443, endPoint y: 348, distance: 52.1
click at [1443, 348] on div "Number: 370590" at bounding box center [1486, 345] width 159 height 13
paste input "373323"
type input "373323"
click at [1539, 554] on button "Save" at bounding box center [1544, 555] width 43 height 15
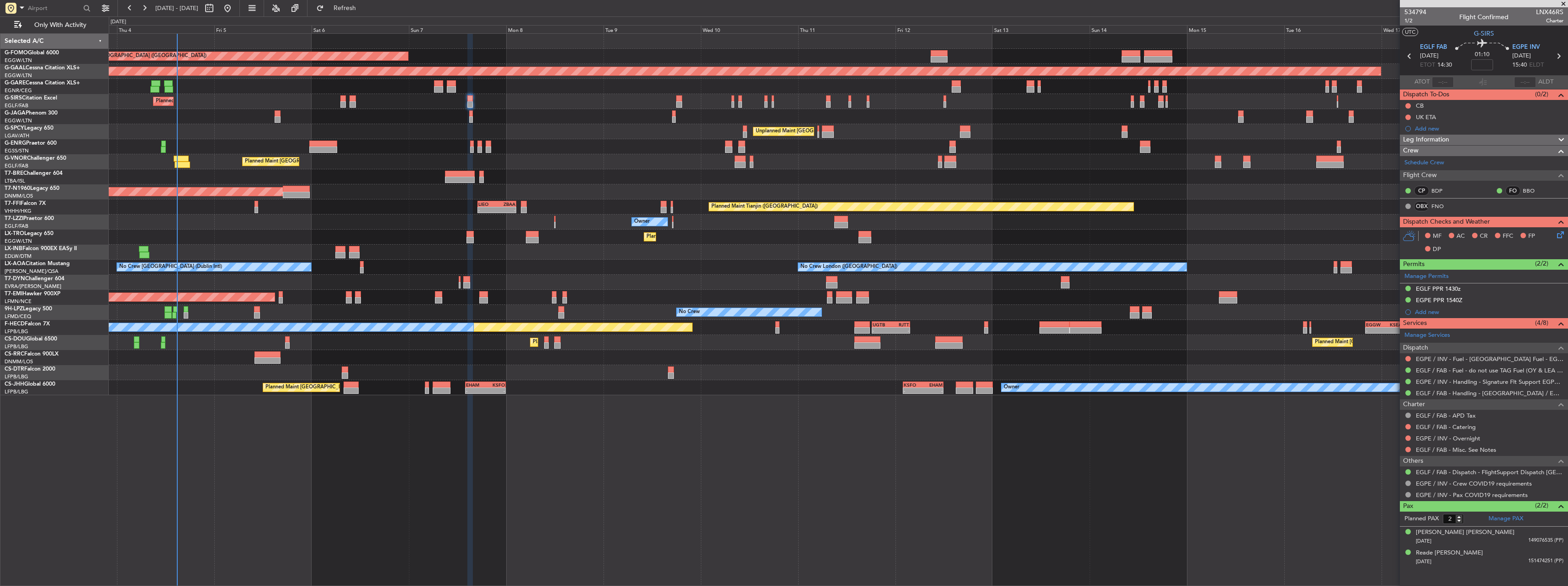
click at [1234, 289] on div "AOG Maint Riga (Riga Intl)" at bounding box center [838, 282] width 1458 height 15
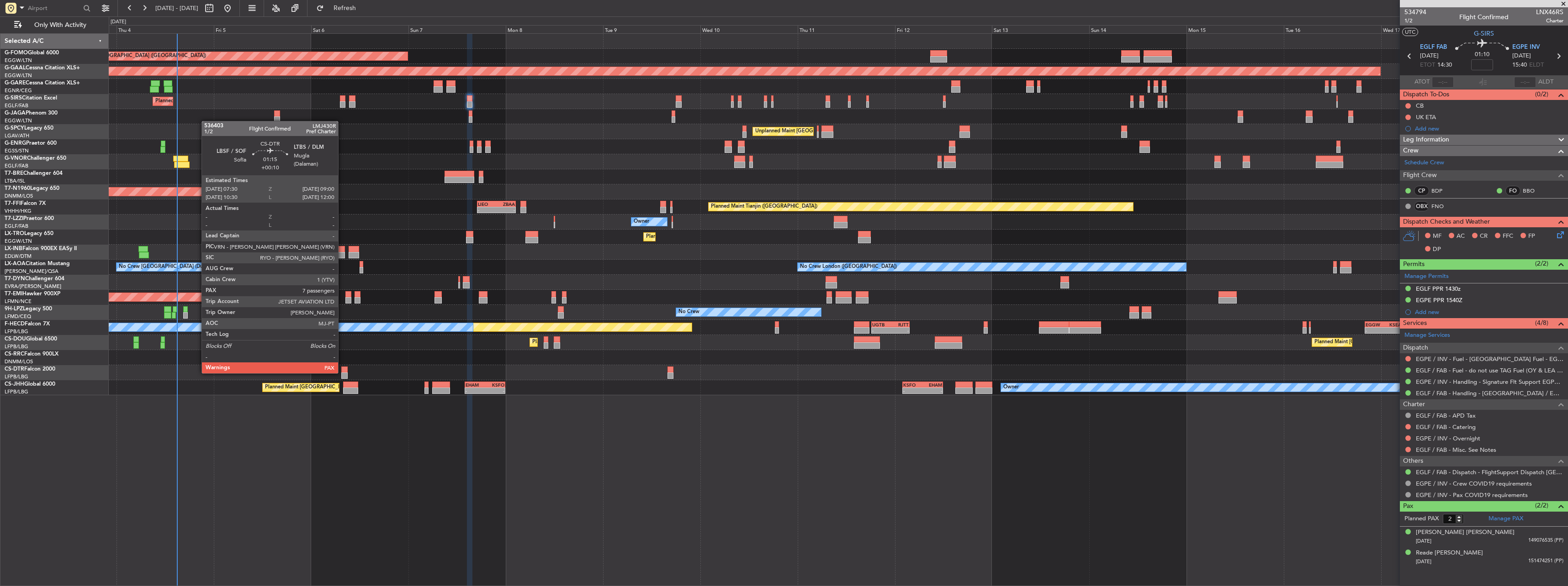
click at [343, 373] on div at bounding box center [345, 376] width 6 height 6
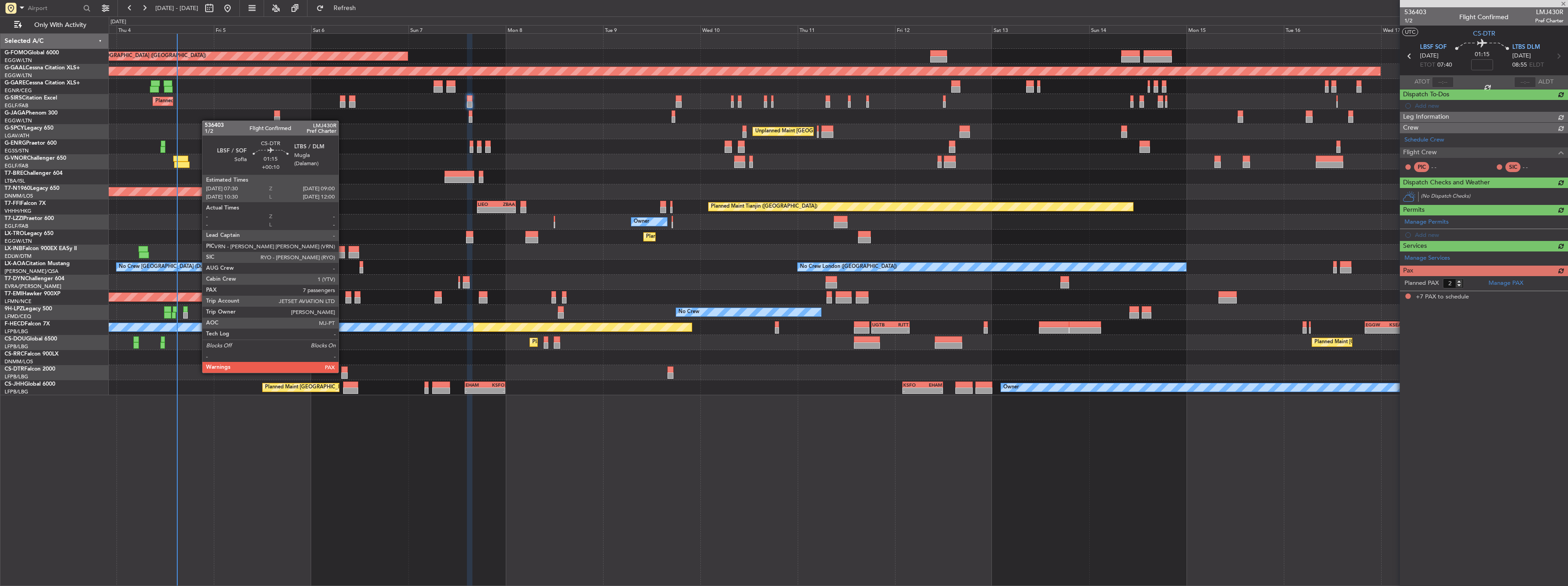
type input "+00:10"
type input "7"
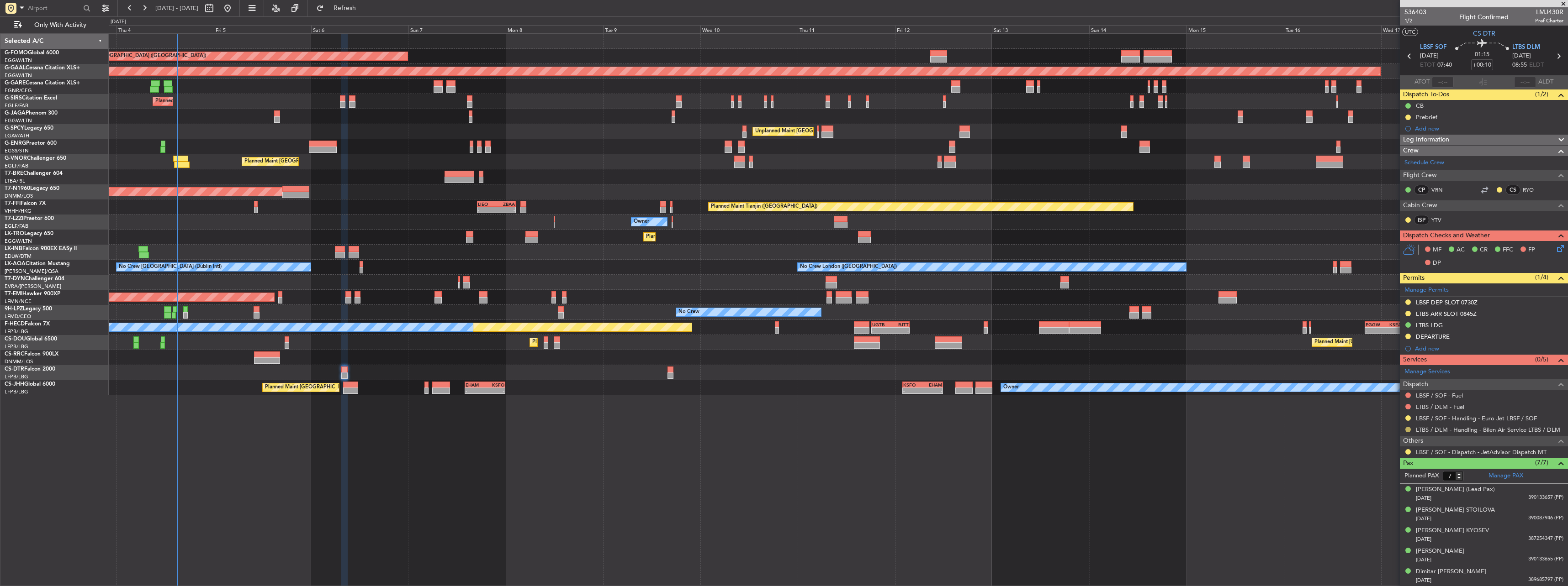
click at [1409, 428] on button at bounding box center [1408, 429] width 6 height 6
click at [1385, 537] on span "Confirmed" at bounding box center [1382, 538] width 28 height 9
click at [1406, 451] on button at bounding box center [1408, 452] width 6 height 6
click at [1378, 556] on span "Confirmed" at bounding box center [1382, 560] width 28 height 9
click at [1421, 322] on div "LTBS LDG" at bounding box center [1429, 325] width 27 height 8
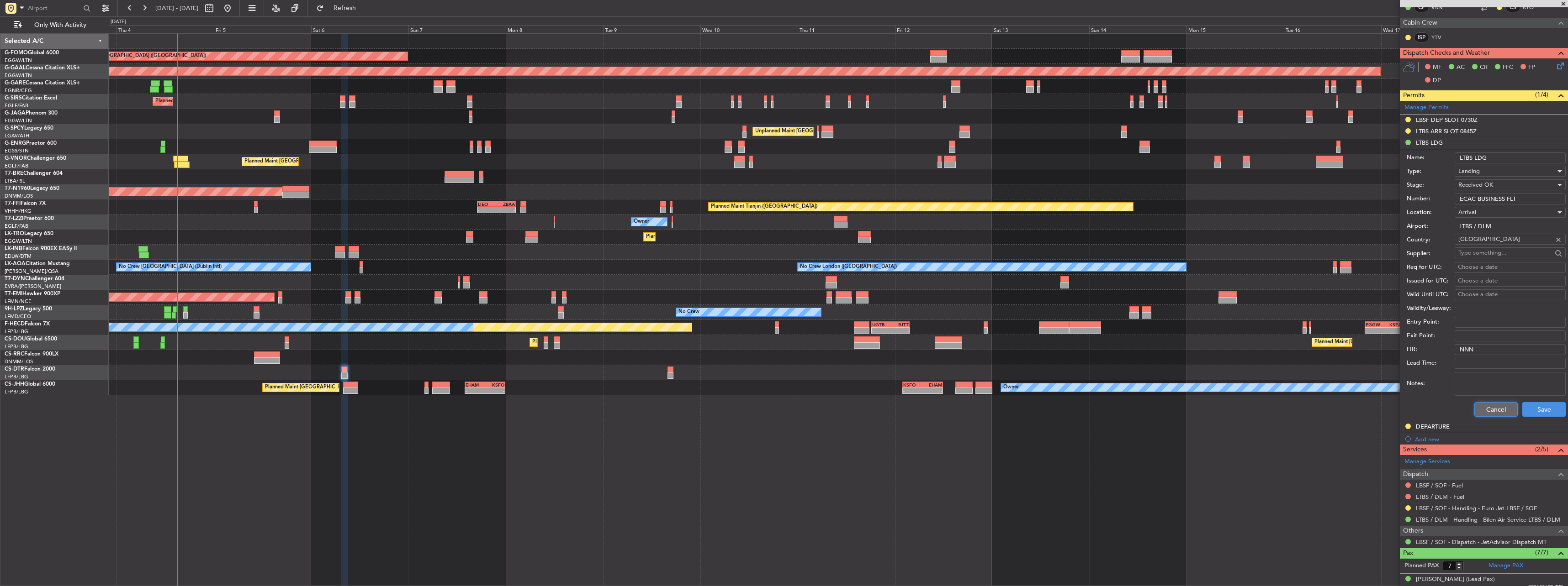
click at [1488, 412] on button "Cancel" at bounding box center [1496, 410] width 43 height 15
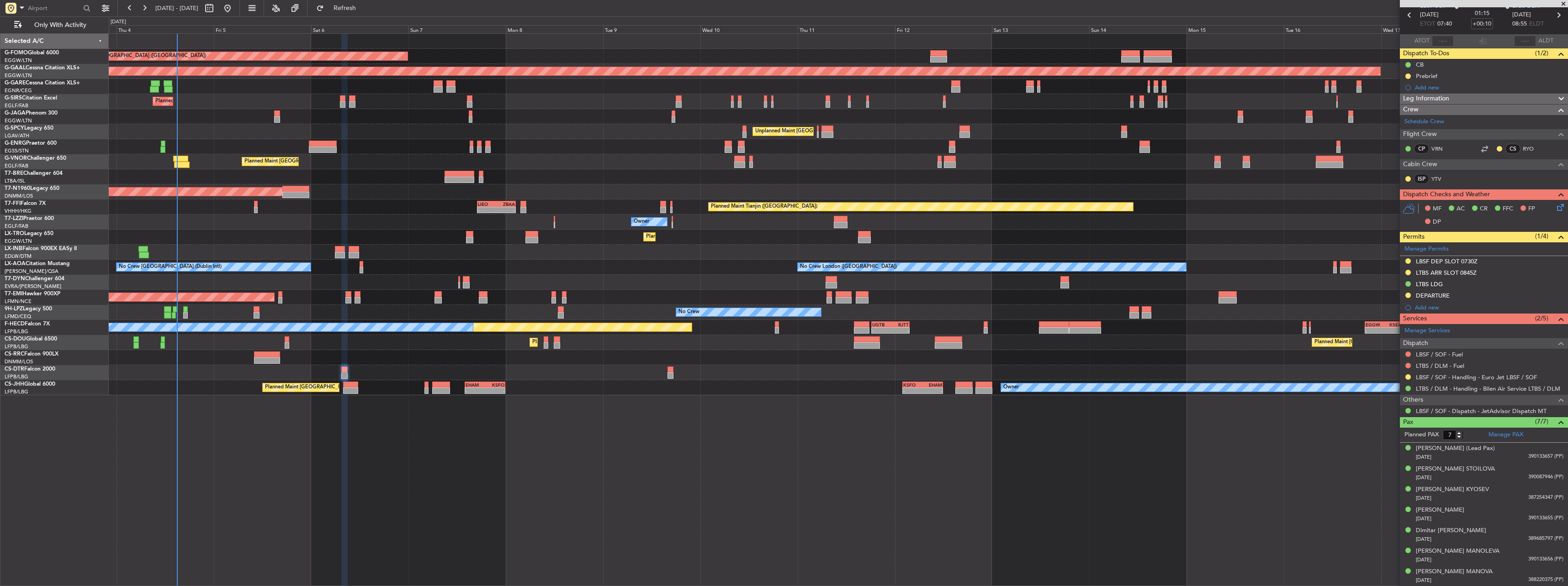
click at [1405, 376] on div at bounding box center [1408, 377] width 7 height 7
click at [1289, 479] on div "Planned Maint London (Luton) Planned Maint Dusseldorf Unplanned Maint Chester P…" at bounding box center [838, 310] width 1459 height 553
click at [1407, 272] on button at bounding box center [1408, 272] width 6 height 6
click at [1385, 380] on span "Received OK" at bounding box center [1385, 381] width 35 height 9
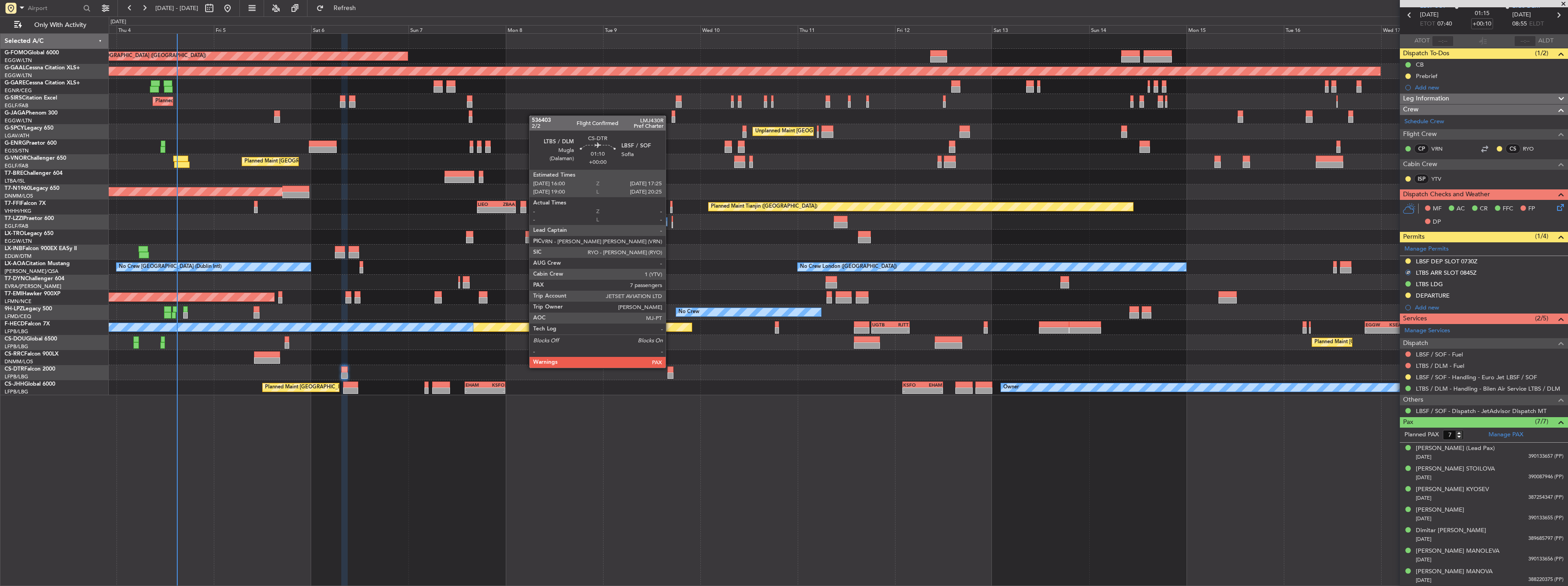
click at [670, 367] on div at bounding box center [671, 369] width 6 height 6
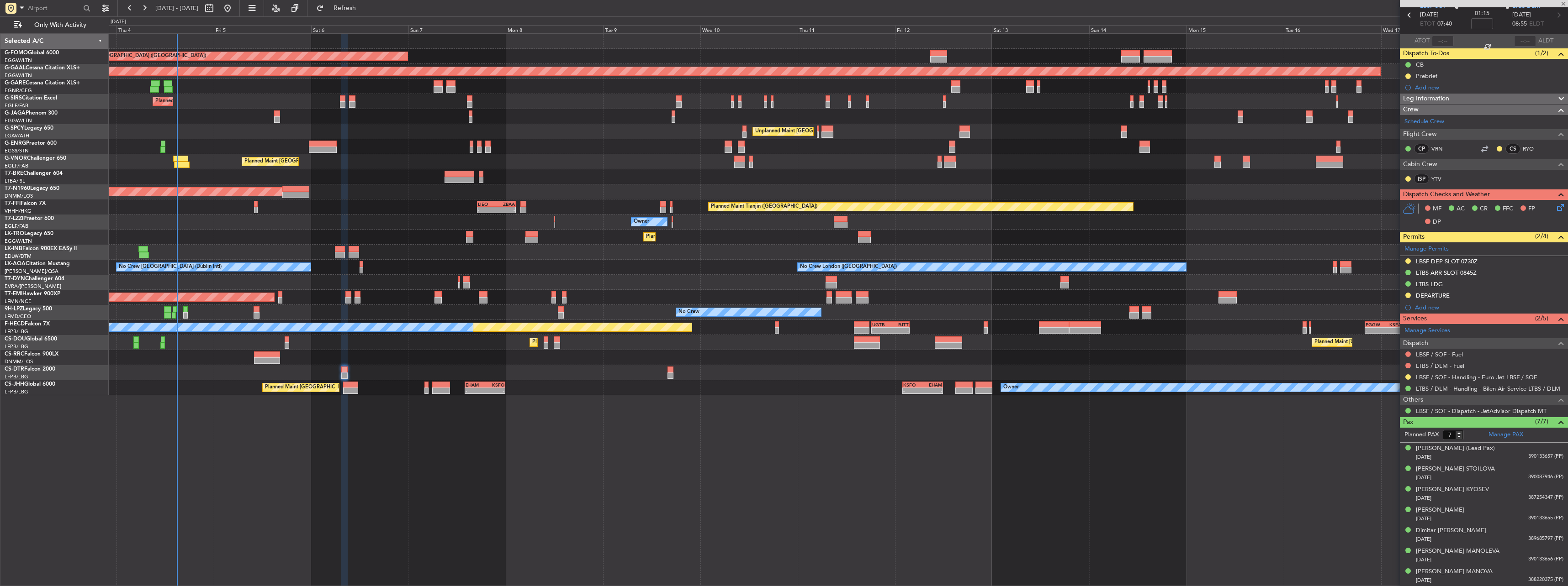
scroll to position [0, 0]
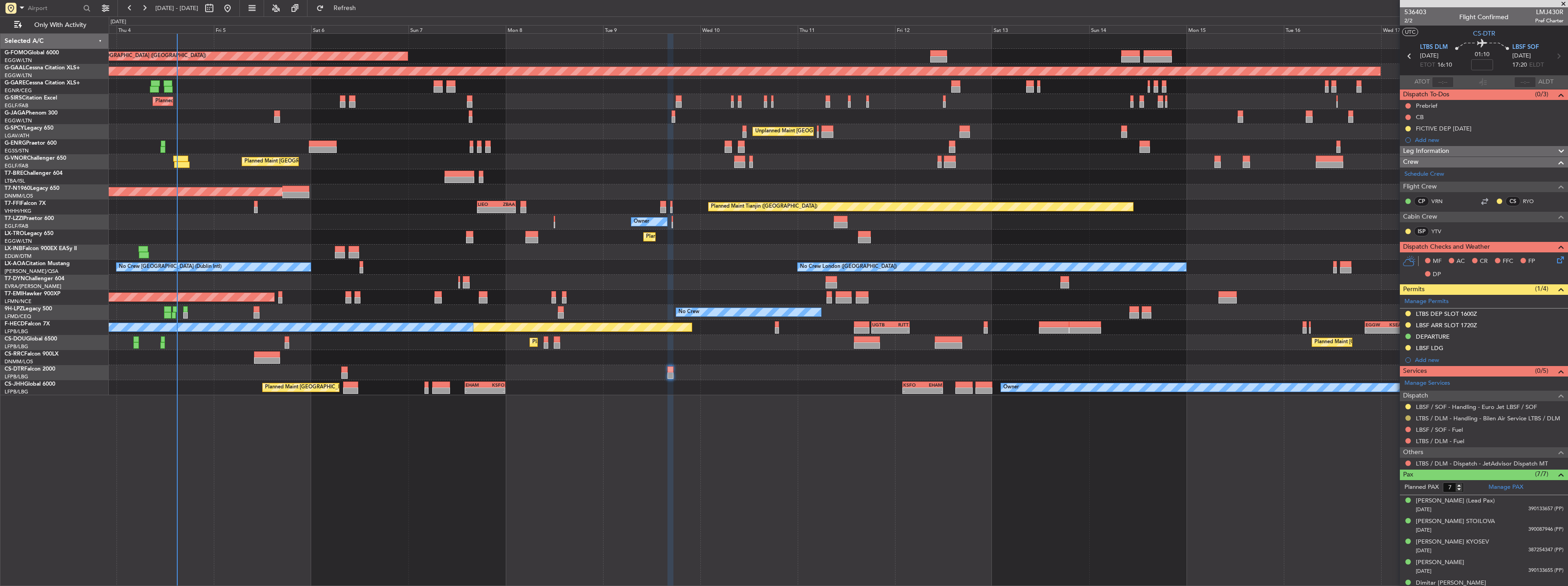
click at [1408, 417] on button at bounding box center [1408, 418] width 6 height 6
click at [1376, 527] on span "Confirmed" at bounding box center [1382, 527] width 28 height 9
click at [1409, 314] on button at bounding box center [1408, 313] width 6 height 6
click at [1393, 422] on span "Received OK" at bounding box center [1385, 422] width 35 height 9
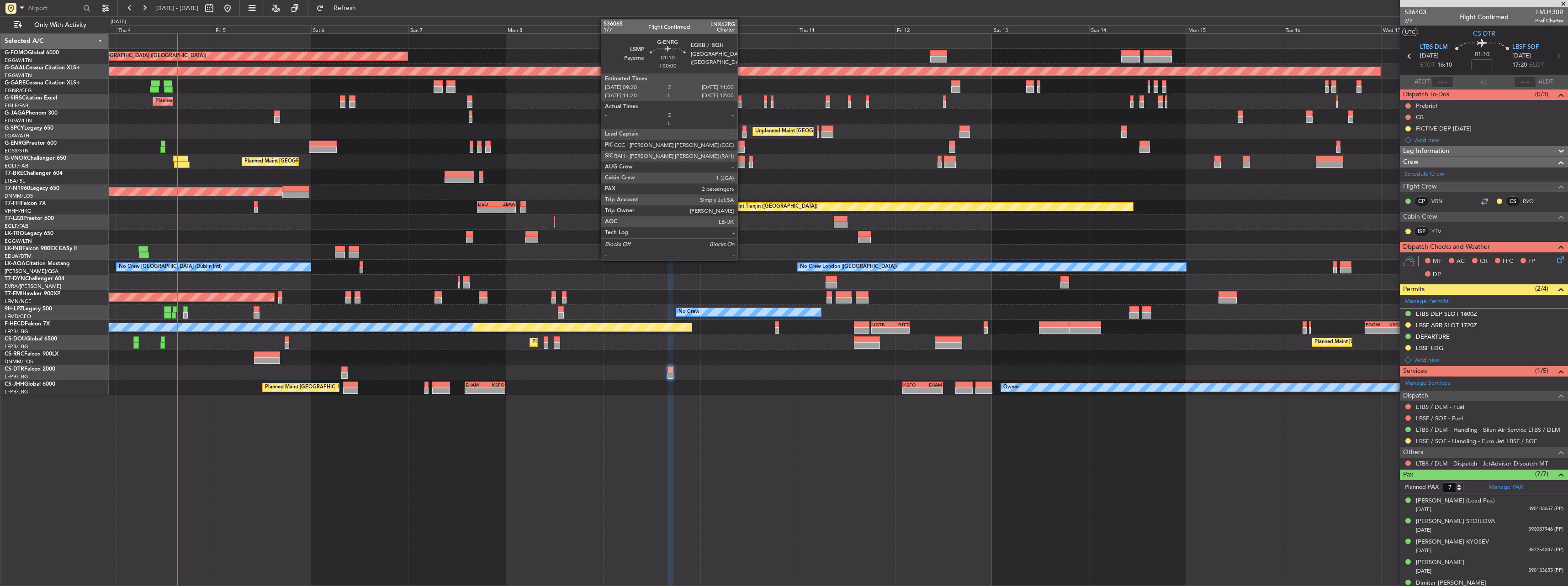
click at [742, 147] on div at bounding box center [741, 150] width 7 height 6
click at [753, 158] on div at bounding box center [751, 159] width 4 height 6
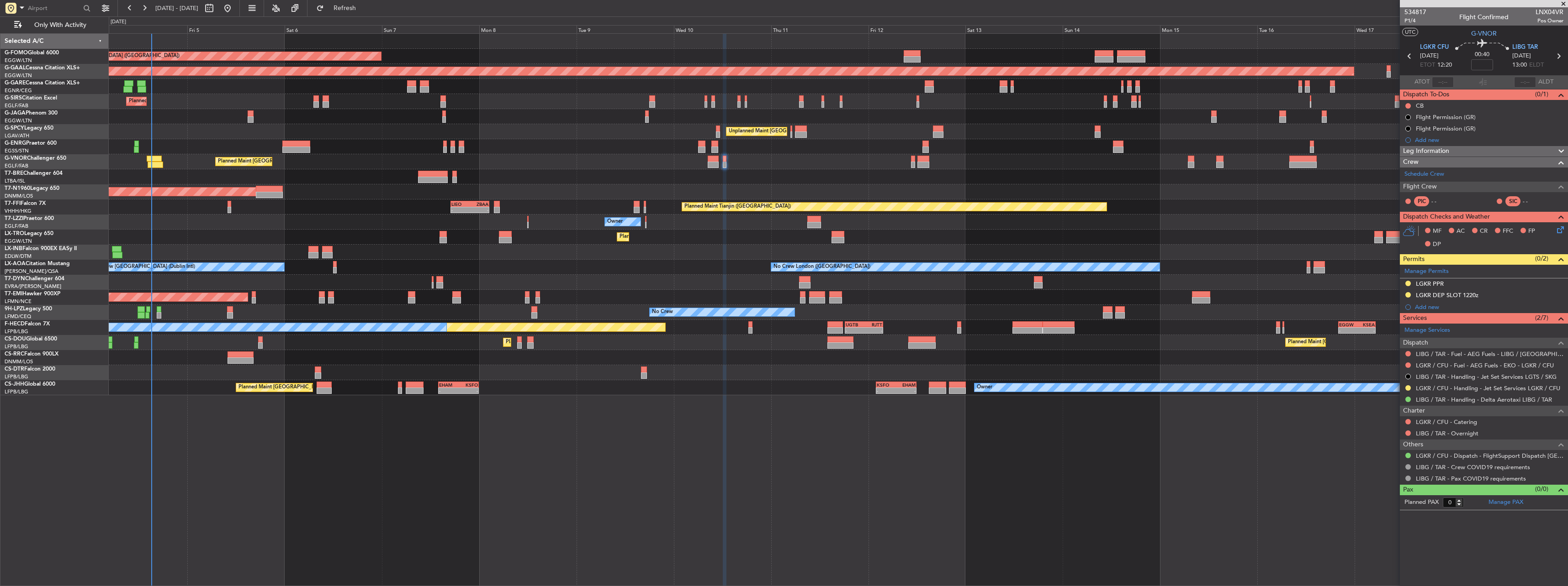
click at [1273, 380] on div "Planned Maint London (Luton) Planned Maint Dusseldorf Unplanned Maint Chester P…" at bounding box center [838, 214] width 1458 height 362
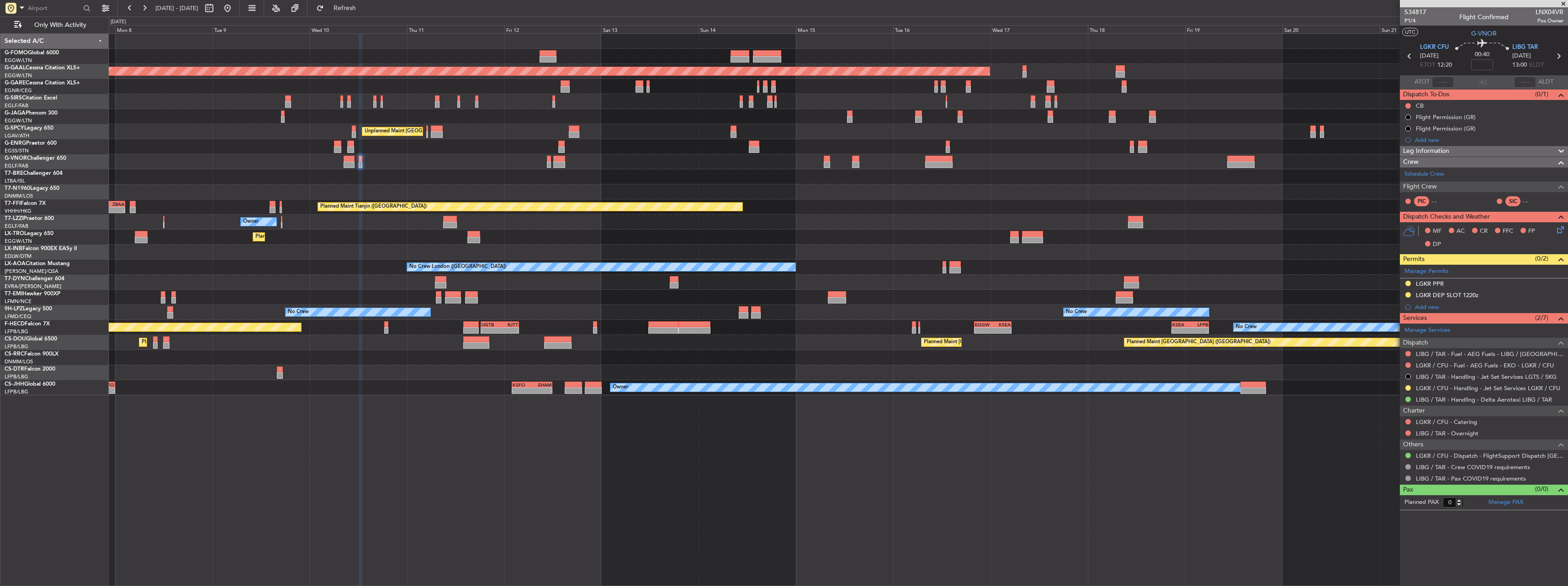
click at [932, 371] on div at bounding box center [838, 373] width 1458 height 15
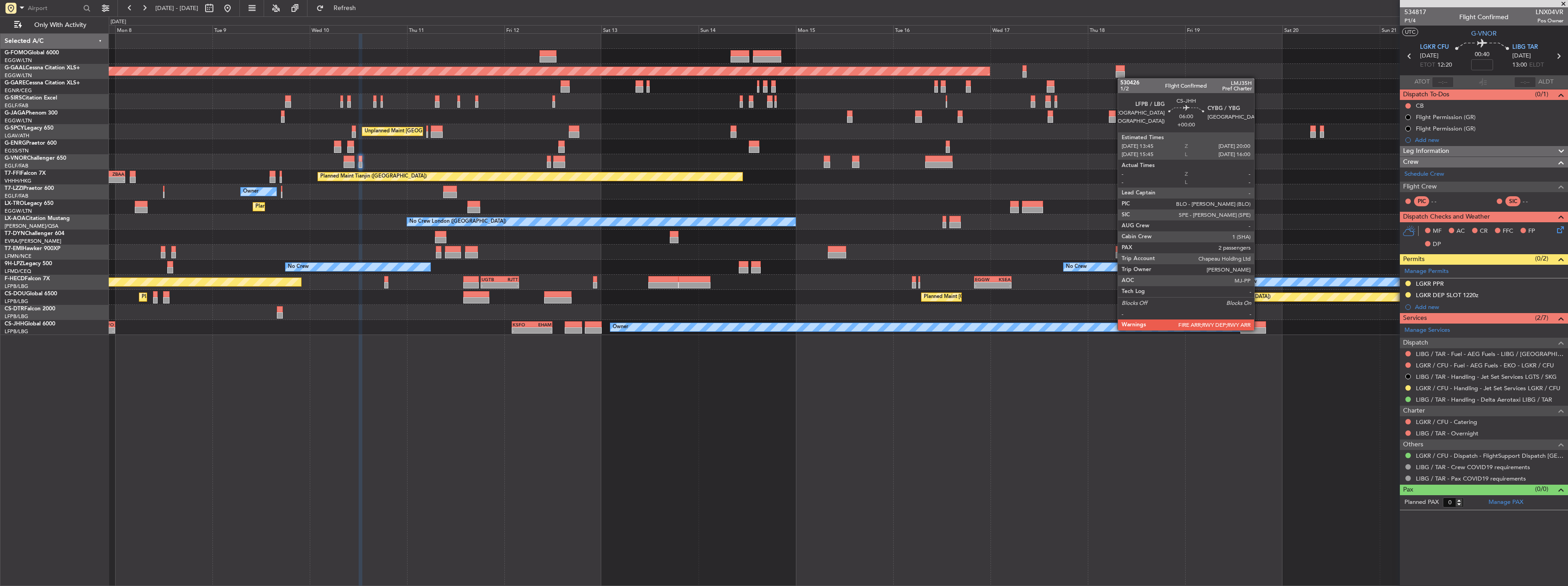
click at [1258, 330] on div at bounding box center [1253, 330] width 26 height 6
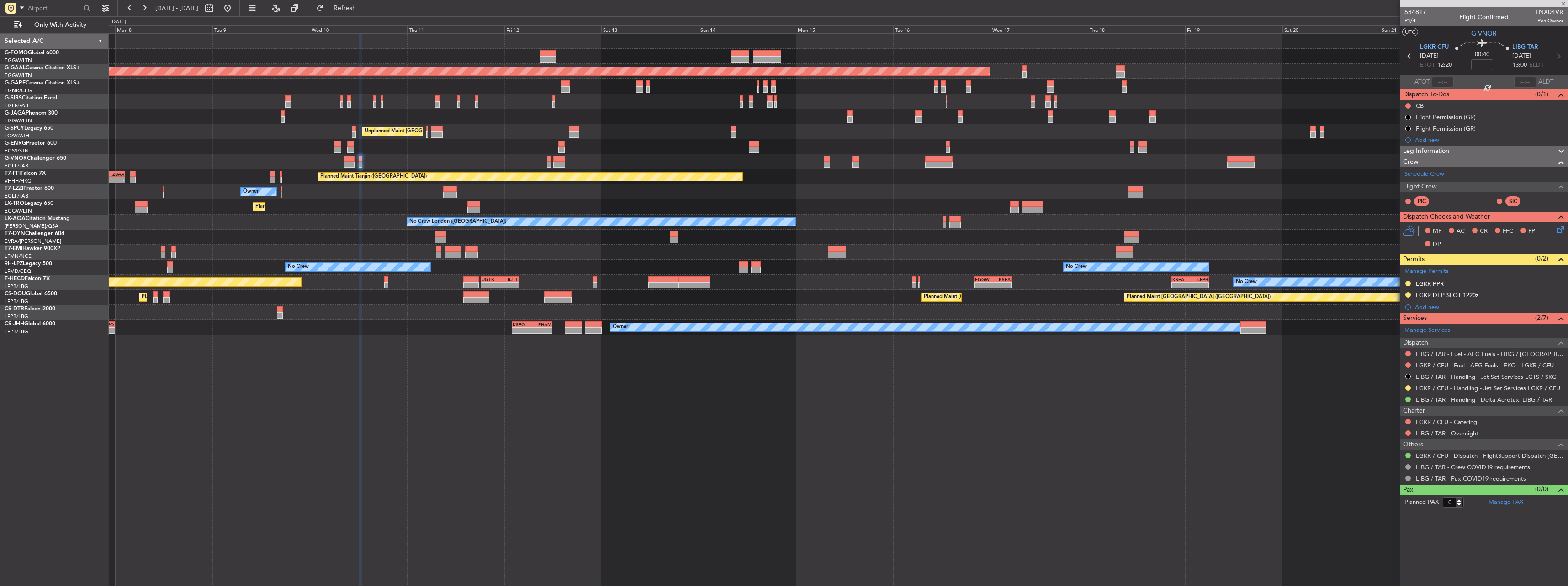
type input "2"
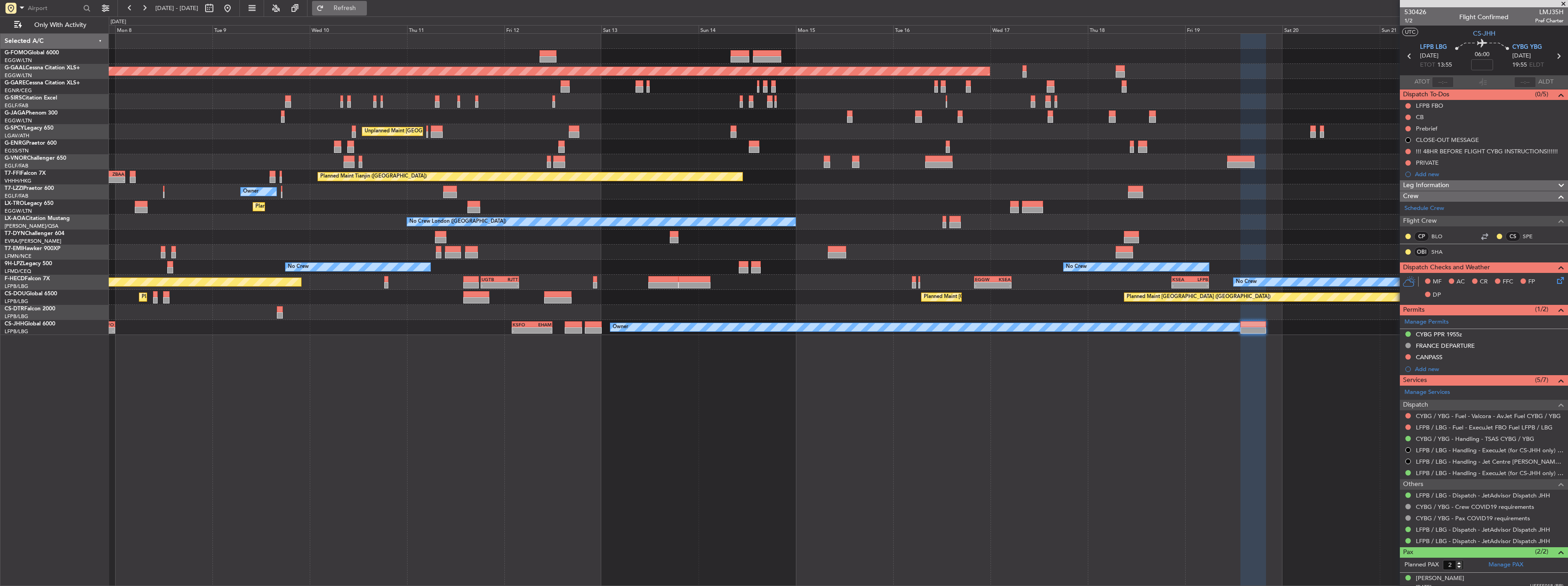
click at [367, 3] on button "Refresh" at bounding box center [340, 8] width 55 height 15
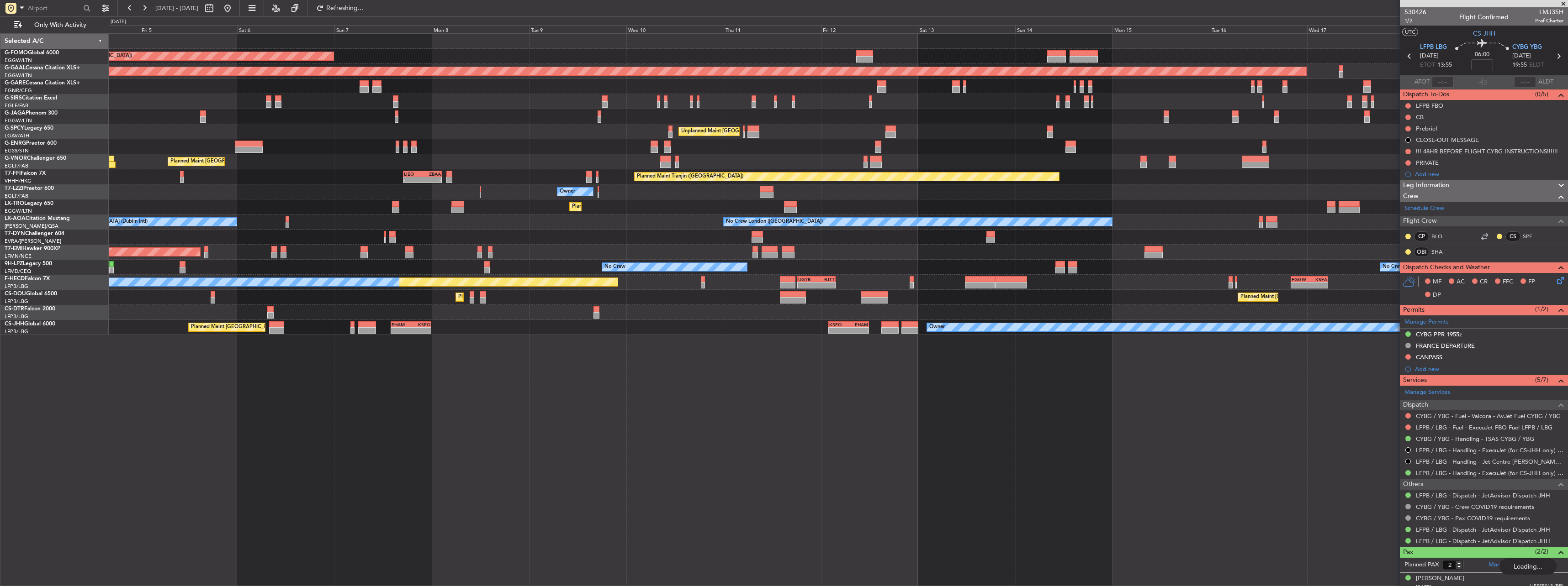
click at [934, 271] on div "Planned Maint London (Luton) Planned Maint Dusseldorf Unplanned Maint Chester P…" at bounding box center [838, 184] width 1458 height 302
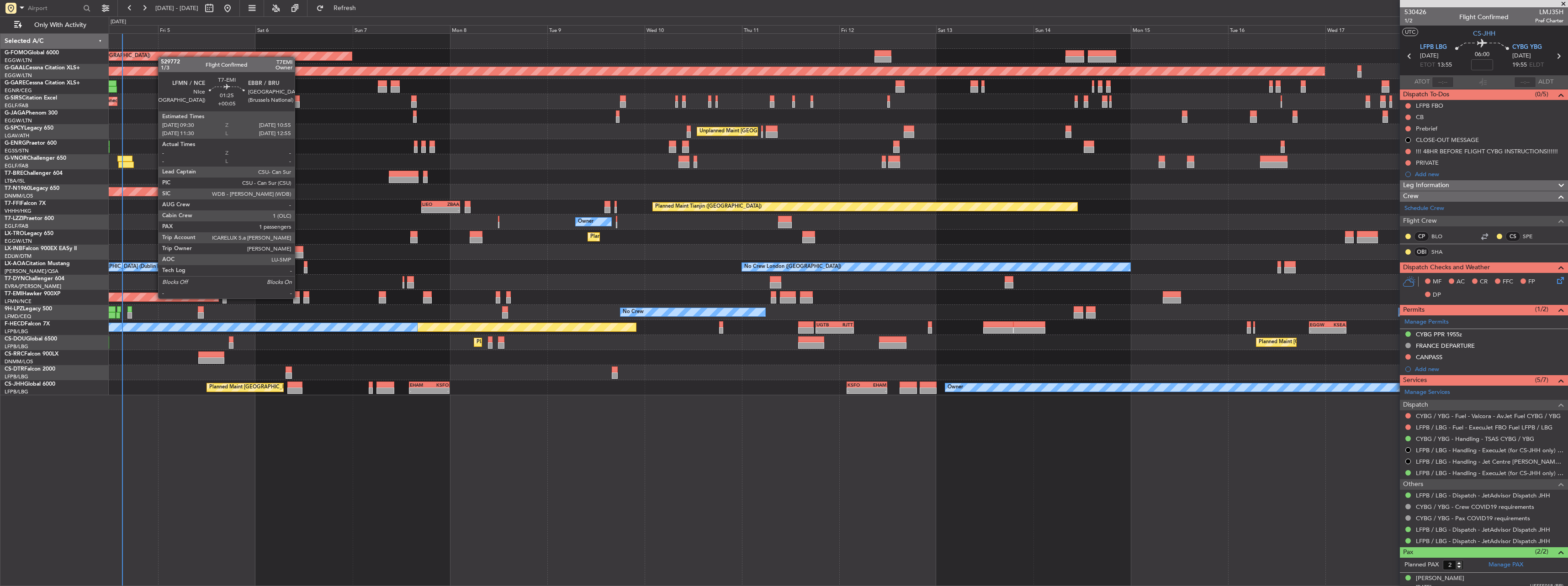
click at [299, 299] on div at bounding box center [296, 300] width 6 height 6
click at [306, 296] on div at bounding box center [307, 294] width 6 height 6
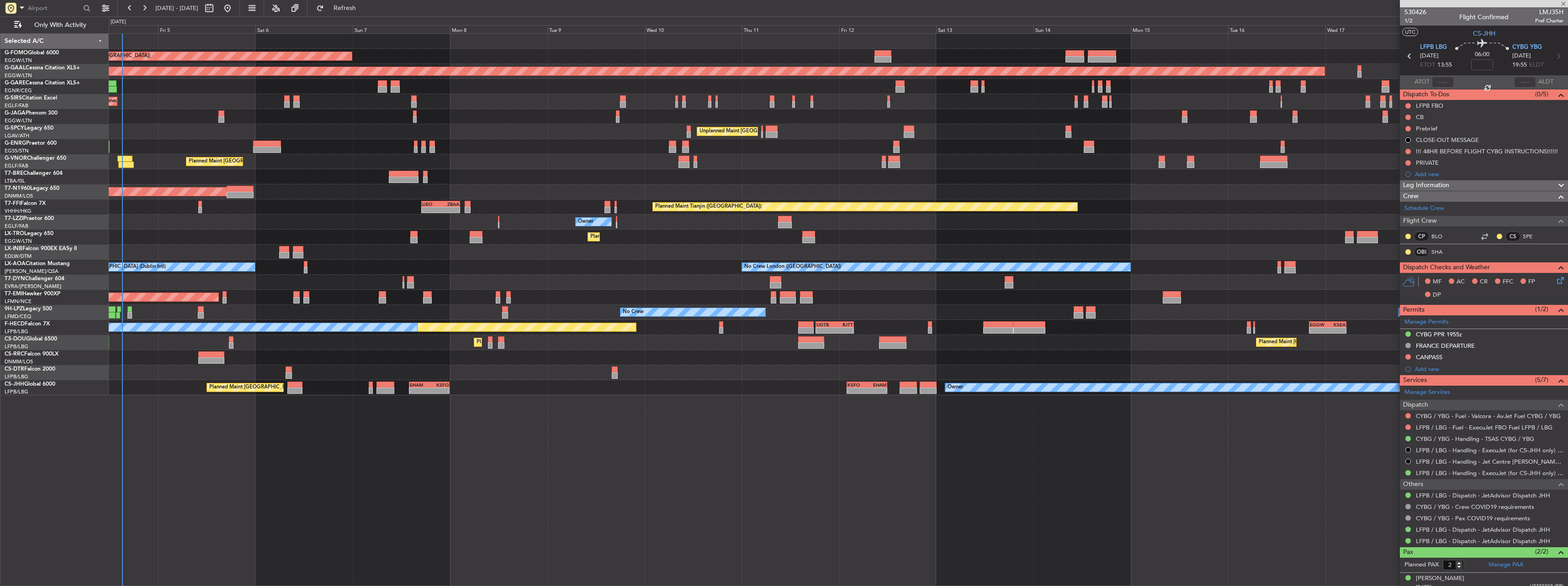
type input "+00:15"
type input "0"
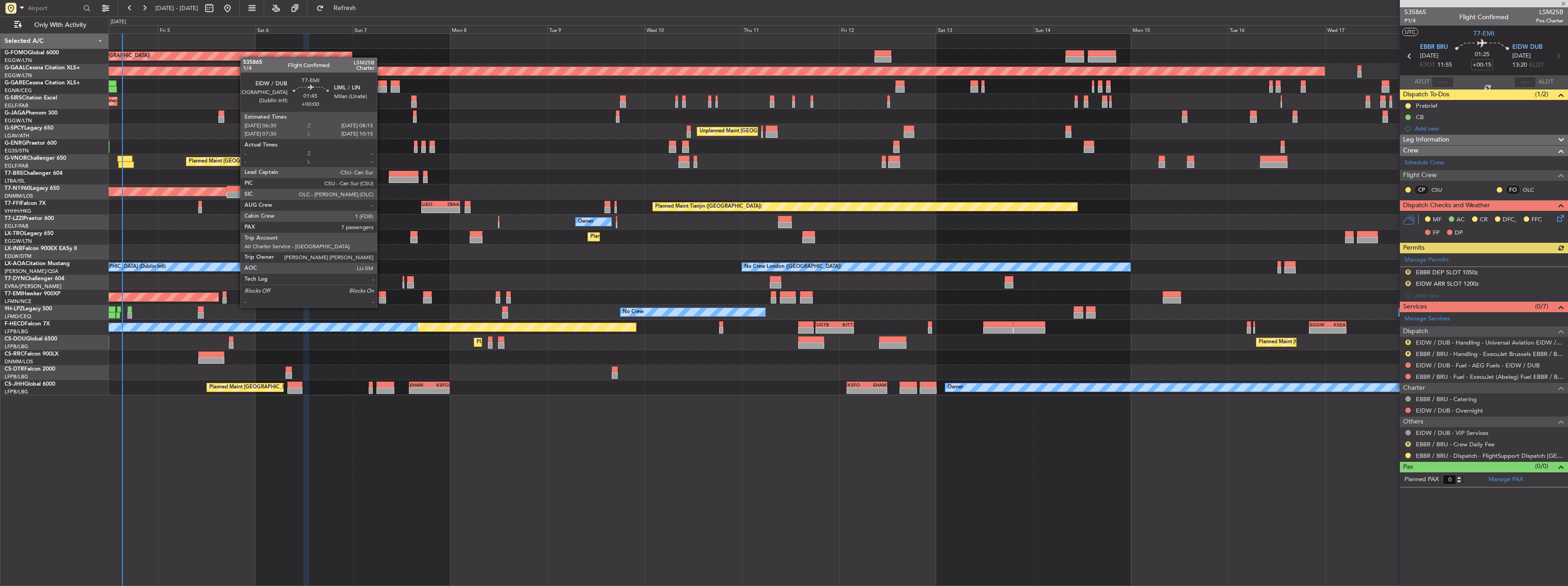
click at [381, 298] on div at bounding box center [383, 300] width 7 height 6
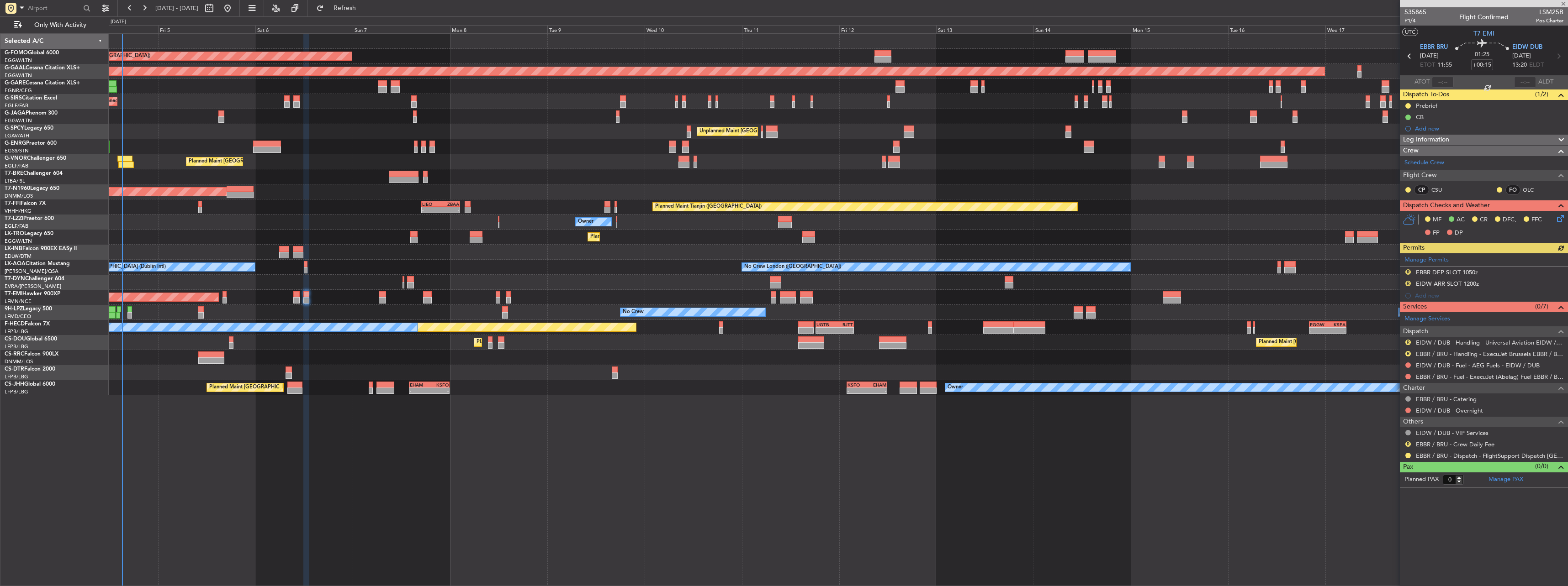
type input "7"
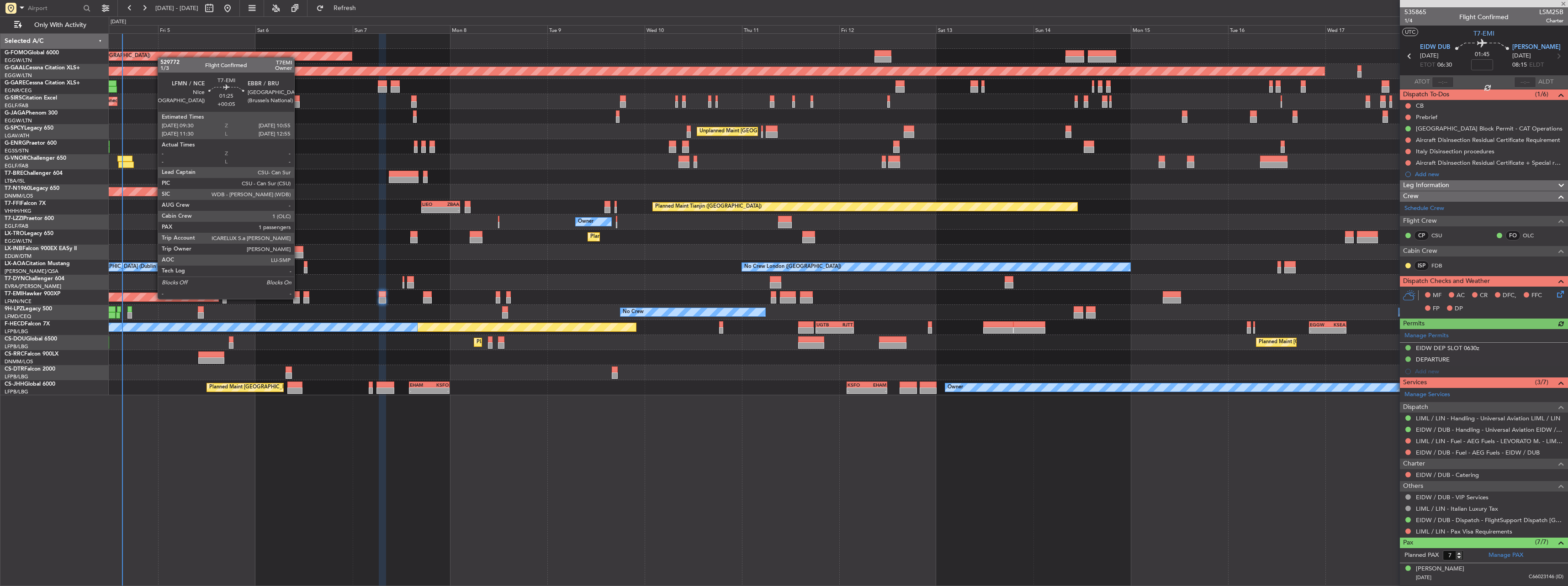
click at [298, 299] on div at bounding box center [296, 300] width 6 height 6
type input "+00:05"
type input "1"
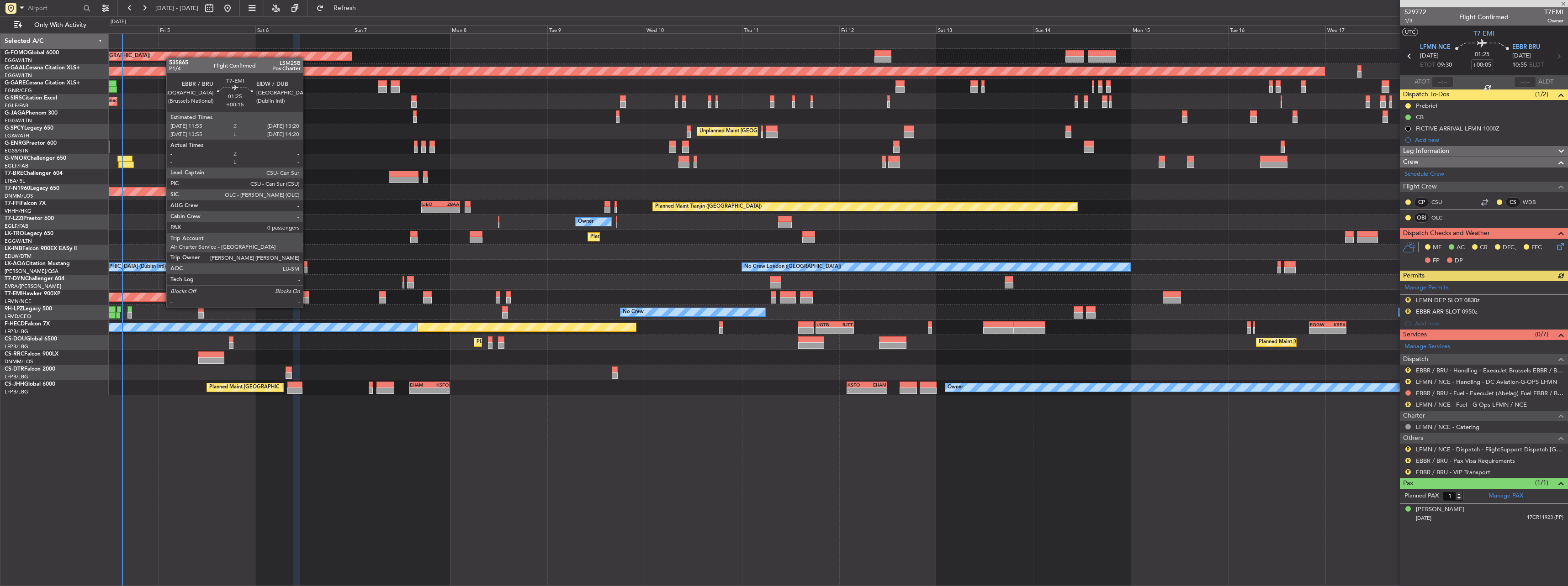
click at [307, 300] on div at bounding box center [307, 300] width 6 height 6
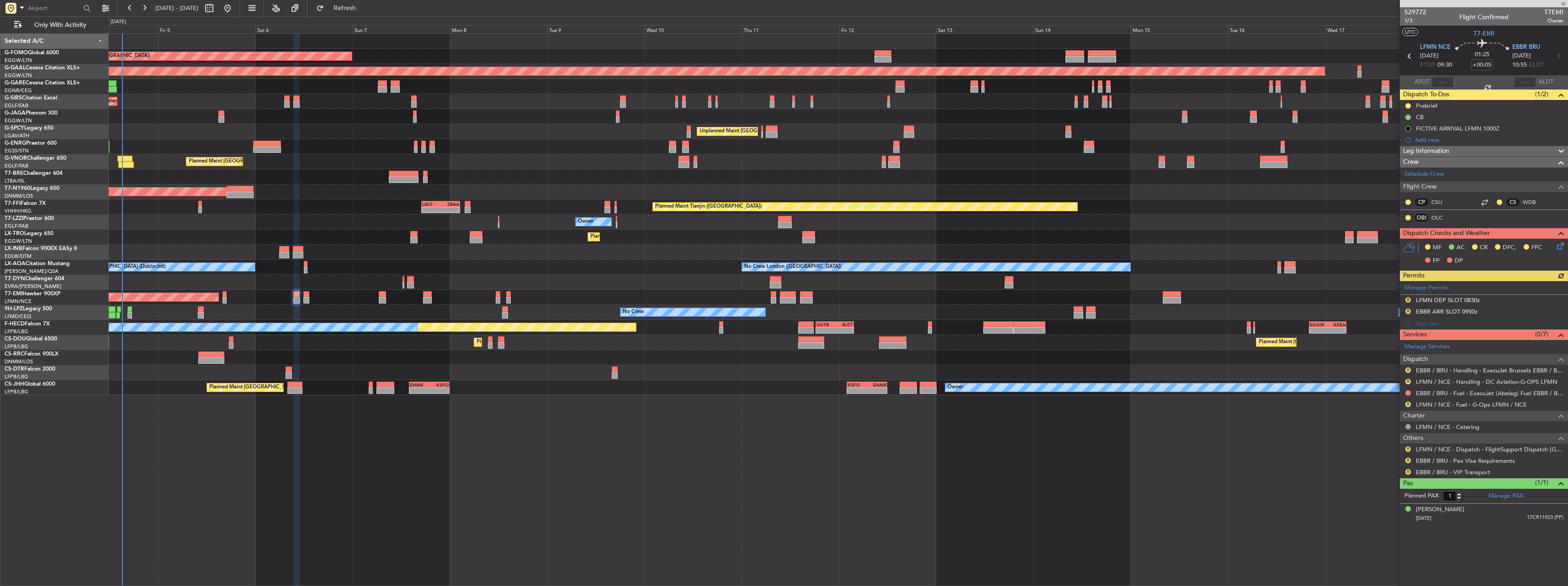
type input "+00:15"
type input "0"
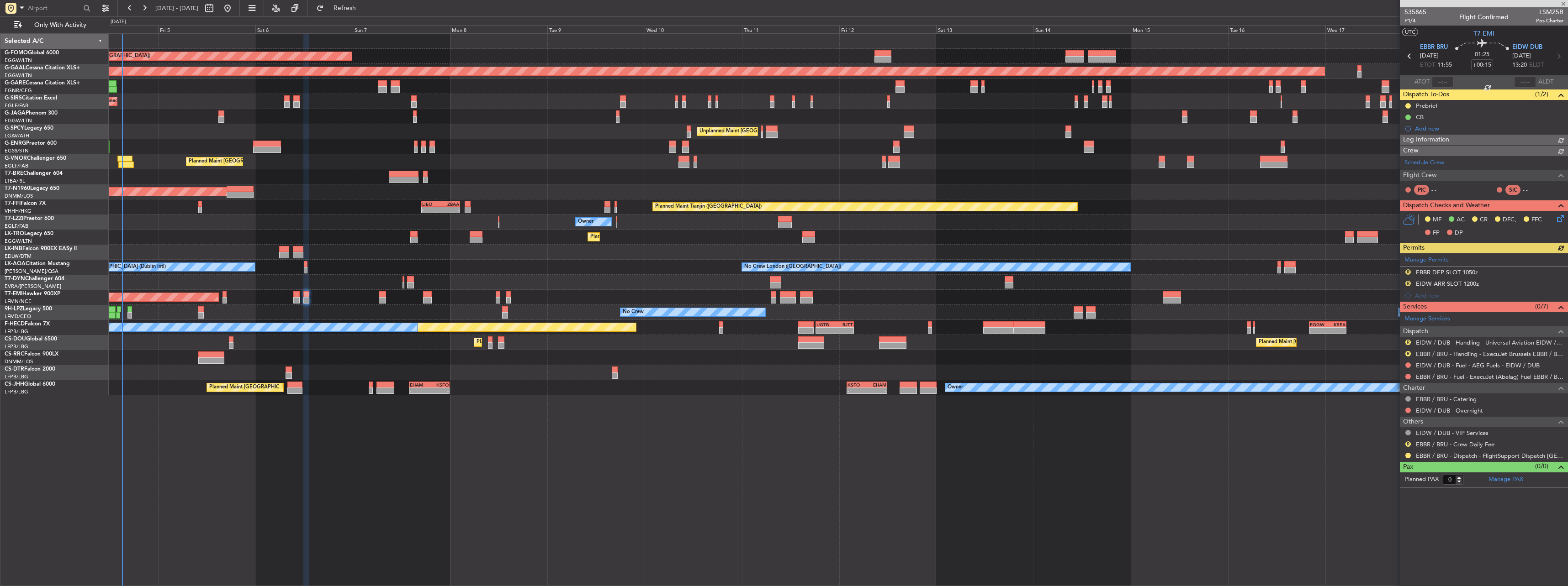
click at [225, 297] on div at bounding box center [225, 294] width 4 height 6
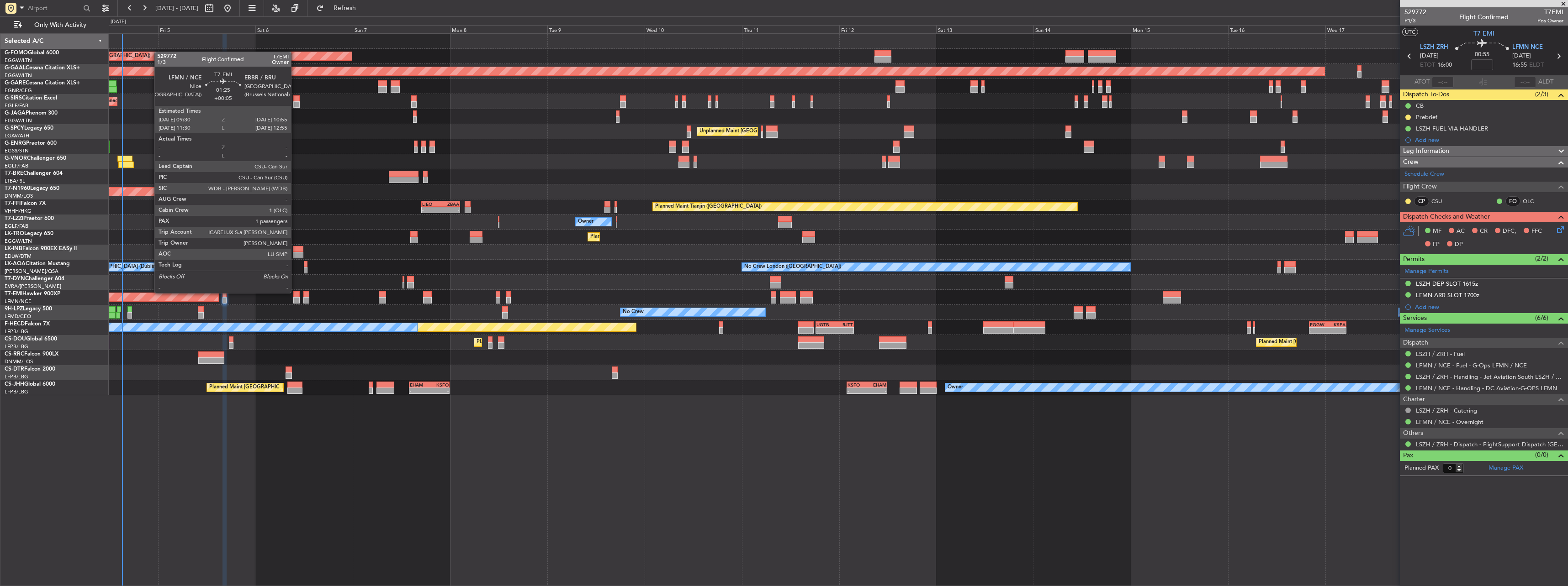
click at [293, 293] on div at bounding box center [296, 294] width 6 height 6
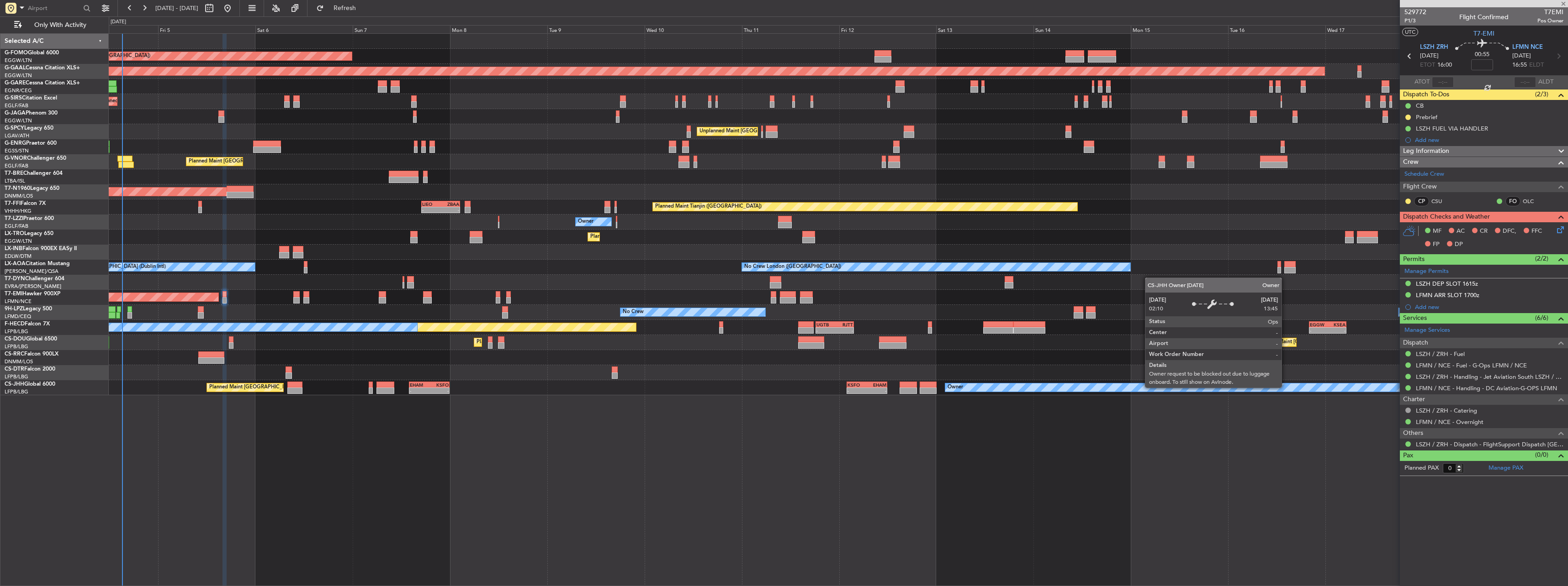
type input "+00:05"
type input "1"
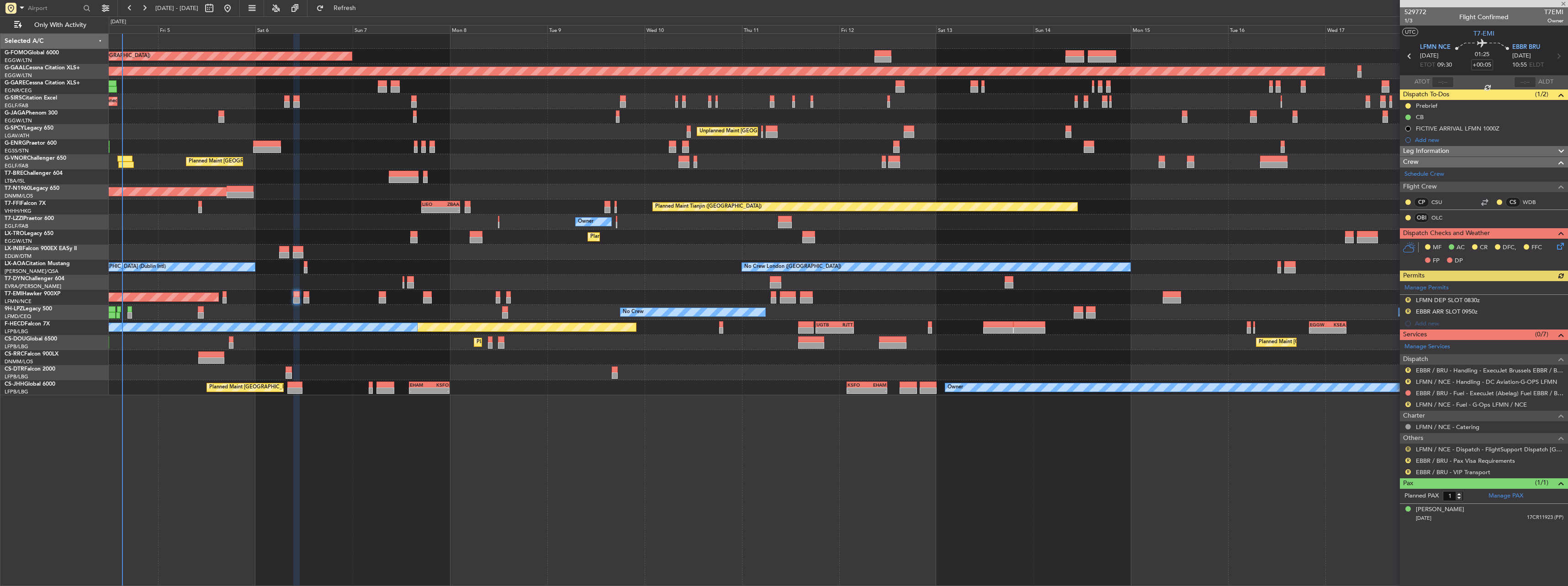
click at [1409, 448] on button "R" at bounding box center [1408, 449] width 6 height 6
click at [1375, 559] on span "Confirmed" at bounding box center [1382, 558] width 28 height 9
click at [1406, 457] on div "R" at bounding box center [1408, 461] width 7 height 7
click at [1421, 368] on link "EBBR / BRU - Handling - ExecuJet Brussels EBBR / BRU" at bounding box center [1489, 370] width 147 height 8
drag, startPoint x: 1413, startPoint y: 379, endPoint x: 1424, endPoint y: 380, distance: 11.0
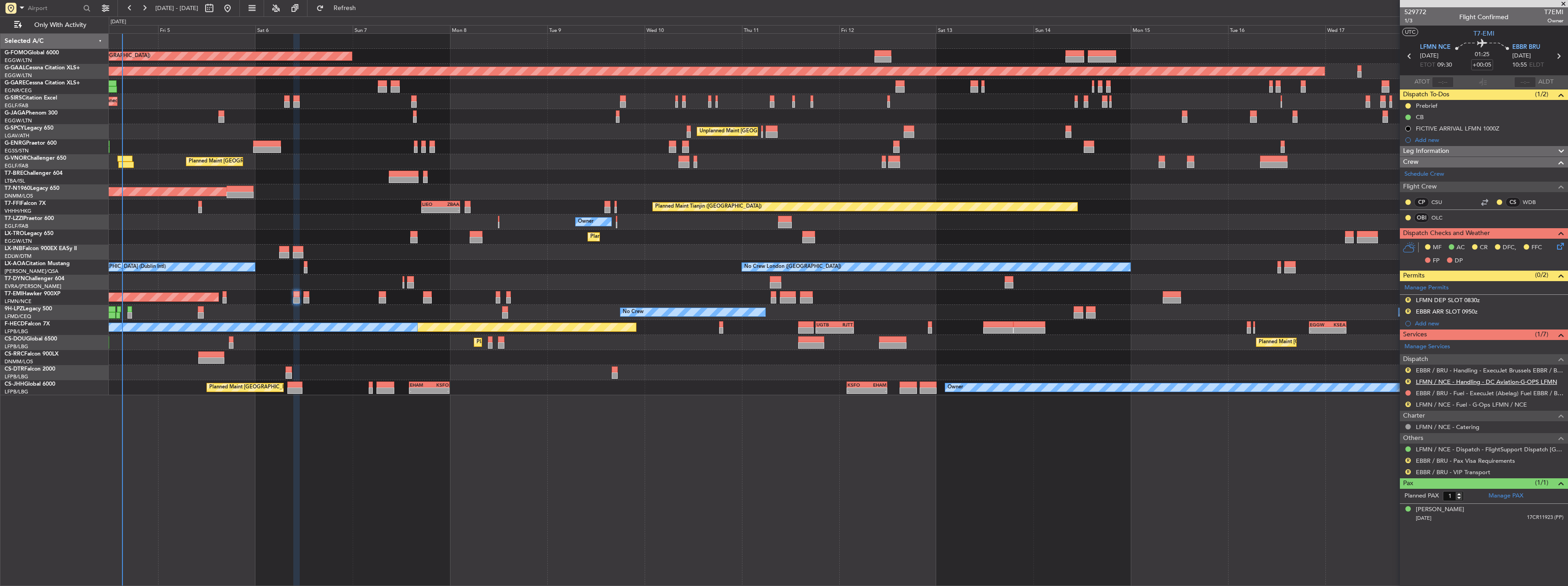
click at [1417, 380] on div "R LFMN / NCE - Handling - DC Aviation-G-OPS LFMN" at bounding box center [1484, 382] width 168 height 12
click at [1424, 380] on link "LFMN / NCE - Handling - DC Aviation-G-OPS LFMN" at bounding box center [1486, 382] width 141 height 8
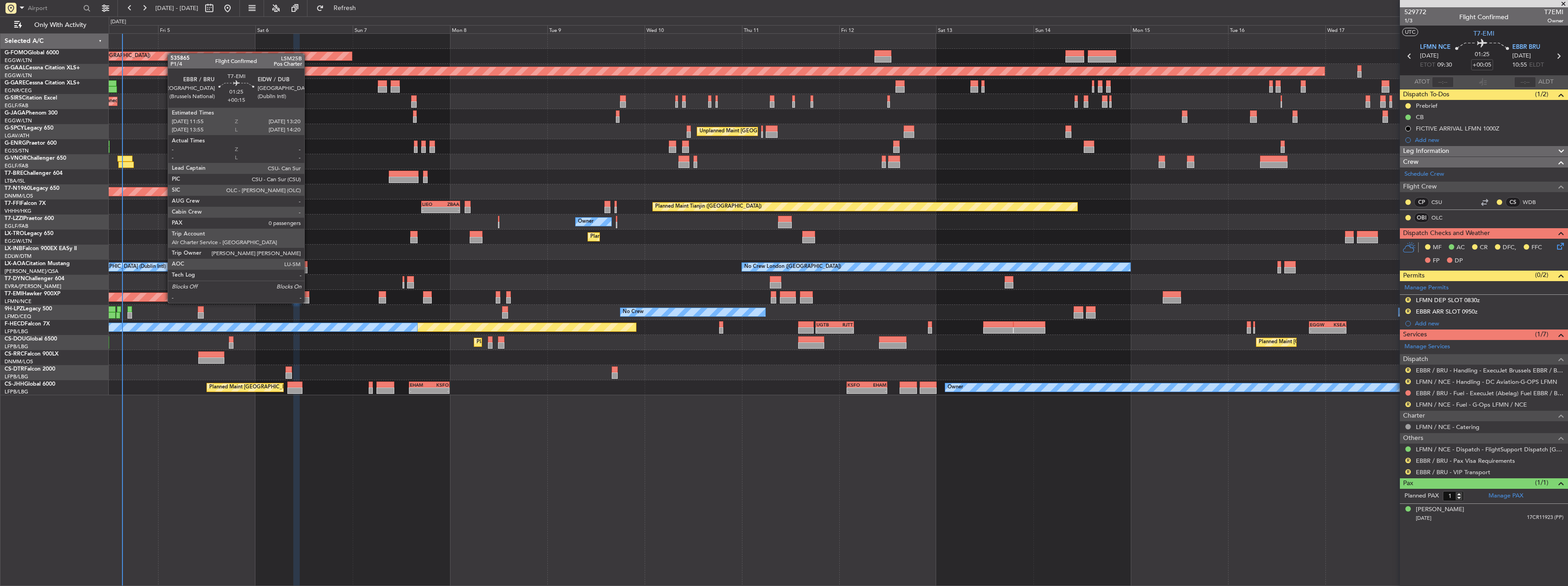
click at [308, 295] on div at bounding box center [307, 294] width 6 height 6
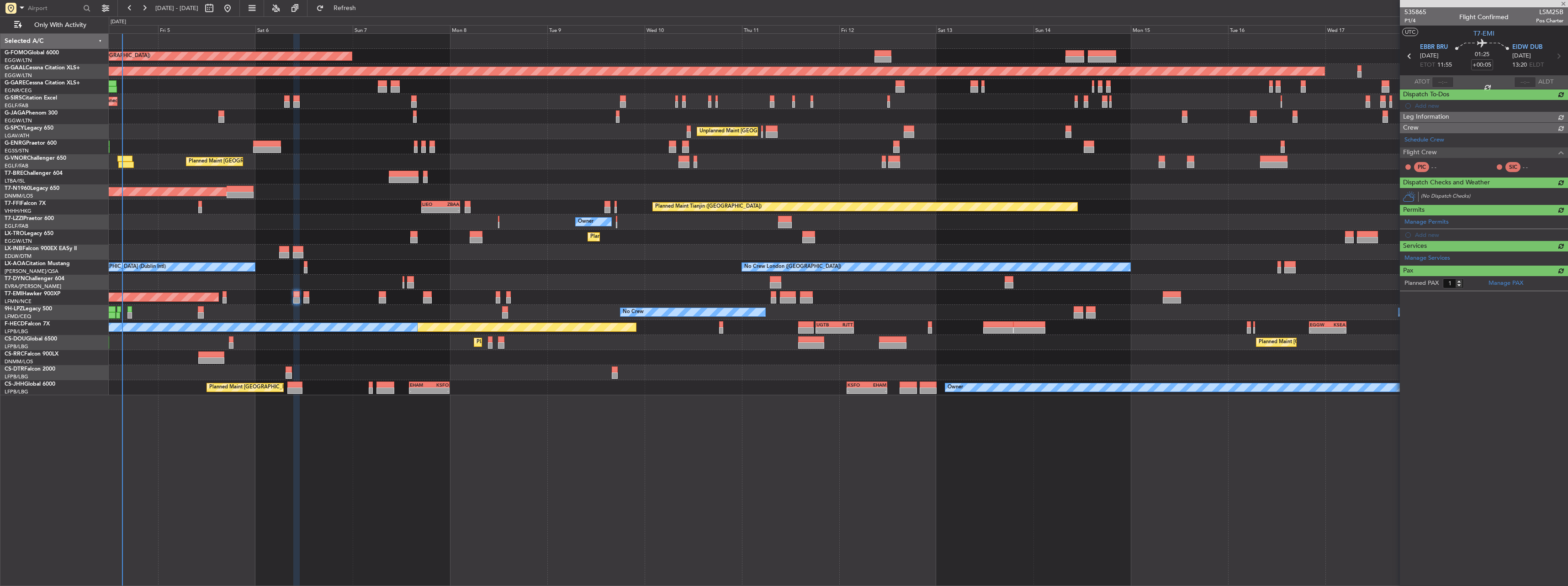
type input "+00:15"
type input "0"
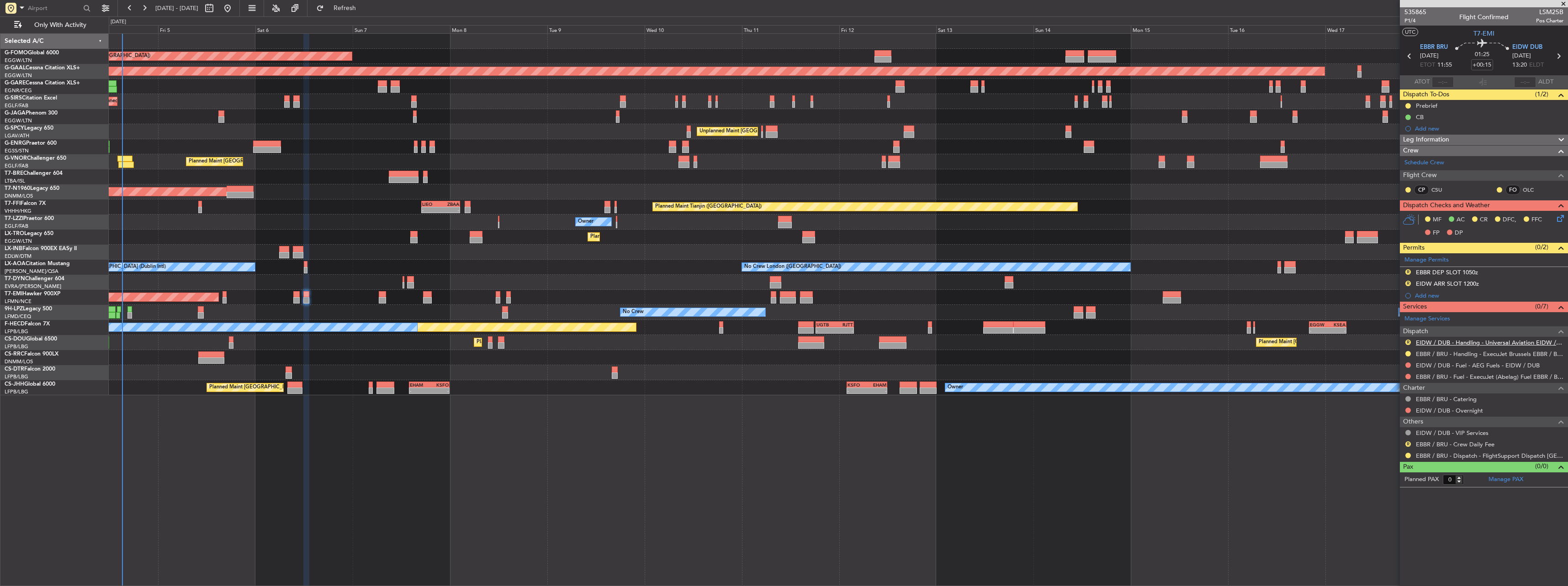
click at [1422, 341] on link "EIDW / DUB - Handling - Universal Aviation EIDW / DUB" at bounding box center [1489, 343] width 147 height 8
click at [507, 332] on div "Planned Maint London (Luton) Planned Maint Dusseldorf Unplanned Maint Chester P…" at bounding box center [838, 214] width 1458 height 362
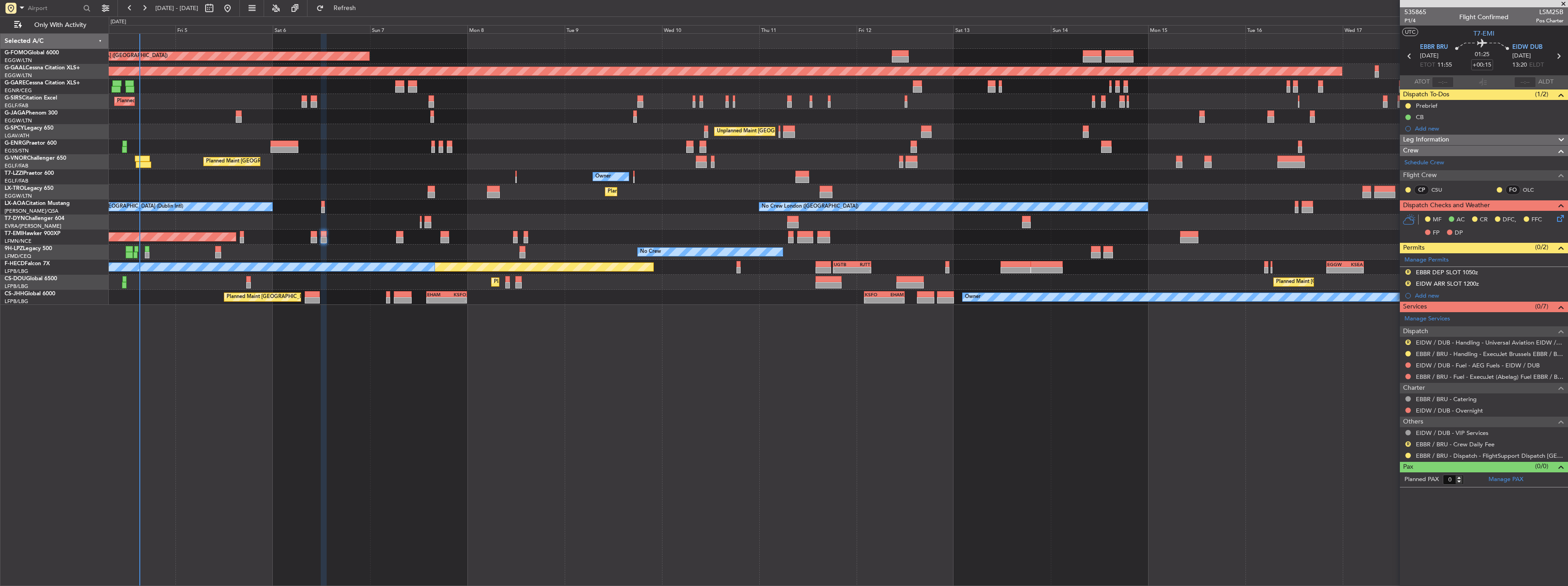
click at [1510, 272] on fb-app "12 Sep 2025 - 27 Sep 2025 Refresh Quick Links Only With Activity Planned Maint …" at bounding box center [784, 296] width 1568 height 579
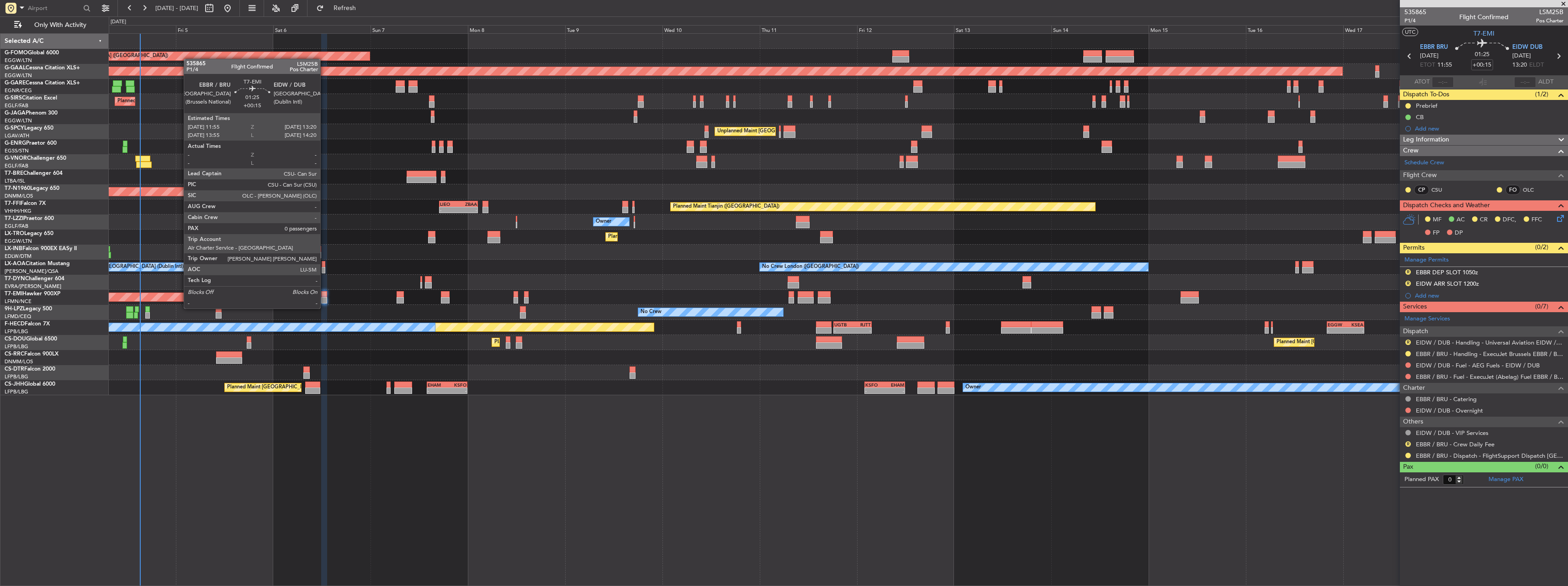
click at [323, 296] on div at bounding box center [324, 294] width 6 height 6
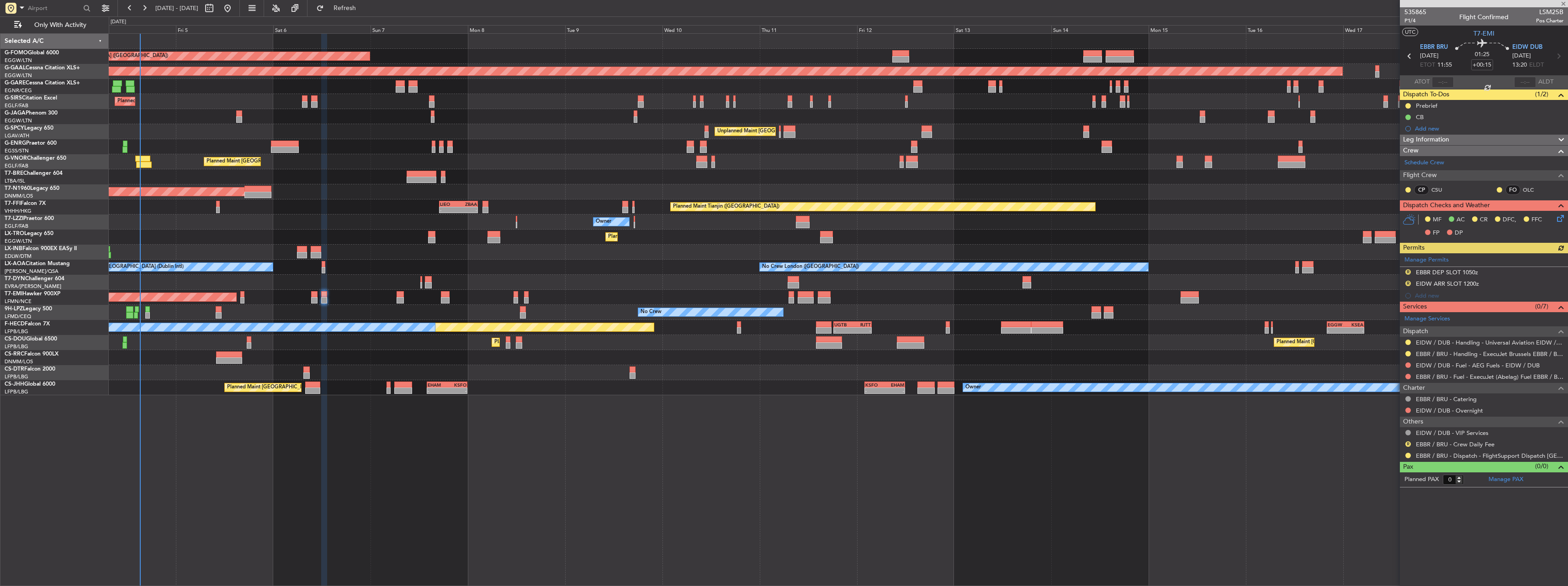
click at [1457, 271] on div "Manage Permits R EBBR DEP SLOT 1050z R EIDW ARR SLOT 1200z Add new" at bounding box center [1484, 277] width 168 height 48
click at [1470, 272] on div "Manage Permits R EBBR DEP SLOT 1050z R EIDW ARR SLOT 1200z Add new" at bounding box center [1484, 277] width 168 height 48
click at [1459, 273] on div "EBBR DEP SLOT 1050z" at bounding box center [1447, 272] width 62 height 8
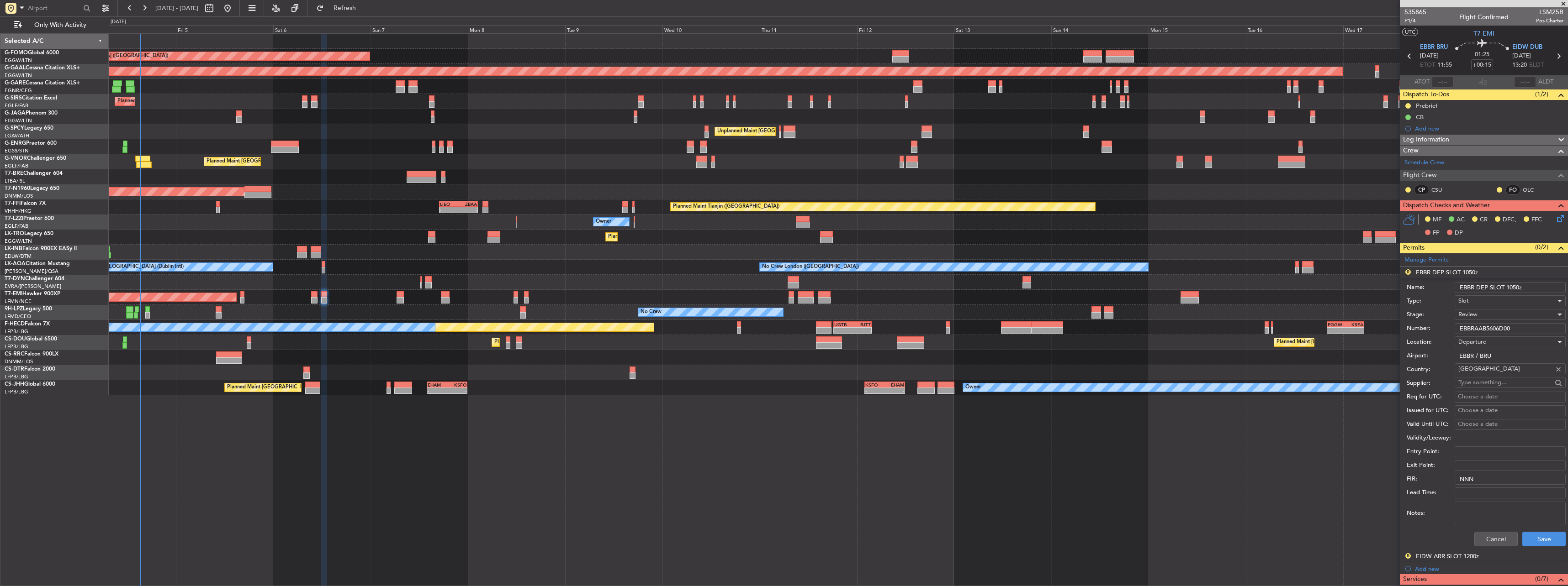
click at [1515, 285] on input "EBBR DEP SLOT 1050z" at bounding box center [1510, 287] width 111 height 11
click at [1511, 287] on input "EBBR DEP SLOT 1050z" at bounding box center [1510, 287] width 111 height 11
click at [1514, 286] on input "EBBR DEP SLOT 1050z" at bounding box center [1510, 287] width 111 height 11
type input "EBBR DEP SLOT 1150z"
click at [1484, 317] on div "Review" at bounding box center [1507, 314] width 97 height 13
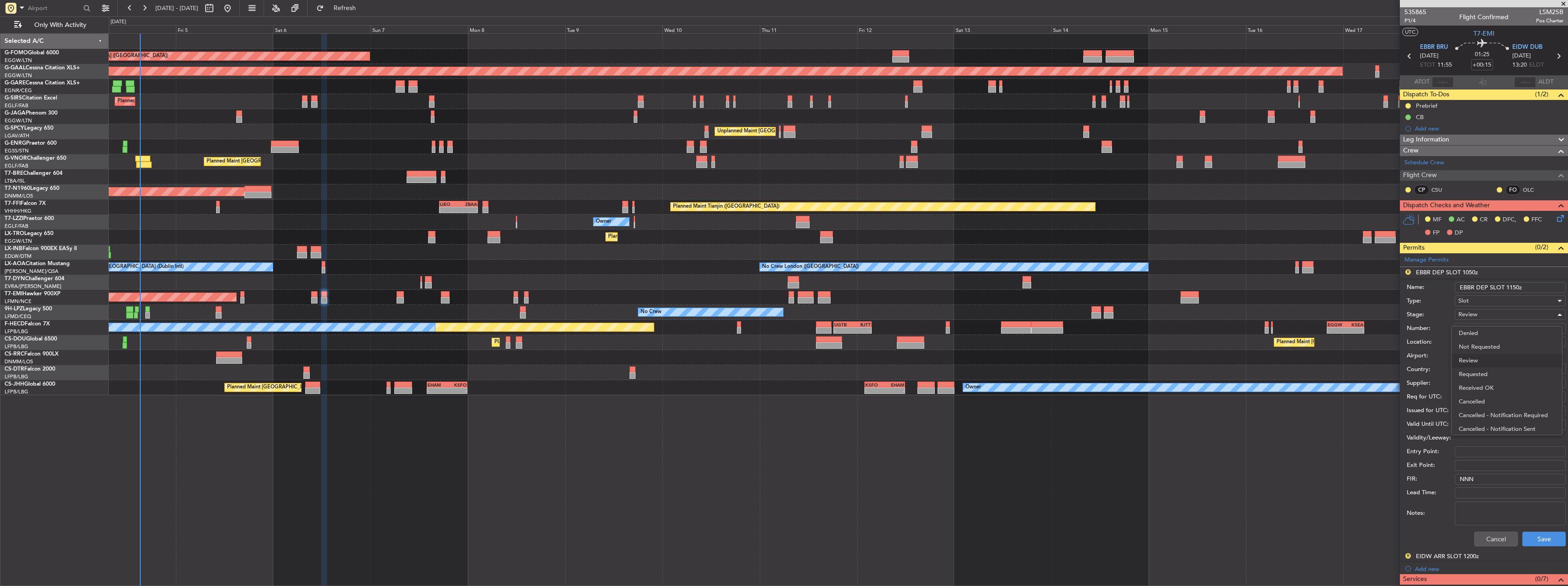
click at [1495, 366] on span "Review" at bounding box center [1506, 361] width 96 height 13
click at [1471, 312] on span "Review" at bounding box center [1468, 314] width 19 height 8
click at [1484, 373] on span "Requested" at bounding box center [1506, 374] width 96 height 13
click at [1540, 545] on button "Save" at bounding box center [1544, 540] width 43 height 15
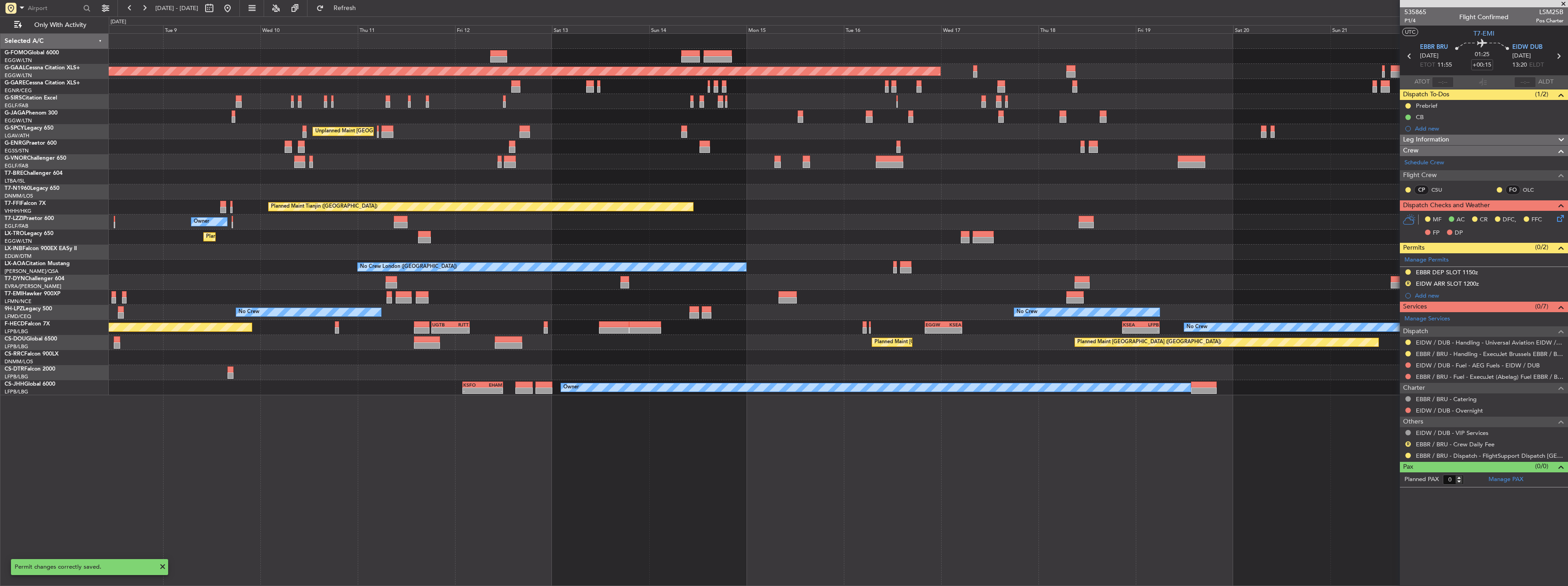
click at [838, 402] on div "Planned Maint London (Luton) Planned Maint Dusseldorf Planned Maint London (Lut…" at bounding box center [838, 310] width 1459 height 553
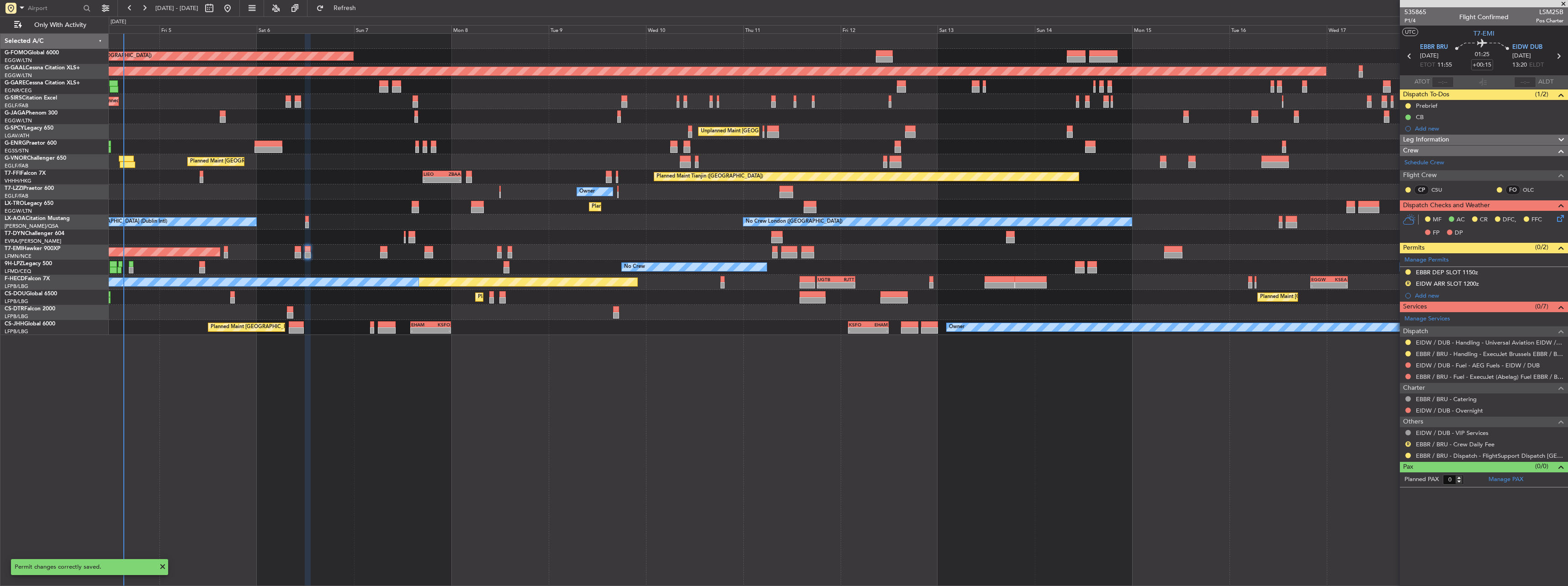
click at [1151, 349] on div "Planned Maint London (Luton) Planned Maint Dusseldorf Unplanned Maint Chester P…" at bounding box center [838, 310] width 1459 height 553
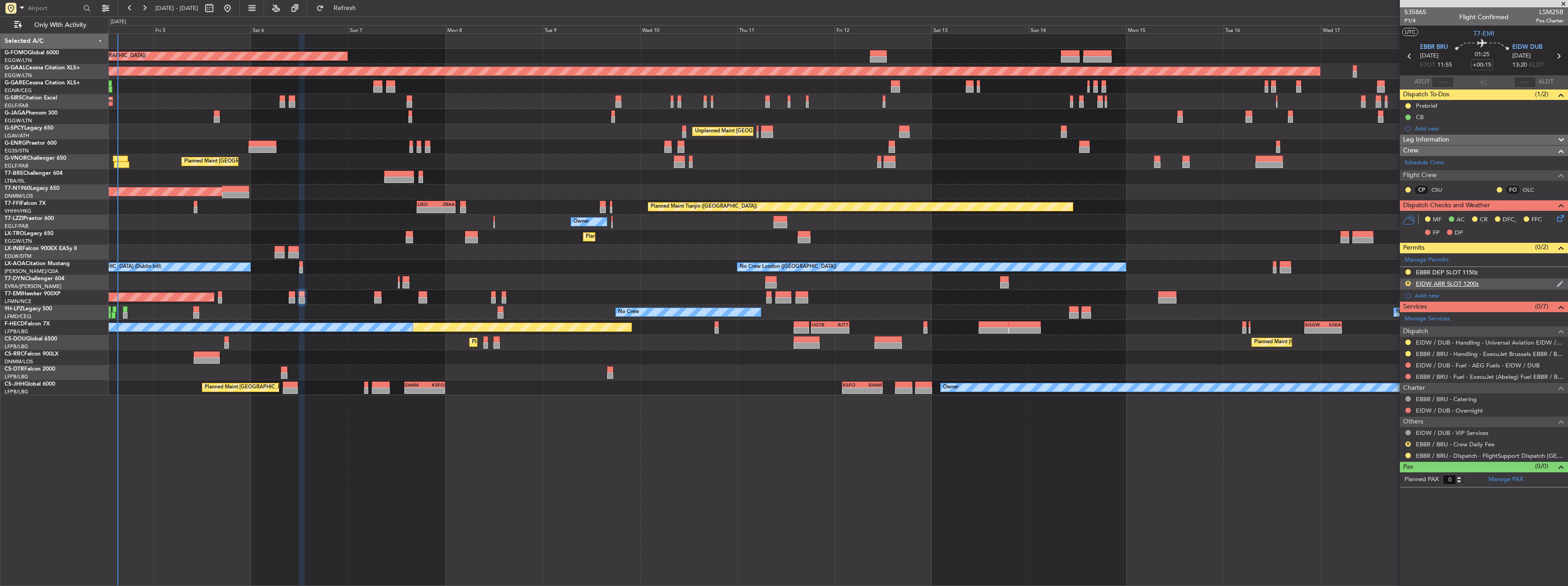
click at [1422, 285] on div "EIDW ARR SLOT 1200z" at bounding box center [1447, 284] width 63 height 8
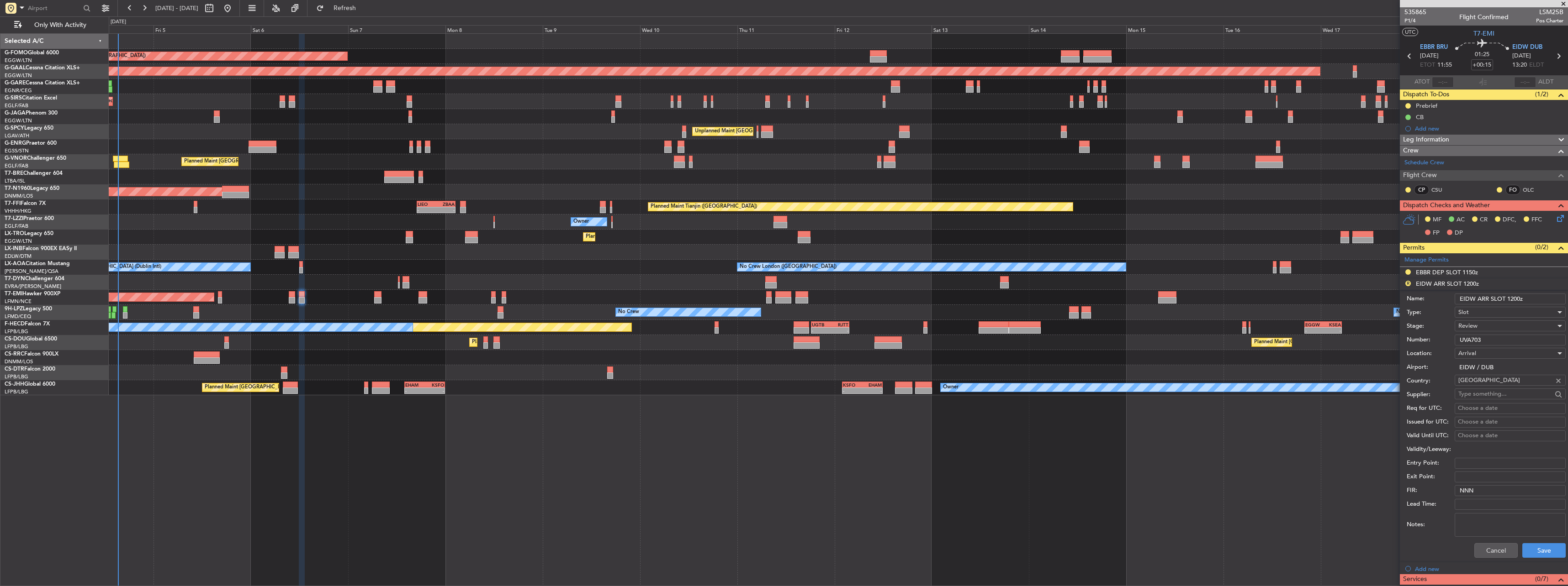
click at [1514, 298] on input "EIDW ARR SLOT 1200z" at bounding box center [1510, 299] width 111 height 11
click at [1518, 298] on input "EIDW ARR SLOT 1300z" at bounding box center [1510, 299] width 111 height 11
type input "EIDW ARR SLOT 1320z"
click at [1540, 545] on button "Save" at bounding box center [1544, 551] width 43 height 15
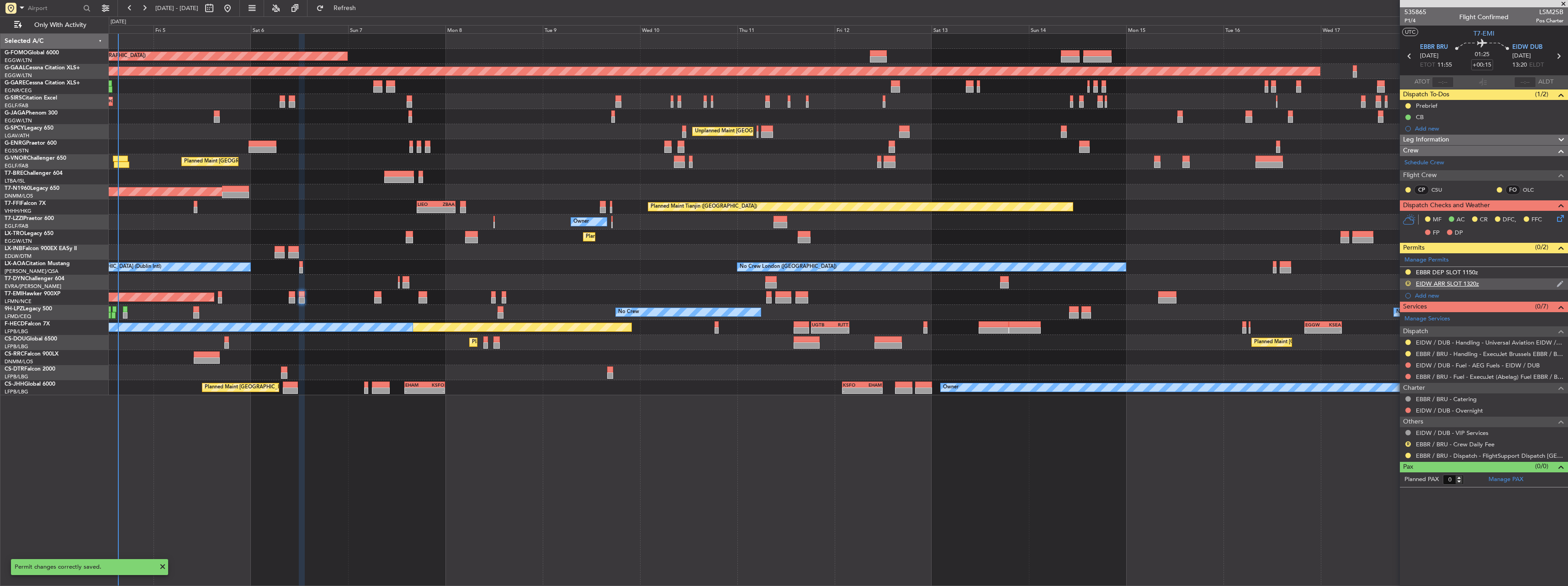
click at [1409, 282] on button "R" at bounding box center [1408, 283] width 6 height 6
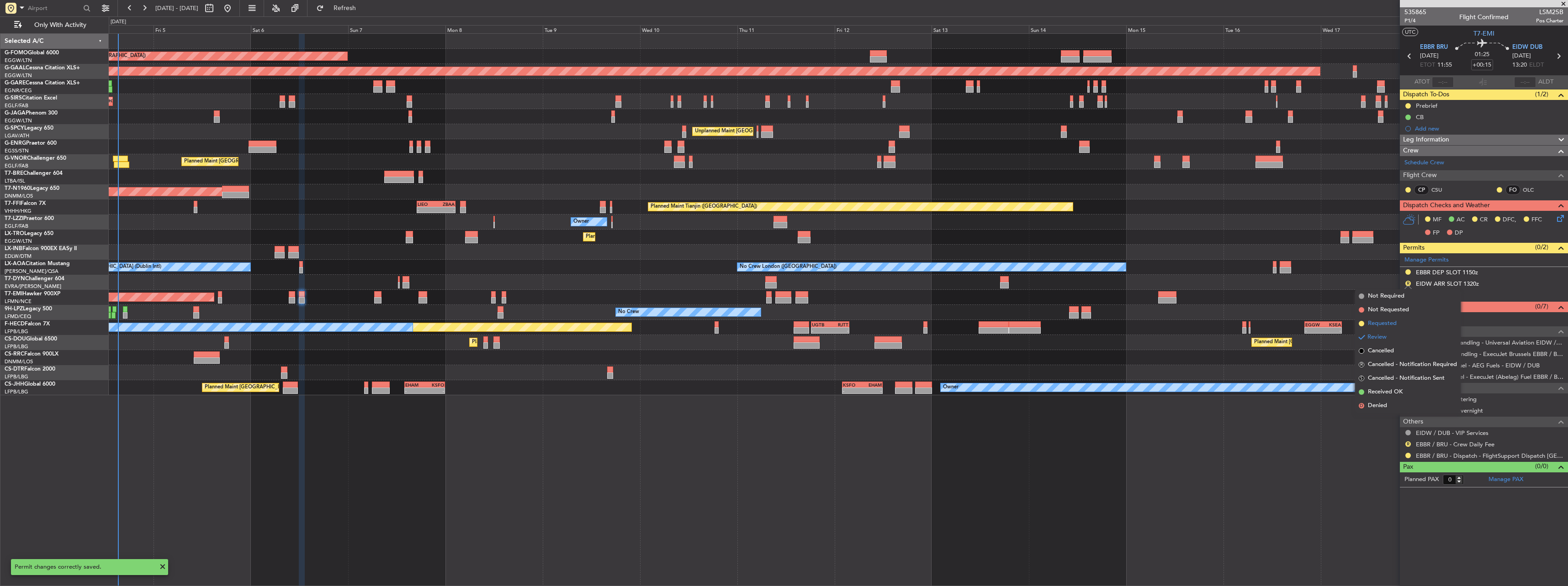
click at [1394, 326] on span "Requested" at bounding box center [1382, 324] width 29 height 9
click at [1407, 454] on button at bounding box center [1408, 455] width 6 height 6
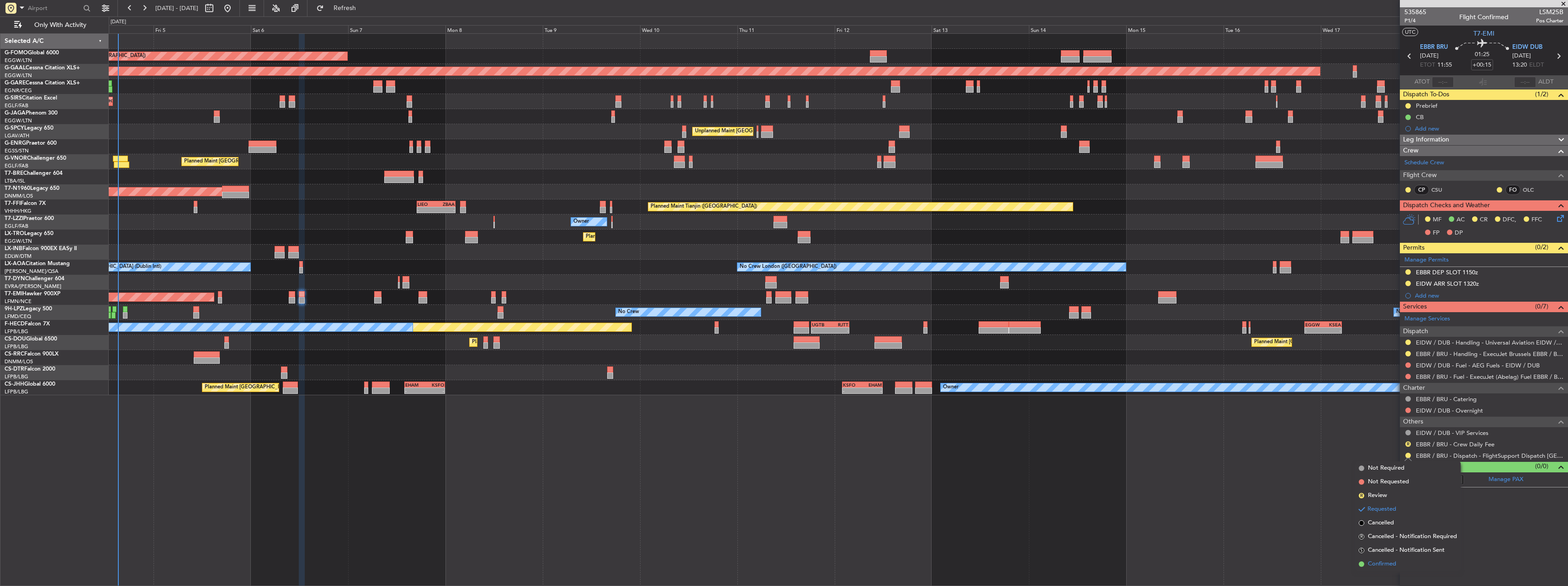
click at [1388, 563] on span "Confirmed" at bounding box center [1382, 564] width 28 height 9
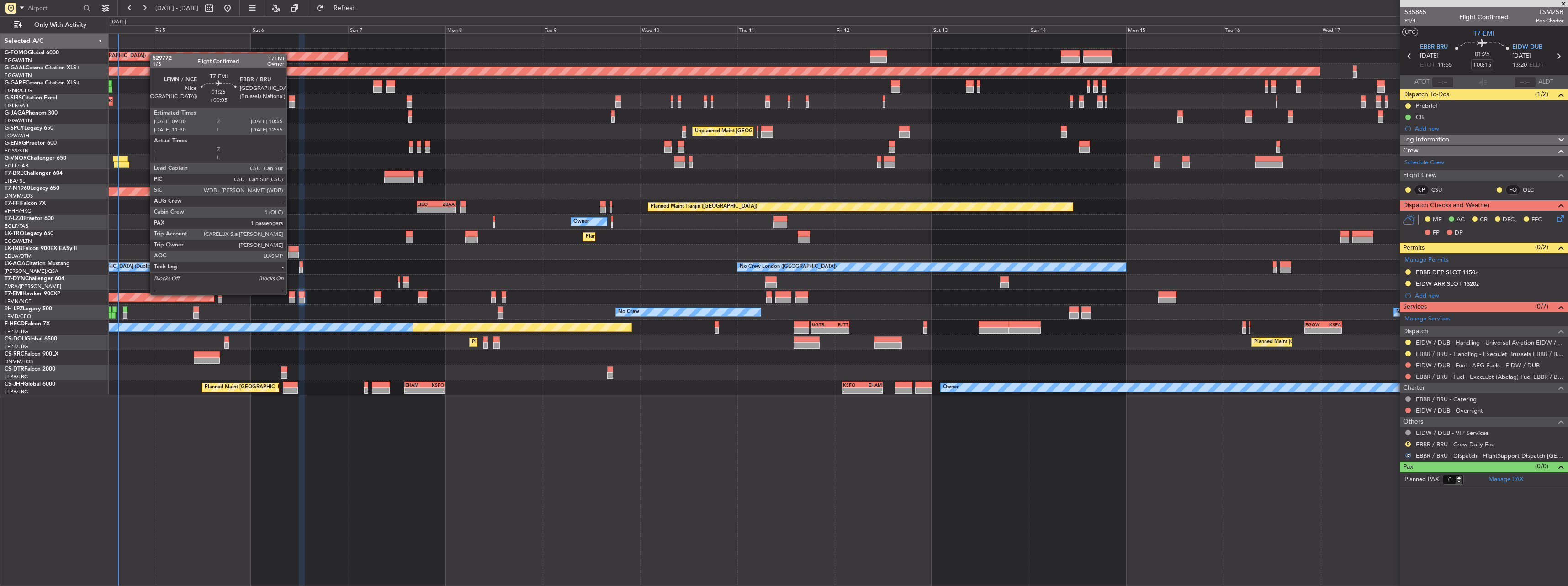
click at [291, 295] on div at bounding box center [292, 294] width 6 height 6
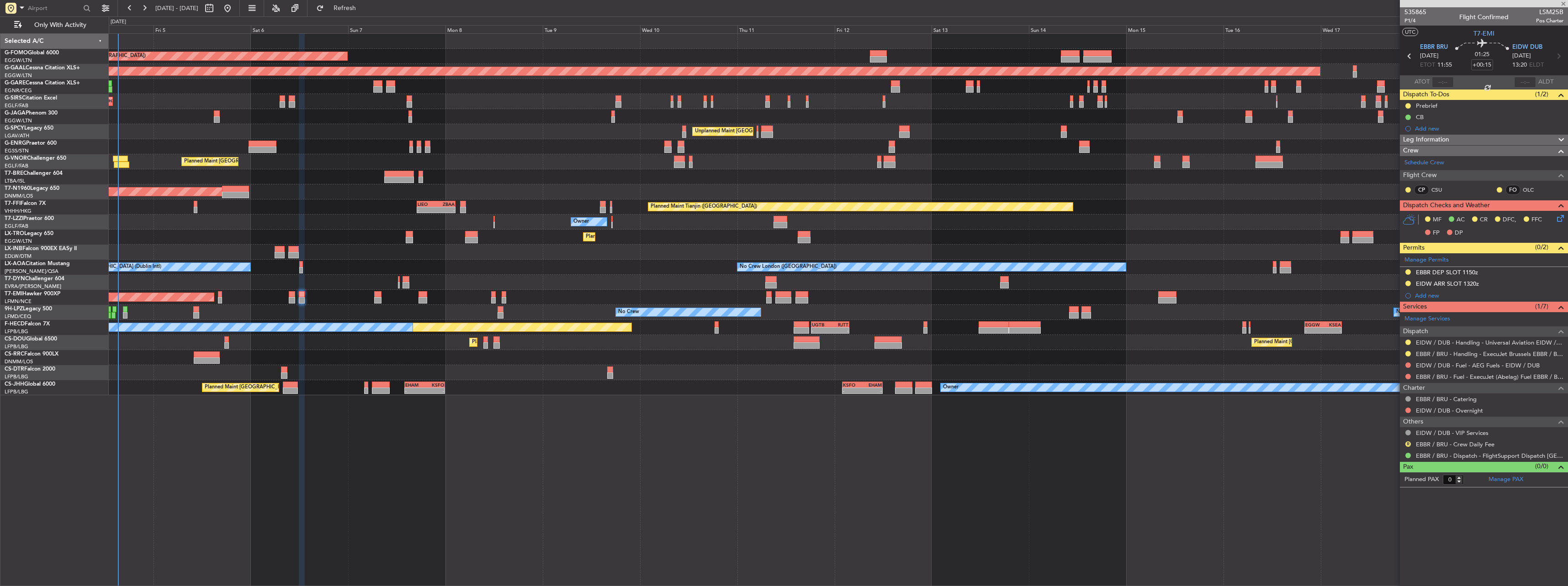
type input "+00:05"
type input "1"
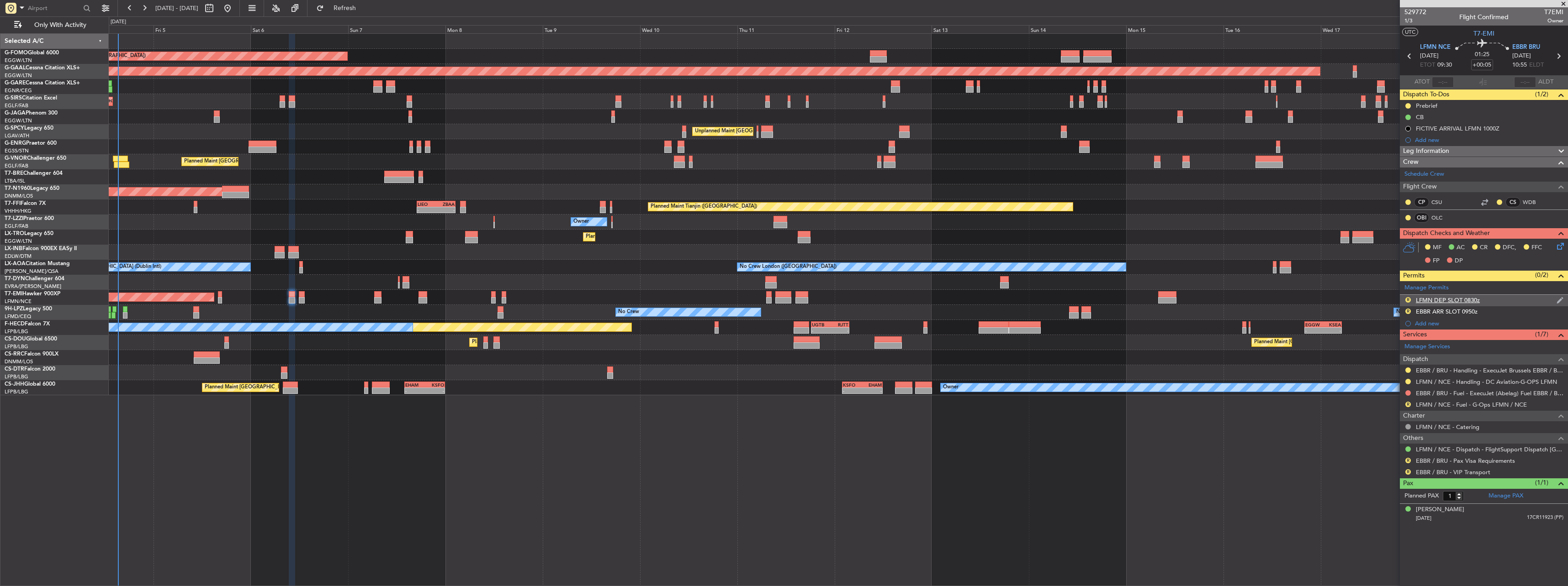
click at [1430, 297] on div "LFMN DEP SLOT 0830z" at bounding box center [1447, 300] width 64 height 8
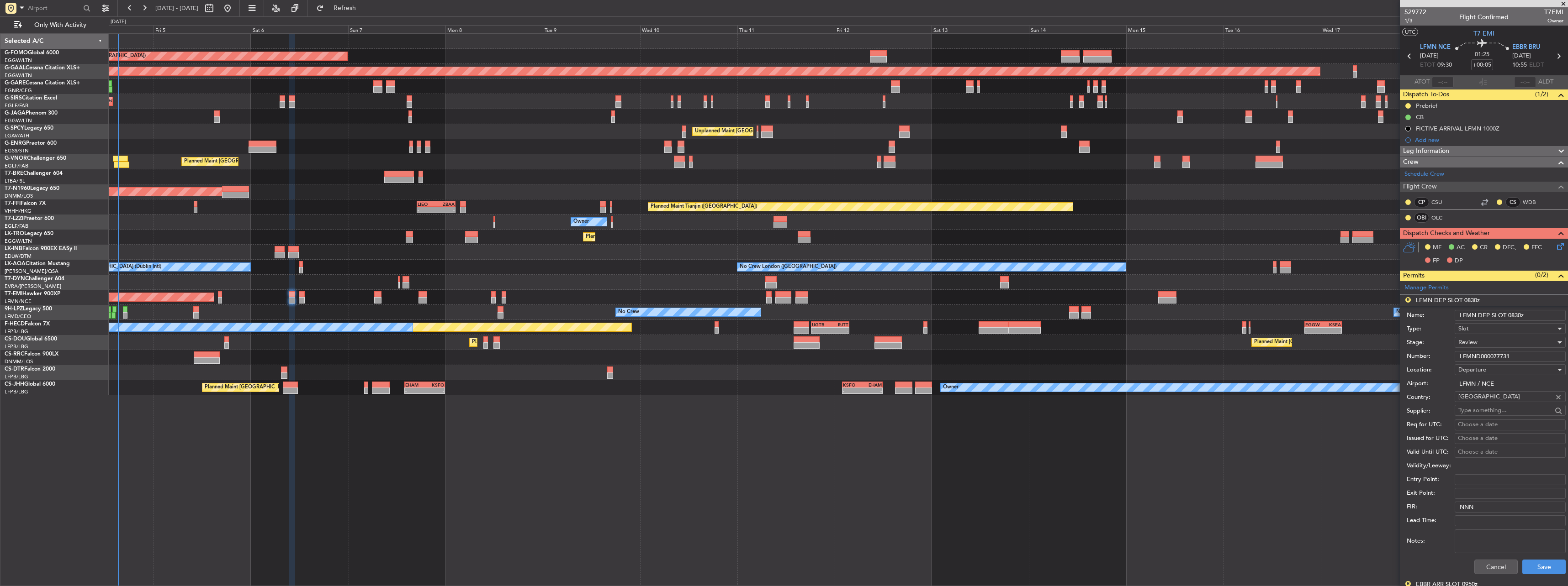
click at [1516, 312] on input "LFMN DEP SLOT 0830z" at bounding box center [1510, 316] width 111 height 11
type input "LFMN DEP SLOT 0930z"
click at [1482, 338] on div "Review" at bounding box center [1507, 343] width 97 height 13
click at [1482, 398] on span "Requested" at bounding box center [1506, 402] width 96 height 13
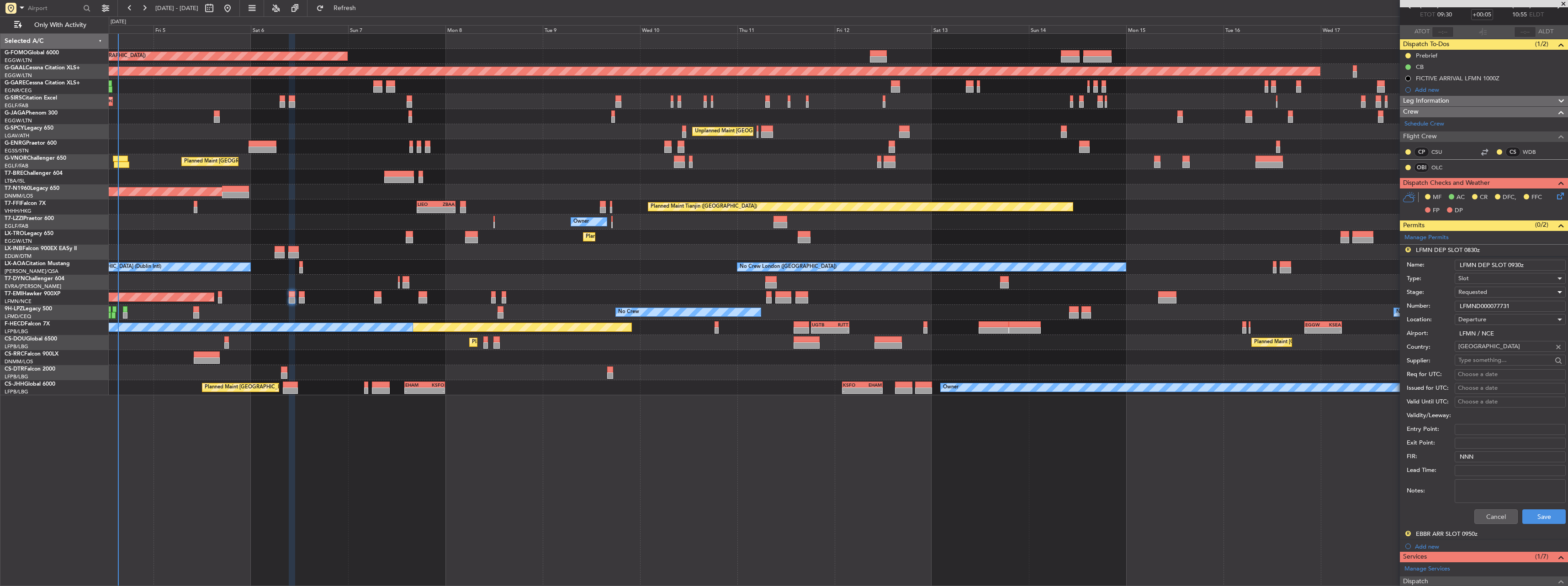
scroll to position [91, 0]
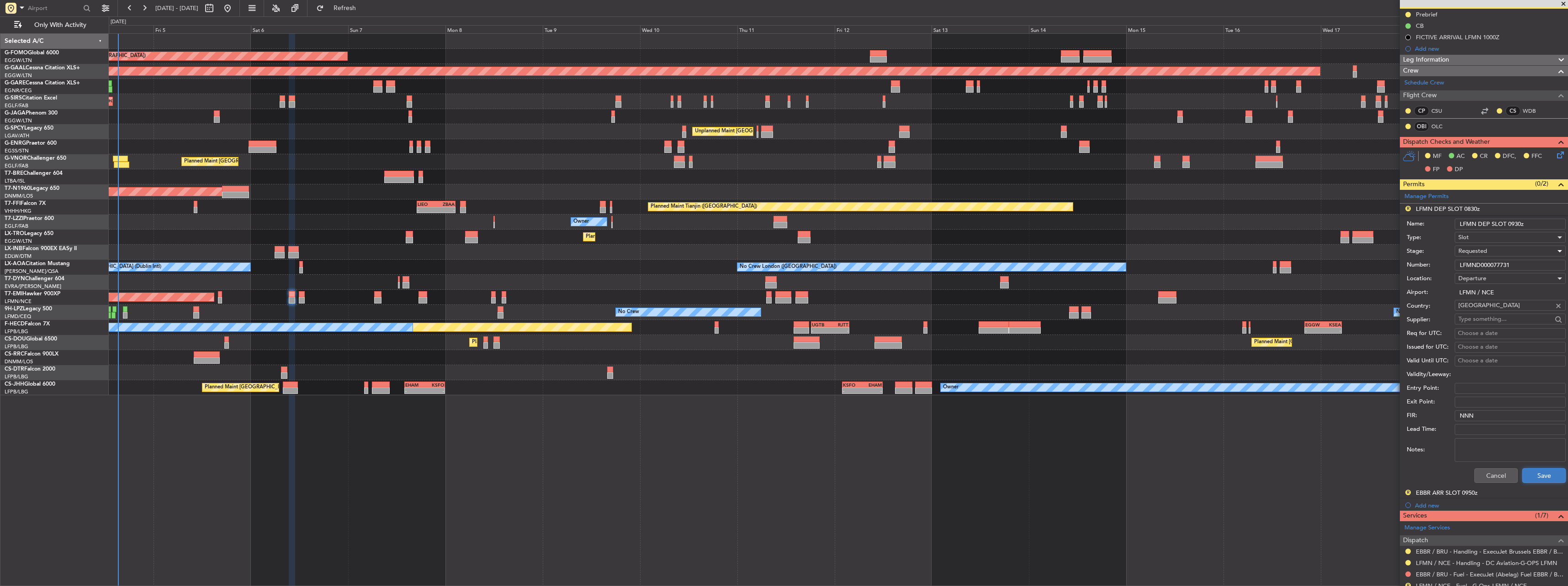
click at [1533, 469] on button "Save" at bounding box center [1544, 476] width 43 height 15
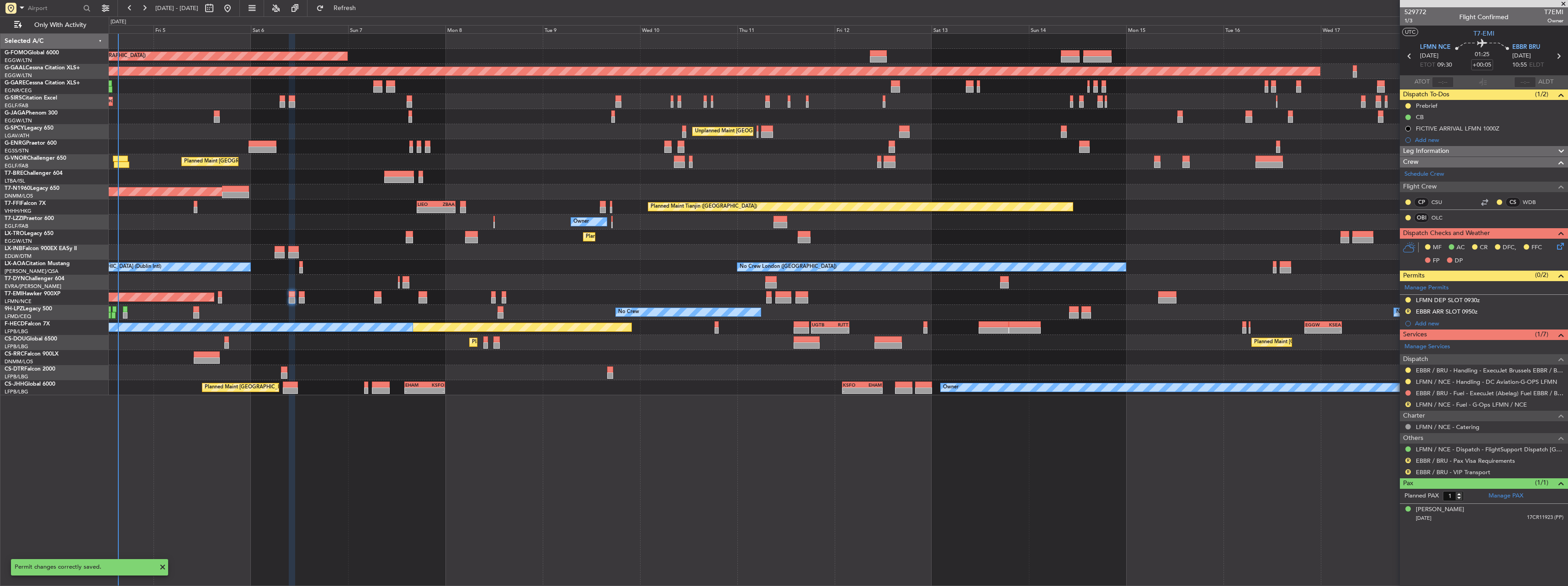
scroll to position [0, 0]
click at [1436, 312] on div "EBBR ARR SLOT 0950z" at bounding box center [1446, 311] width 62 height 8
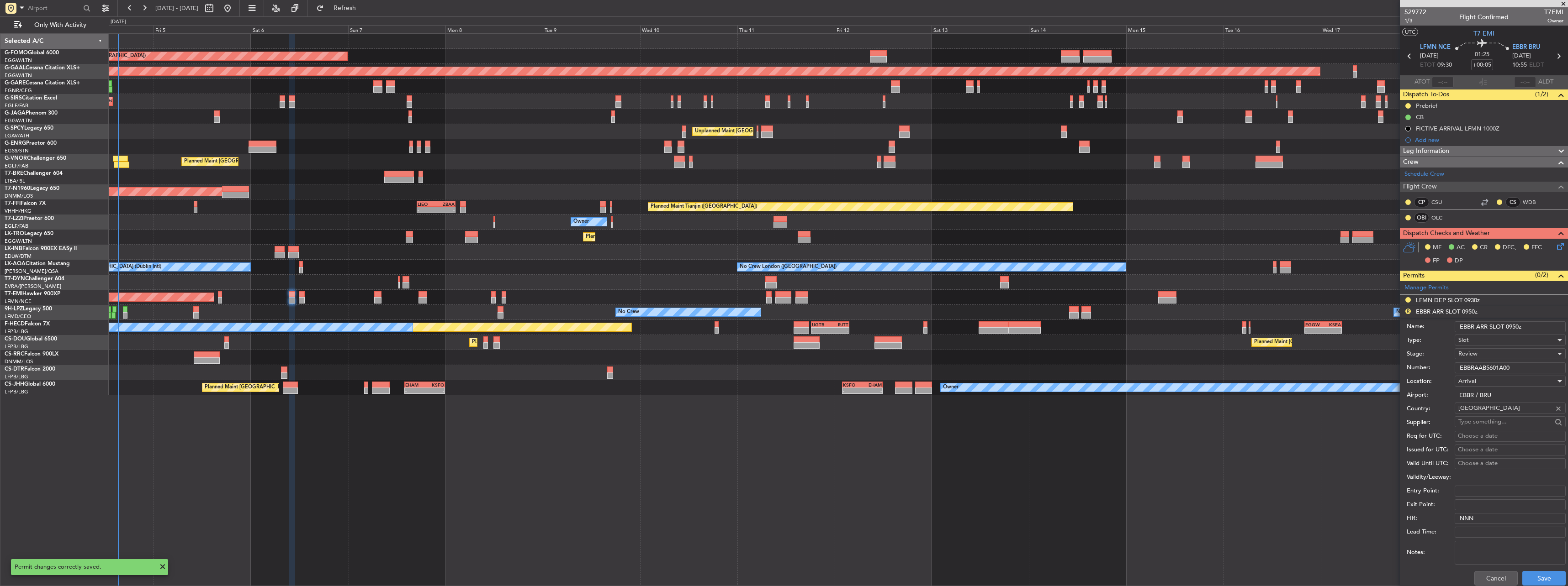
click at [1512, 324] on input "EBBR ARR SLOT 0950z" at bounding box center [1510, 327] width 111 height 11
type input "EBBR ARR SLOT 1050z"
click at [1501, 353] on div "Review" at bounding box center [1507, 354] width 97 height 13
click at [1498, 411] on span "Requested" at bounding box center [1506, 414] width 96 height 13
click at [1529, 576] on button "Save" at bounding box center [1544, 579] width 43 height 15
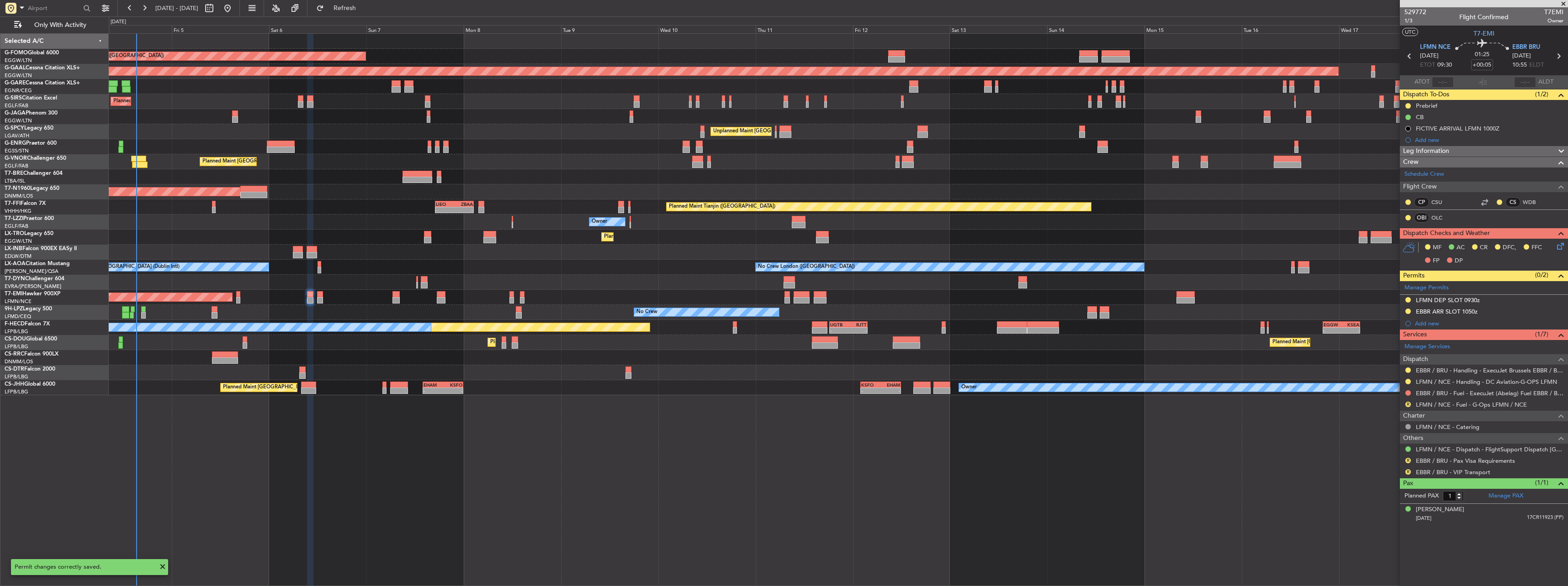
click at [1282, 317] on div "No Crew No Crew No Crew Planned Maint Nice (Côte d'Azur Airport)" at bounding box center [838, 313] width 1458 height 15
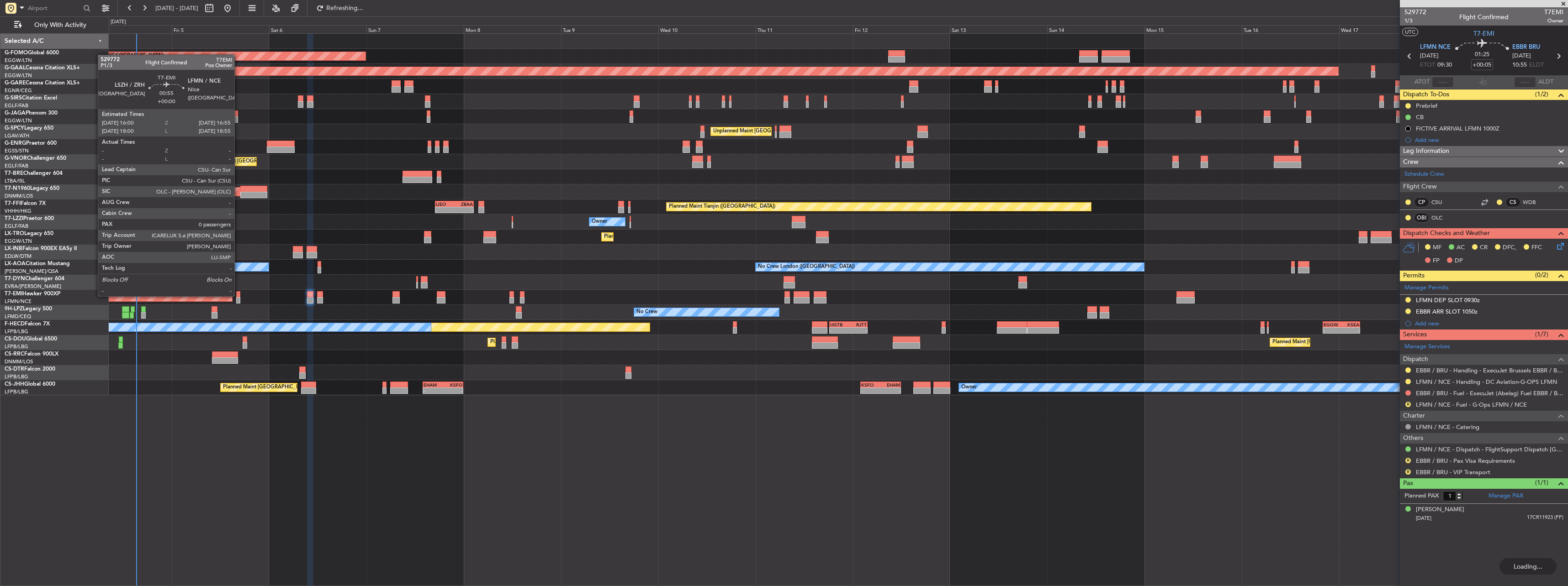
click at [239, 295] on div at bounding box center [238, 294] width 4 height 6
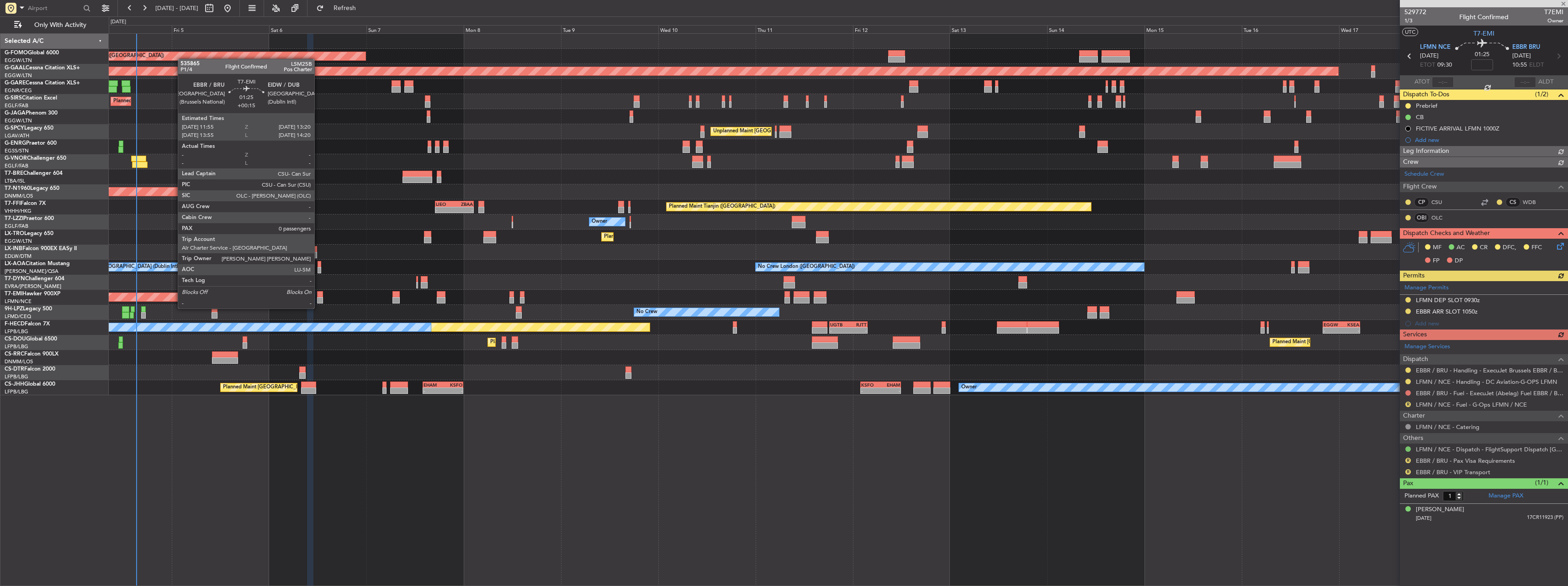
type input "0"
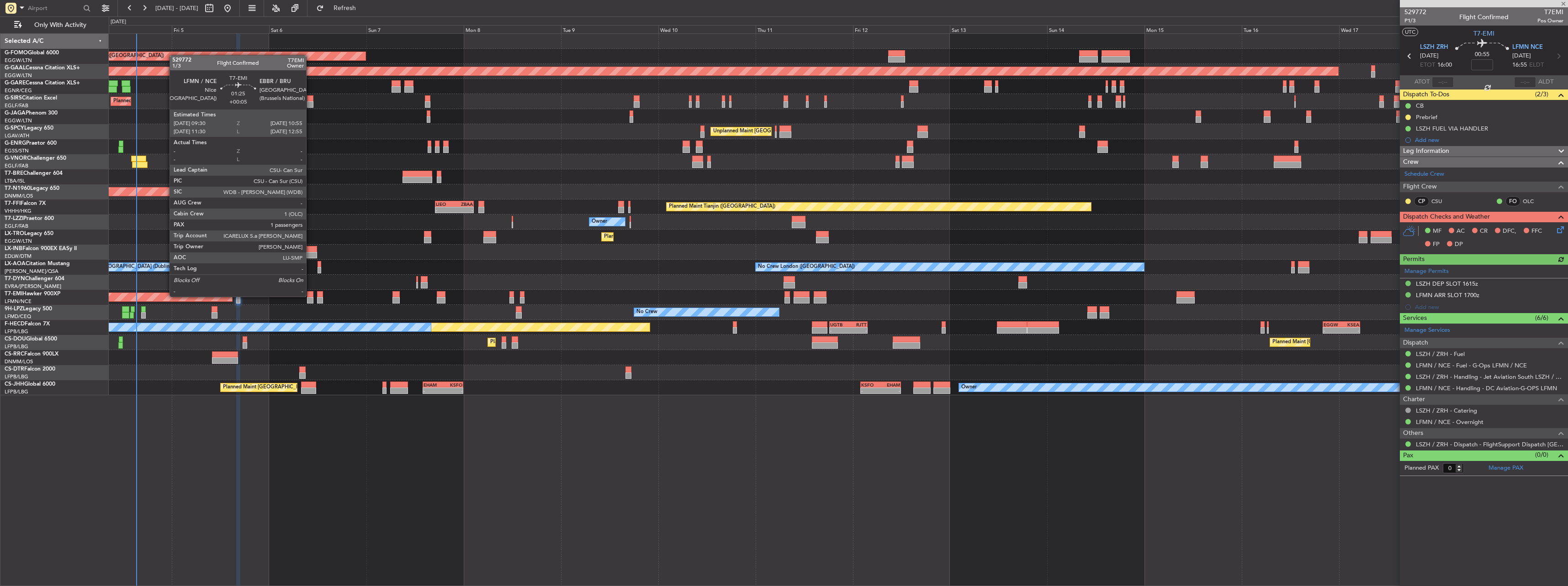
click at [310, 297] on div at bounding box center [310, 294] width 6 height 6
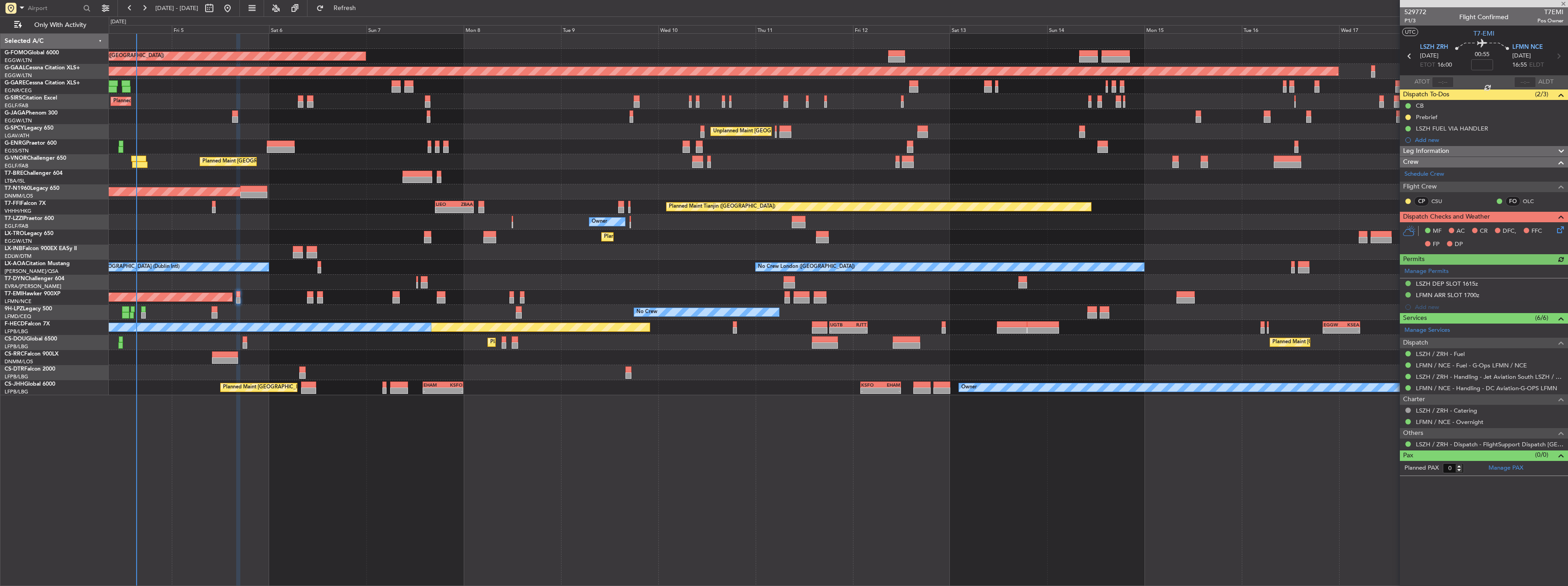
type input "+00:05"
type input "1"
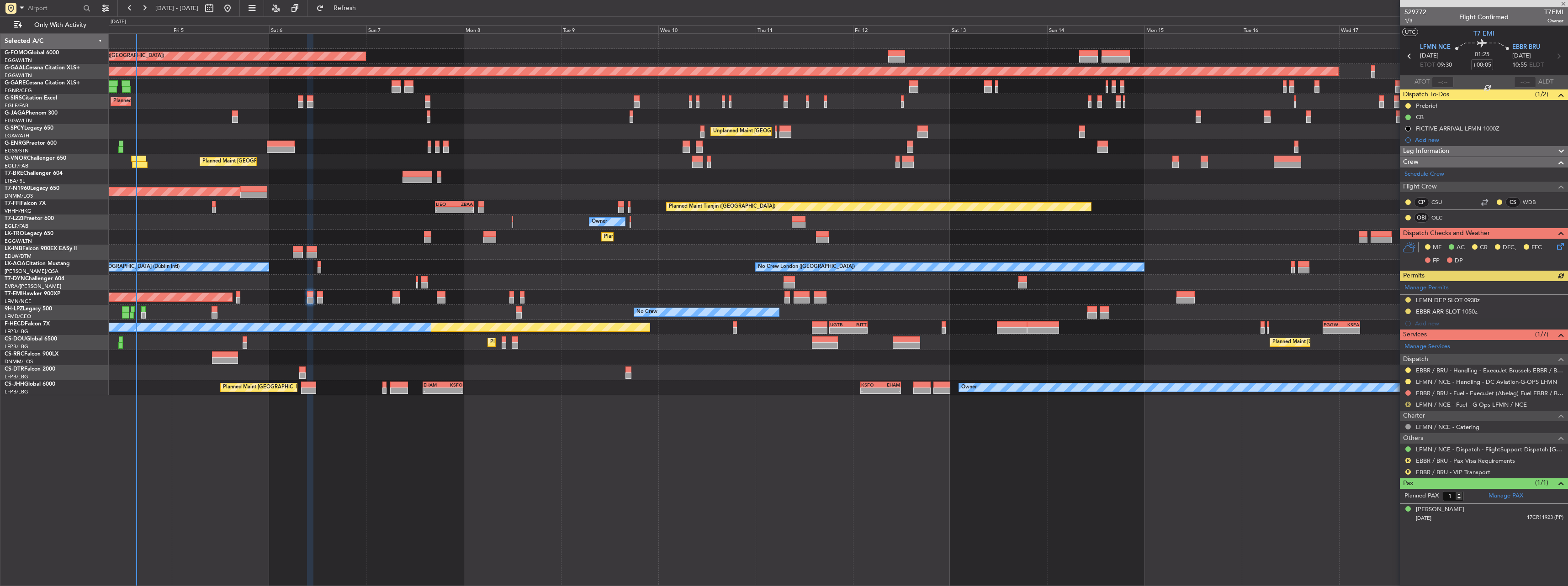
click at [1408, 402] on button "R" at bounding box center [1408, 404] width 6 height 6
click at [1381, 513] on span "Confirmed" at bounding box center [1382, 513] width 28 height 9
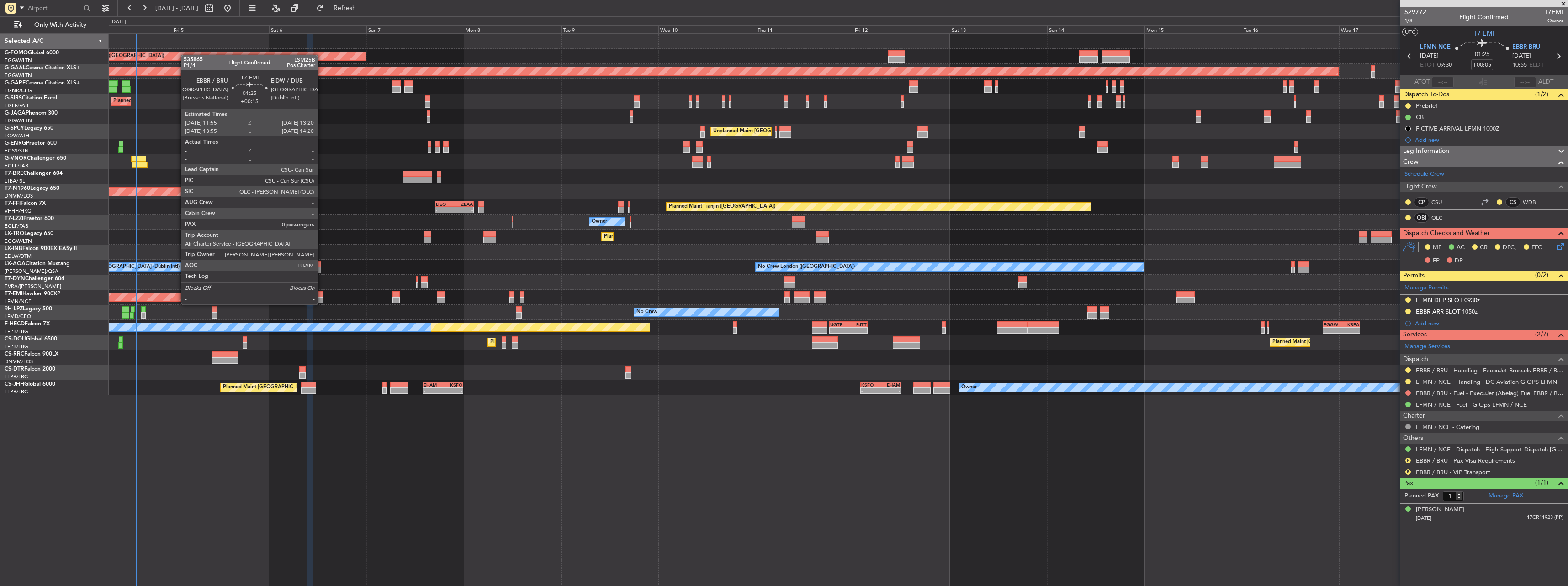
click at [322, 296] on div at bounding box center [320, 294] width 6 height 6
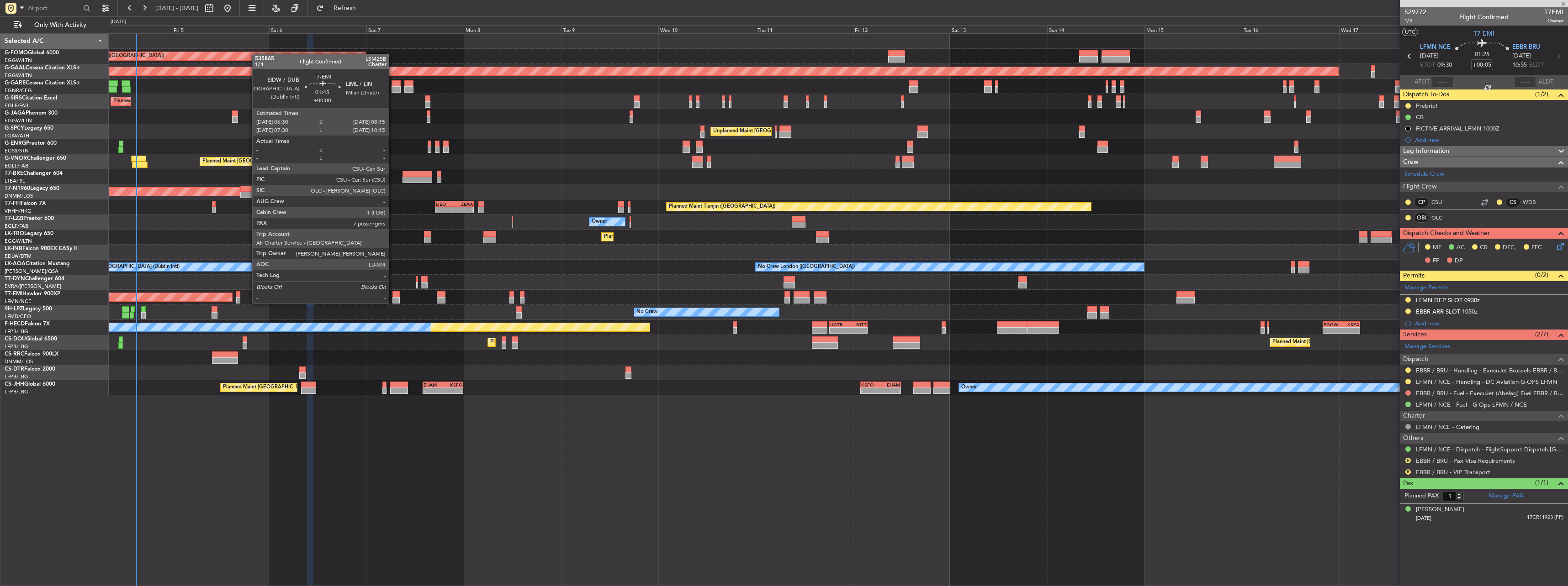
type input "+00:15"
type input "0"
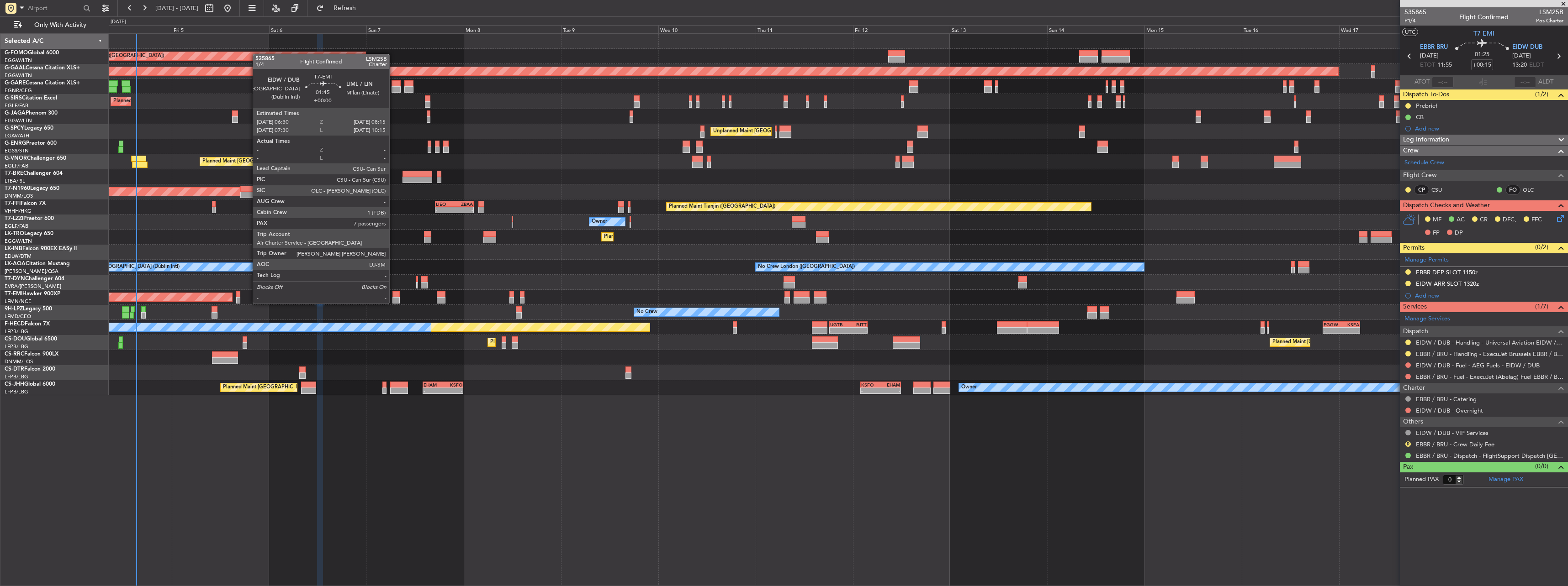
click at [394, 294] on div at bounding box center [396, 294] width 7 height 6
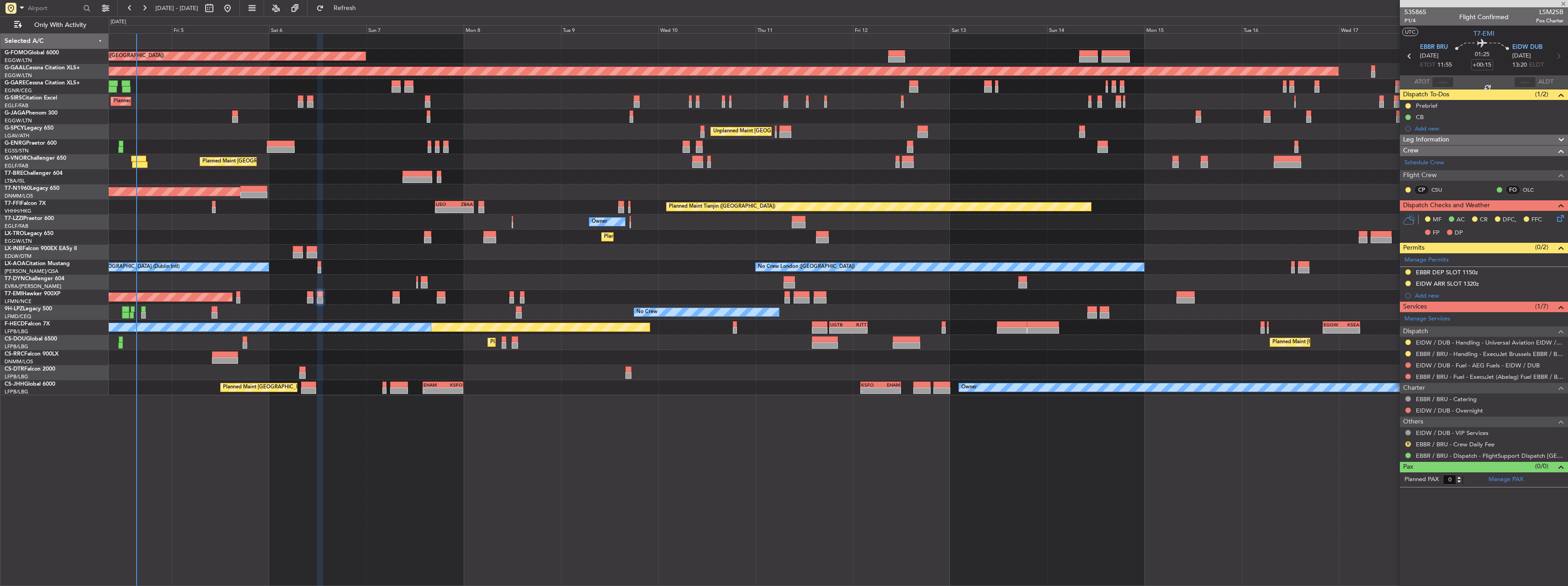
type input "7"
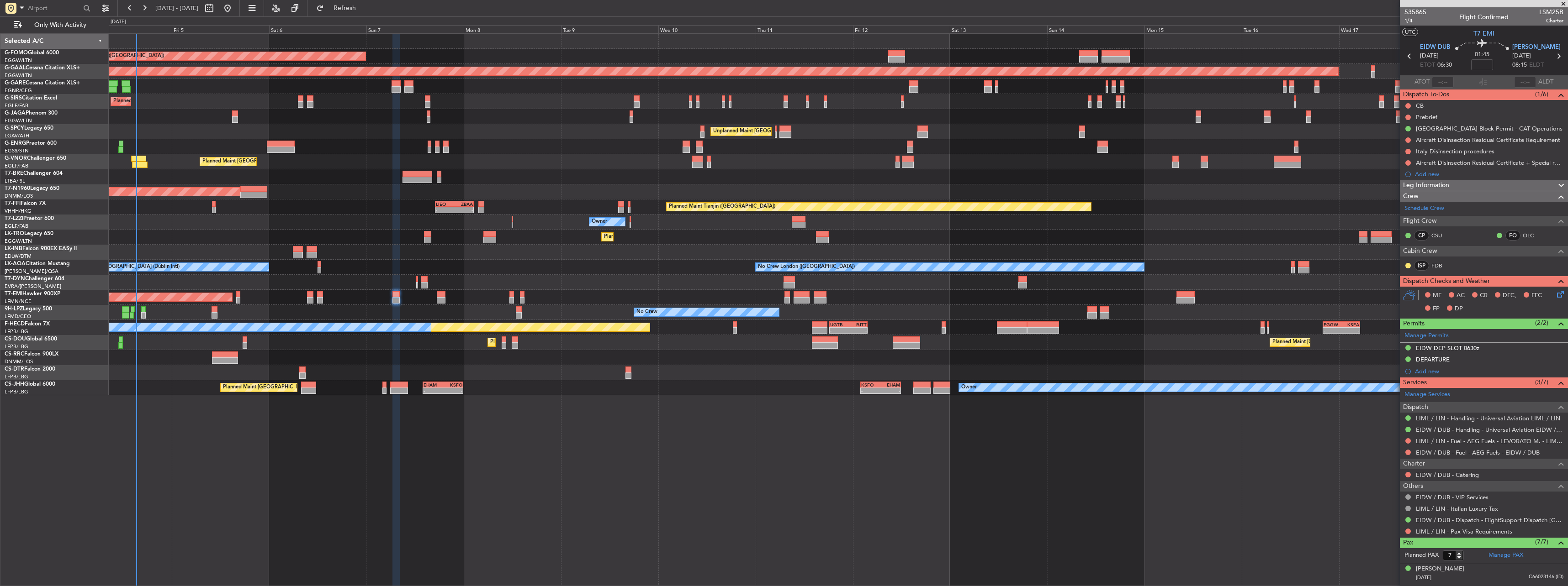
click at [307, 296] on div at bounding box center [310, 294] width 6 height 6
type input "+00:05"
type input "1"
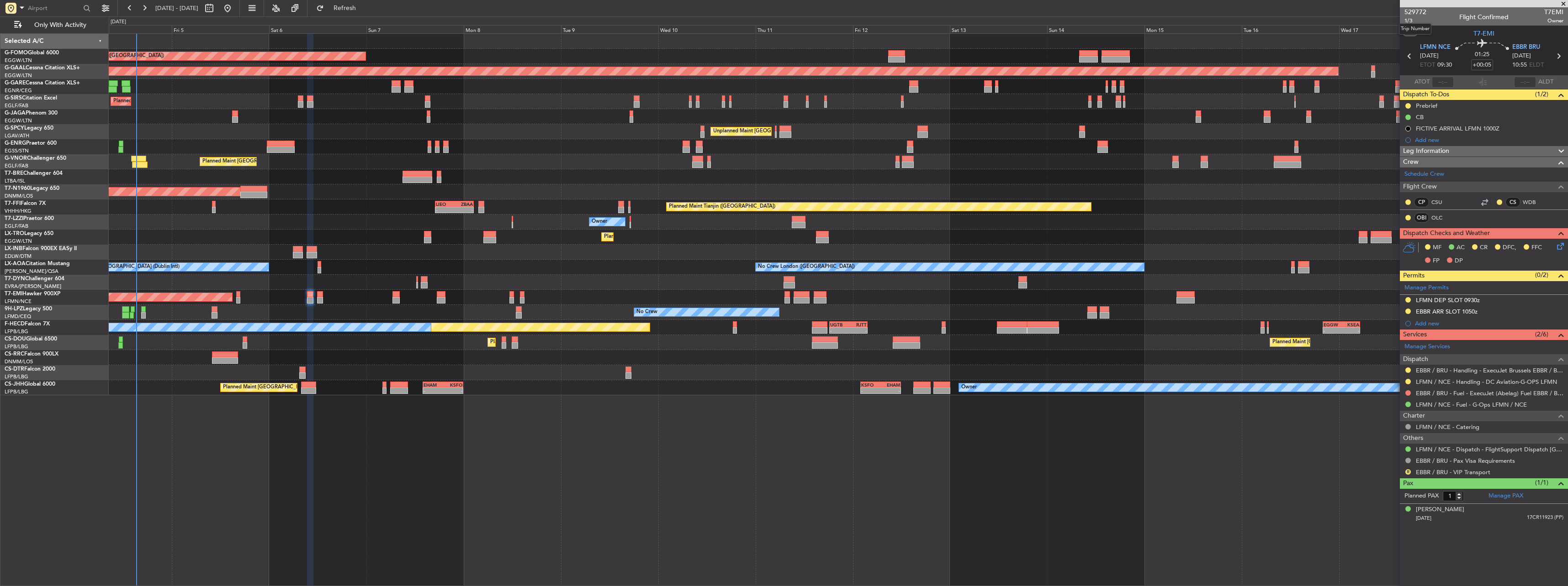
click at [1408, 18] on mat-tooltip-component "Trip Number" at bounding box center [1415, 29] width 45 height 24
click at [1411, 22] on span "1/3" at bounding box center [1416, 21] width 22 height 8
click at [1558, 244] on icon at bounding box center [1559, 245] width 7 height 7
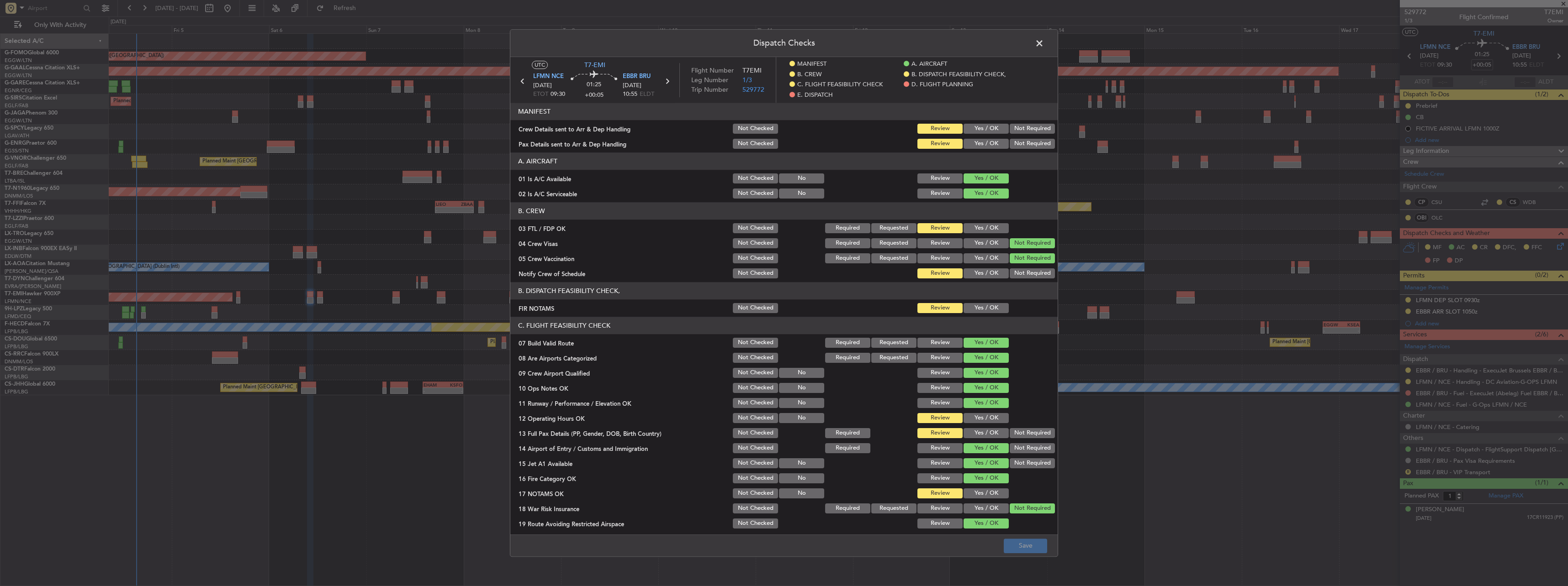
click at [979, 307] on button "Yes / OK" at bounding box center [986, 308] width 45 height 10
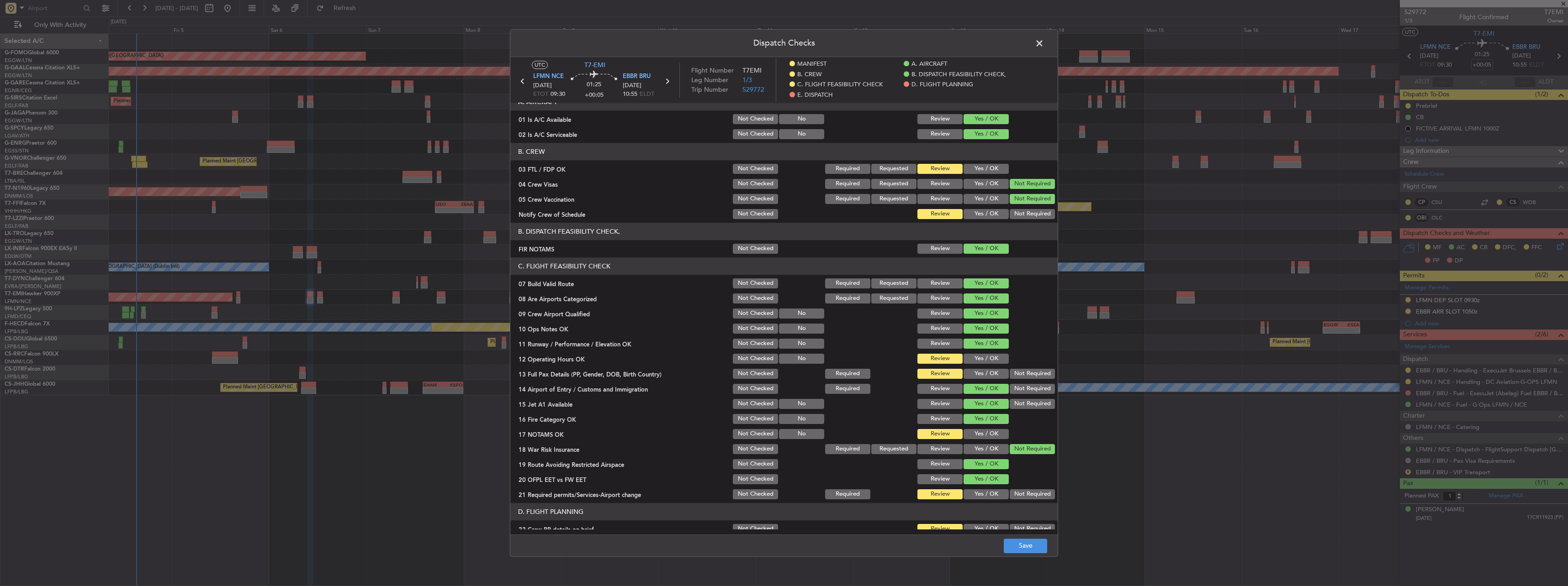
scroll to position [91, 0]
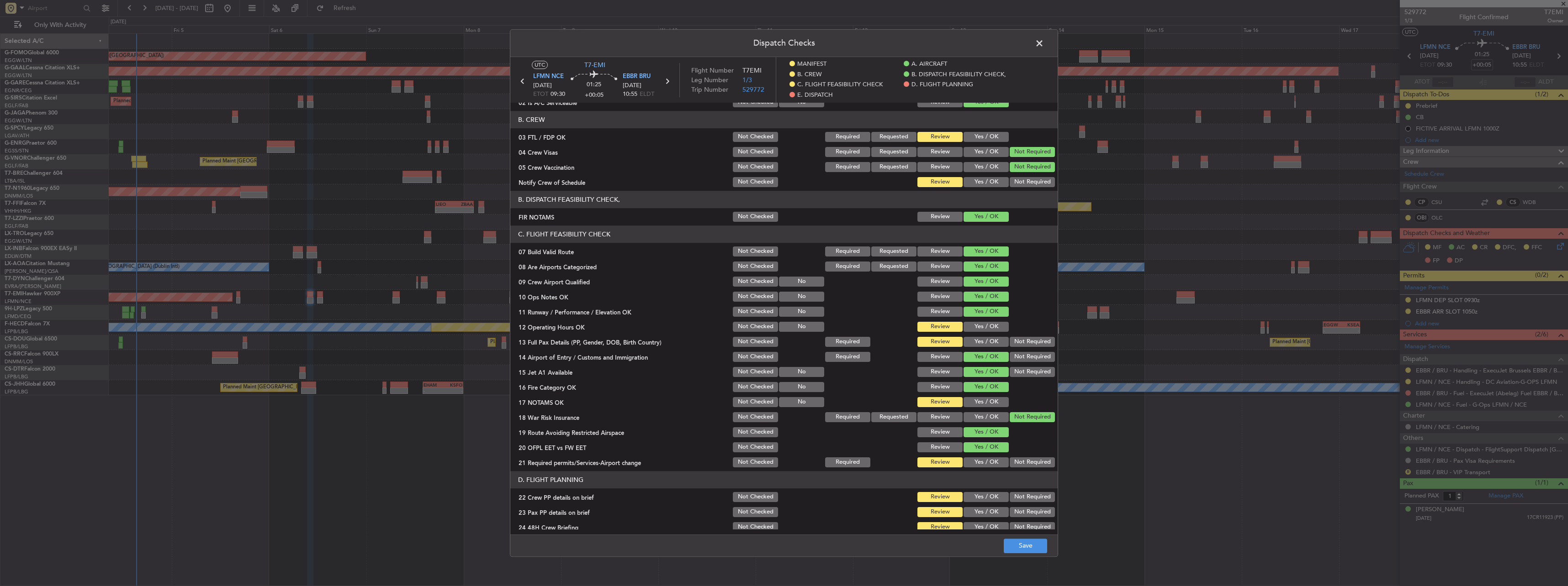
click at [981, 316] on button "Yes / OK" at bounding box center [986, 312] width 45 height 10
drag, startPoint x: 985, startPoint y: 325, endPoint x: 983, endPoint y: 341, distance: 16.1
click at [985, 327] on button "Yes / OK" at bounding box center [986, 327] width 45 height 10
click at [982, 347] on button "Yes / OK" at bounding box center [986, 342] width 45 height 10
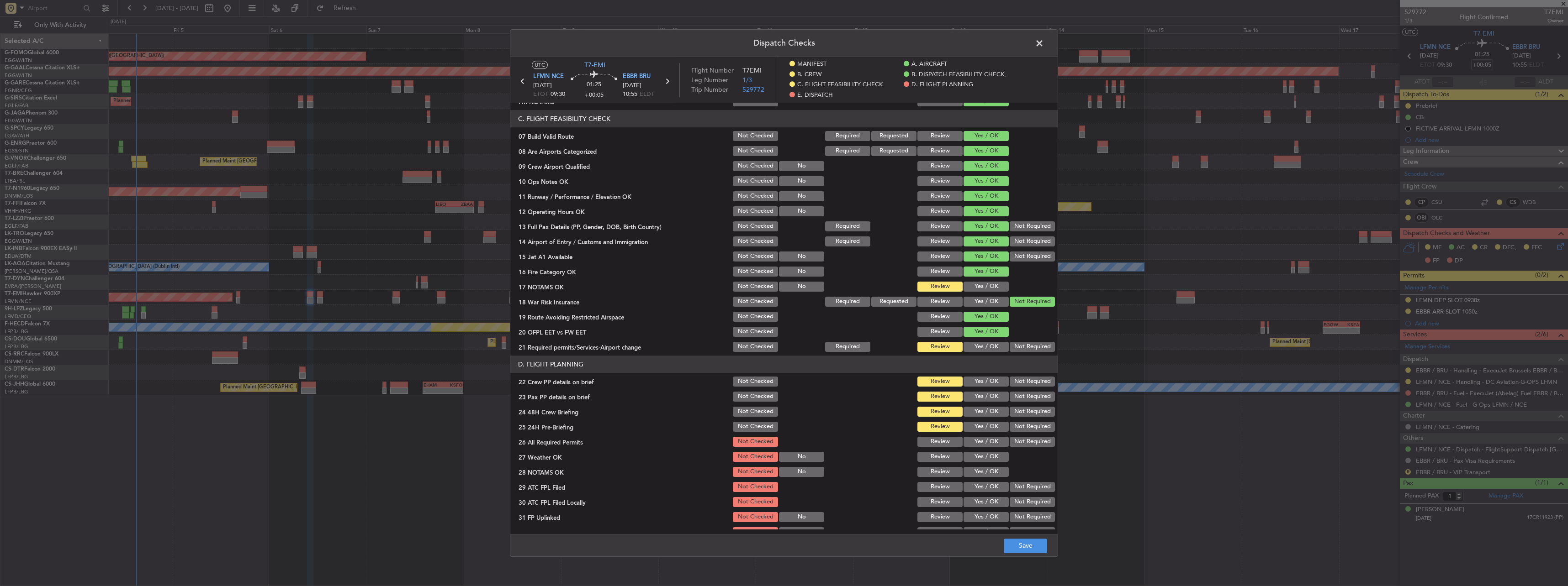
scroll to position [274, 0]
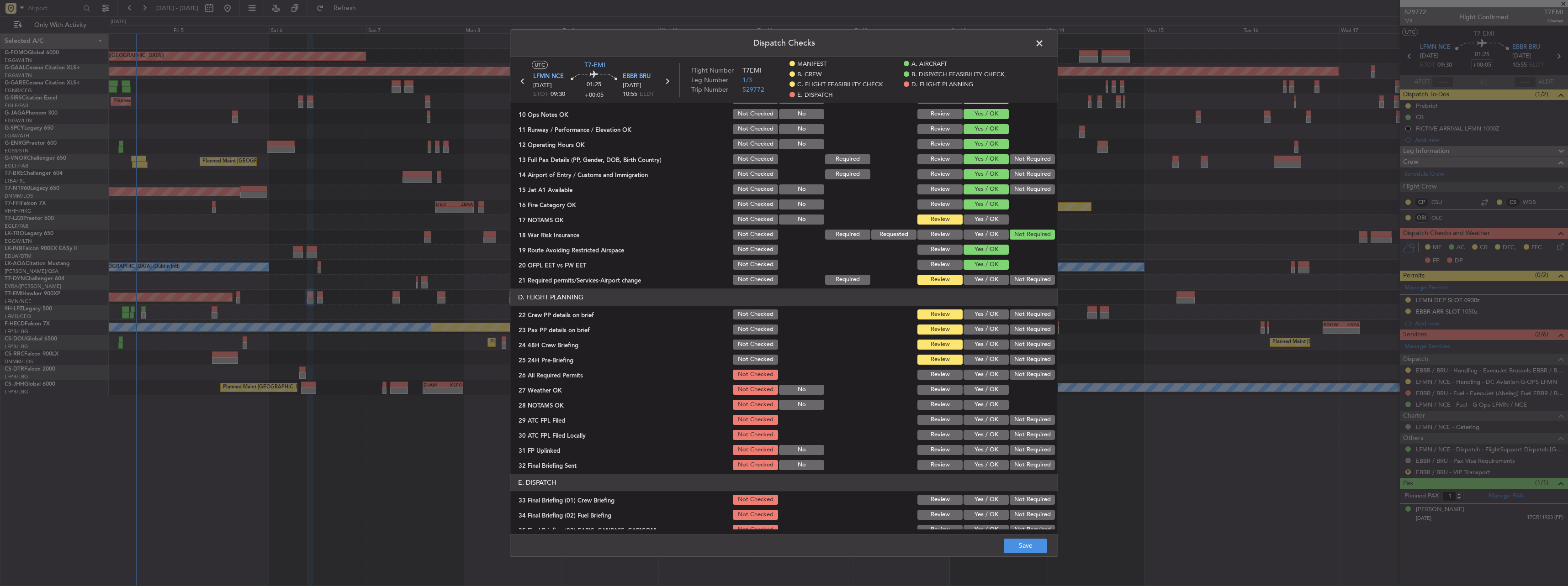
click at [976, 220] on button "Yes / OK" at bounding box center [986, 220] width 45 height 10
click at [980, 280] on button "Yes / OK" at bounding box center [986, 280] width 45 height 10
drag, startPoint x: 982, startPoint y: 327, endPoint x: 980, endPoint y: 317, distance: 10.2
click at [981, 325] on button "Yes / OK" at bounding box center [986, 330] width 45 height 10
click at [979, 313] on button "Yes / OK" at bounding box center [986, 314] width 45 height 10
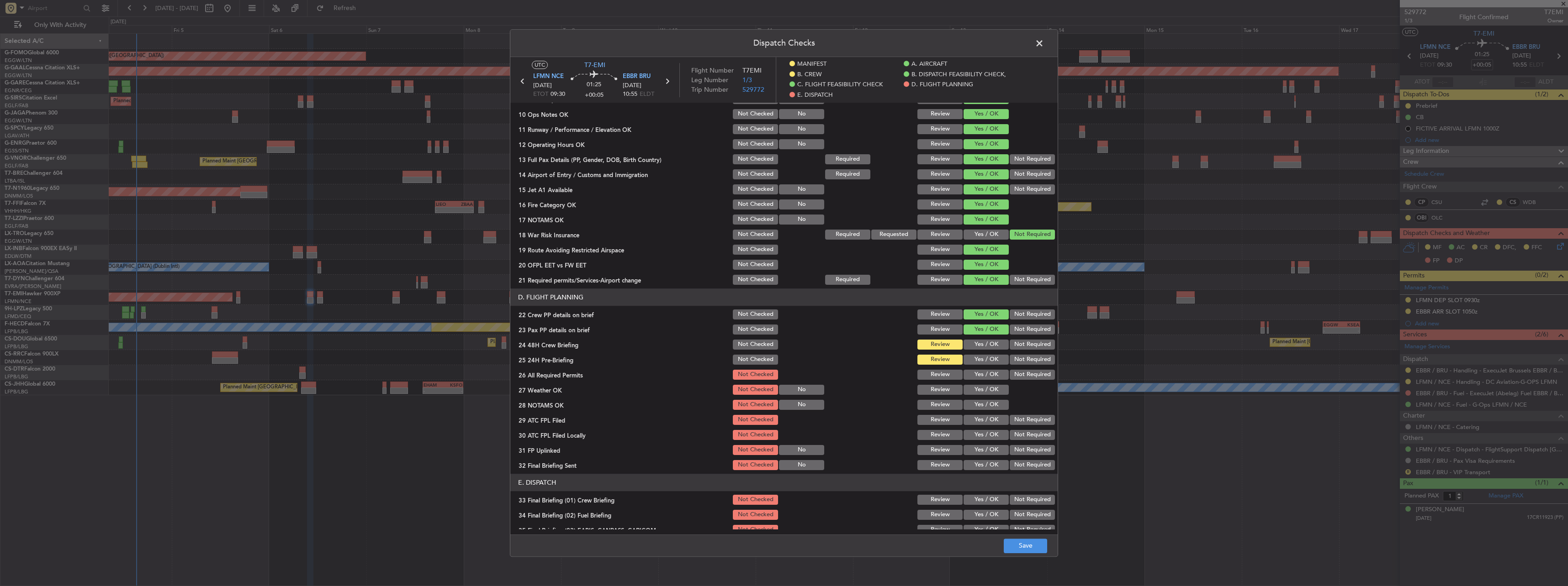
click at [987, 343] on button "Yes / OK" at bounding box center [986, 344] width 45 height 10
click at [1018, 361] on button "Not Required" at bounding box center [1032, 360] width 45 height 10
click at [1026, 550] on button "Save" at bounding box center [1025, 546] width 43 height 15
drag, startPoint x: 1037, startPoint y: 42, endPoint x: 884, endPoint y: 111, distance: 167.8
click at [1044, 42] on span at bounding box center [1044, 46] width 0 height 18
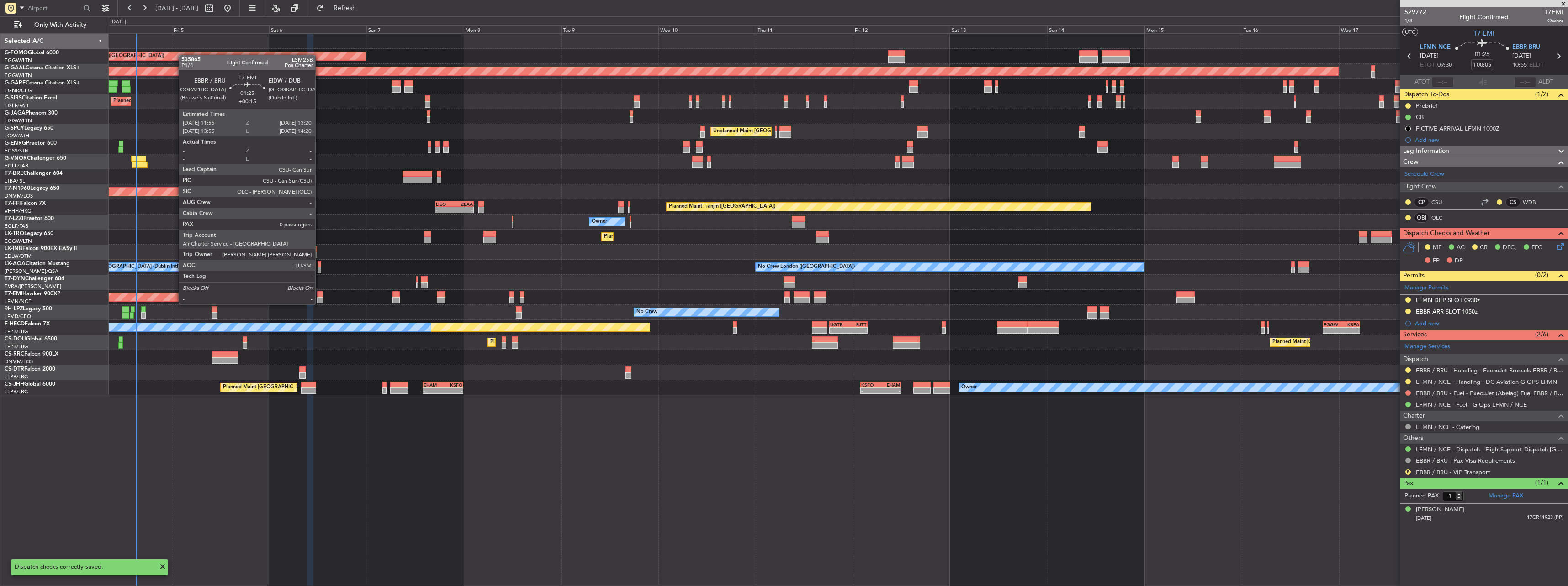
click at [319, 296] on div at bounding box center [320, 294] width 6 height 6
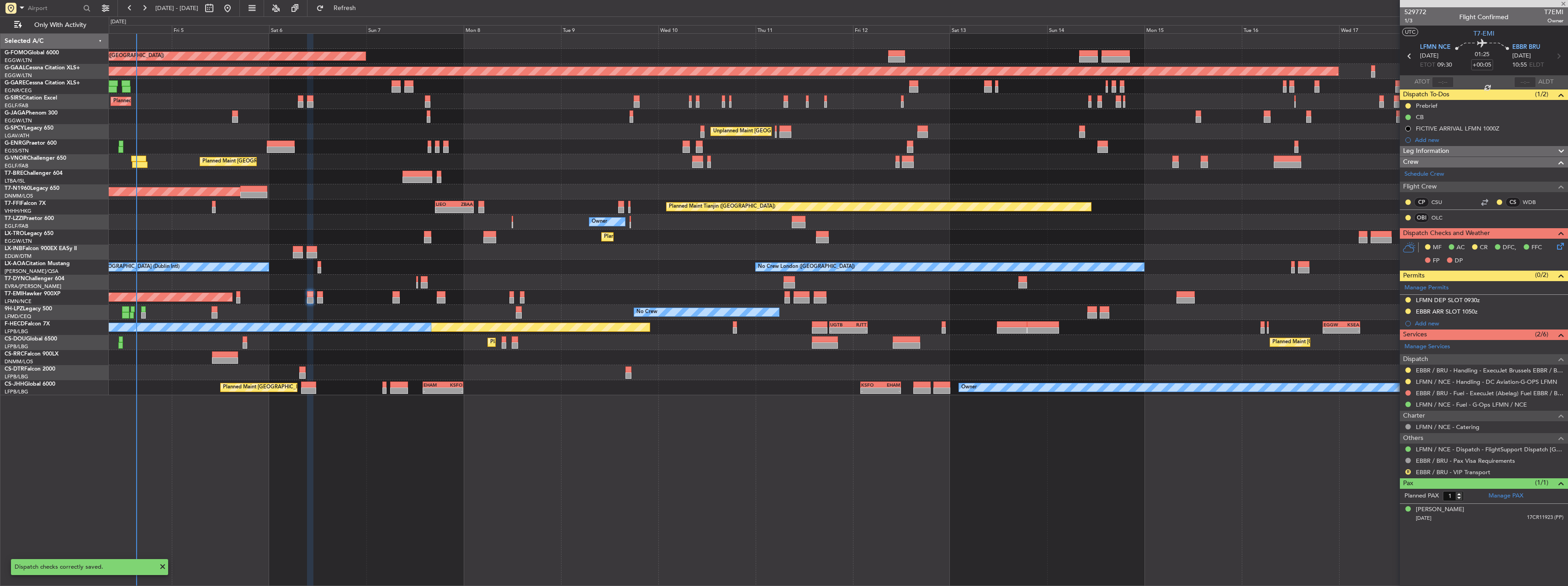
type input "+00:15"
type input "0"
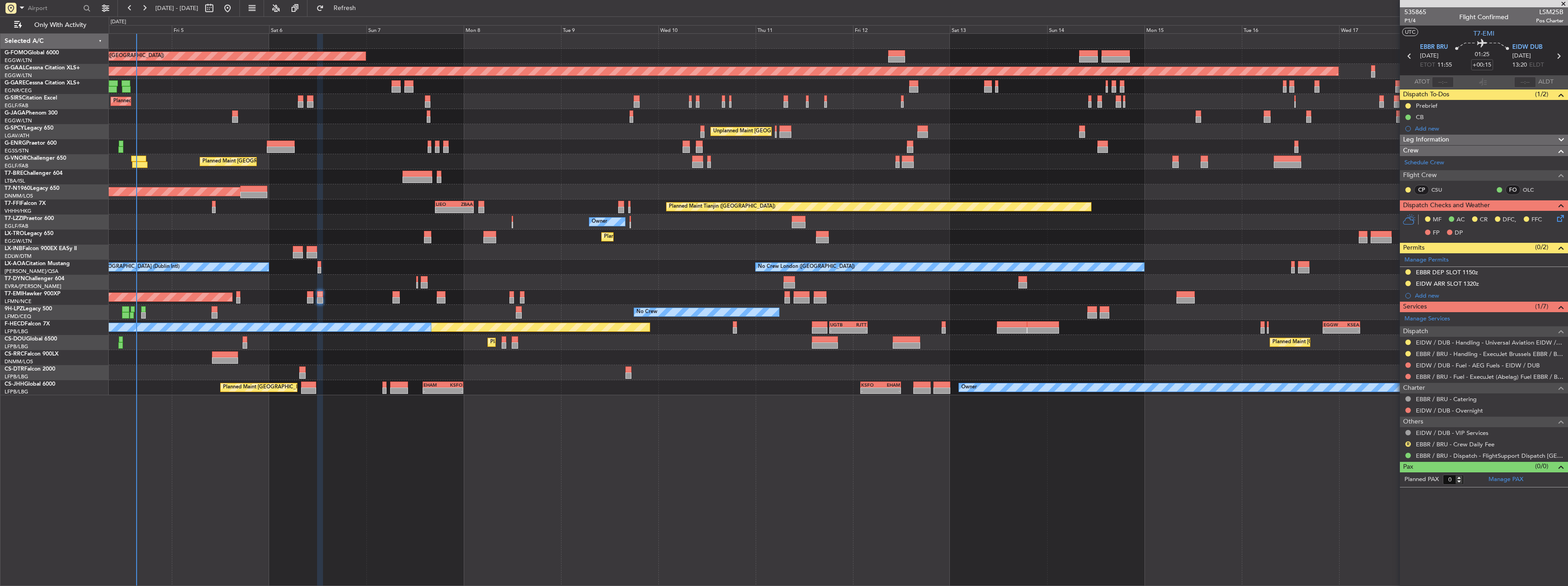
click at [1562, 217] on icon at bounding box center [1559, 217] width 7 height 7
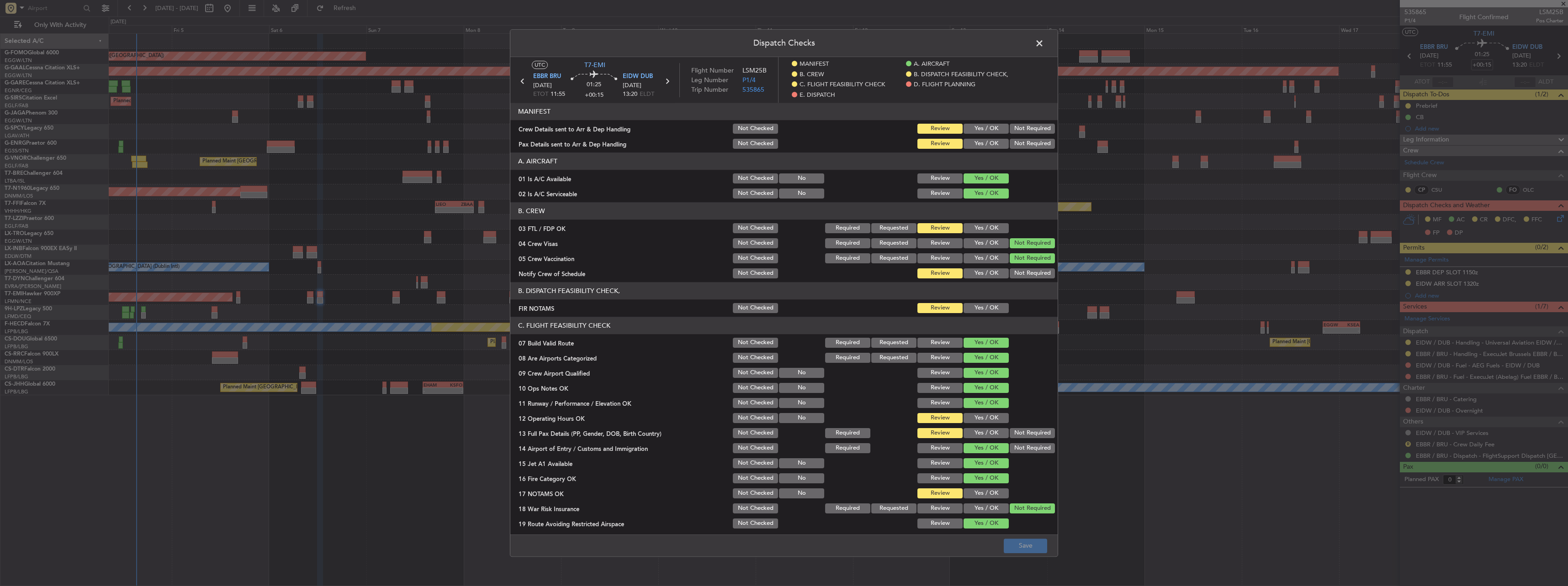
click at [976, 310] on button "Yes / OK" at bounding box center [986, 308] width 45 height 10
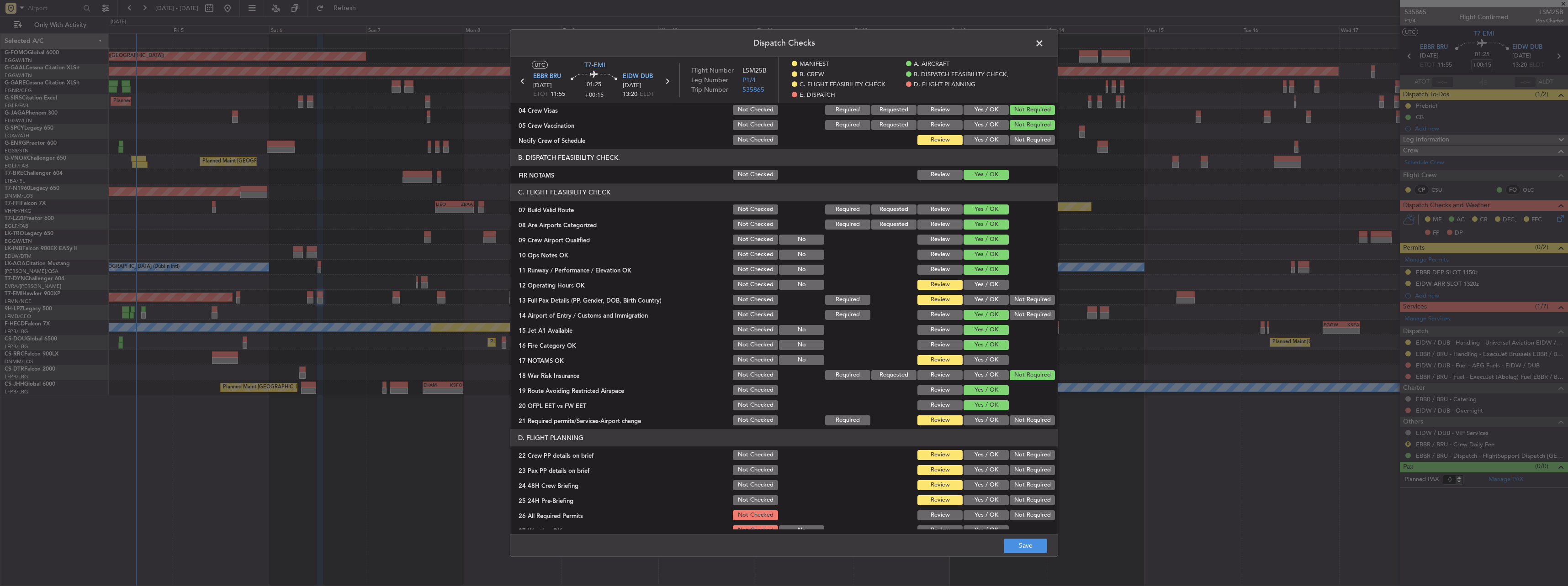
scroll to position [137, 0]
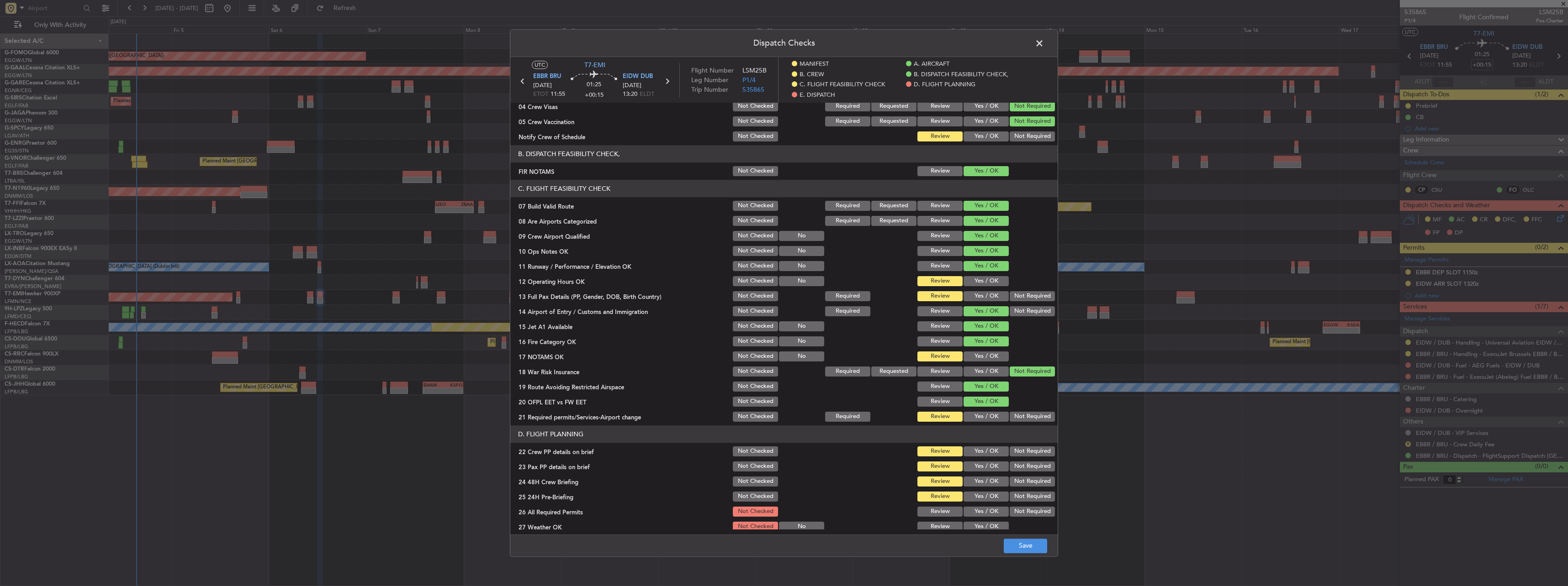
click at [976, 280] on button "Yes / OK" at bounding box center [986, 281] width 45 height 10
click at [980, 295] on button "Yes / OK" at bounding box center [986, 296] width 45 height 10
click at [982, 357] on button "Yes / OK" at bounding box center [986, 357] width 45 height 10
drag, startPoint x: 987, startPoint y: 414, endPoint x: 987, endPoint y: 434, distance: 20.0
click at [987, 415] on button "Yes / OK" at bounding box center [986, 417] width 45 height 10
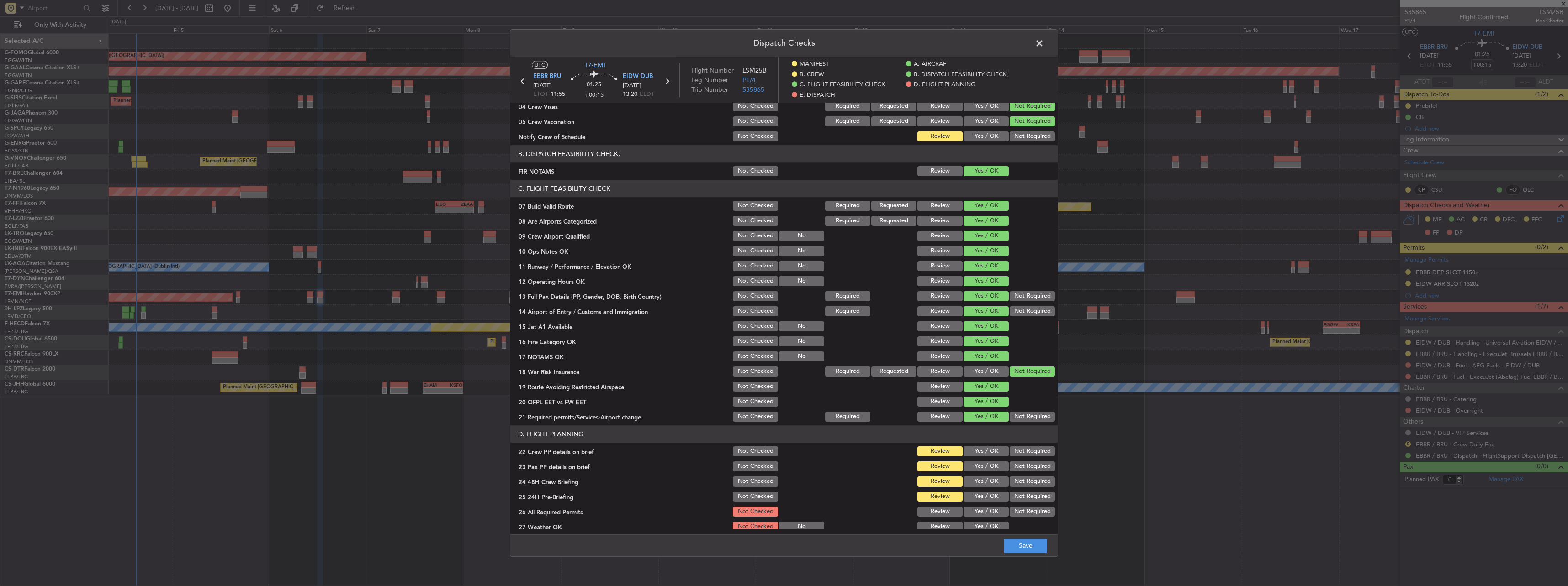
click at [985, 447] on div "Yes / OK" at bounding box center [985, 451] width 46 height 13
click at [987, 453] on button "Yes / OK" at bounding box center [986, 451] width 45 height 10
drag, startPoint x: 990, startPoint y: 470, endPoint x: 990, endPoint y: 480, distance: 10.0
click at [990, 472] on div "Yes / OK" at bounding box center [985, 466] width 46 height 13
click at [991, 483] on button "Yes / OK" at bounding box center [986, 481] width 45 height 10
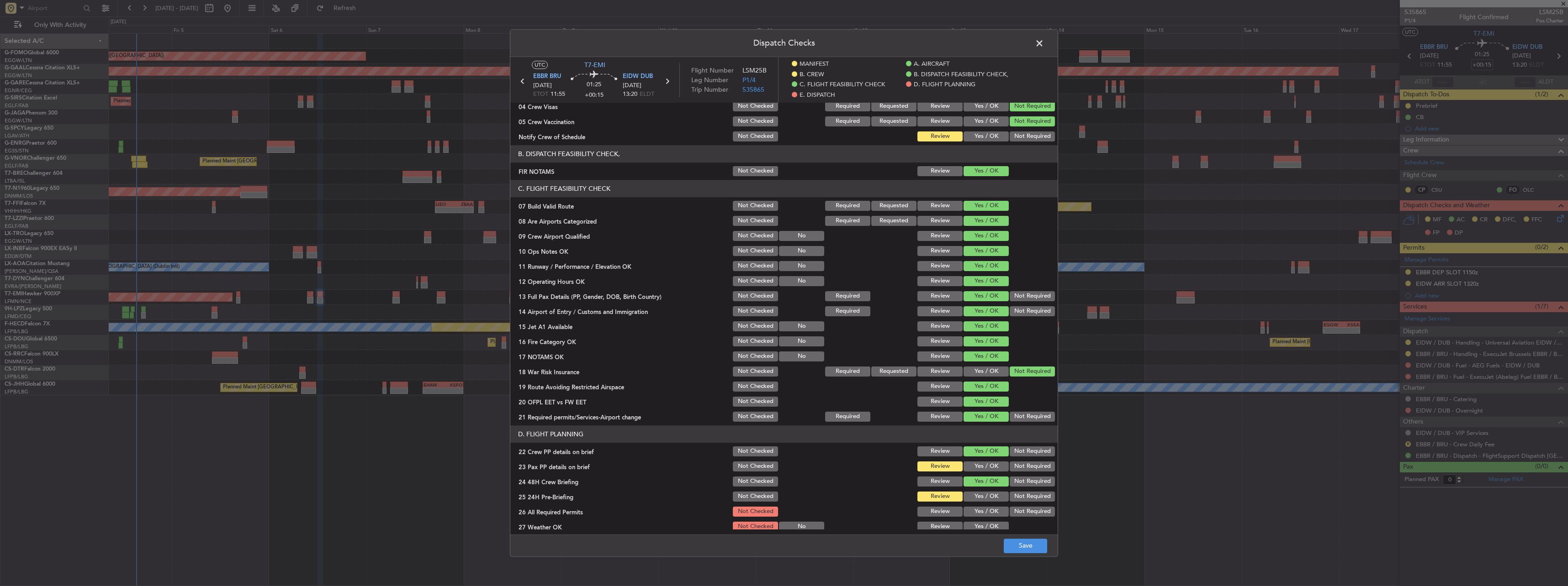
click at [988, 471] on button "Yes / OK" at bounding box center [986, 467] width 45 height 10
click at [1015, 493] on button "Not Required" at bounding box center [1032, 497] width 45 height 10
click at [1027, 545] on button "Save" at bounding box center [1025, 546] width 43 height 15
click at [1044, 47] on span at bounding box center [1044, 46] width 0 height 18
